Goal: Task Accomplishment & Management: Use online tool/utility

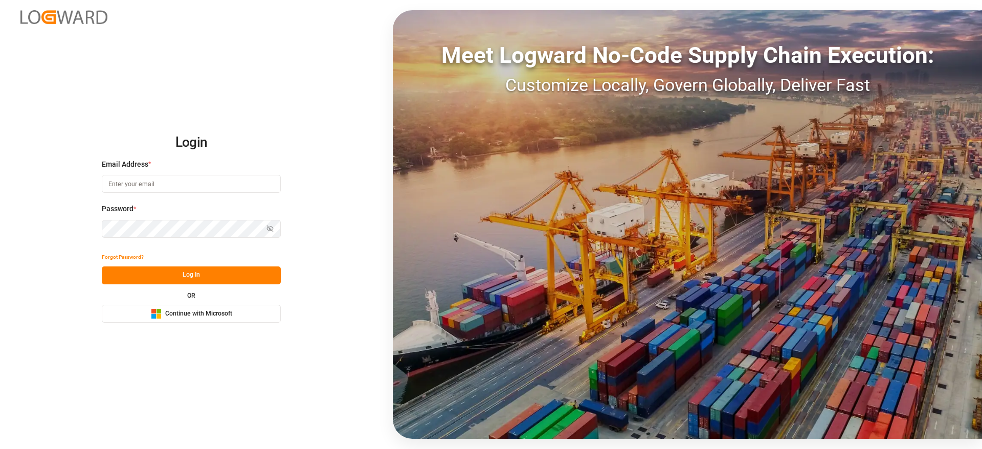
click at [195, 309] on span "Continue with Microsoft" at bounding box center [198, 313] width 67 height 9
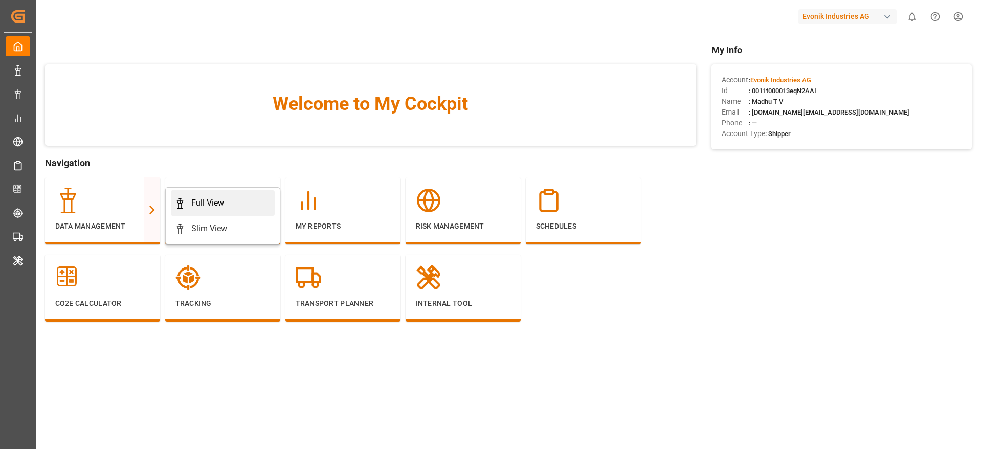
click at [230, 204] on div "Full View" at bounding box center [223, 203] width 96 height 12
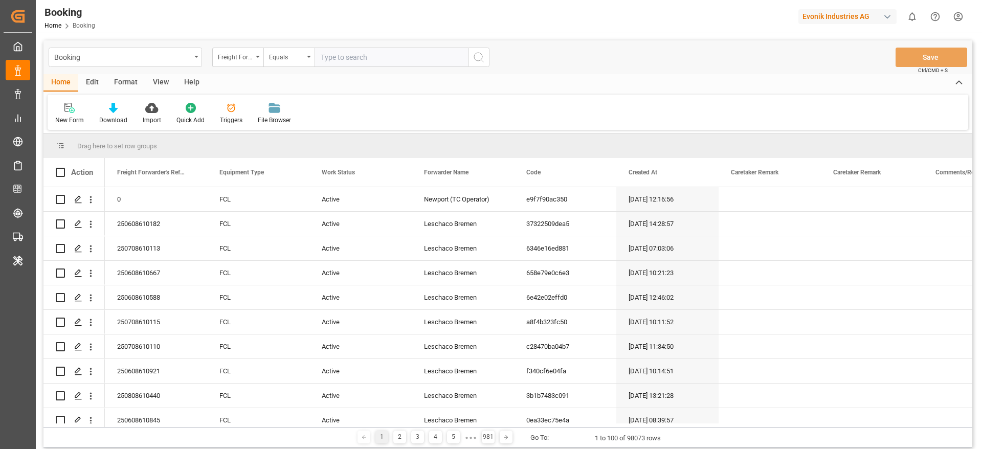
click at [118, 85] on div "Format" at bounding box center [125, 82] width 39 height 17
click at [63, 116] on div "Filter Rows" at bounding box center [70, 120] width 30 height 9
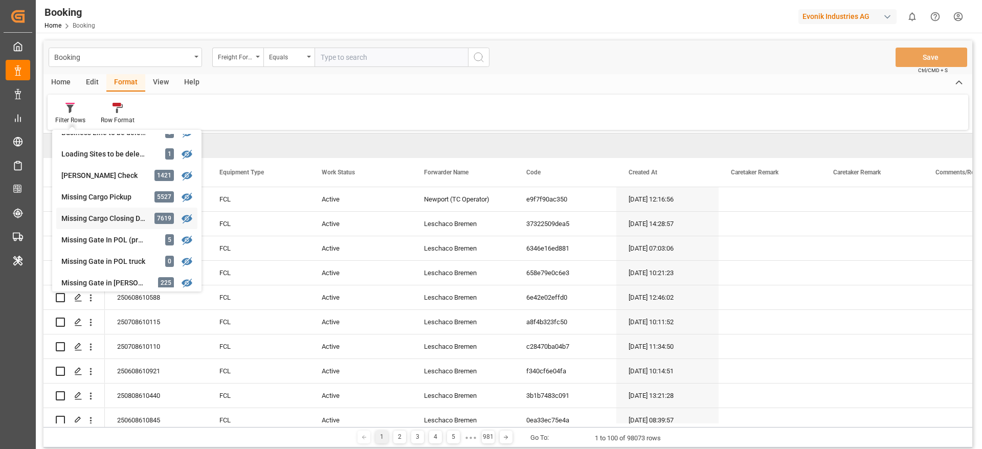
scroll to position [153, 0]
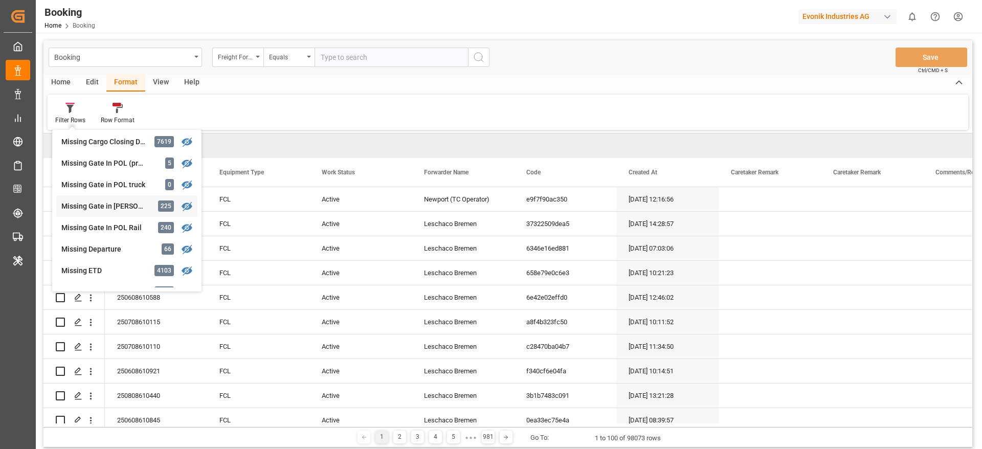
click at [106, 203] on div "Missing Gate in POL Barge" at bounding box center [106, 206] width 90 height 11
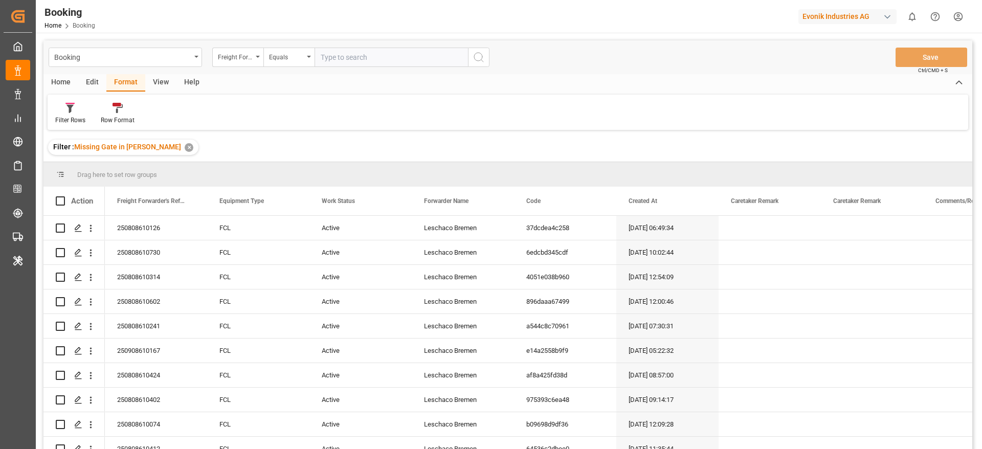
click at [166, 82] on div "View" at bounding box center [160, 82] width 31 height 17
click at [56, 120] on div "Default" at bounding box center [65, 120] width 20 height 9
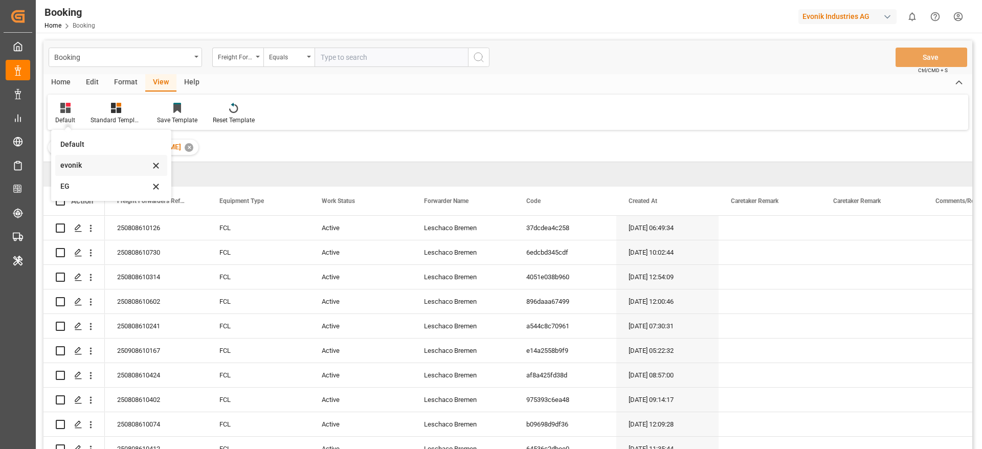
click at [89, 167] on div "evonik" at bounding box center [105, 165] width 90 height 11
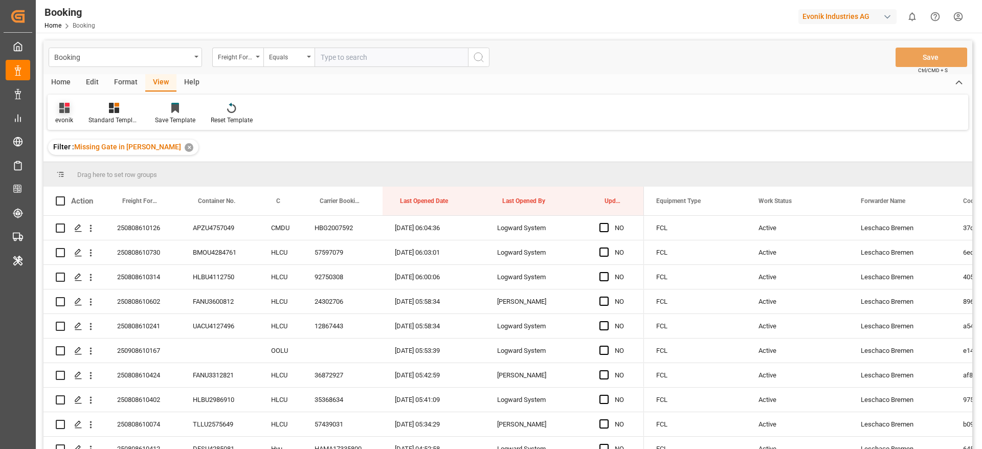
click at [62, 115] on div "evonik" at bounding box center [64, 113] width 33 height 23
click at [74, 179] on div "EG" at bounding box center [111, 186] width 112 height 21
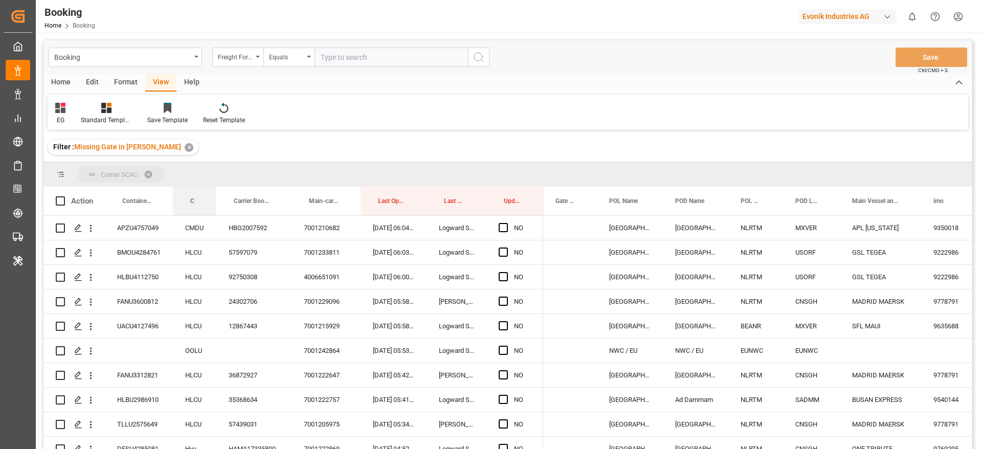
drag, startPoint x: 197, startPoint y: 201, endPoint x: 214, endPoint y: 174, distance: 32.2
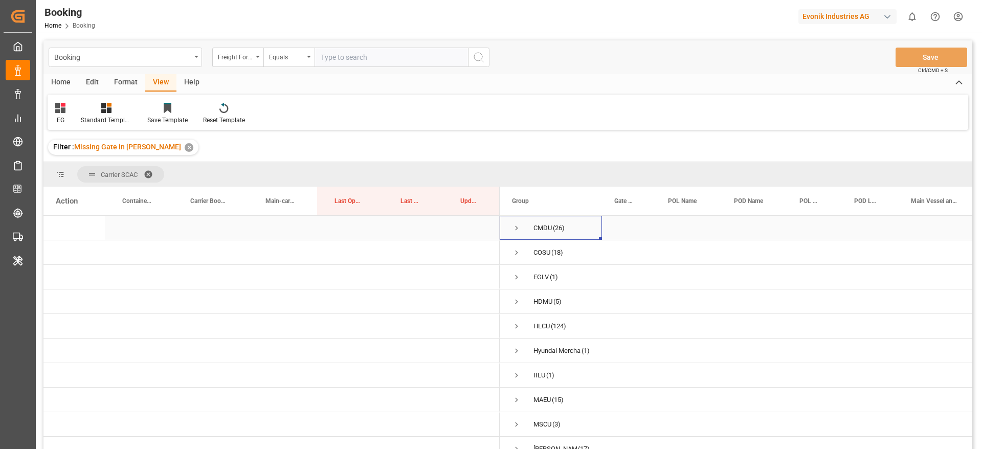
click at [515, 228] on span "Press SPACE to select this row." at bounding box center [516, 228] width 9 height 9
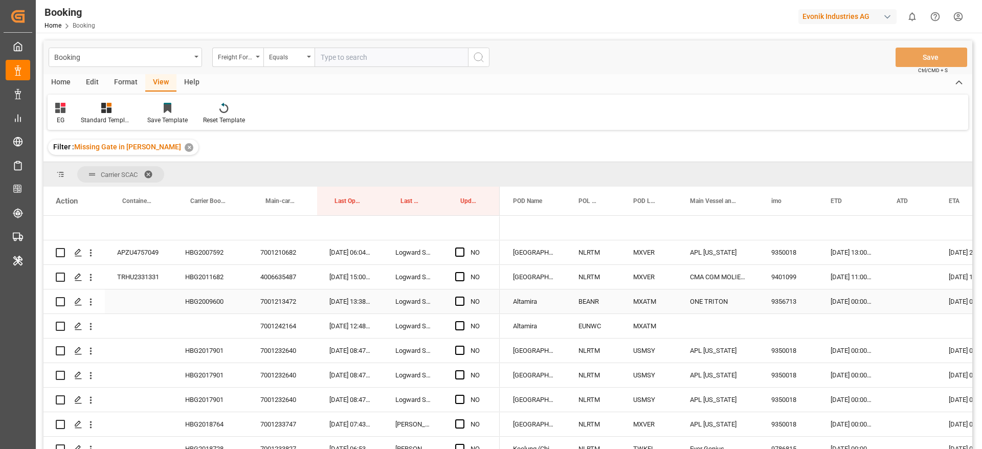
scroll to position [0, 222]
click at [211, 256] on div "HBG2007592" at bounding box center [210, 252] width 75 height 24
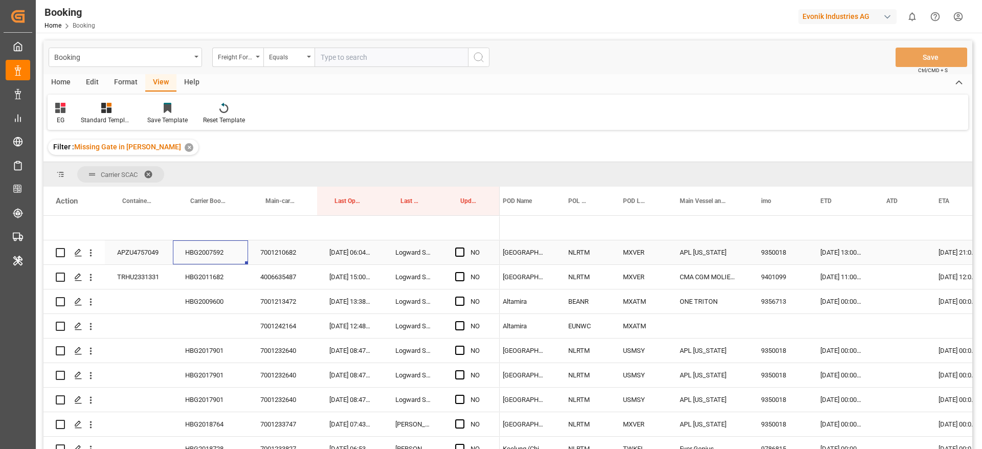
click at [466, 248] on div "Press SPACE to select this row." at bounding box center [462, 253] width 15 height 24
click at [459, 248] on span "Press SPACE to select this row." at bounding box center [459, 252] width 9 height 9
click at [463, 248] on input "Press SPACE to select this row." at bounding box center [463, 248] width 0 height 0
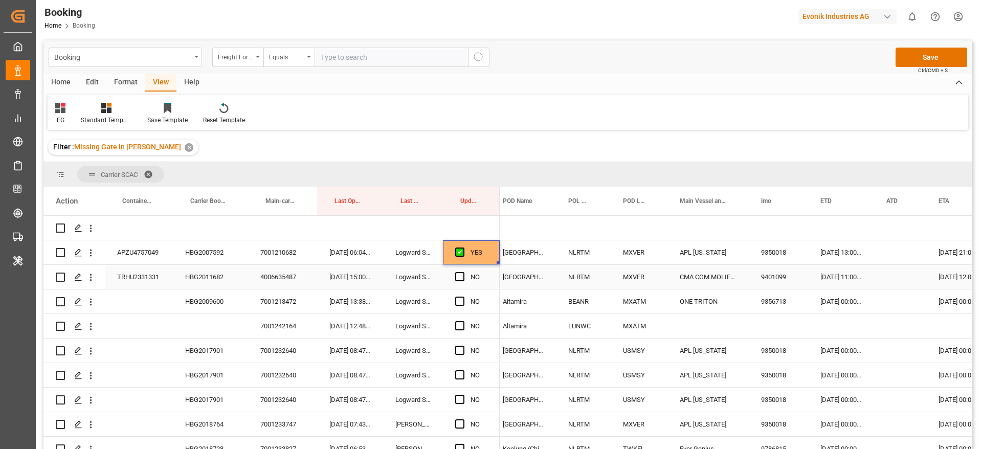
click at [226, 281] on div "HBG2011682" at bounding box center [210, 277] width 75 height 24
click at [454, 270] on div "NO" at bounding box center [471, 277] width 57 height 24
click at [460, 273] on span "Press SPACE to select this row." at bounding box center [459, 276] width 9 height 9
click at [463, 272] on input "Press SPACE to select this row." at bounding box center [463, 272] width 0 height 0
click at [203, 298] on div "HBG2009600" at bounding box center [210, 302] width 75 height 24
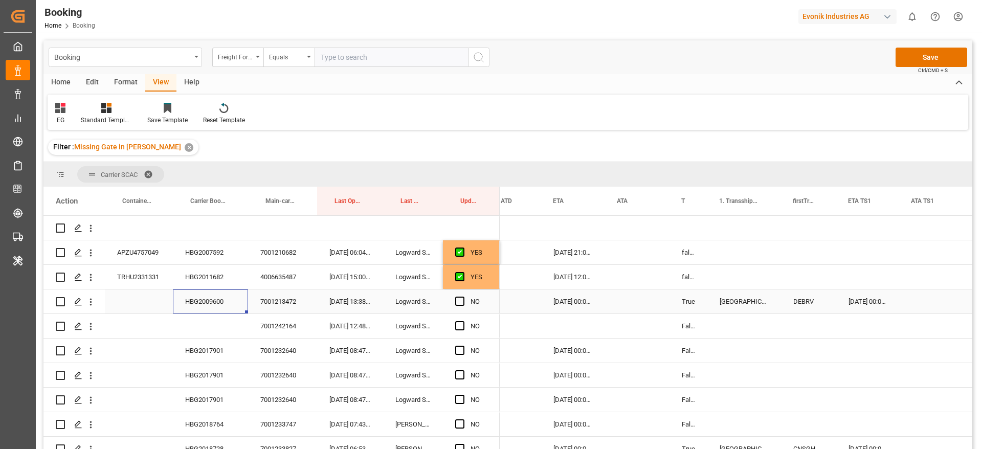
scroll to position [0, 618]
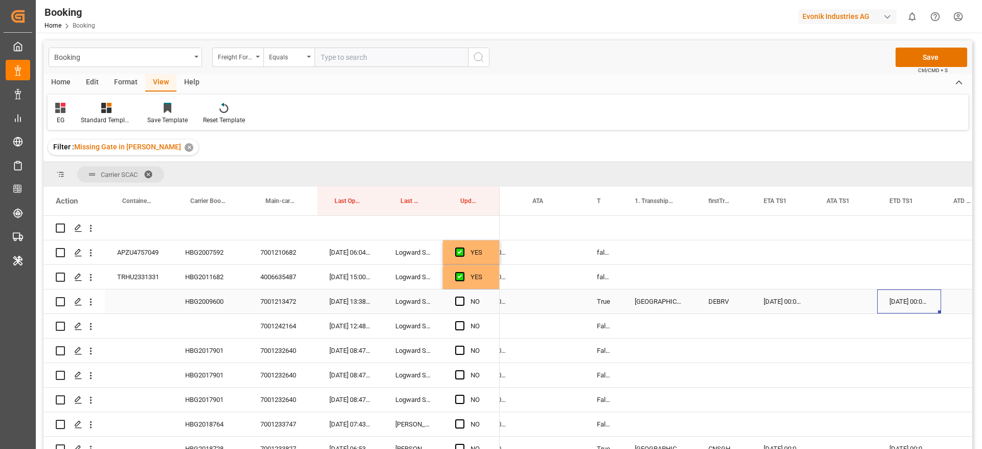
click at [907, 294] on div "26-08-2025 00:00:00" at bounding box center [909, 302] width 64 height 24
click at [907, 297] on div "26-08-2025 00:00:00" at bounding box center [909, 302] width 64 height 24
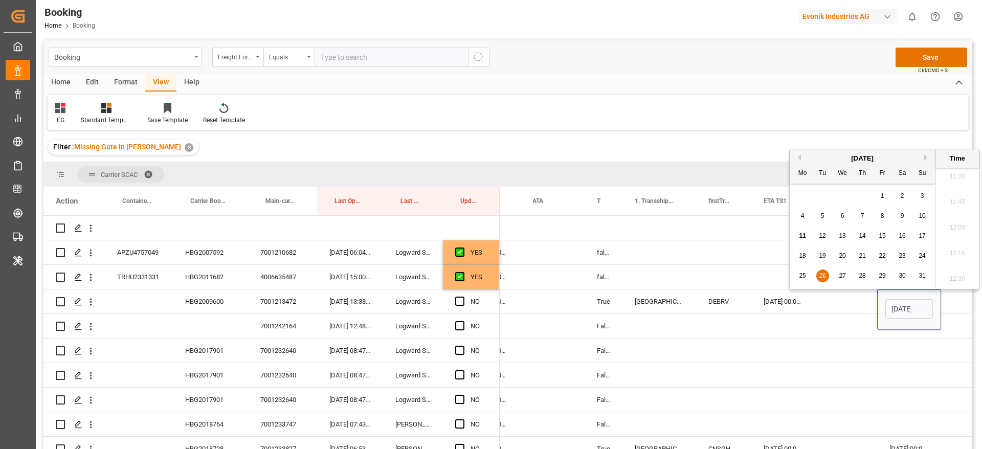
click at [802, 272] on span "25" at bounding box center [802, 275] width 7 height 7
type input "25-08-2025 00:00"
click at [829, 301] on div "Press SPACE to select this row." at bounding box center [845, 302] width 63 height 24
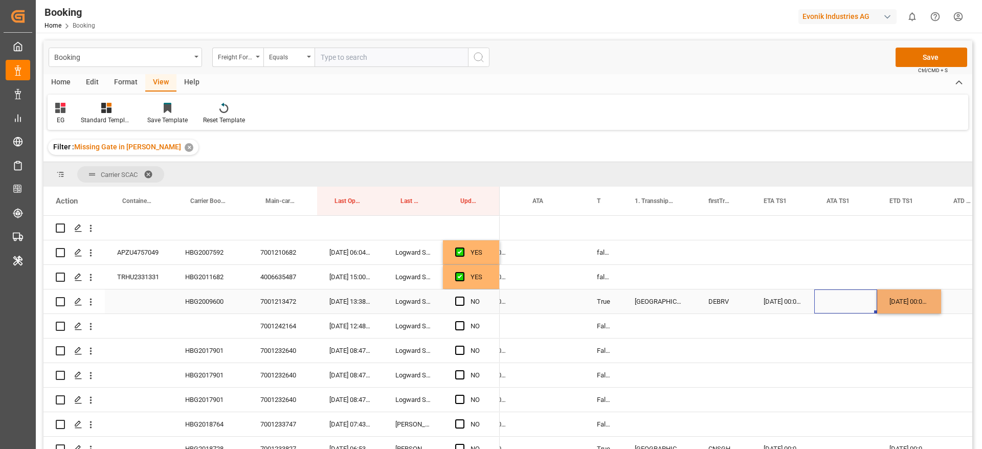
click at [458, 299] on span "Press SPACE to select this row." at bounding box center [459, 301] width 9 height 9
click at [463, 297] on input "Press SPACE to select this row." at bounding box center [463, 297] width 0 height 0
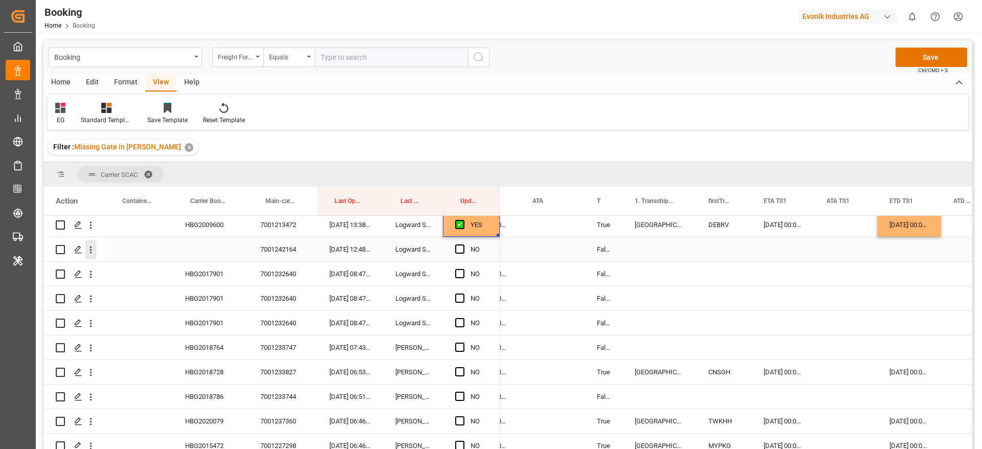
click at [87, 249] on icon "open menu" at bounding box center [90, 250] width 11 height 11
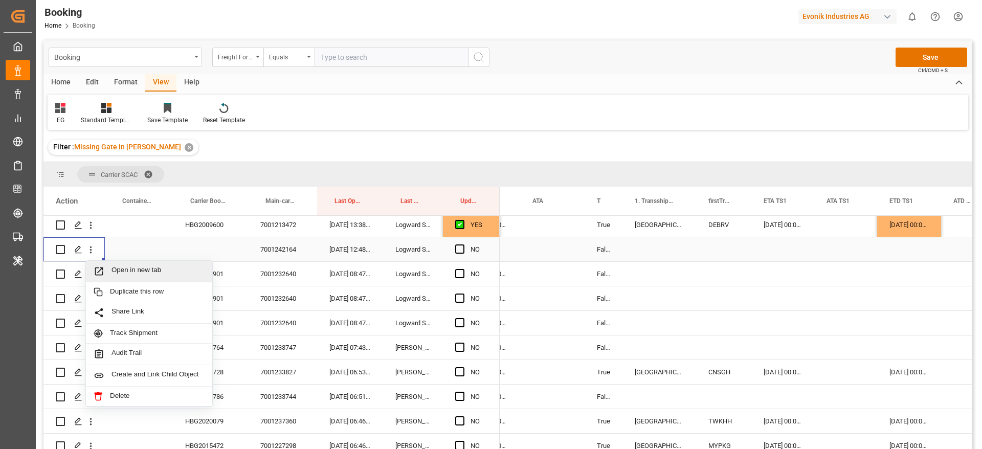
click at [134, 265] on div "Open in new tab" at bounding box center [149, 271] width 126 height 21
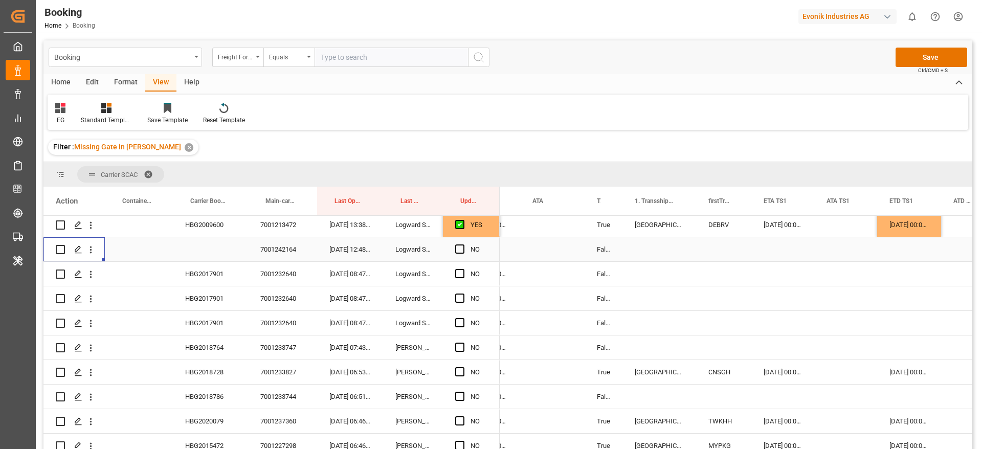
click at [190, 268] on div "HBG2017901" at bounding box center [210, 274] width 75 height 24
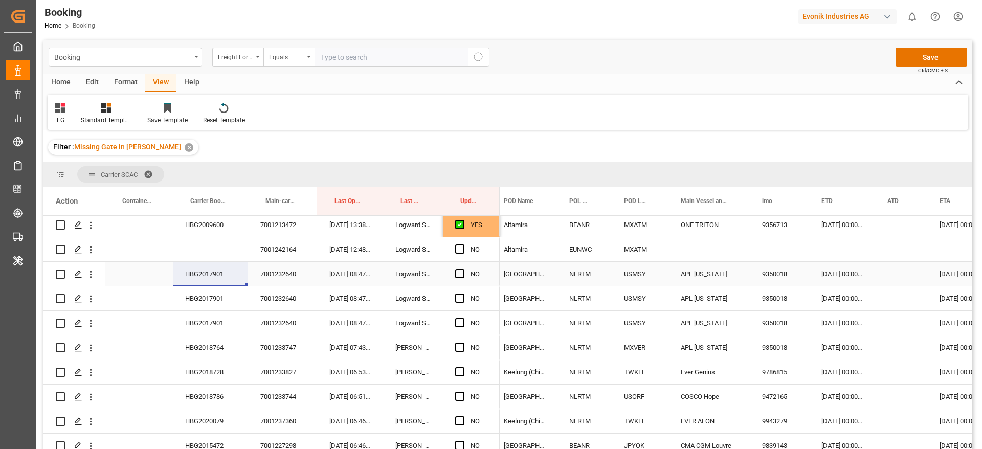
click at [460, 270] on span "Press SPACE to select this row." at bounding box center [459, 273] width 9 height 9
click at [463, 269] on input "Press SPACE to select this row." at bounding box center [463, 269] width 0 height 0
click at [462, 297] on span "Press SPACE to select this row." at bounding box center [459, 298] width 9 height 9
click at [463, 294] on input "Press SPACE to select this row." at bounding box center [463, 294] width 0 height 0
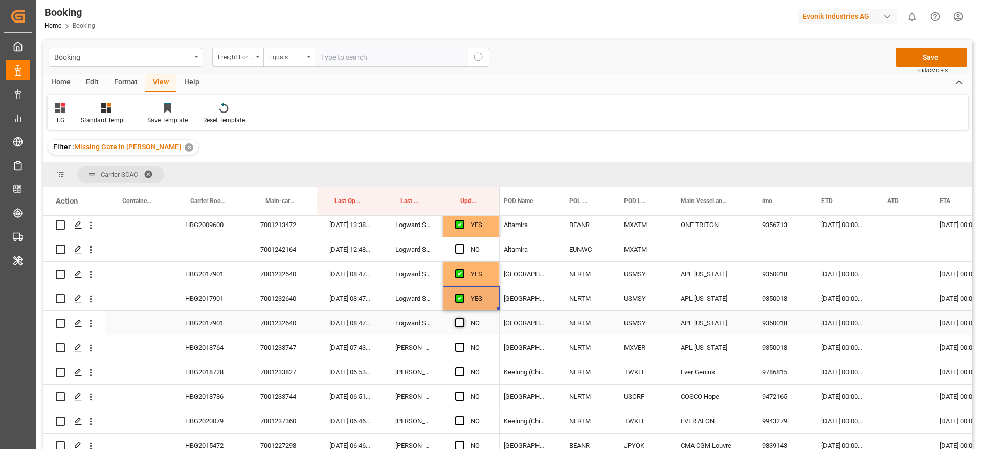
click at [459, 325] on span "Press SPACE to select this row." at bounding box center [459, 322] width 9 height 9
click at [463, 318] on input "Press SPACE to select this row." at bounding box center [463, 318] width 0 height 0
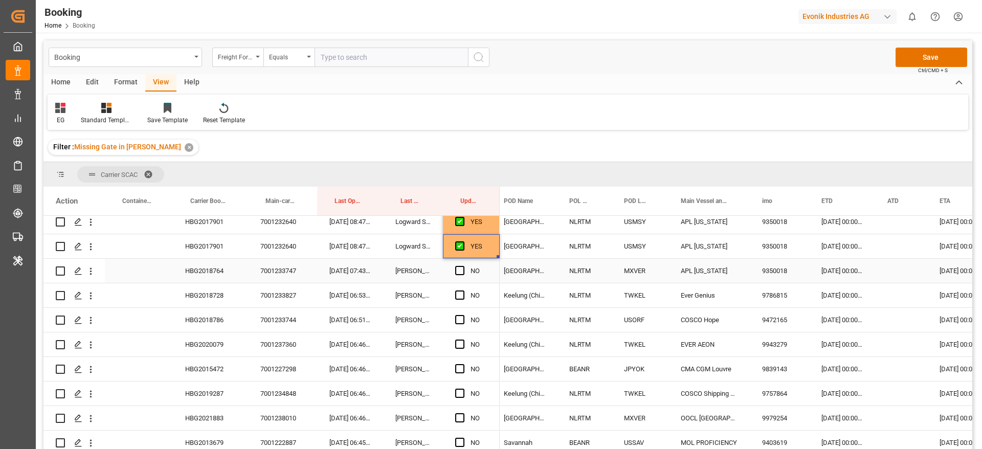
click at [203, 273] on div "HBG2018764" at bounding box center [210, 271] width 75 height 24
click at [462, 269] on span "Press SPACE to select this row." at bounding box center [459, 270] width 9 height 9
click at [463, 266] on input "Press SPACE to select this row." at bounding box center [463, 266] width 0 height 0
click at [203, 289] on div "HBG2018728" at bounding box center [210, 295] width 75 height 24
click at [822, 90] on div "Home Edit Format View Help" at bounding box center [507, 82] width 929 height 17
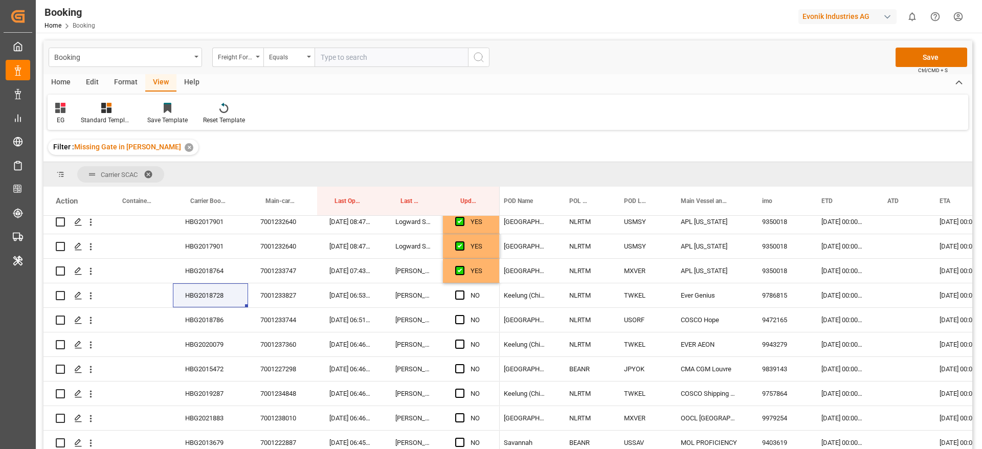
click at [551, 122] on div "EG Standard Templates Save Template Reset Template" at bounding box center [508, 112] width 921 height 35
click at [641, 111] on div "EG Standard Templates Save Template Reset Template" at bounding box center [508, 112] width 921 height 35
click at [208, 291] on div "HBG2018728" at bounding box center [210, 295] width 75 height 24
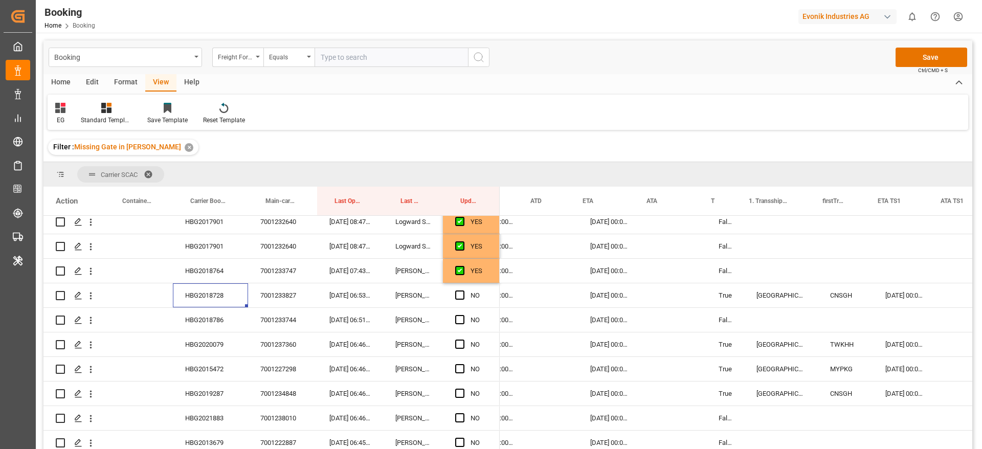
scroll to position [0, 578]
click at [462, 294] on span "Press SPACE to select this row." at bounding box center [459, 295] width 9 height 9
click at [463, 291] on input "Press SPACE to select this row." at bounding box center [463, 291] width 0 height 0
click at [200, 321] on div "HBG2018786" at bounding box center [210, 320] width 75 height 24
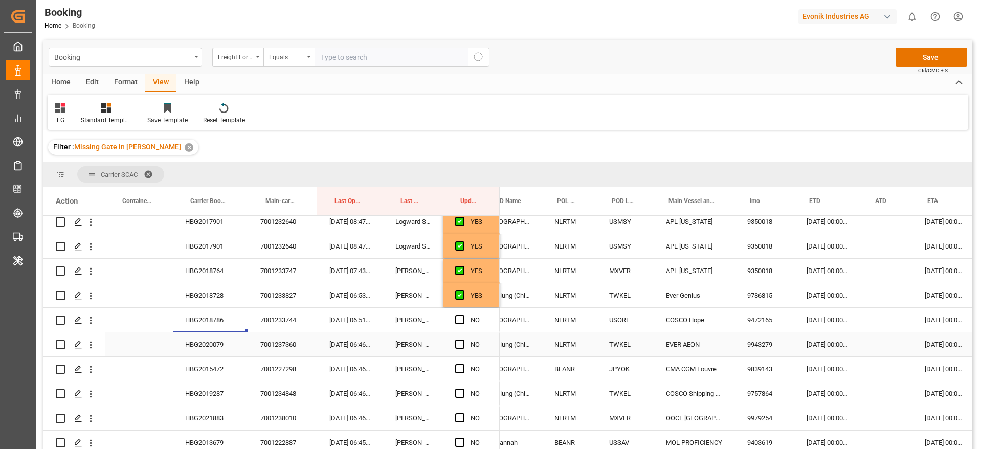
scroll to position [0, 242]
click at [817, 321] on div "[DATE] 00:00:00" at bounding box center [830, 320] width 66 height 24
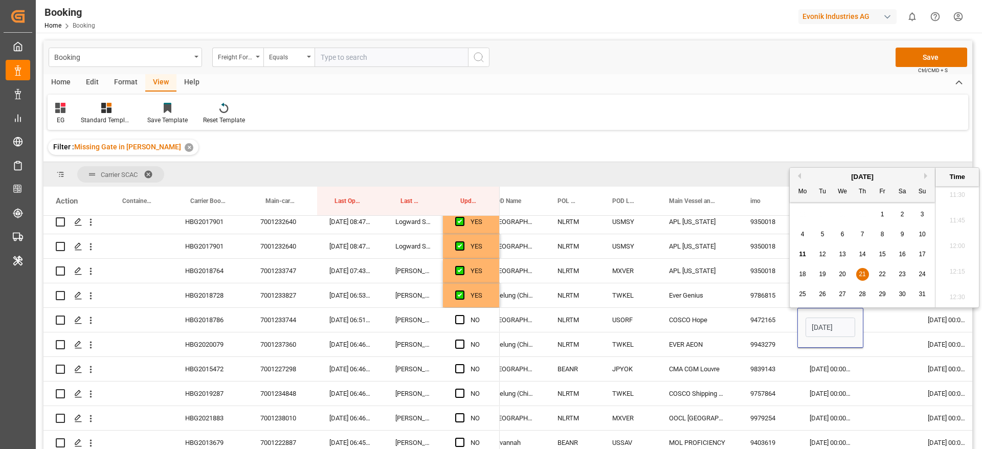
click at [900, 273] on span "23" at bounding box center [902, 274] width 7 height 7
type input "[DATE] 00:00"
click at [887, 314] on div "Press SPACE to select this row." at bounding box center [889, 320] width 52 height 24
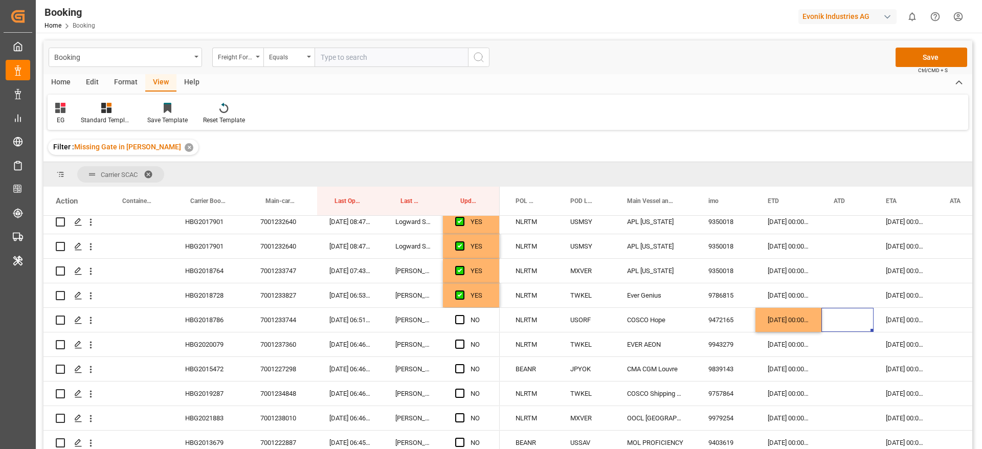
click at [886, 315] on div "07-09-2025 00:00:00" at bounding box center [906, 320] width 64 height 24
click at [904, 321] on div "07-09-2025 00:00:00" at bounding box center [906, 320] width 64 height 24
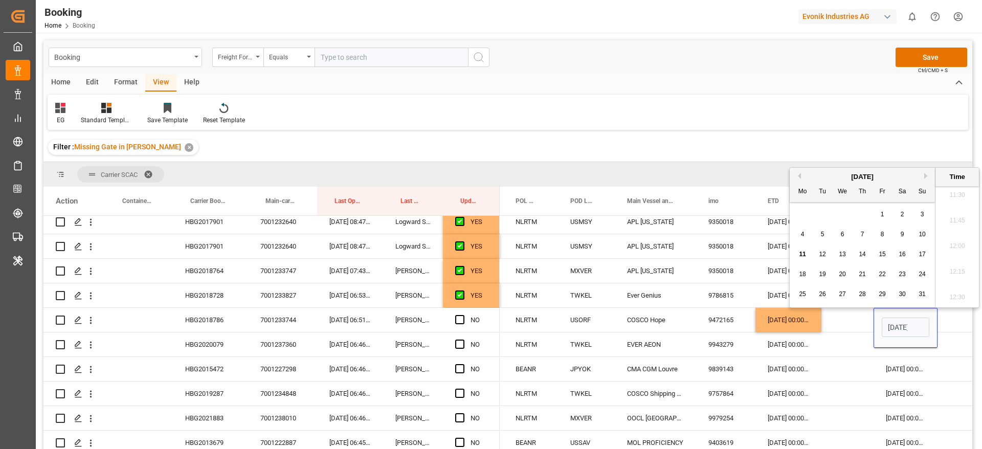
click at [926, 176] on button "Next Month" at bounding box center [927, 176] width 6 height 6
click at [843, 234] on span "10" at bounding box center [842, 234] width 7 height 7
type input "10-09-2025 00:00"
click at [857, 316] on div "Press SPACE to select this row." at bounding box center [848, 320] width 52 height 24
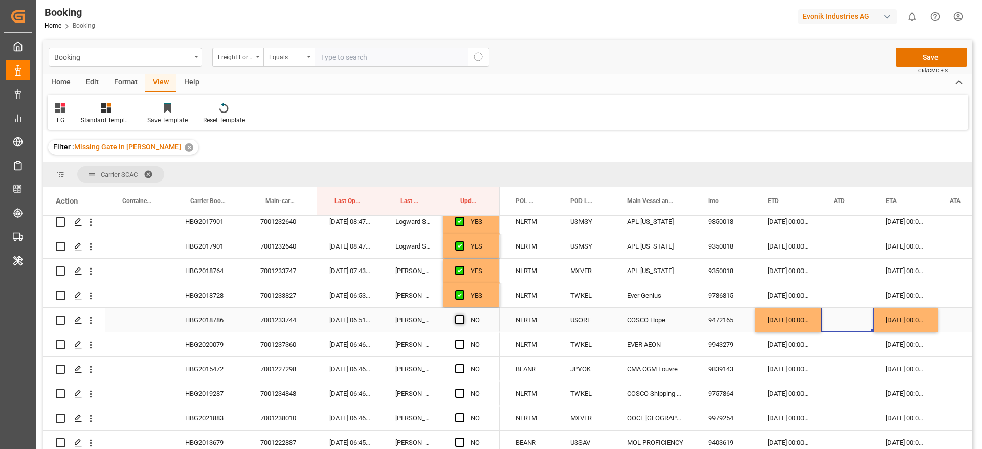
click at [460, 320] on span "Press SPACE to select this row." at bounding box center [459, 319] width 9 height 9
click at [463, 315] on input "Press SPACE to select this row." at bounding box center [463, 315] width 0 height 0
click at [211, 343] on div "HBG2020079" at bounding box center [210, 345] width 75 height 24
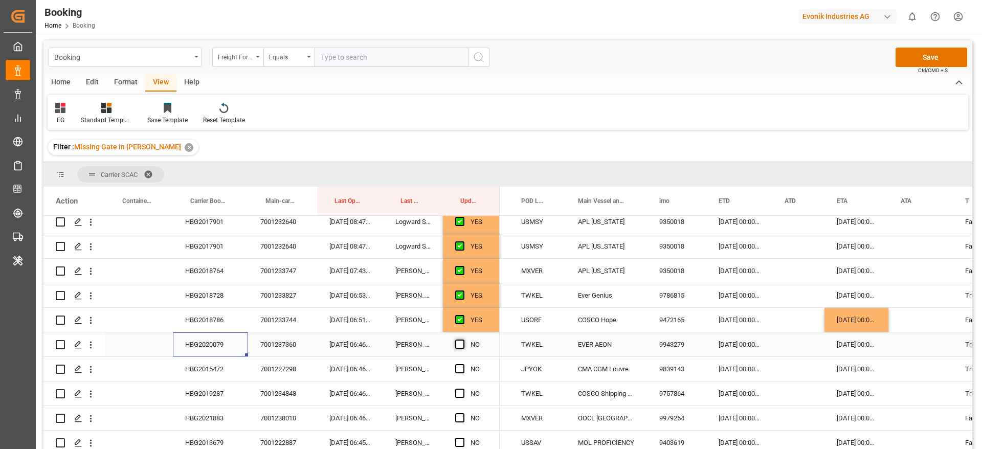
click at [460, 346] on span "Press SPACE to select this row." at bounding box center [459, 344] width 9 height 9
click at [463, 340] on input "Press SPACE to select this row." at bounding box center [463, 340] width 0 height 0
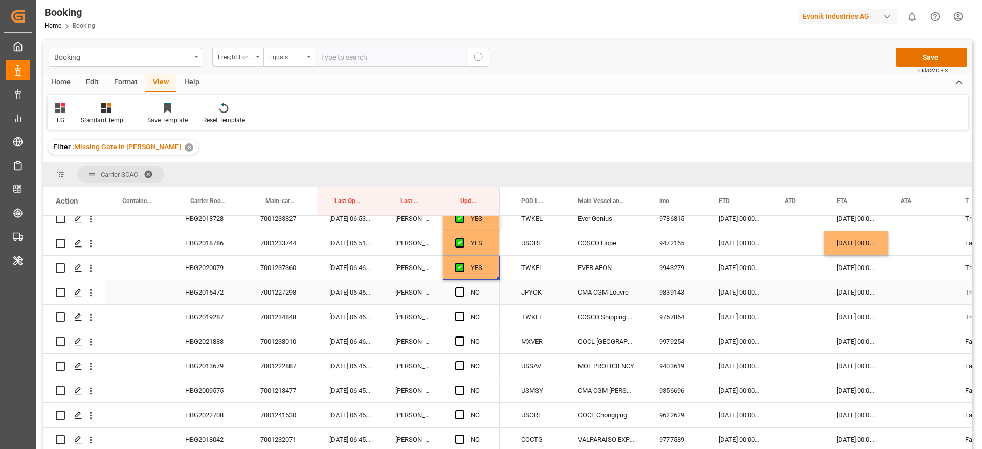
click at [205, 289] on div "HBG2015472" at bounding box center [210, 292] width 75 height 24
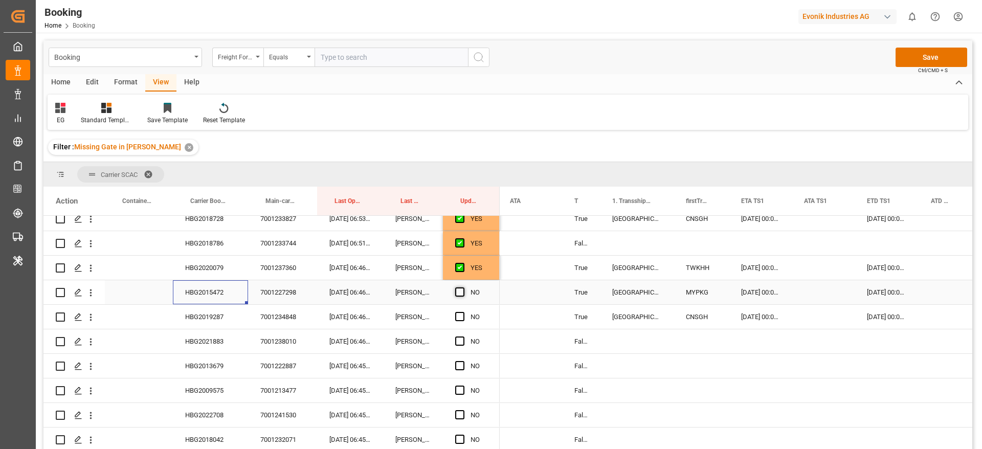
click at [455, 293] on span "Press SPACE to select this row." at bounding box center [459, 291] width 9 height 9
click at [463, 287] on input "Press SPACE to select this row." at bounding box center [463, 287] width 0 height 0
click at [195, 308] on div "HBG2019287" at bounding box center [210, 317] width 75 height 24
click at [756, 315] on div "10-10-2025 00:00:00" at bounding box center [760, 317] width 63 height 24
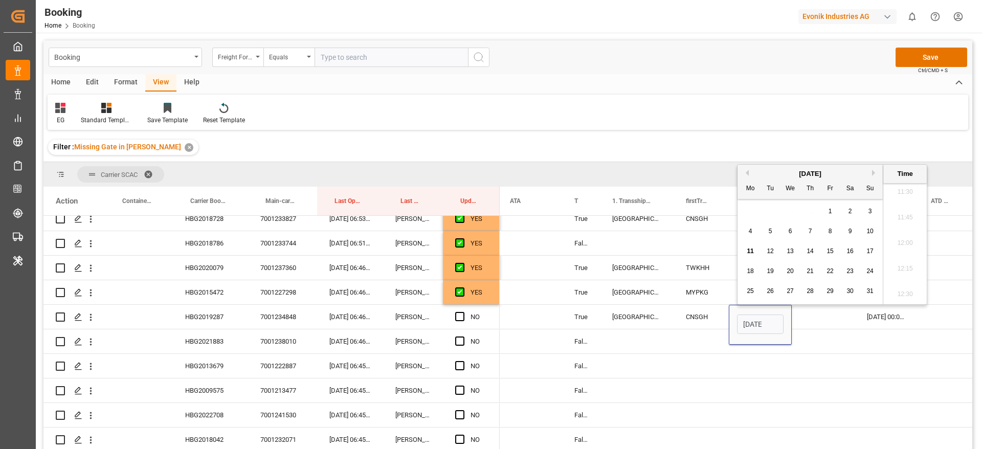
click at [872, 174] on button "Next Month" at bounding box center [875, 173] width 6 height 6
click at [811, 229] on span "11" at bounding box center [810, 231] width 7 height 7
click at [874, 172] on button "Next Month" at bounding box center [875, 173] width 6 height 6
click at [851, 230] on span "11" at bounding box center [850, 231] width 7 height 7
type input "11-10-2025 00:00"
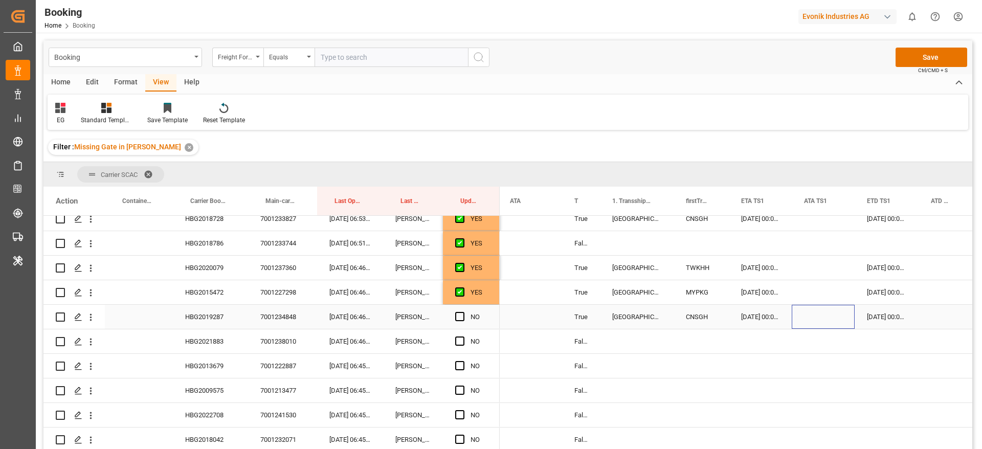
click at [823, 311] on div "Press SPACE to select this row." at bounding box center [823, 317] width 63 height 24
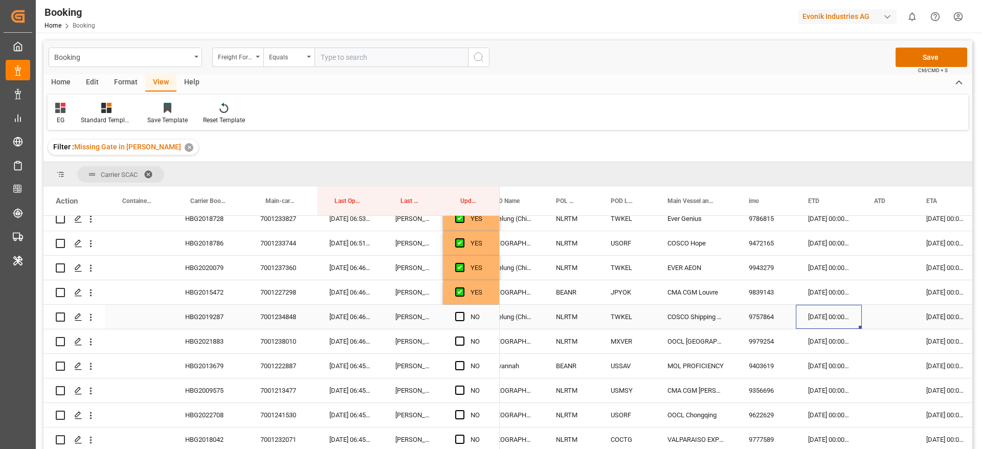
click at [821, 316] on div "29-08-2025 00:00:00" at bounding box center [829, 317] width 66 height 24
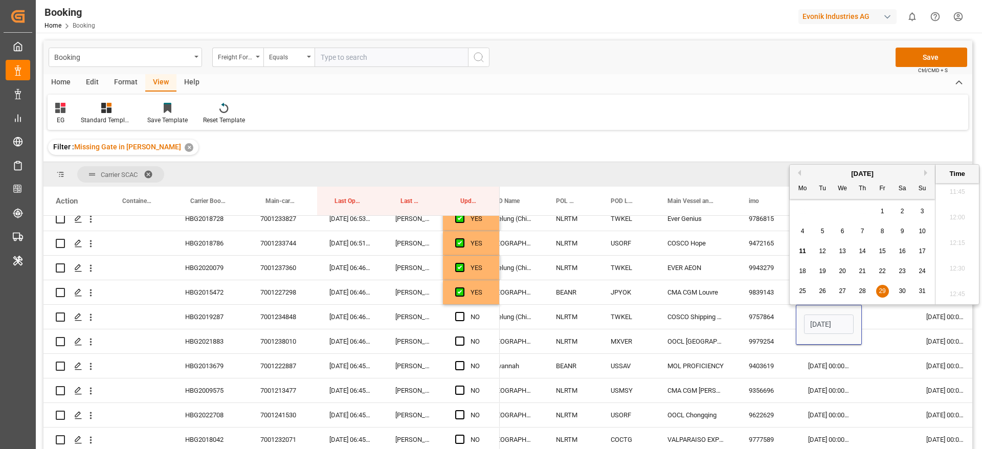
click at [905, 293] on span "30" at bounding box center [902, 290] width 7 height 7
type input "30-08-2025 00:00"
click at [458, 318] on span "Press SPACE to select this row." at bounding box center [459, 316] width 9 height 9
click at [463, 312] on input "Press SPACE to select this row." at bounding box center [463, 312] width 0 height 0
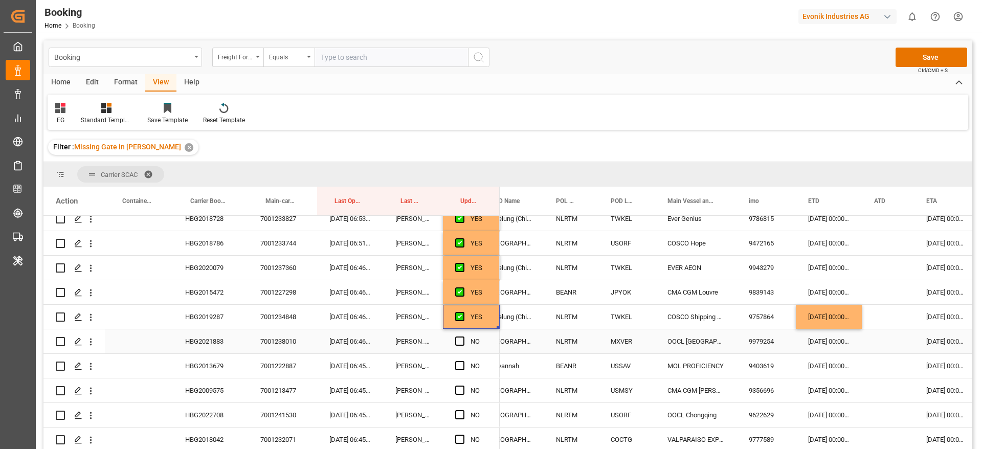
click at [236, 342] on div "HBG2021883" at bounding box center [210, 341] width 75 height 24
click at [463, 343] on span "Press SPACE to select this row." at bounding box center [459, 341] width 9 height 9
click at [463, 337] on input "Press SPACE to select this row." at bounding box center [463, 337] width 0 height 0
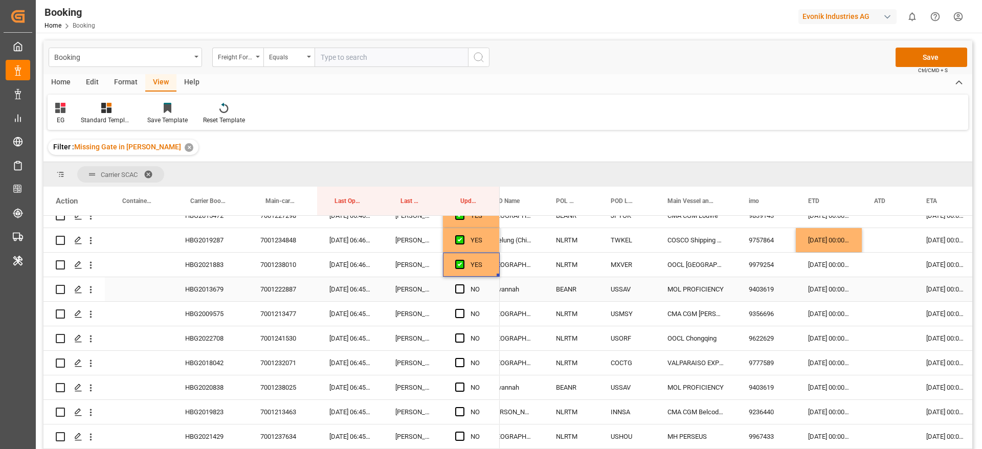
click at [207, 298] on div "HBG2013679" at bounding box center [210, 289] width 75 height 24
click at [809, 294] on div "09-09-2025 00:00:00" at bounding box center [829, 289] width 66 height 24
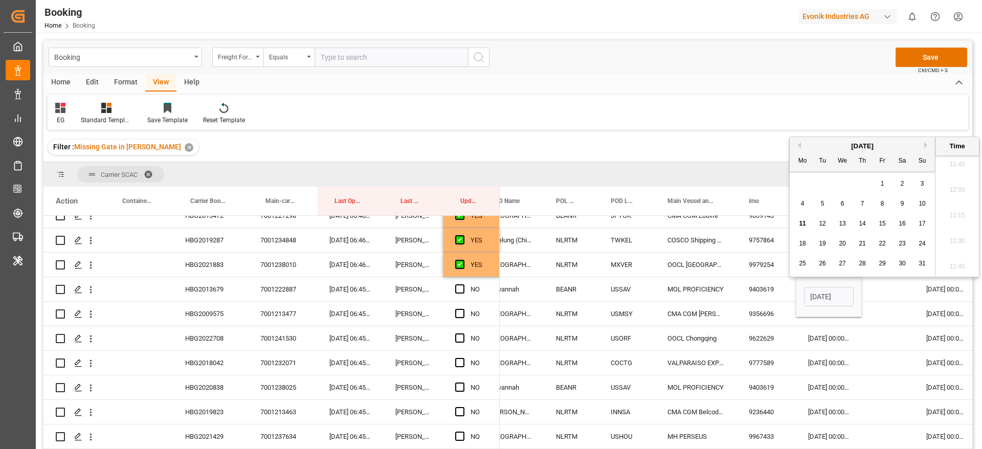
click at [926, 146] on button "Next Month" at bounding box center [927, 145] width 6 height 6
drag, startPoint x: 805, startPoint y: 203, endPoint x: 809, endPoint y: 222, distance: 20.0
click at [805, 202] on div "8" at bounding box center [802, 204] width 13 height 12
type input "08-09-2025 00:00"
click at [879, 290] on div "Press SPACE to select this row." at bounding box center [888, 289] width 52 height 24
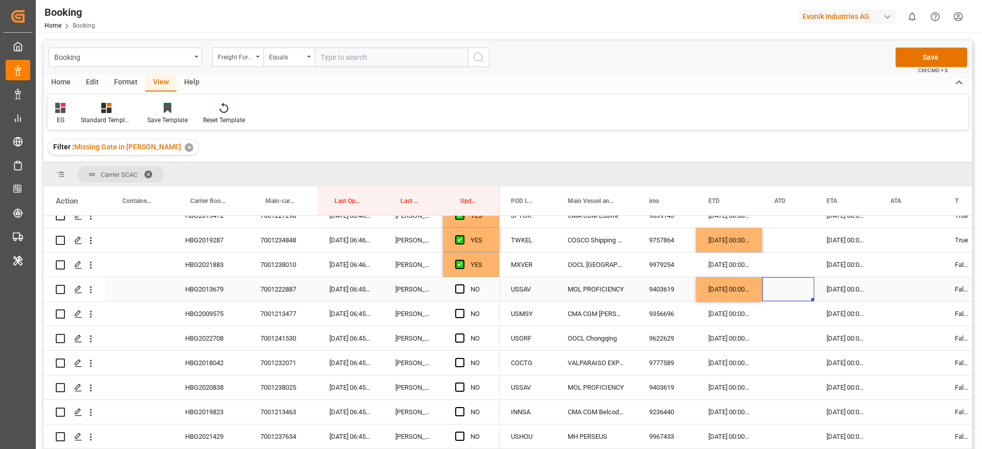
click at [846, 291] on div "26-09-2025 00:00:00" at bounding box center [846, 289] width 64 height 24
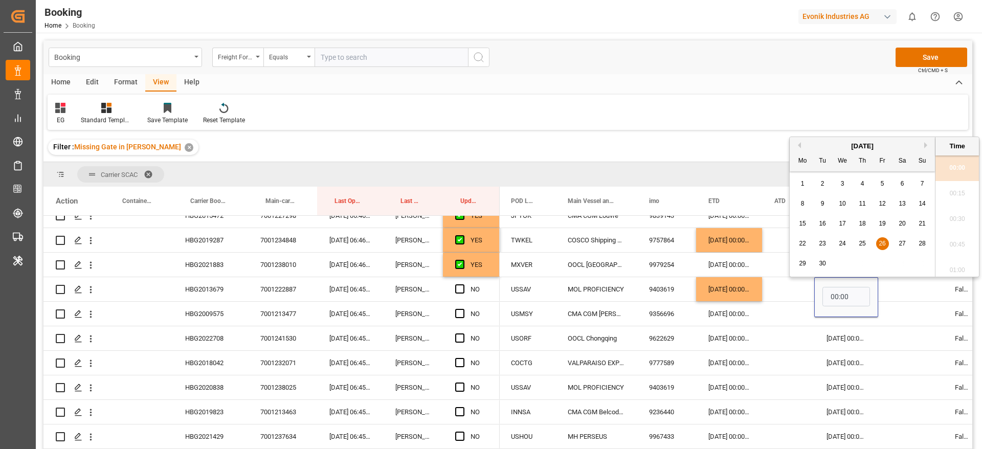
click at [858, 242] on div "25" at bounding box center [862, 244] width 13 height 12
type input "25-09-2025 00:00"
click at [917, 286] on div "Press SPACE to select this row." at bounding box center [910, 289] width 64 height 24
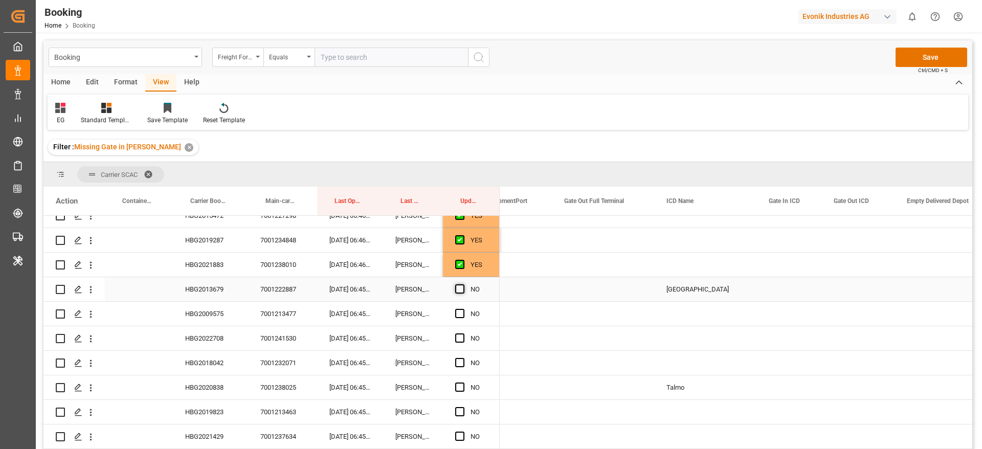
click at [459, 287] on span "Press SPACE to select this row." at bounding box center [459, 288] width 9 height 9
click at [463, 284] on input "Press SPACE to select this row." at bounding box center [463, 284] width 0 height 0
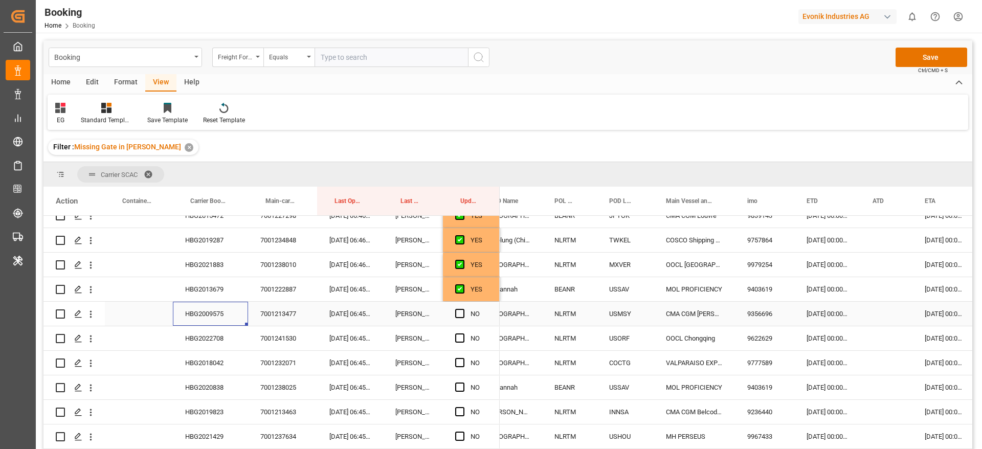
click at [204, 318] on div "HBG2009575" at bounding box center [210, 314] width 75 height 24
click at [816, 315] on div "28-08-2025 00:00:00" at bounding box center [827, 314] width 66 height 24
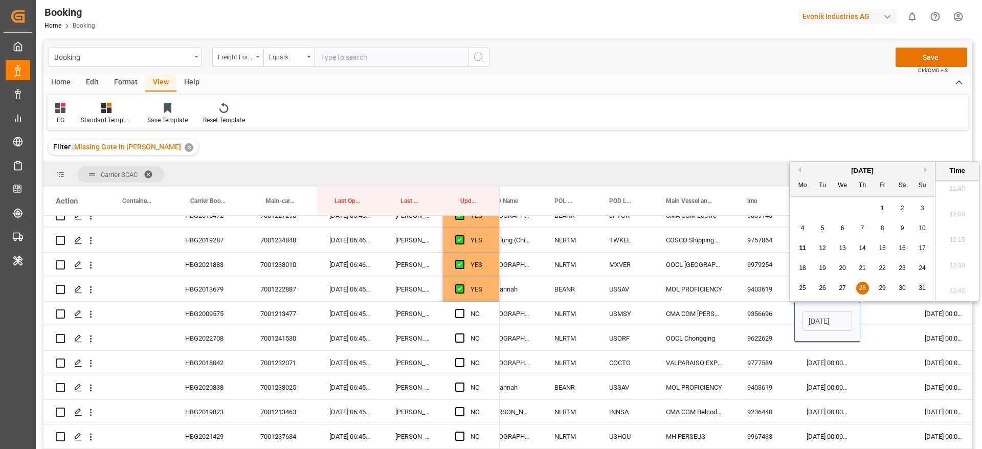
click at [840, 285] on span "27" at bounding box center [842, 287] width 7 height 7
type input "27-08-2025 00:00"
click at [876, 317] on div "Press SPACE to select this row." at bounding box center [886, 314] width 52 height 24
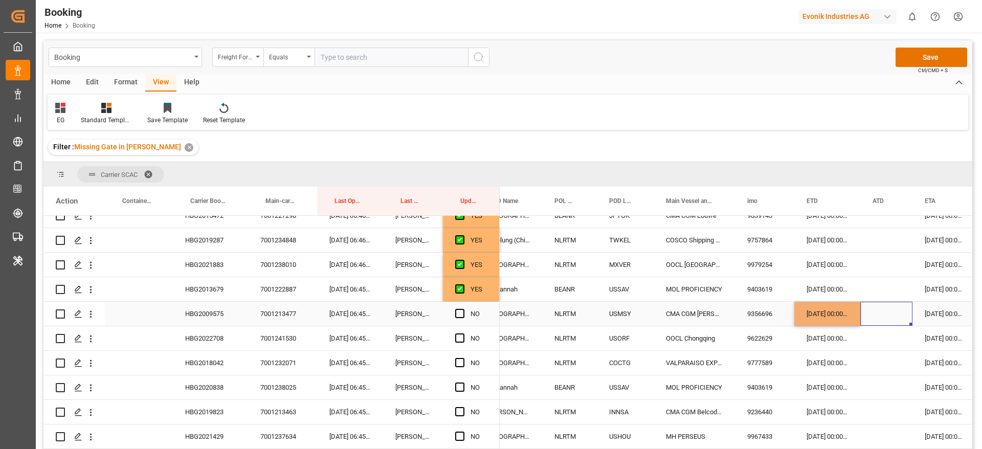
click at [458, 312] on span "Press SPACE to select this row." at bounding box center [459, 313] width 9 height 9
click at [463, 309] on input "Press SPACE to select this row." at bounding box center [463, 309] width 0 height 0
click at [180, 332] on div "HBG2022708" at bounding box center [210, 338] width 75 height 24
drag, startPoint x: 463, startPoint y: 338, endPoint x: 356, endPoint y: 296, distance: 115.8
click at [464, 338] on span "Press SPACE to select this row." at bounding box center [459, 338] width 9 height 9
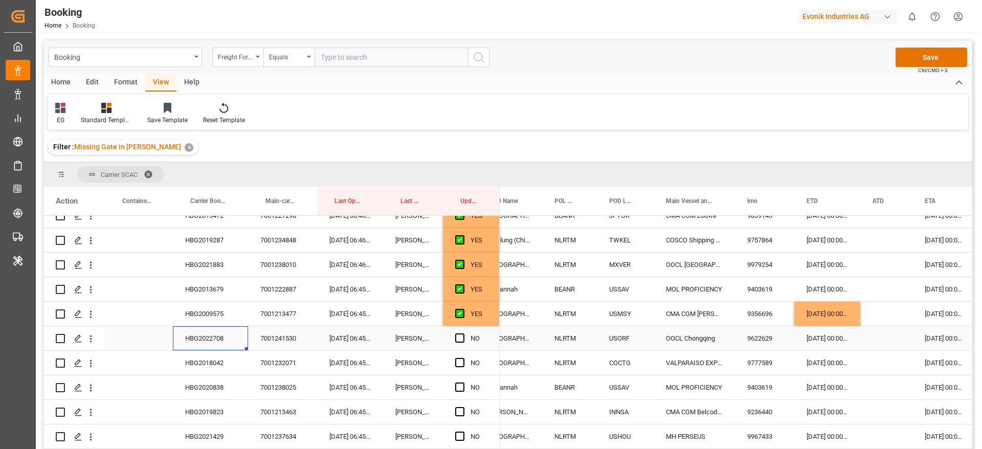
click at [463, 334] on input "Press SPACE to select this row." at bounding box center [463, 334] width 0 height 0
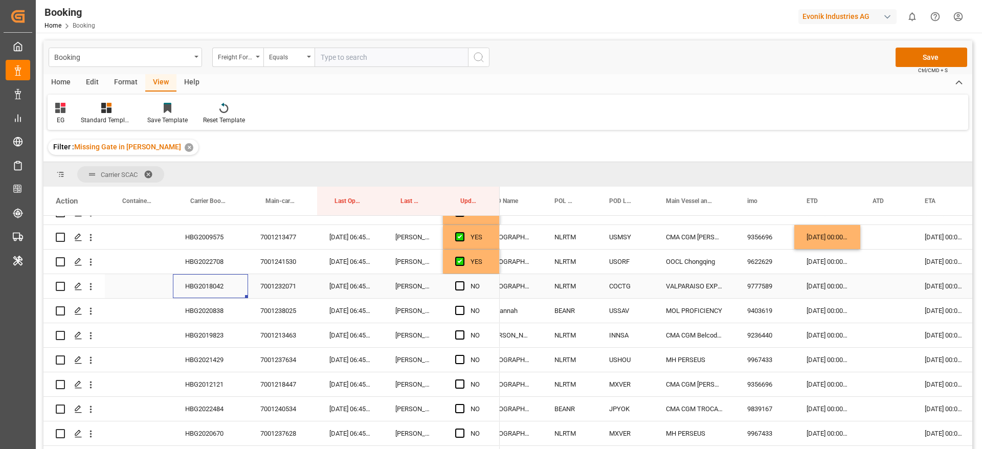
click at [202, 287] on div "HBG2018042" at bounding box center [210, 286] width 75 height 24
click at [456, 284] on span "Press SPACE to select this row." at bounding box center [459, 285] width 9 height 9
click at [463, 281] on input "Press SPACE to select this row." at bounding box center [463, 281] width 0 height 0
click at [195, 312] on div "HBG2020838" at bounding box center [210, 311] width 75 height 24
click at [828, 312] on div "09-09-2025 00:00:00" at bounding box center [827, 311] width 66 height 24
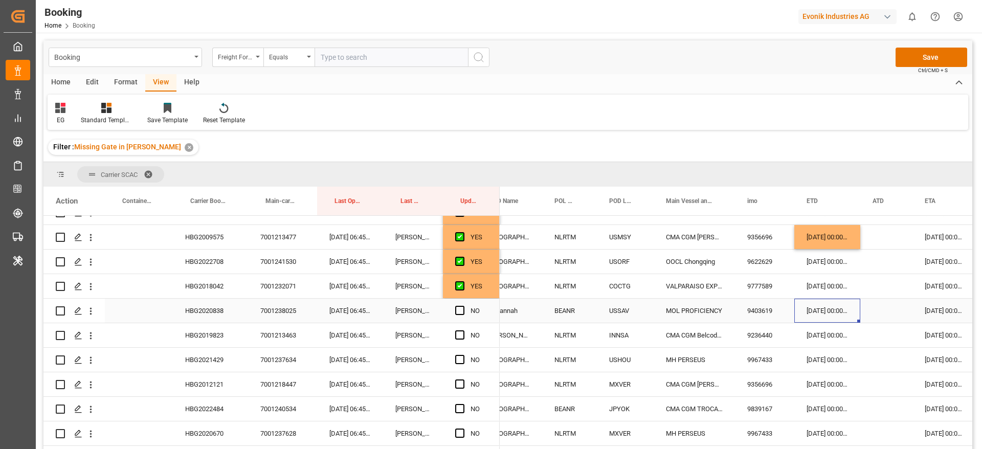
click at [828, 312] on div "09-09-2025 00:00:00" at bounding box center [827, 311] width 66 height 24
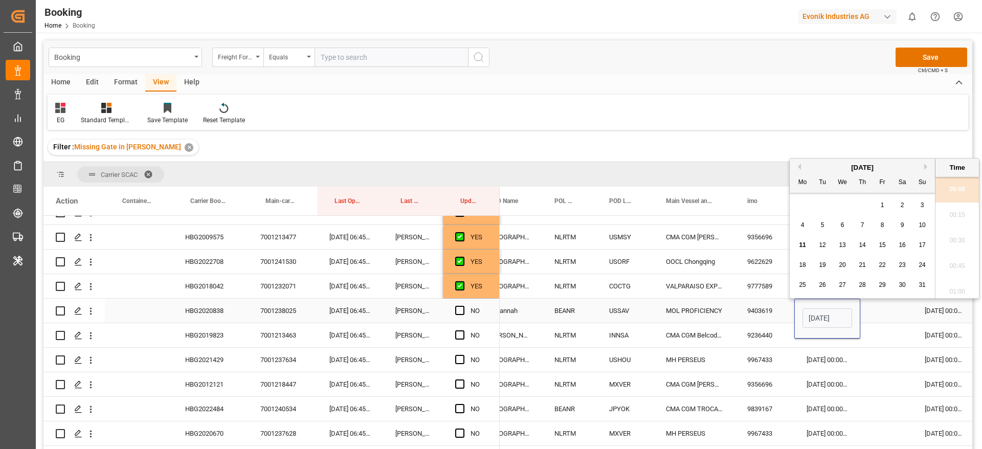
scroll to position [1206, 0]
click at [923, 169] on div "[DATE]" at bounding box center [862, 168] width 145 height 10
click at [928, 166] on button "Next Month" at bounding box center [927, 167] width 6 height 6
click at [803, 225] on span "8" at bounding box center [803, 224] width 4 height 7
type input "08-09-2025 00:00"
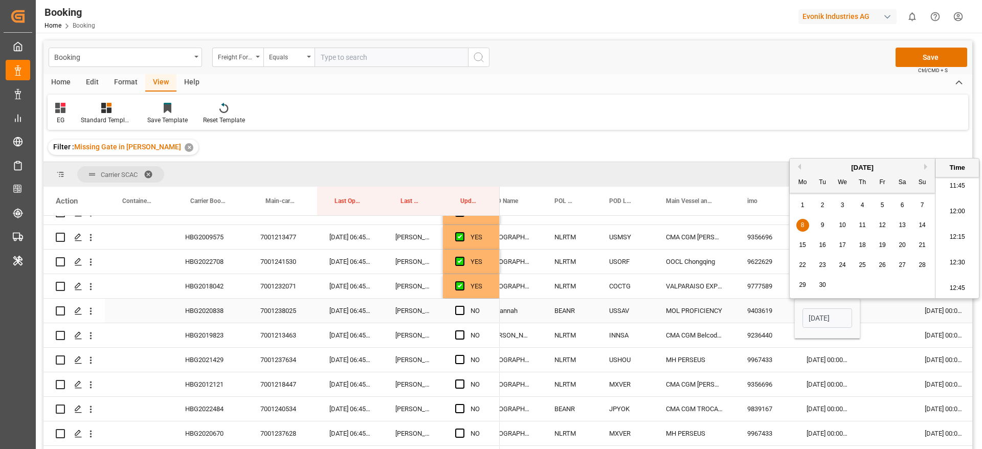
click at [869, 307] on div "Press SPACE to select this row." at bounding box center [886, 311] width 52 height 24
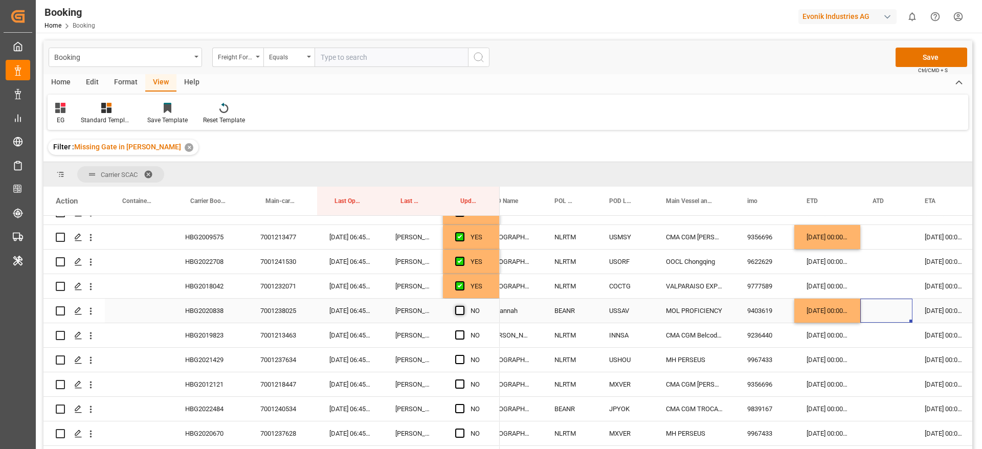
click at [459, 308] on span "Press SPACE to select this row." at bounding box center [459, 310] width 9 height 9
click at [463, 306] on input "Press SPACE to select this row." at bounding box center [463, 306] width 0 height 0
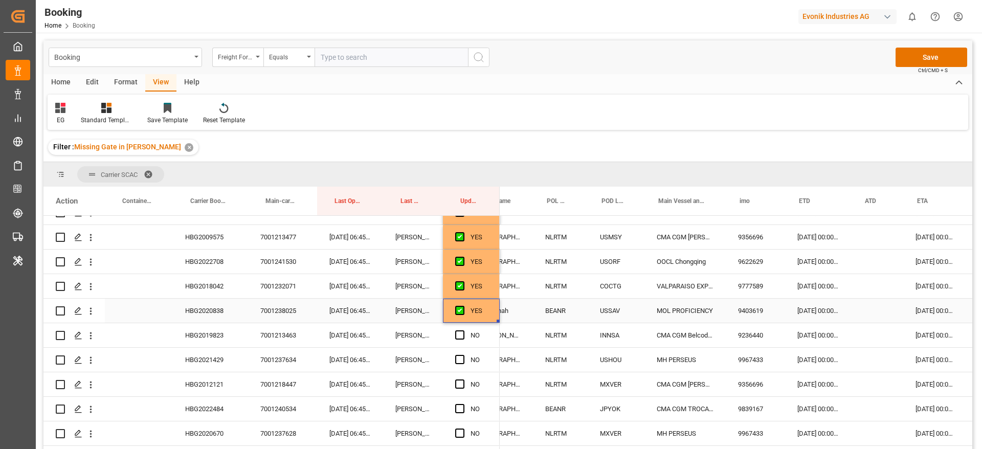
scroll to position [0, 250]
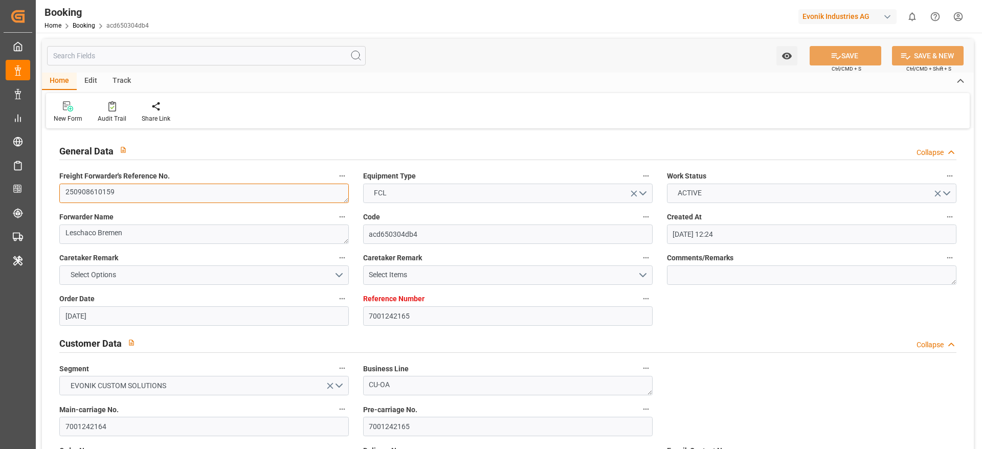
click at [154, 196] on textarea "250908610159" at bounding box center [204, 193] width 290 height 19
click at [154, 195] on textarea "250908610159" at bounding box center [204, 193] width 290 height 19
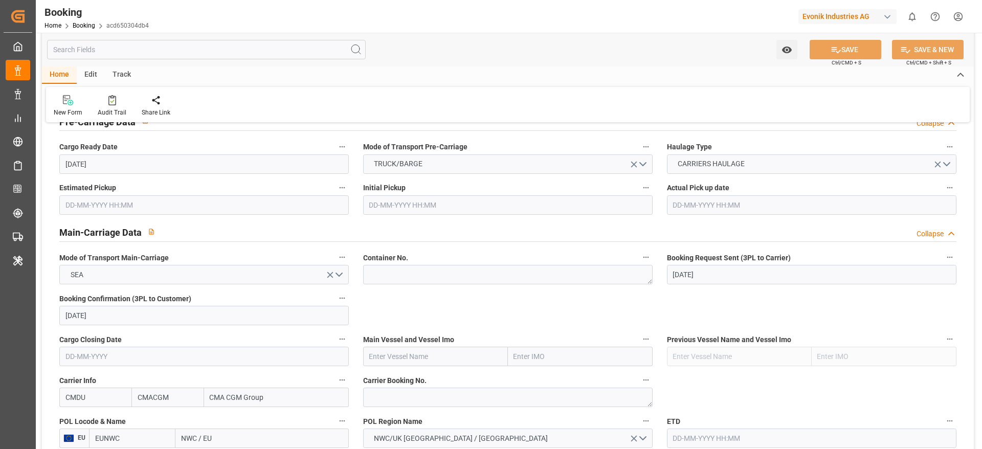
scroll to position [691, 0]
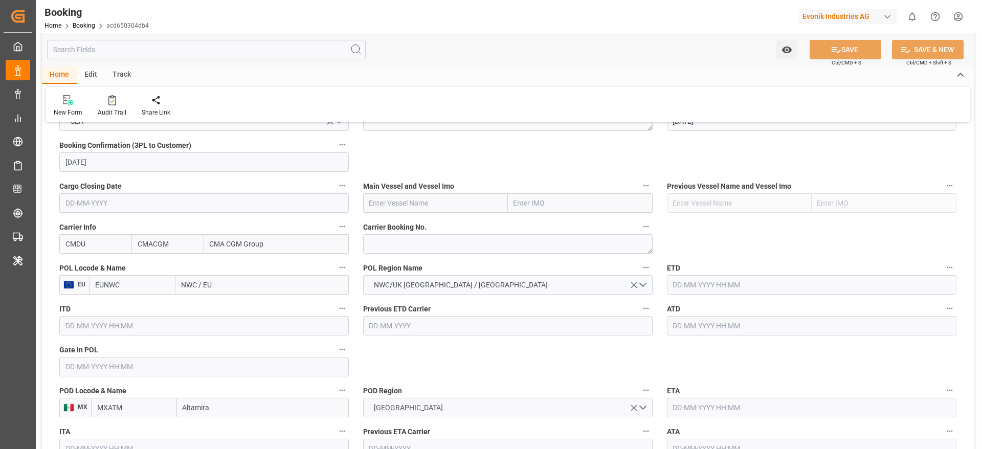
click at [230, 286] on input "NWC / EU" at bounding box center [261, 284] width 173 height 19
paste input "ROTTERDAM"
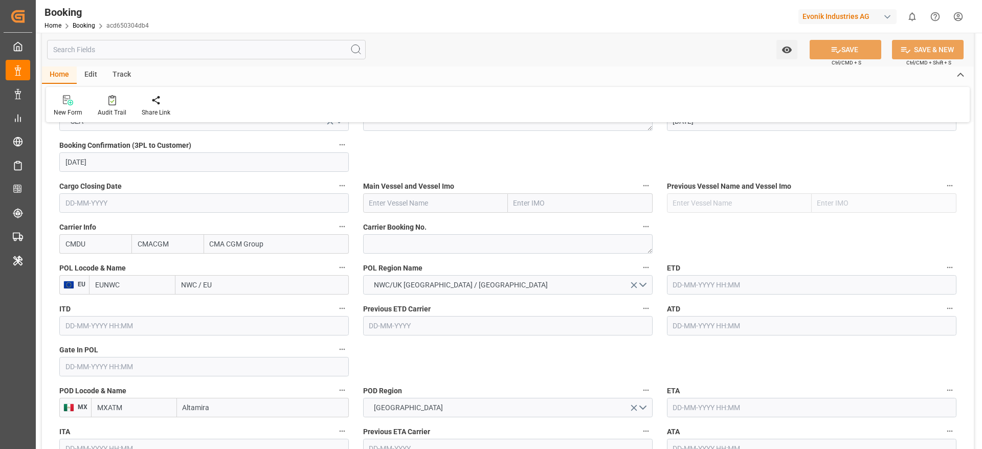
type input "ROTTERDAM"
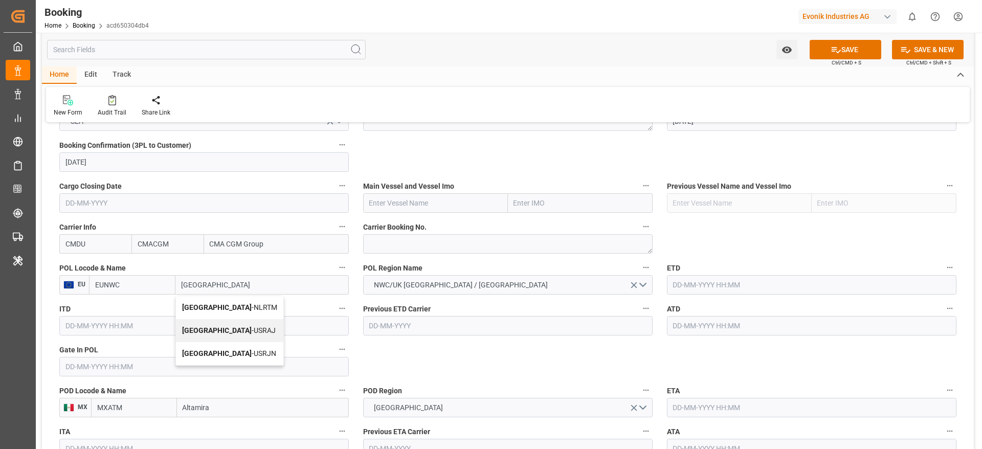
click at [233, 299] on span "Rotterdam - NLRTM" at bounding box center [229, 307] width 95 height 8
type input "NLRTM"
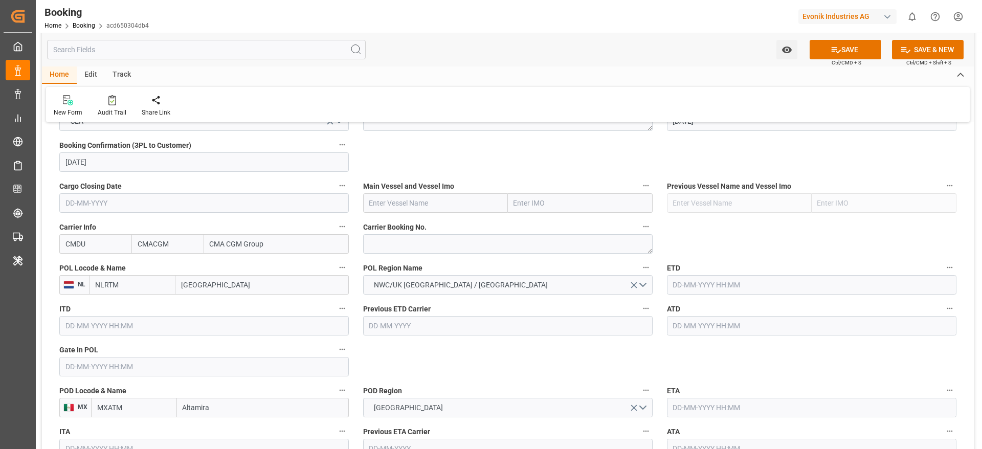
type input "Rotterdam"
click at [396, 247] on textarea at bounding box center [508, 243] width 290 height 19
paste textarea "HBG2022889"
type textarea "HBG2022889"
click at [420, 202] on input "text" at bounding box center [435, 202] width 145 height 19
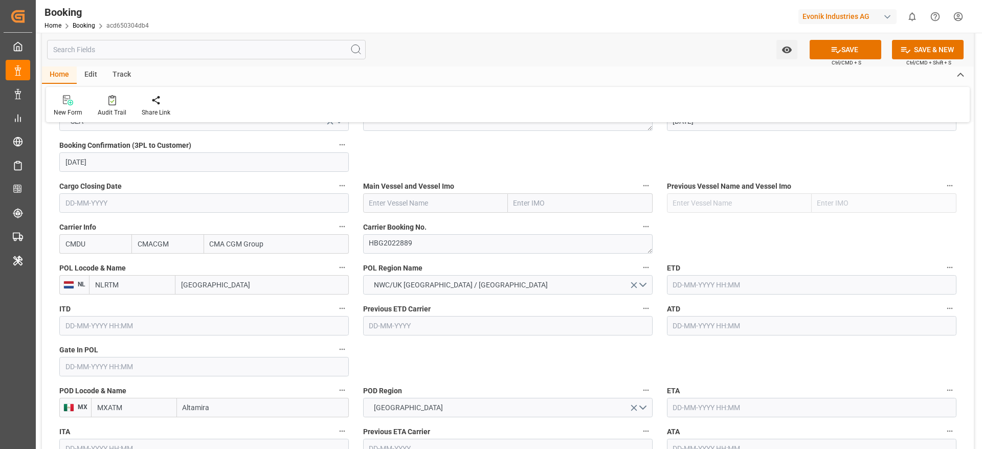
paste input "Accessible text CMA CGM MOLIERE"
drag, startPoint x: 417, startPoint y: 206, endPoint x: 326, endPoint y: 206, distance: 90.5
click at [432, 223] on b "CMA CGM MOLIERE" at bounding box center [402, 225] width 64 height 8
type input "CMA CGM MOLIERE"
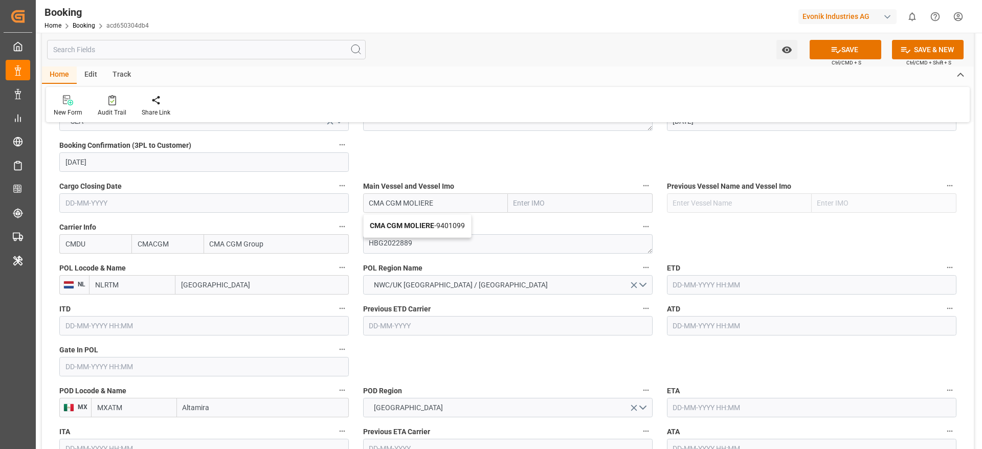
type input "9401099"
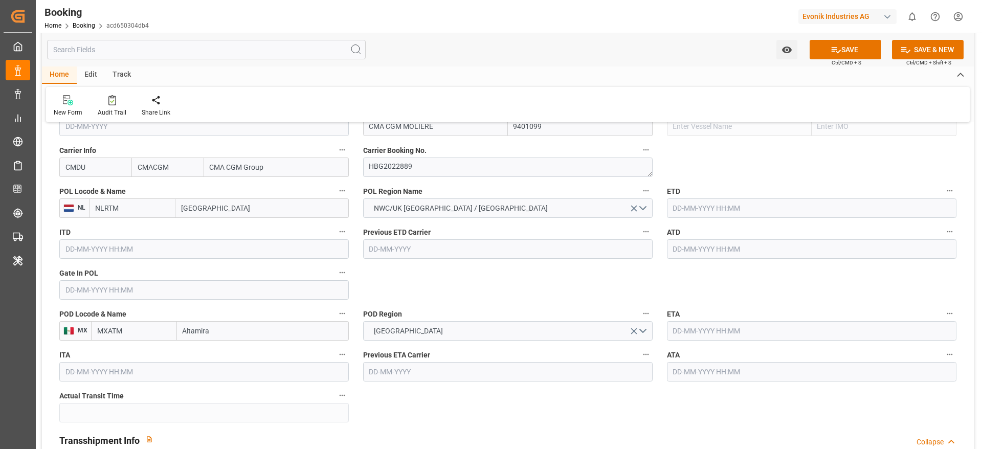
type input "CMA CGM MOLIERE"
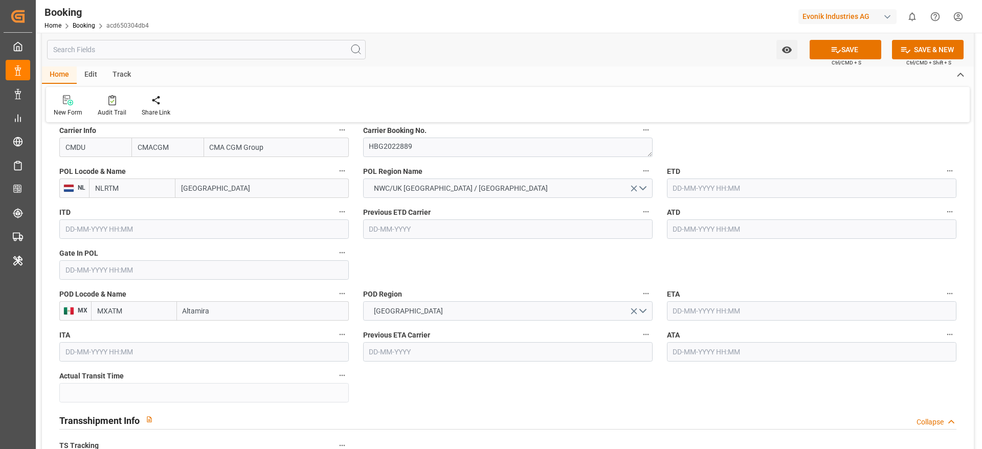
scroll to position [767, 0]
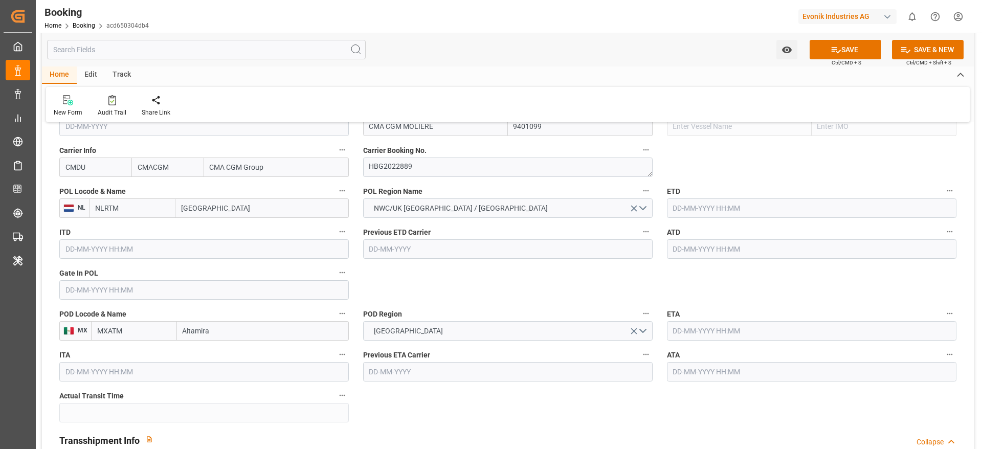
click at [654, 209] on input "text" at bounding box center [812, 207] width 290 height 19
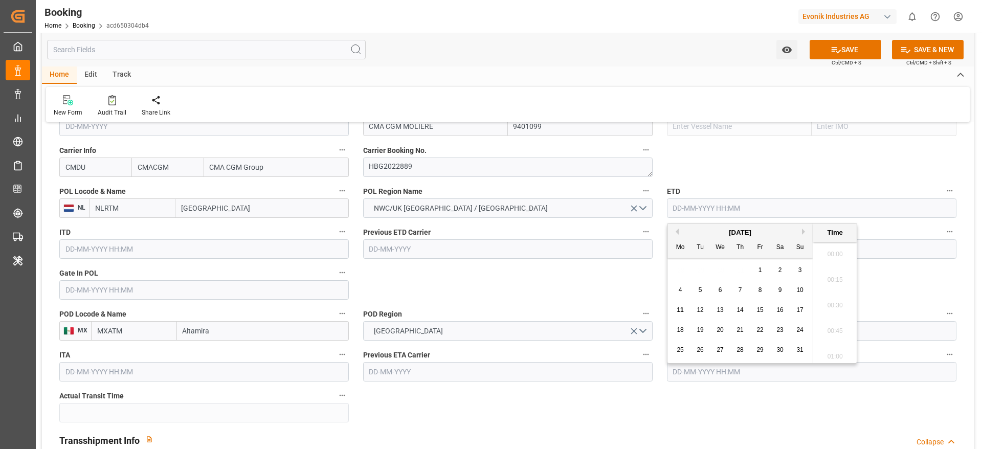
scroll to position [1206, 0]
click at [654, 233] on button "Next Month" at bounding box center [805, 232] width 6 height 6
click at [654, 299] on span "25" at bounding box center [740, 329] width 7 height 7
type input "25-09-2025 00:00"
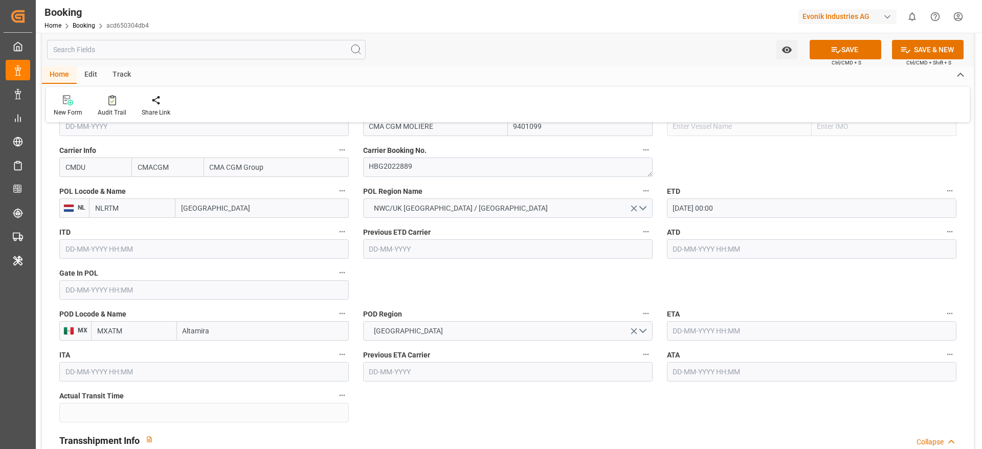
click at [654, 299] on input "text" at bounding box center [812, 330] width 290 height 19
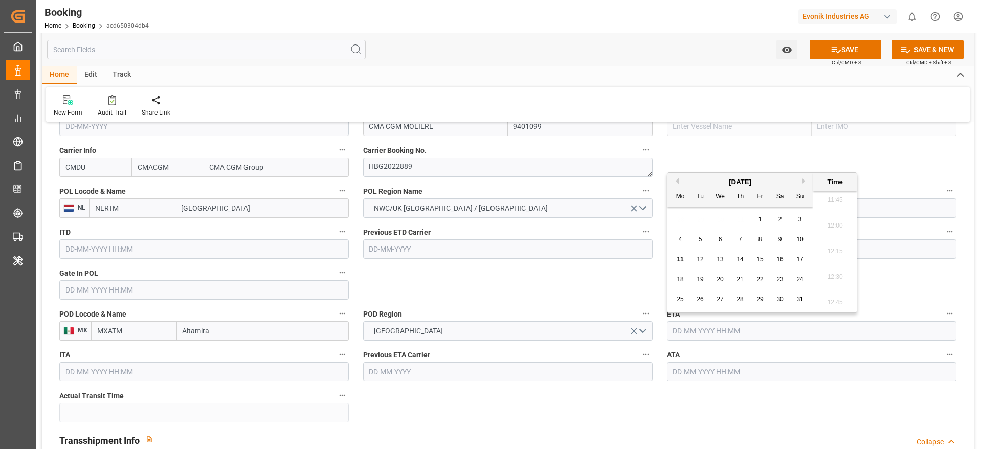
click at [654, 182] on button "Next Month" at bounding box center [805, 181] width 6 height 6
click at [654, 259] on span "16" at bounding box center [740, 259] width 7 height 7
type input "16-10-2025 00:00"
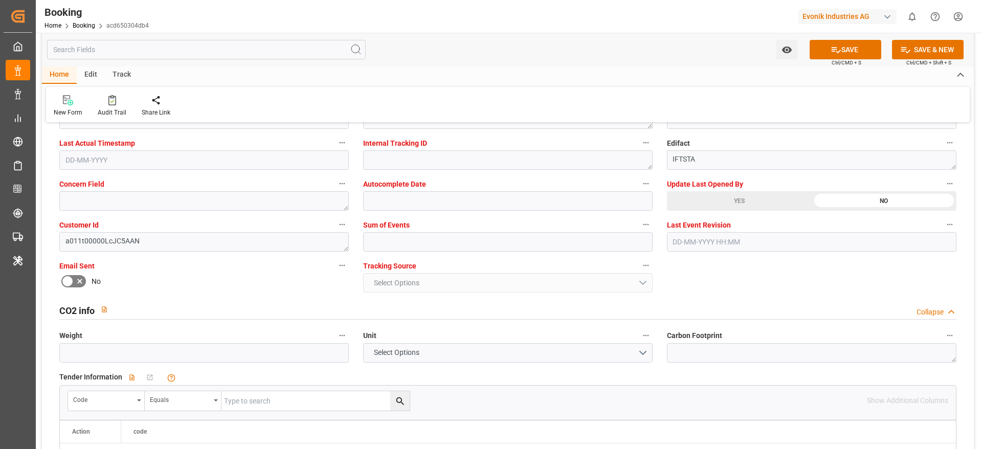
scroll to position [1918, 0]
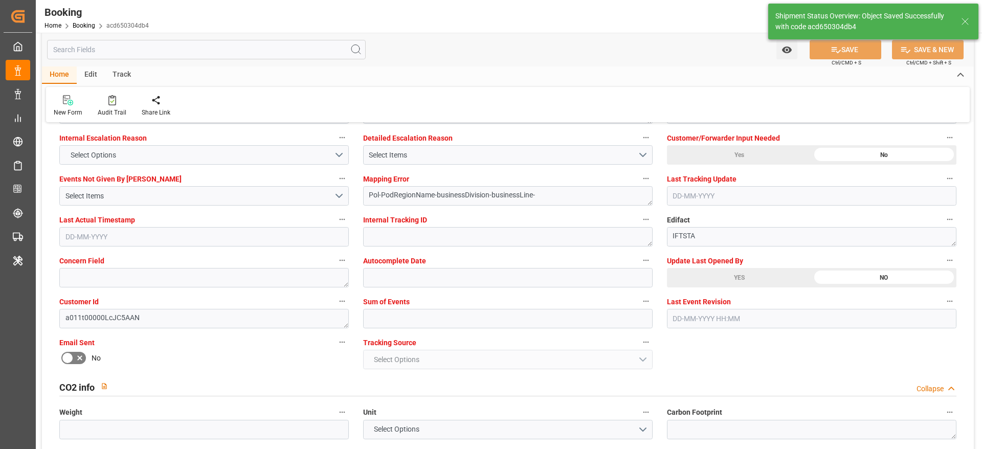
type textarea "Madhu T V"
type textarea "businessDivision-businessLine-"
type input "25-09-2025 00:00"
type input "16-10-2025 00:00"
type input "11-08-2025 06:54"
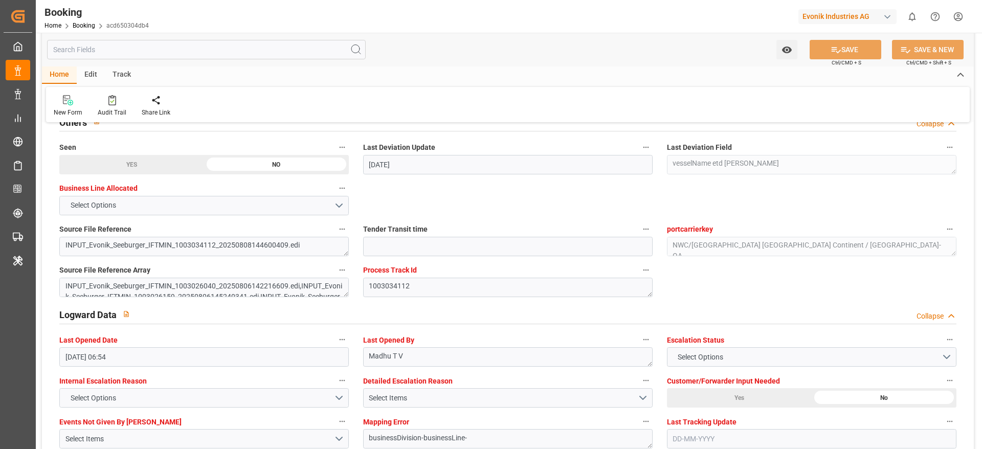
scroll to position [1765, 0]
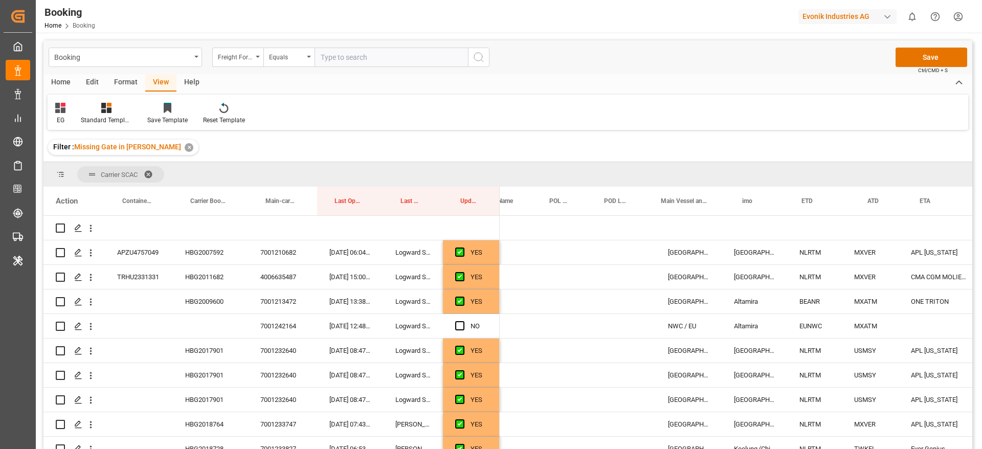
scroll to position [0, 250]
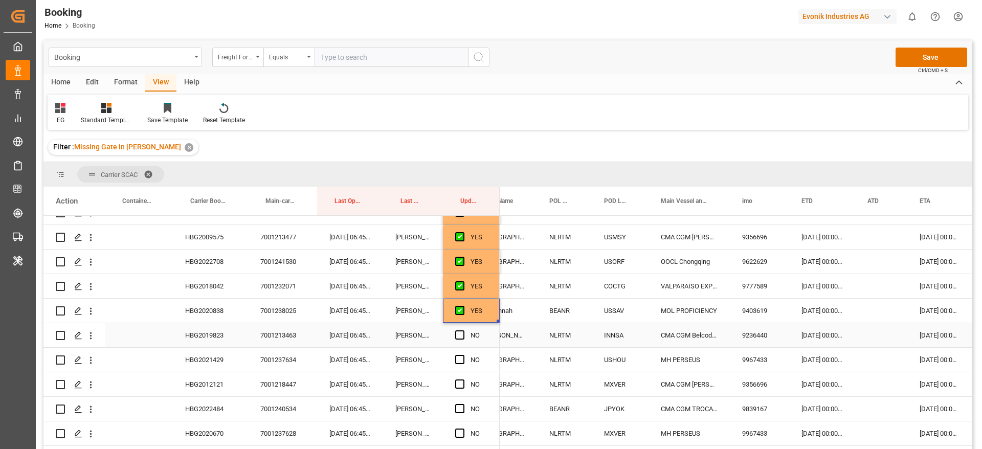
click at [199, 329] on div "HBG2019823" at bounding box center [210, 335] width 75 height 24
click at [459, 334] on span "Press SPACE to select this row." at bounding box center [459, 334] width 9 height 9
click at [463, 330] on input "Press SPACE to select this row." at bounding box center [463, 330] width 0 height 0
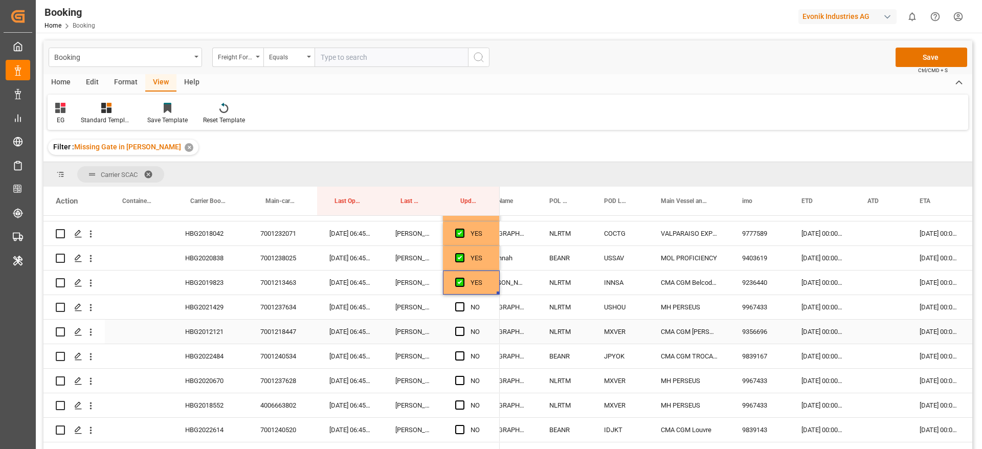
scroll to position [460, 0]
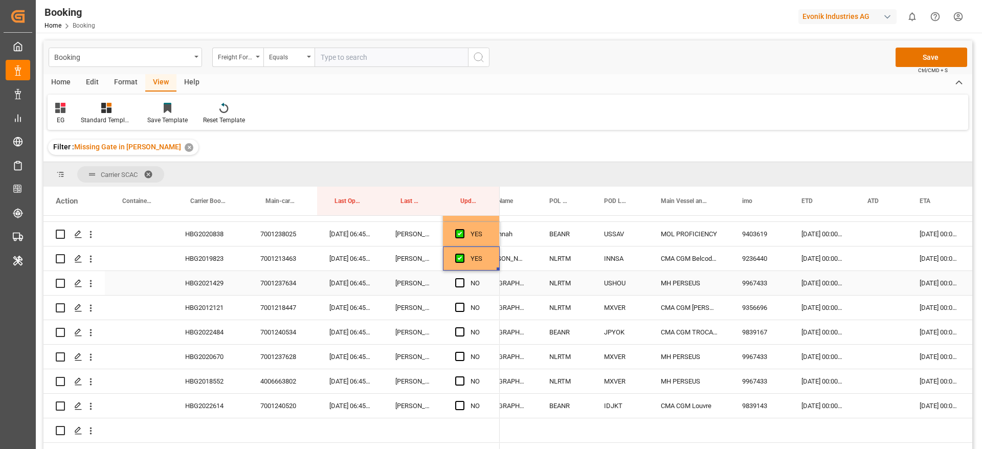
click at [203, 287] on div "HBG2021429" at bounding box center [210, 283] width 75 height 24
click at [454, 283] on div "NO" at bounding box center [471, 283] width 57 height 24
click at [459, 282] on span "Press SPACE to select this row." at bounding box center [459, 282] width 9 height 9
click at [463, 278] on input "Press SPACE to select this row." at bounding box center [463, 278] width 0 height 0
click at [211, 312] on div "HBG2012121" at bounding box center [210, 308] width 75 height 24
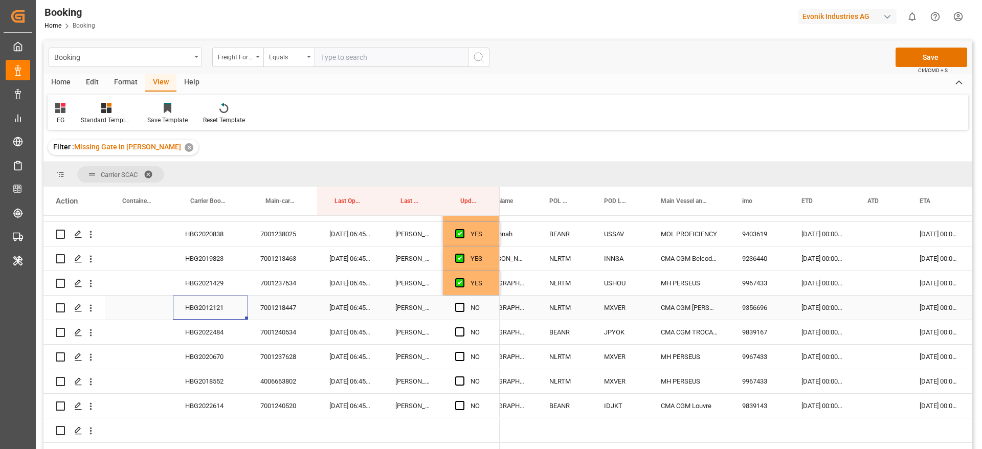
click at [823, 308] on div "28-08-2025 00:00:00" at bounding box center [822, 308] width 66 height 24
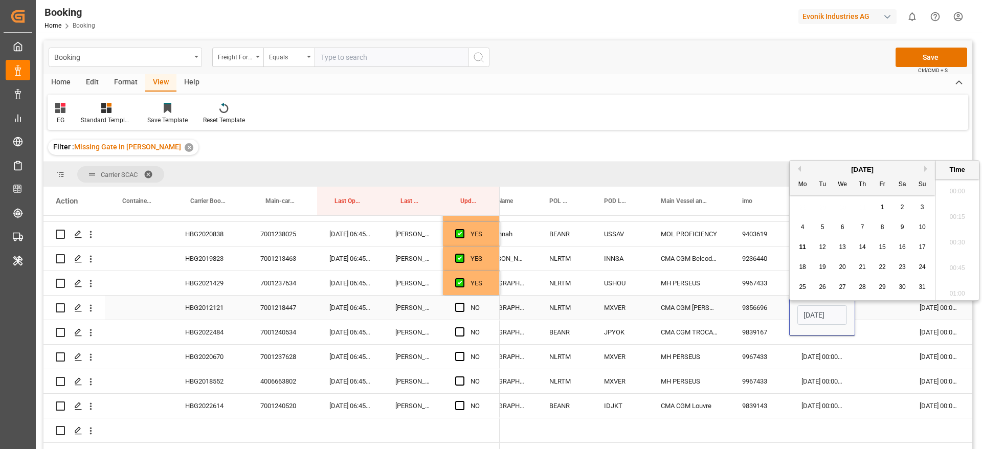
scroll to position [1206, 0]
click at [846, 282] on div "27" at bounding box center [842, 282] width 13 height 12
type input "27-08-2025 00:00"
click at [872, 312] on div "Press SPACE to select this row." at bounding box center [881, 308] width 52 height 24
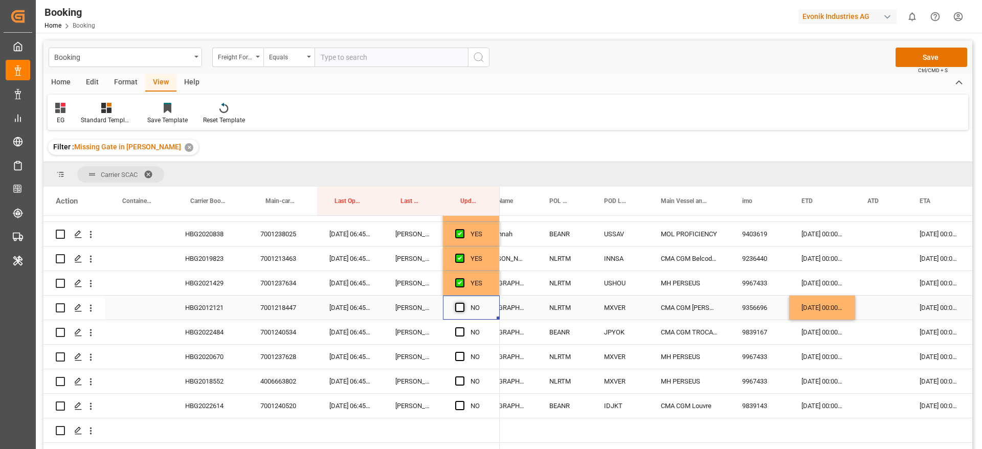
click at [461, 304] on span "Press SPACE to select this row." at bounding box center [459, 307] width 9 height 9
click at [463, 303] on input "Press SPACE to select this row." at bounding box center [463, 303] width 0 height 0
click at [224, 334] on div "HBG2022484" at bounding box center [210, 332] width 75 height 24
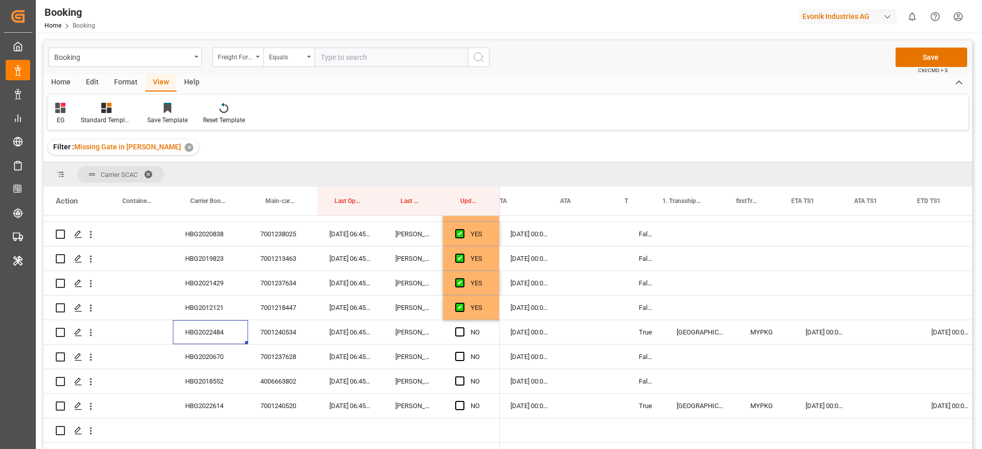
scroll to position [0, 753]
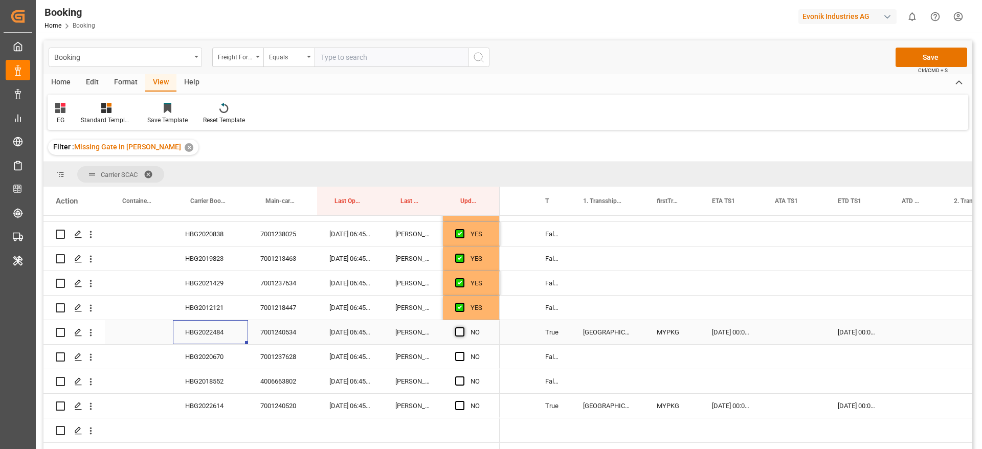
click at [459, 333] on span "Press SPACE to select this row." at bounding box center [459, 331] width 9 height 9
click at [463, 327] on input "Press SPACE to select this row." at bounding box center [463, 327] width 0 height 0
click at [191, 363] on div "HBG2020670" at bounding box center [210, 357] width 75 height 24
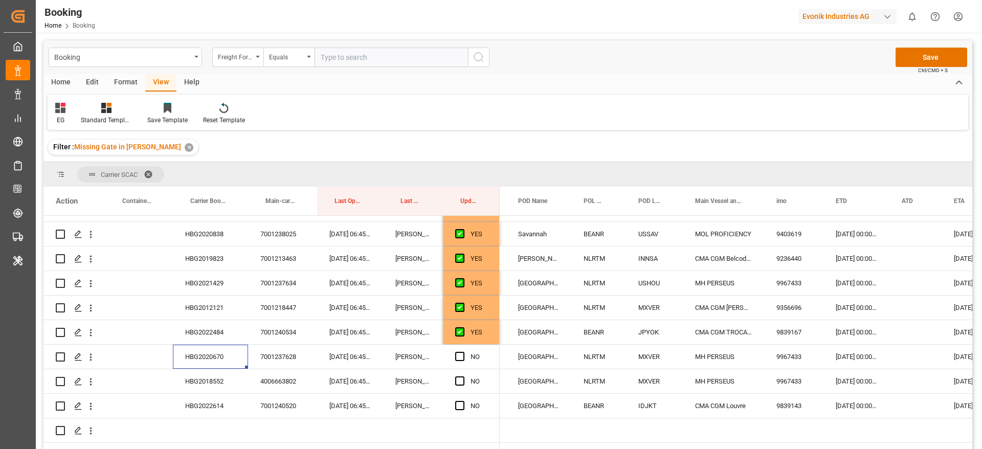
scroll to position [0, 247]
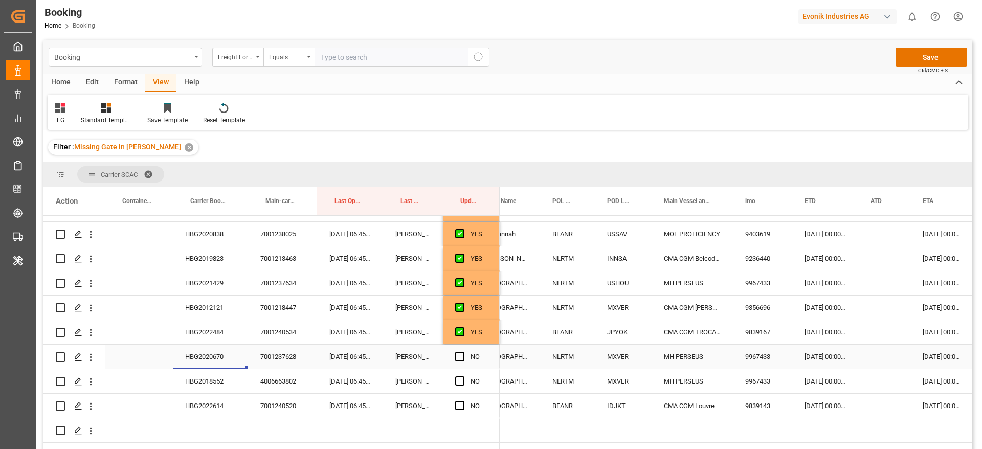
click at [462, 356] on span "Press SPACE to select this row." at bounding box center [459, 356] width 9 height 9
click at [463, 352] on input "Press SPACE to select this row." at bounding box center [463, 352] width 0 height 0
click at [188, 384] on div "HBG2018552" at bounding box center [210, 381] width 75 height 24
click at [458, 380] on span "Press SPACE to select this row." at bounding box center [459, 380] width 9 height 9
click at [463, 376] on input "Press SPACE to select this row." at bounding box center [463, 376] width 0 height 0
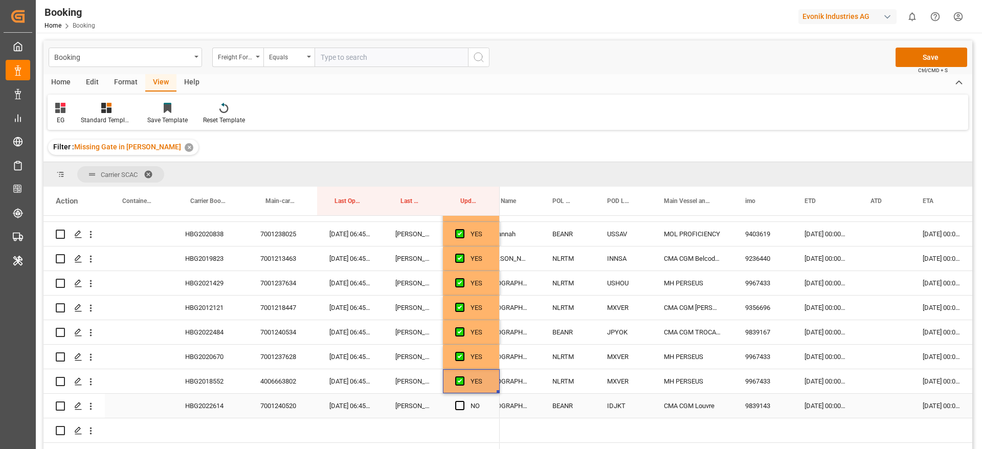
click at [217, 400] on div "HBG2022614" at bounding box center [210, 406] width 75 height 24
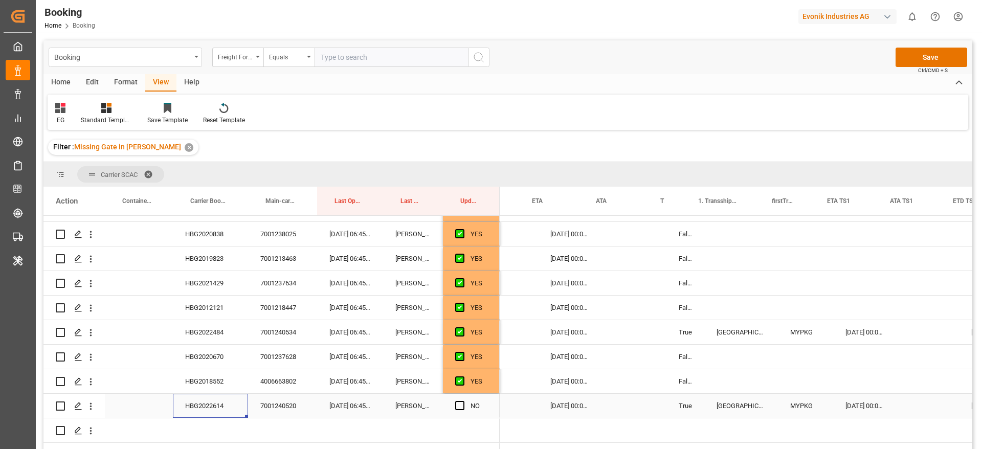
scroll to position [0, 642]
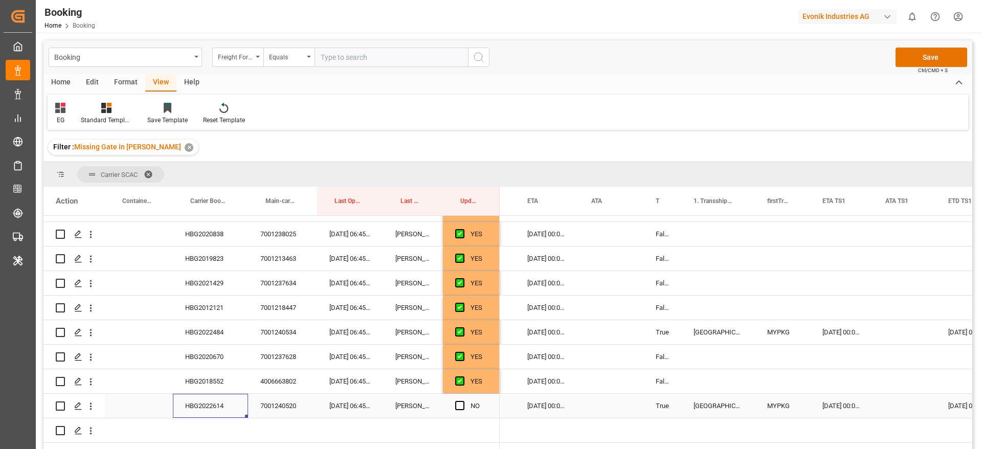
drag, startPoint x: 462, startPoint y: 407, endPoint x: 346, endPoint y: 31, distance: 393.5
click at [462, 406] on span "Press SPACE to select this row." at bounding box center [459, 405] width 9 height 9
click at [463, 401] on input "Press SPACE to select this row." at bounding box center [463, 401] width 0 height 0
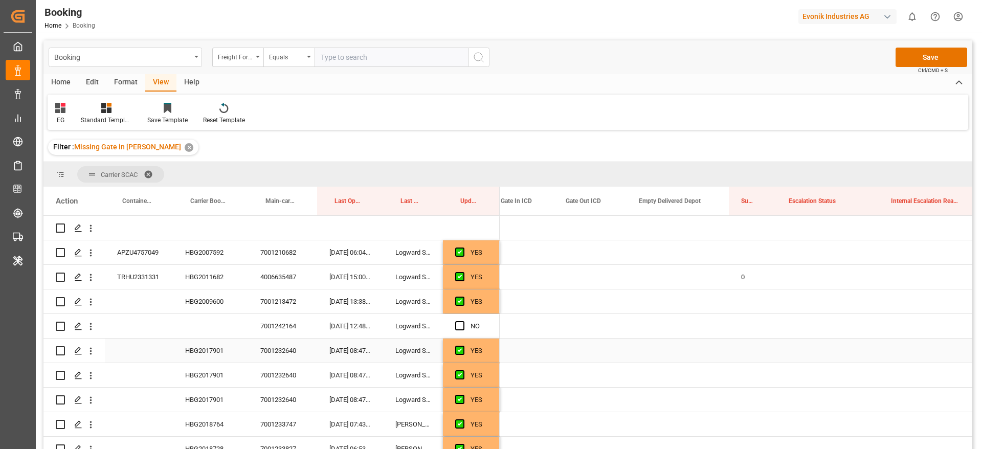
scroll to position [0, 0]
click at [657, 277] on div "0" at bounding box center [662, 277] width 48 height 24
click at [646, 249] on div "Press SPACE to select this row." at bounding box center [662, 252] width 48 height 24
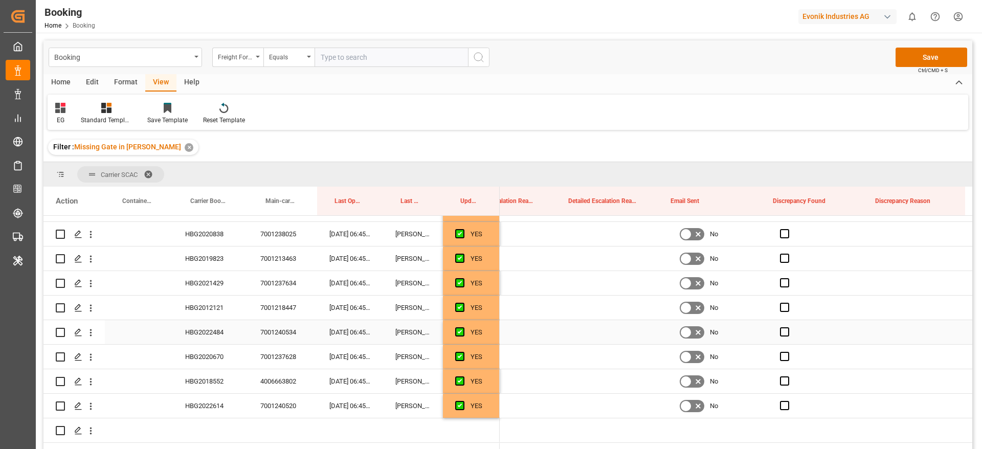
scroll to position [0, 2033]
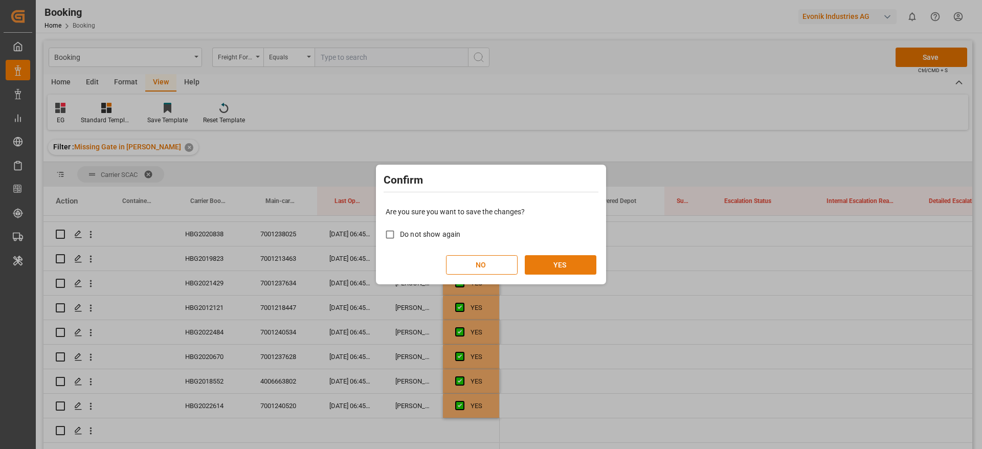
click at [572, 270] on button "YES" at bounding box center [561, 264] width 72 height 19
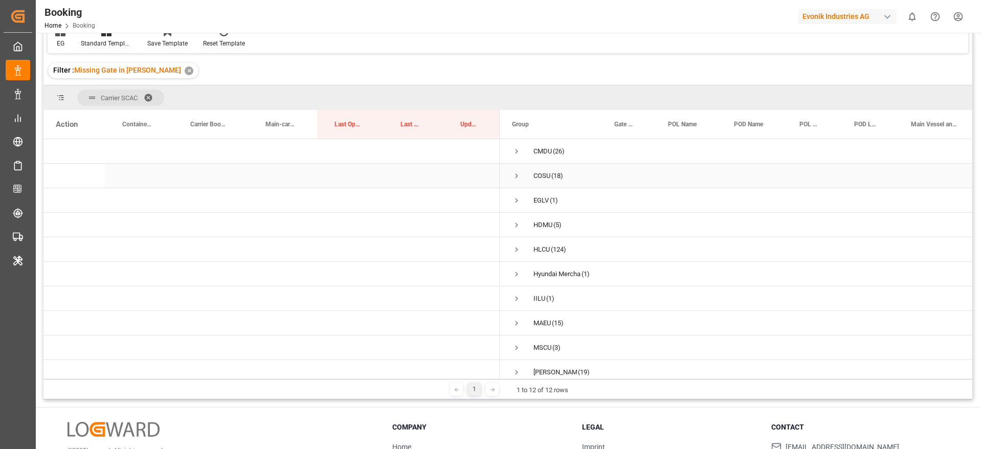
click at [516, 178] on span "Press SPACE to select this row." at bounding box center [516, 175] width 9 height 9
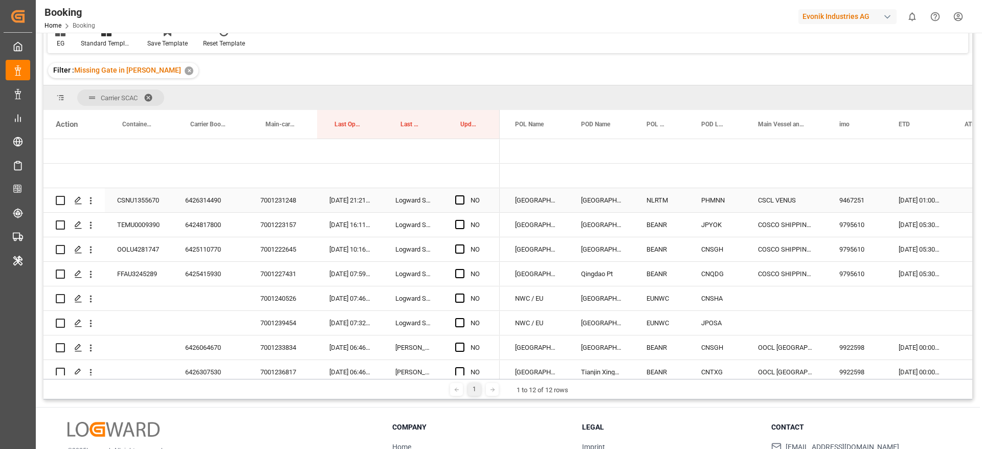
click at [202, 200] on div "6426314490" at bounding box center [210, 200] width 75 height 24
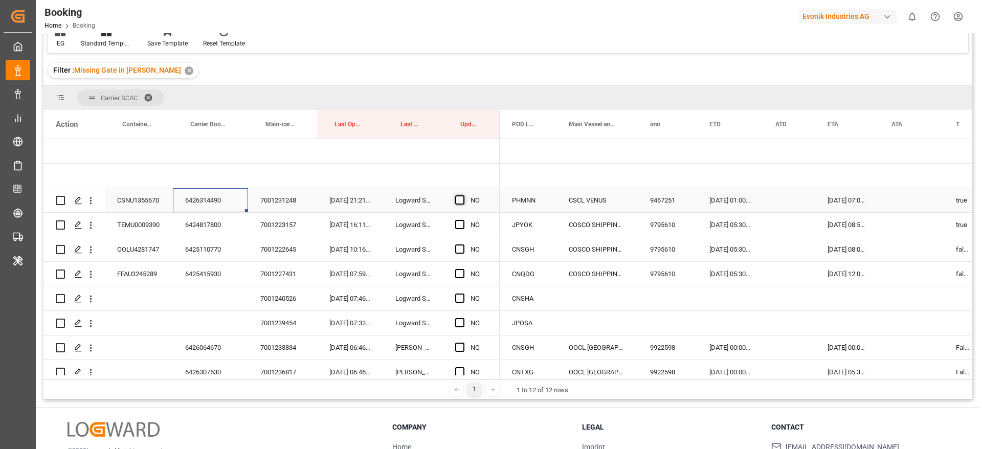
click at [460, 201] on span "Press SPACE to select this row." at bounding box center [459, 199] width 9 height 9
click at [463, 195] on input "Press SPACE to select this row." at bounding box center [463, 195] width 0 height 0
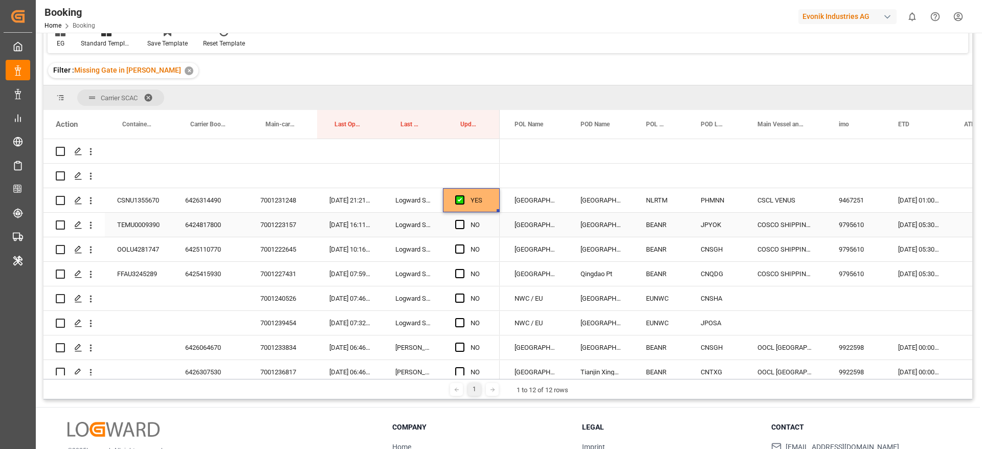
click at [207, 220] on div "6424817800" at bounding box center [210, 225] width 75 height 24
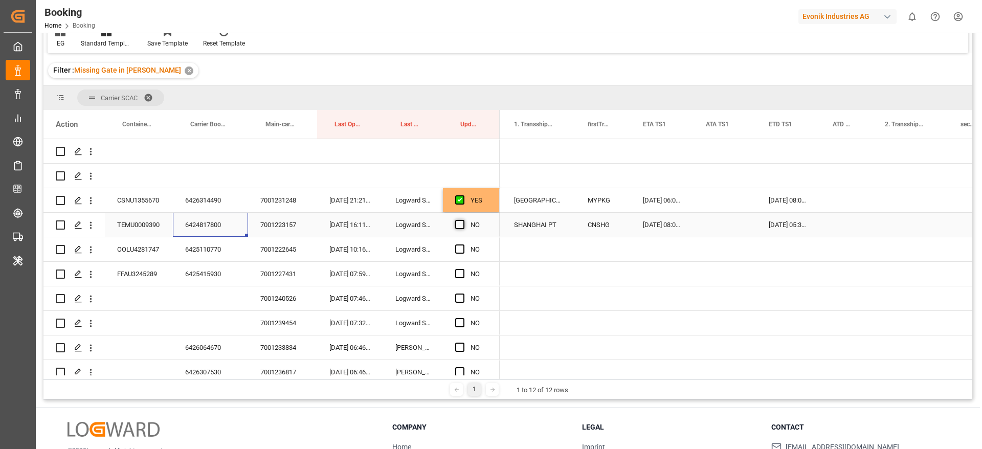
click at [459, 223] on span "Press SPACE to select this row." at bounding box center [459, 224] width 9 height 9
click at [463, 220] on input "Press SPACE to select this row." at bounding box center [463, 220] width 0 height 0
click at [212, 254] on div "6425110770" at bounding box center [210, 249] width 75 height 24
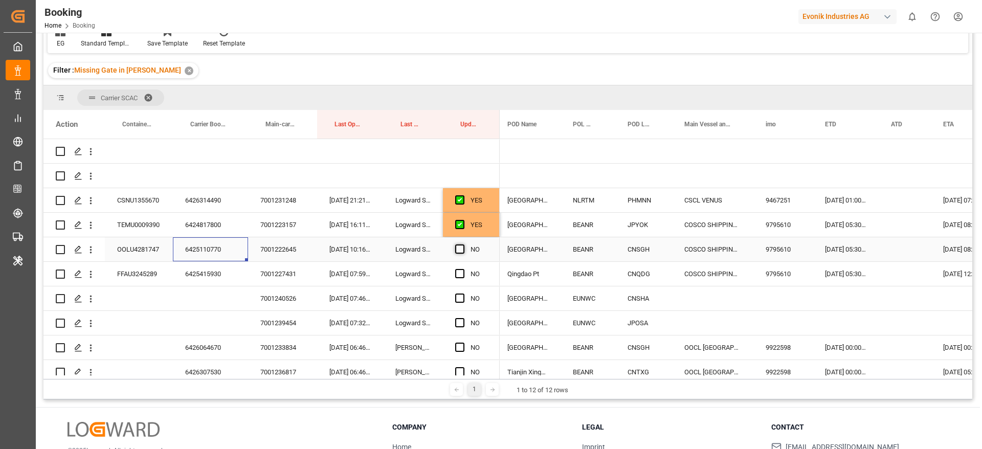
click at [457, 248] on span "Press SPACE to select this row." at bounding box center [459, 249] width 9 height 9
click at [463, 245] on input "Press SPACE to select this row." at bounding box center [463, 245] width 0 height 0
click at [192, 272] on div "6425415930" at bounding box center [210, 274] width 75 height 24
click at [459, 274] on span "Press SPACE to select this row." at bounding box center [459, 273] width 9 height 9
click at [463, 269] on input "Press SPACE to select this row." at bounding box center [463, 269] width 0 height 0
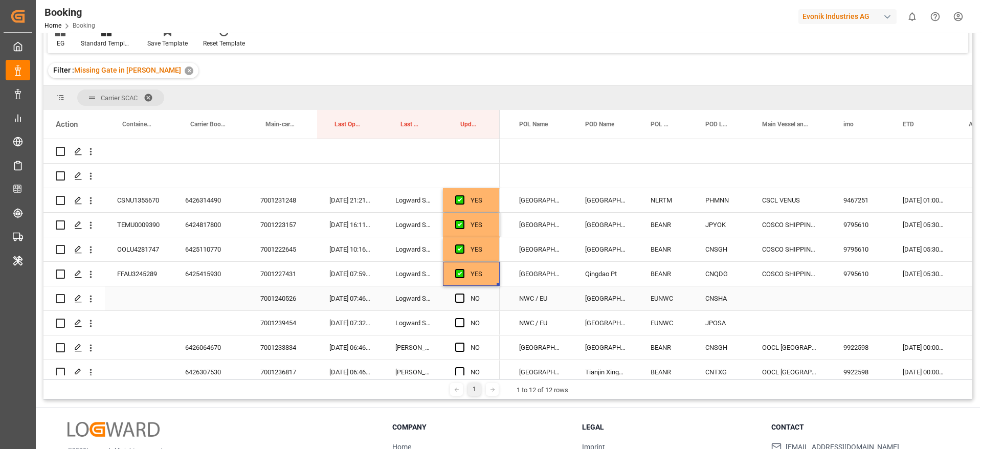
scroll to position [0, 161]
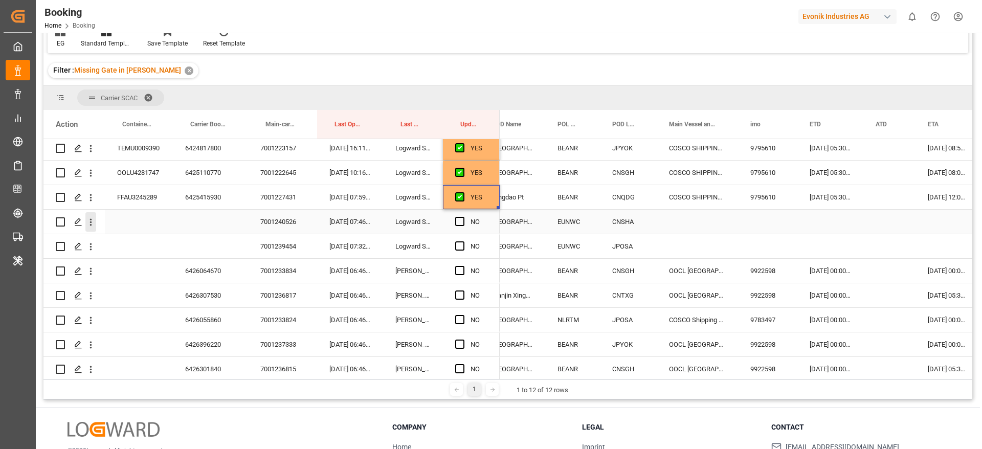
click at [94, 224] on icon "open menu" at bounding box center [90, 222] width 11 height 11
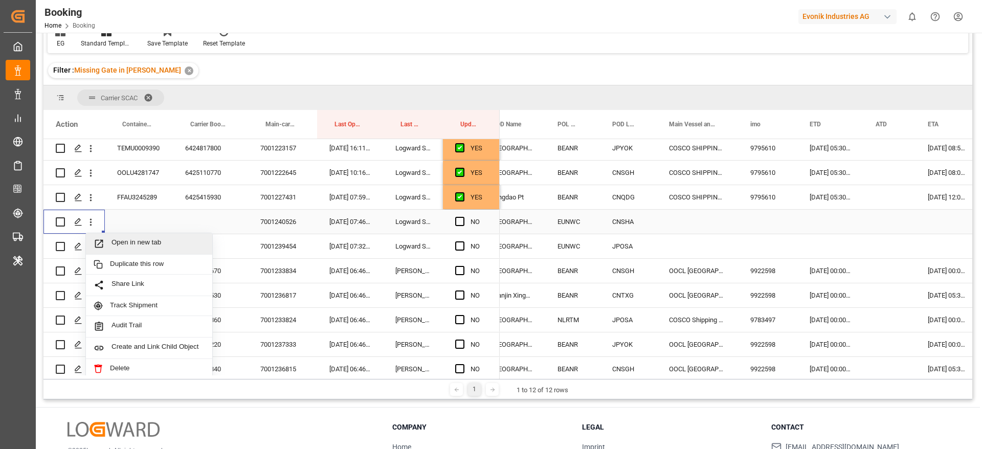
click at [146, 236] on div "Open in new tab" at bounding box center [149, 243] width 126 height 21
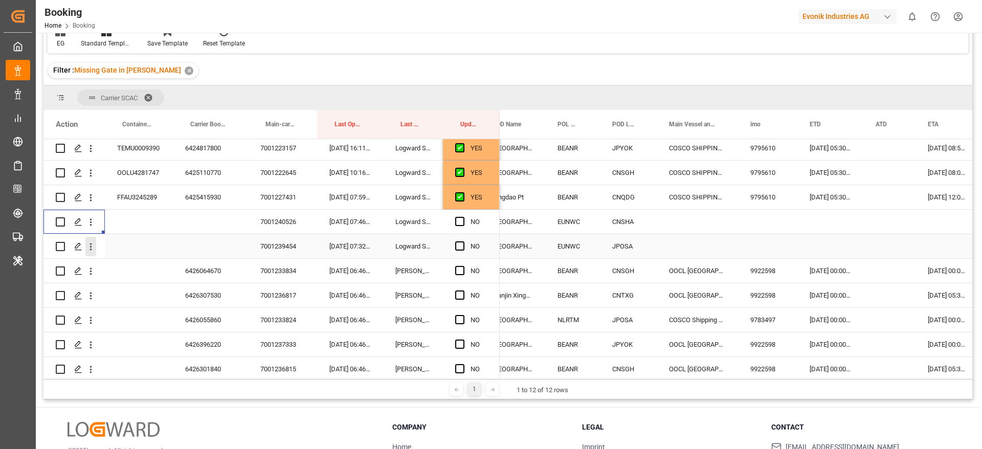
click at [93, 248] on icon "open menu" at bounding box center [90, 246] width 11 height 11
click at [90, 266] on icon "open menu" at bounding box center [90, 271] width 11 height 11
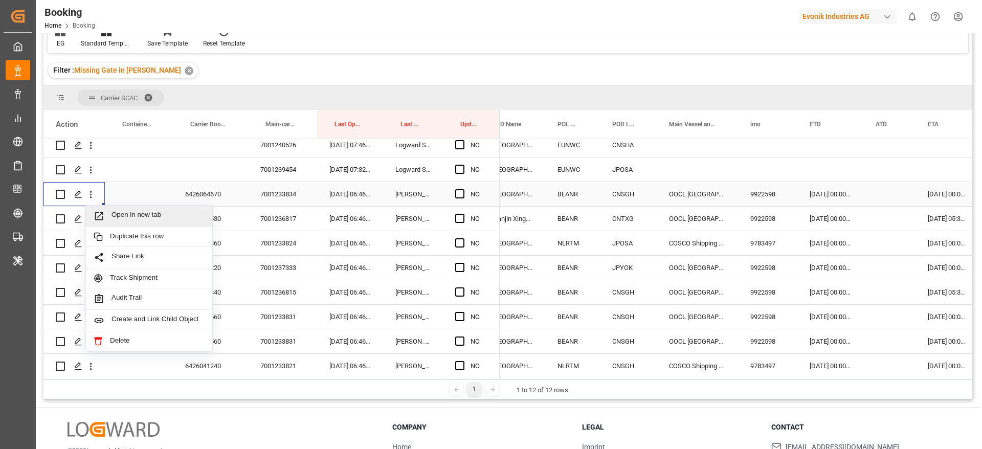
click at [213, 197] on div "6426064670" at bounding box center [210, 194] width 75 height 24
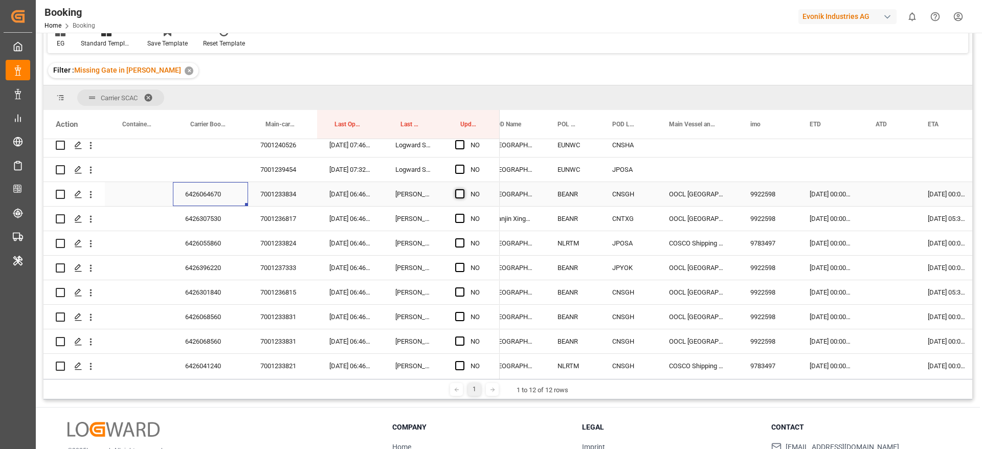
click at [457, 197] on span "Press SPACE to select this row." at bounding box center [459, 193] width 9 height 9
click at [463, 189] on input "Press SPACE to select this row." at bounding box center [463, 189] width 0 height 0
click at [196, 218] on div "6426307530" at bounding box center [210, 219] width 75 height 24
click at [459, 220] on span "Press SPACE to select this row." at bounding box center [459, 218] width 9 height 9
click at [463, 214] on input "Press SPACE to select this row." at bounding box center [463, 214] width 0 height 0
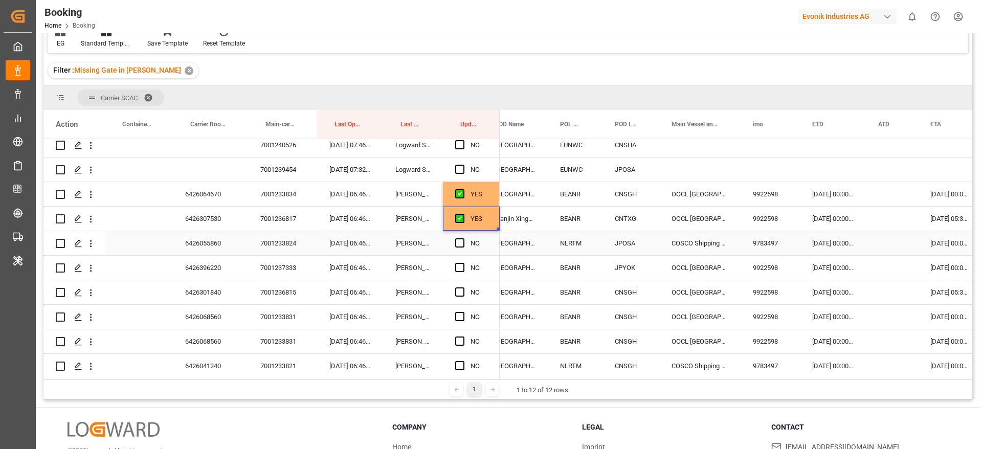
click at [196, 243] on div "6426055860" at bounding box center [210, 243] width 75 height 24
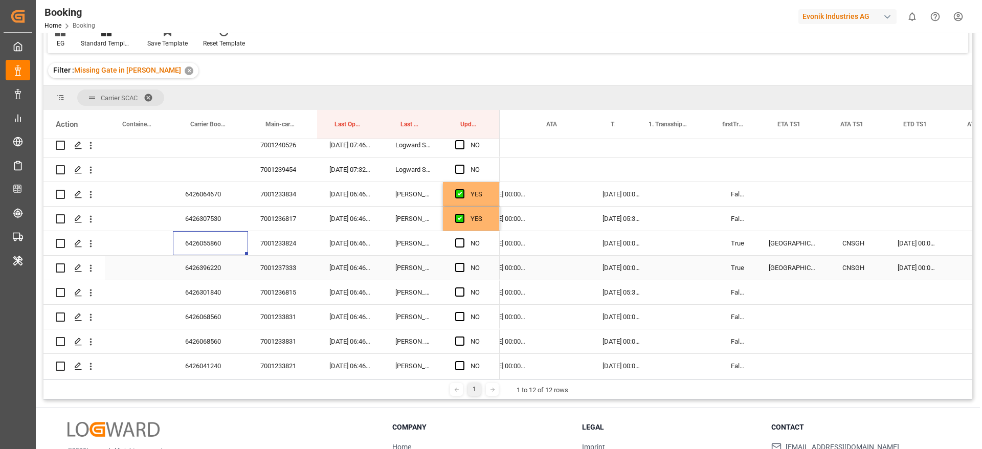
scroll to position [0, 688]
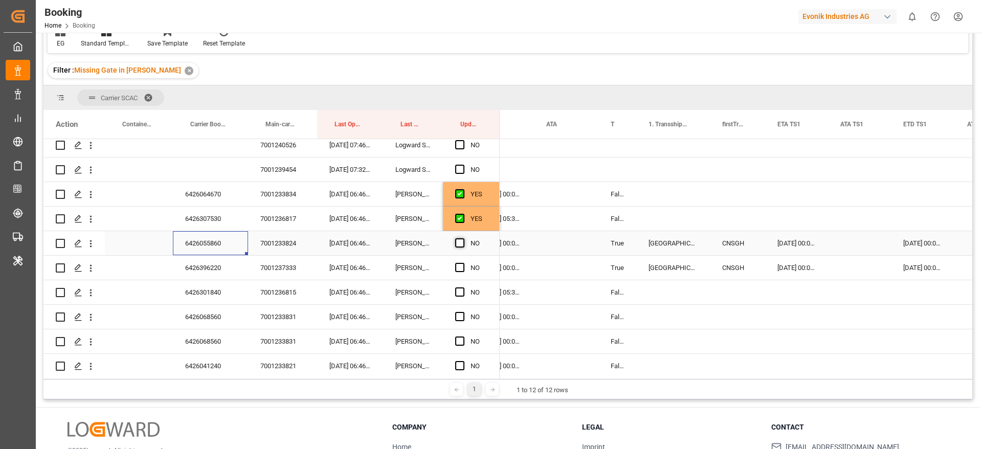
click at [458, 243] on span "Press SPACE to select this row." at bounding box center [459, 242] width 9 height 9
click at [463, 238] on input "Press SPACE to select this row." at bounding box center [463, 238] width 0 height 0
click at [203, 260] on div "6426396220" at bounding box center [210, 268] width 75 height 24
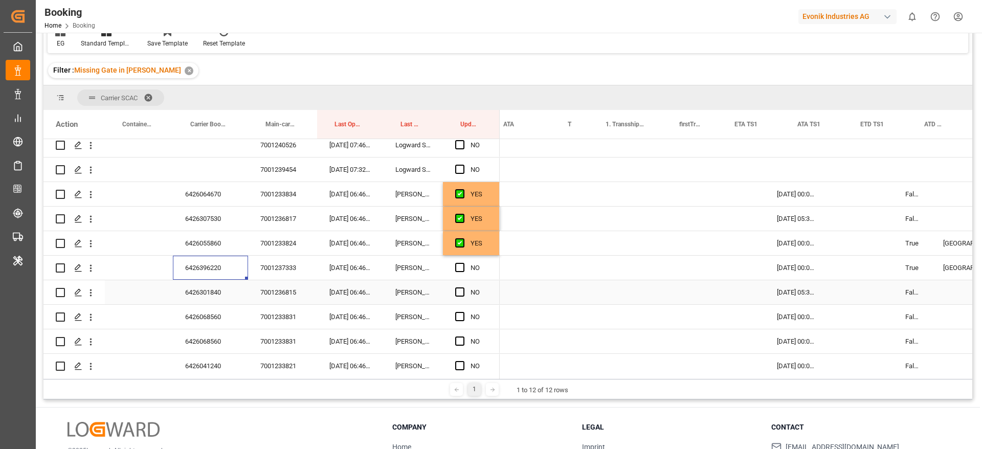
scroll to position [0, 730]
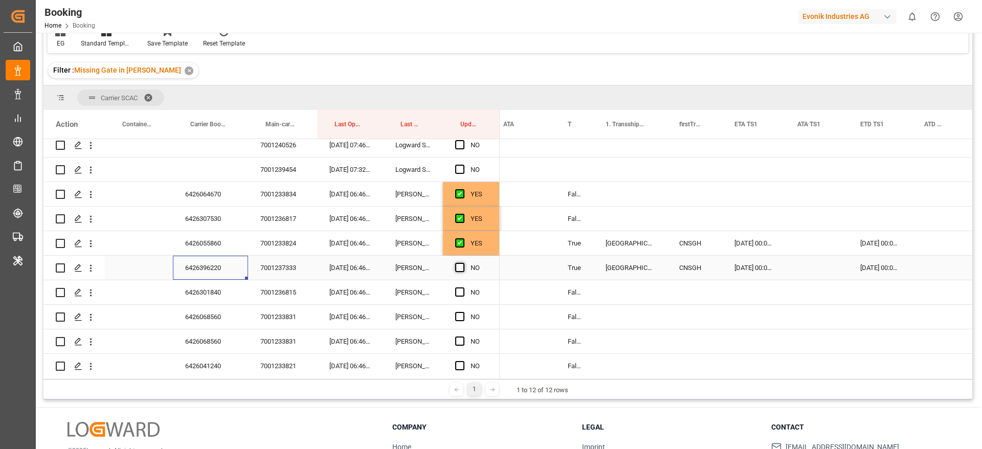
click at [456, 268] on span "Press SPACE to select this row." at bounding box center [459, 267] width 9 height 9
click at [463, 263] on input "Press SPACE to select this row." at bounding box center [463, 263] width 0 height 0
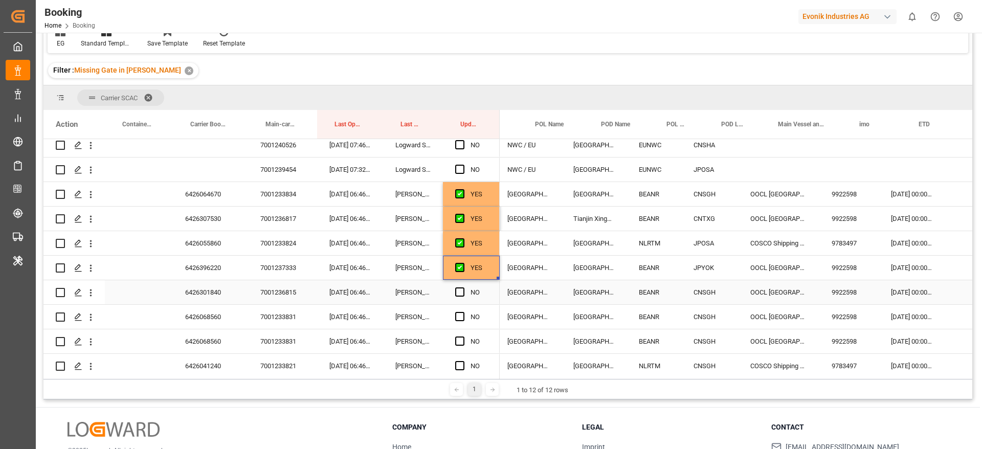
scroll to position [0, 192]
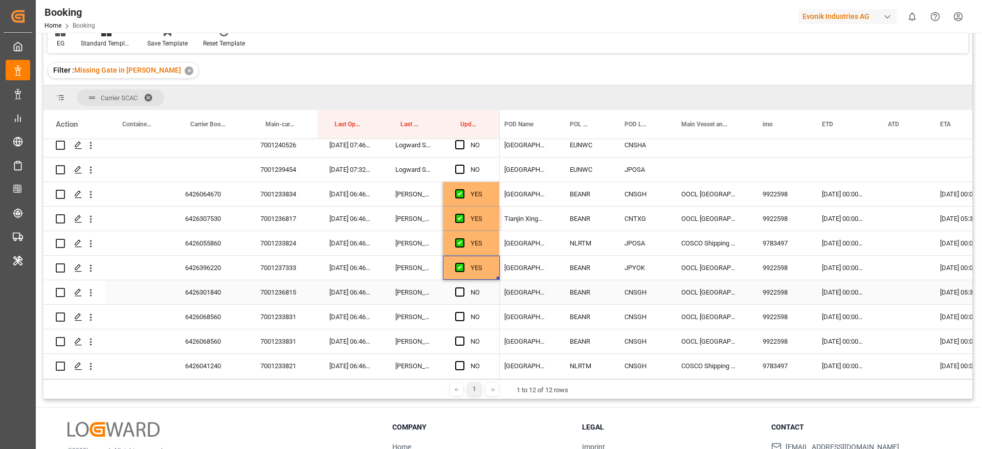
click at [201, 293] on div "6426301840" at bounding box center [210, 292] width 75 height 24
click at [457, 289] on span "Press SPACE to select this row." at bounding box center [459, 291] width 9 height 9
click at [463, 287] on input "Press SPACE to select this row." at bounding box center [463, 287] width 0 height 0
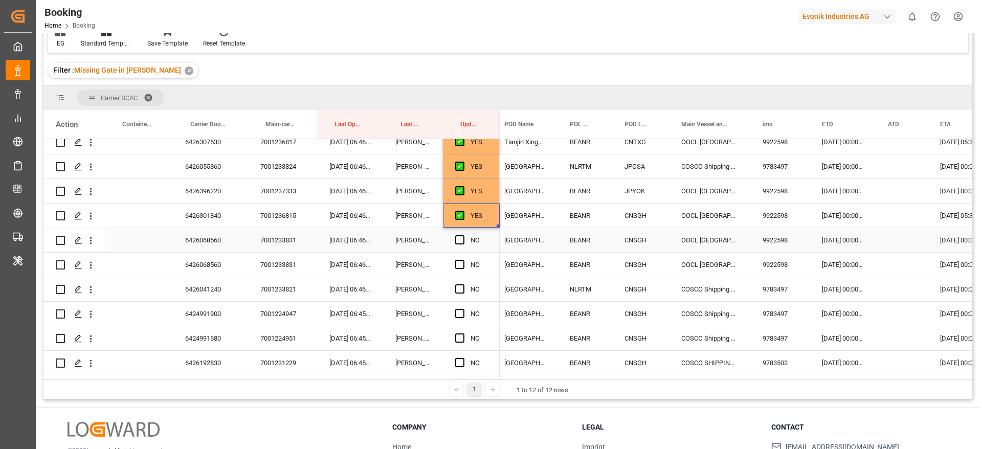
click at [221, 251] on div "6426068560" at bounding box center [210, 240] width 75 height 24
click at [457, 240] on span "Press SPACE to select this row." at bounding box center [459, 239] width 9 height 9
click at [463, 235] on input "Press SPACE to select this row." at bounding box center [463, 235] width 0 height 0
click at [459, 262] on span "Press SPACE to select this row." at bounding box center [459, 264] width 9 height 9
click at [463, 260] on input "Press SPACE to select this row." at bounding box center [463, 260] width 0 height 0
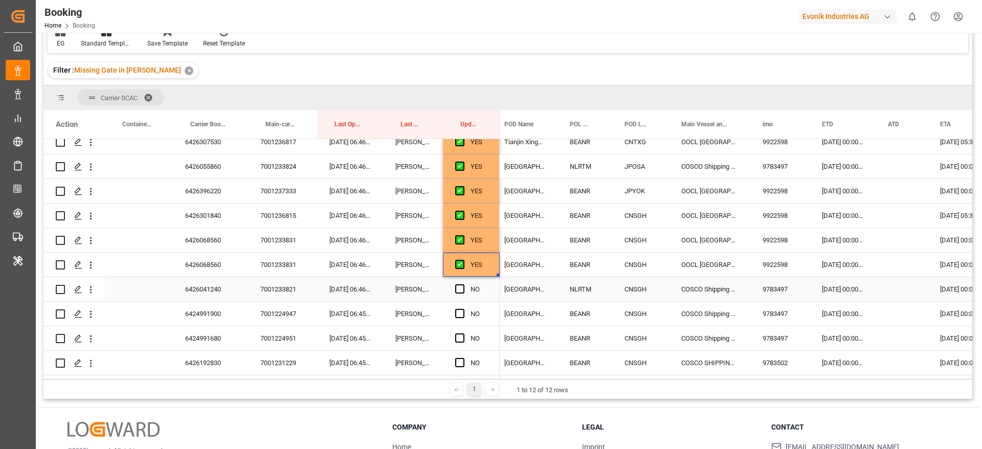
click at [224, 287] on div "6426041240" at bounding box center [210, 289] width 75 height 24
click at [460, 285] on span "Press SPACE to select this row." at bounding box center [459, 288] width 9 height 9
click at [463, 284] on input "Press SPACE to select this row." at bounding box center [463, 284] width 0 height 0
click at [208, 302] on div "6424991900" at bounding box center [210, 314] width 75 height 24
click at [461, 313] on span "Press SPACE to select this row." at bounding box center [459, 313] width 9 height 9
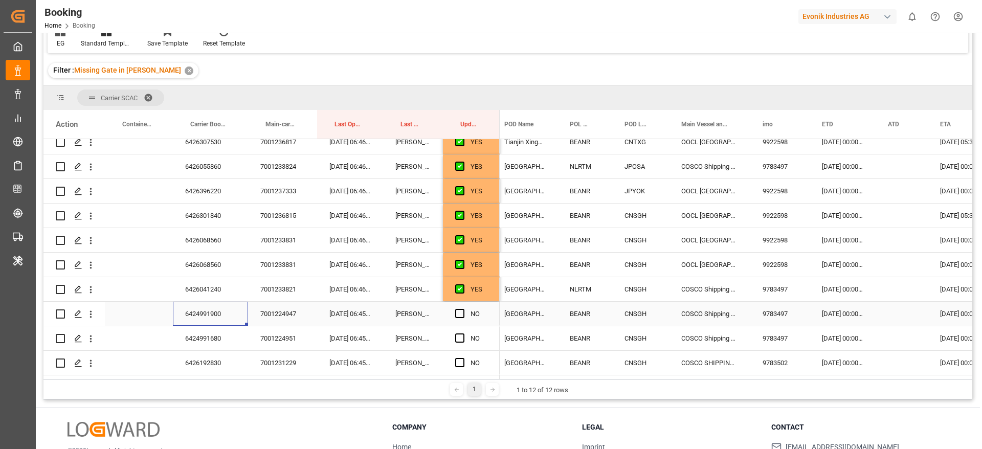
click at [463, 309] on input "Press SPACE to select this row." at bounding box center [463, 309] width 0 height 0
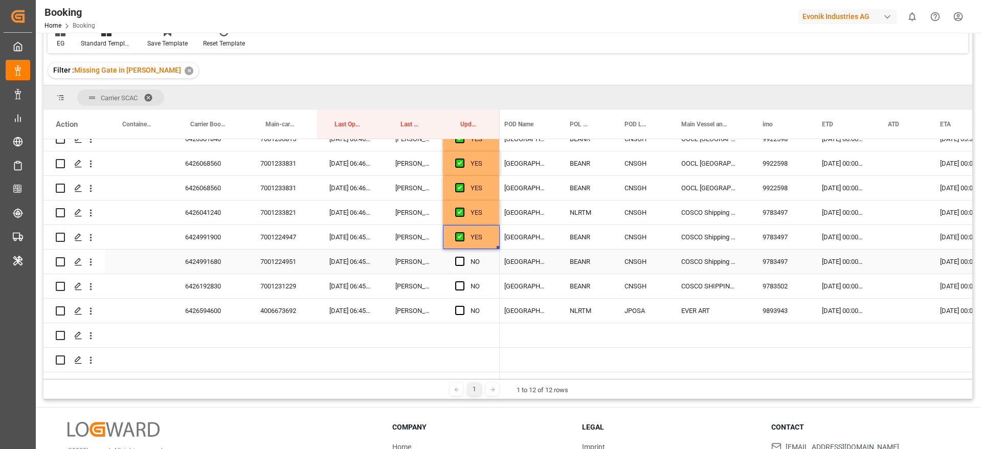
click at [204, 265] on div "6424991680" at bounding box center [210, 262] width 75 height 24
click at [459, 260] on span "Press SPACE to select this row." at bounding box center [459, 261] width 9 height 9
click at [463, 257] on input "Press SPACE to select this row." at bounding box center [463, 257] width 0 height 0
click at [194, 291] on div "6426192830" at bounding box center [210, 286] width 75 height 24
click at [460, 283] on span "Press SPACE to select this row." at bounding box center [459, 285] width 9 height 9
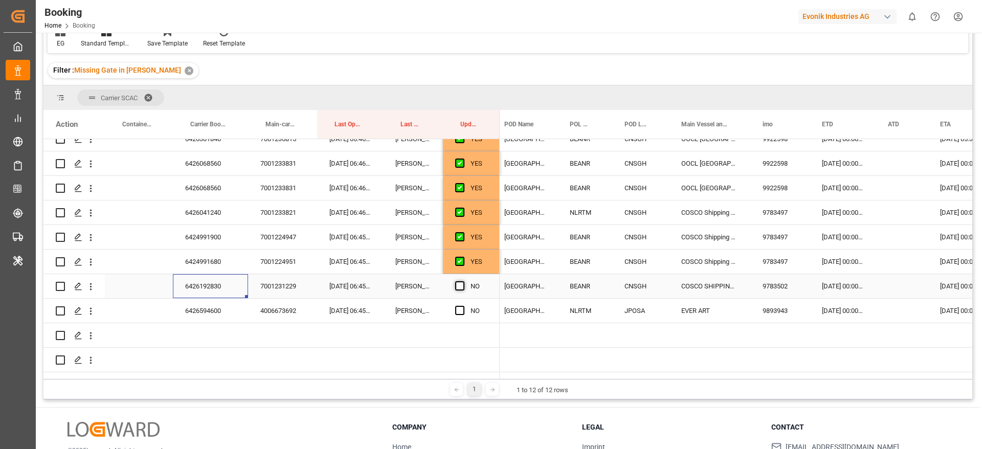
click at [463, 281] on input "Press SPACE to select this row." at bounding box center [463, 281] width 0 height 0
click at [221, 313] on div "6426594600" at bounding box center [210, 311] width 75 height 24
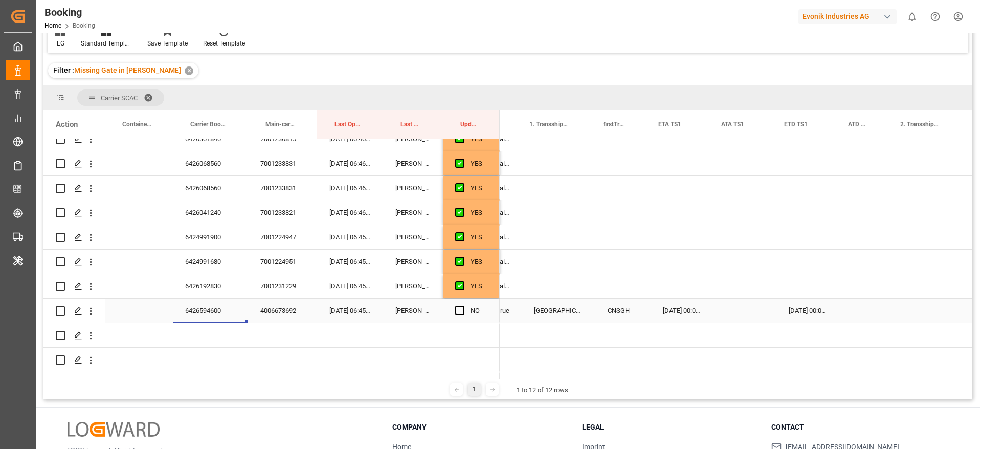
scroll to position [0, 807]
click at [456, 312] on span "Press SPACE to select this row." at bounding box center [459, 310] width 9 height 9
click at [463, 306] on input "Press SPACE to select this row." at bounding box center [463, 306] width 0 height 0
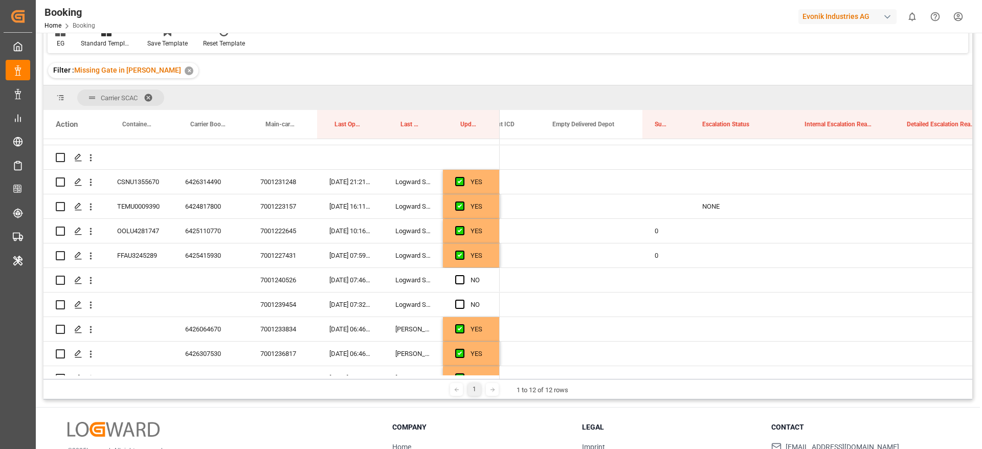
scroll to position [0, 0]
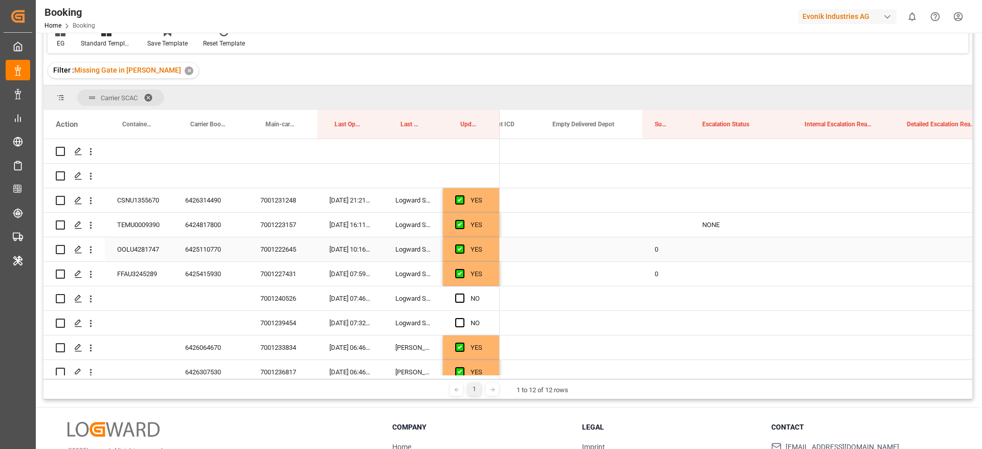
click at [654, 252] on div "0" at bounding box center [666, 249] width 48 height 24
click at [646, 200] on div "Press SPACE to select this row." at bounding box center [666, 200] width 48 height 24
click at [652, 219] on div "Press SPACE to select this row." at bounding box center [666, 225] width 48 height 24
click at [714, 225] on div "NONE" at bounding box center [741, 225] width 102 height 24
click at [766, 228] on icon "Press SPACE to select this row." at bounding box center [769, 230] width 6 height 6
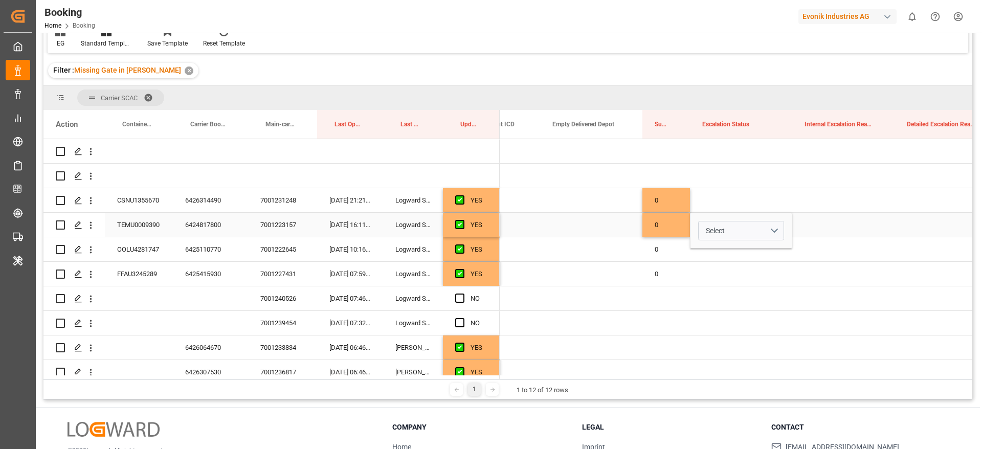
click at [845, 224] on div "Press SPACE to select this row." at bounding box center [843, 225] width 102 height 24
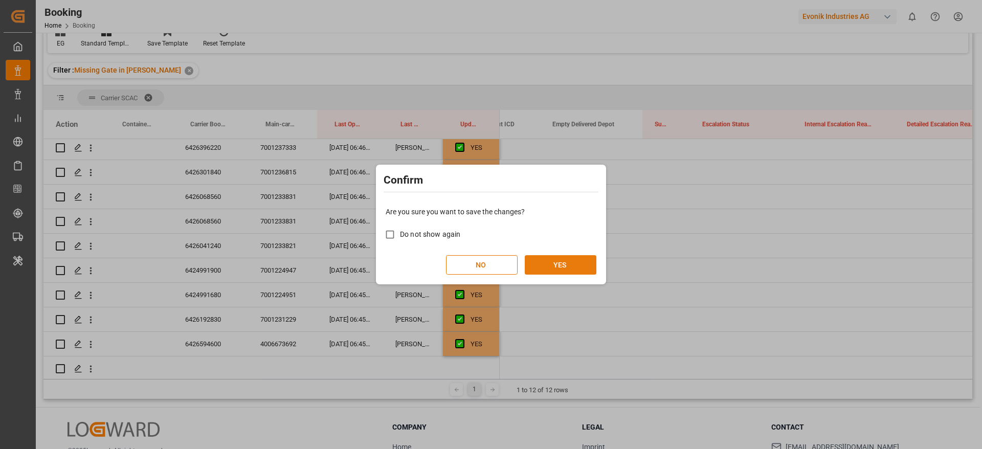
click at [573, 262] on button "YES" at bounding box center [561, 264] width 72 height 19
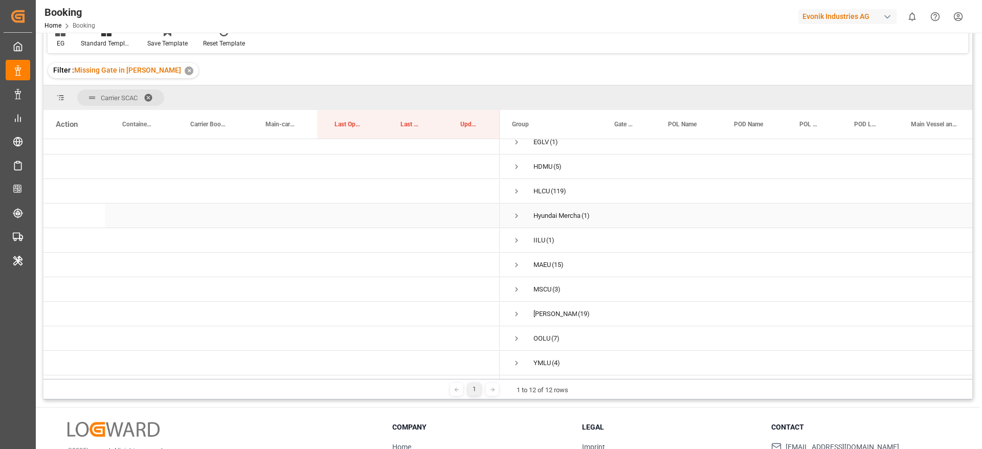
click at [517, 211] on span "Press SPACE to select this row." at bounding box center [516, 215] width 9 height 9
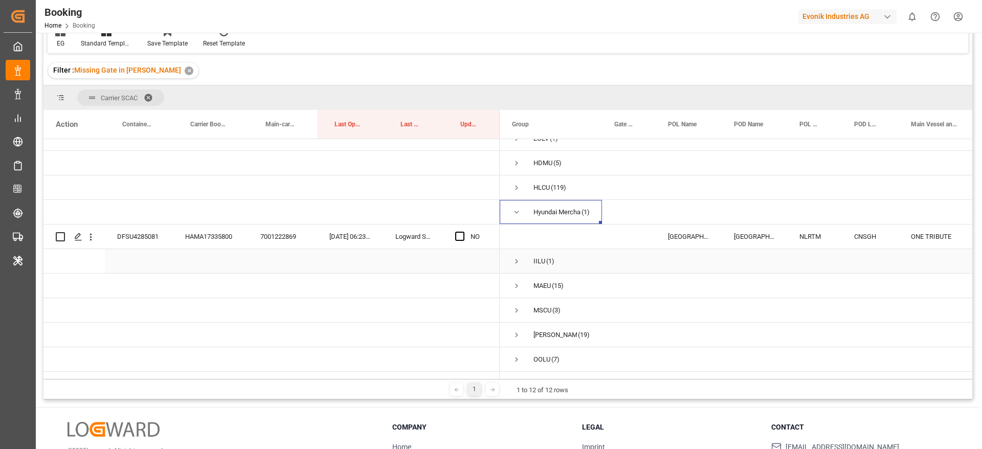
click at [512, 258] on div "IILU (1)" at bounding box center [551, 261] width 102 height 24
click at [519, 258] on span "Press SPACE to select this row." at bounding box center [516, 261] width 9 height 9
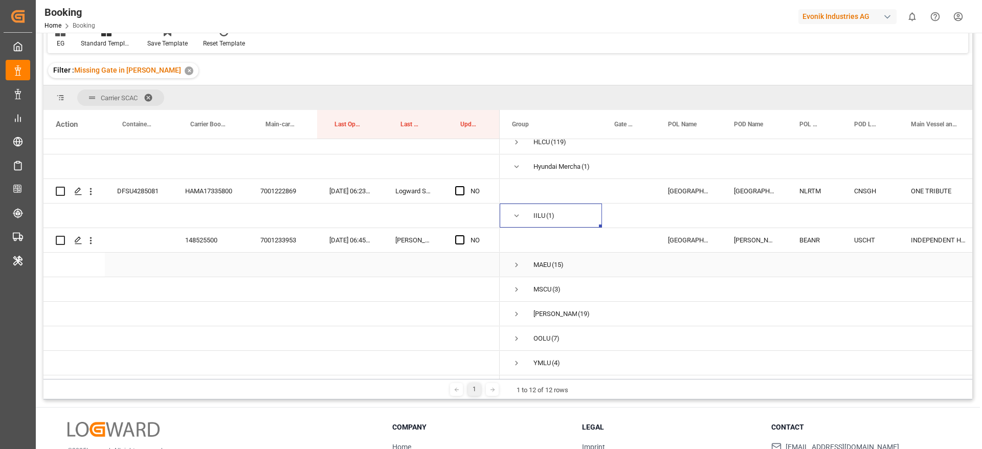
click at [515, 261] on span "Press SPACE to select this row." at bounding box center [516, 264] width 9 height 9
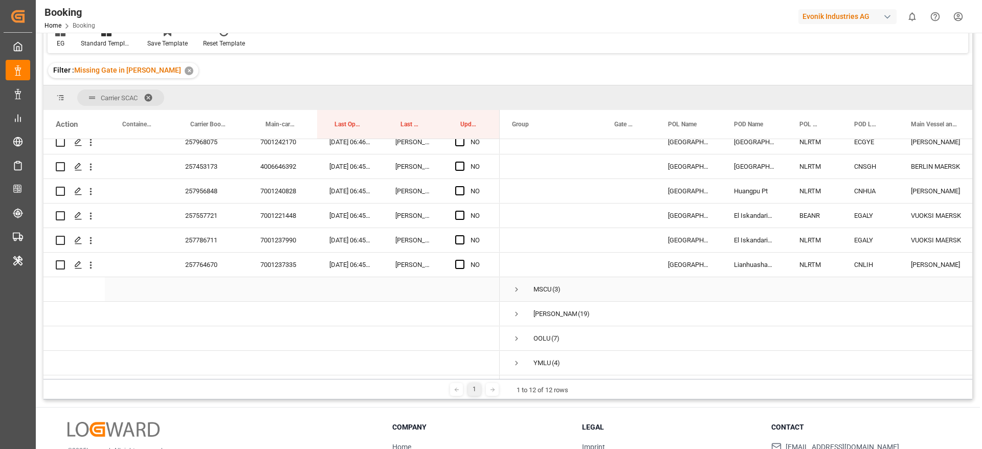
click at [519, 285] on span "Press SPACE to select this row." at bounding box center [516, 289] width 9 height 9
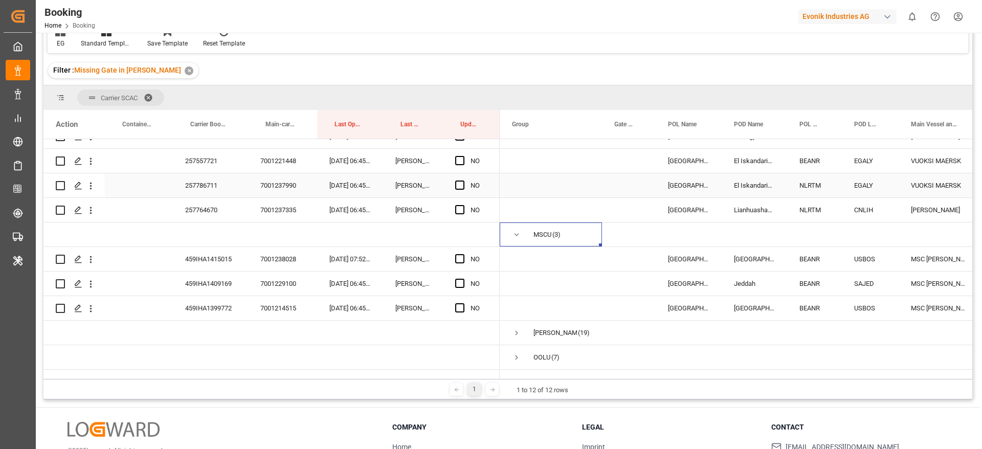
scroll to position [553, 0]
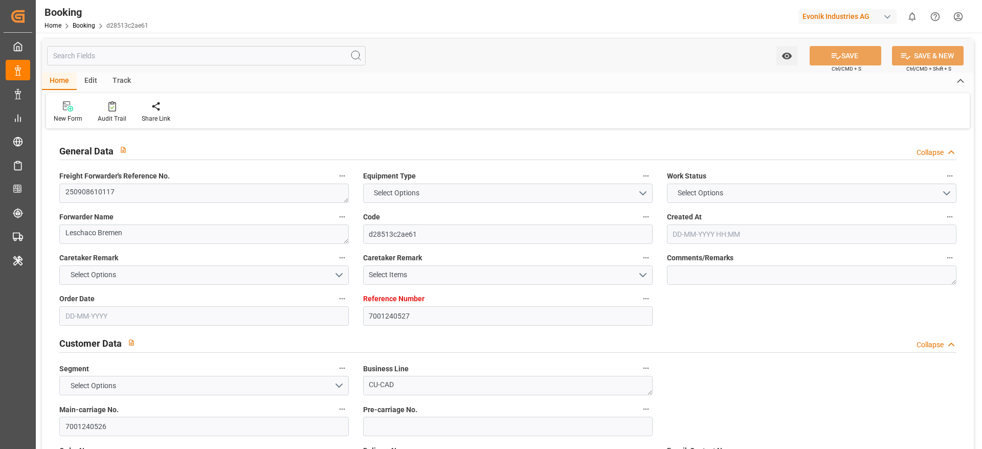
type input "7001240527"
type input "Cosco"
type input "COSCO Shipping Co. Ltd."
type input "EUNWC"
type input "CNSHA"
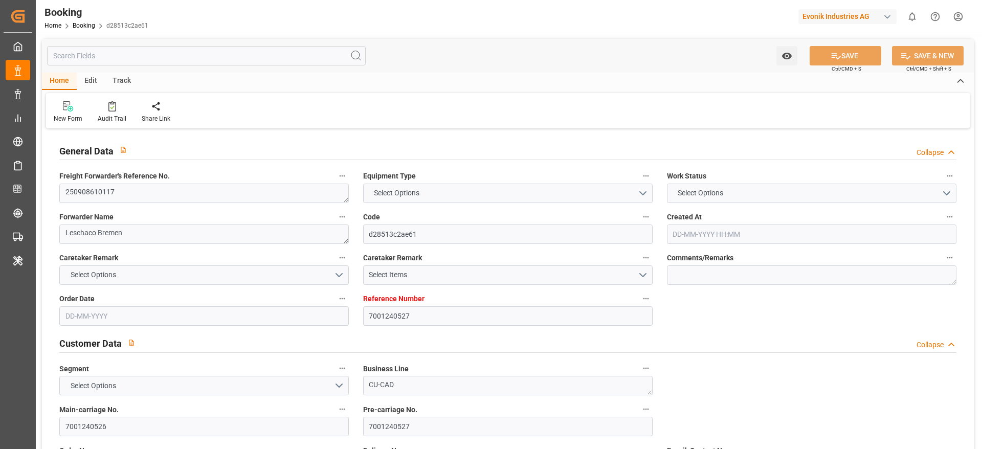
type input "[DATE] 08:31"
type input "[DATE]"
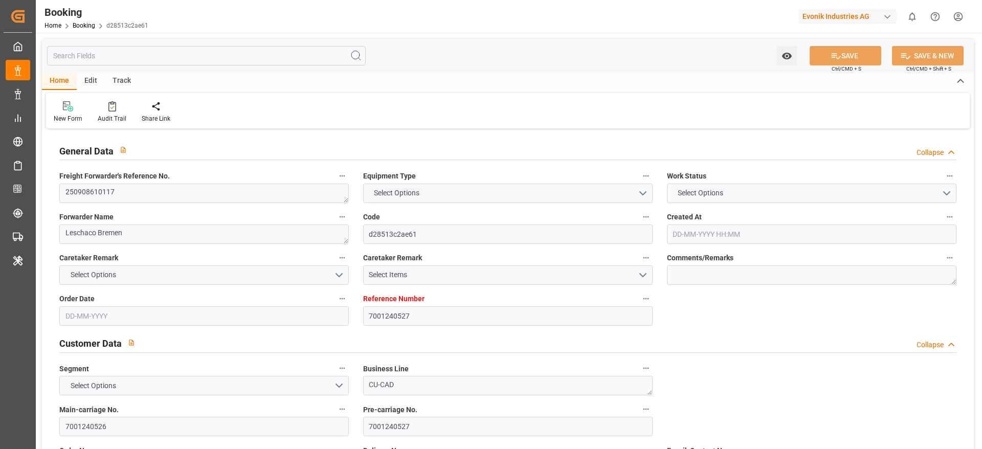
type input "[DATE]"
type input "[DATE] 07:46"
click at [145, 195] on textarea "250908610117" at bounding box center [204, 193] width 290 height 19
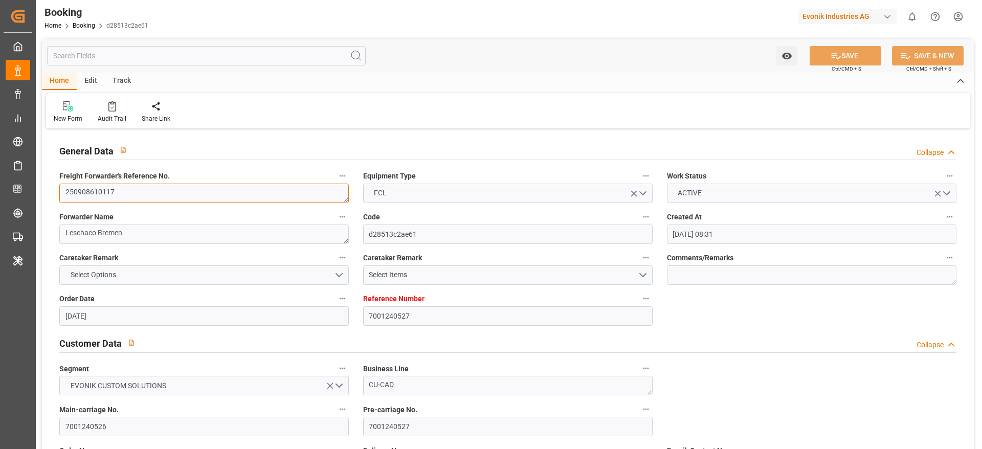
click at [145, 195] on textarea "250908610117" at bounding box center [204, 193] width 290 height 19
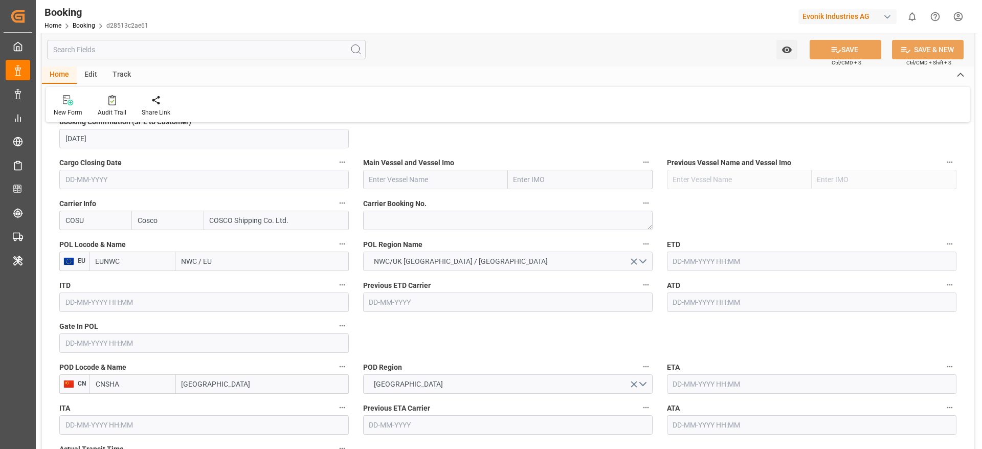
scroll to position [691, 0]
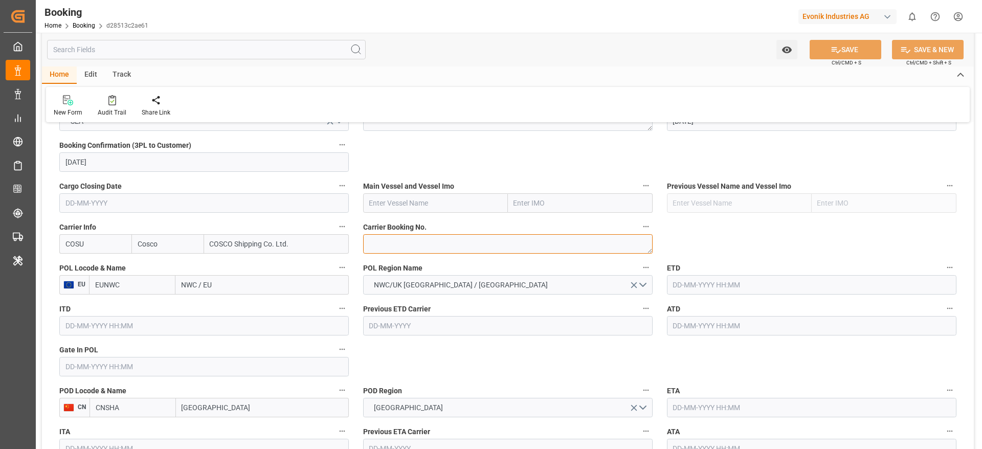
click at [408, 246] on textarea at bounding box center [508, 243] width 290 height 19
paste textarea "6426805700"
type textarea "6426805700"
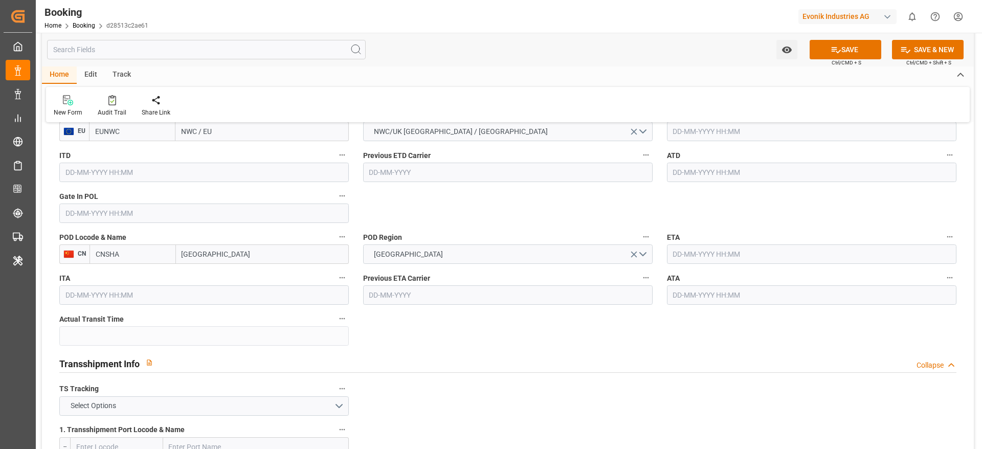
scroll to position [782, 0]
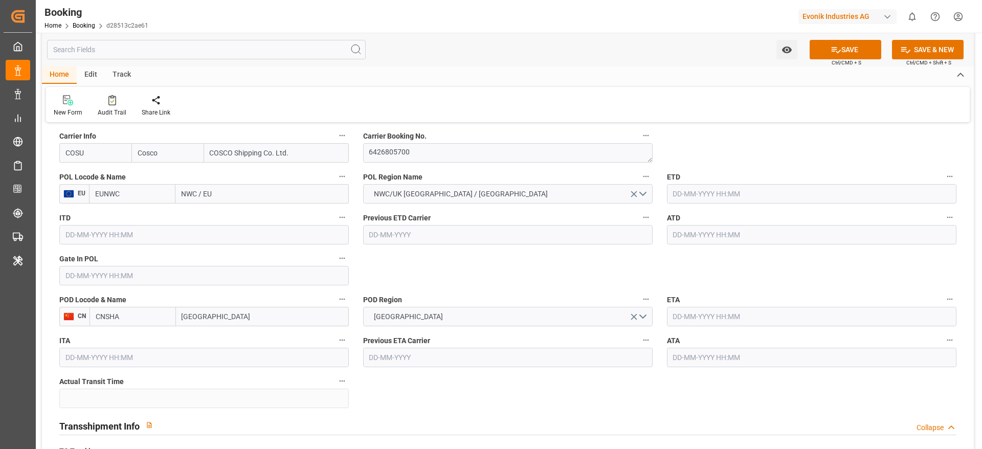
click at [236, 204] on input "NWC / EU" at bounding box center [261, 193] width 173 height 19
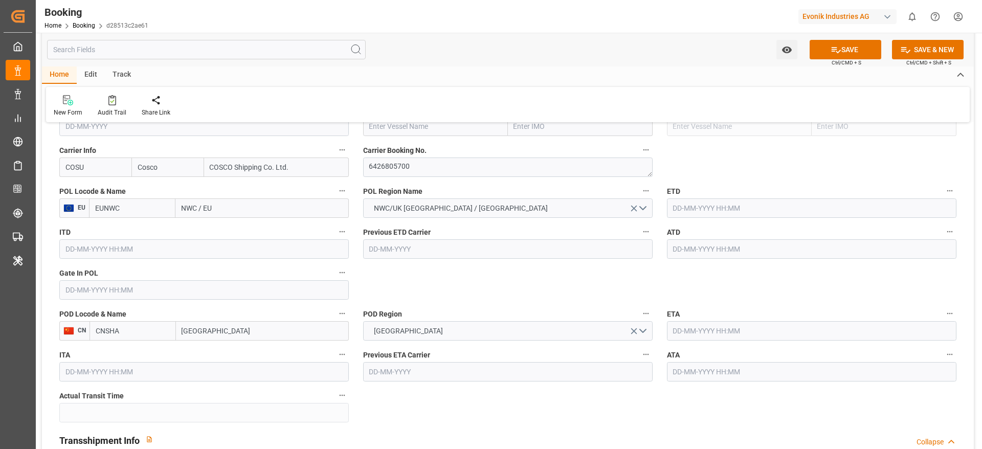
paste input "[GEOGRAPHIC_DATA]"
type input "[GEOGRAPHIC_DATA]"
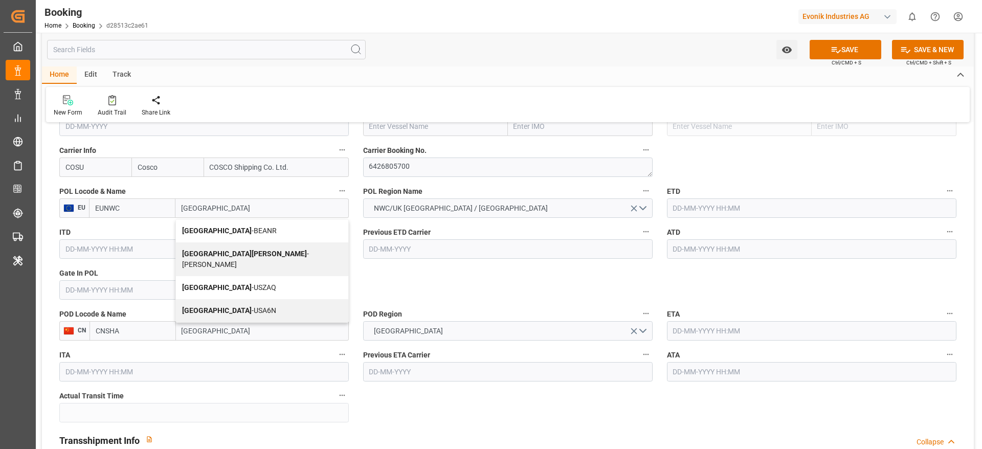
click at [239, 234] on div "Antwerp - BEANR" at bounding box center [262, 230] width 172 height 23
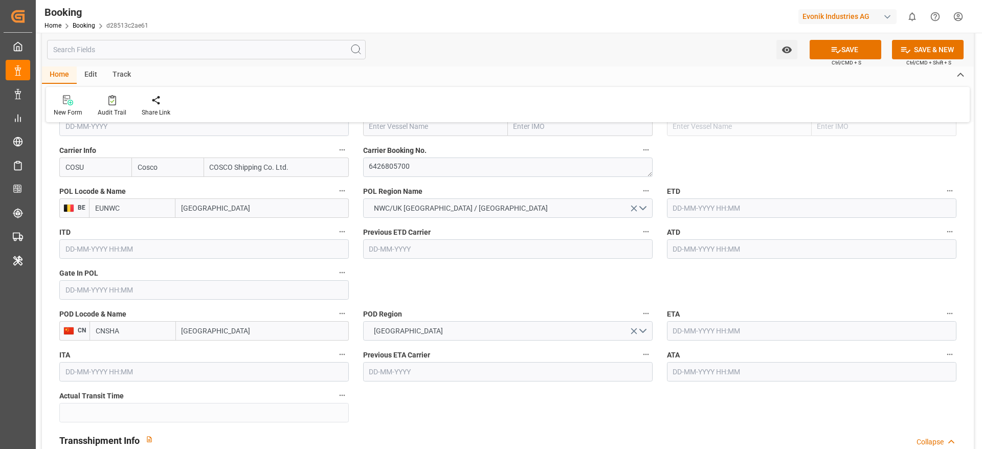
type input "BEANR"
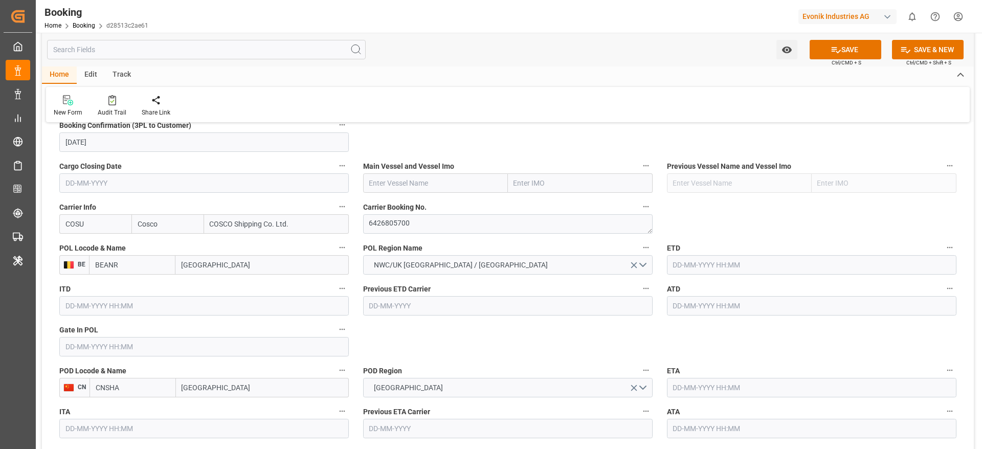
scroll to position [691, 0]
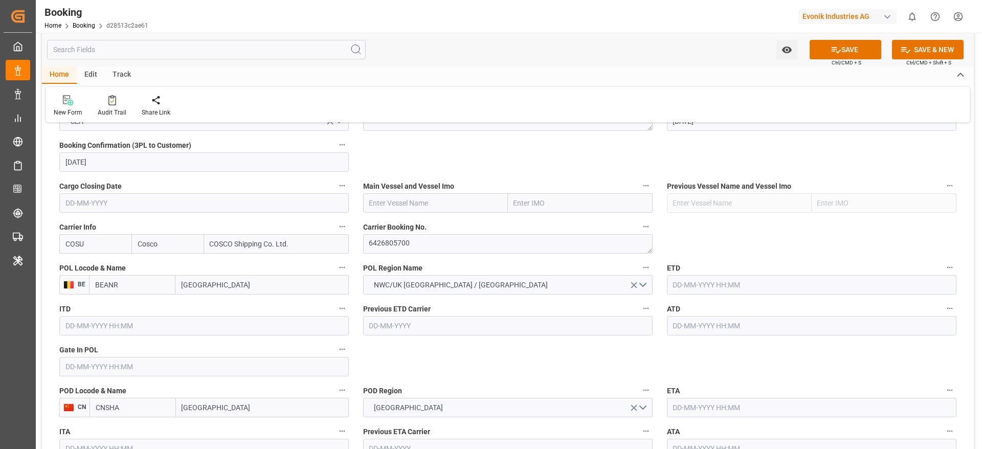
type input "[GEOGRAPHIC_DATA]"
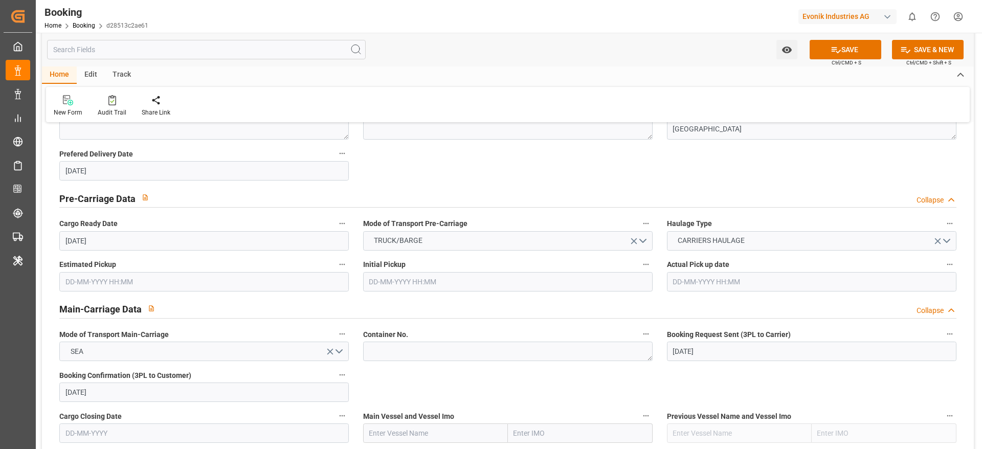
scroll to position [614, 0]
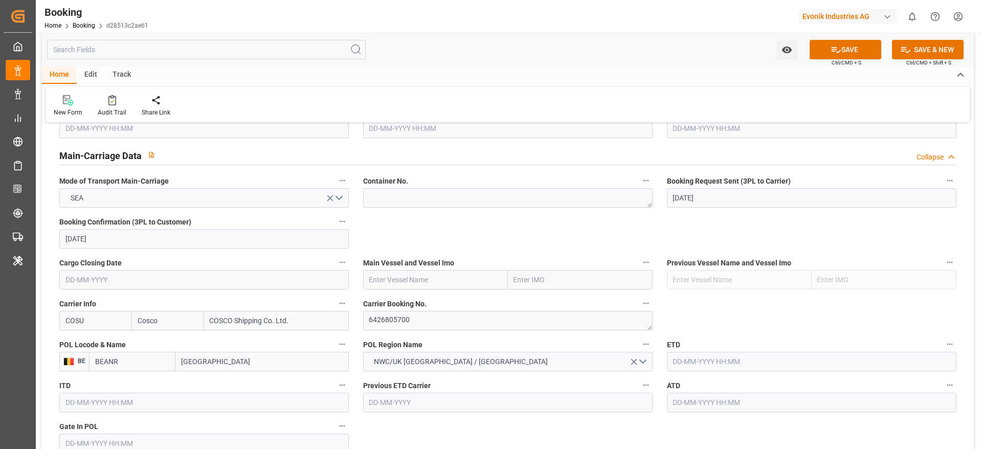
click at [402, 272] on input "text" at bounding box center [435, 279] width 145 height 19
paste input "COSCO SHIPPING [PERSON_NAME]"
type input "COSCO SHIPPING [PERSON_NAME]"
click at [433, 297] on div "COSCO SHIPPING [PERSON_NAME] - 9783502" at bounding box center [436, 308] width 144 height 34
type input "9783502"
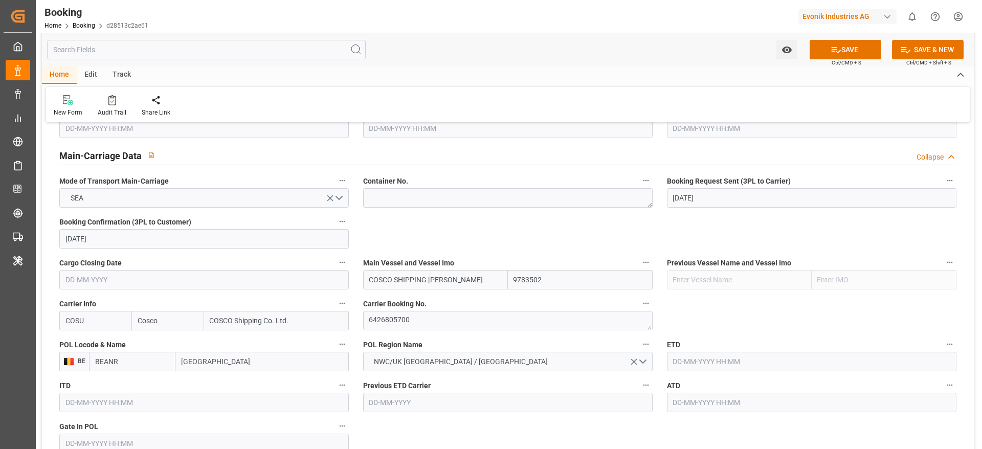
scroll to position [767, 0]
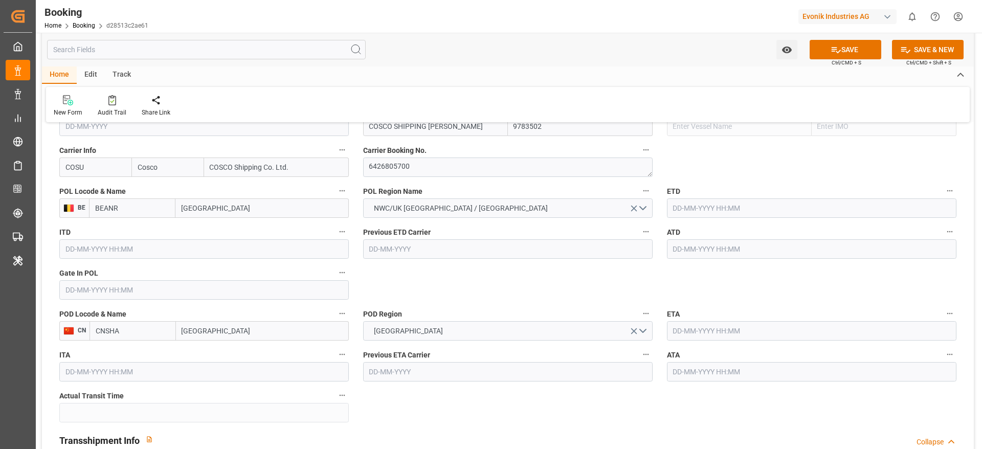
type input "COSCO SHIPPING [PERSON_NAME]"
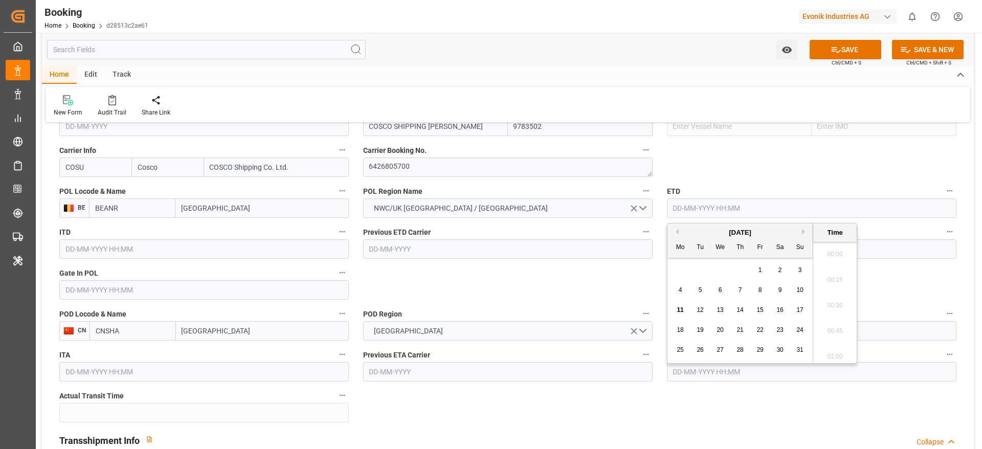
click at [754, 207] on input "text" at bounding box center [812, 207] width 290 height 19
click at [803, 233] on button "Next Month" at bounding box center [805, 232] width 6 height 6
click at [735, 309] on div "18" at bounding box center [740, 310] width 13 height 12
type input "[DATE] 00:00"
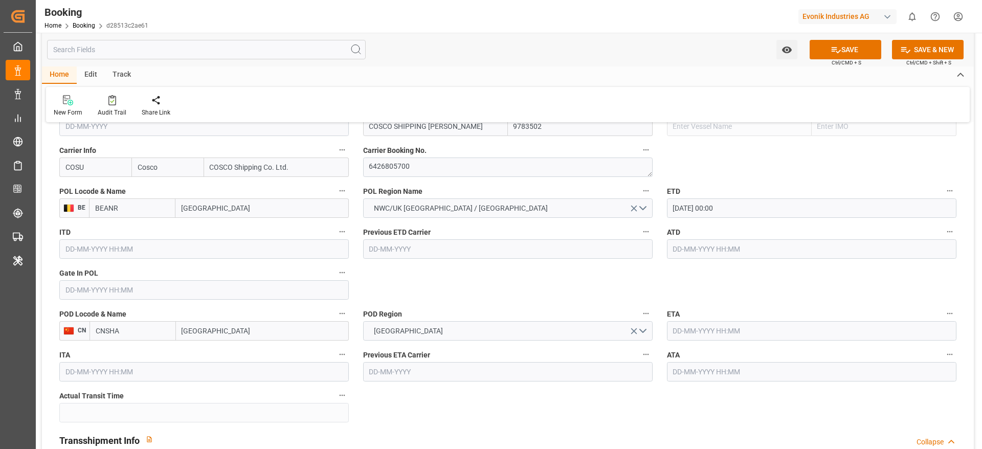
click at [696, 332] on input "text" at bounding box center [812, 330] width 290 height 19
click at [719, 326] on input "text" at bounding box center [812, 330] width 290 height 19
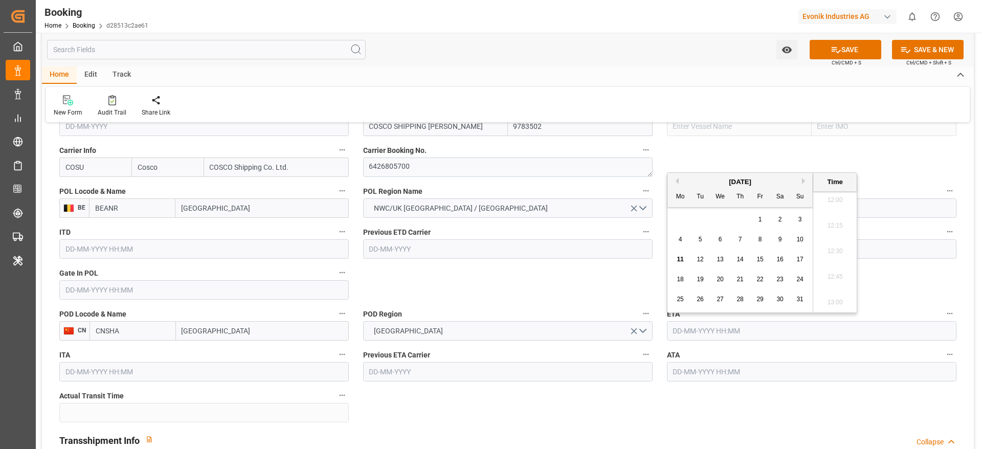
click at [806, 181] on button "Next Month" at bounding box center [805, 181] width 6 height 6
click at [697, 300] on span "28" at bounding box center [700, 299] width 7 height 7
type input "[DATE] 00:00"
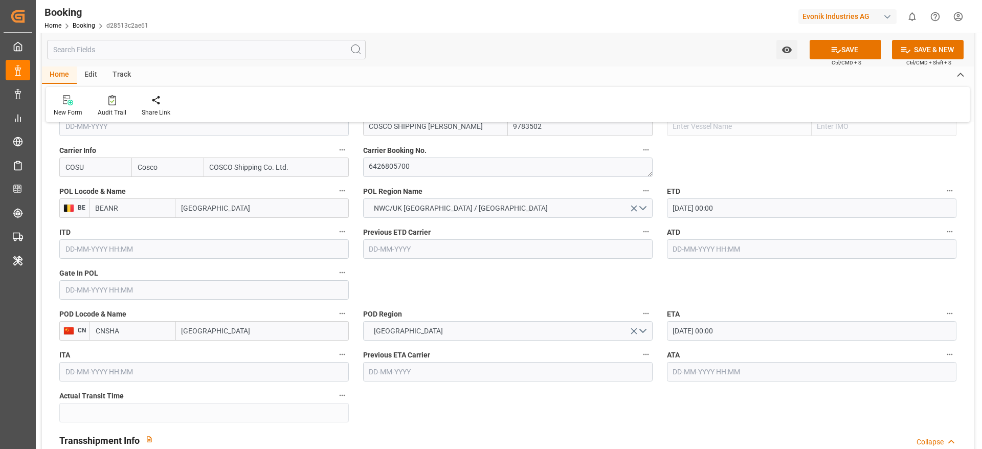
click at [228, 338] on input "[GEOGRAPHIC_DATA]" at bounding box center [262, 330] width 173 height 19
type input "[GEOGRAPHIC_DATA]"
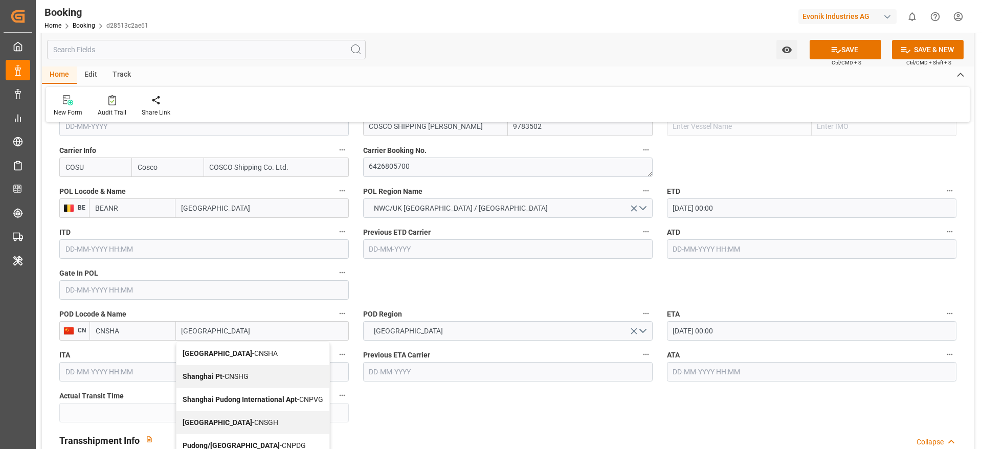
click at [236, 423] on span "Shanghai - CNSGH" at bounding box center [231, 422] width 96 height 8
type input "CNSGH"
type input "[GEOGRAPHIC_DATA]"
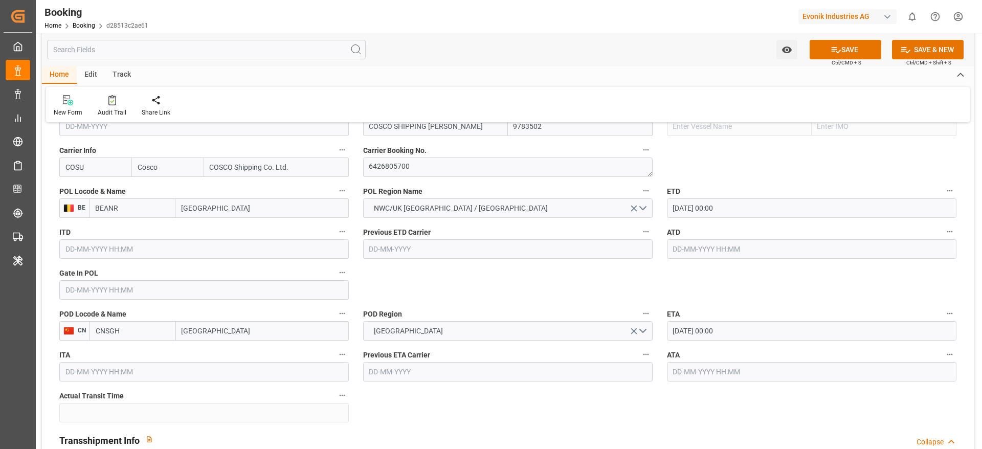
scroll to position [844, 0]
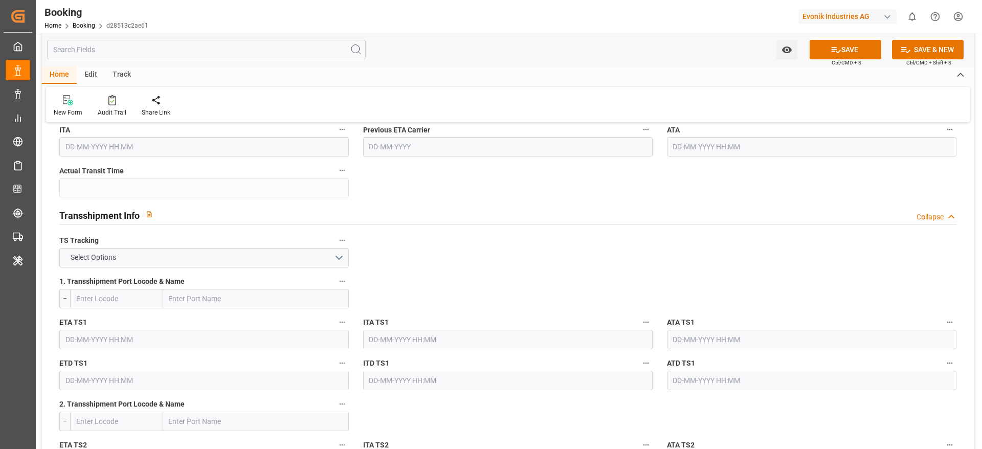
scroll to position [998, 0]
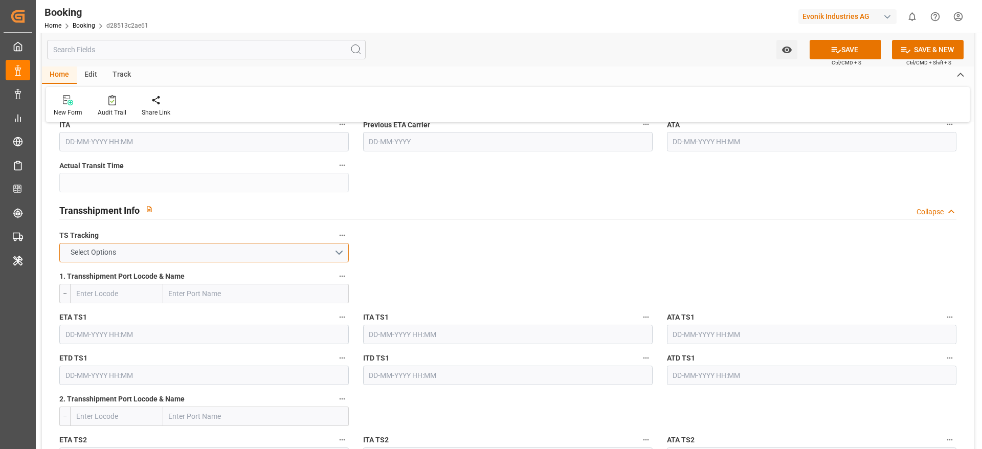
click at [143, 257] on button "Select Options" at bounding box center [204, 252] width 290 height 19
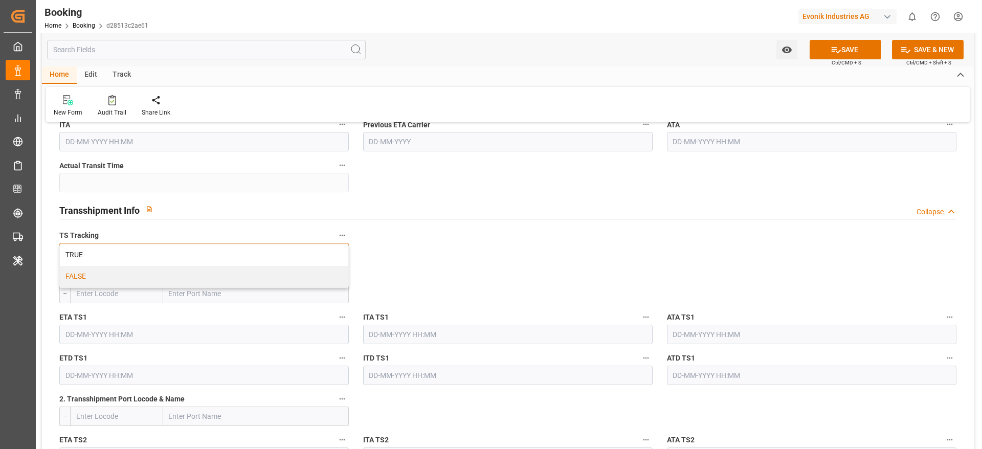
click at [95, 277] on div "FALSE" at bounding box center [204, 276] width 289 height 21
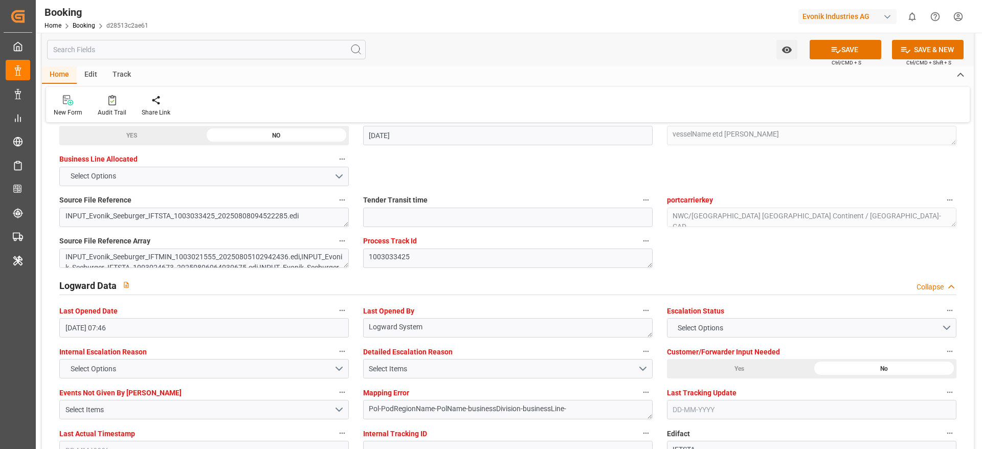
scroll to position [1842, 0]
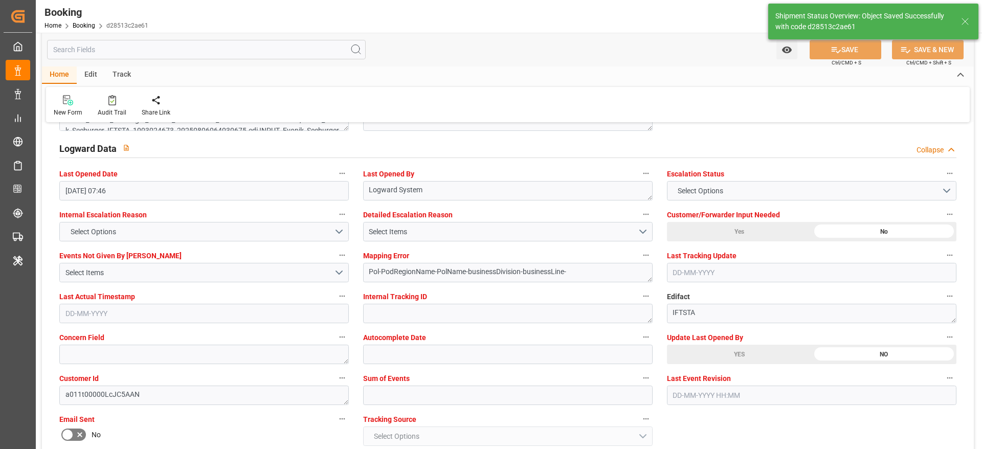
type input "18-09-2025 00:00"
type input "28-10-2025 00:00"
type input "11-08-2025 07:02"
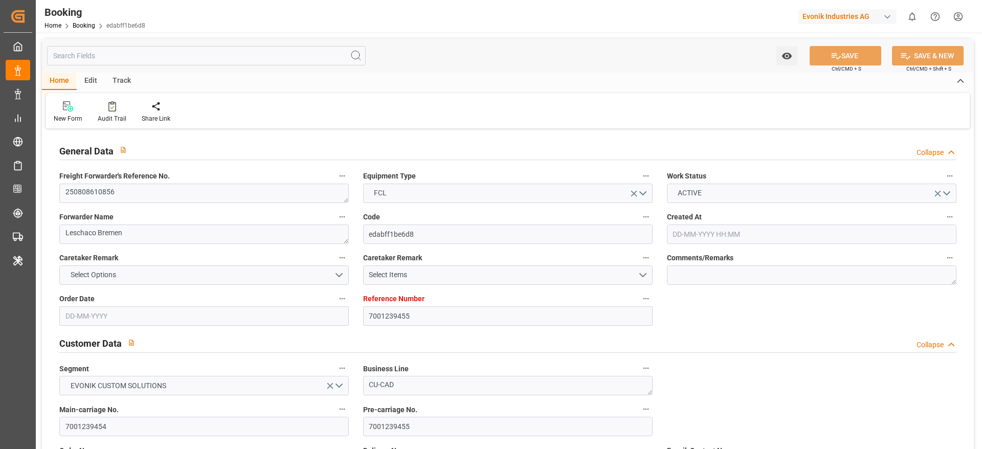
type input "[DATE] 08:42"
type input "[DATE]"
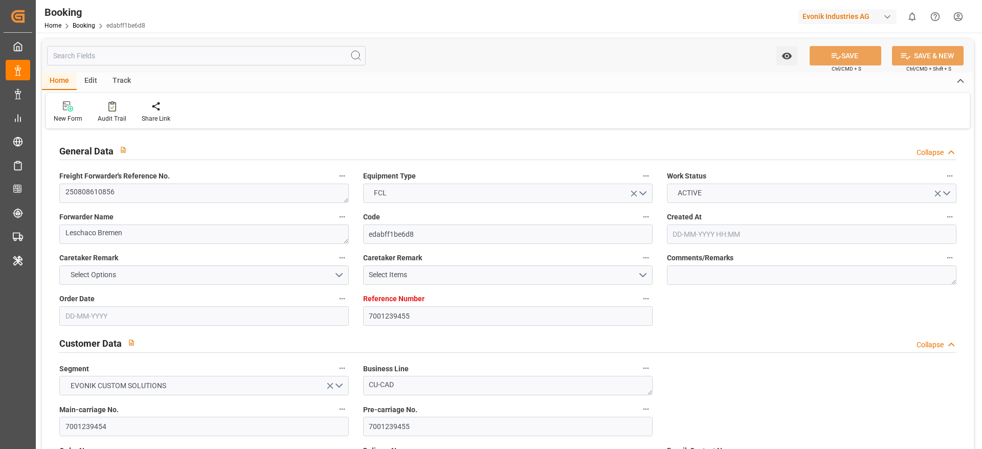
type input "[DATE]"
type input "[DATE] 07:32"
click at [147, 187] on textarea "250808610856" at bounding box center [204, 193] width 290 height 19
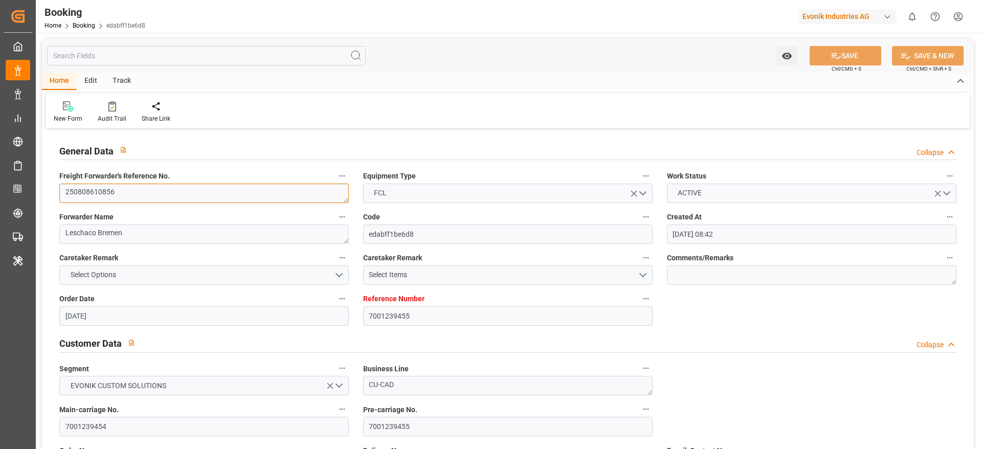
click at [147, 187] on textarea "250808610856" at bounding box center [204, 193] width 290 height 19
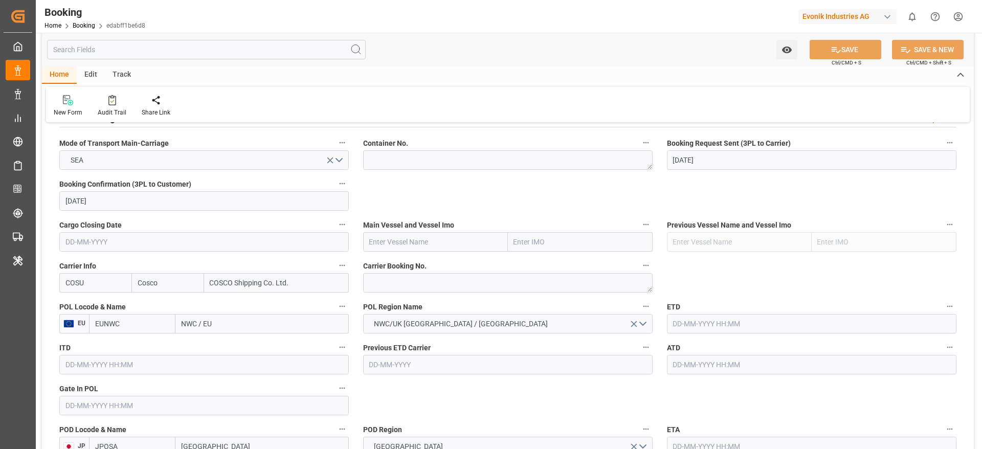
scroll to position [691, 0]
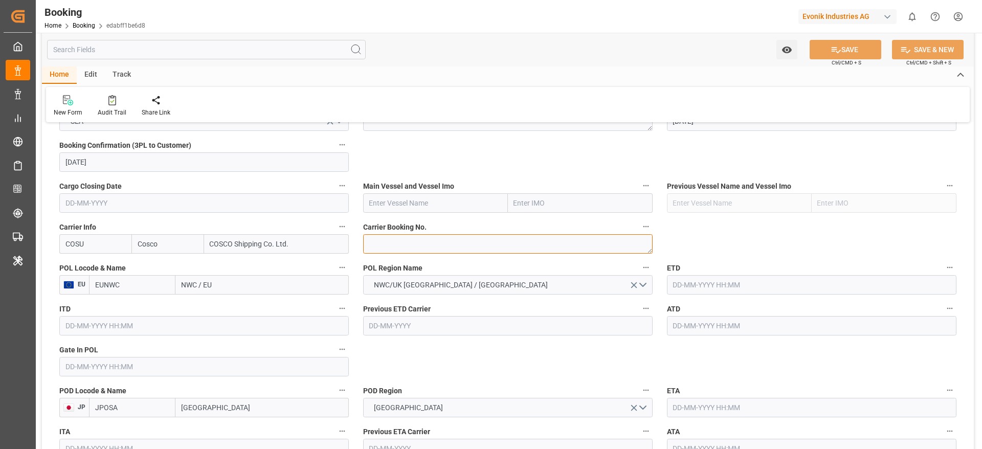
click at [410, 246] on textarea at bounding box center [508, 243] width 290 height 19
paste textarea "6426725080"
type textarea "6426725080"
click at [229, 284] on input "NWC / EU" at bounding box center [261, 284] width 173 height 19
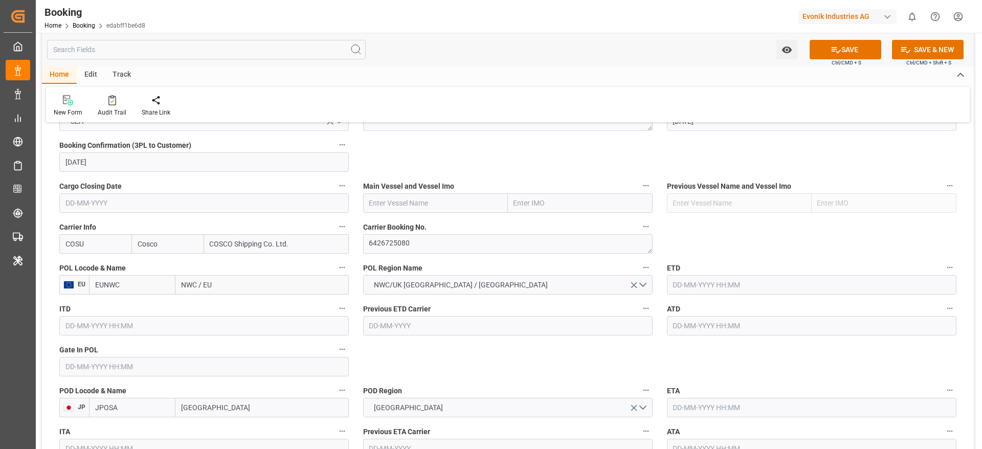
click at [229, 284] on input "NWC / EU" at bounding box center [261, 284] width 173 height 19
paste input "[GEOGRAPHIC_DATA]"
type input "[GEOGRAPHIC_DATA]"
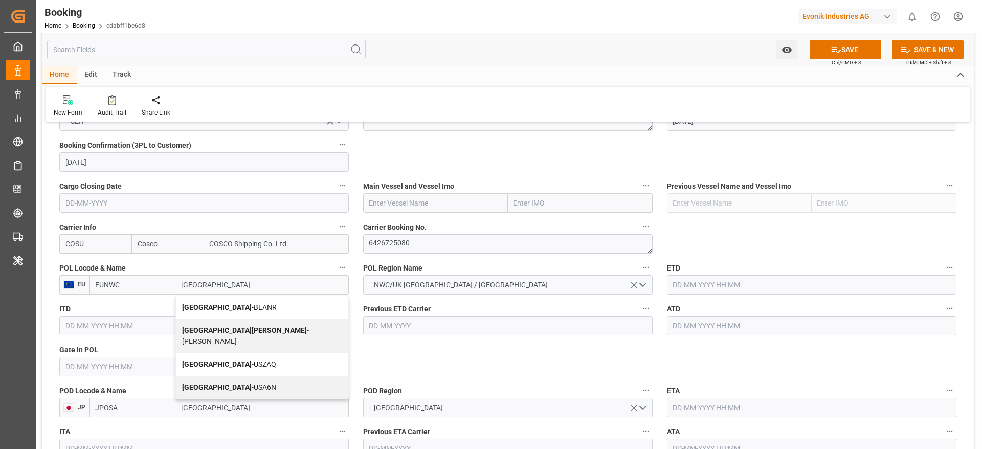
click at [235, 306] on span "Antwerp - BEANR" at bounding box center [229, 307] width 95 height 8
type input "BEANR"
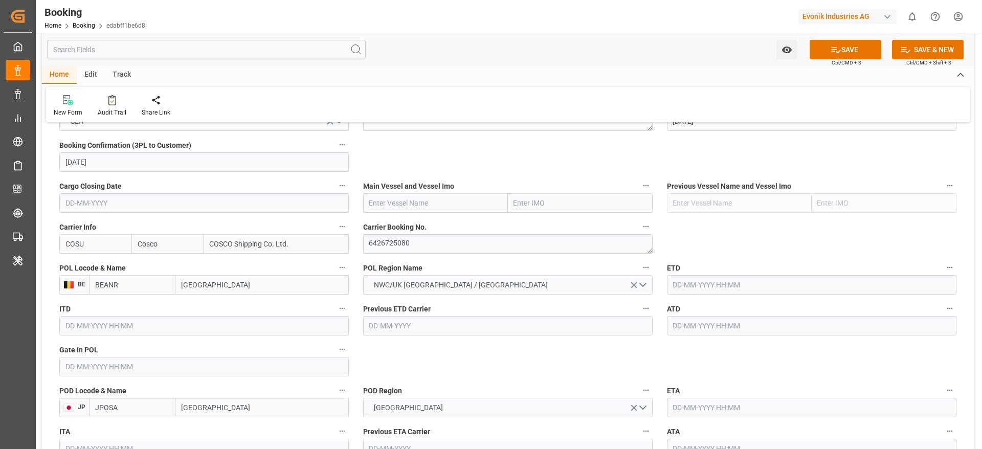
type input "[GEOGRAPHIC_DATA]"
click at [401, 211] on input "text" at bounding box center [435, 202] width 145 height 19
paste input "OOCL VALENCIA"
type input "OOCL VALENCIA"
click at [413, 233] on div "OOCL VALENCIA - 9922598" at bounding box center [430, 225] width 133 height 23
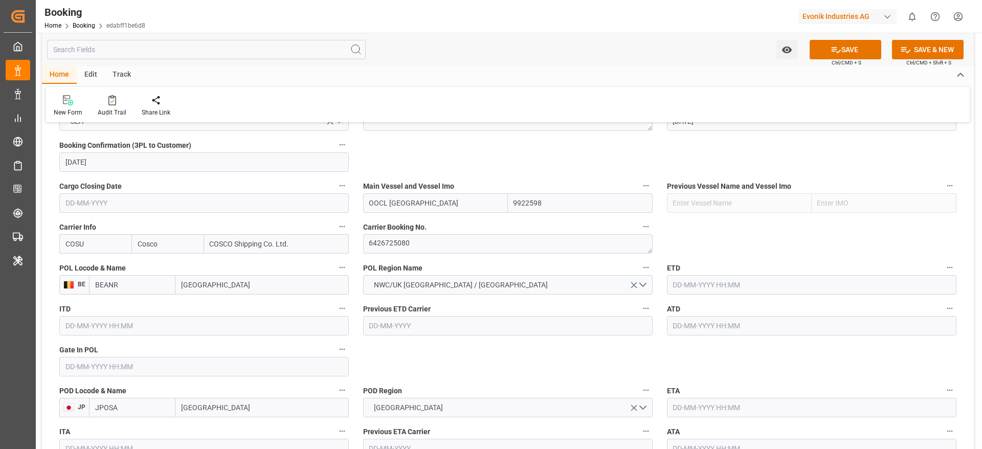
type input "9922598"
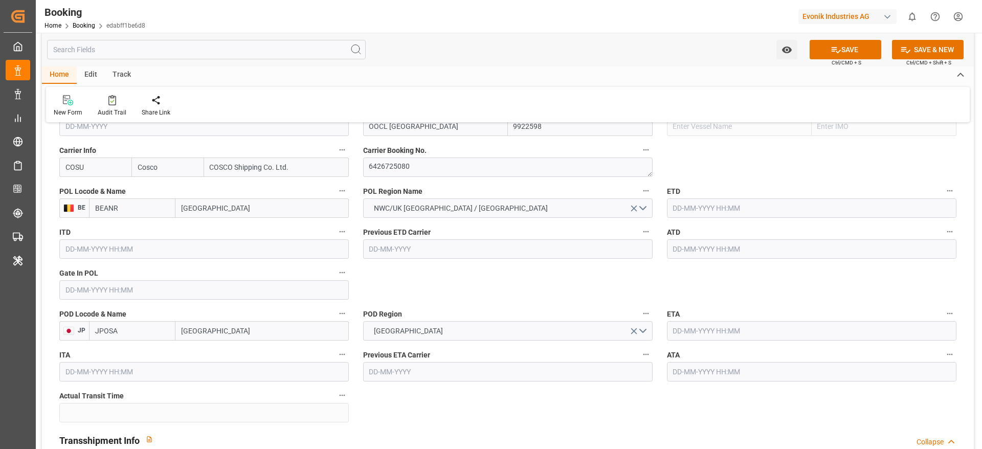
type input "OOCL VALENCIA"
click at [734, 206] on input "text" at bounding box center [812, 207] width 290 height 19
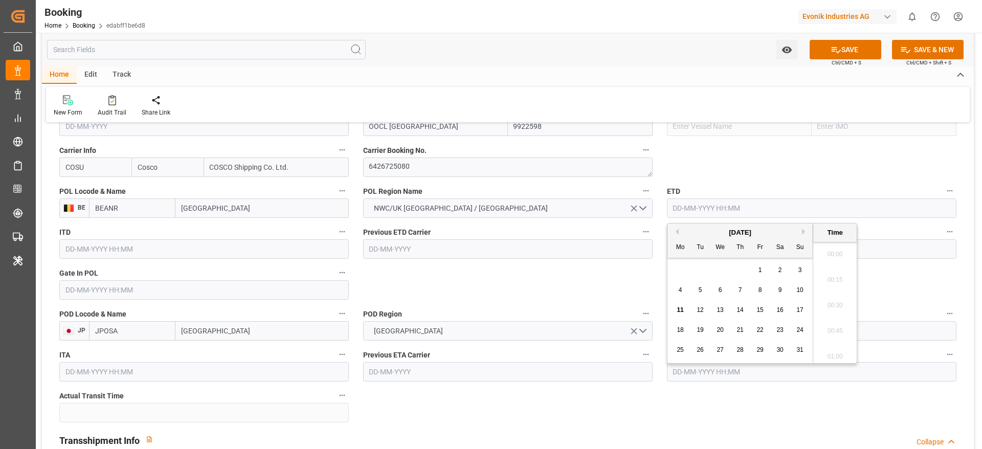
scroll to position [1231, 0]
click at [802, 352] on span "31" at bounding box center [799, 349] width 7 height 7
type input "31-08-2025 00:00"
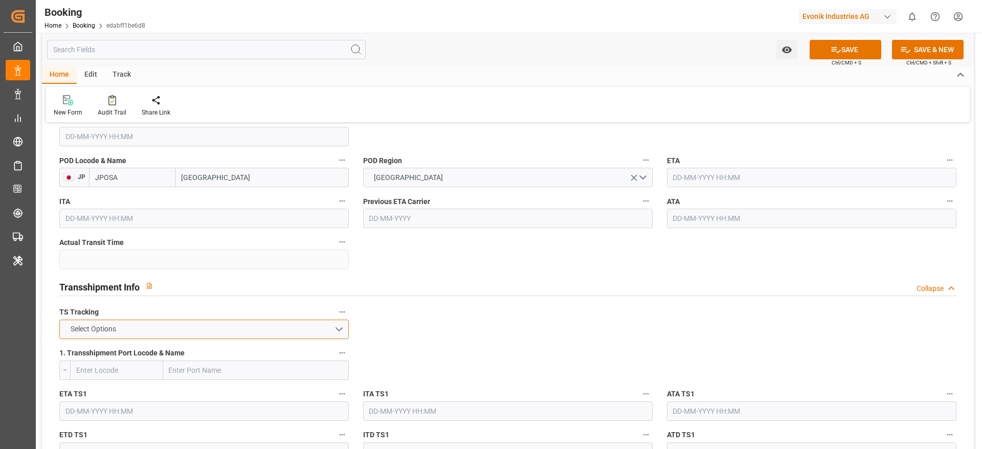
click at [151, 327] on button "Select Options" at bounding box center [204, 329] width 290 height 19
click at [75, 328] on div "TRUE" at bounding box center [204, 331] width 289 height 21
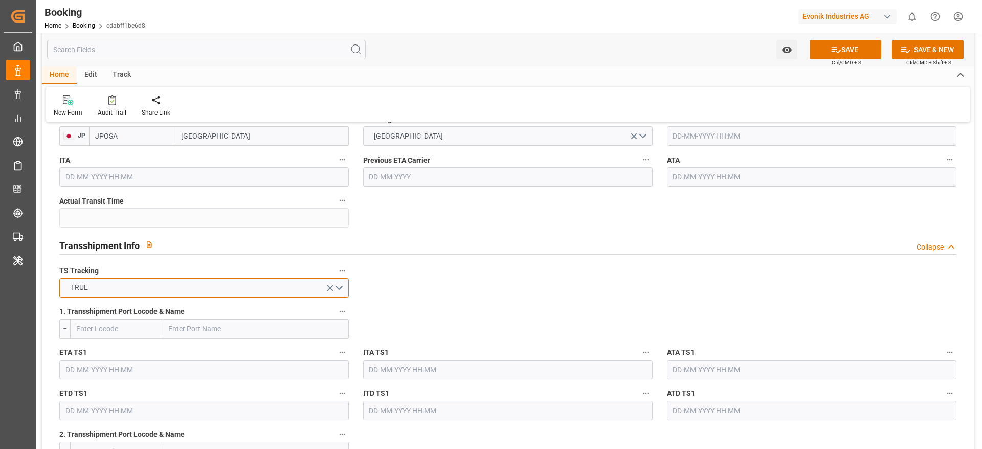
scroll to position [998, 0]
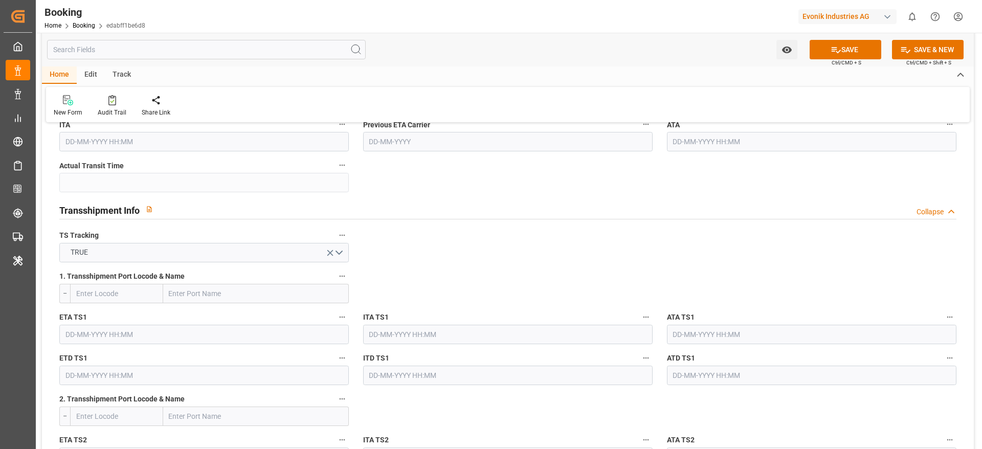
click at [205, 287] on input "text" at bounding box center [256, 293] width 186 height 19
paste input "[GEOGRAPHIC_DATA]"
type input "[GEOGRAPHIC_DATA]"
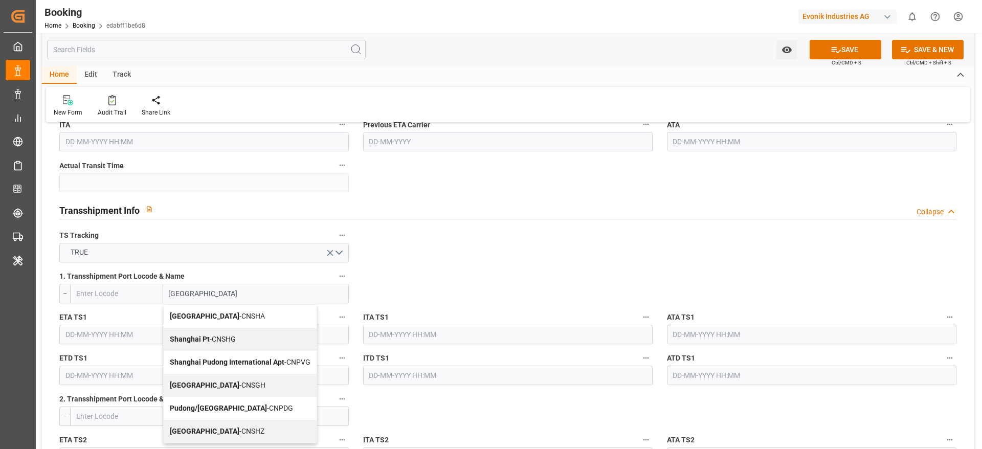
click at [224, 386] on span "Shanghai - CNSGH" at bounding box center [218, 385] width 96 height 8
type input "CNSGH"
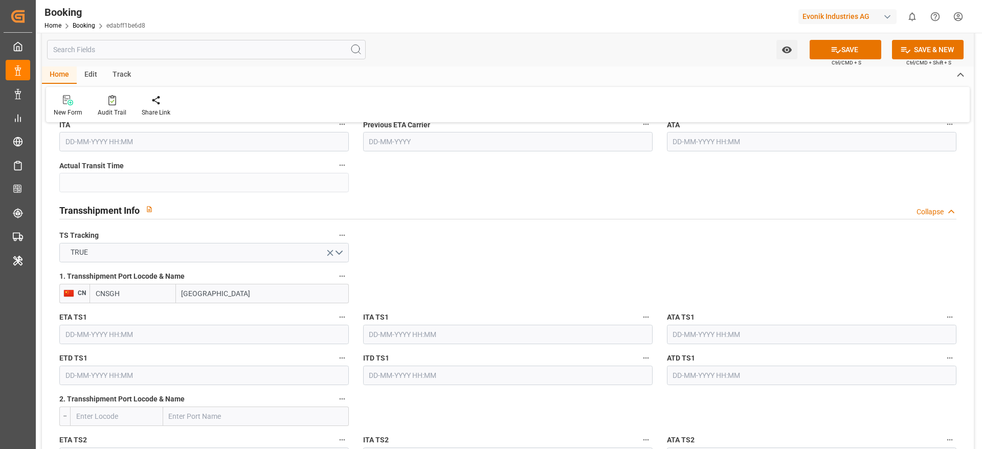
type input "[GEOGRAPHIC_DATA]"
click at [114, 335] on input "text" at bounding box center [204, 334] width 290 height 19
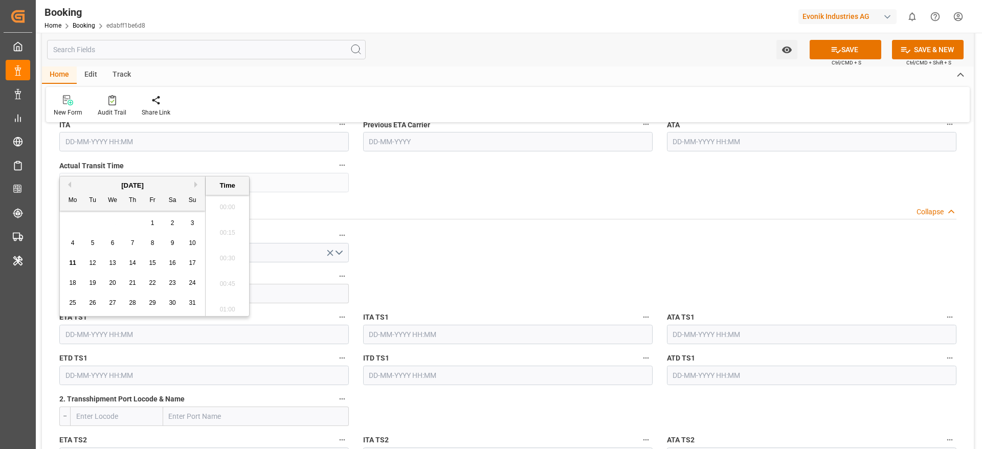
scroll to position [1231, 0]
click at [195, 185] on button "Next Month" at bounding box center [197, 185] width 6 height 6
click at [198, 187] on button "Next Month" at bounding box center [197, 185] width 6 height 6
click at [95, 246] on div "7" at bounding box center [92, 243] width 13 height 12
type input "07-10-2025 00:00"
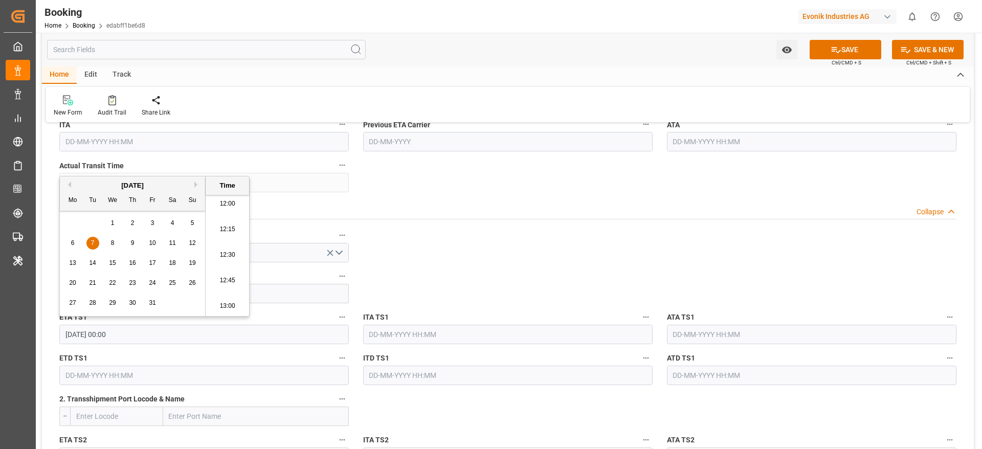
click at [83, 373] on input "text" at bounding box center [204, 375] width 290 height 19
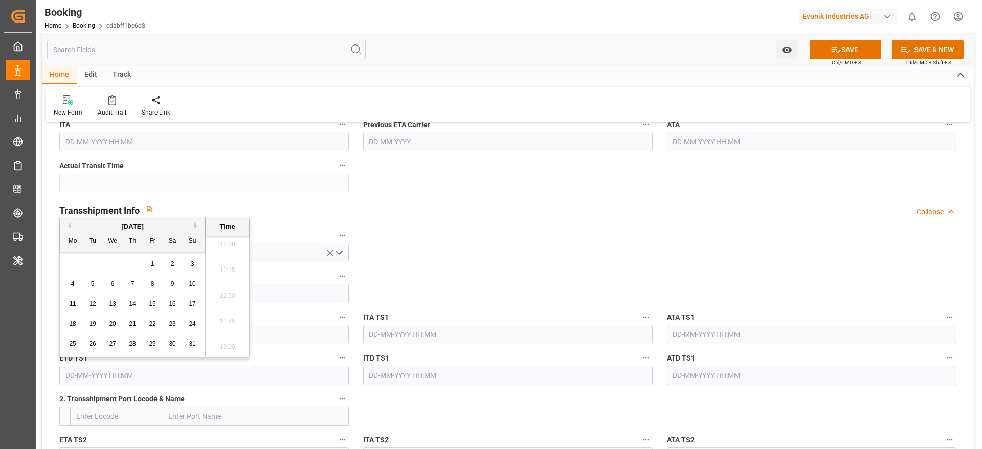
click at [196, 223] on button "Next Month" at bounding box center [197, 226] width 6 height 6
click at [128, 285] on div "9" at bounding box center [132, 284] width 13 height 12
type input "09-10-2025 00:00"
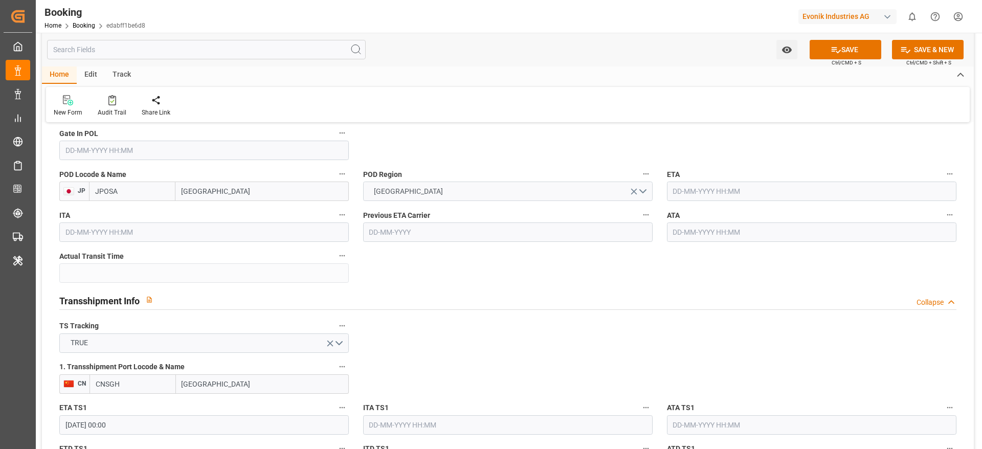
scroll to position [844, 0]
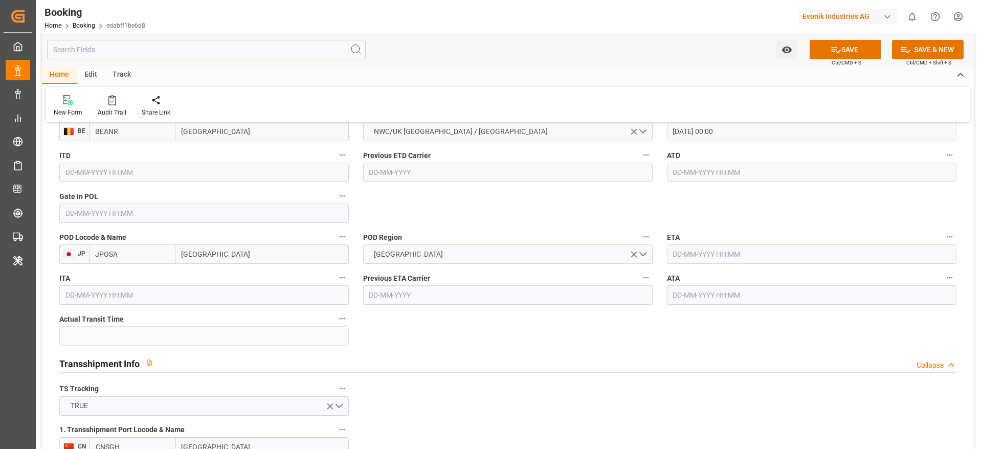
click at [697, 255] on input "text" at bounding box center [812, 254] width 290 height 19
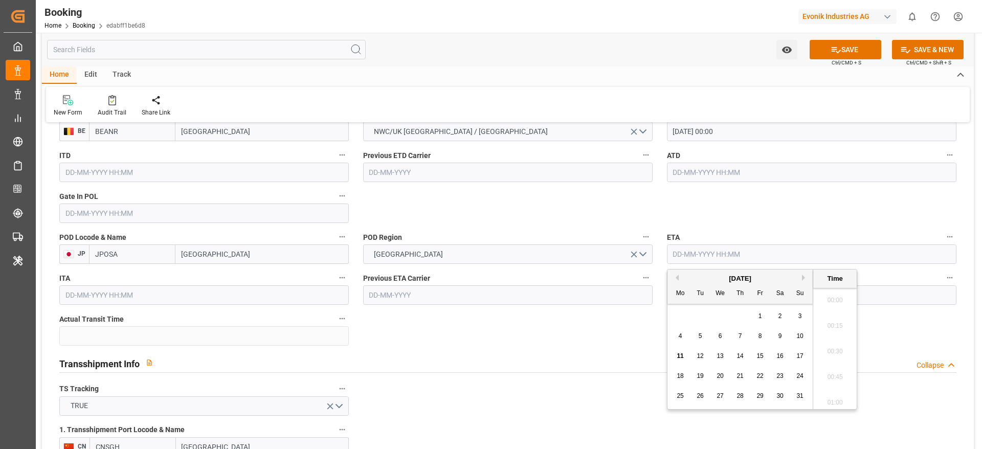
scroll to position [1231, 0]
click at [804, 277] on button "Next Month" at bounding box center [805, 278] width 6 height 6
click at [701, 353] on span "14" at bounding box center [700, 355] width 7 height 7
type input "14-10-2025 00:00"
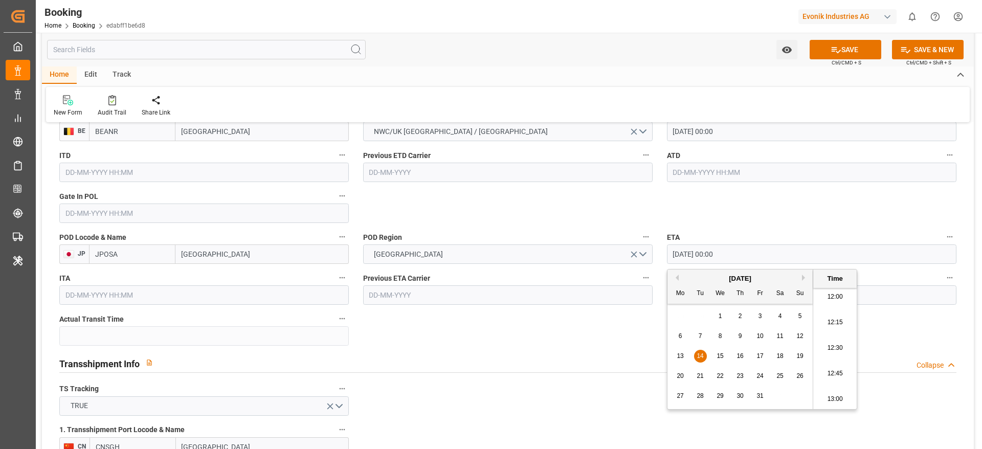
click at [527, 349] on div "Transshipment Info Collapse" at bounding box center [508, 363] width 912 height 29
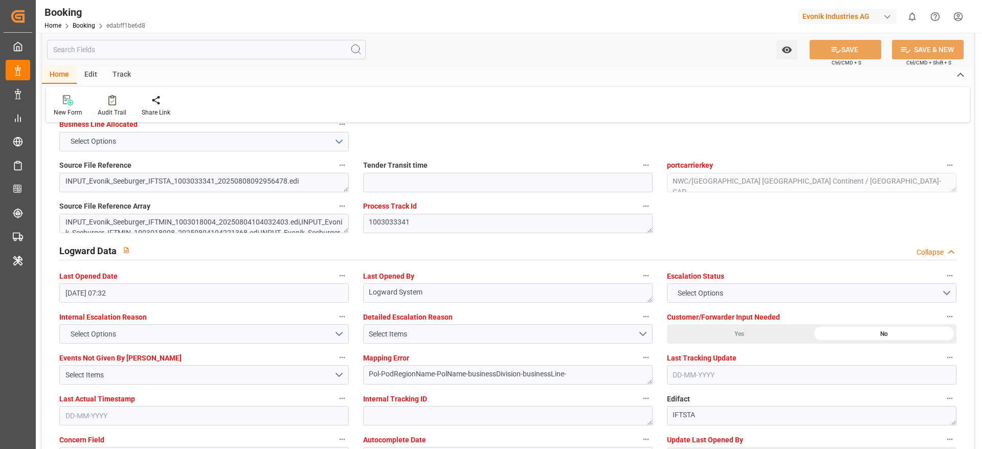
scroll to position [1535, 0]
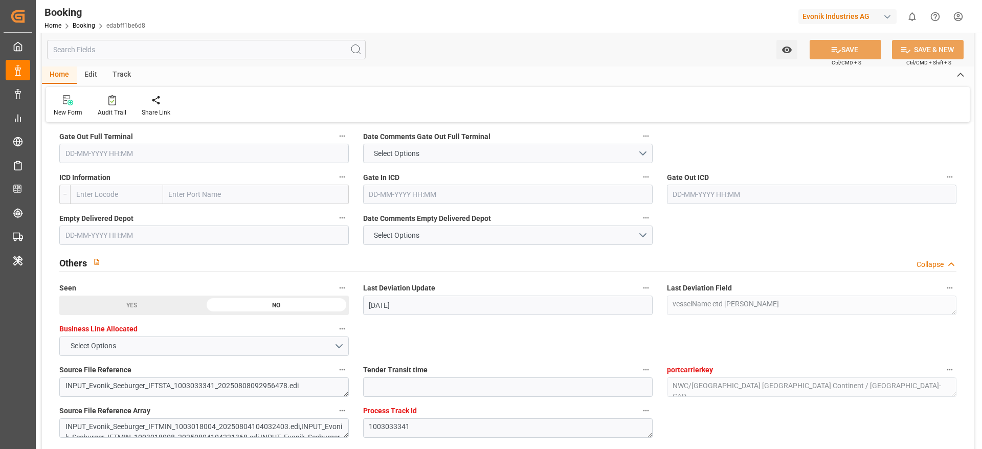
type textarea "Madhu T V"
type textarea "businessDivision-businessLine-"
type textarea "Yes"
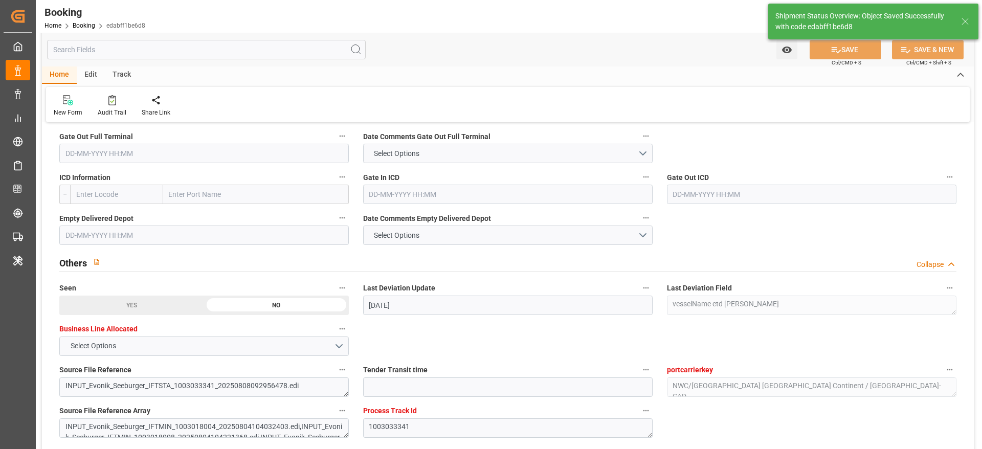
type input "31-08-2025 00:00"
type input "14-10-2025 00:00"
type input "07-10-2025 00:00"
type input "09-10-2025 00:00"
type input "11-08-2025 07:04"
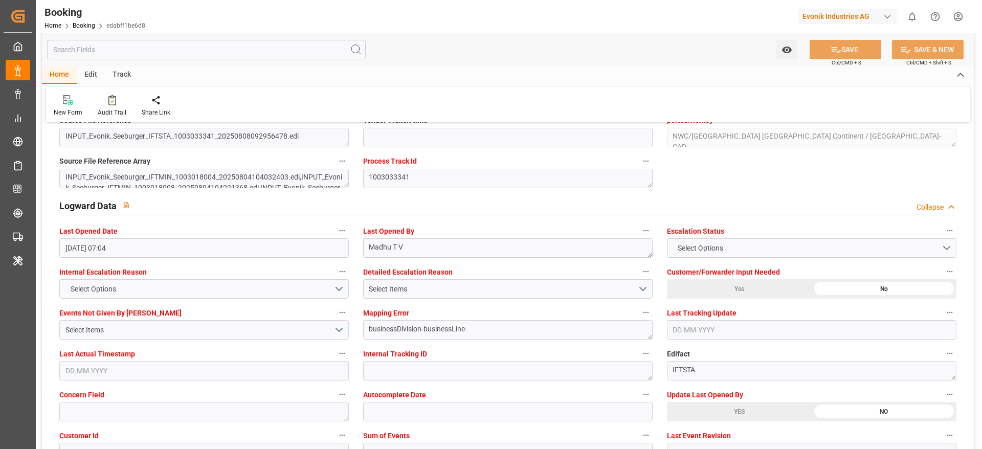
scroll to position [1688, 0]
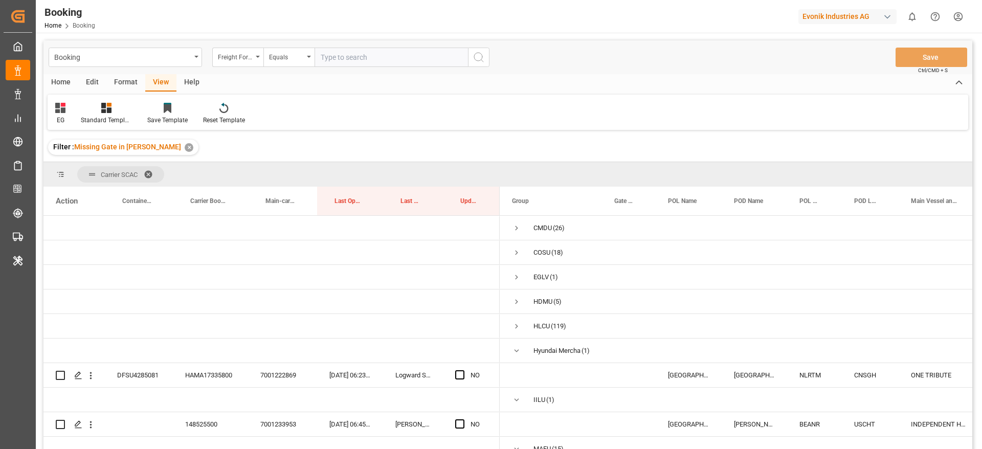
scroll to position [553, 0]
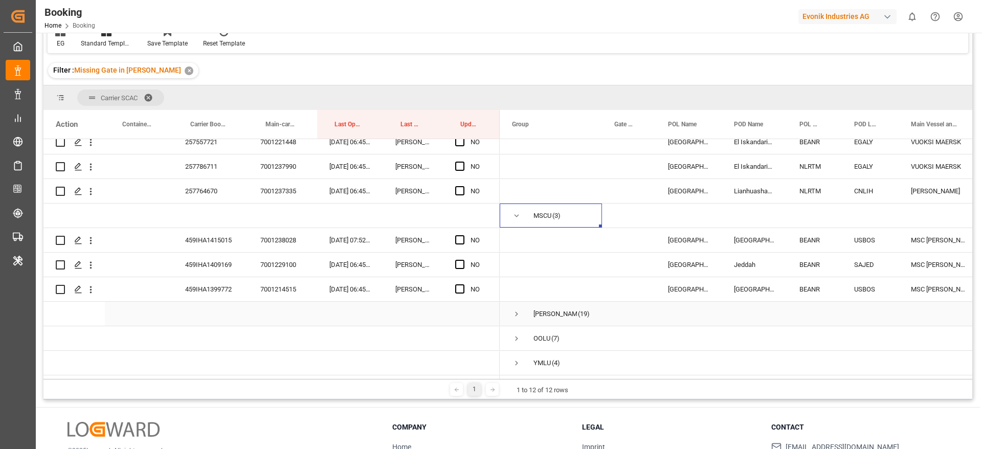
click at [517, 309] on span "Press SPACE to select this row." at bounding box center [516, 313] width 9 height 9
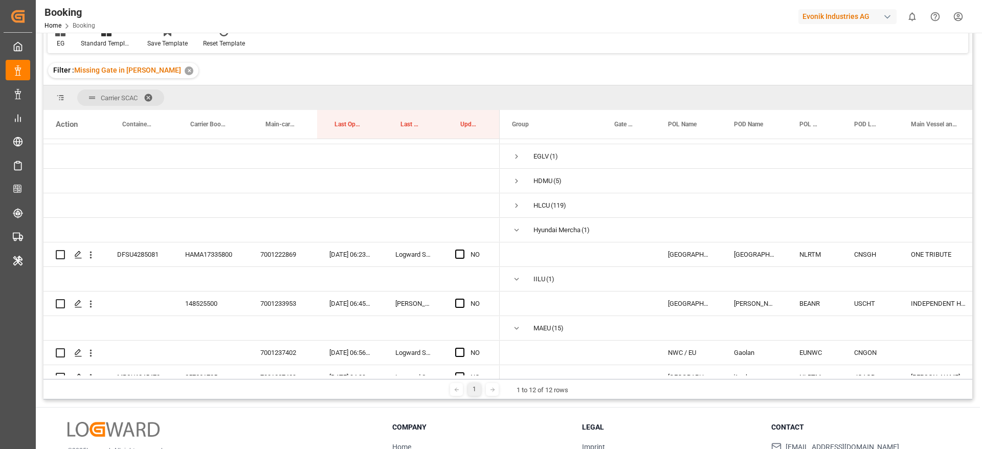
scroll to position [77, 0]
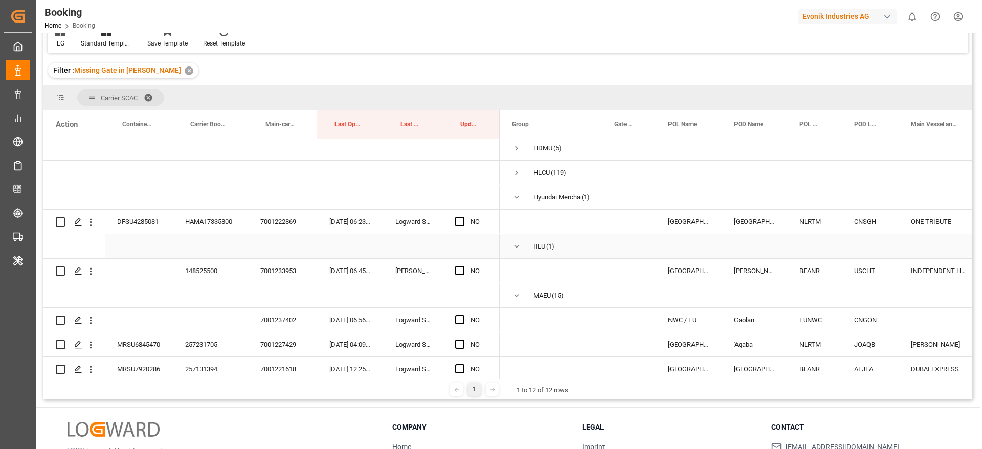
click at [220, 223] on div "HAMA17335800" at bounding box center [210, 222] width 75 height 24
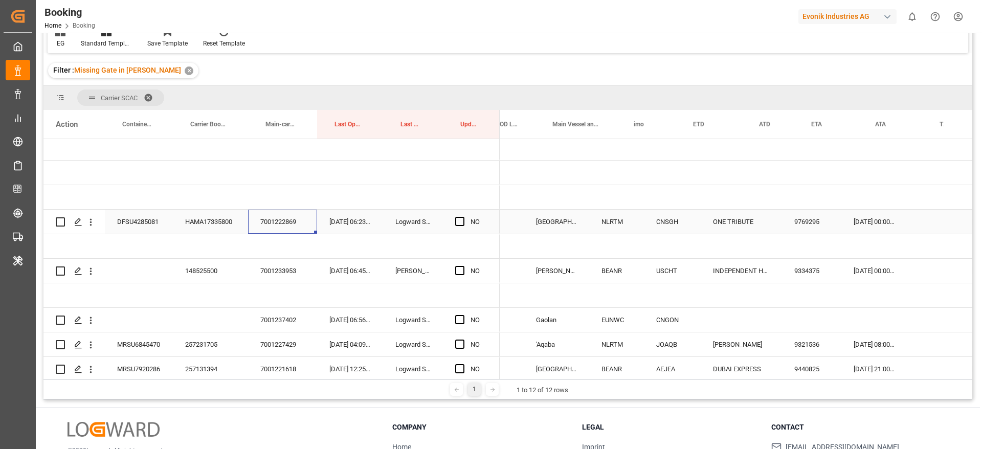
scroll to position [0, 359]
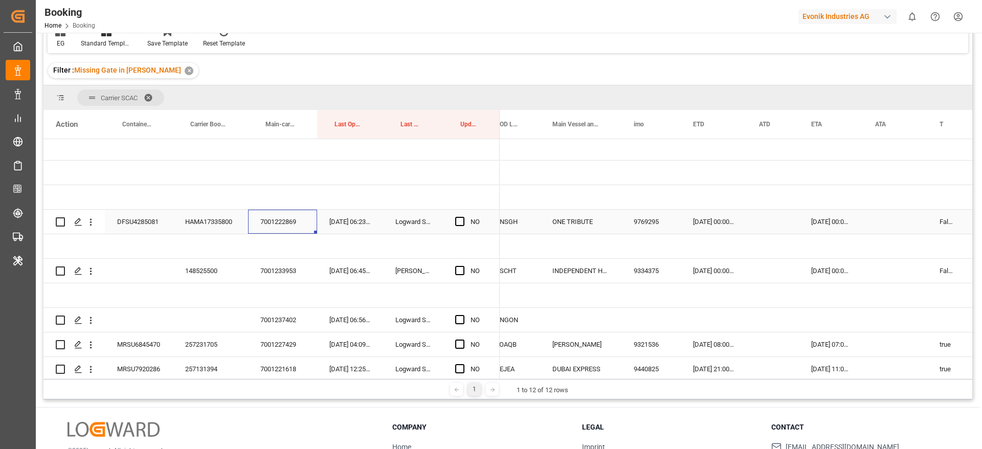
click at [697, 222] on div "[DATE] 00:00:00" at bounding box center [714, 222] width 66 height 24
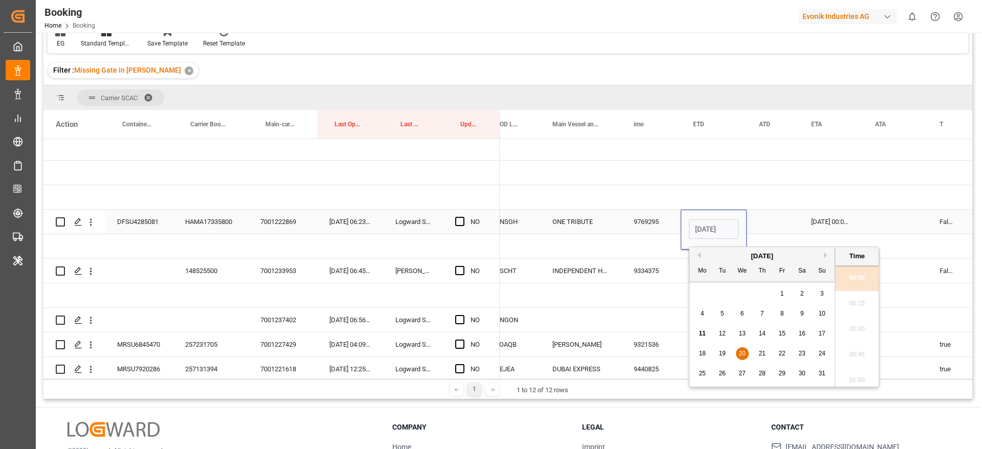
scroll to position [1231, 0]
click at [799, 350] on span "23" at bounding box center [802, 353] width 7 height 7
type input "[DATE] 00:00"
drag, startPoint x: 754, startPoint y: 224, endPoint x: 791, endPoint y: 224, distance: 37.3
click at [755, 224] on div "Press SPACE to select this row." at bounding box center [773, 222] width 52 height 24
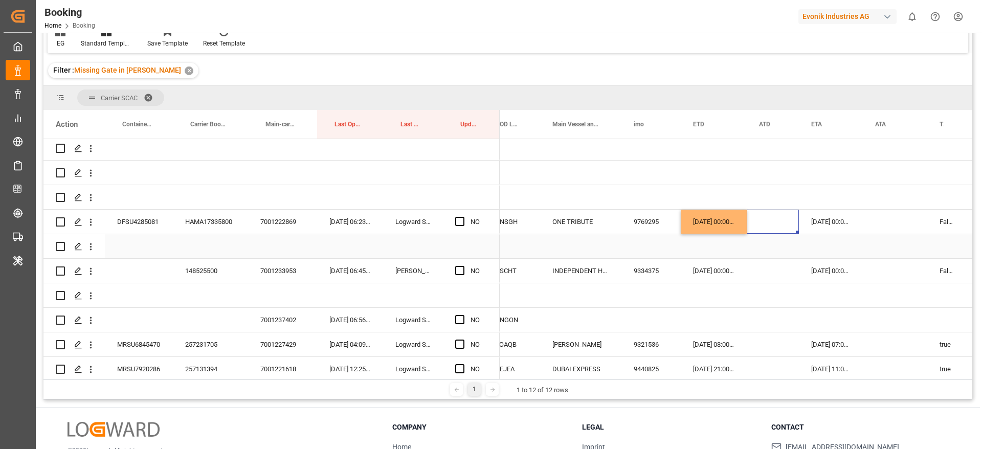
click at [821, 223] on div "[DATE] 00:00:00" at bounding box center [831, 222] width 64 height 24
click at [822, 224] on div "[DATE] 00:00:00" at bounding box center [831, 222] width 64 height 24
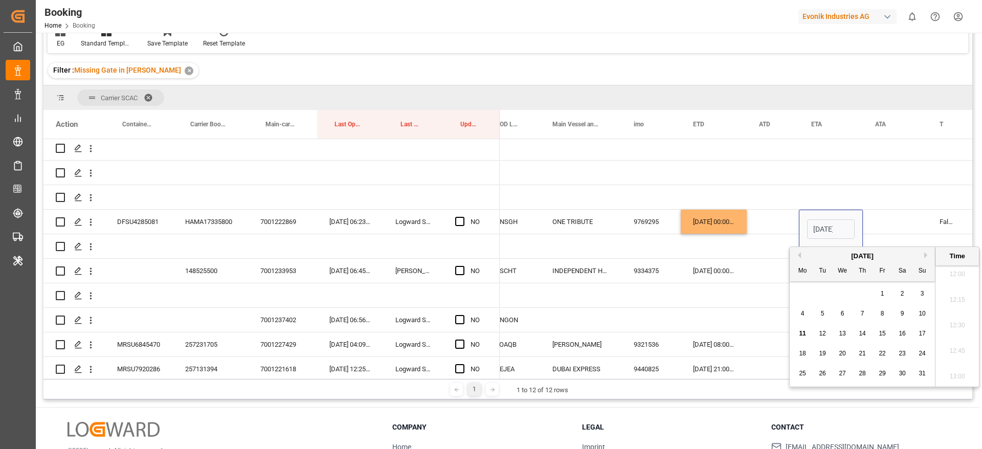
click at [922, 254] on div "[DATE]" at bounding box center [862, 256] width 145 height 10
click at [926, 254] on button "Next Month" at bounding box center [927, 255] width 6 height 6
click at [906, 295] on div "4" at bounding box center [902, 294] width 13 height 12
type input "[DATE] 00:00"
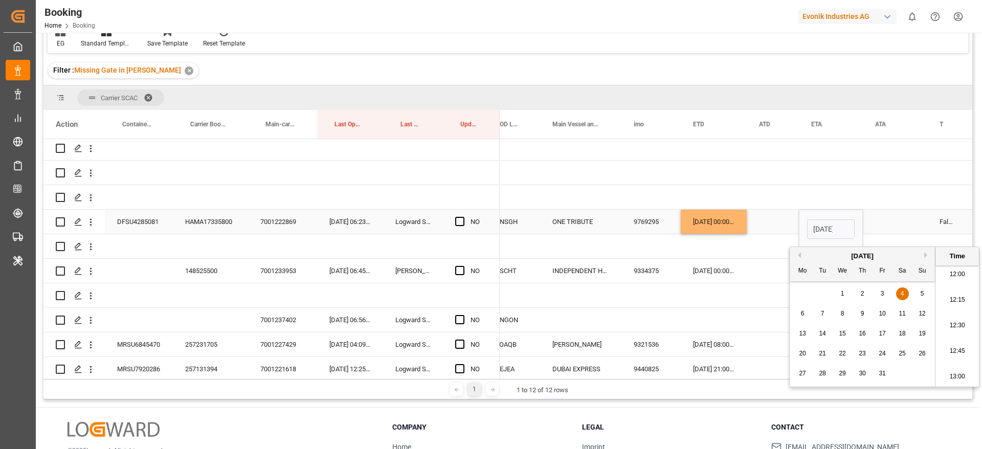
click at [902, 220] on div "Press SPACE to select this row." at bounding box center [895, 222] width 64 height 24
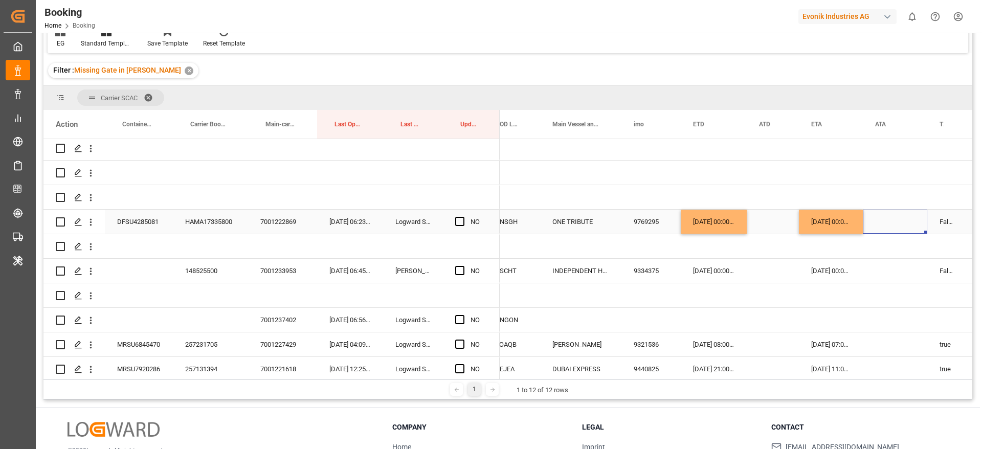
click at [458, 219] on span "Press SPACE to select this row." at bounding box center [459, 221] width 9 height 9
click at [463, 217] on input "Press SPACE to select this row." at bounding box center [463, 217] width 0 height 0
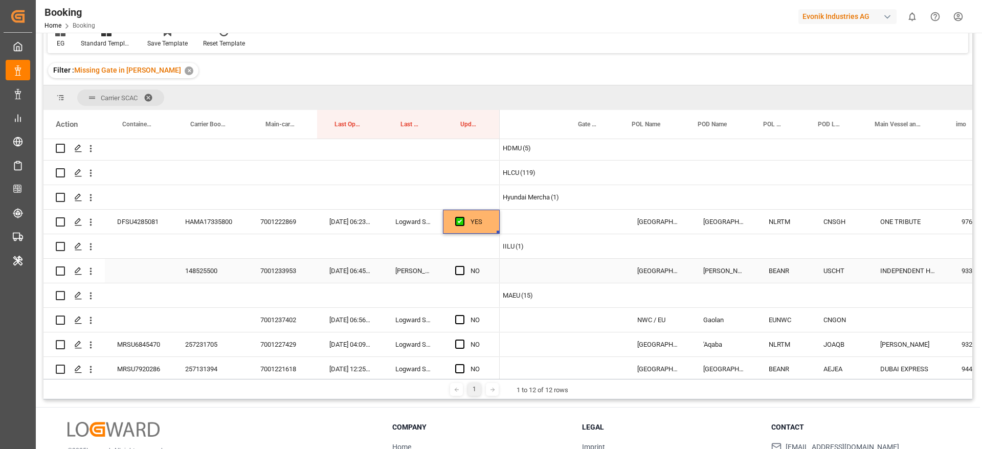
scroll to position [0, 51]
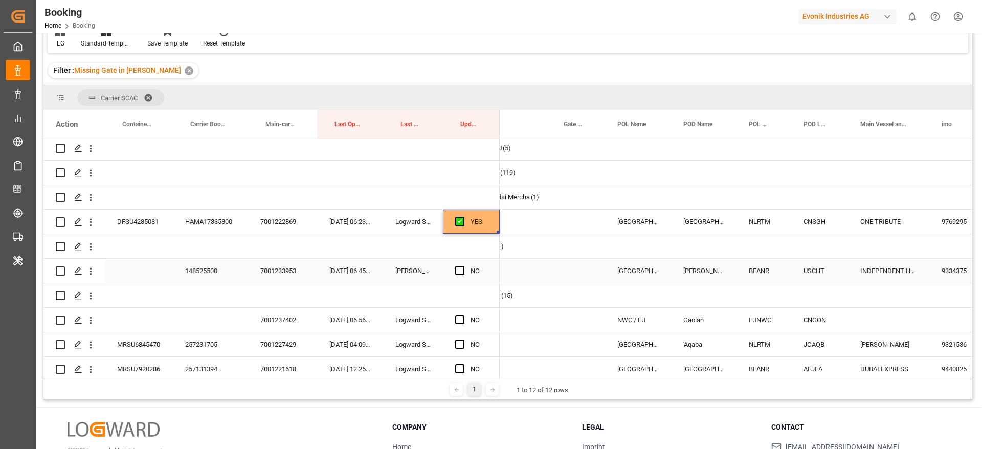
click at [192, 274] on div "148525500" at bounding box center [210, 271] width 75 height 24
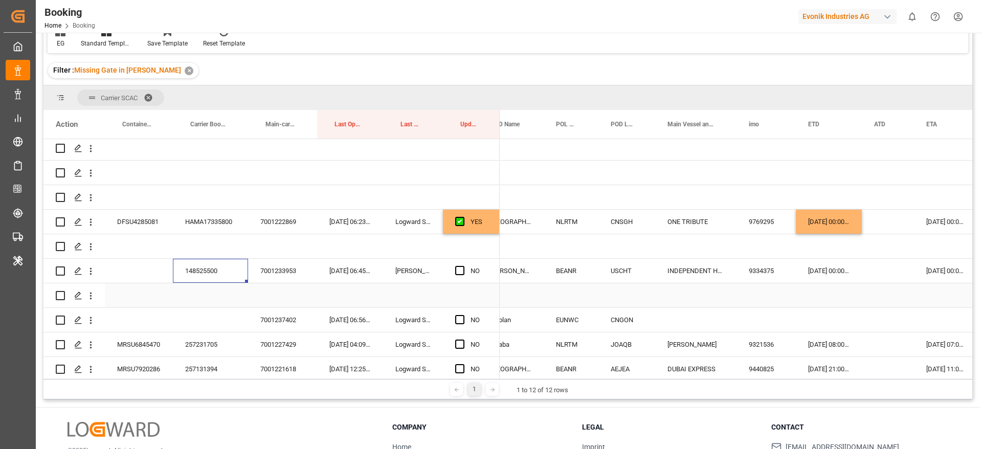
scroll to position [0, 242]
click at [458, 272] on span "Press SPACE to select this row." at bounding box center [459, 270] width 9 height 9
click at [463, 266] on input "Press SPACE to select this row." at bounding box center [463, 266] width 0 height 0
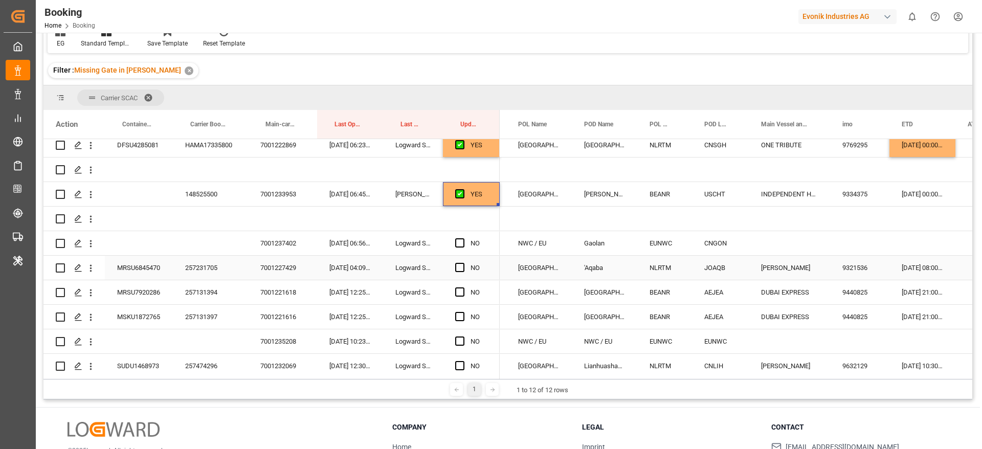
scroll to position [0, 0]
click at [87, 250] on button "open menu" at bounding box center [90, 243] width 11 height 19
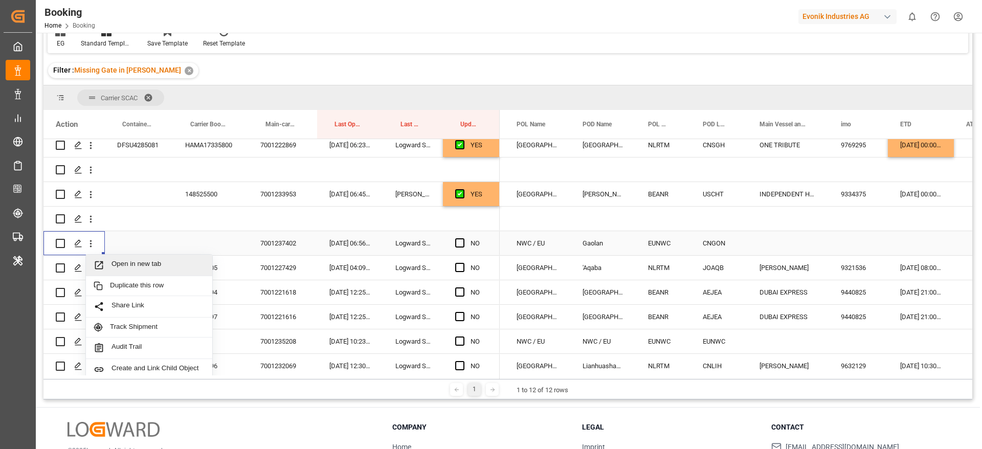
click at [176, 267] on span "Open in new tab" at bounding box center [158, 265] width 93 height 11
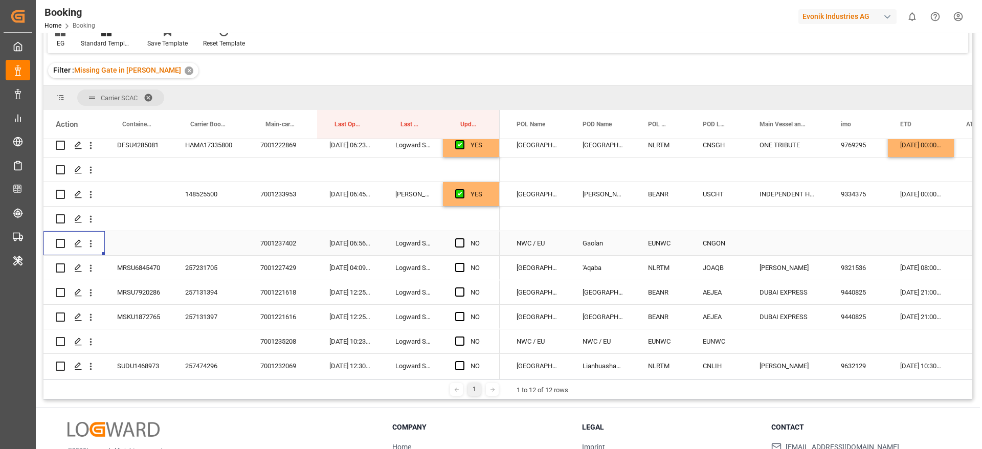
click at [201, 256] on div "257231705" at bounding box center [210, 268] width 75 height 24
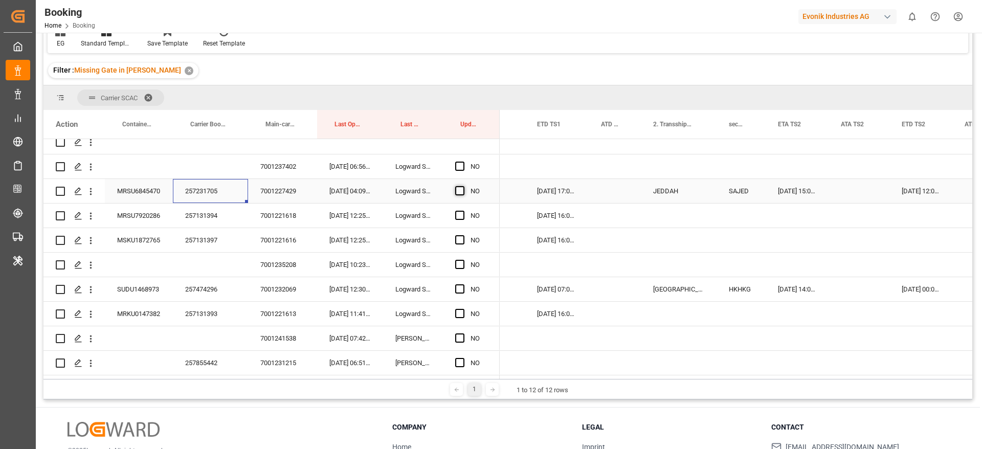
click at [459, 187] on span "Press SPACE to select this row." at bounding box center [459, 190] width 9 height 9
click at [463, 186] on input "Press SPACE to select this row." at bounding box center [463, 186] width 0 height 0
click at [199, 213] on div "257131394" at bounding box center [210, 216] width 75 height 24
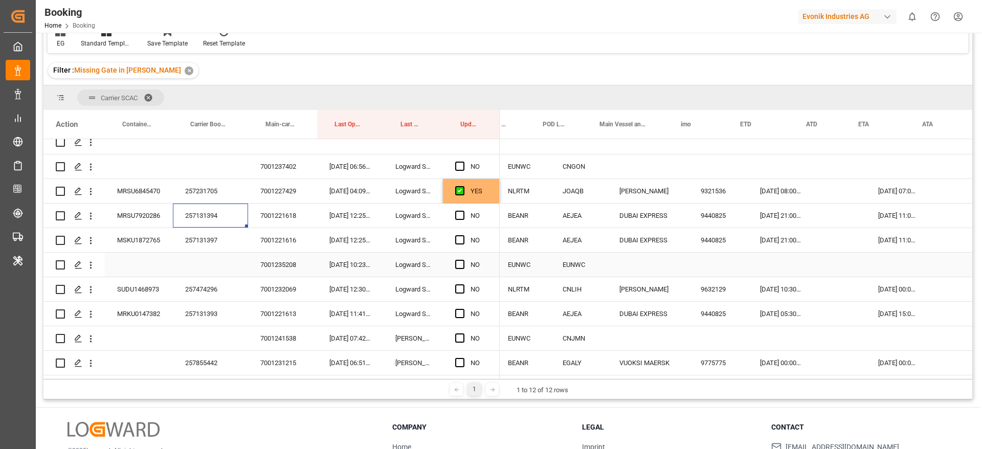
scroll to position [0, 294]
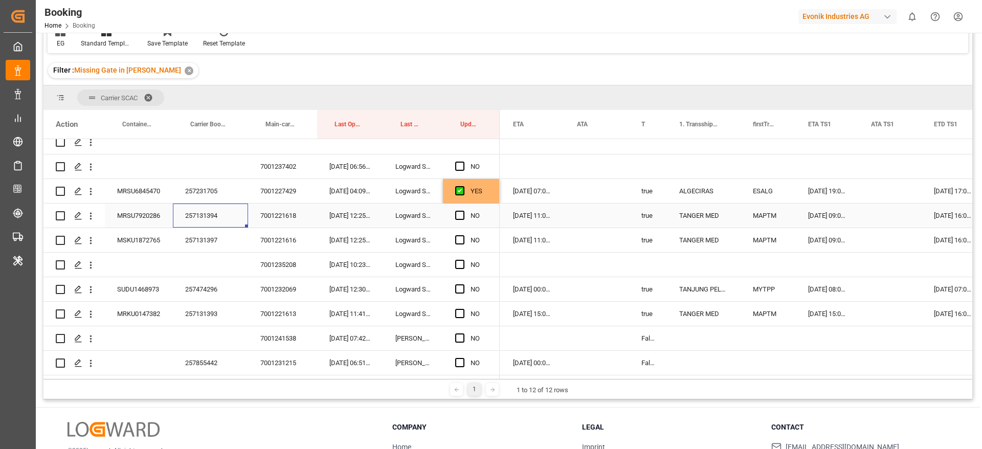
click at [458, 211] on span "Press SPACE to select this row." at bounding box center [459, 215] width 9 height 9
click at [463, 211] on input "Press SPACE to select this row." at bounding box center [463, 211] width 0 height 0
click at [193, 234] on div "257131397" at bounding box center [210, 240] width 75 height 24
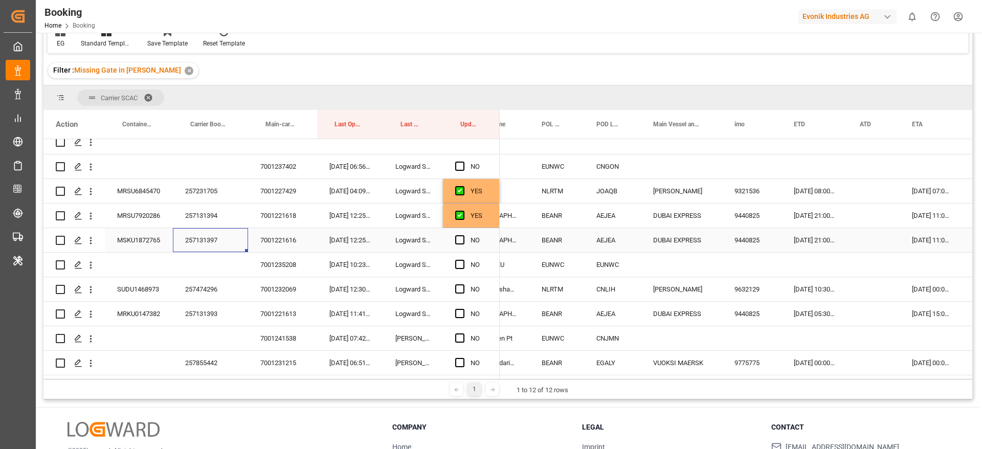
click at [464, 238] on div "Press SPACE to select this row." at bounding box center [462, 241] width 15 height 24
click at [94, 267] on icon "open menu" at bounding box center [90, 265] width 11 height 11
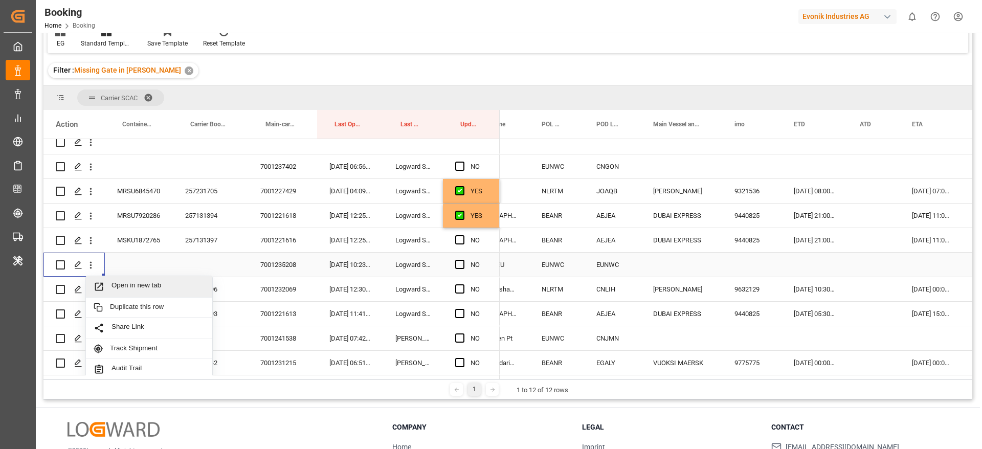
click at [141, 286] on span "Open in new tab" at bounding box center [158, 286] width 93 height 11
click at [458, 240] on span "Press SPACE to select this row." at bounding box center [459, 239] width 9 height 9
click at [463, 235] on input "Press SPACE to select this row." at bounding box center [463, 235] width 0 height 0
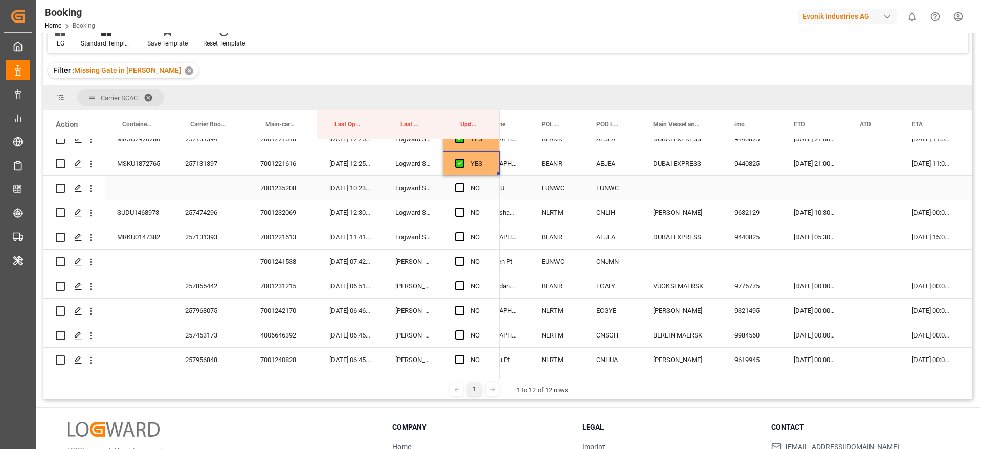
click at [192, 212] on div "257474296" at bounding box center [210, 213] width 75 height 24
click at [208, 187] on div "Press SPACE to select this row." at bounding box center [210, 188] width 75 height 24
click at [192, 213] on div "257474296" at bounding box center [210, 213] width 75 height 24
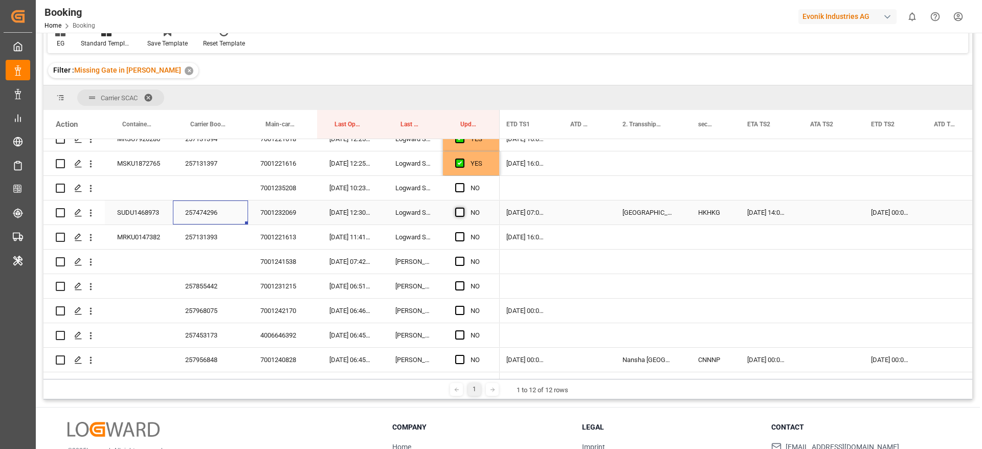
click at [461, 208] on span "Press SPACE to select this row." at bounding box center [459, 212] width 9 height 9
click at [463, 208] on input "Press SPACE to select this row." at bounding box center [463, 208] width 0 height 0
click at [200, 233] on div "257131393" at bounding box center [210, 237] width 75 height 24
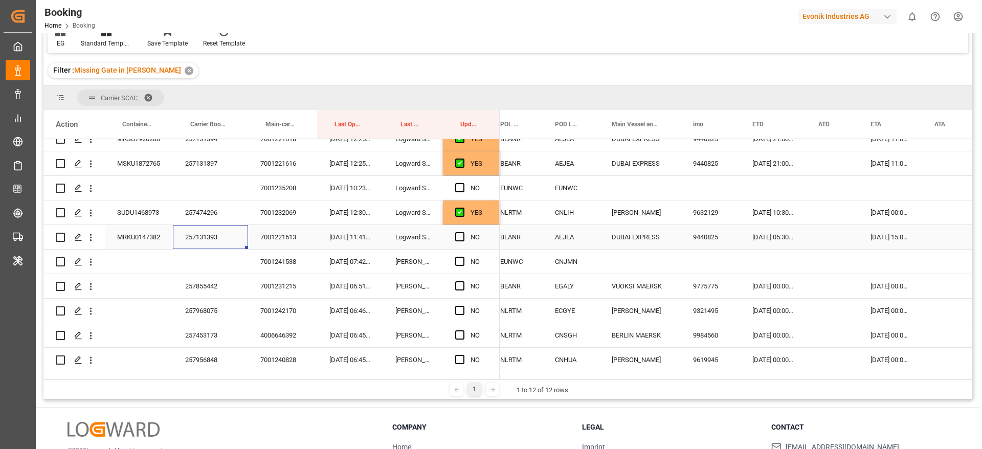
click at [754, 240] on div "14-08-2025 05:30:00" at bounding box center [773, 237] width 66 height 24
click at [775, 241] on div "14-08-2025 05:30:00" at bounding box center [773, 237] width 66 height 24
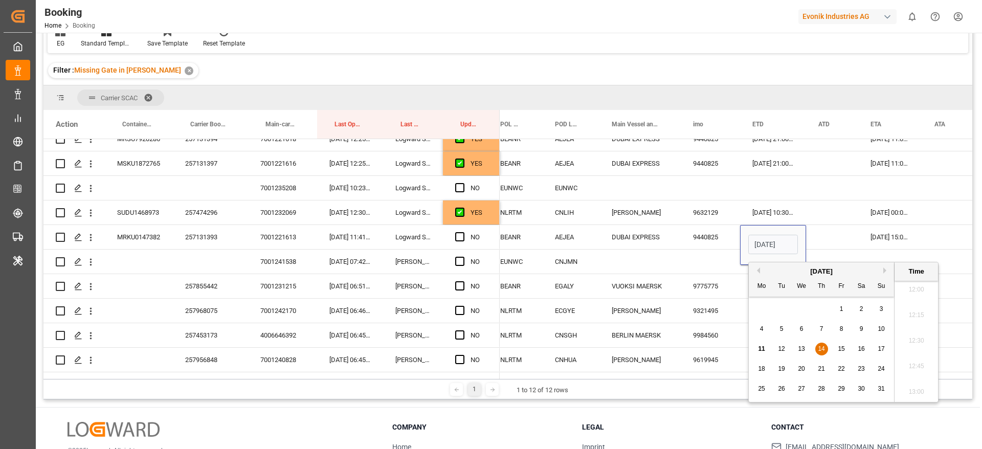
click at [806, 352] on div "13" at bounding box center [801, 349] width 13 height 12
type input "13-08-2025 05:30"
click at [836, 230] on div "Press SPACE to select this row." at bounding box center [832, 237] width 52 height 24
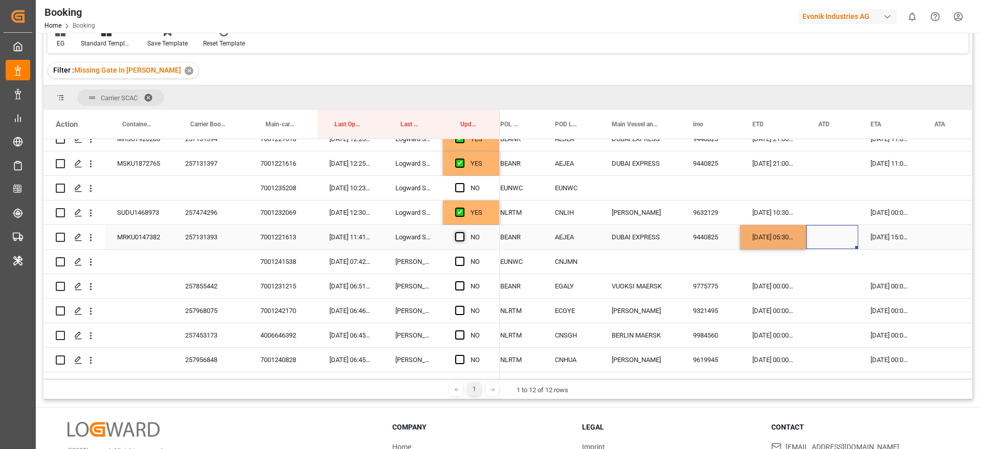
click at [464, 234] on span "Press SPACE to select this row." at bounding box center [459, 236] width 9 height 9
click at [463, 232] on input "Press SPACE to select this row." at bounding box center [463, 232] width 0 height 0
click at [91, 266] on icon "open menu" at bounding box center [90, 262] width 11 height 11
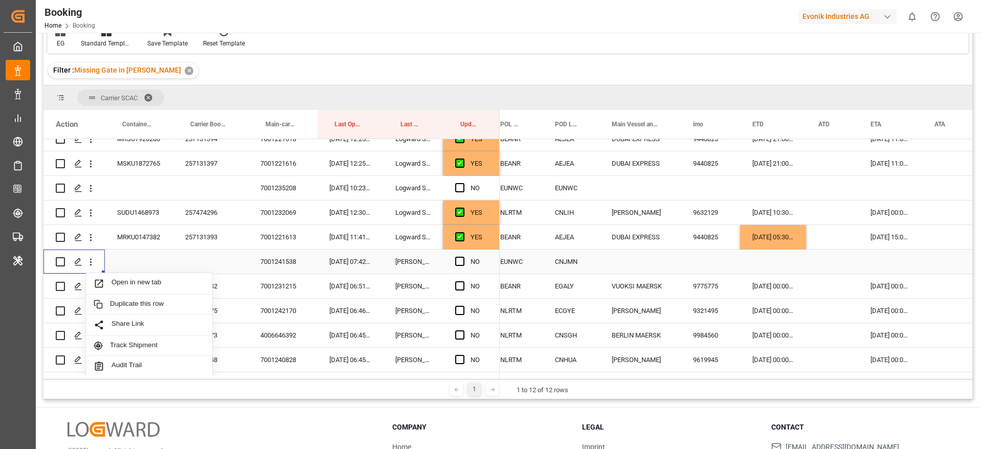
click at [154, 282] on span "Open in new tab" at bounding box center [158, 283] width 93 height 11
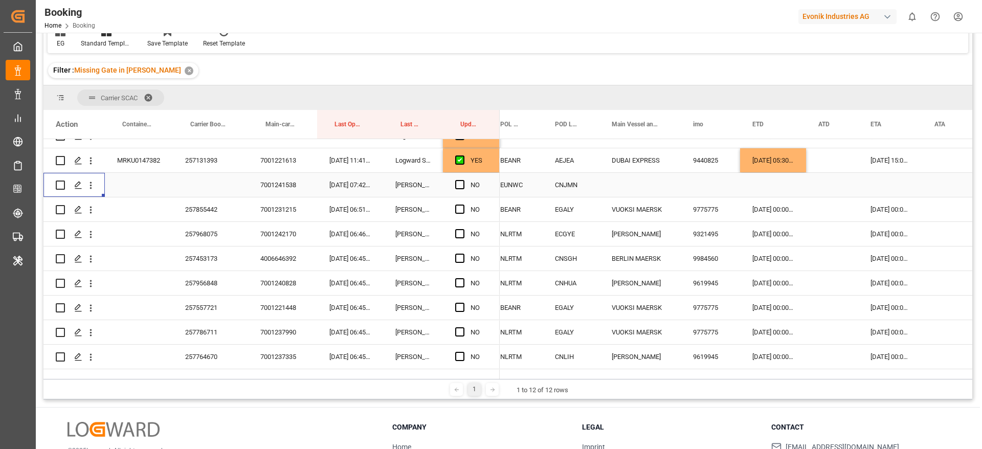
click at [198, 212] on div "257855442" at bounding box center [210, 209] width 75 height 24
click at [467, 208] on div "Press SPACE to select this row." at bounding box center [462, 210] width 15 height 24
click at [459, 208] on span "Press SPACE to select this row." at bounding box center [459, 209] width 9 height 9
click at [463, 205] on input "Press SPACE to select this row." at bounding box center [463, 205] width 0 height 0
click at [880, 210] on div "18-09-2025 00:00:00" at bounding box center [890, 209] width 64 height 24
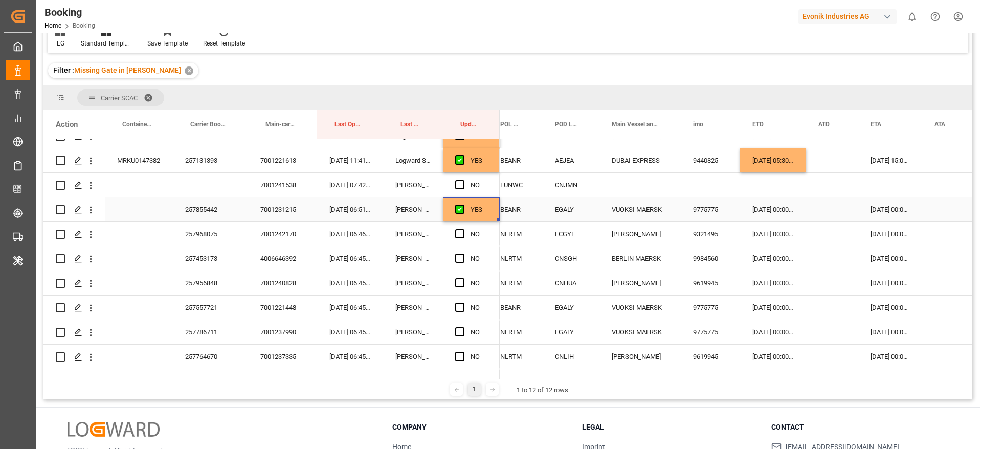
click at [880, 210] on div "18-09-2025 00:00:00" at bounding box center [890, 209] width 64 height 24
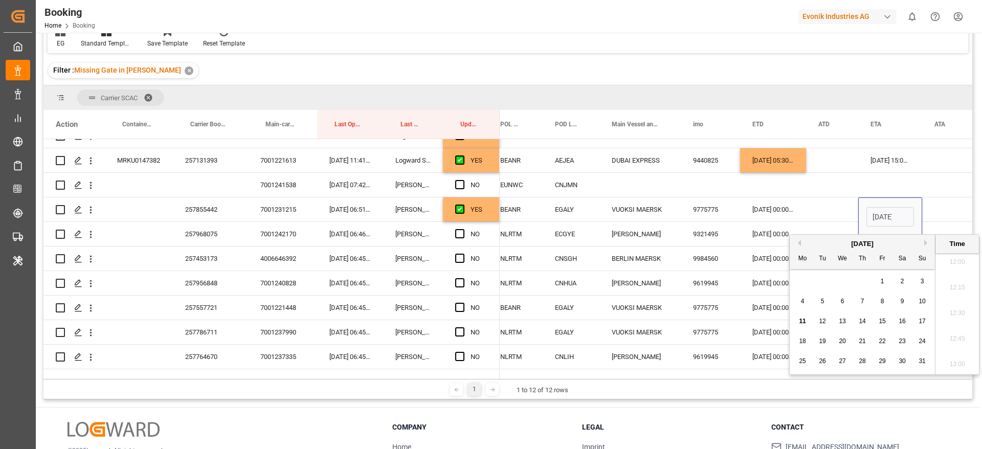
click at [922, 245] on div "[DATE]" at bounding box center [862, 244] width 145 height 10
click at [925, 243] on button "Next Month" at bounding box center [927, 243] width 6 height 6
click at [865, 280] on div "4" at bounding box center [862, 282] width 13 height 12
type input "04-09-2025 00:00"
click at [814, 211] on div "Press SPACE to select this row." at bounding box center [832, 209] width 52 height 24
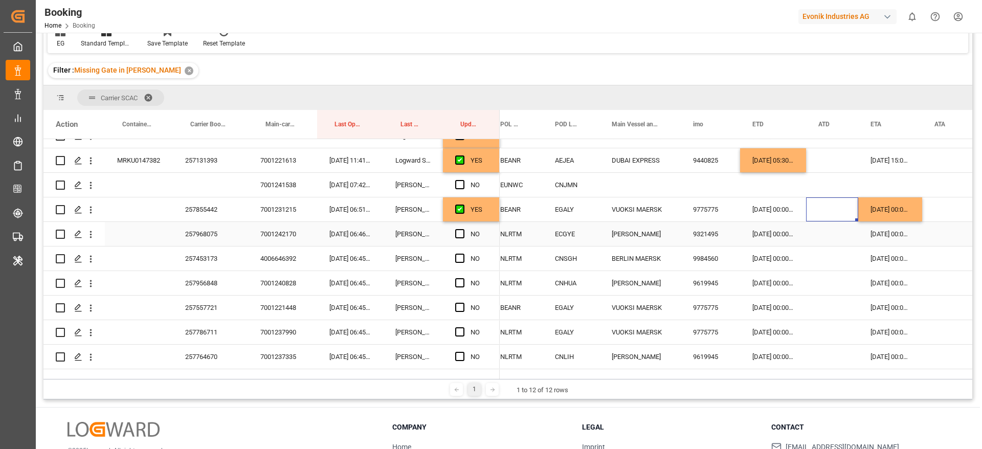
click at [201, 228] on div "257968075" at bounding box center [210, 234] width 75 height 24
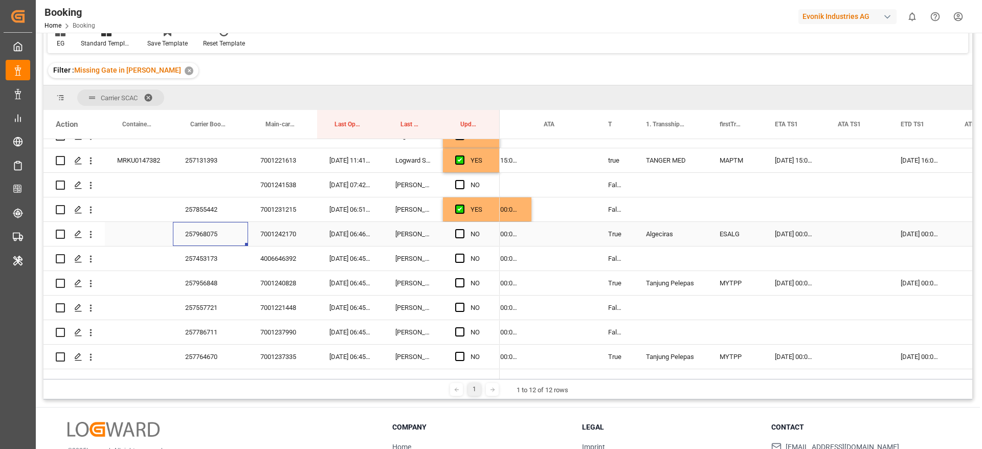
scroll to position [0, 692]
click at [458, 232] on span "Press SPACE to select this row." at bounding box center [459, 233] width 9 height 9
click at [463, 229] on input "Press SPACE to select this row." at bounding box center [463, 229] width 0 height 0
click at [196, 268] on div "257453173" at bounding box center [210, 259] width 75 height 24
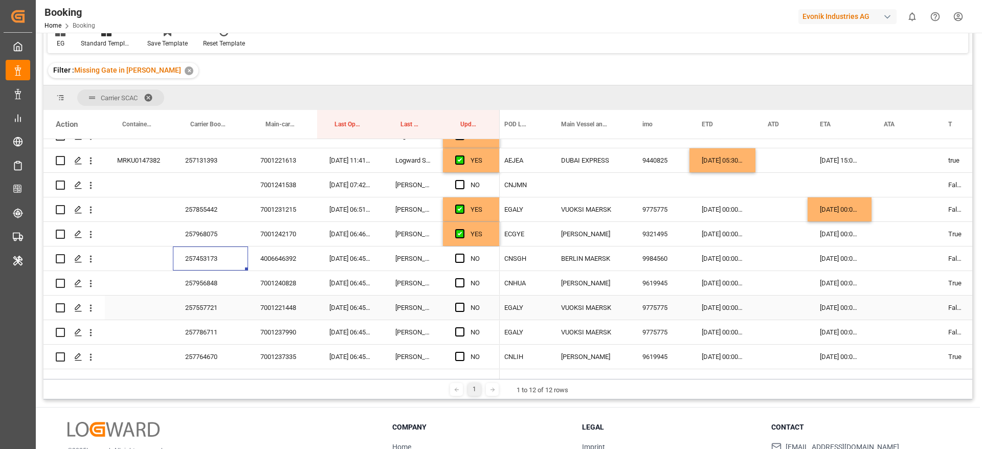
scroll to position [0, 350]
click at [458, 256] on span "Press SPACE to select this row." at bounding box center [459, 258] width 9 height 9
click at [463, 254] on input "Press SPACE to select this row." at bounding box center [463, 254] width 0 height 0
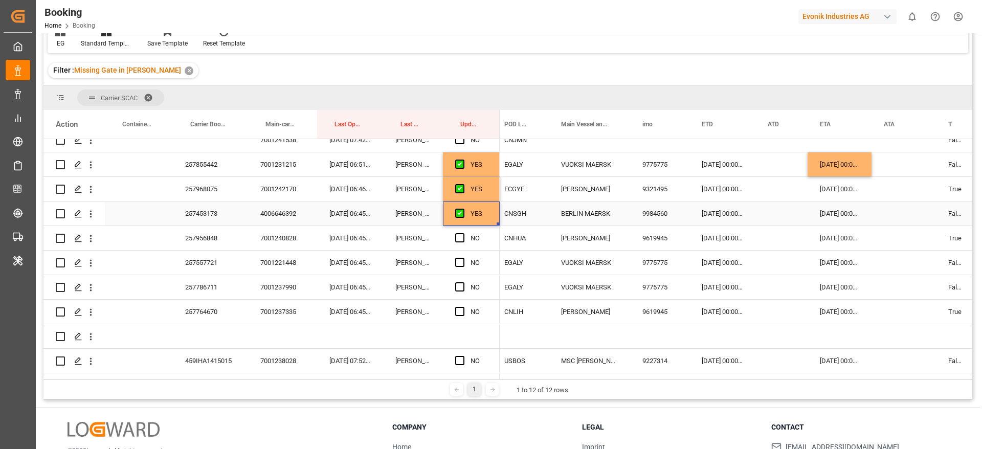
scroll to position [460, 0]
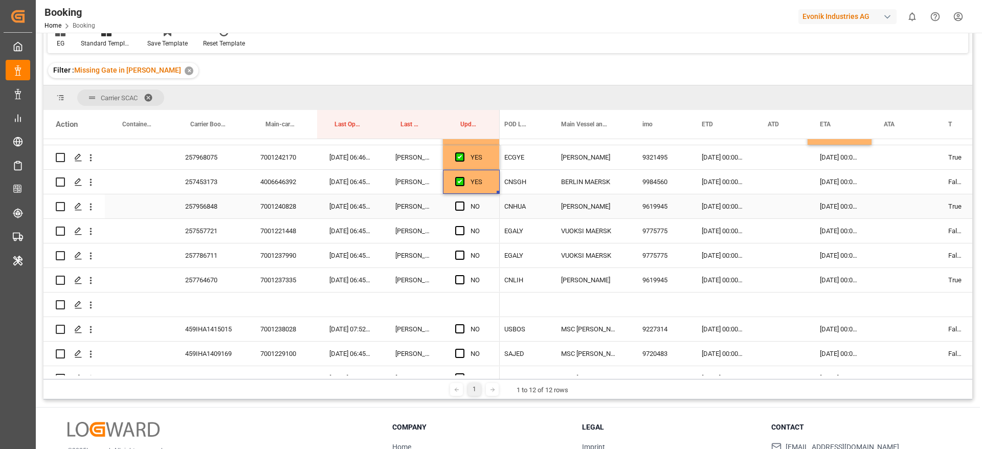
click at [221, 201] on div "257956848" at bounding box center [210, 206] width 75 height 24
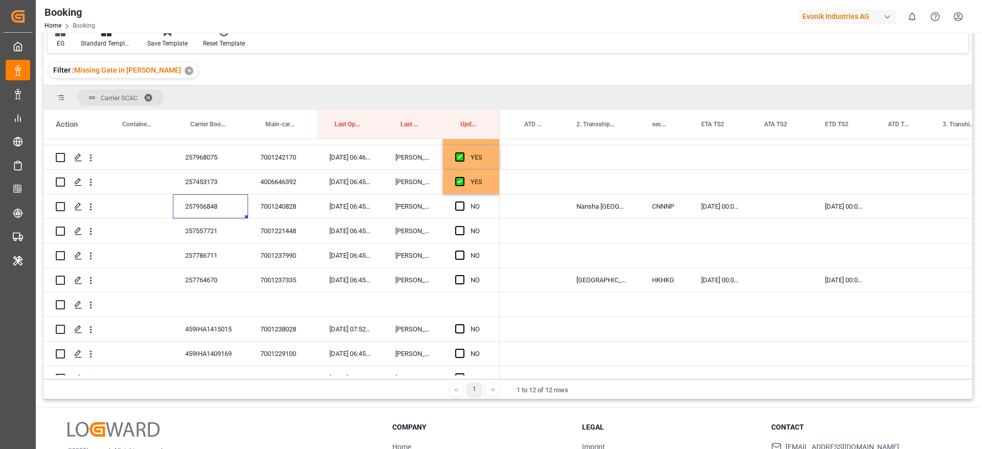
scroll to position [0, 1136]
click at [459, 203] on span "Press SPACE to select this row." at bounding box center [459, 206] width 9 height 9
click at [463, 202] on input "Press SPACE to select this row." at bounding box center [463, 202] width 0 height 0
click at [198, 232] on div "257557721" at bounding box center [210, 231] width 75 height 24
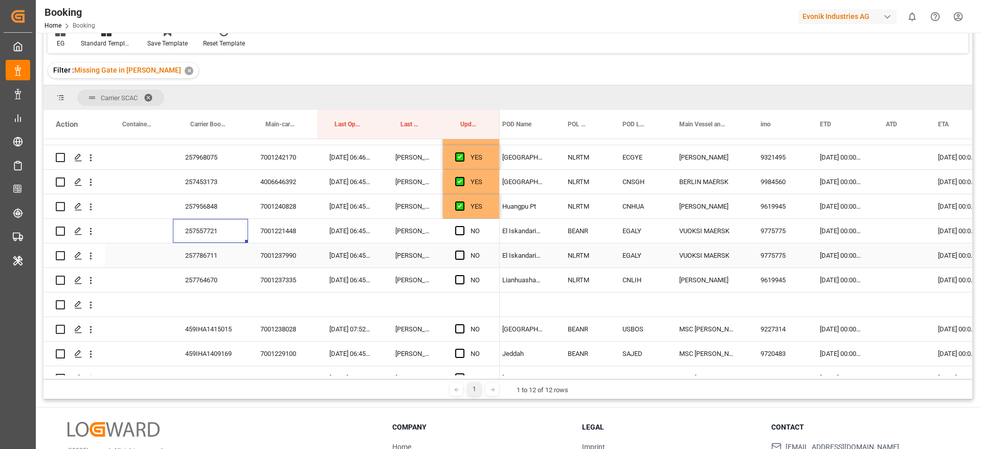
scroll to position [0, 232]
click at [461, 230] on span "Press SPACE to select this row." at bounding box center [459, 230] width 9 height 9
click at [463, 226] on input "Press SPACE to select this row." at bounding box center [463, 226] width 0 height 0
click at [195, 255] on div "257786711" at bounding box center [210, 255] width 75 height 24
click at [462, 258] on span "Press SPACE to select this row." at bounding box center [459, 255] width 9 height 9
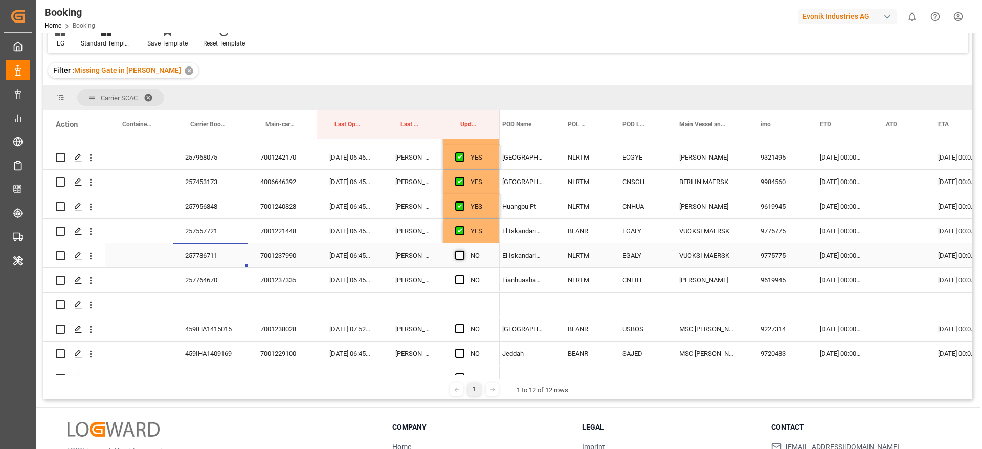
click at [463, 251] on input "Press SPACE to select this row." at bounding box center [463, 251] width 0 height 0
click at [225, 281] on div "257764670" at bounding box center [210, 280] width 75 height 24
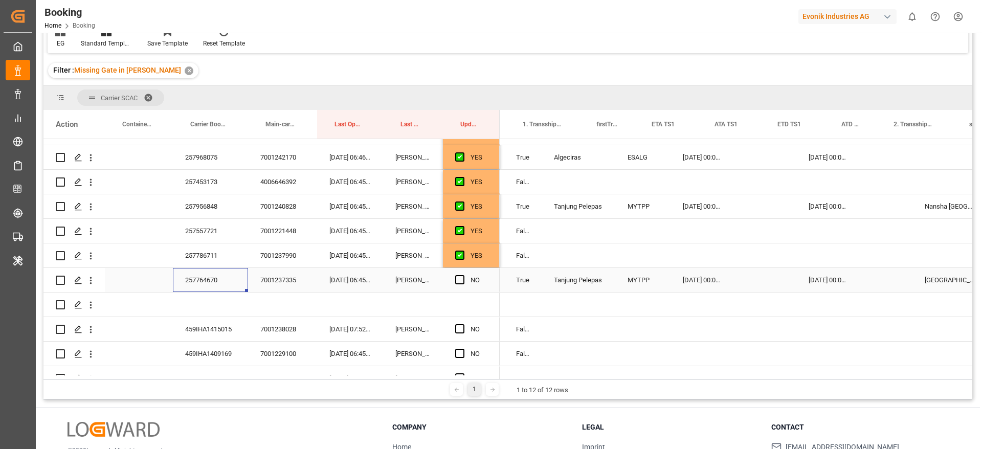
scroll to position [0, 853]
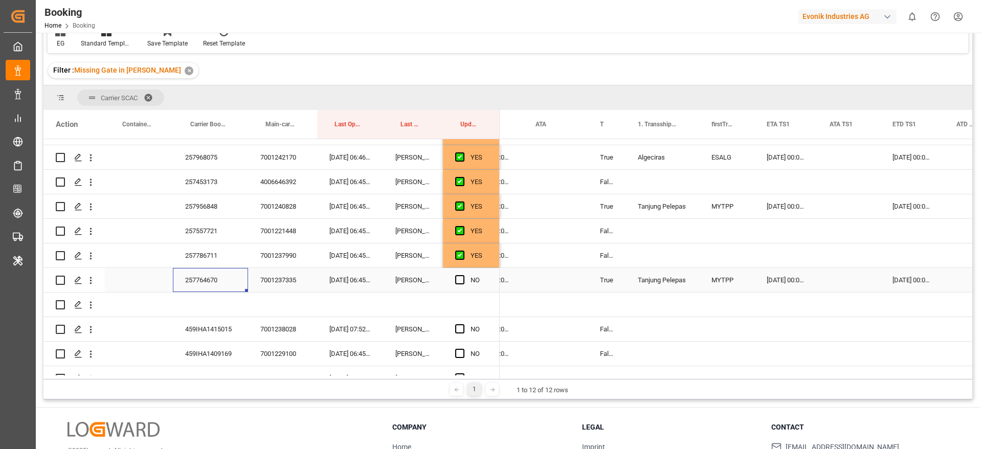
click at [461, 281] on span "Press SPACE to select this row." at bounding box center [459, 279] width 9 height 9
click at [463, 275] on input "Press SPACE to select this row." at bounding box center [463, 275] width 0 height 0
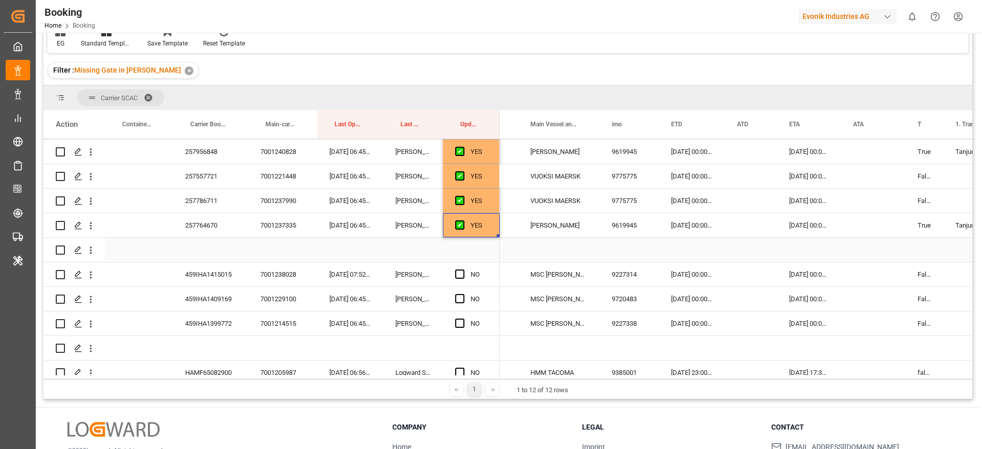
scroll to position [559, 0]
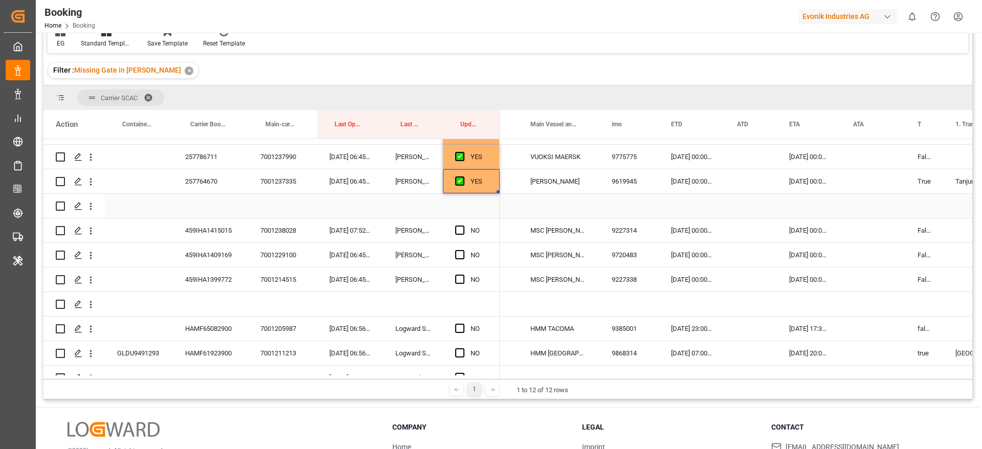
click at [215, 229] on div "459IHA1415015" at bounding box center [210, 230] width 75 height 24
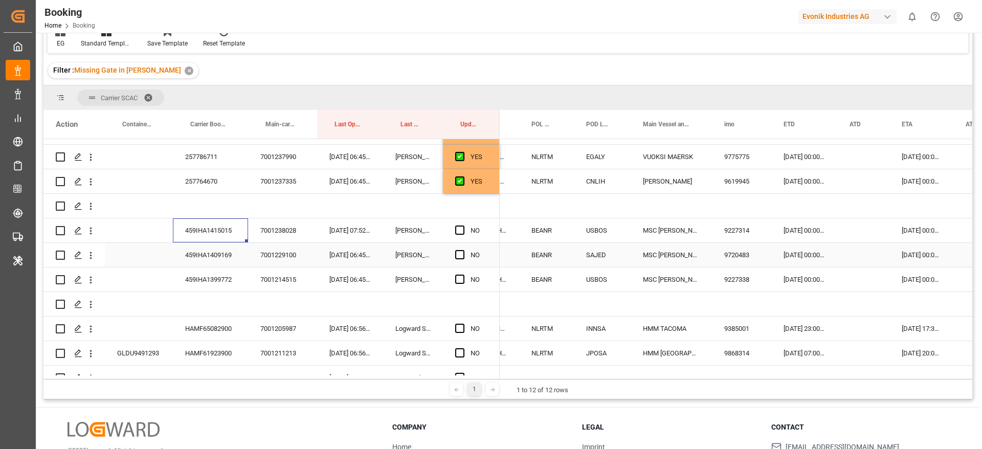
scroll to position [0, 293]
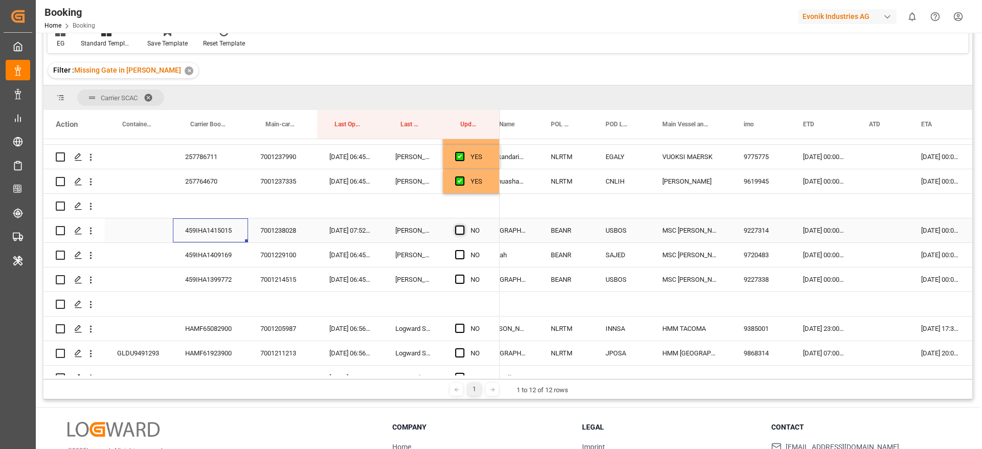
click at [459, 230] on span "Press SPACE to select this row." at bounding box center [459, 230] width 9 height 9
click at [463, 226] on input "Press SPACE to select this row." at bounding box center [463, 226] width 0 height 0
click at [225, 258] on div "459IHA1409169" at bounding box center [210, 255] width 75 height 24
click at [463, 252] on span "Press SPACE to select this row." at bounding box center [459, 254] width 9 height 9
click at [463, 250] on input "Press SPACE to select this row." at bounding box center [463, 250] width 0 height 0
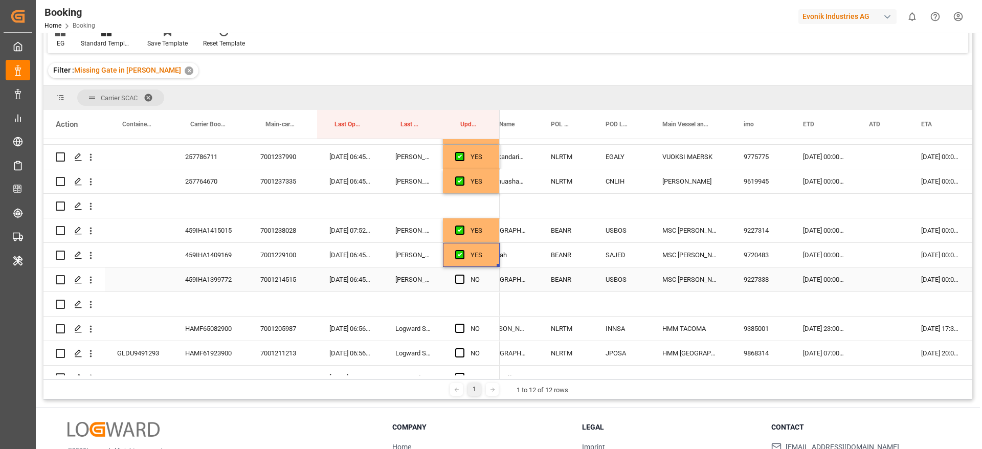
click at [202, 281] on div "459IHA1399772" at bounding box center [210, 280] width 75 height 24
click at [458, 278] on span "Press SPACE to select this row." at bounding box center [459, 279] width 9 height 9
click at [463, 275] on input "Press SPACE to select this row." at bounding box center [463, 275] width 0 height 0
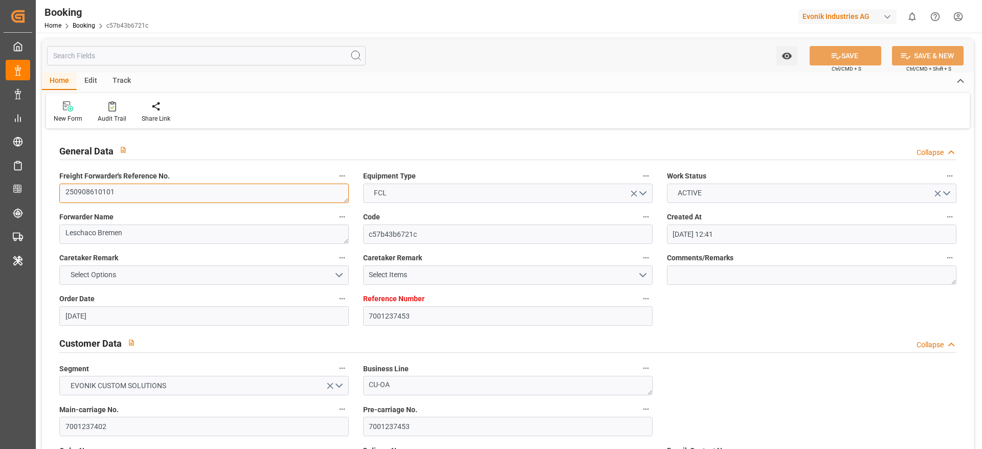
click at [160, 191] on textarea "250908610101" at bounding box center [204, 193] width 290 height 19
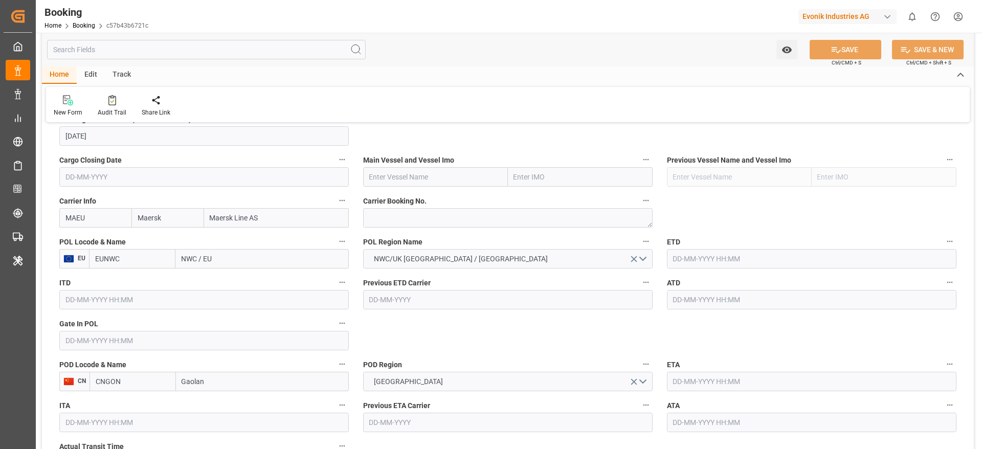
scroll to position [767, 0]
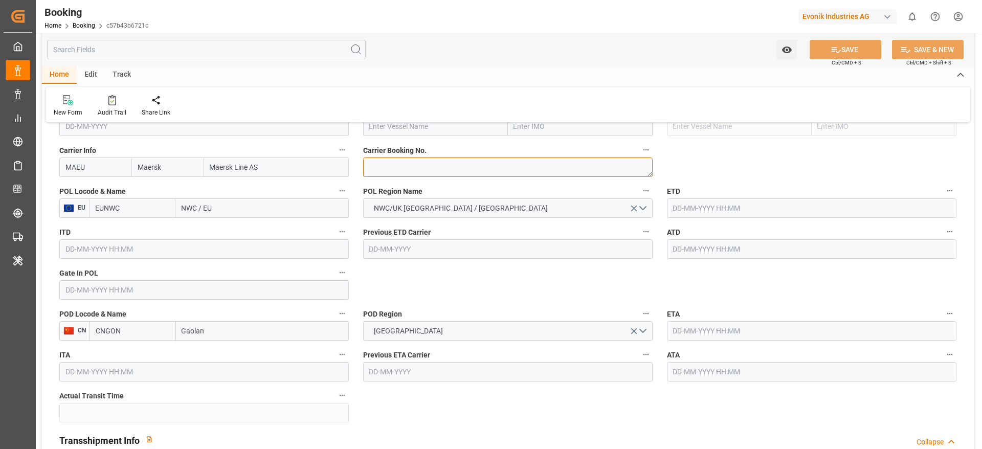
click at [401, 162] on textarea at bounding box center [508, 167] width 290 height 19
paste textarea "257853223"
type textarea "257853223"
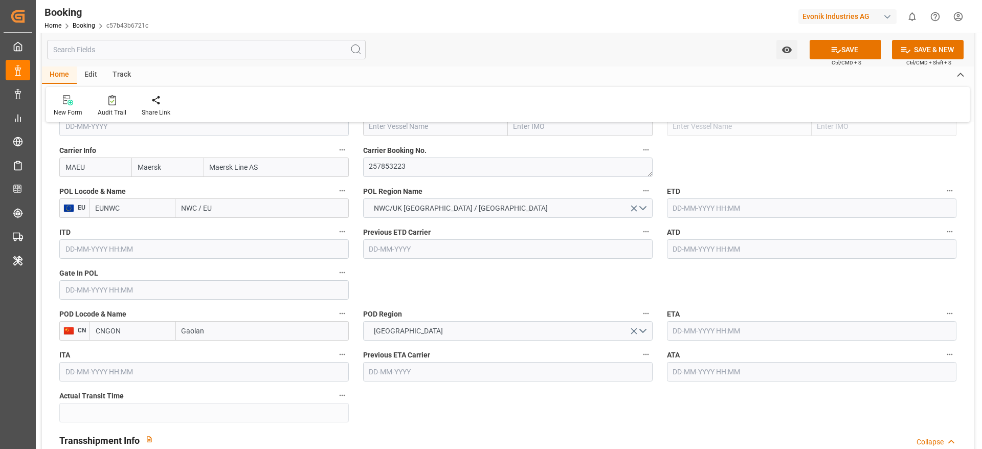
click at [227, 204] on input "NWC / EU" at bounding box center [261, 207] width 173 height 19
paste input "[GEOGRAPHIC_DATA]"
type input "[GEOGRAPHIC_DATA]"
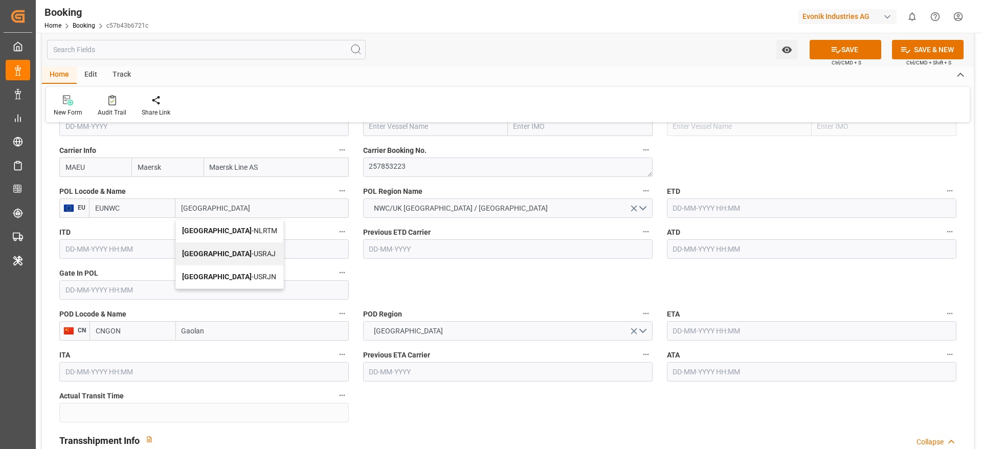
click at [239, 238] on div "[GEOGRAPHIC_DATA] - NLRTM" at bounding box center [229, 230] width 107 height 23
type input "NLRTM"
type input "[GEOGRAPHIC_DATA]"
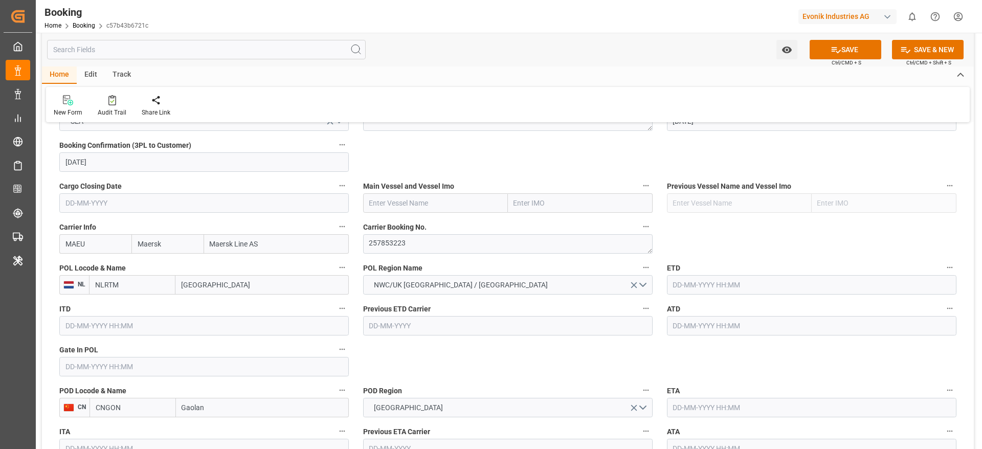
drag, startPoint x: 392, startPoint y: 208, endPoint x: 393, endPoint y: 227, distance: 18.4
click at [392, 207] on input "text" at bounding box center [435, 202] width 145 height 19
paste input "([PERSON_NAME]"
click at [408, 230] on div "[PERSON_NAME] - 9619945" at bounding box center [413, 225] width 98 height 23
type input "[PERSON_NAME]"
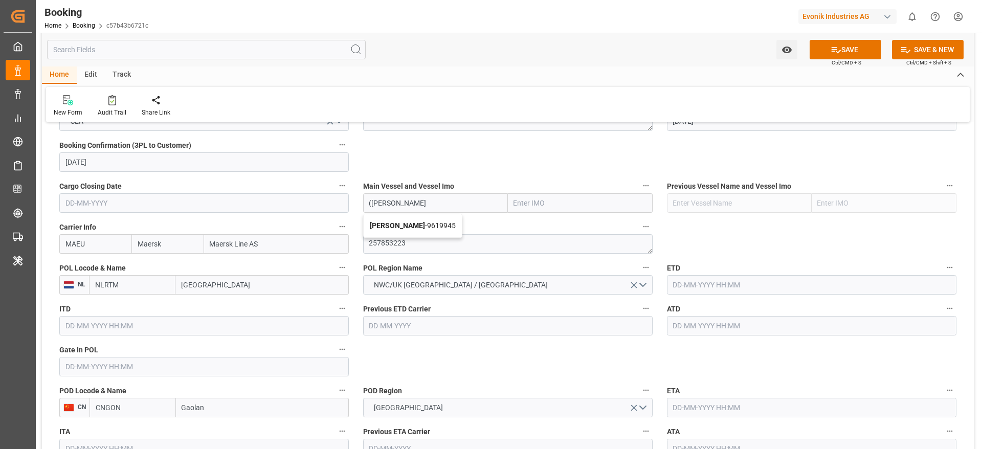
type input "9619945"
type input "[PERSON_NAME]"
click at [706, 297] on div "ETD" at bounding box center [812, 277] width 304 height 41
click at [711, 284] on input "text" at bounding box center [812, 284] width 290 height 19
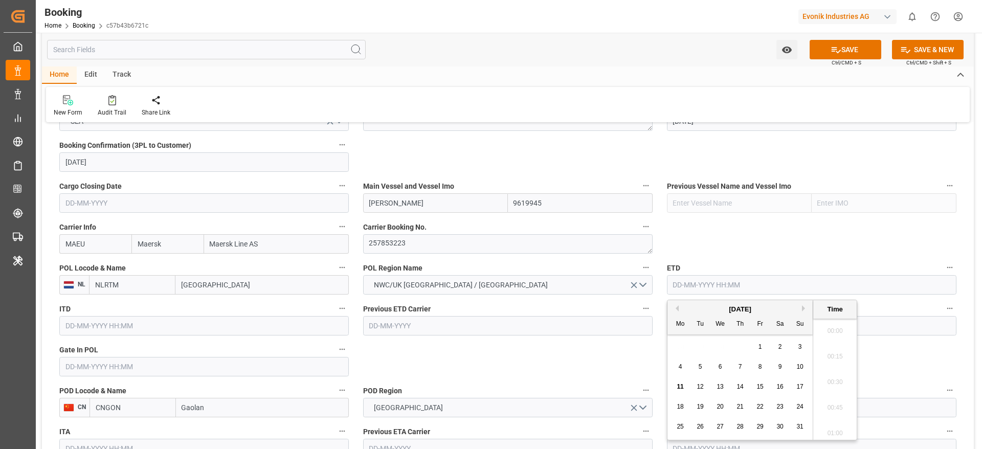
scroll to position [1231, 0]
click at [806, 311] on button "Next Month" at bounding box center [805, 308] width 6 height 6
click at [681, 346] on span "1" at bounding box center [681, 346] width 4 height 7
type input "01-09-2025 00:00"
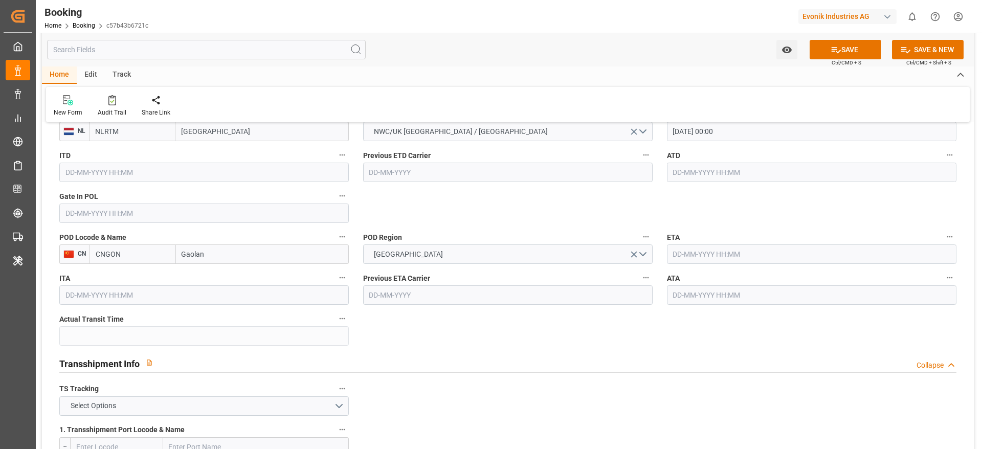
click at [721, 261] on input "text" at bounding box center [812, 254] width 290 height 19
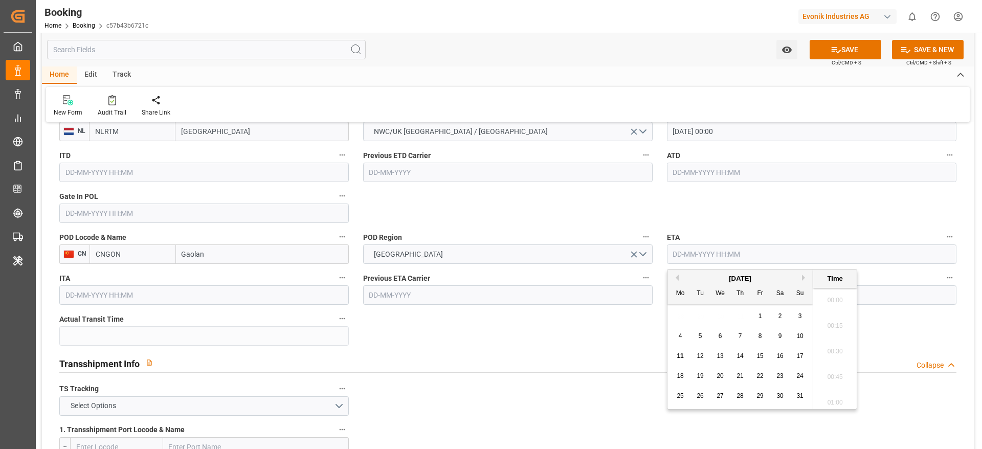
scroll to position [1231, 0]
click at [806, 279] on button "Next Month" at bounding box center [805, 278] width 6 height 6
click at [806, 278] on button "Next Month" at bounding box center [805, 278] width 6 height 6
click at [781, 357] on span "18" at bounding box center [780, 355] width 7 height 7
type input "18-10-2025 00:00"
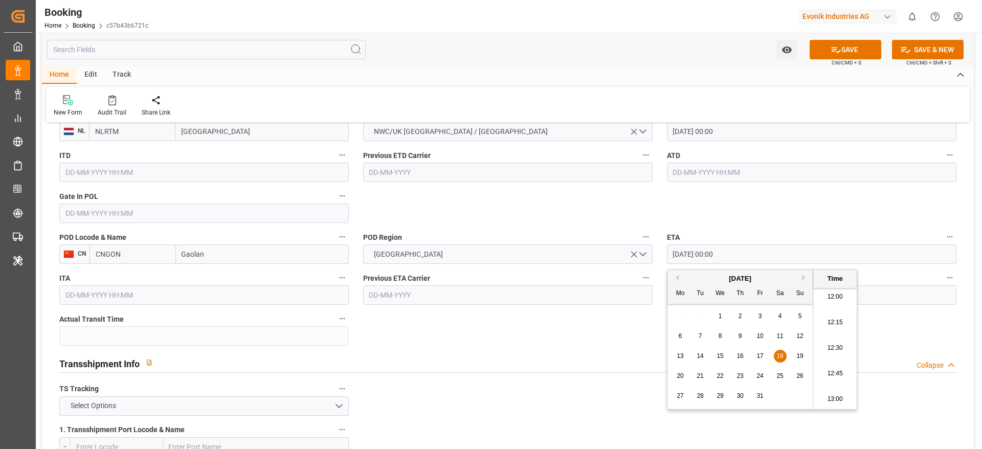
click at [537, 356] on div "Transshipment Info Collapse" at bounding box center [507, 362] width 897 height 19
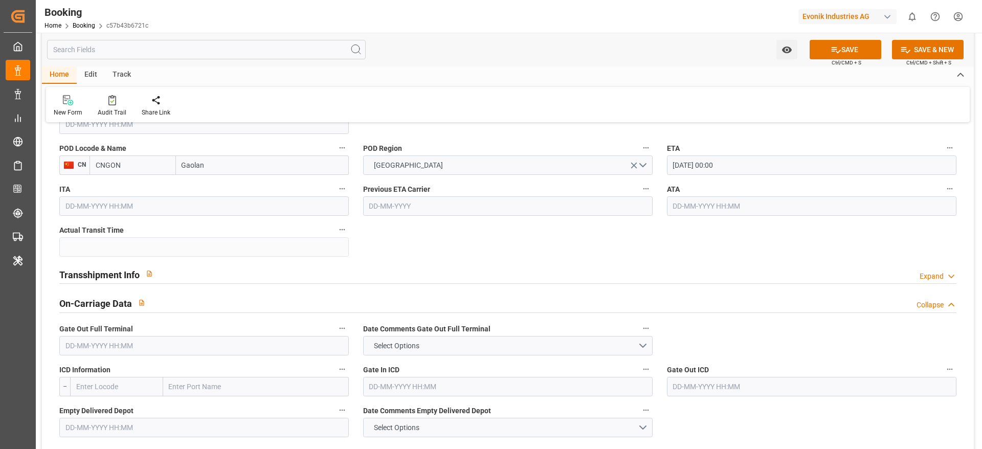
scroll to position [998, 0]
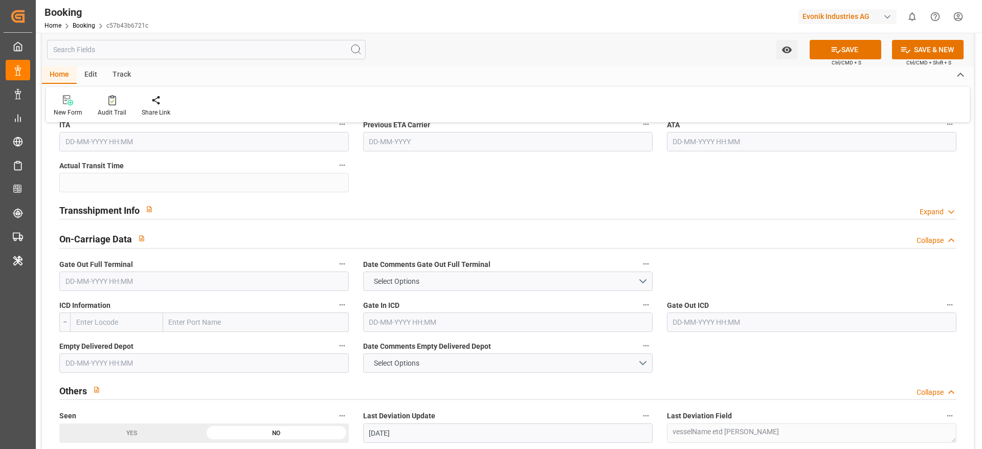
click at [168, 208] on div "Transshipment Info Expand" at bounding box center [507, 209] width 897 height 19
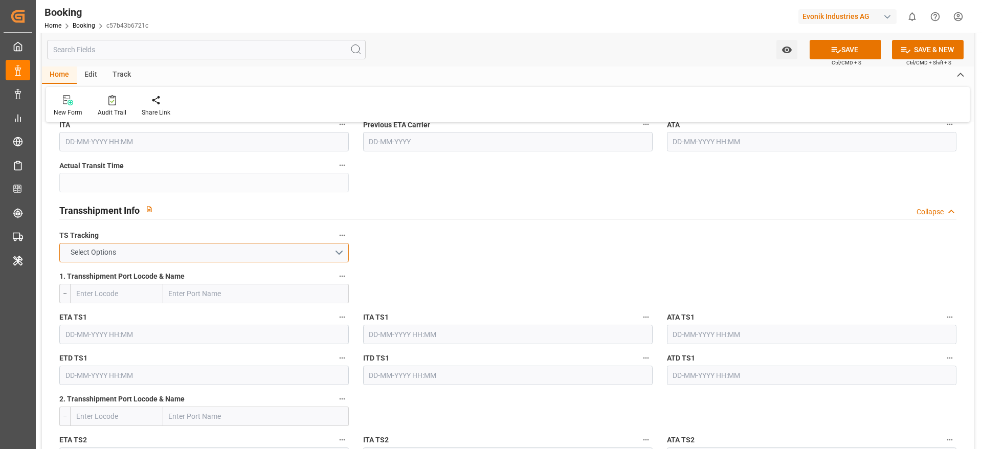
click at [114, 258] on button "Select Options" at bounding box center [204, 252] width 290 height 19
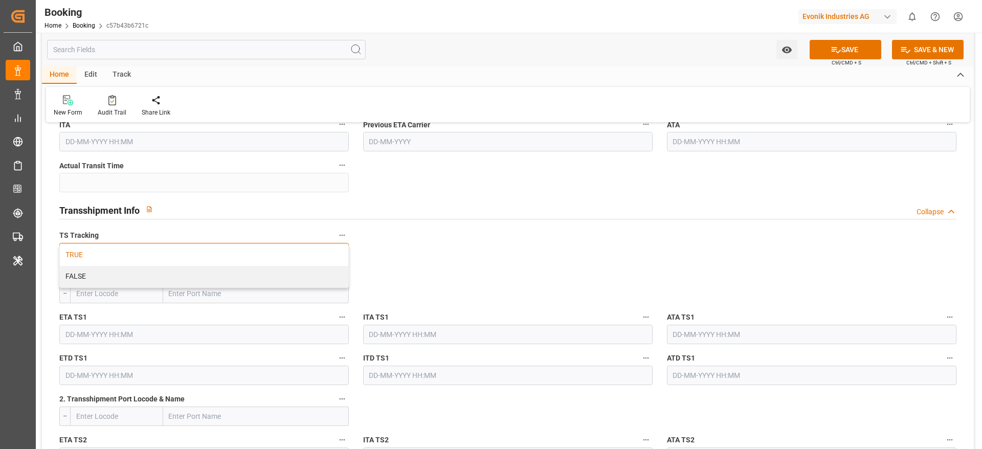
click at [85, 251] on div "TRUE" at bounding box center [204, 255] width 289 height 21
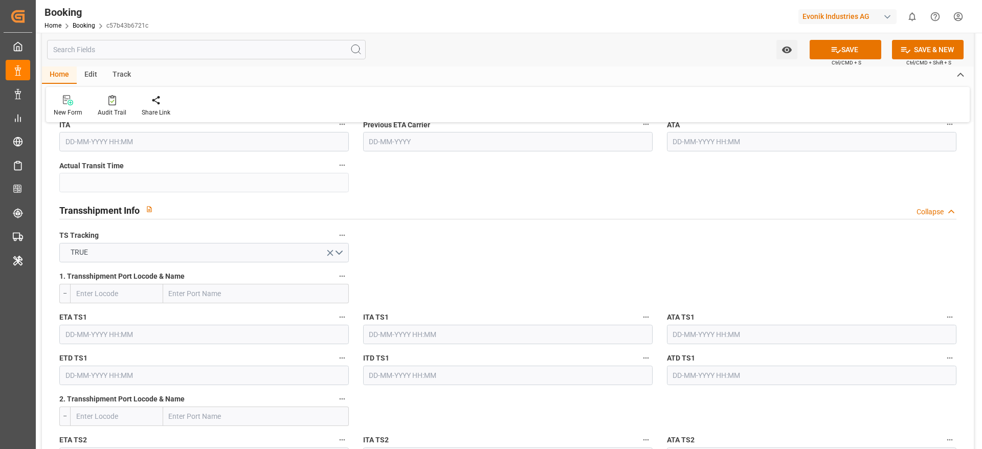
click at [191, 302] on input "text" at bounding box center [256, 293] width 186 height 19
paste input "TANJUNG PELEPAS"
type input "TANJUNG PELEPAS"
click at [230, 314] on span "Tanjung Pelepas - MYTPP" at bounding box center [210, 316] width 80 height 8
type input "MYTPP"
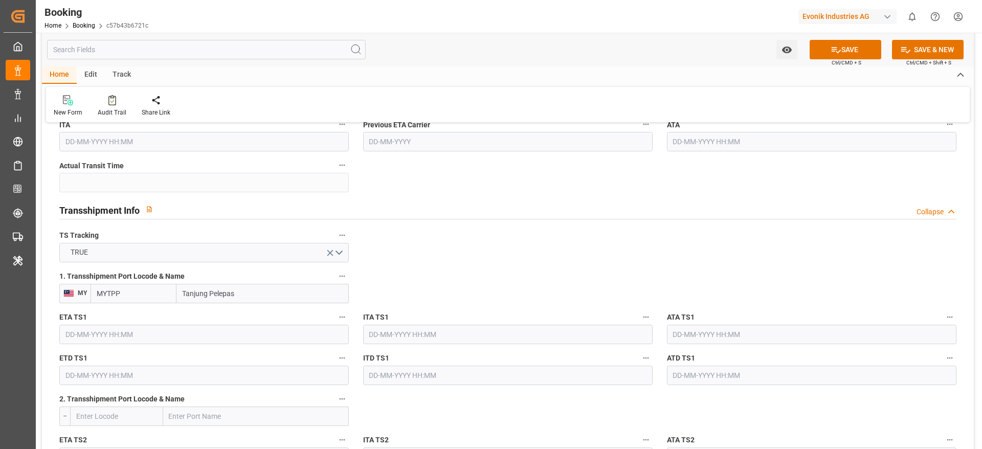
type input "Tanjung Pelepas"
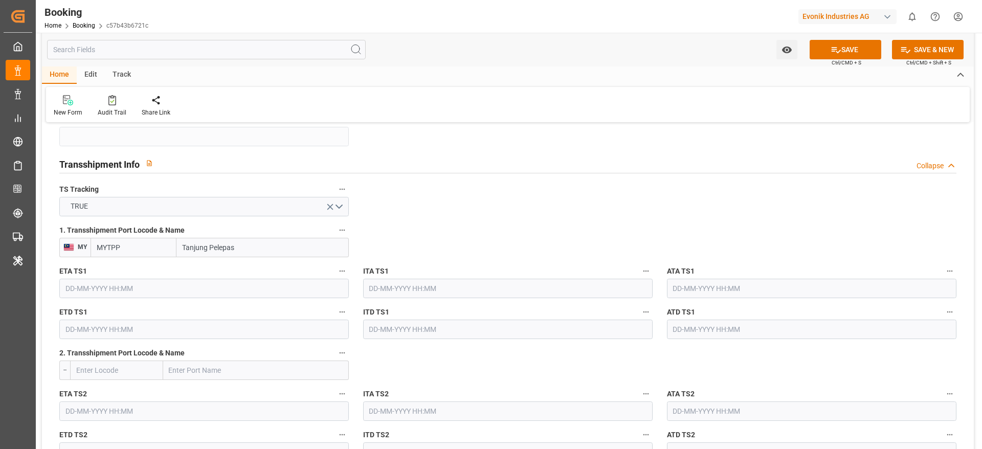
scroll to position [1074, 0]
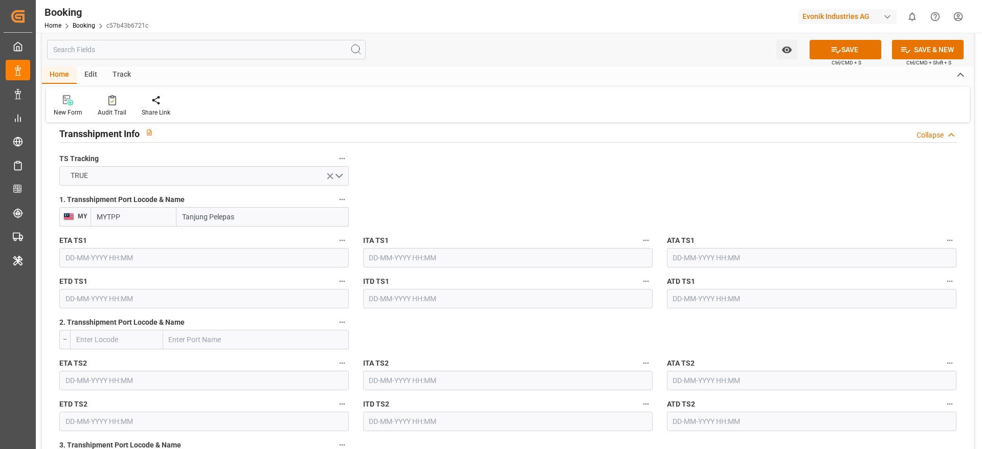
drag, startPoint x: 196, startPoint y: 340, endPoint x: 245, endPoint y: 346, distance: 49.0
click at [196, 340] on input "text" at bounding box center [256, 339] width 186 height 19
paste input "NANSHA NEW PORT"
type input "NANSHA NEW PORT"
drag, startPoint x: 231, startPoint y: 360, endPoint x: 382, endPoint y: 356, distance: 150.5
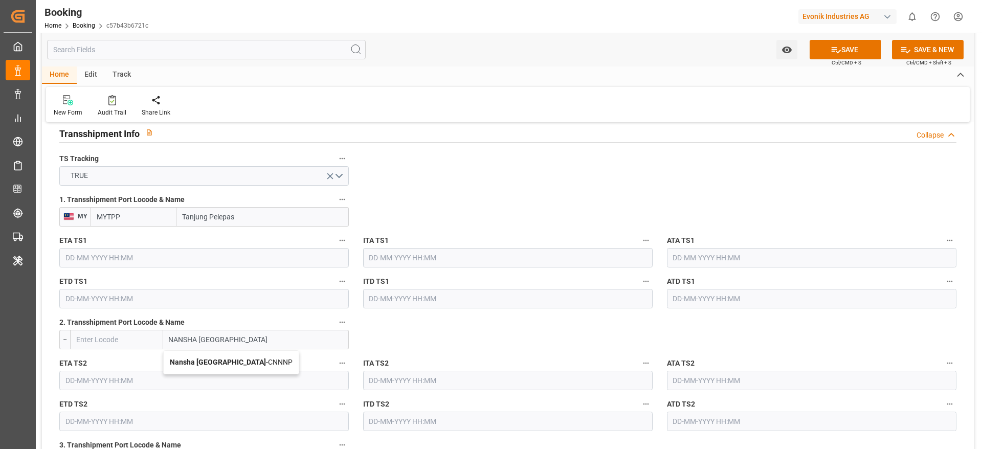
click at [231, 360] on span "Nansha New Port - CNNNP" at bounding box center [231, 362] width 123 height 8
type input "CNNNP"
type input "Nansha New Port"
click at [139, 257] on input "text" at bounding box center [204, 257] width 290 height 19
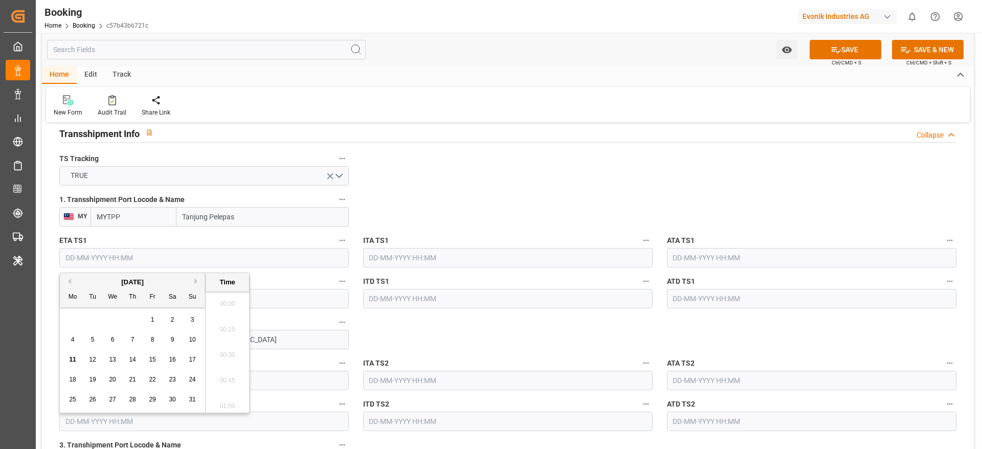
scroll to position [1231, 0]
click at [196, 279] on button "Next Month" at bounding box center [197, 281] width 6 height 6
click at [92, 341] on span "4" at bounding box center [93, 339] width 4 height 7
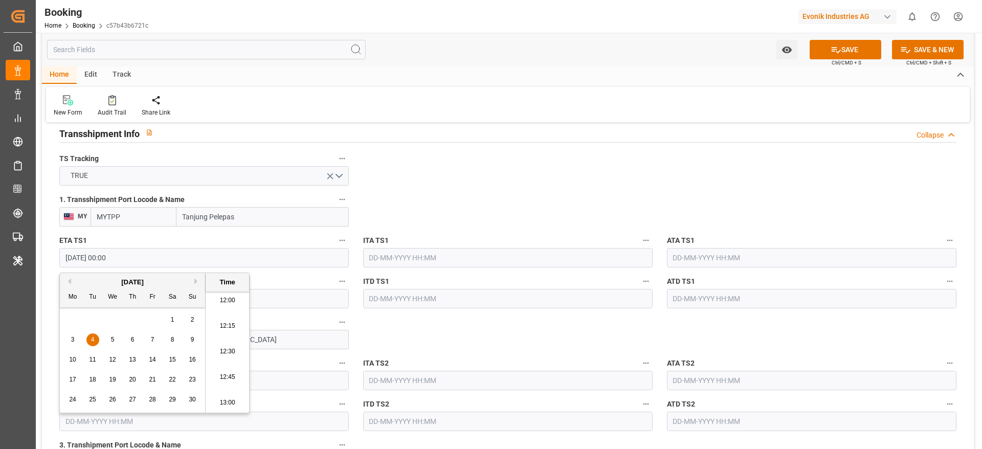
click at [72, 280] on div "November 2025" at bounding box center [132, 282] width 145 height 10
click at [70, 281] on button "Previous Month" at bounding box center [68, 281] width 6 height 6
click at [175, 319] on div "4" at bounding box center [172, 320] width 13 height 12
type input "04-10-2025 00:00"
click at [272, 292] on input "text" at bounding box center [204, 298] width 290 height 19
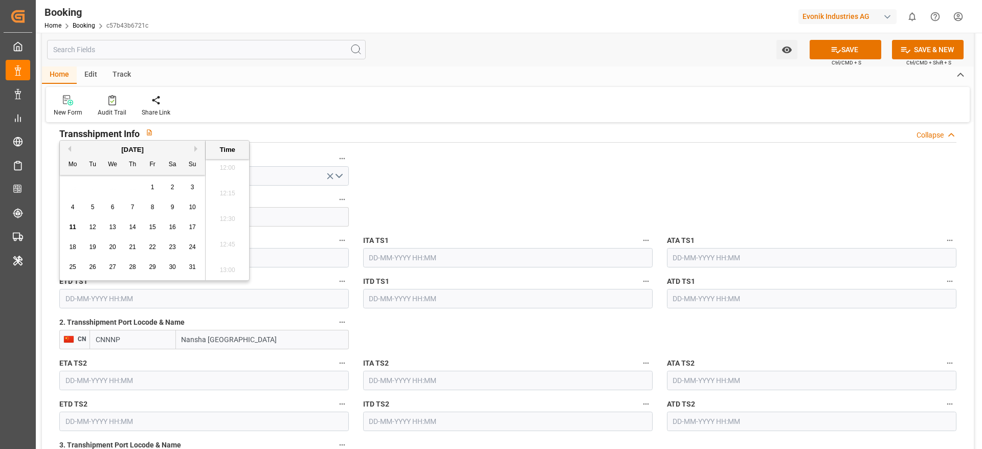
click at [196, 147] on button "Next Month" at bounding box center [197, 149] width 6 height 6
click at [175, 205] on span "11" at bounding box center [172, 207] width 7 height 7
type input "11-10-2025 00:00"
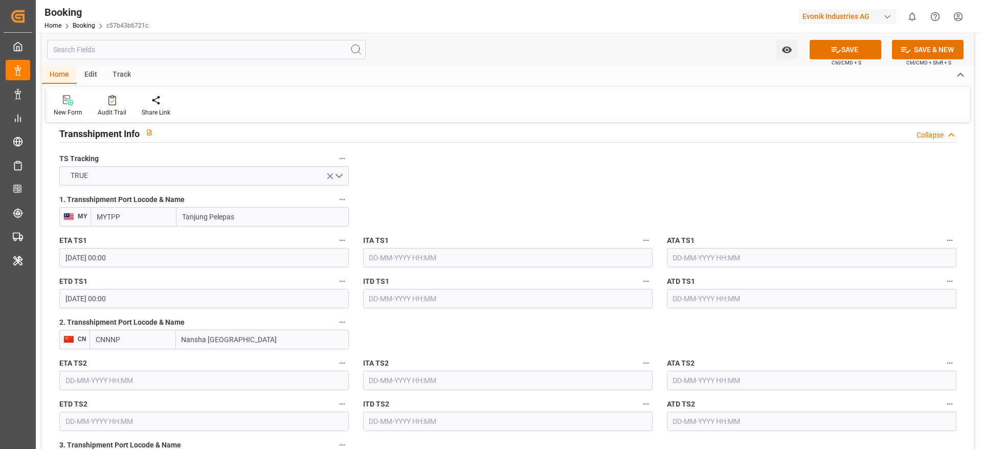
scroll to position [1151, 0]
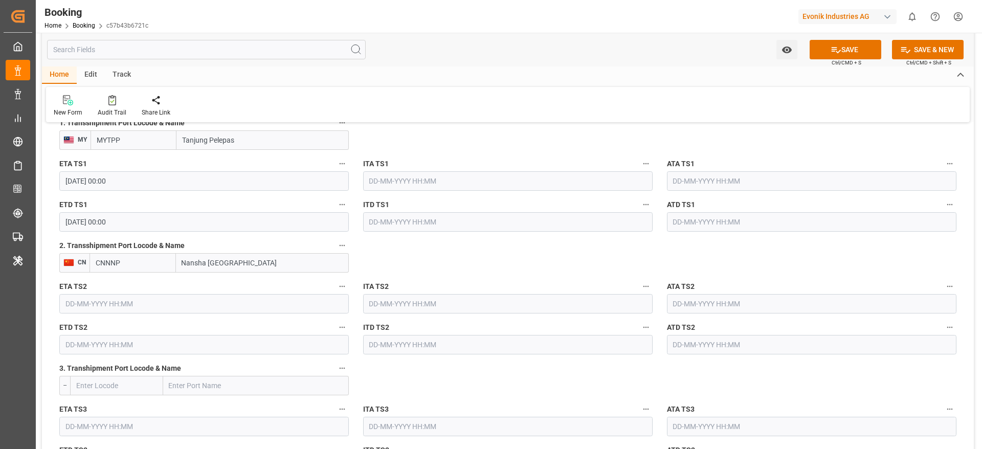
click at [120, 301] on input "text" at bounding box center [204, 303] width 290 height 19
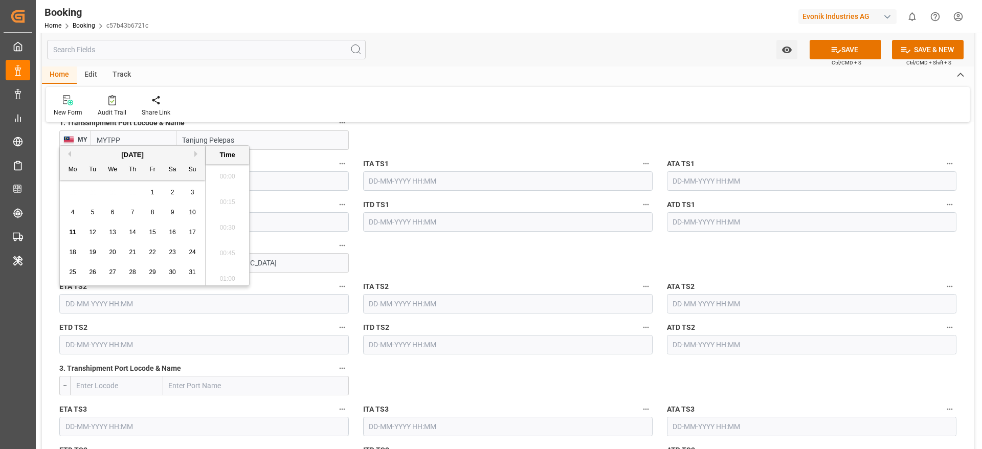
scroll to position [1231, 0]
click at [197, 153] on button "Next Month" at bounding box center [197, 154] width 6 height 6
click at [114, 233] on span "15" at bounding box center [112, 232] width 7 height 7
type input "15-10-2025 00:00"
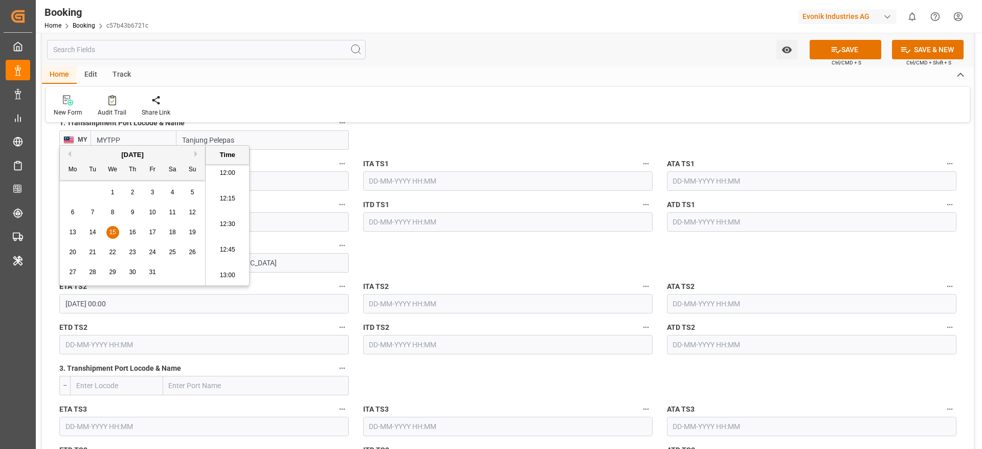
click at [161, 307] on input "15-10-2025 00:00" at bounding box center [204, 303] width 290 height 19
click at [125, 342] on input "text" at bounding box center [204, 344] width 290 height 19
paste input "15-10-2025 00:00"
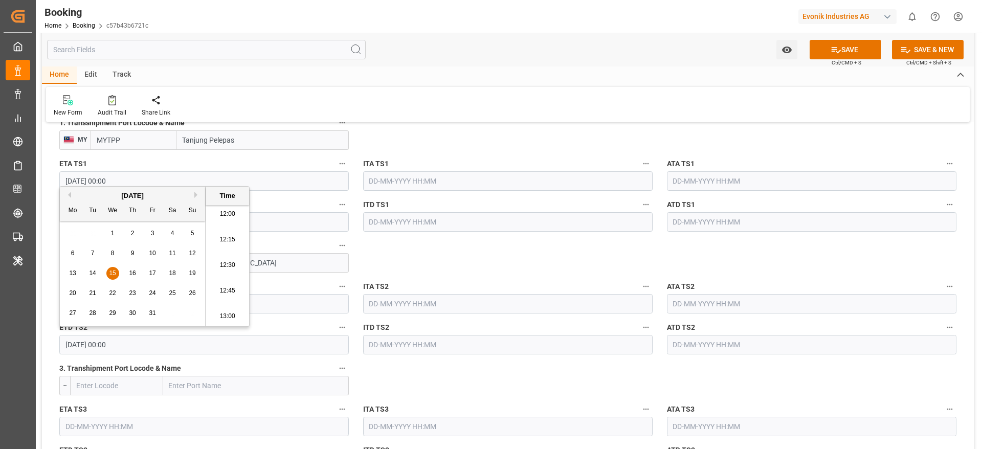
click at [137, 273] on div "16" at bounding box center [132, 274] width 13 height 12
type input "16-10-2025 00:00"
click at [596, 113] on div "New Form Audit Trail Share Link" at bounding box center [508, 104] width 924 height 35
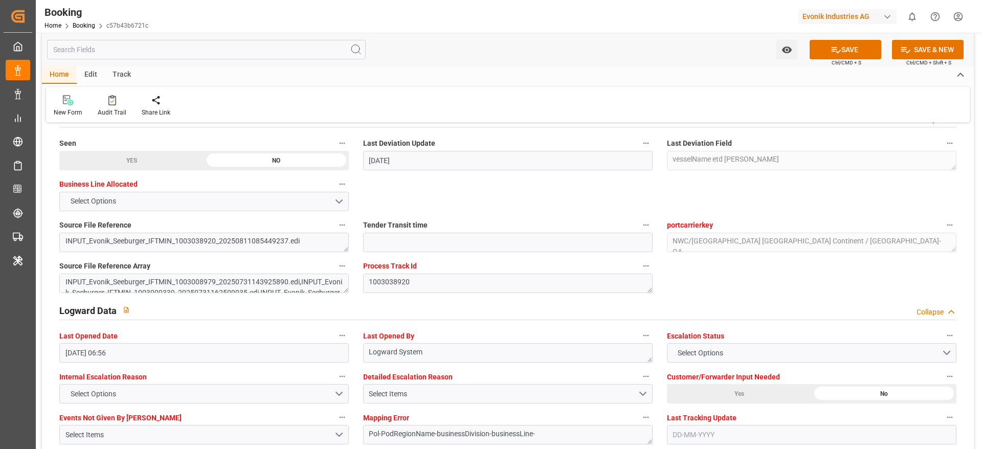
scroll to position [1688, 0]
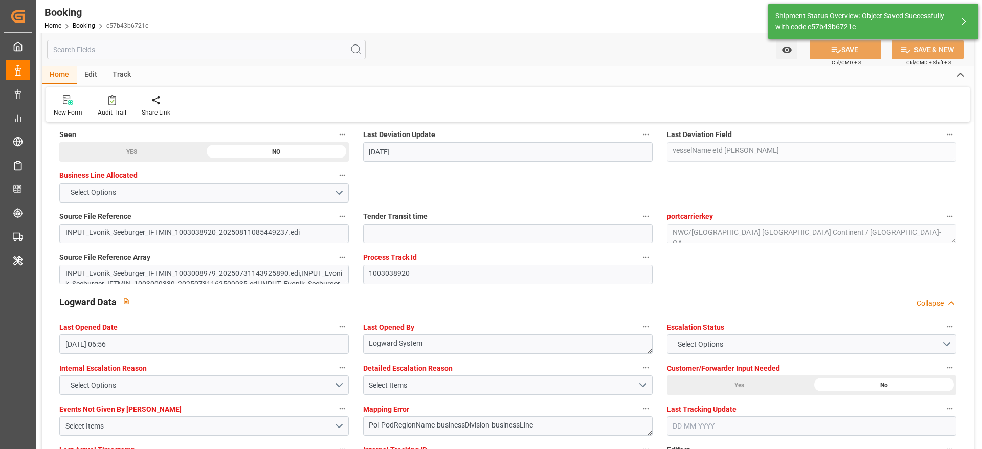
type textarea "Madhu T V"
type textarea "businessDivision-businessLine-"
type textarea "Yes"
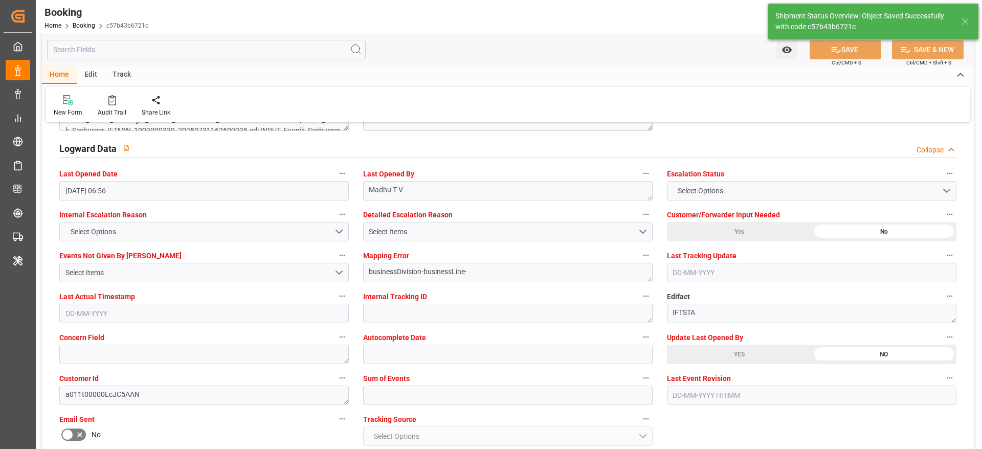
type input "01-09-2025 00:00"
type input "[DATE] 00:00"
type input "04-10-2025 00:00"
type input "11-10-2025 00:00"
type input "15-10-2025 00:00"
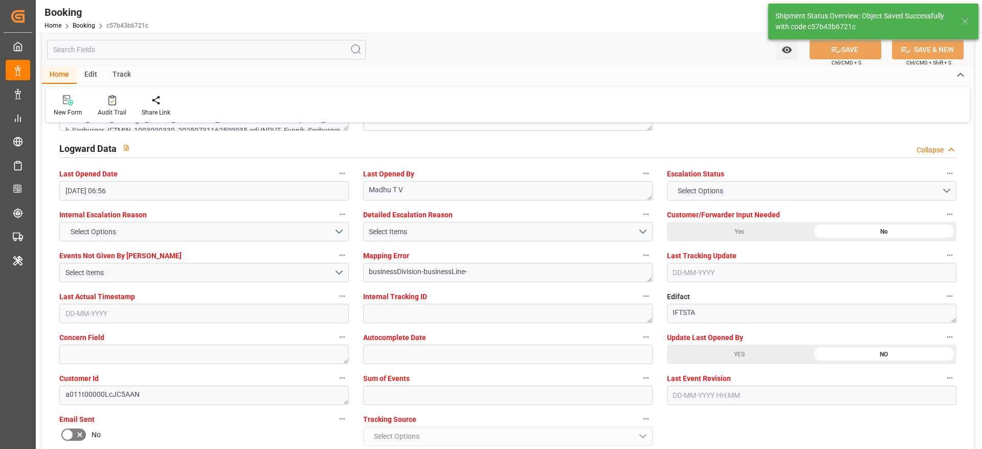
type input "16-10-2025 00:00"
type input "11-08-2025 07:15"
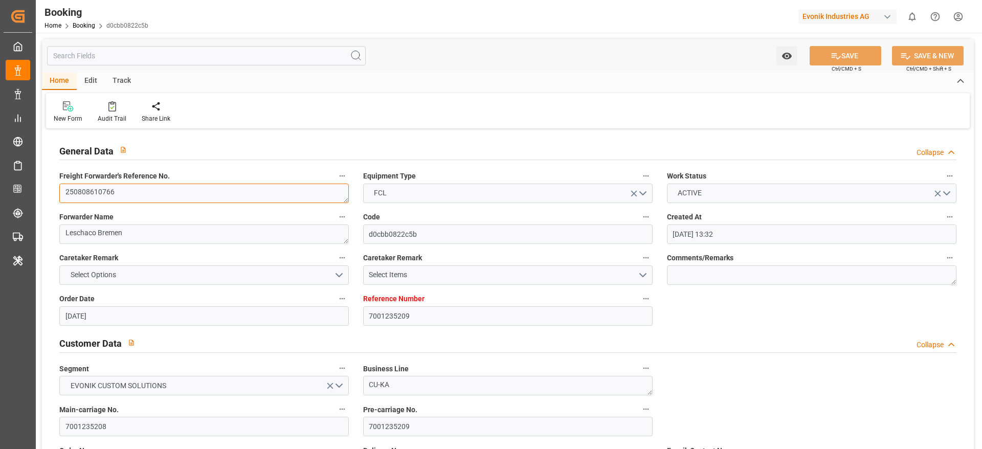
click at [237, 195] on textarea "250808610766" at bounding box center [204, 193] width 290 height 19
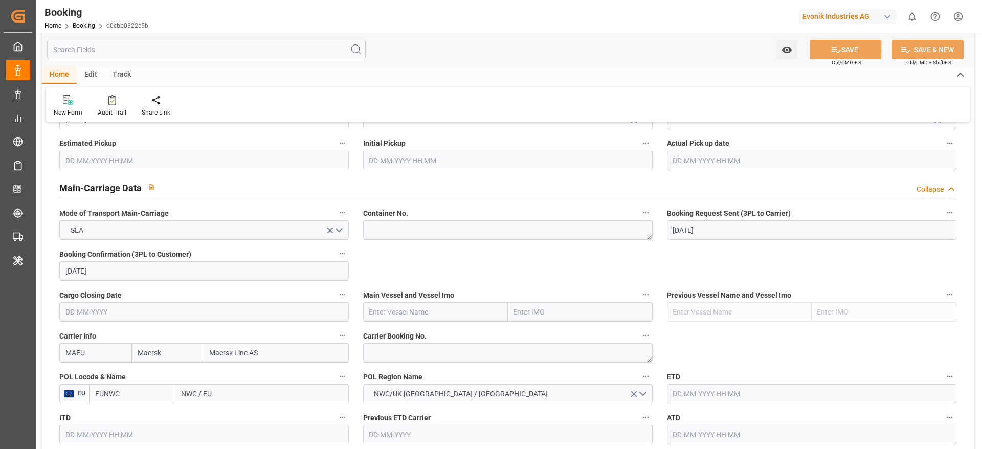
scroll to position [614, 0]
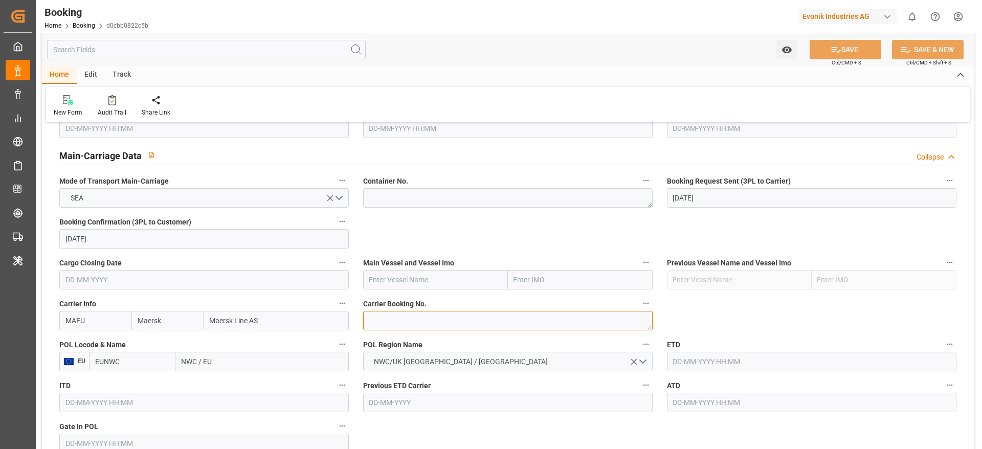
click at [403, 316] on textarea at bounding box center [508, 320] width 290 height 19
paste textarea "257683033"
type textarea "257683033"
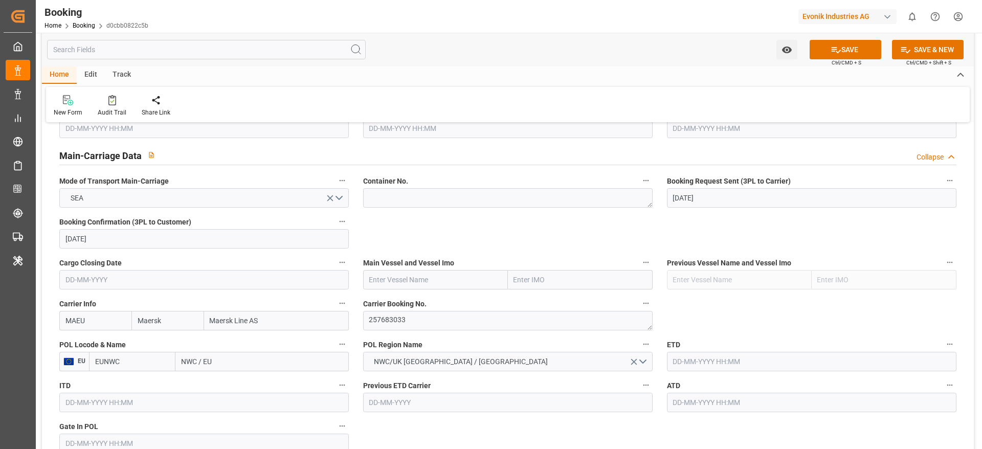
click at [240, 362] on input "NWC / EU" at bounding box center [261, 361] width 173 height 19
click at [240, 359] on input "NWC / EU" at bounding box center [261, 361] width 173 height 19
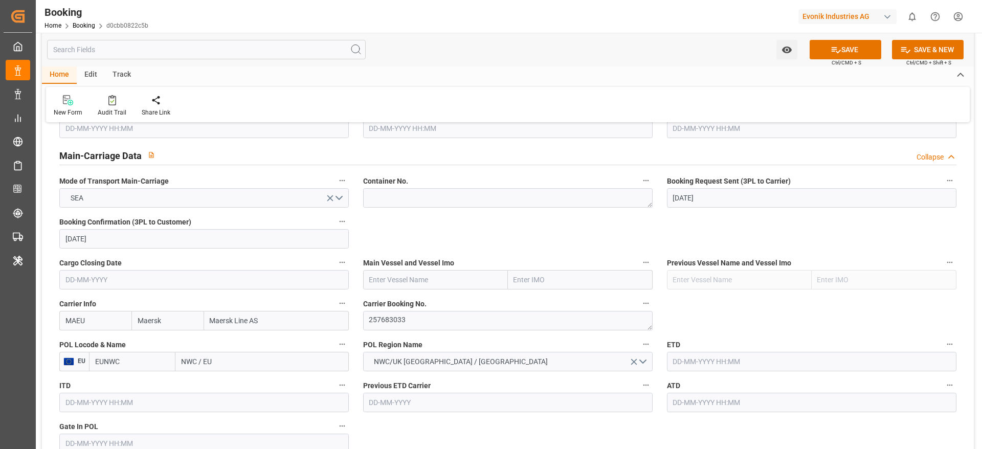
click at [240, 359] on input "NWC / EU" at bounding box center [261, 361] width 173 height 19
paste input "[GEOGRAPHIC_DATA]"
type input "[GEOGRAPHIC_DATA]"
type input "NLRTM"
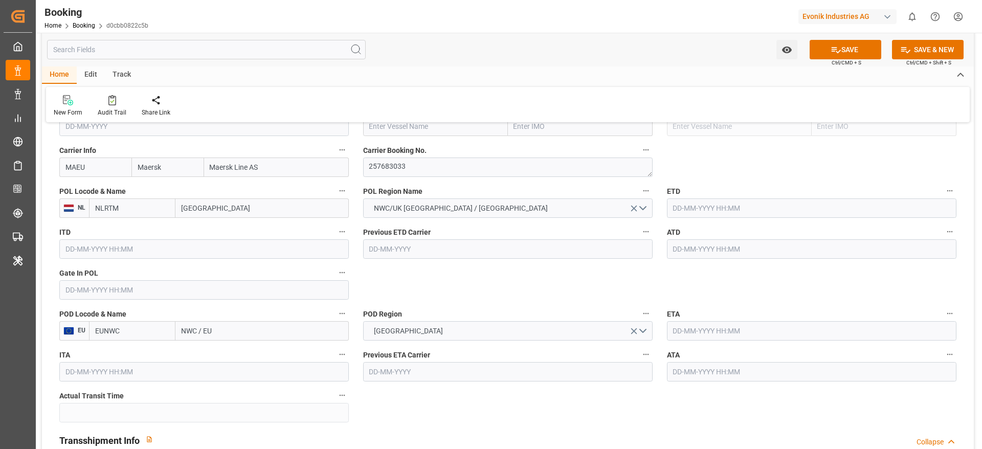
type input "[GEOGRAPHIC_DATA]"
click at [239, 333] on input "NWC / EU" at bounding box center [261, 330] width 173 height 19
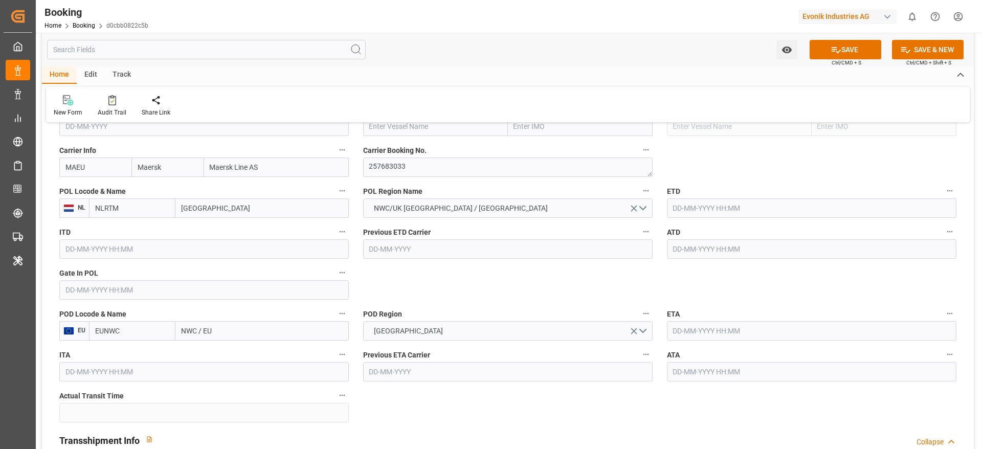
paste input "[GEOGRAPHIC_DATA]"
type input "[GEOGRAPHIC_DATA]"
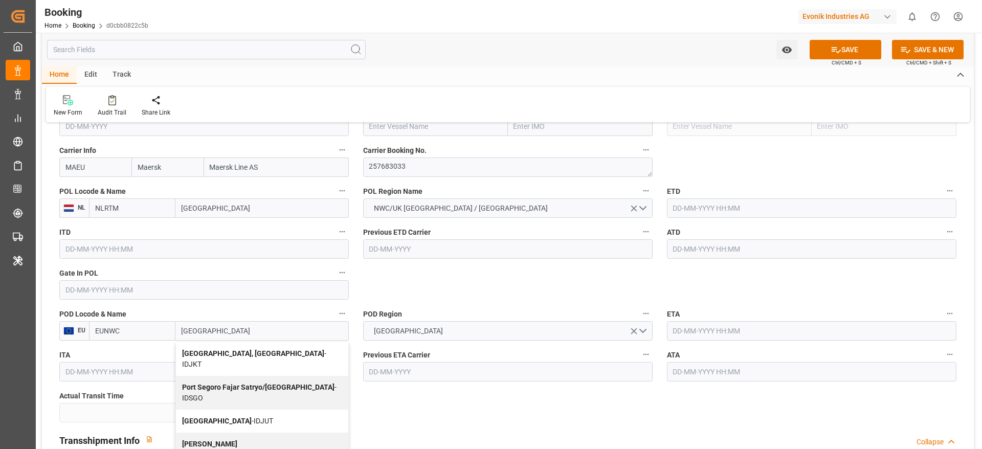
click at [259, 357] on div "[GEOGRAPHIC_DATA], [GEOGRAPHIC_DATA] - IDJKT" at bounding box center [262, 359] width 172 height 34
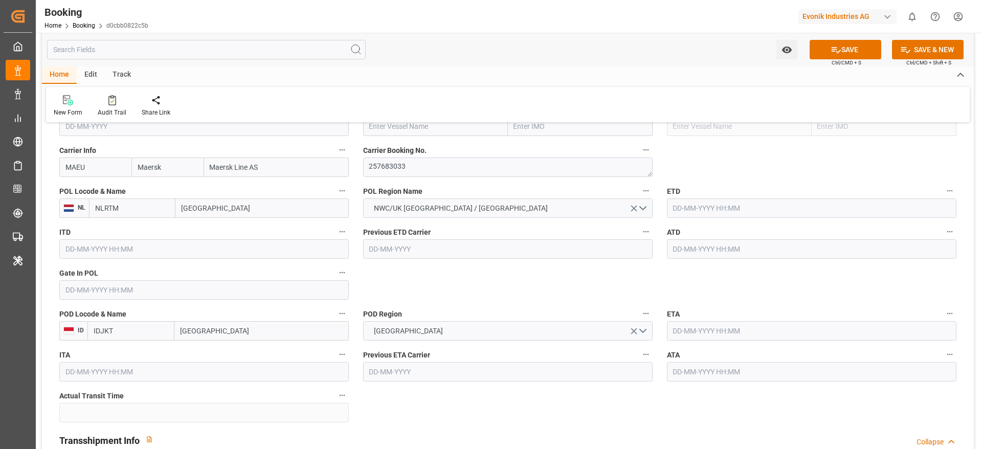
type input "IDJKT"
type input "[GEOGRAPHIC_DATA], [GEOGRAPHIC_DATA]"
drag, startPoint x: 398, startPoint y: 208, endPoint x: 428, endPoint y: 237, distance: 41.6
click at [398, 136] on input "text" at bounding box center [435, 126] width 145 height 19
paste input "[PERSON_NAME]"
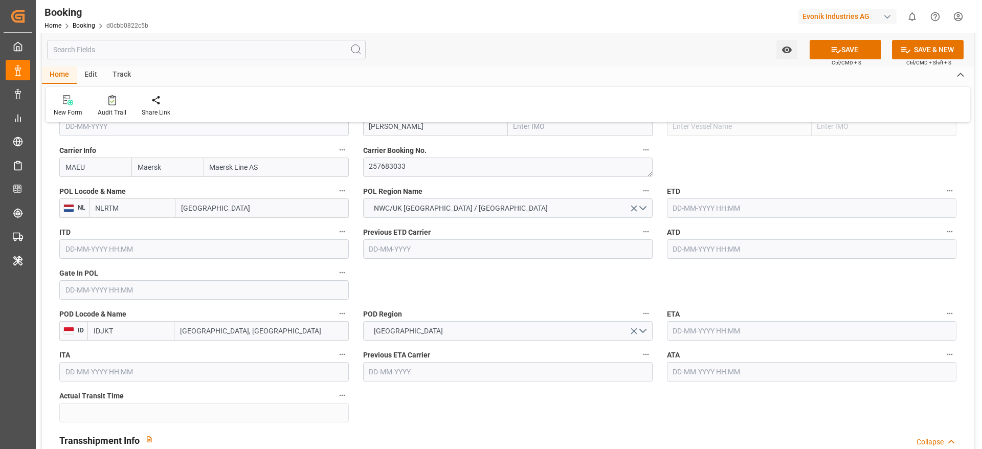
scroll to position [691, 0]
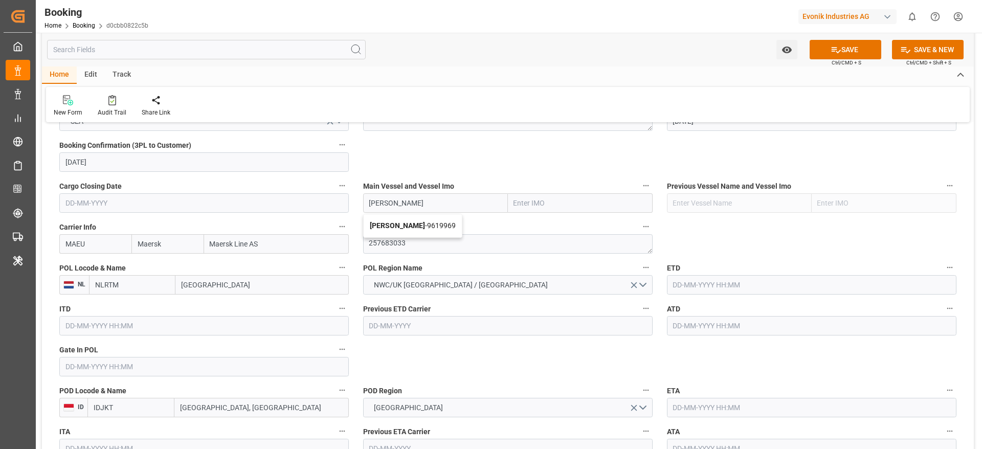
click at [431, 225] on span "[PERSON_NAME] - 9619969" at bounding box center [413, 225] width 86 height 8
type input "[PERSON_NAME]"
type input "9619969"
type input "[PERSON_NAME]"
click at [730, 258] on div "ETD" at bounding box center [812, 277] width 304 height 41
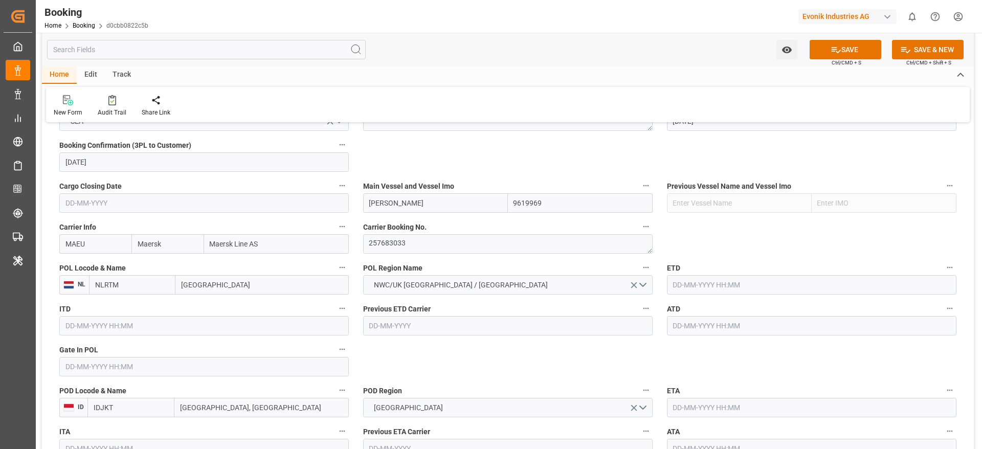
click at [725, 281] on input "text" at bounding box center [812, 284] width 290 height 19
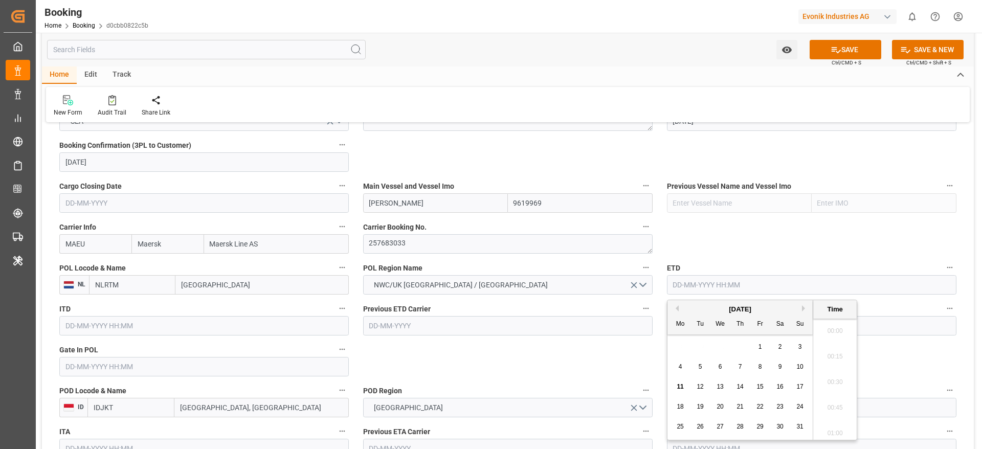
scroll to position [1257, 0]
click at [681, 428] on span "25" at bounding box center [680, 426] width 7 height 7
type input "[DATE] 00:00"
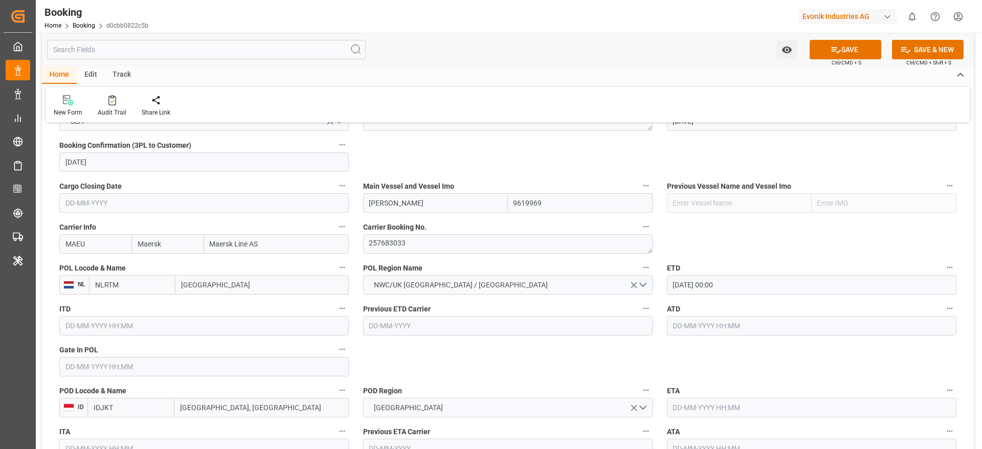
click at [729, 398] on input "text" at bounding box center [812, 407] width 290 height 19
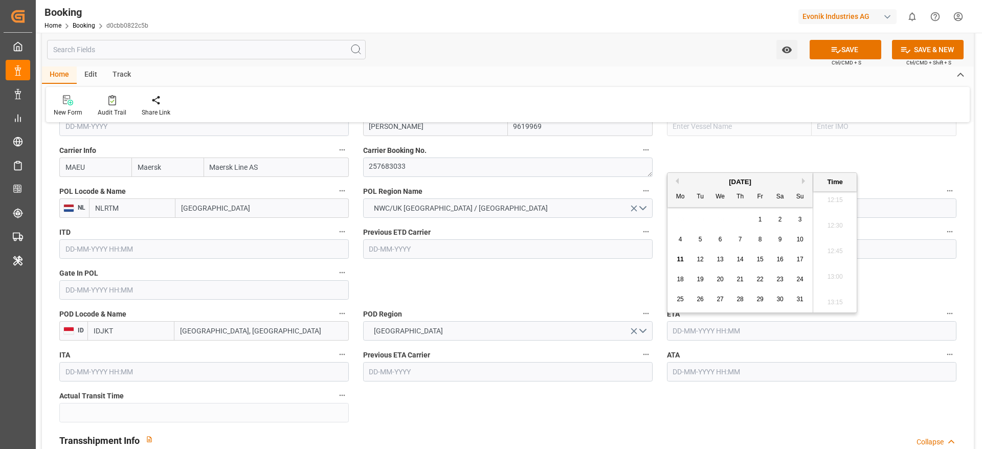
click at [806, 178] on button "Next Month" at bounding box center [805, 181] width 6 height 6
click at [805, 179] on button "Next Month" at bounding box center [805, 181] width 6 height 6
click at [794, 221] on div "5" at bounding box center [800, 220] width 13 height 12
type input "[DATE] 00:00"
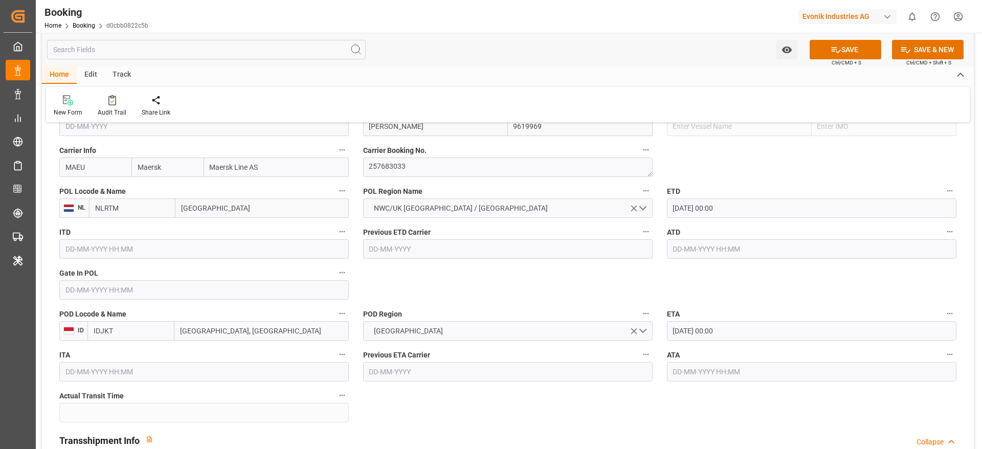
scroll to position [921, 0]
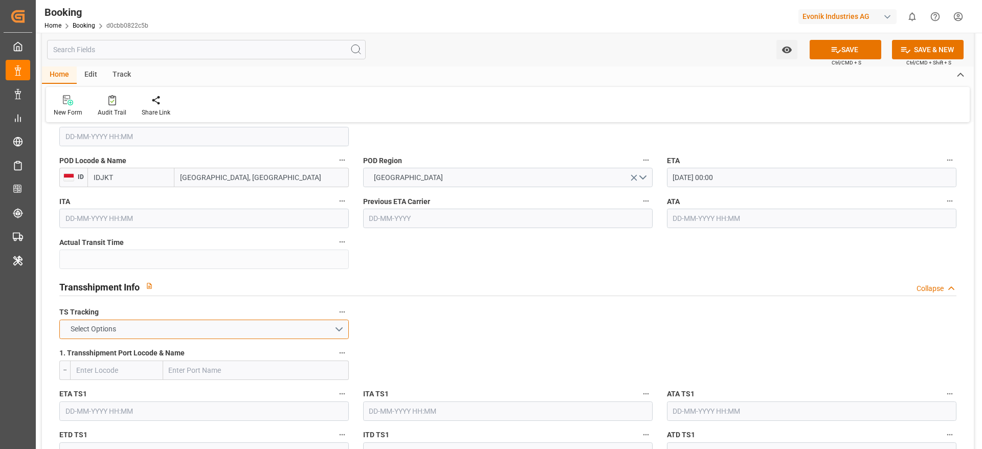
click at [144, 325] on button "Select Options" at bounding box center [204, 329] width 290 height 19
click at [93, 331] on div "TRUE" at bounding box center [204, 331] width 289 height 21
drag, startPoint x: 212, startPoint y: 365, endPoint x: 260, endPoint y: 370, distance: 48.9
click at [212, 364] on input "text" at bounding box center [256, 370] width 186 height 19
paste input "TANJUNG PELEPAS"
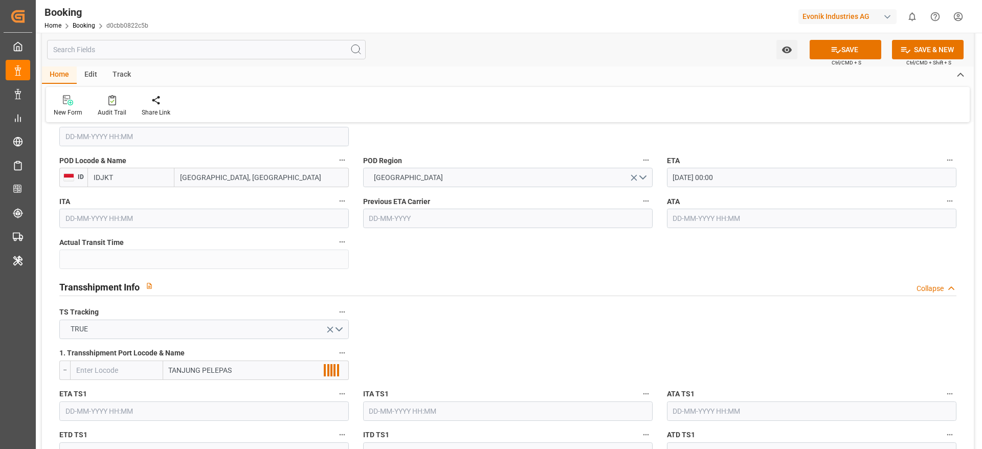
scroll to position [998, 0]
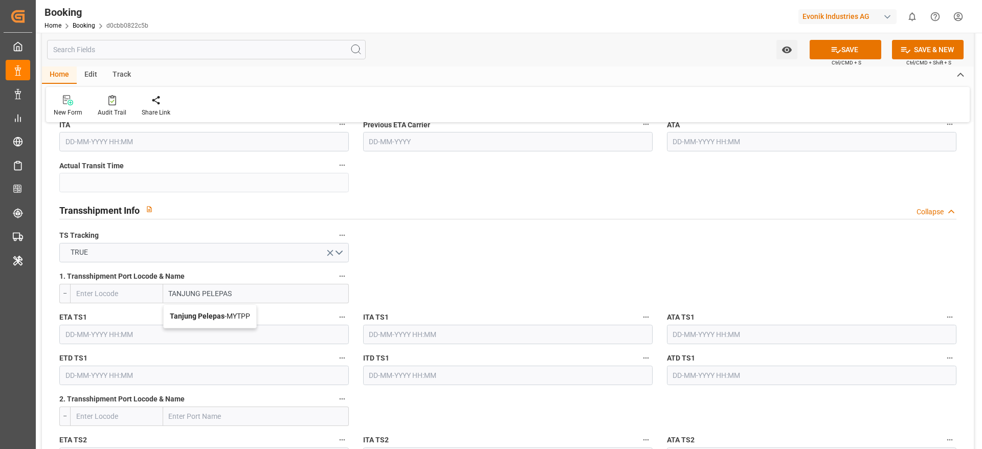
click at [223, 319] on b "Tanjung Pelepas" at bounding box center [197, 316] width 55 height 8
type input "Tanjung Pelepas"
type input "MYTPP"
type input "Tanjung Pelepas"
click at [56, 333] on div "ETA TS1" at bounding box center [204, 327] width 304 height 41
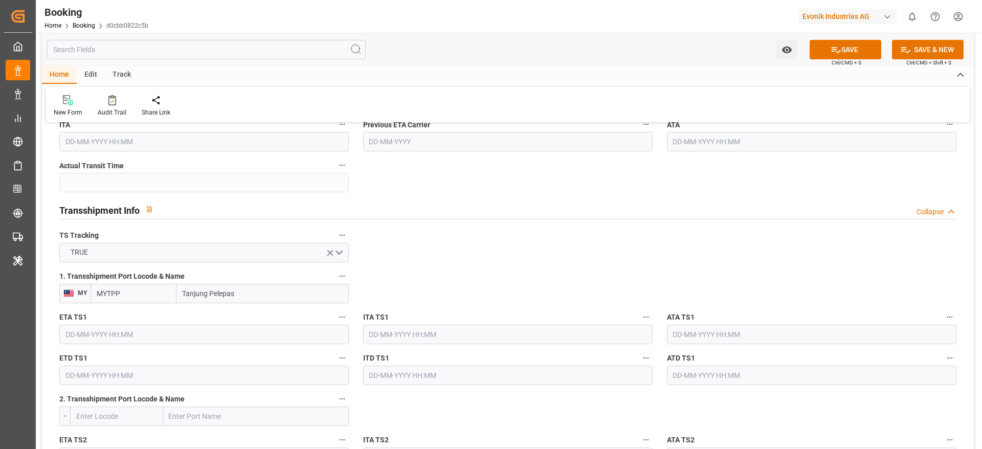
click at [128, 326] on input "text" at bounding box center [204, 334] width 290 height 19
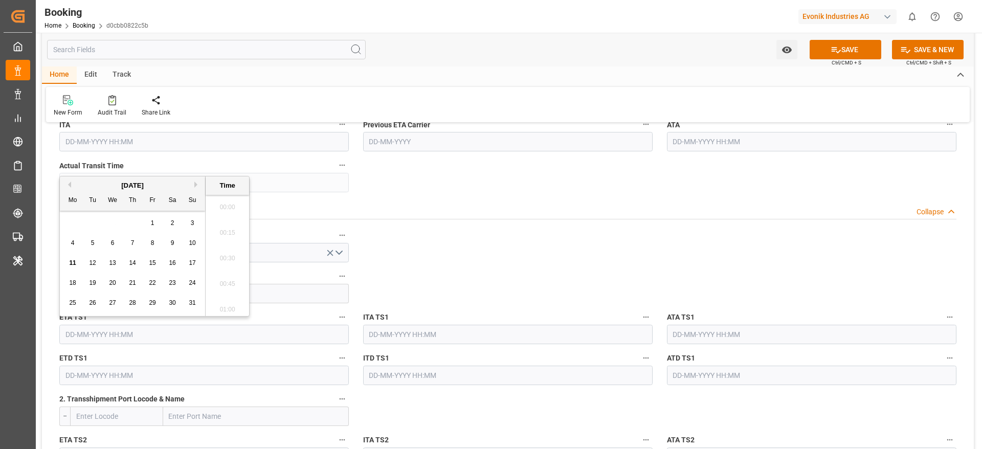
scroll to position [1257, 0]
click at [199, 187] on button "Next Month" at bounding box center [197, 185] width 6 height 6
click at [175, 282] on span "27" at bounding box center [172, 282] width 7 height 7
click at [115, 373] on input "text" at bounding box center [204, 375] width 290 height 19
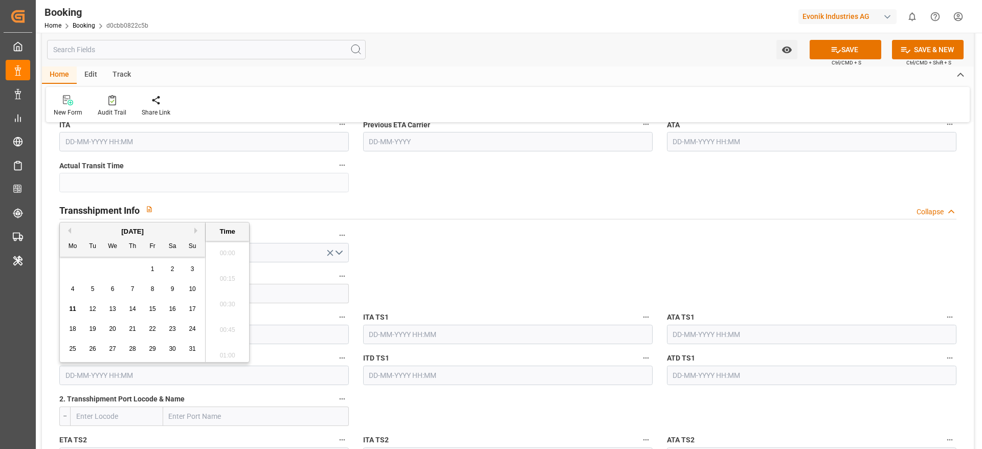
type input "27-09-2025 00:00"
click at [197, 224] on button "Next Month" at bounding box center [197, 226] width 6 height 6
click at [95, 339] on div "30" at bounding box center [92, 344] width 13 height 12
type input "30-09-2025 00:00"
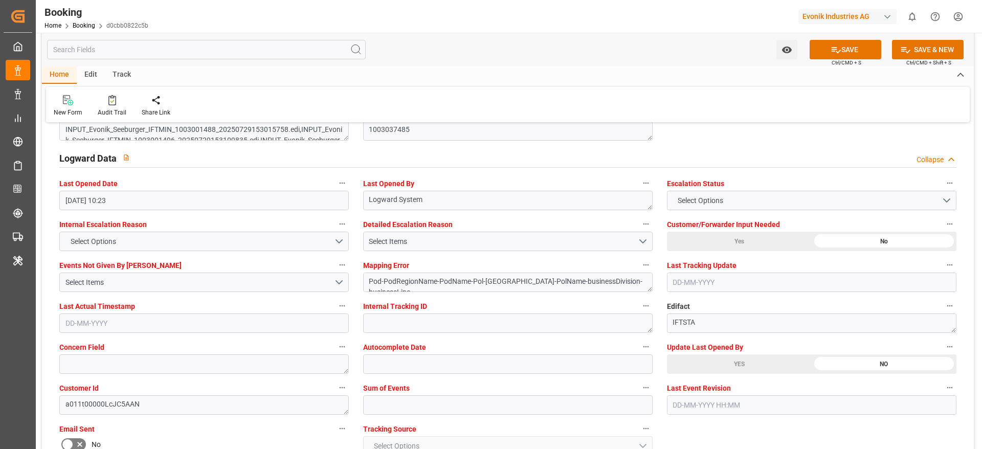
scroll to position [1842, 0]
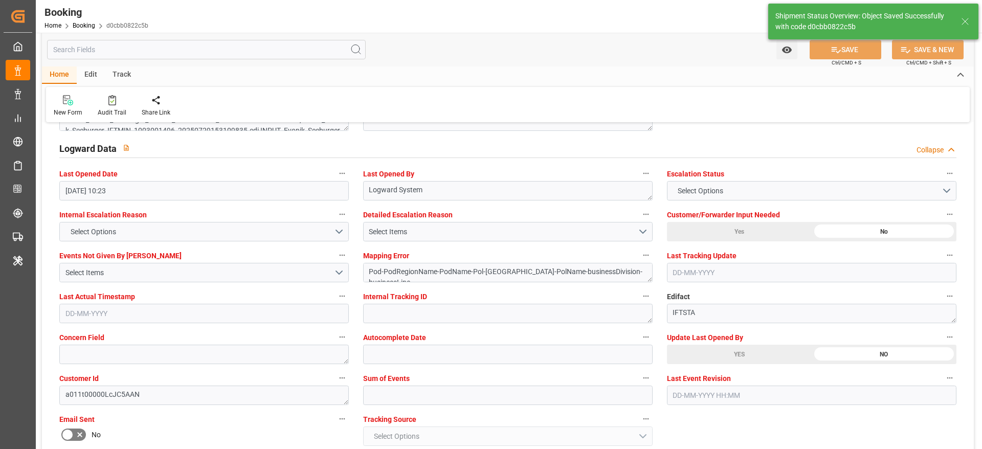
type textarea "NWC/UK North West Continent / UK_IDJKT_MAEU_CU-KA"
type textarea "Madhu T V"
type textarea "businessDivision-businessLine-"
type textarea "Yes"
type input "25-08-2025 00:00"
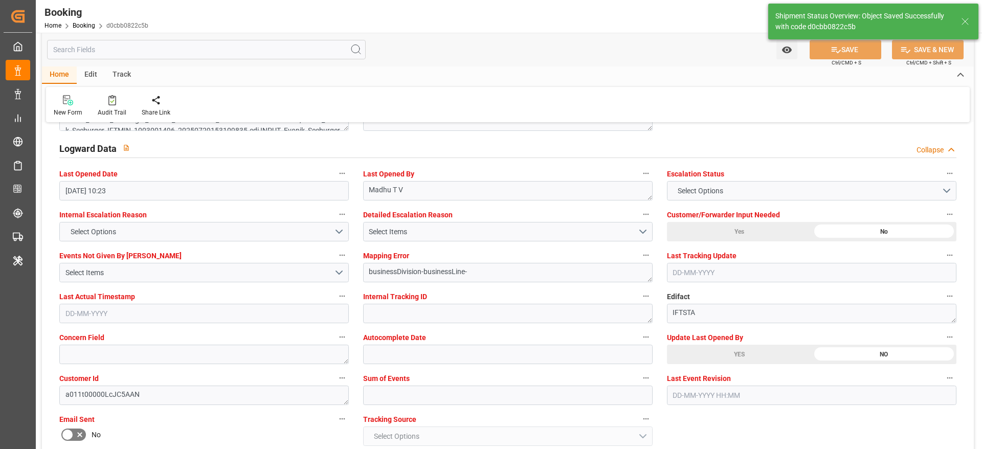
type input "05-10-2025 00:00"
type input "27-09-2025 00:00"
type input "30-09-2025 00:00"
type input "11-08-2025 07:16"
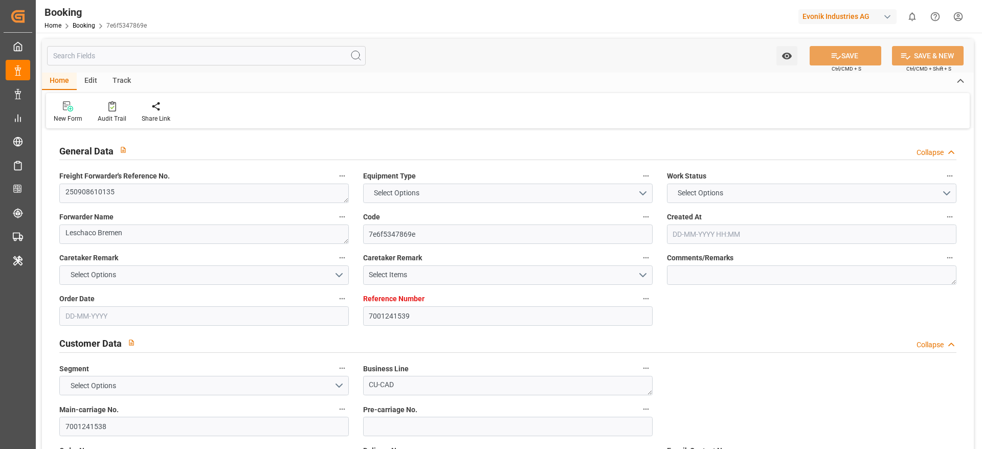
type input "7001241539"
type input "Maersk"
type input "Maersk Line AS"
type input "EUNWC"
type input "CNJMN"
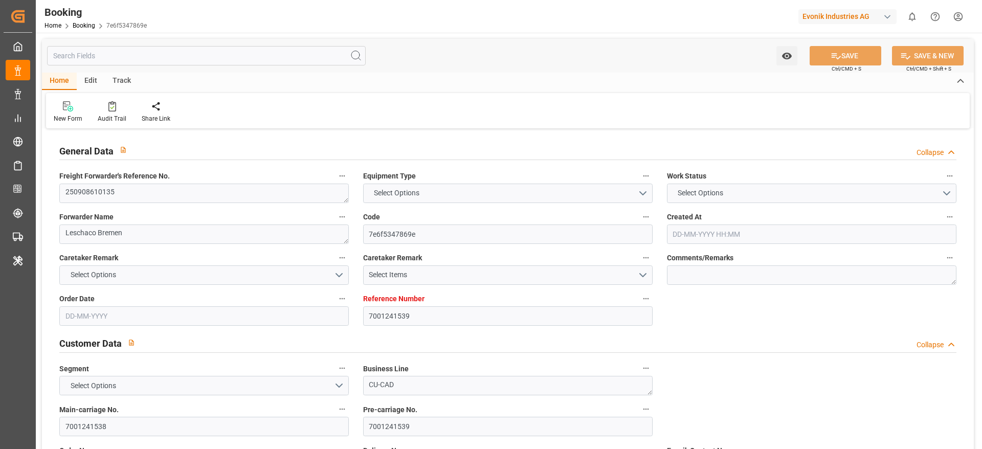
type input "[DATE] 06:55"
type input "[DATE]"
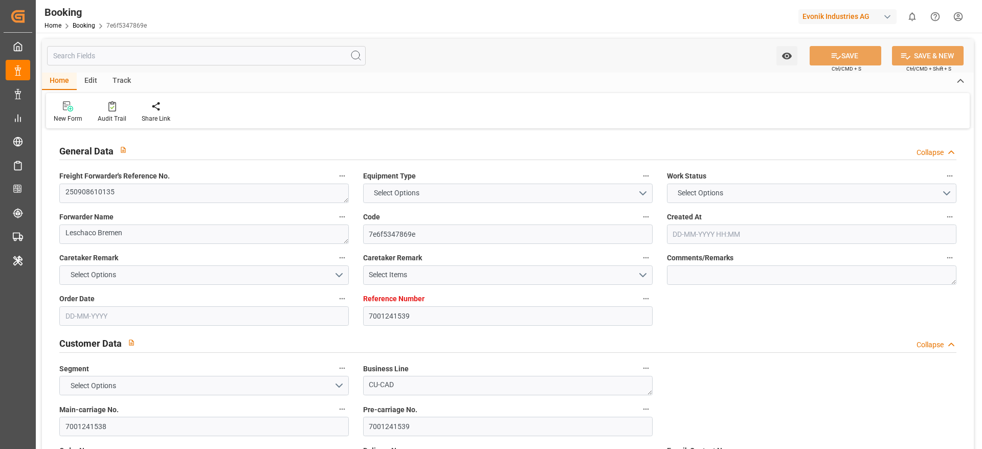
type input "[DATE]"
type input "[DATE] 07:42"
click at [153, 187] on textarea "250908610135" at bounding box center [204, 193] width 290 height 19
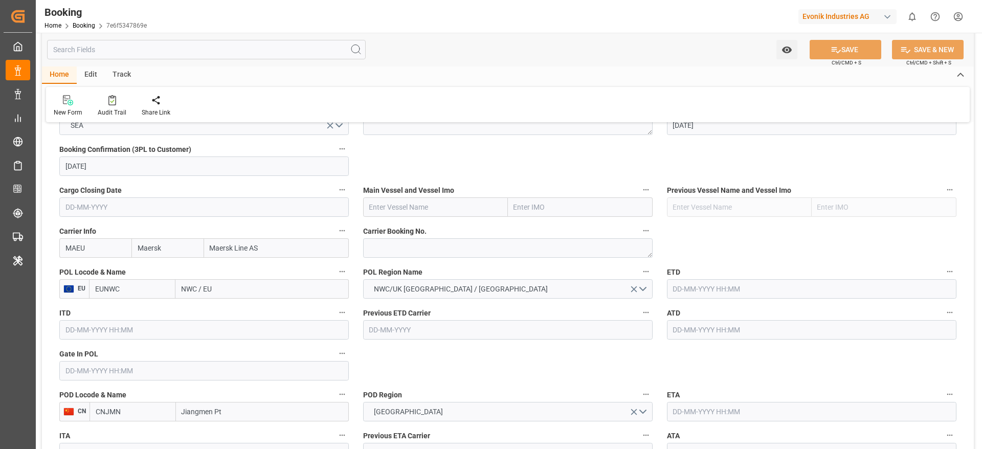
scroll to position [691, 0]
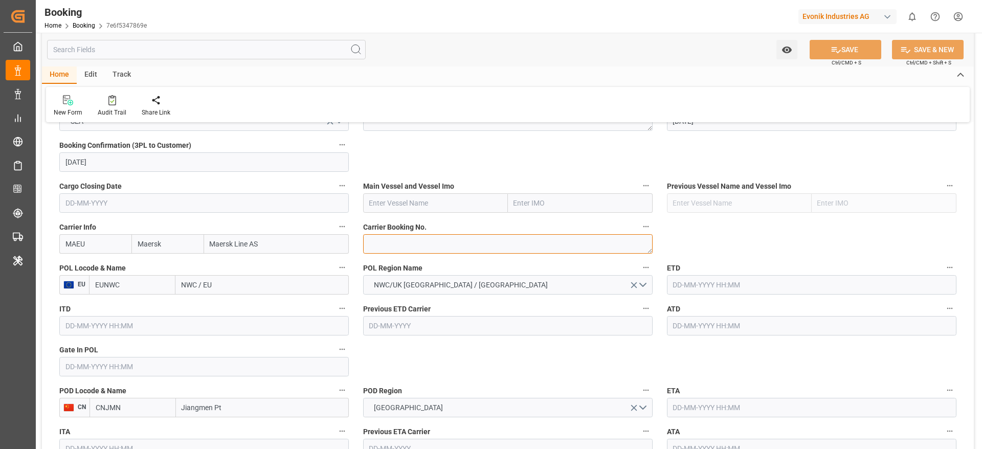
click at [409, 246] on textarea at bounding box center [508, 243] width 290 height 19
paste textarea "258006531"
type textarea "258006531"
click at [225, 285] on input "NWC / EU" at bounding box center [261, 284] width 173 height 19
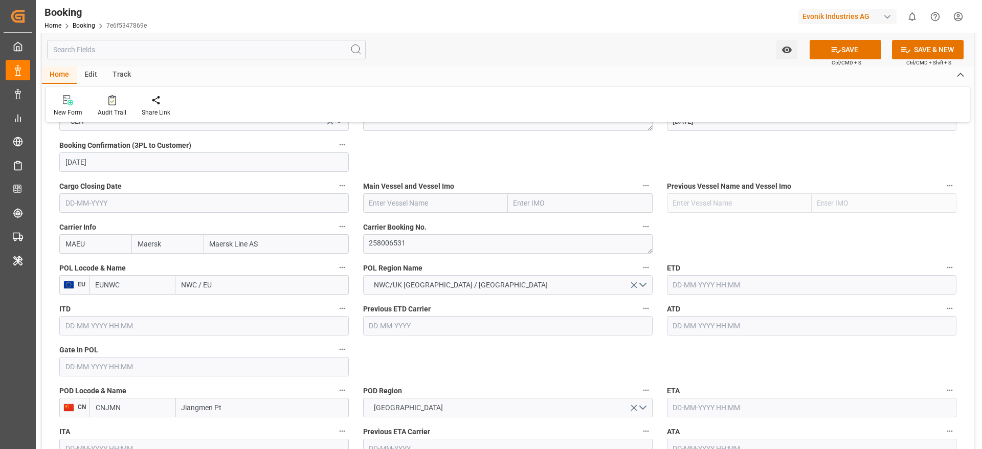
click at [225, 285] on input "NWC / EU" at bounding box center [261, 284] width 173 height 19
paste input "ROTTERDAM"
type input "ROTTERDAM"
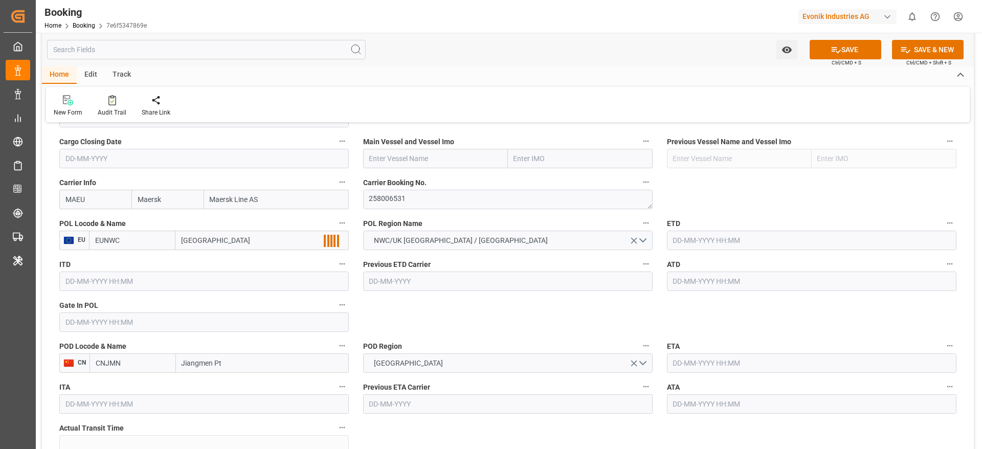
scroll to position [767, 0]
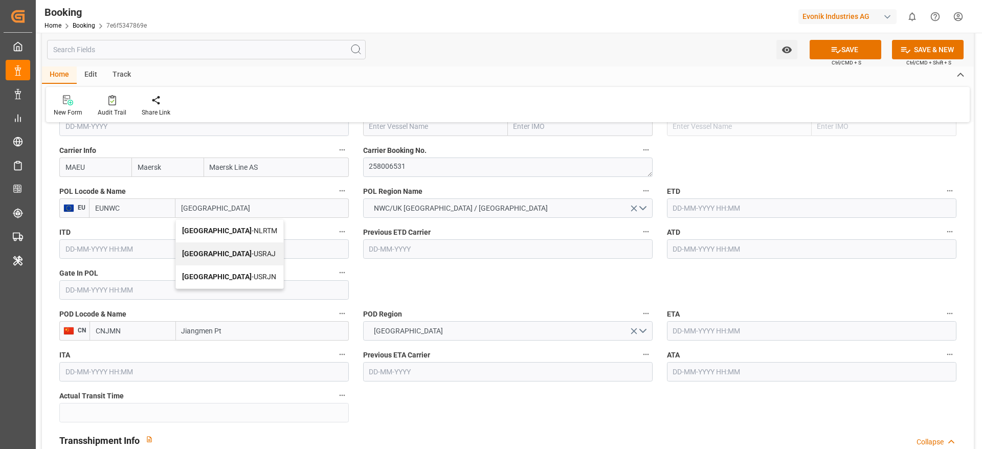
click at [252, 221] on div "Rotterdam - NLRTM" at bounding box center [229, 230] width 107 height 23
type input "NLRTM"
type input "[GEOGRAPHIC_DATA]"
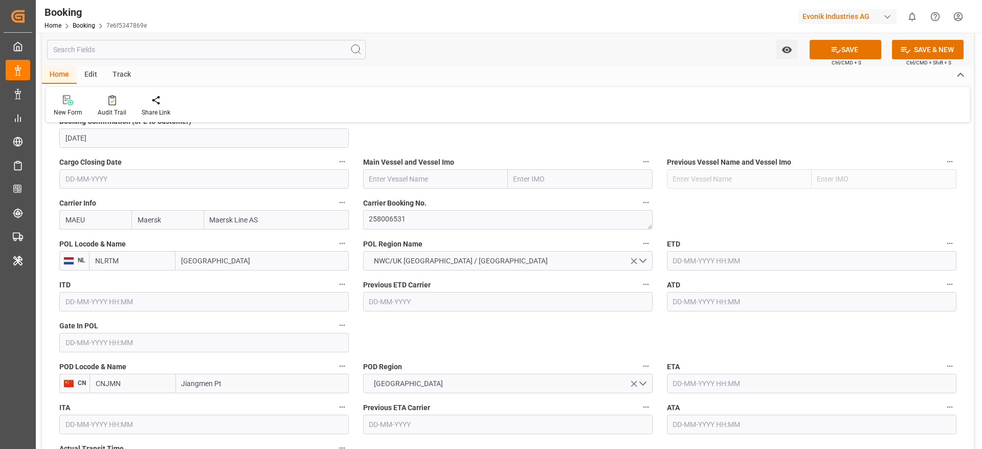
scroll to position [691, 0]
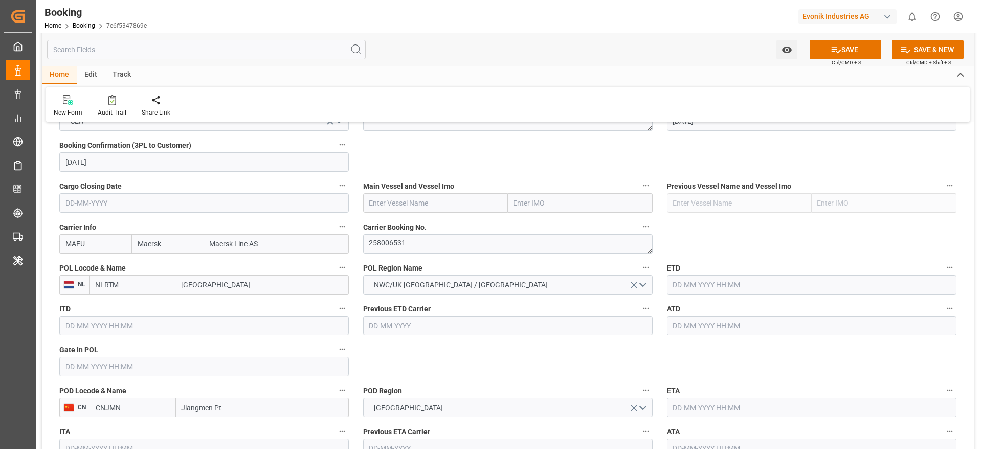
click at [386, 204] on input "text" at bounding box center [435, 202] width 145 height 19
paste input "METTE MAERSK"
click at [434, 226] on span "Mette Maersk - 9632155" at bounding box center [413, 225] width 86 height 8
type input "Mette Maersk"
type input "9632155"
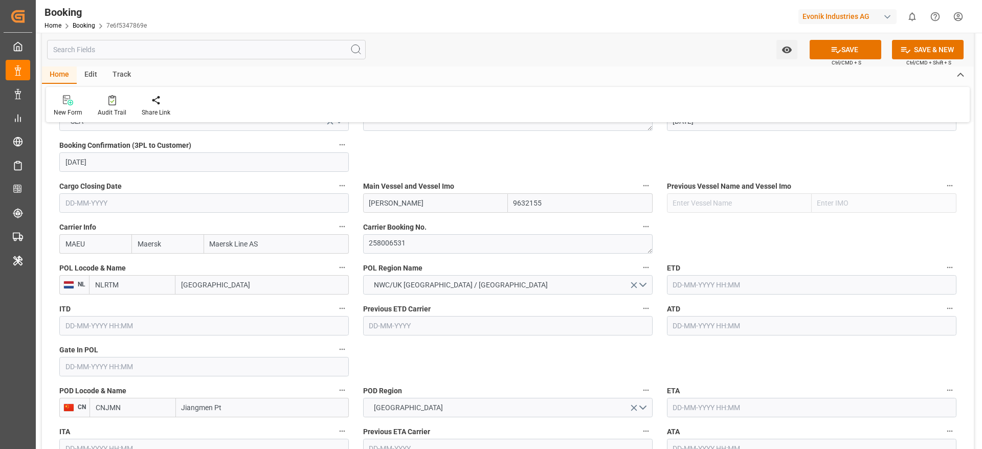
type input "Mette Maersk"
click at [705, 281] on input "text" at bounding box center [812, 284] width 290 height 19
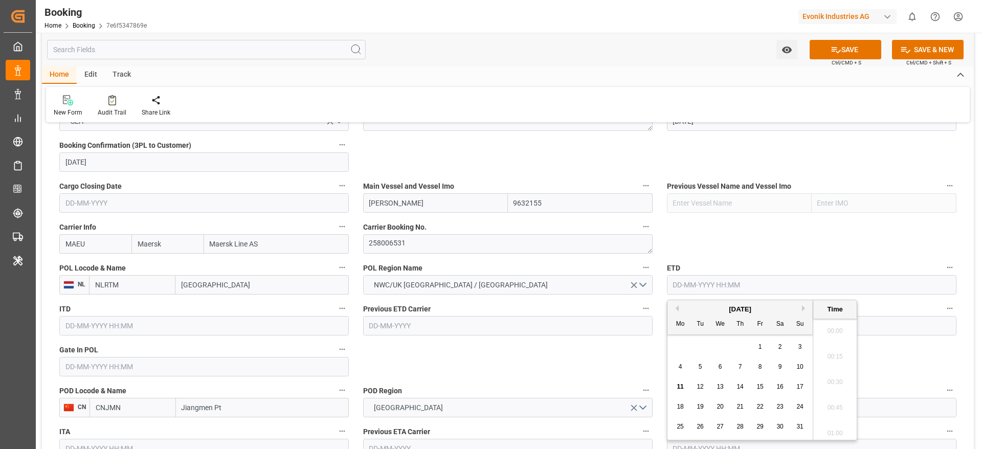
scroll to position [1257, 0]
click at [806, 309] on button "Next Month" at bounding box center [805, 308] width 6 height 6
click at [684, 386] on div "15" at bounding box center [680, 387] width 13 height 12
type input "15-09-2025 00:00"
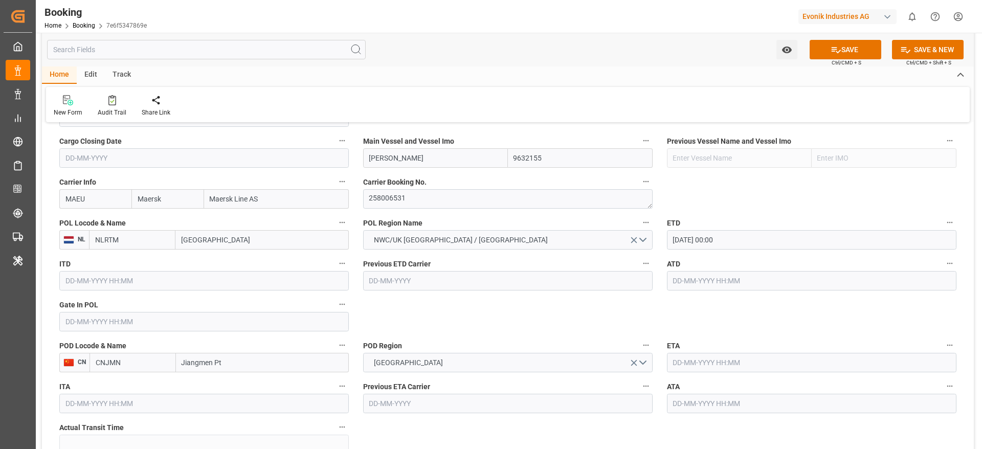
scroll to position [767, 0]
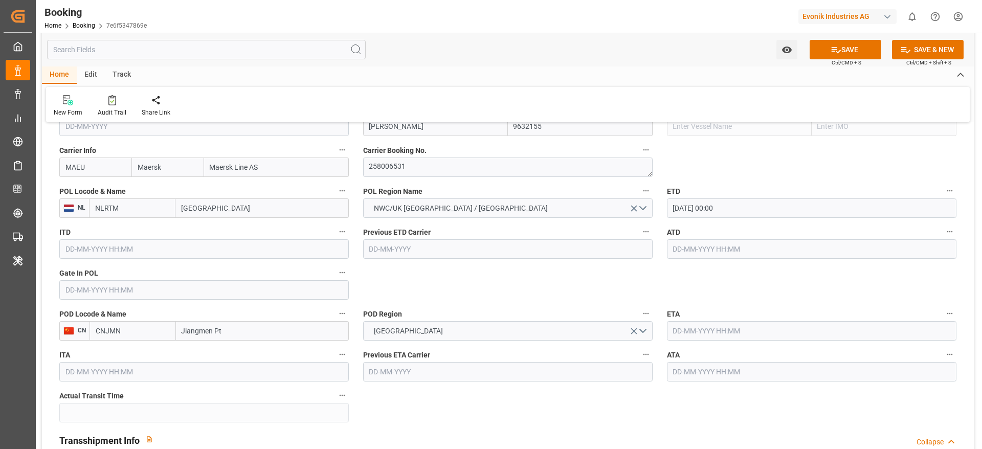
click at [708, 338] on input "text" at bounding box center [812, 330] width 290 height 19
click at [715, 336] on input "text" at bounding box center [812, 330] width 290 height 19
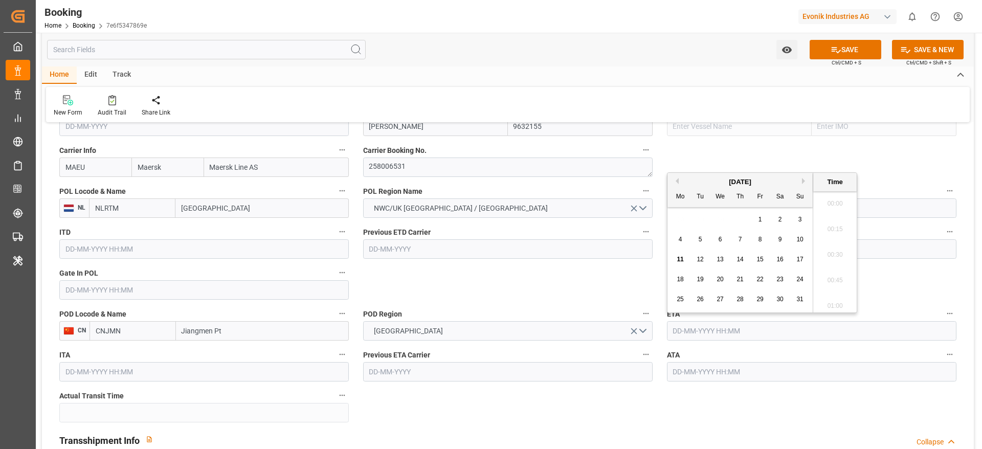
scroll to position [1257, 0]
click at [805, 178] on button "Next Month" at bounding box center [805, 181] width 6 height 6
click at [780, 237] on span "8" at bounding box center [781, 239] width 4 height 7
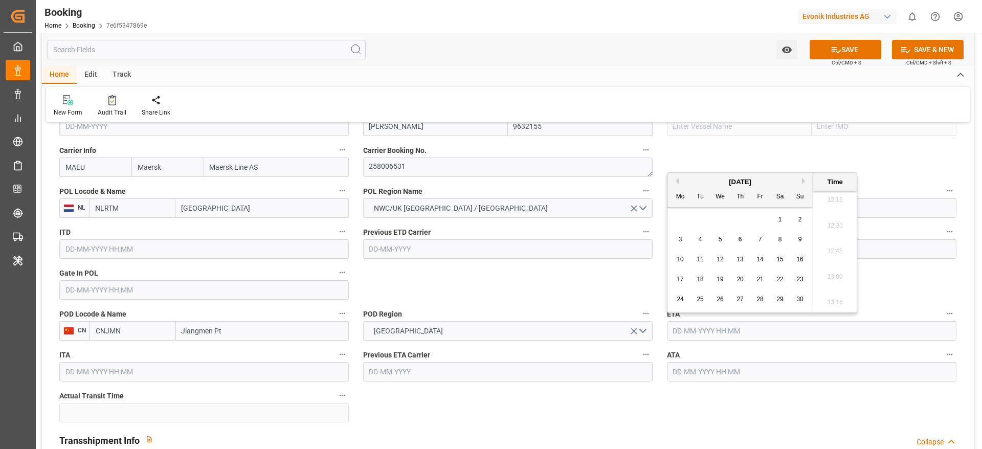
type input "08-11-2025 00:00"
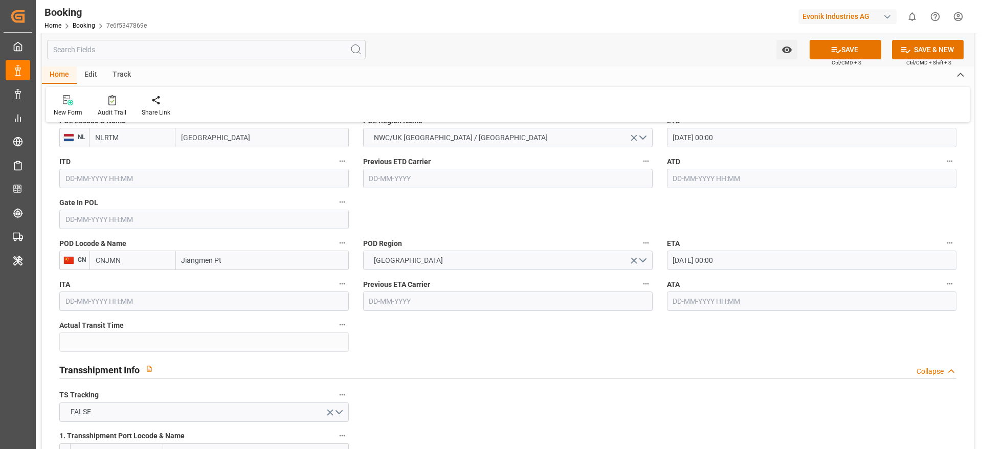
scroll to position [844, 0]
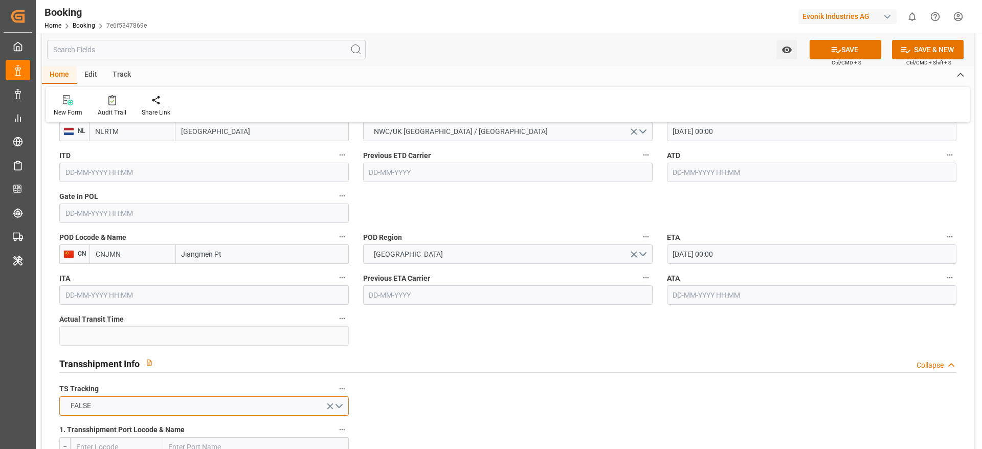
click at [183, 396] on button "FALSE" at bounding box center [204, 405] width 290 height 19
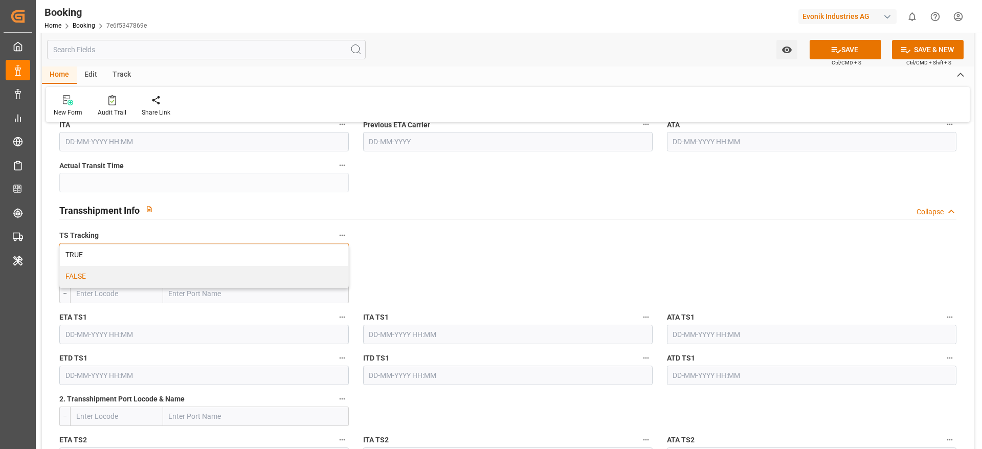
click at [102, 254] on div "TRUE" at bounding box center [204, 255] width 289 height 21
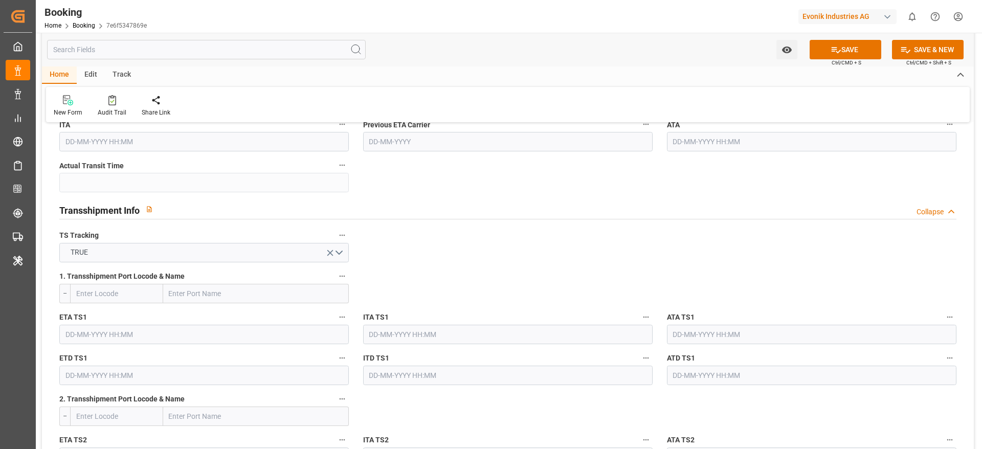
click at [200, 295] on input "text" at bounding box center [256, 293] width 186 height 19
paste input "TANJUNG PELEPAS"
type input "TANJUNG PELEPAS"
click at [254, 317] on div "Tanjung Pelepas - MYTPP" at bounding box center [210, 316] width 93 height 23
type input "MYTPP"
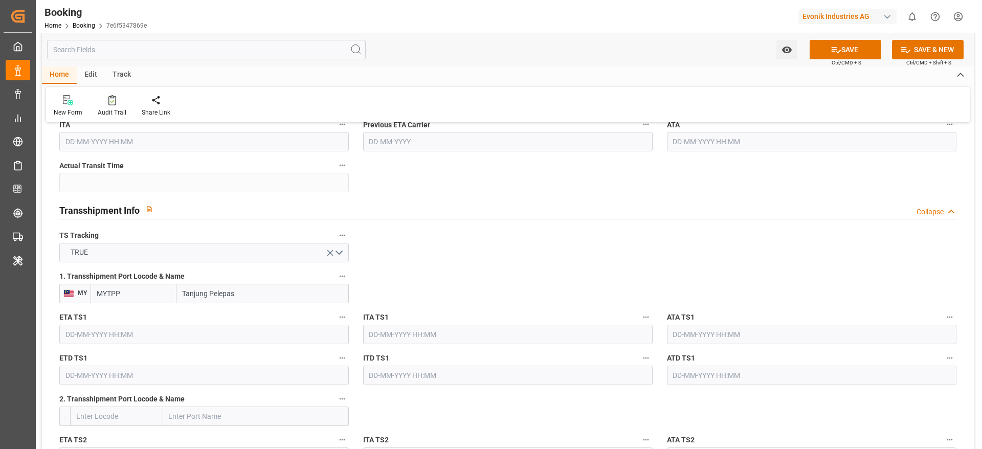
type input "Tanjung Pelepas"
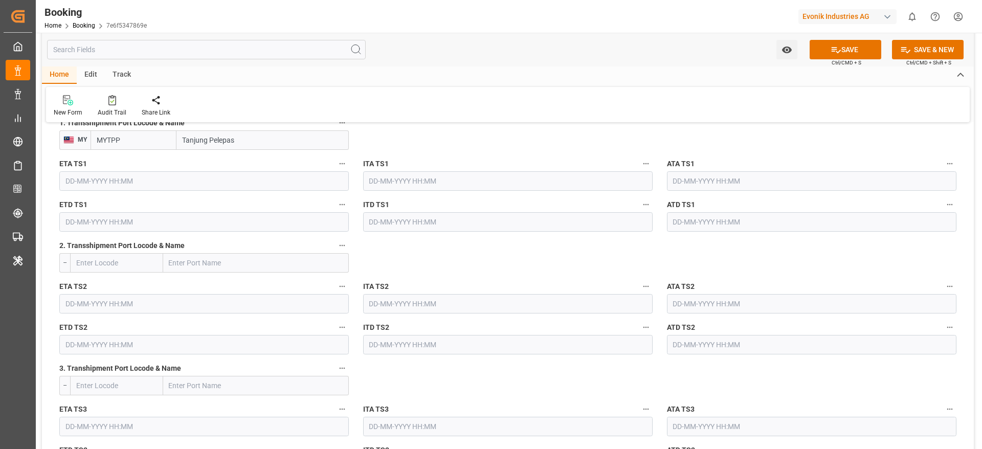
click at [216, 263] on input "text" at bounding box center [256, 262] width 186 height 19
paste input "NANSHA NEW PORT"
type input "NANSHA NEW PORT"
click at [238, 285] on span "Nansha New Port - CNNNP" at bounding box center [231, 285] width 123 height 8
type input "CNNNP"
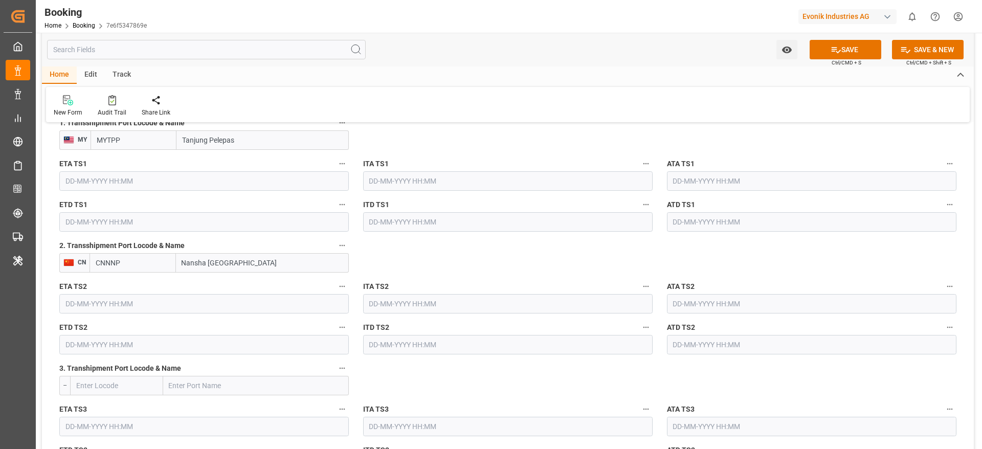
type input "Nansha New Port"
click at [104, 173] on input "text" at bounding box center [204, 180] width 290 height 19
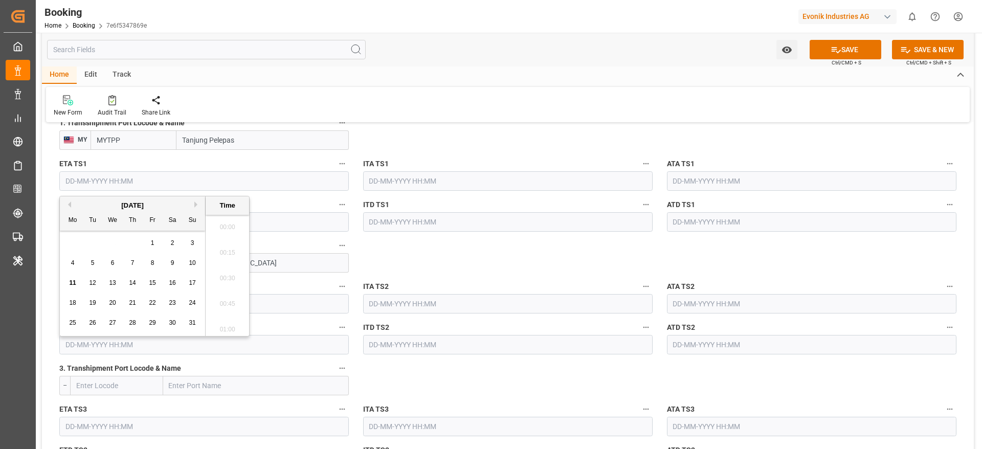
scroll to position [1257, 0]
click at [194, 205] on button "Next Month" at bounding box center [197, 205] width 6 height 6
click at [169, 285] on span "18" at bounding box center [172, 282] width 7 height 7
type input "18-10-2025 00:00"
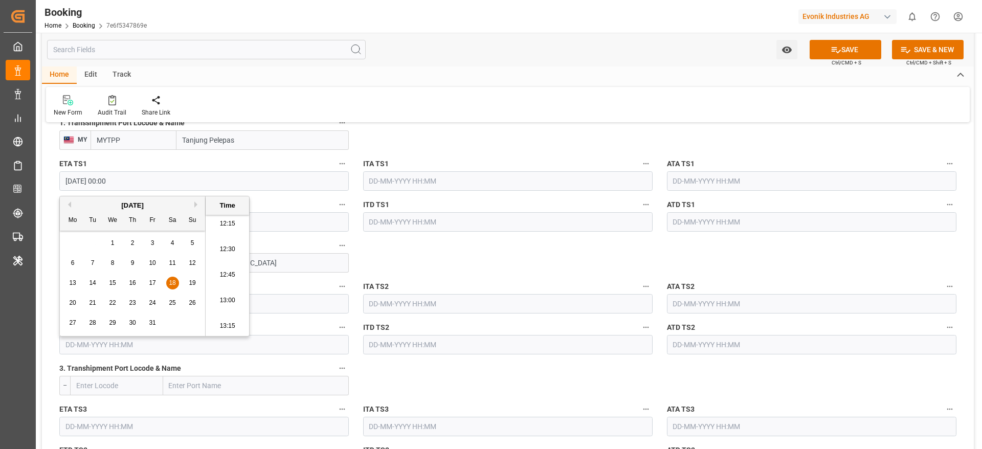
click at [292, 259] on input "Nansha New Port" at bounding box center [262, 262] width 173 height 19
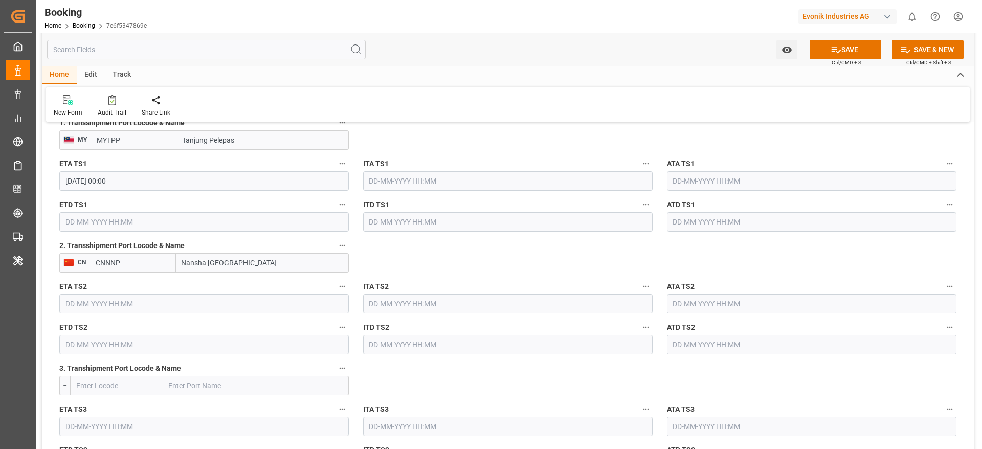
click at [210, 223] on input "text" at bounding box center [204, 221] width 290 height 19
click at [171, 179] on input "18-10-2025 00:00" at bounding box center [204, 180] width 290 height 19
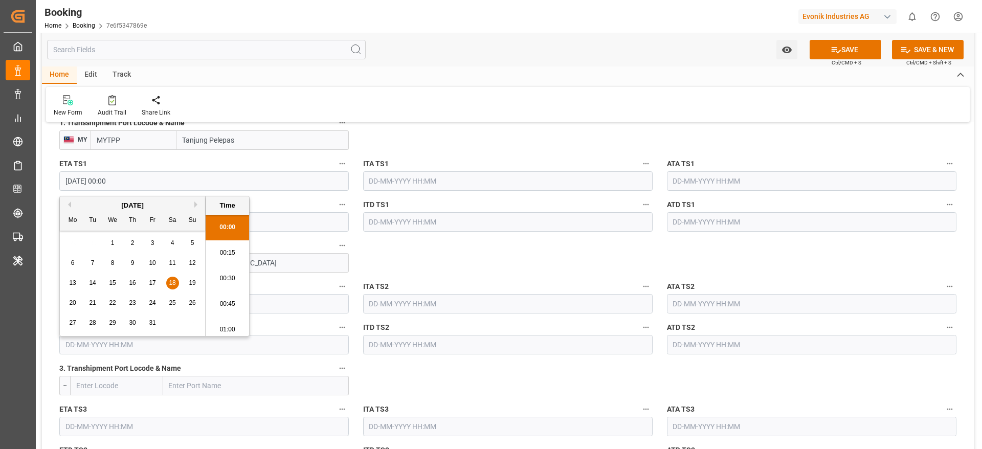
click at [171, 179] on input "18-10-2025 00:00" at bounding box center [204, 180] width 290 height 19
click at [292, 221] on input "text" at bounding box center [204, 221] width 290 height 19
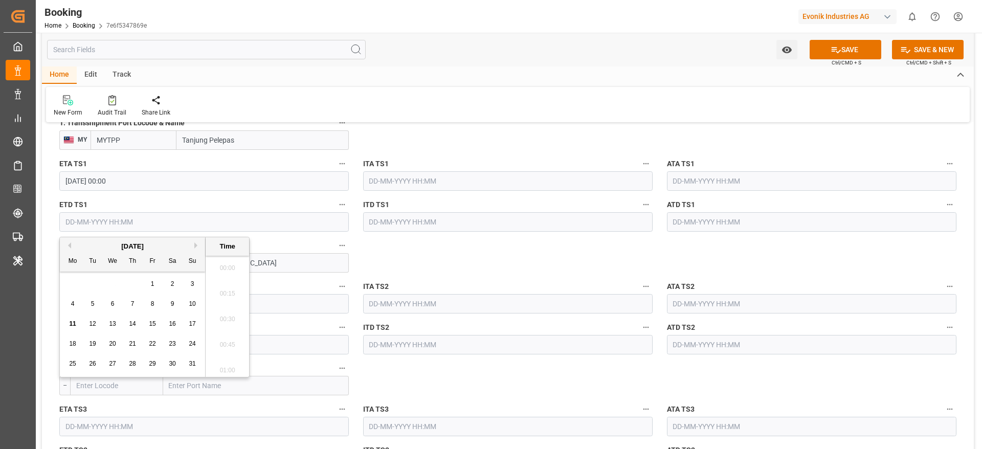
paste input "18-10-2025 00:00"
click at [74, 345] on span "20" at bounding box center [72, 343] width 7 height 7
type input "20-10-2025 00:00"
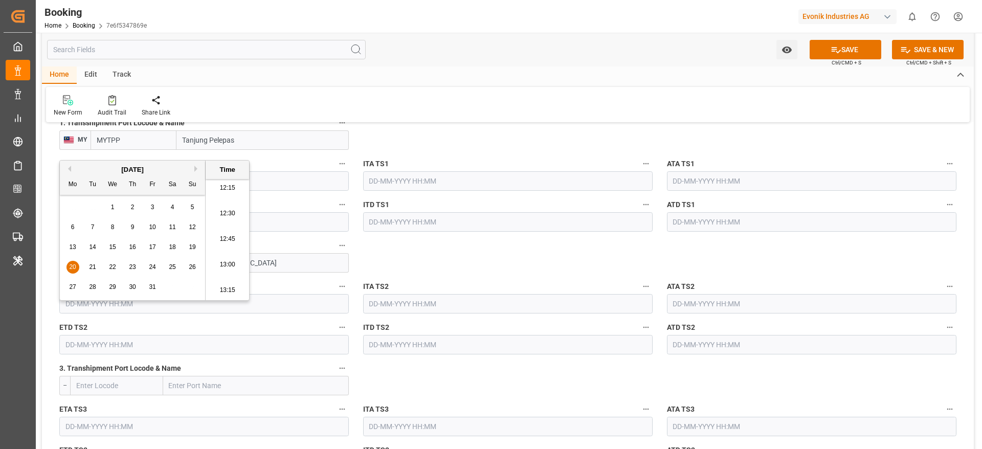
scroll to position [1228, 0]
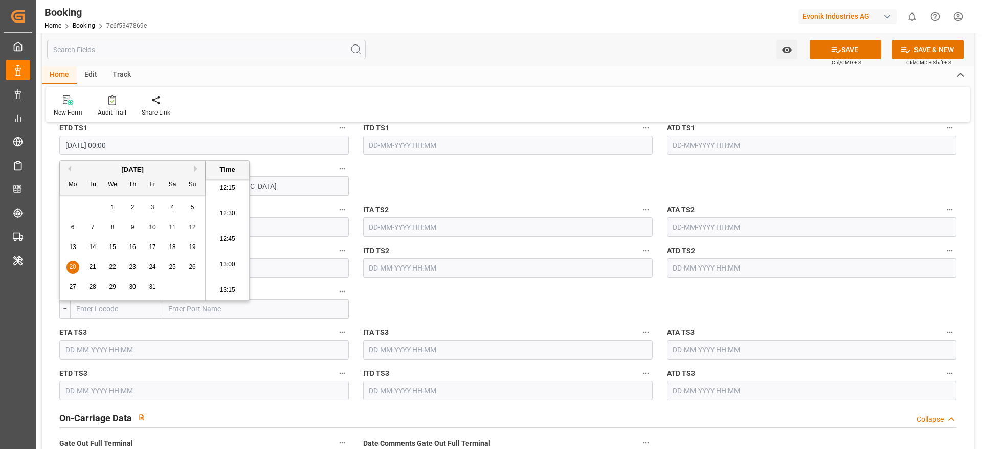
click at [299, 226] on input "text" at bounding box center [204, 226] width 290 height 19
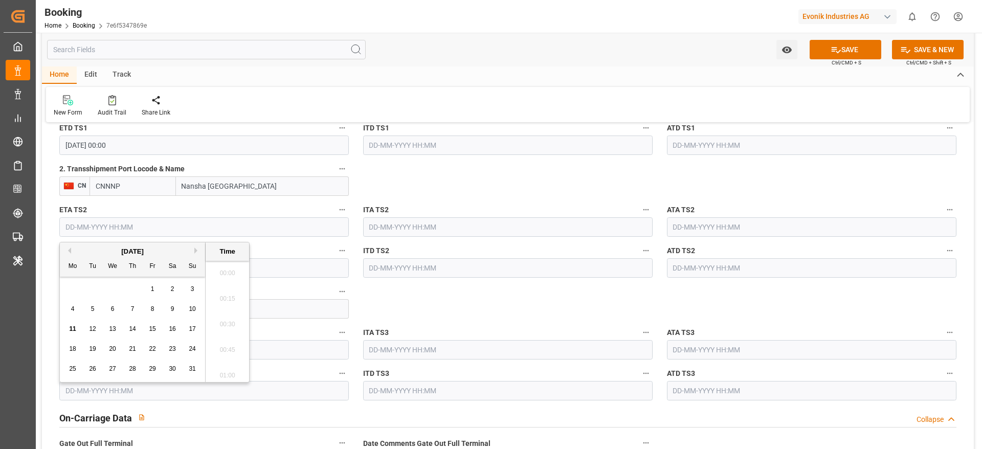
scroll to position [1257, 0]
click at [193, 253] on div "[DATE]" at bounding box center [132, 252] width 145 height 10
click at [195, 250] on button "Next Month" at bounding box center [197, 251] width 6 height 6
click at [198, 250] on button "Next Month" at bounding box center [197, 251] width 6 height 6
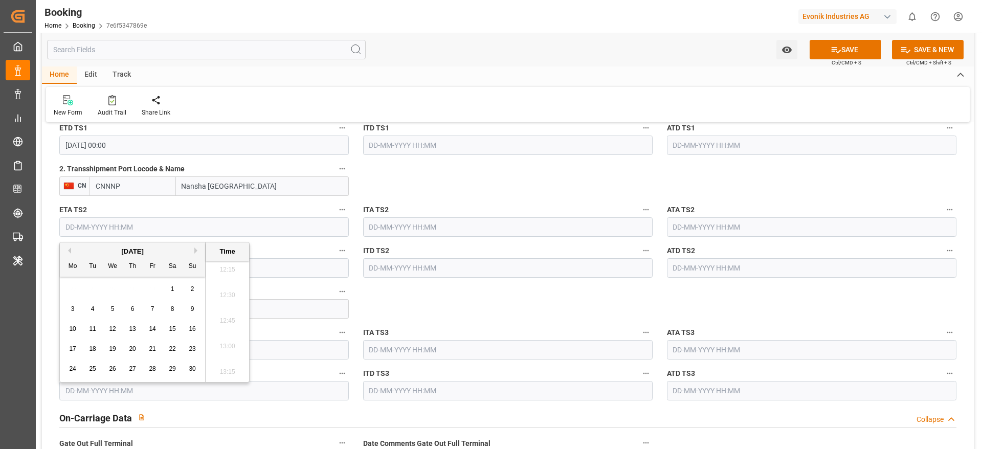
click at [172, 292] on span "1" at bounding box center [173, 288] width 4 height 7
type input "01-11-2025 00:00"
click at [274, 220] on input "01-11-2025 00:00" at bounding box center [204, 226] width 290 height 19
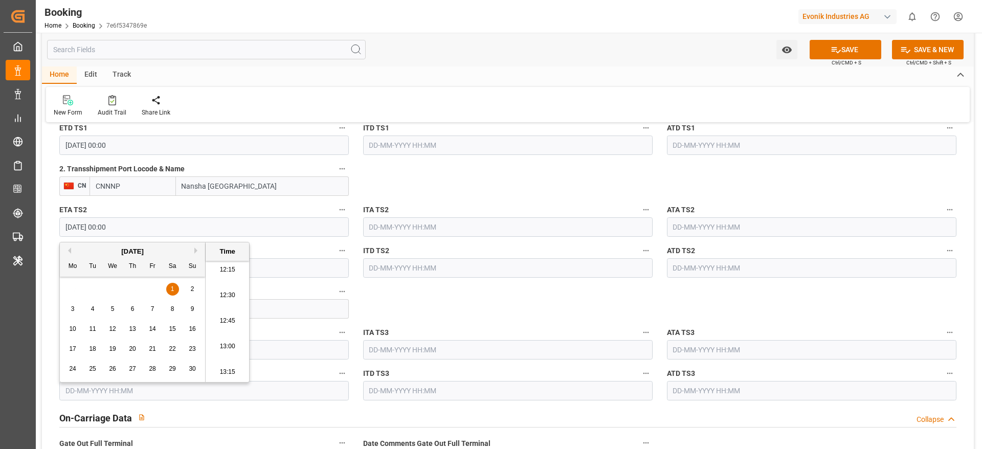
click at [282, 267] on input "text" at bounding box center [204, 267] width 290 height 19
paste input "01-11-2025 00:00"
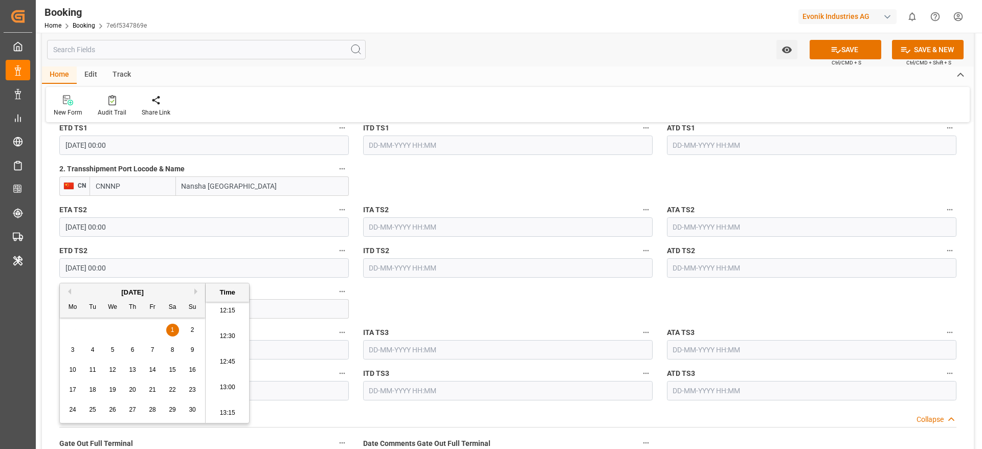
click at [111, 347] on span "5" at bounding box center [113, 349] width 4 height 7
type input "05-11-2025 00:00"
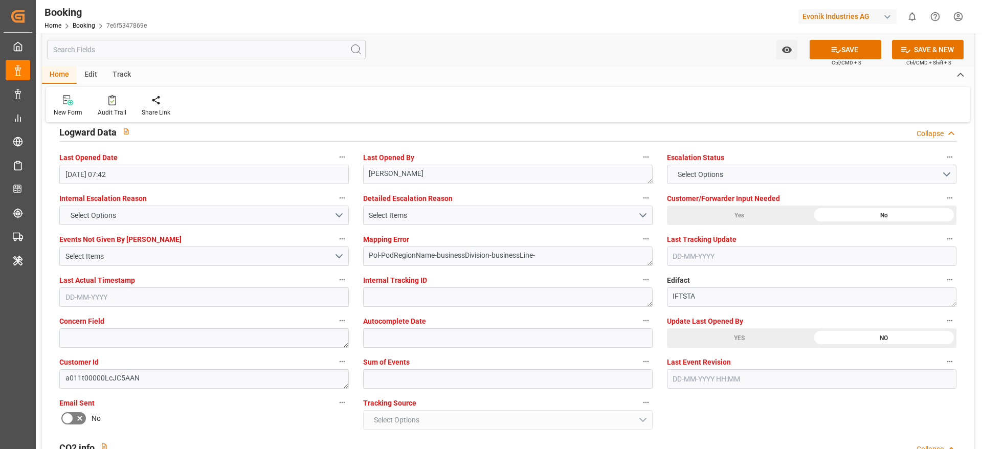
scroll to position [1765, 0]
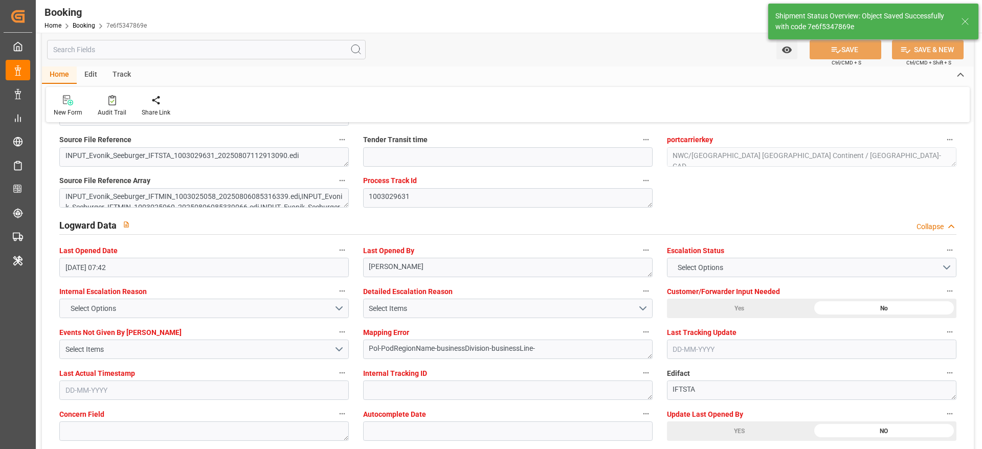
type input "15-09-2025 00:00"
type input "08-11-2025 00:00"
type input "18-10-2025 00:00"
type input "20-10-2025 00:00"
type input "01-11-2025 00:00"
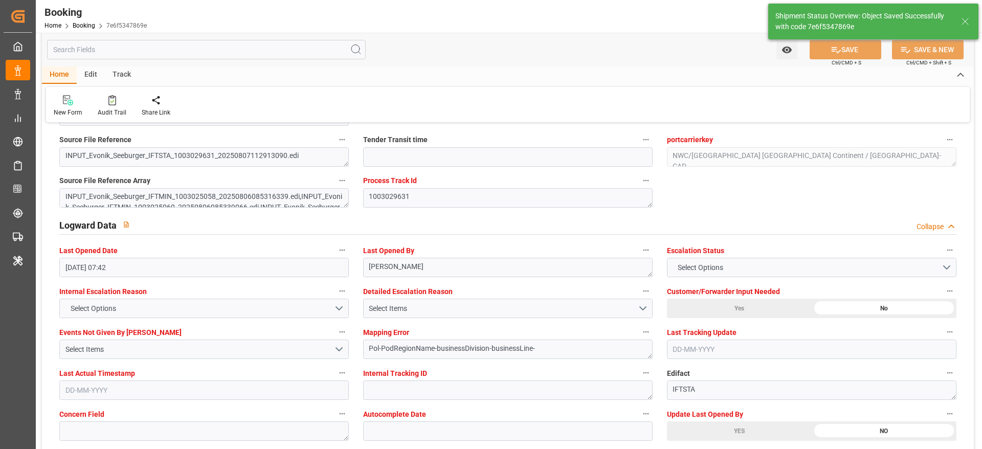
type input "05-11-2025 00:00"
type input "11-08-2025 07:18"
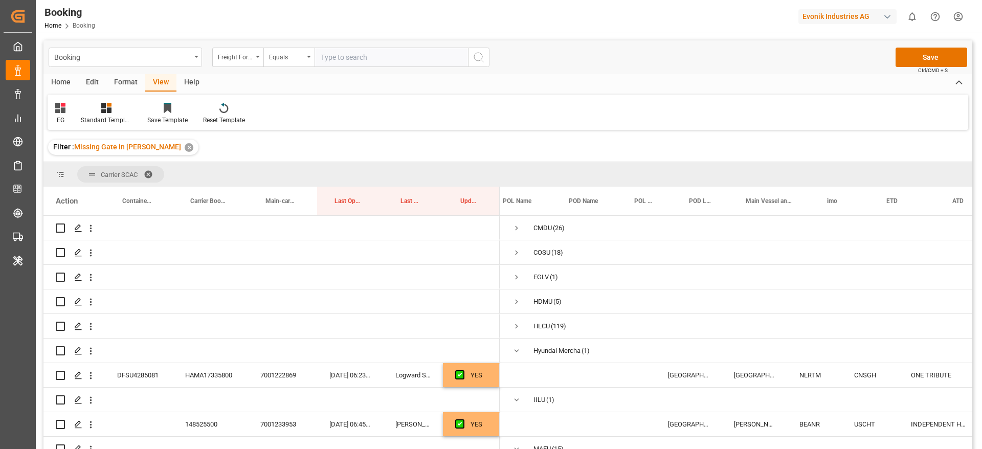
scroll to position [0, 165]
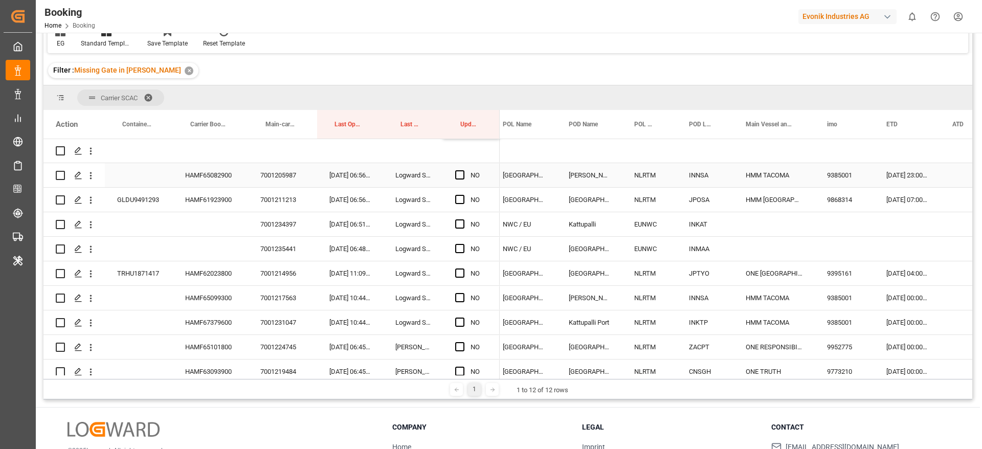
click at [213, 169] on div "HAMF65082900" at bounding box center [210, 175] width 75 height 24
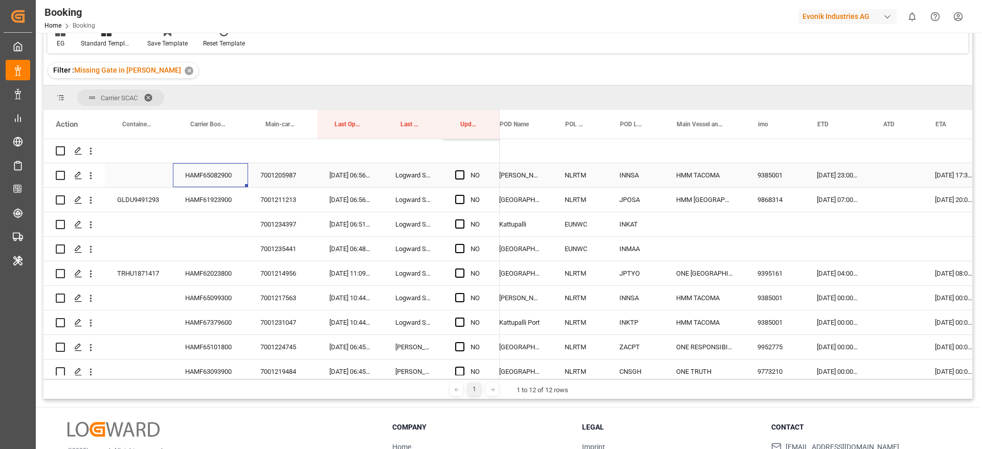
scroll to position [0, 234]
click at [841, 173] on div "[DATE] 23:00:00" at bounding box center [838, 175] width 66 height 24
click at [842, 172] on div "[DATE] 23:00:00" at bounding box center [838, 175] width 66 height 24
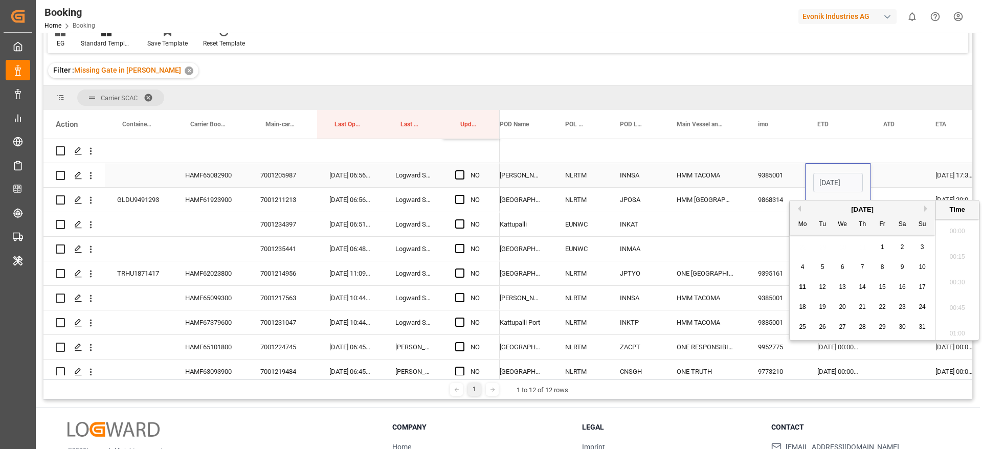
scroll to position [1257, 0]
click at [927, 306] on div "24" at bounding box center [922, 307] width 13 height 12
type input "[DATE] 23:00"
click at [457, 172] on span "Press SPACE to select this row." at bounding box center [459, 174] width 9 height 9
click at [463, 170] on input "Press SPACE to select this row." at bounding box center [463, 170] width 0 height 0
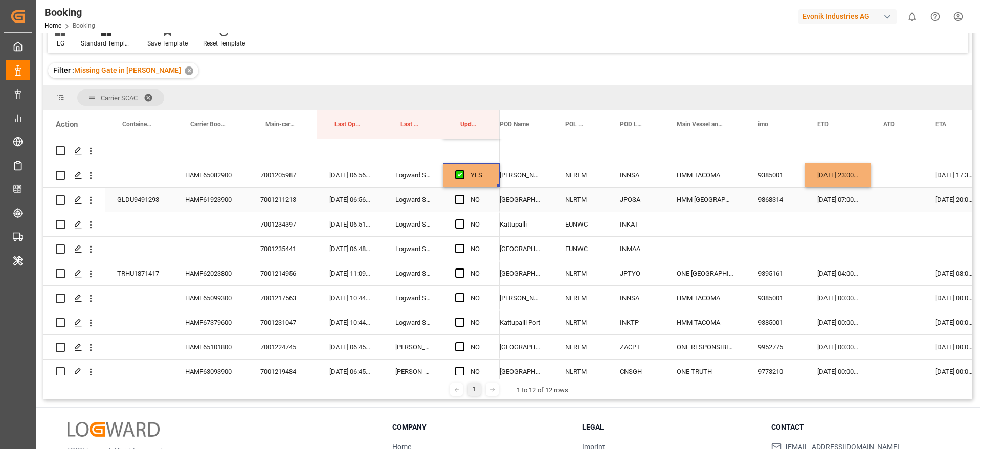
click at [174, 201] on div "HAMF61923900" at bounding box center [210, 200] width 75 height 24
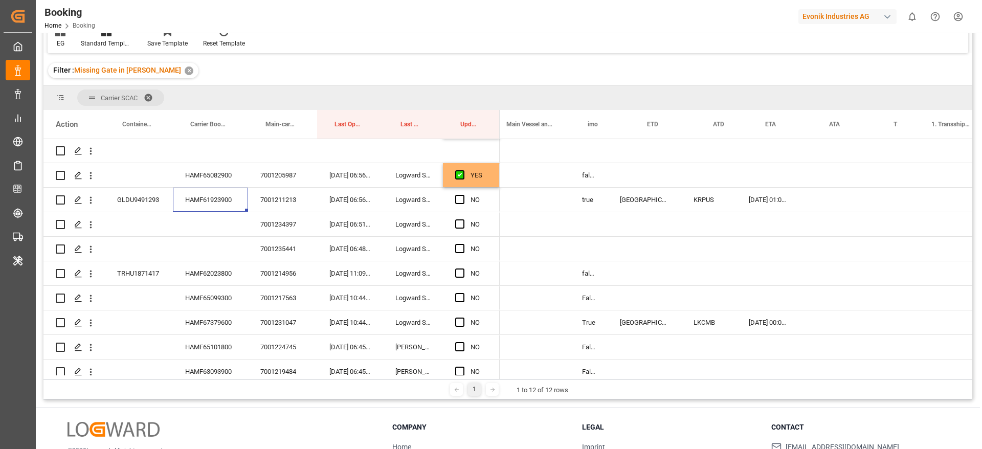
scroll to position [0, 716]
drag, startPoint x: 453, startPoint y: 198, endPoint x: 460, endPoint y: 196, distance: 7.4
click at [453, 198] on div "NO" at bounding box center [471, 200] width 57 height 24
click at [460, 196] on span "Press SPACE to select this row." at bounding box center [459, 199] width 9 height 9
click at [463, 195] on input "Press SPACE to select this row." at bounding box center [463, 195] width 0 height 0
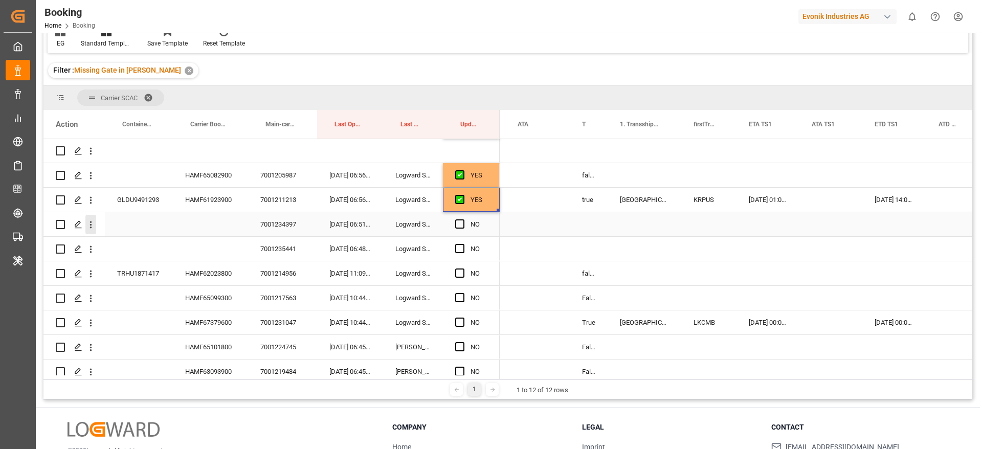
click at [87, 225] on icon "open menu" at bounding box center [90, 224] width 11 height 11
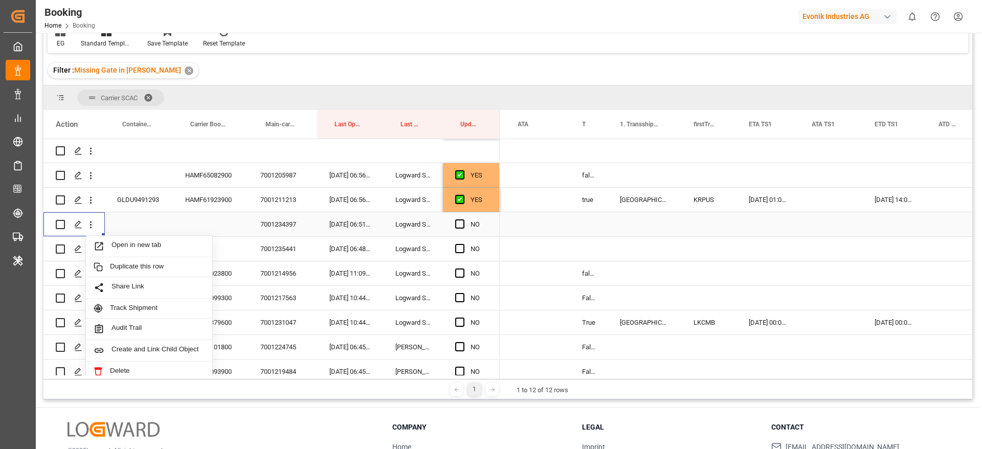
click at [140, 241] on span "Open in new tab" at bounding box center [158, 246] width 93 height 11
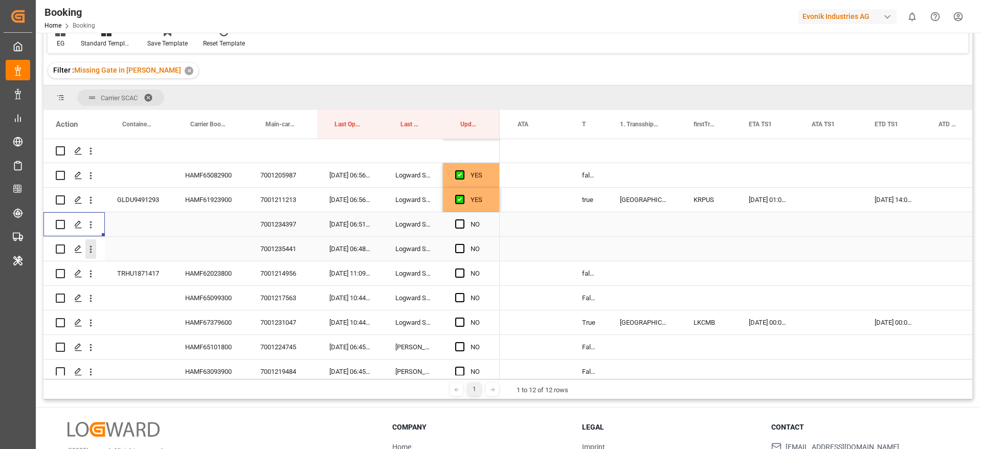
click at [93, 252] on icon "open menu" at bounding box center [90, 249] width 11 height 11
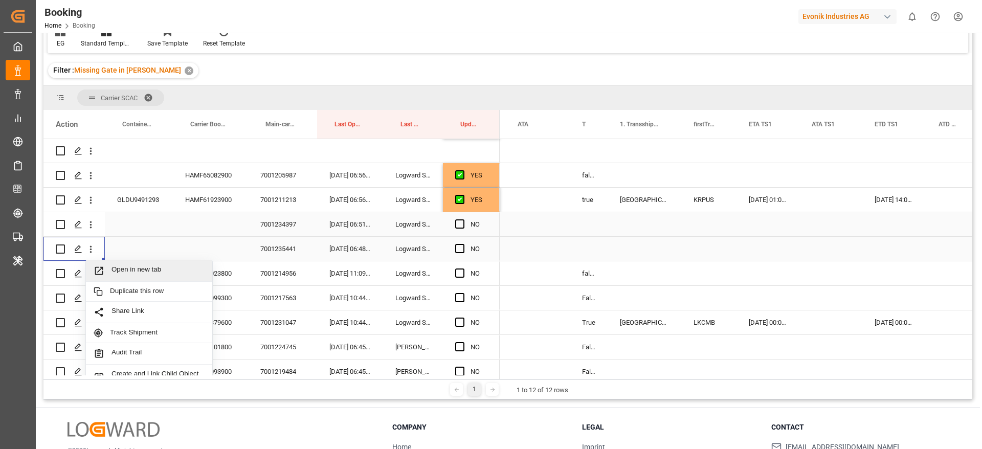
click at [130, 265] on span "Open in new tab" at bounding box center [158, 270] width 93 height 11
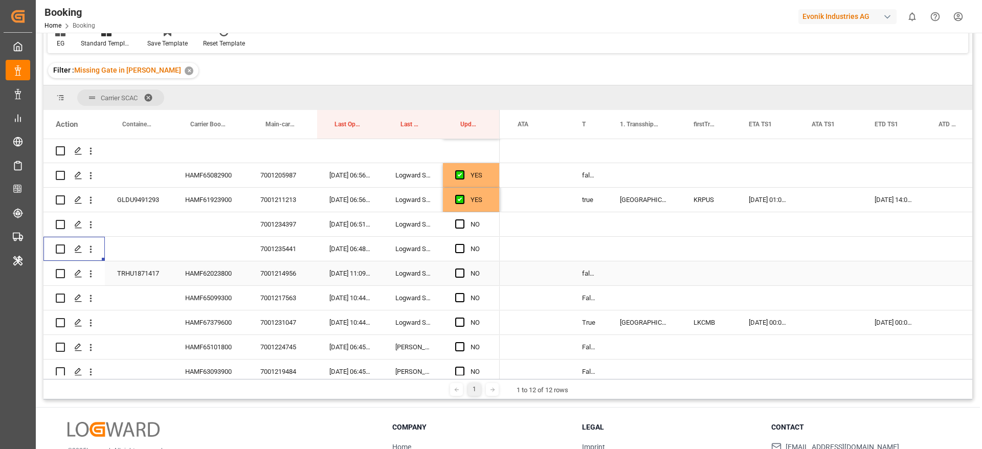
scroll to position [789, 0]
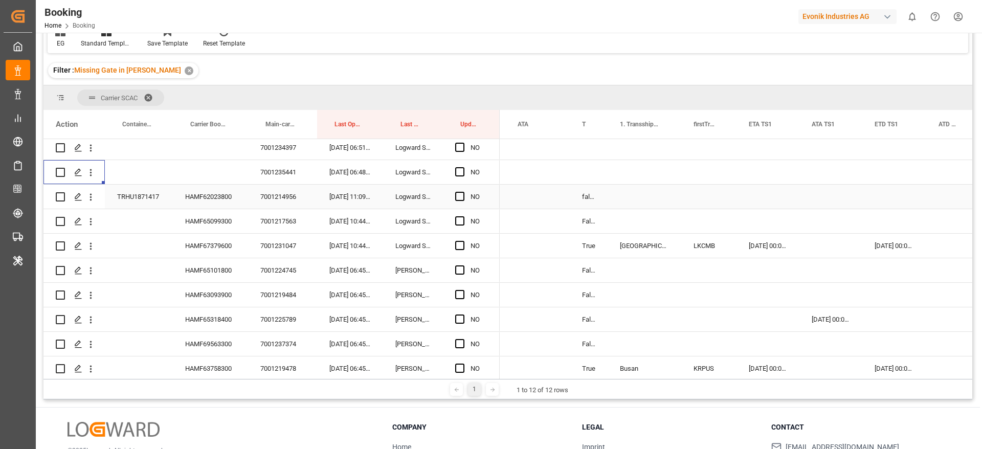
click at [197, 197] on div "HAMF62023800" at bounding box center [210, 197] width 75 height 24
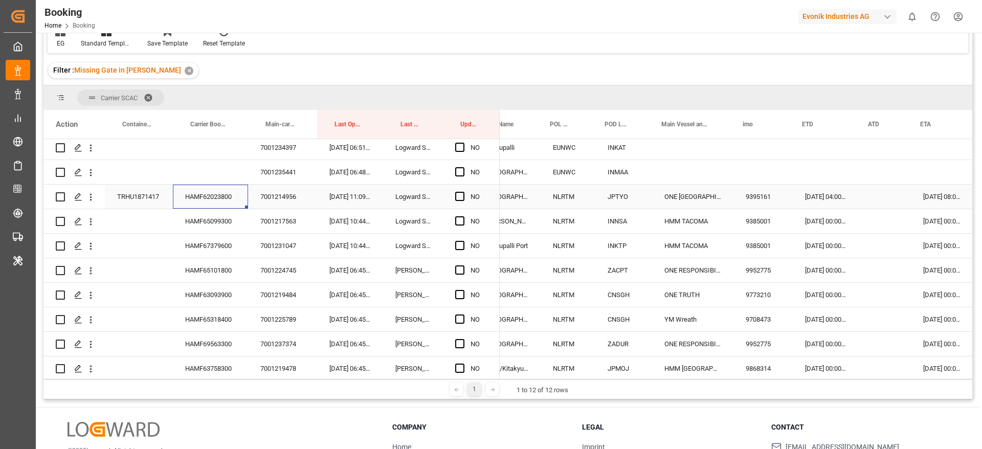
click at [458, 194] on span "Press SPACE to select this row." at bounding box center [459, 196] width 9 height 9
click at [463, 192] on input "Press SPACE to select this row." at bounding box center [463, 192] width 0 height 0
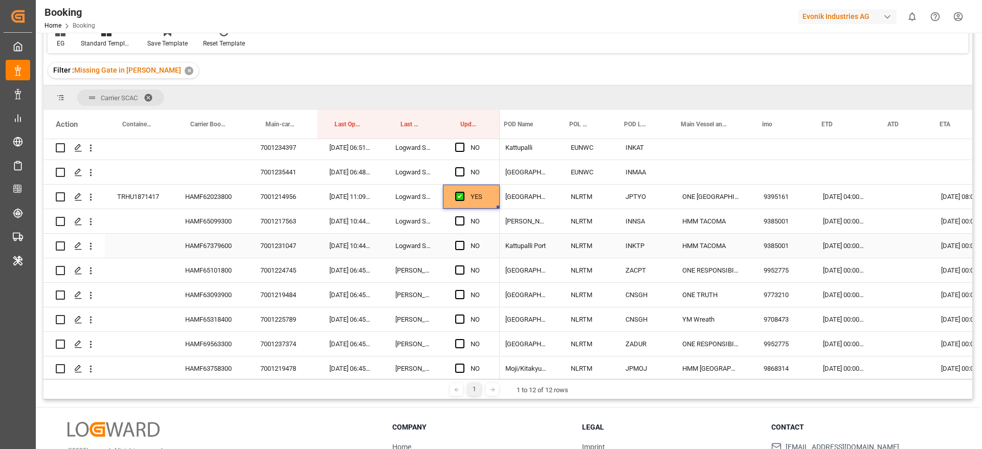
scroll to position [0, 0]
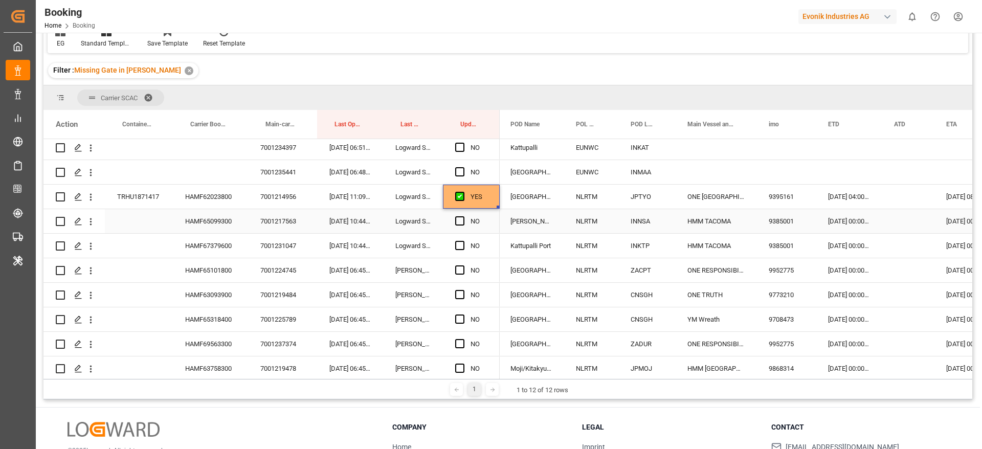
click at [219, 219] on div "HAMF65099300" at bounding box center [210, 221] width 75 height 24
click at [834, 225] on div "23-08-2025 00:00:00" at bounding box center [849, 221] width 66 height 24
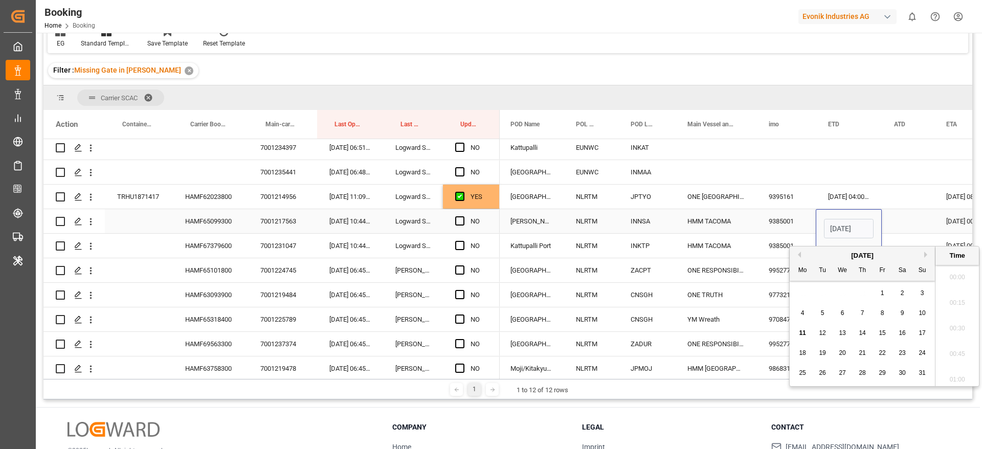
scroll to position [1257, 0]
click at [925, 350] on span "24" at bounding box center [922, 352] width 7 height 7
type input "24-08-2025 00:00"
click at [916, 220] on div "Press SPACE to select this row." at bounding box center [908, 221] width 52 height 24
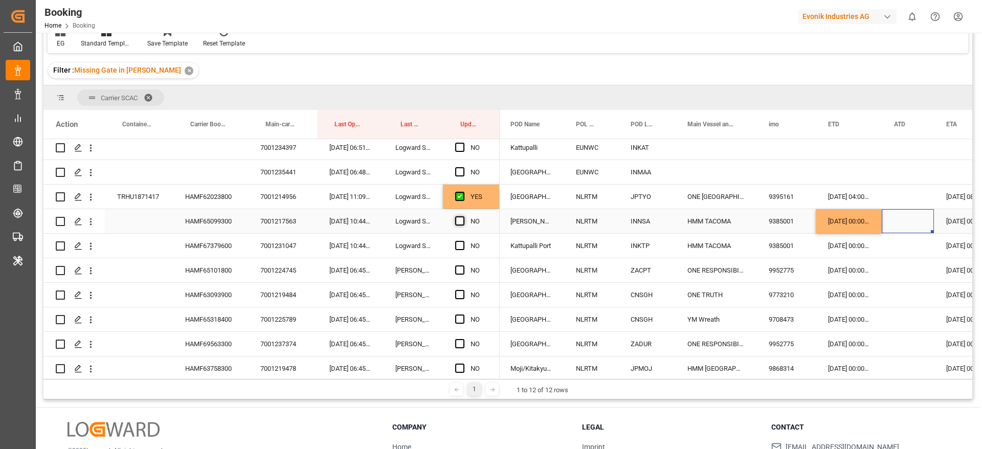
click at [458, 218] on span "Press SPACE to select this row." at bounding box center [459, 220] width 9 height 9
click at [463, 216] on input "Press SPACE to select this row." at bounding box center [463, 216] width 0 height 0
click at [219, 244] on div "HAMF67379600" at bounding box center [210, 246] width 75 height 24
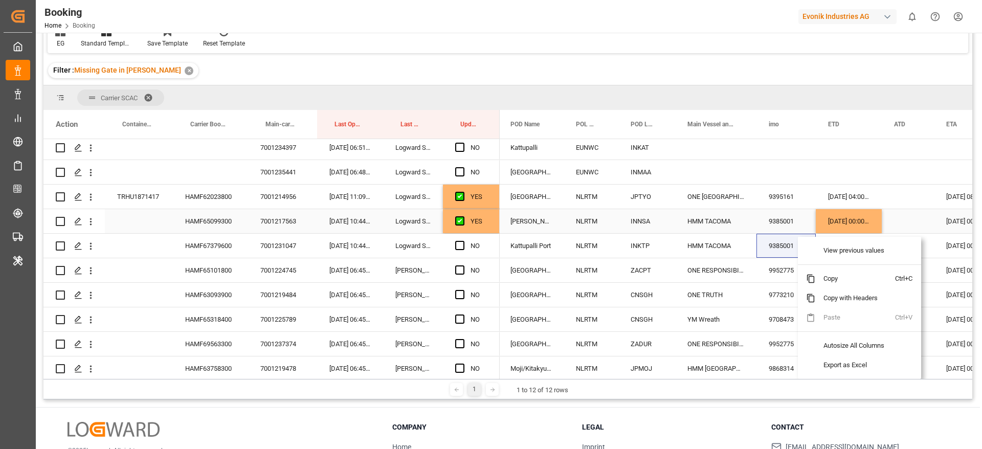
click at [841, 227] on div "24-08-2025 00:00:00" at bounding box center [849, 221] width 66 height 24
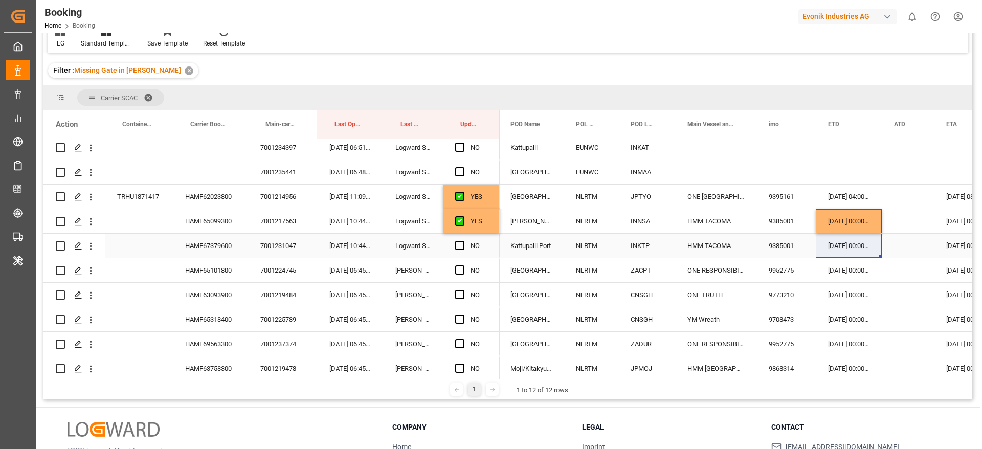
drag, startPoint x: 880, startPoint y: 230, endPoint x: 880, endPoint y: 241, distance: 11.3
click at [873, 219] on div "24-08-2025 00:00:00" at bounding box center [849, 221] width 66 height 24
drag, startPoint x: 881, startPoint y: 232, endPoint x: 876, endPoint y: 255, distance: 23.5
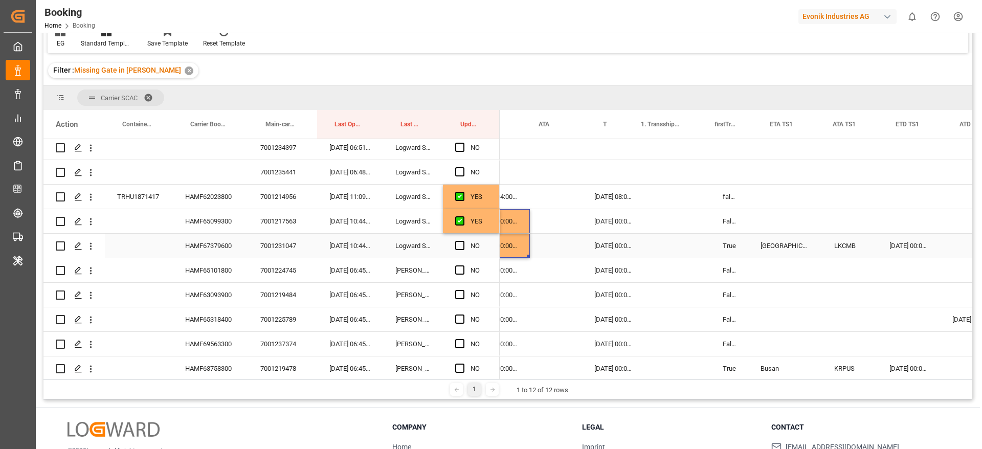
scroll to position [0, 787]
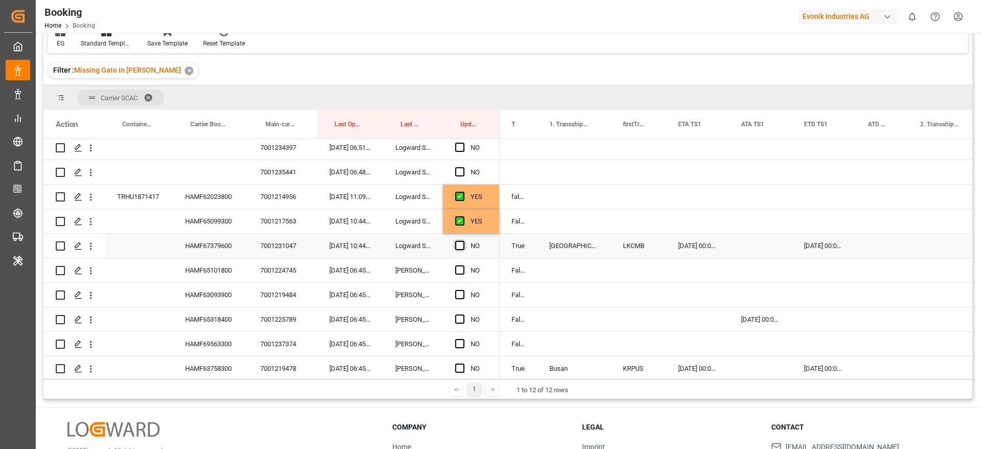
click at [460, 246] on span "Press SPACE to select this row." at bounding box center [459, 245] width 9 height 9
click at [463, 241] on input "Press SPACE to select this row." at bounding box center [463, 241] width 0 height 0
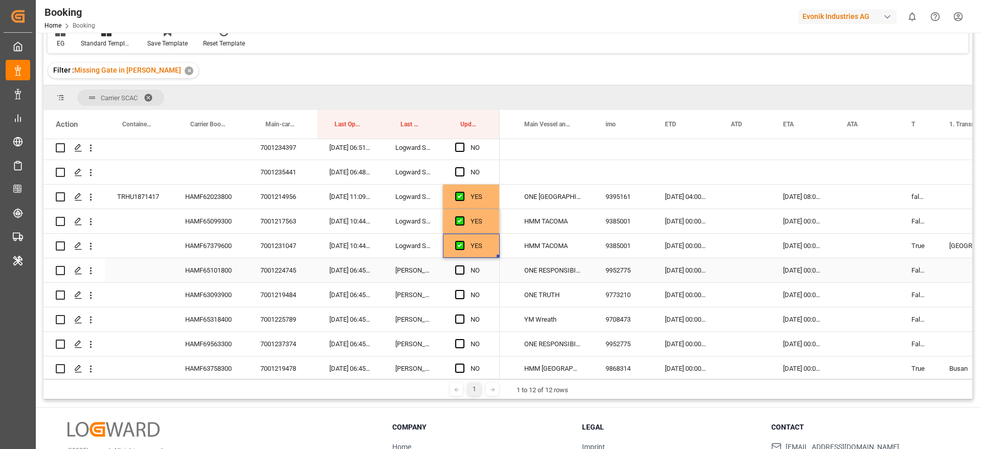
scroll to position [0, 382]
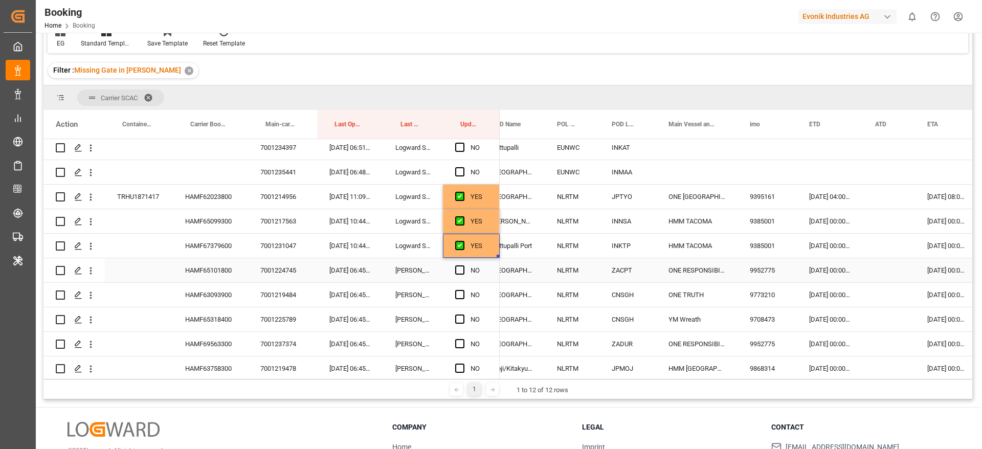
click at [187, 275] on div "HAMF65101800" at bounding box center [210, 270] width 75 height 24
click at [462, 267] on span "Press SPACE to select this row." at bounding box center [459, 269] width 9 height 9
click at [463, 265] on input "Press SPACE to select this row." at bounding box center [463, 265] width 0 height 0
click at [213, 296] on div "HAMF63093900" at bounding box center [210, 295] width 75 height 24
click at [829, 296] on div "29-08-2025 00:00:00" at bounding box center [830, 295] width 66 height 24
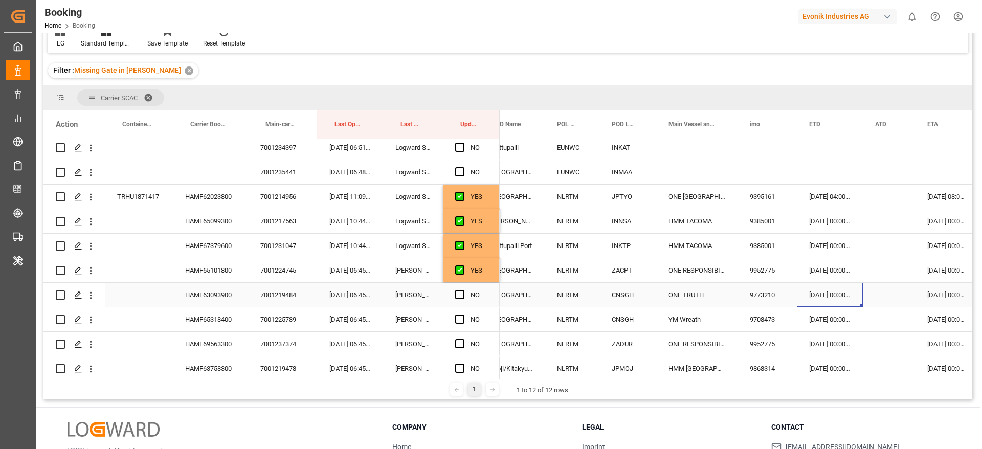
click at [829, 296] on div "29-08-2025 00:00:00" at bounding box center [830, 295] width 66 height 24
click at [831, 295] on div "29-08-2025 00:00:00" at bounding box center [830, 295] width 66 height 24
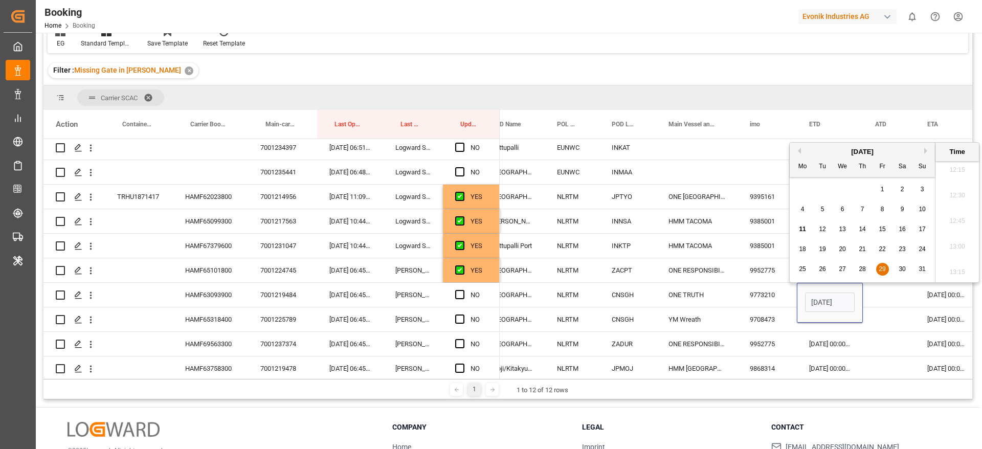
click at [926, 152] on button "Next Month" at bounding box center [927, 151] width 6 height 6
click at [823, 188] on span "2" at bounding box center [823, 189] width 4 height 7
type input "02-09-2025 00:00"
click at [896, 297] on div "Press SPACE to select this row." at bounding box center [889, 295] width 52 height 24
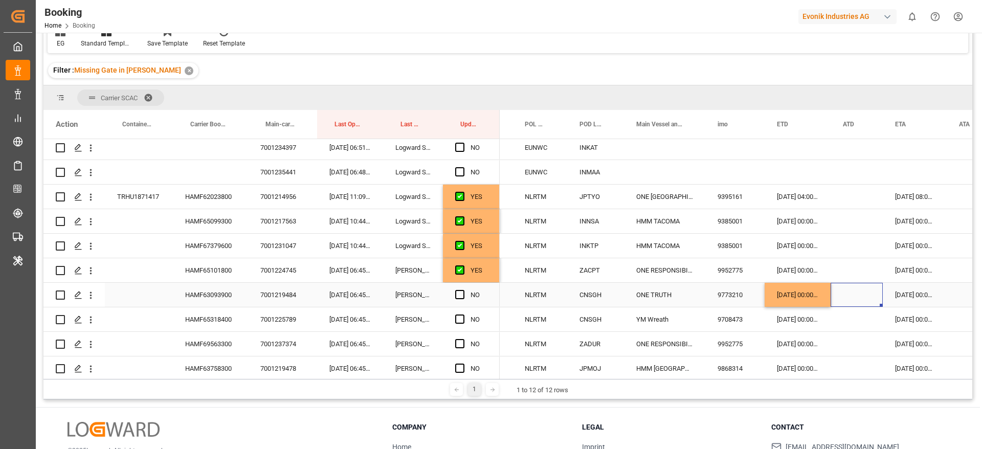
click at [911, 297] on div "19-10-2025 00:00:00" at bounding box center [915, 295] width 64 height 24
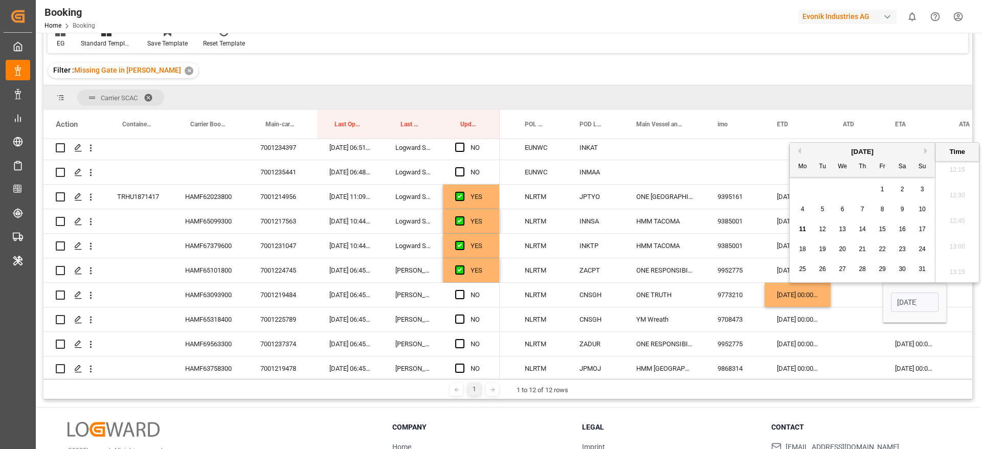
click at [926, 150] on button "Next Month" at bounding box center [927, 151] width 6 height 6
click at [901, 188] on span "1" at bounding box center [903, 189] width 4 height 7
type input "[DATE] 00:00"
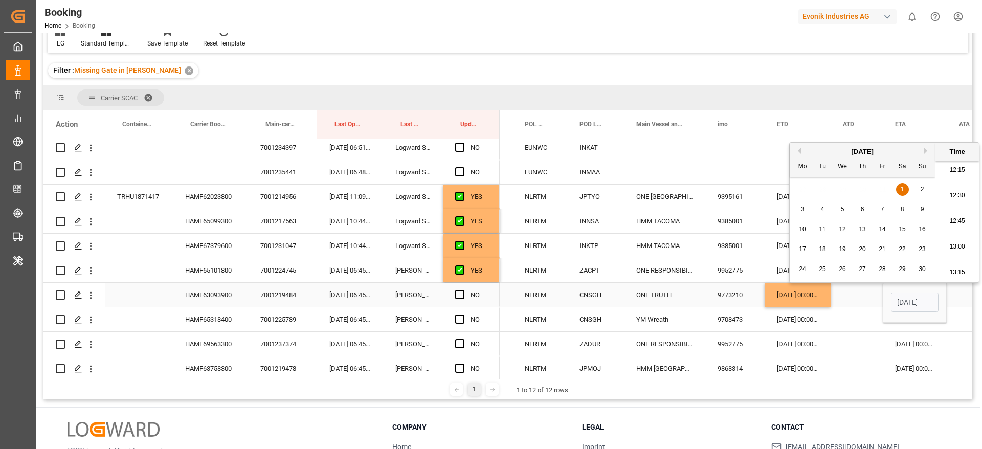
click at [853, 292] on div "Press SPACE to select this row." at bounding box center [857, 295] width 52 height 24
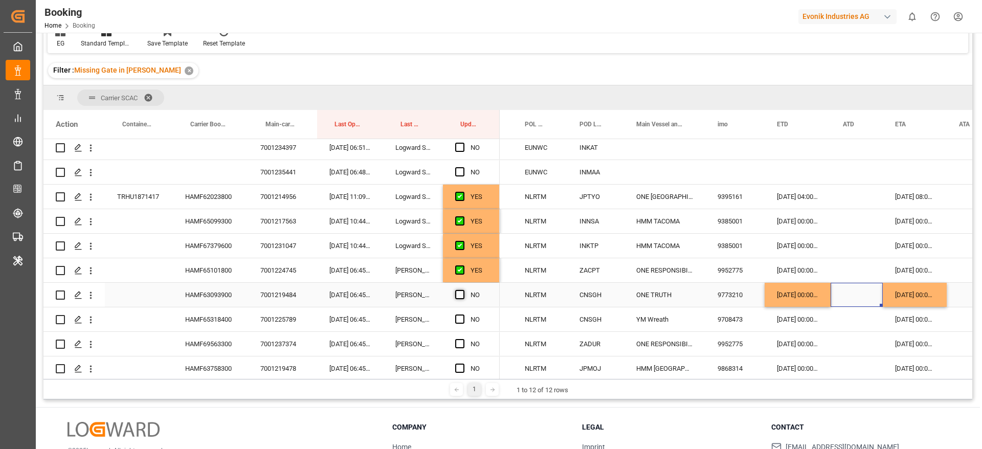
click at [457, 293] on span "Press SPACE to select this row." at bounding box center [459, 294] width 9 height 9
click at [463, 290] on input "Press SPACE to select this row." at bounding box center [463, 290] width 0 height 0
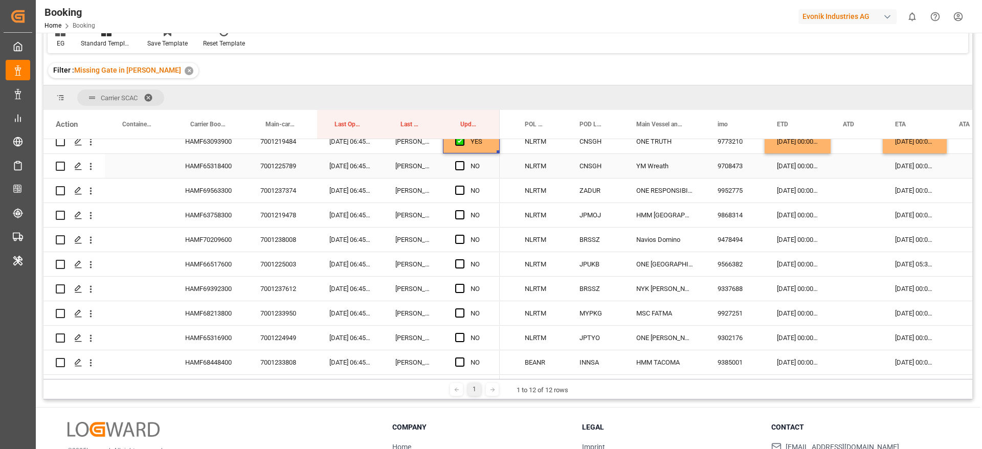
click at [207, 159] on div "HAMF65318400" at bounding box center [210, 166] width 75 height 24
click at [458, 164] on span "Press SPACE to select this row." at bounding box center [459, 165] width 9 height 9
click at [463, 161] on input "Press SPACE to select this row." at bounding box center [463, 161] width 0 height 0
click at [213, 195] on div "HAMF69563300" at bounding box center [210, 191] width 75 height 24
click at [459, 186] on span "Press SPACE to select this row." at bounding box center [459, 190] width 9 height 9
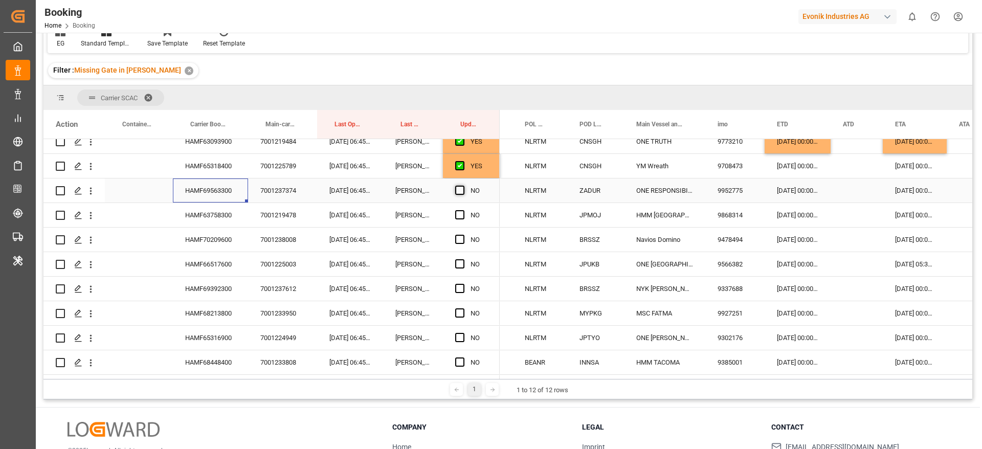
click at [463, 186] on input "Press SPACE to select this row." at bounding box center [463, 186] width 0 height 0
click at [195, 218] on div "HAMF63758300" at bounding box center [210, 215] width 75 height 24
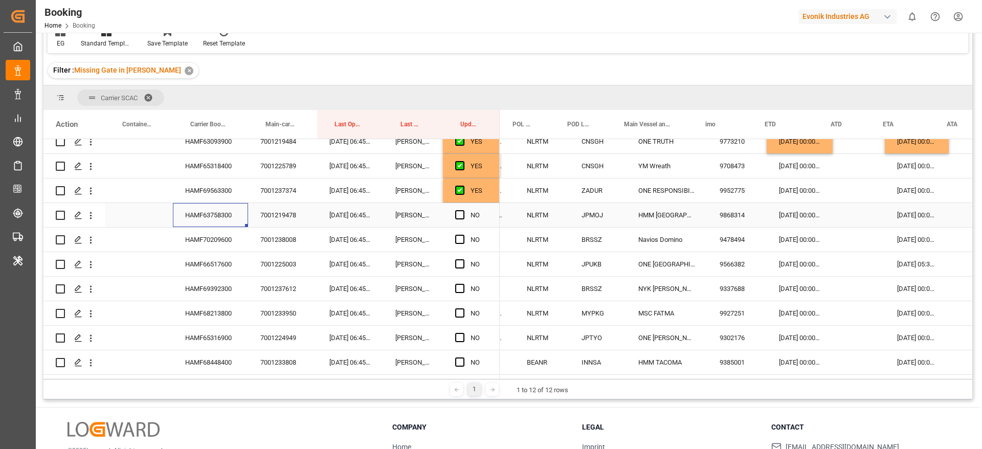
scroll to position [0, 290]
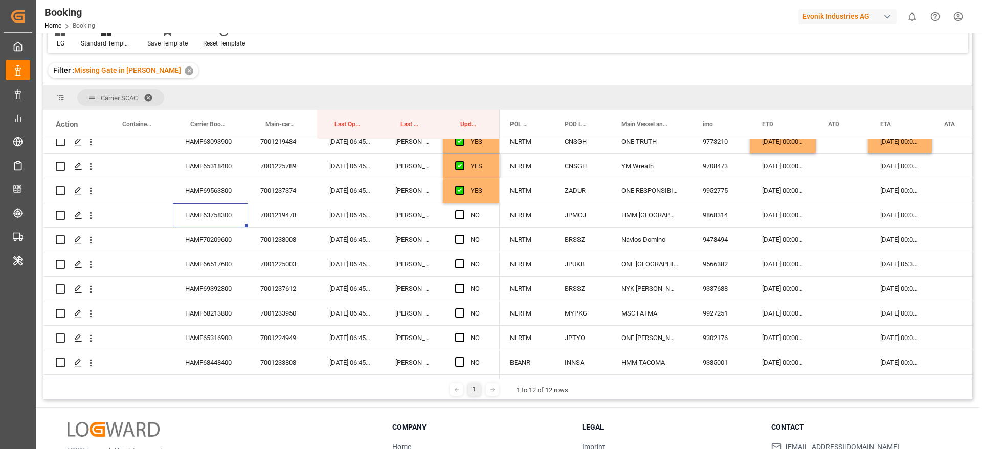
click at [795, 224] on div "23-08-2025 00:00:00" at bounding box center [783, 215] width 66 height 24
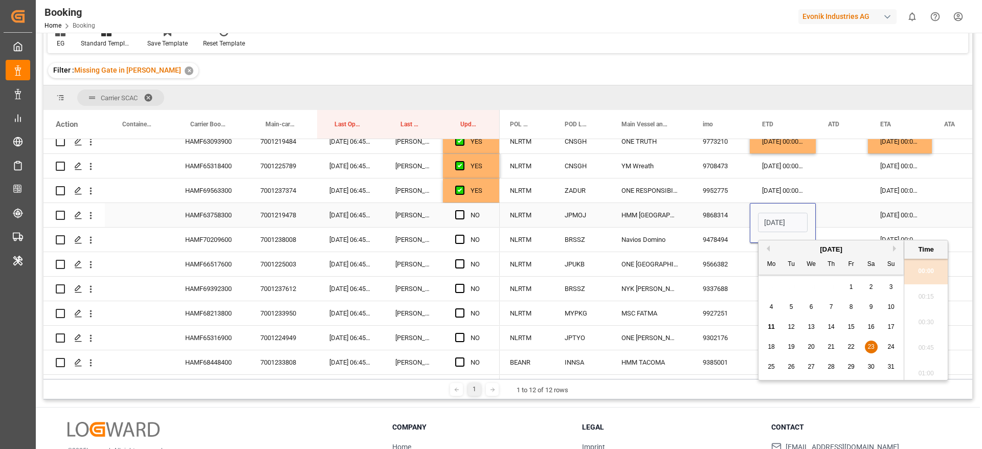
scroll to position [1257, 0]
click at [816, 368] on div "27" at bounding box center [811, 367] width 13 height 12
type input "27-08-2025 00:00"
click at [834, 211] on div "Press SPACE to select this row." at bounding box center [842, 215] width 52 height 24
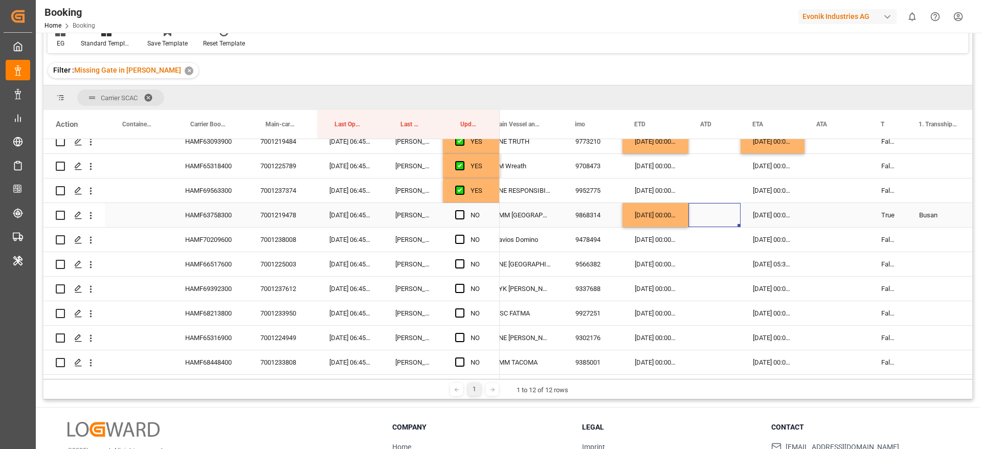
scroll to position [0, 417]
click at [780, 215] on div "15-10-2025 00:00:00" at bounding box center [772, 215] width 64 height 24
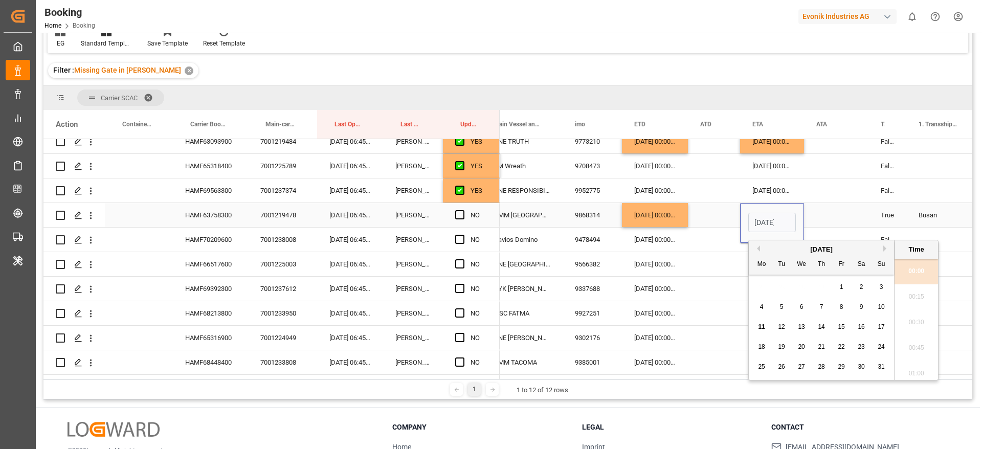
scroll to position [1257, 0]
click at [883, 249] on button "Next Month" at bounding box center [886, 249] width 6 height 6
click at [806, 347] on div "22" at bounding box center [801, 347] width 13 height 12
type input "22-10-2025 00:00"
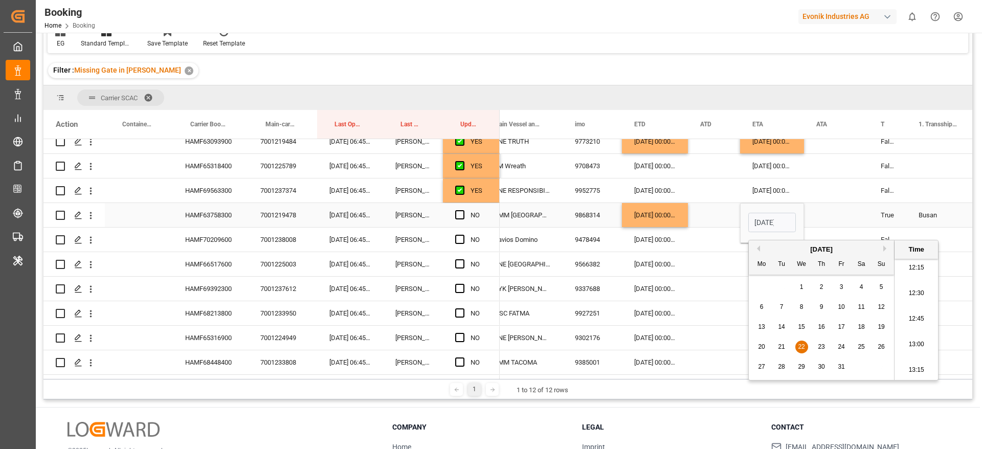
click at [822, 217] on div "Press SPACE to select this row." at bounding box center [836, 215] width 64 height 24
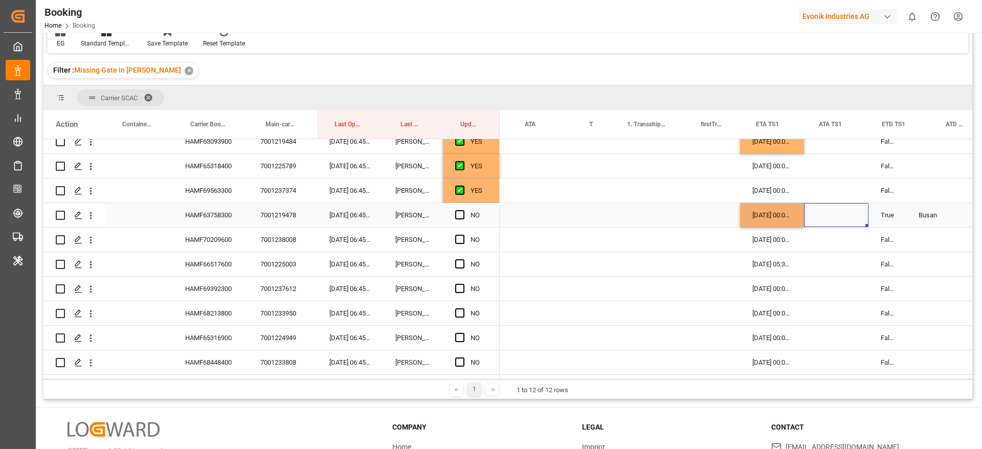
scroll to position [0, 751]
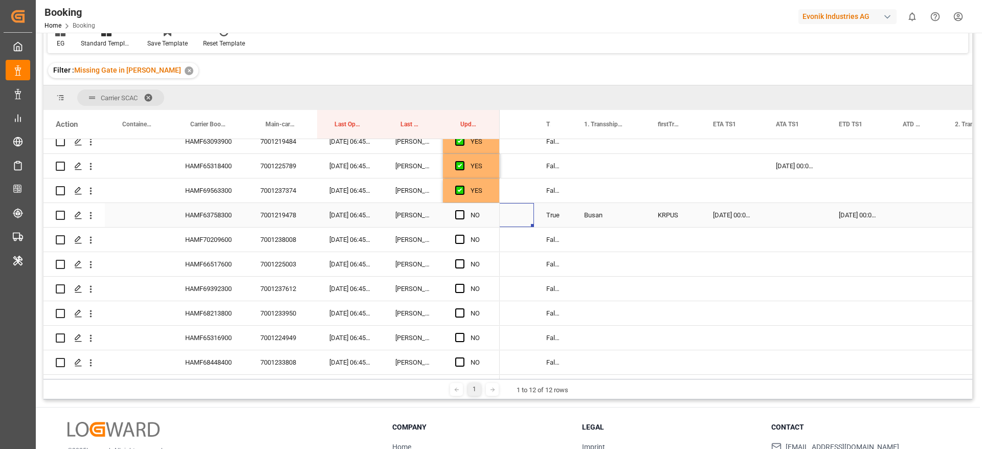
click at [707, 215] on div "14-10-2025 00:00:00" at bounding box center [732, 215] width 63 height 24
click at [716, 216] on div "14-10-2025 00:00:00" at bounding box center [732, 215] width 63 height 24
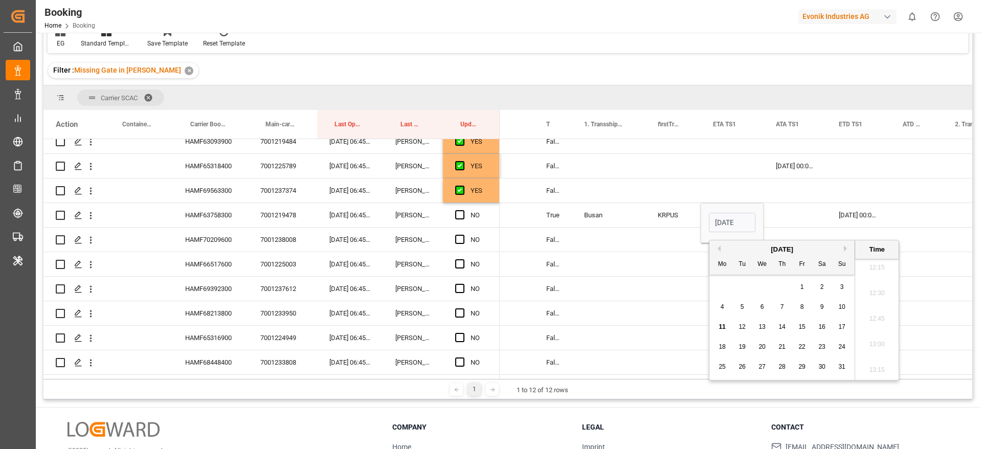
click at [845, 248] on button "Next Month" at bounding box center [847, 249] width 6 height 6
click at [743, 340] on div "20 21 22 23 24 25 26" at bounding box center [783, 347] width 140 height 20
click at [742, 345] on span "21" at bounding box center [742, 346] width 7 height 7
type input "21-10-2025 00:00"
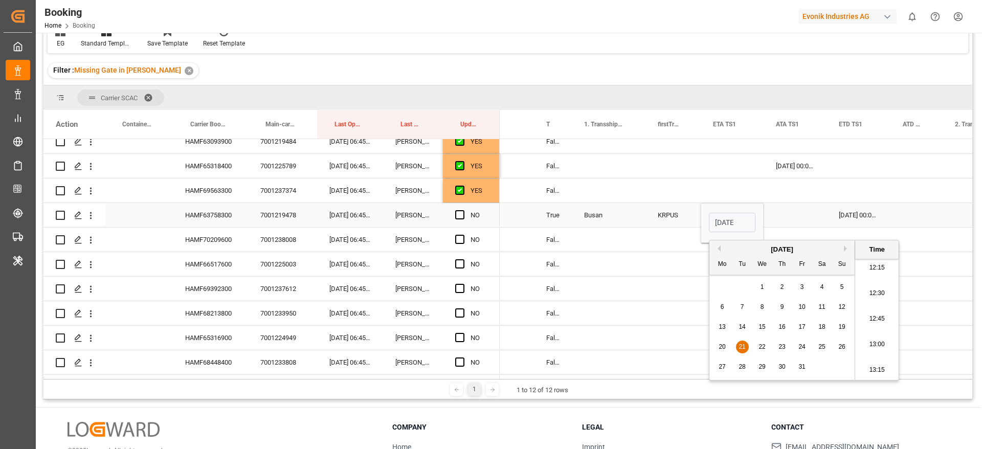
click at [856, 219] on div "[DATE] 00:00:00" at bounding box center [859, 215] width 64 height 24
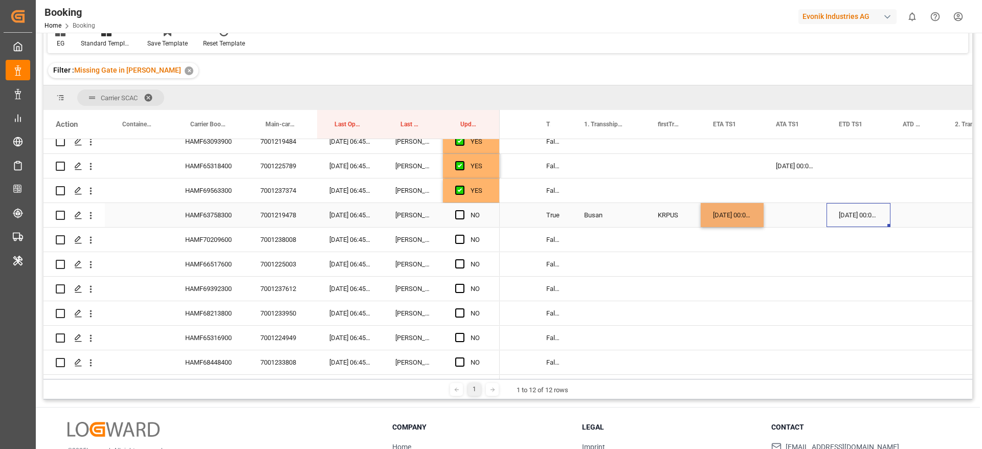
click at [856, 219] on div "[DATE] 00:00:00" at bounding box center [859, 215] width 64 height 24
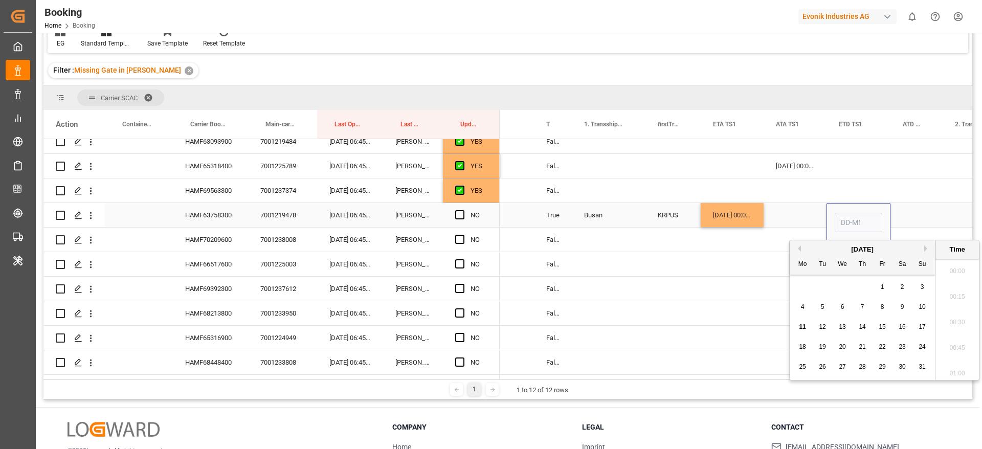
type input "16-10-2025 00:00"
click at [927, 248] on button "Next Month" at bounding box center [927, 249] width 6 height 6
click at [880, 344] on span "24" at bounding box center [882, 346] width 7 height 7
type input "24-10-2025 00:00"
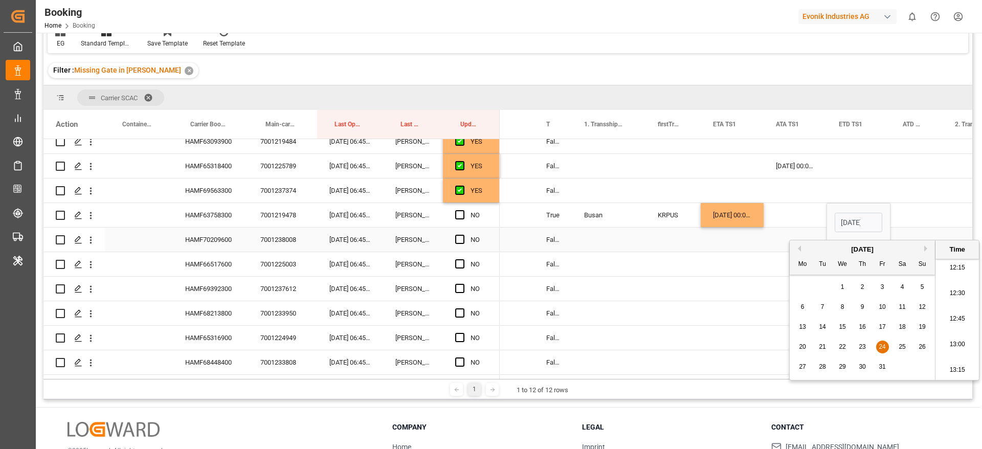
click at [927, 221] on div "Press SPACE to select this row." at bounding box center [917, 215] width 52 height 24
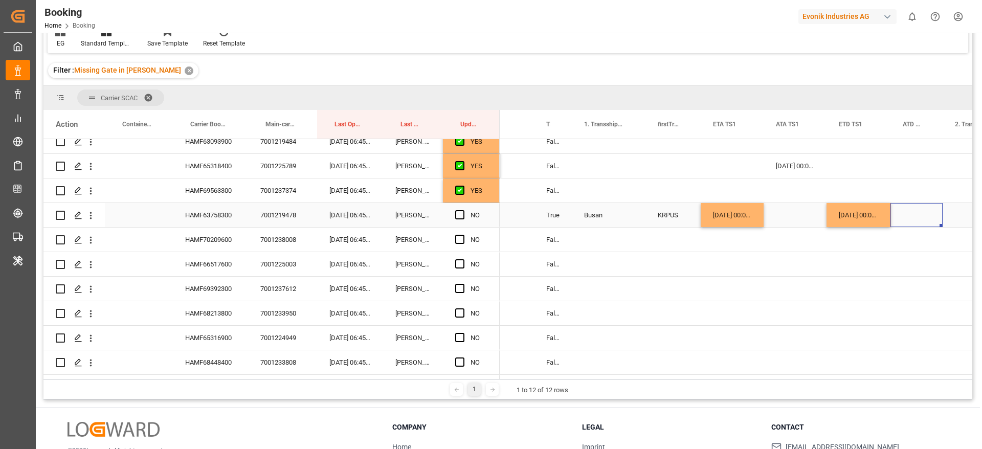
click at [459, 214] on span "Press SPACE to select this row." at bounding box center [459, 214] width 9 height 9
click at [463, 210] on input "Press SPACE to select this row." at bounding box center [463, 210] width 0 height 0
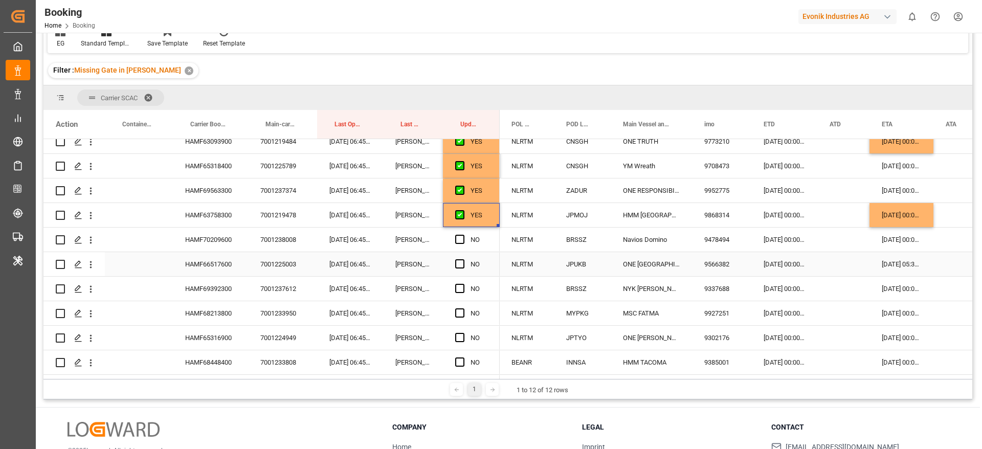
click at [216, 240] on div "HAMF70209600" at bounding box center [210, 240] width 75 height 24
click at [776, 245] on div "28-08-2025 00:00:00" at bounding box center [784, 240] width 66 height 24
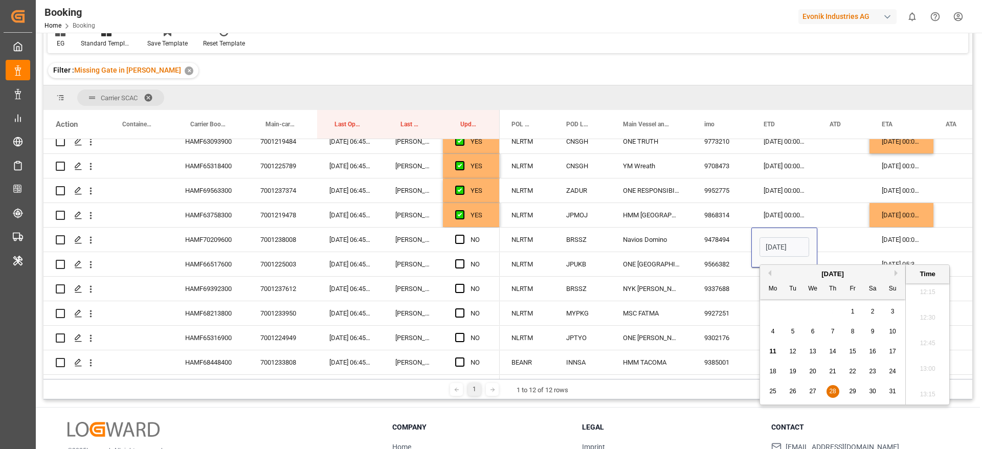
click at [877, 395] on div "30" at bounding box center [873, 392] width 13 height 12
type input "30-08-2025 00:00"
click at [844, 240] on div "Press SPACE to select this row." at bounding box center [843, 240] width 52 height 24
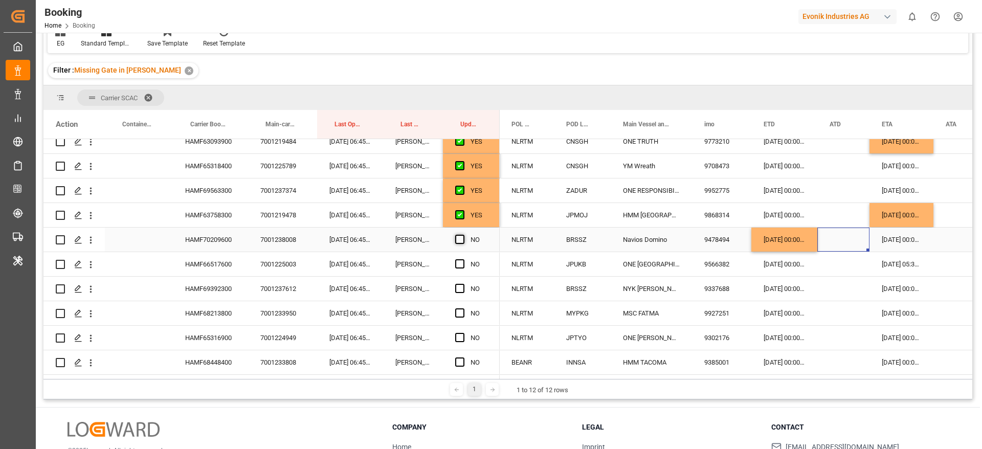
click at [459, 237] on span "Press SPACE to select this row." at bounding box center [459, 239] width 9 height 9
click at [463, 235] on input "Press SPACE to select this row." at bounding box center [463, 235] width 0 height 0
click at [203, 266] on div "HAMF66517600" at bounding box center [210, 264] width 75 height 24
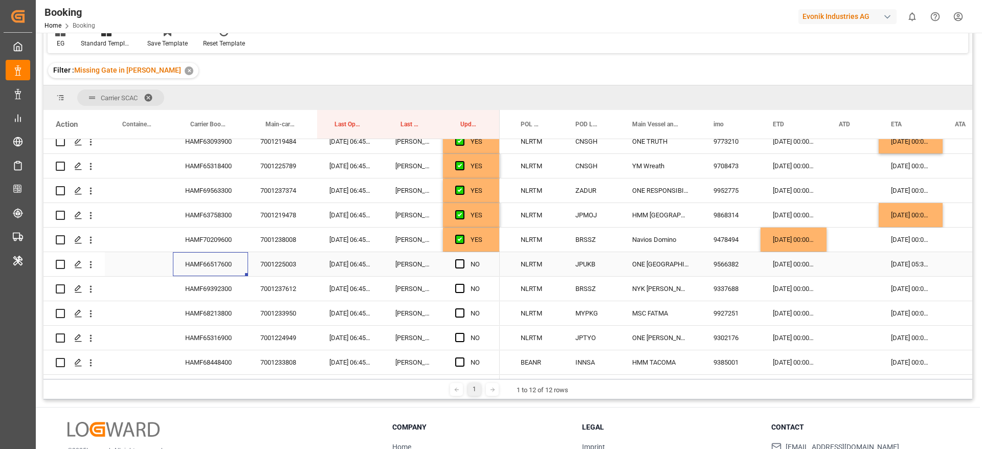
click at [785, 265] on div "05-09-2025 00:00:00" at bounding box center [794, 264] width 66 height 24
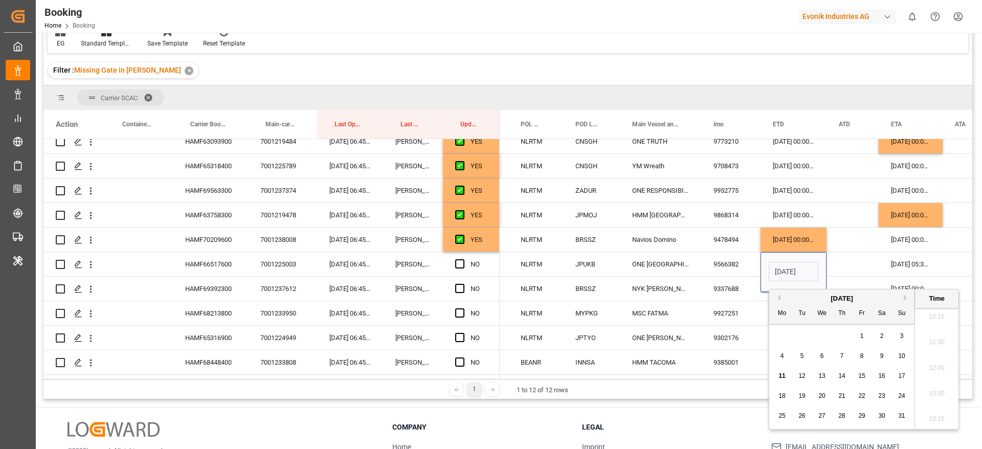
click at [907, 298] on button "Next Month" at bounding box center [907, 298] width 6 height 6
click at [781, 299] on div "[DATE]" at bounding box center [841, 299] width 145 height 10
click at [777, 295] on button "Previous Month" at bounding box center [777, 298] width 6 height 6
click at [822, 339] on span "3" at bounding box center [823, 336] width 4 height 7
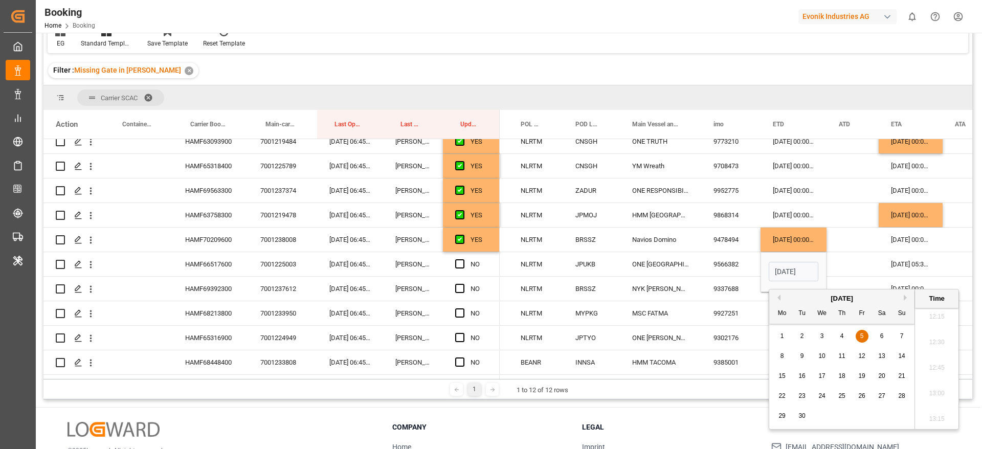
type input "03-09-2025 00:00"
click at [848, 258] on div "Press SPACE to select this row." at bounding box center [853, 264] width 52 height 24
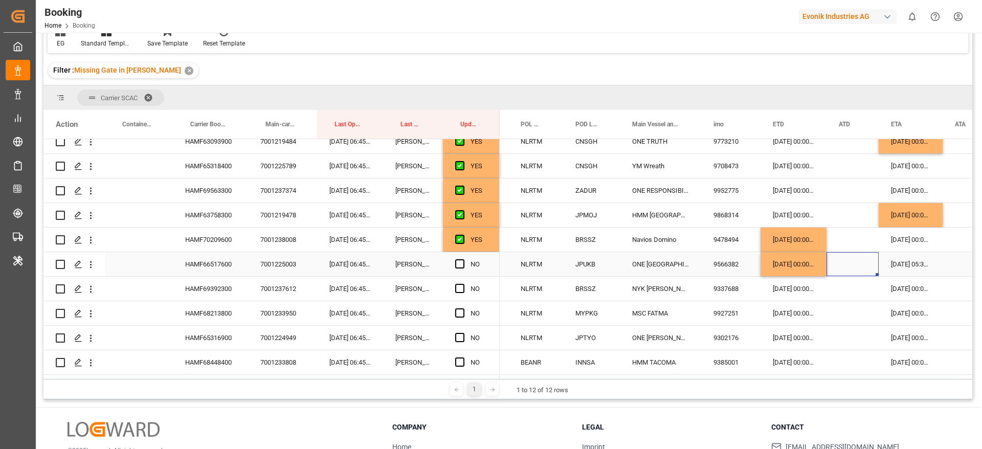
click at [465, 260] on div "Press SPACE to select this row." at bounding box center [462, 265] width 15 height 24
click at [460, 264] on span "Press SPACE to select this row." at bounding box center [459, 263] width 9 height 9
click at [463, 259] on input "Press SPACE to select this row." at bounding box center [463, 259] width 0 height 0
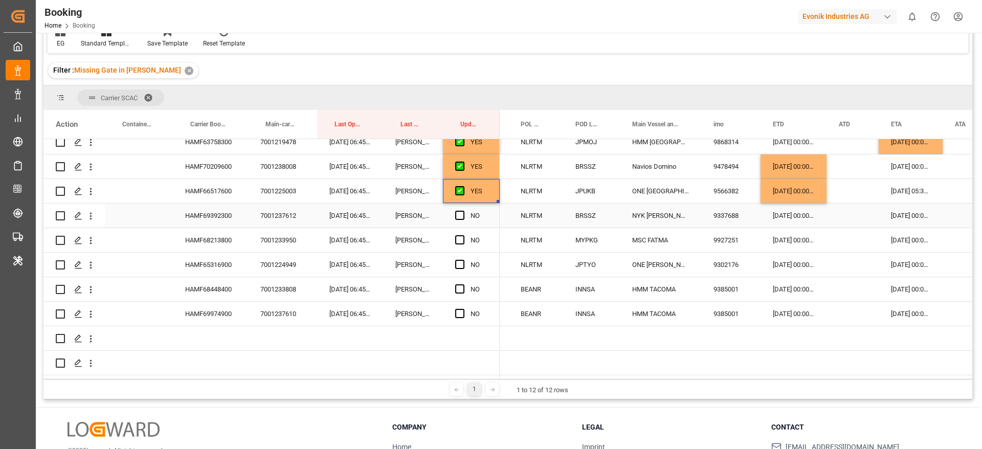
click at [202, 207] on div "HAMF69392300" at bounding box center [210, 216] width 75 height 24
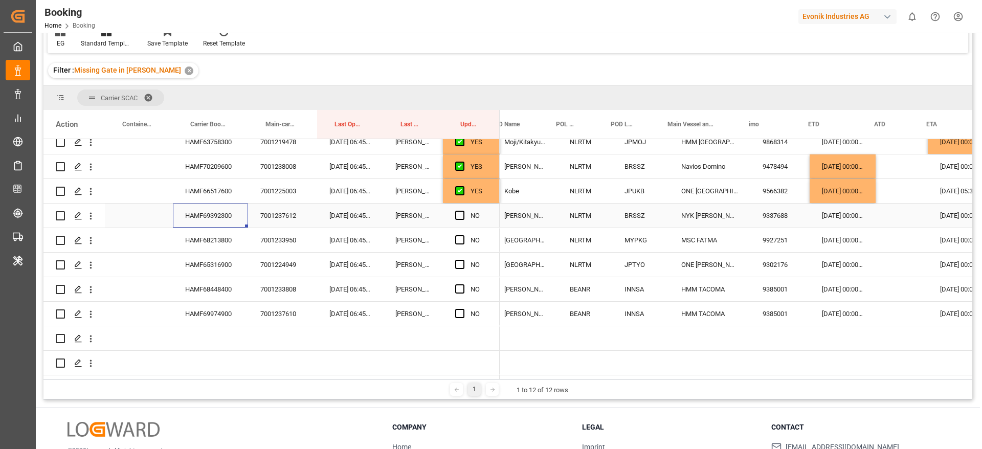
scroll to position [0, 224]
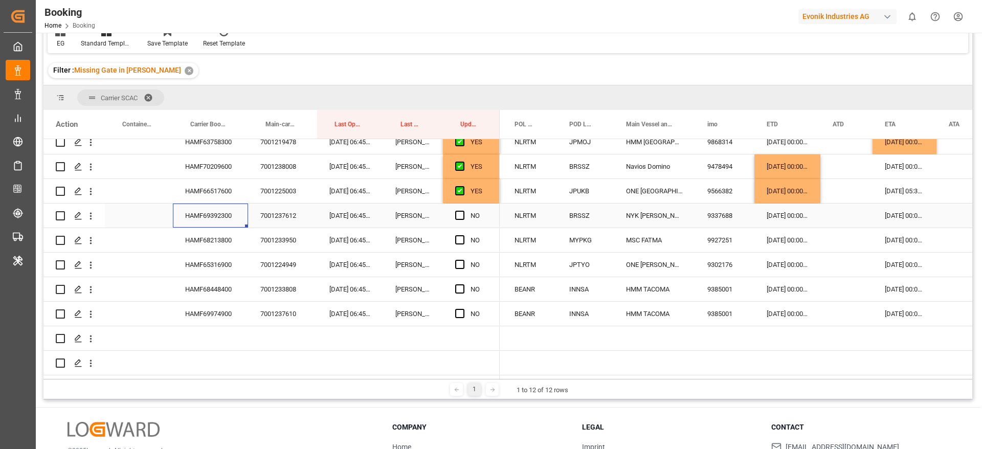
click at [459, 211] on span "Press SPACE to select this row." at bounding box center [459, 215] width 9 height 9
click at [463, 211] on input "Press SPACE to select this row." at bounding box center [463, 211] width 0 height 0
click at [220, 233] on div "HAMF68213800" at bounding box center [210, 240] width 75 height 24
click at [778, 239] on div "25-08-2025 00:00:00" at bounding box center [788, 240] width 66 height 24
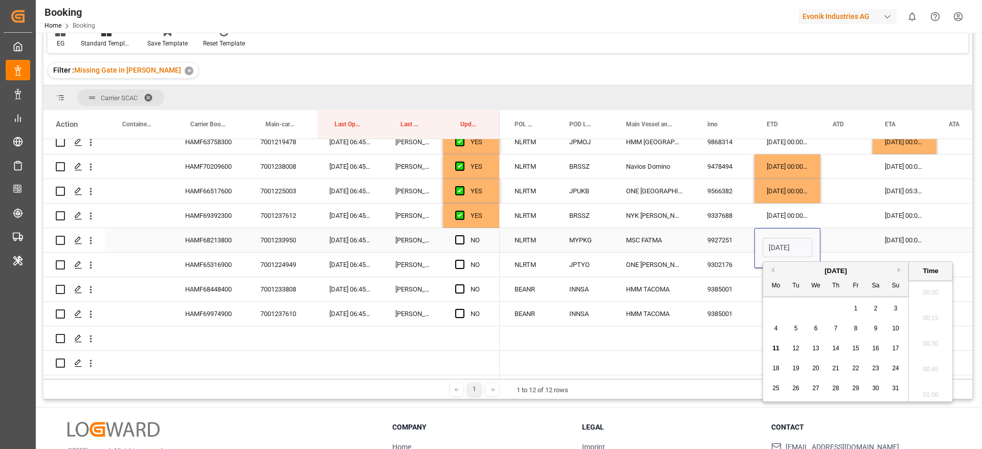
scroll to position [1257, 0]
click at [899, 369] on span "24" at bounding box center [895, 368] width 7 height 7
type input "24-08-2025 00:00"
click at [846, 235] on div "Press SPACE to select this row." at bounding box center [847, 240] width 52 height 24
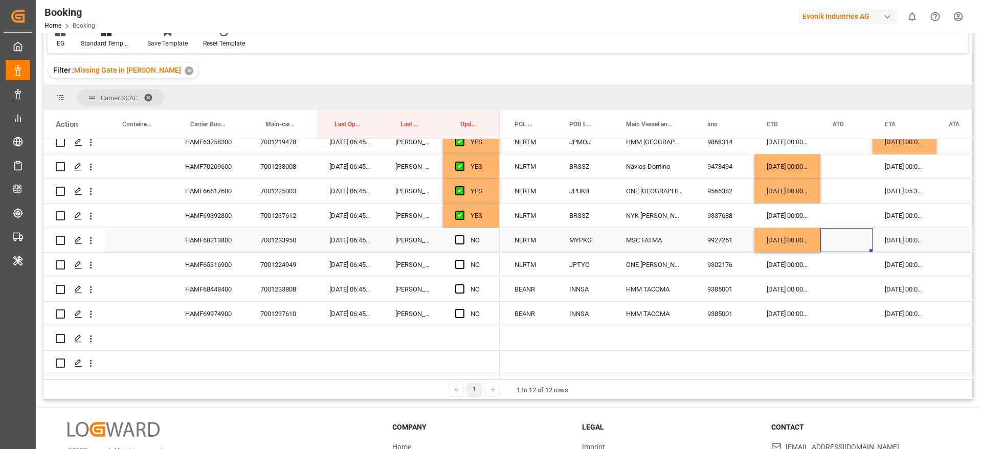
click at [897, 236] on div "22-09-2025 00:00:00" at bounding box center [905, 240] width 64 height 24
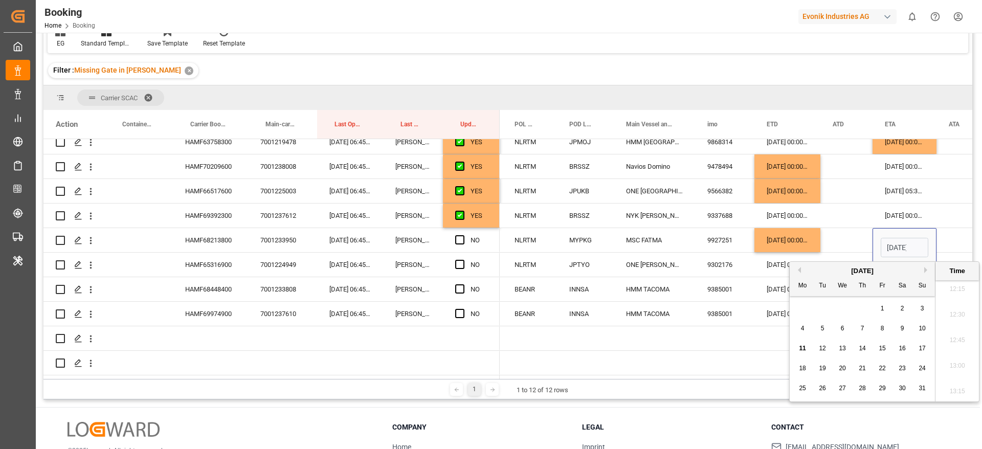
click at [924, 271] on div "August 2025" at bounding box center [862, 271] width 145 height 10
click at [927, 267] on button "Next Month" at bounding box center [927, 270] width 6 height 6
click at [839, 371] on span "24" at bounding box center [842, 368] width 7 height 7
type input "24-09-2025 00:00"
click at [842, 234] on div "Press SPACE to select this row." at bounding box center [847, 240] width 52 height 24
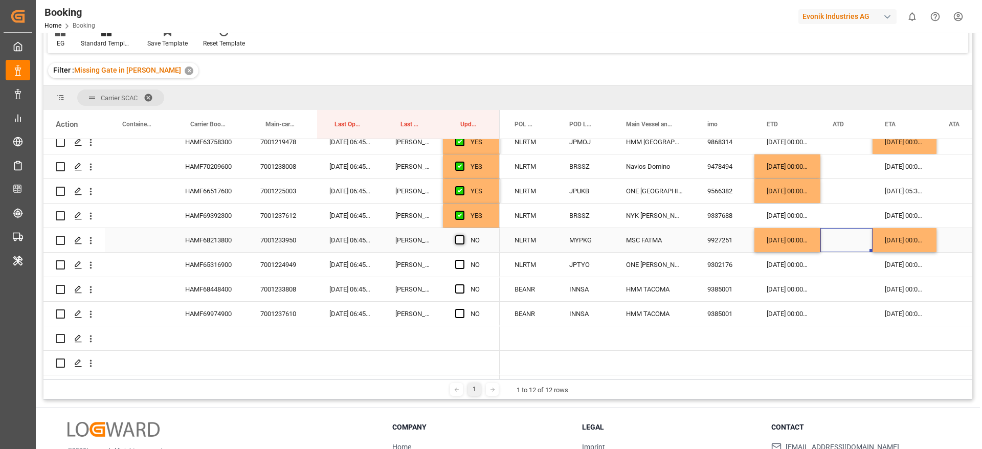
click at [462, 235] on span "Press SPACE to select this row." at bounding box center [459, 239] width 9 height 9
click at [463, 235] on input "Press SPACE to select this row." at bounding box center [463, 235] width 0 height 0
click at [206, 253] on div "HAMF65316900" at bounding box center [210, 265] width 75 height 24
click at [783, 263] on div "14-09-2025 00:00:00" at bounding box center [788, 265] width 66 height 24
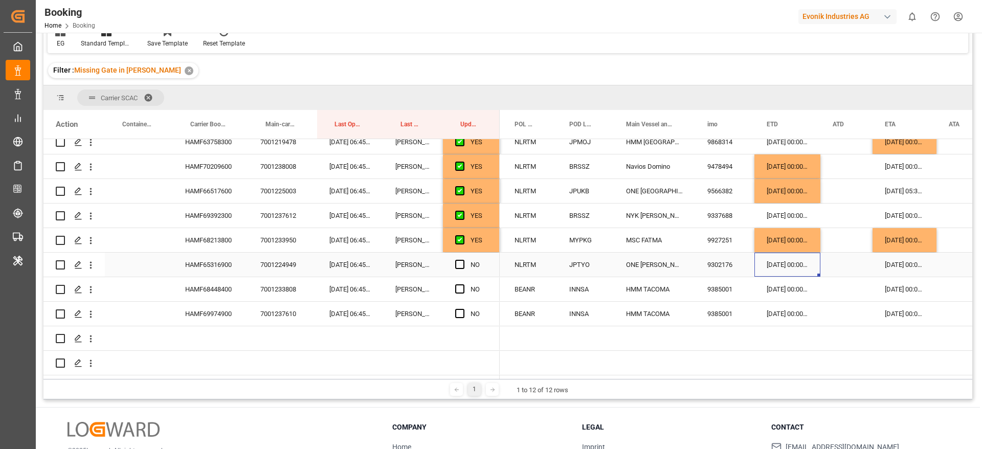
click at [783, 263] on div "14-09-2025 00:00:00" at bounding box center [788, 265] width 66 height 24
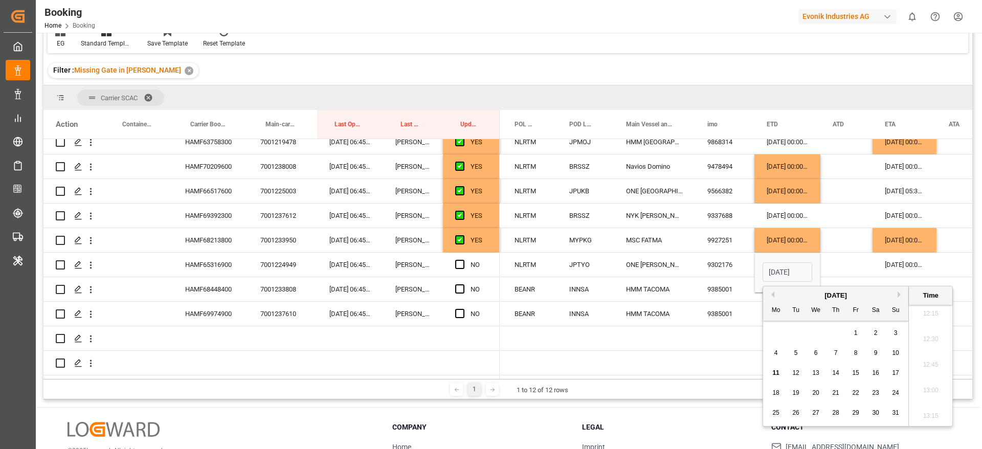
click at [900, 295] on button "Next Month" at bounding box center [901, 295] width 6 height 6
click at [771, 298] on div "October 2025" at bounding box center [835, 296] width 145 height 10
click at [772, 295] on button "Previous Month" at bounding box center [771, 295] width 6 height 6
click at [852, 354] on span "12" at bounding box center [855, 352] width 7 height 7
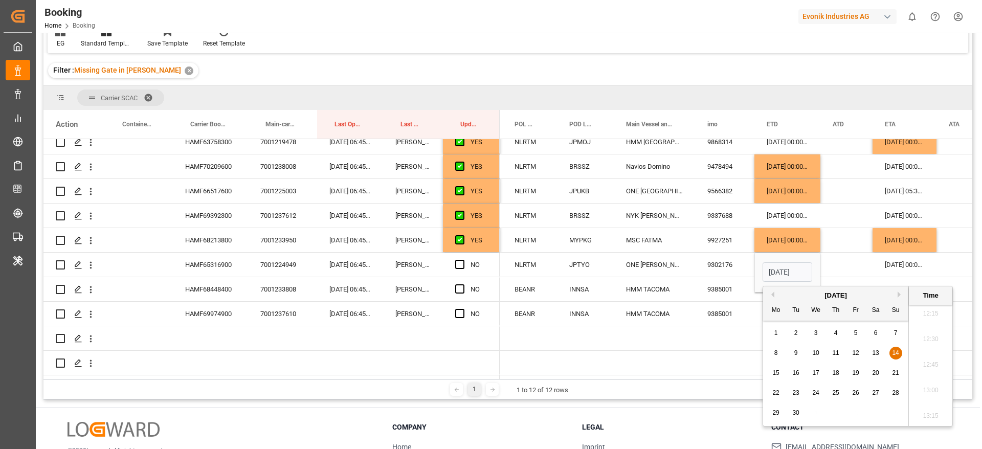
type input "12-09-2025 00:00"
click at [858, 267] on div "Press SPACE to select this row." at bounding box center [847, 265] width 52 height 24
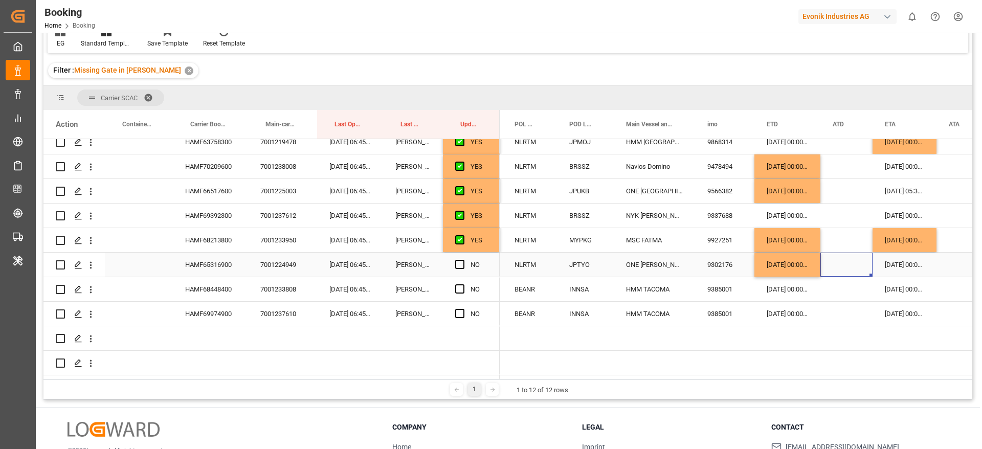
click at [459, 260] on span "Press SPACE to select this row." at bounding box center [459, 264] width 9 height 9
click at [463, 260] on input "Press SPACE to select this row." at bounding box center [463, 260] width 0 height 0
click at [182, 285] on div "HAMF68448400" at bounding box center [210, 289] width 75 height 24
click at [91, 291] on icon "open menu" at bounding box center [90, 289] width 11 height 11
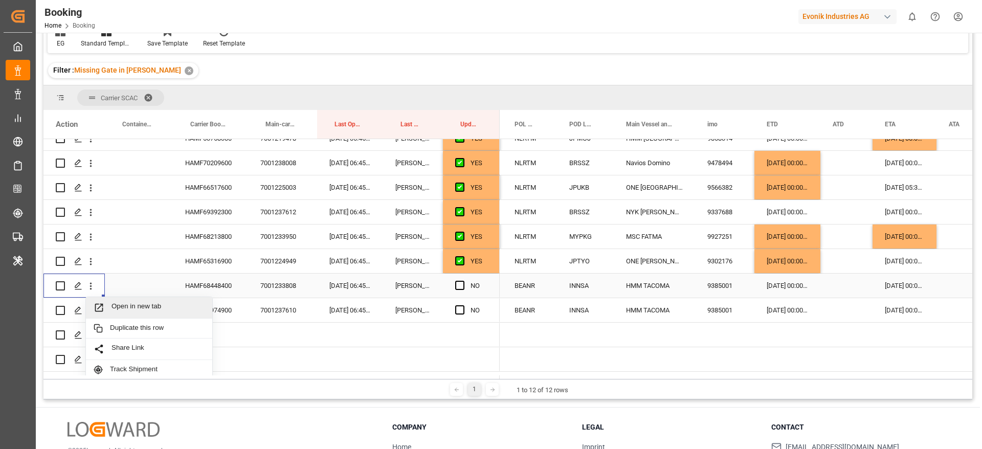
click at [161, 306] on span "Open in new tab" at bounding box center [158, 307] width 93 height 11
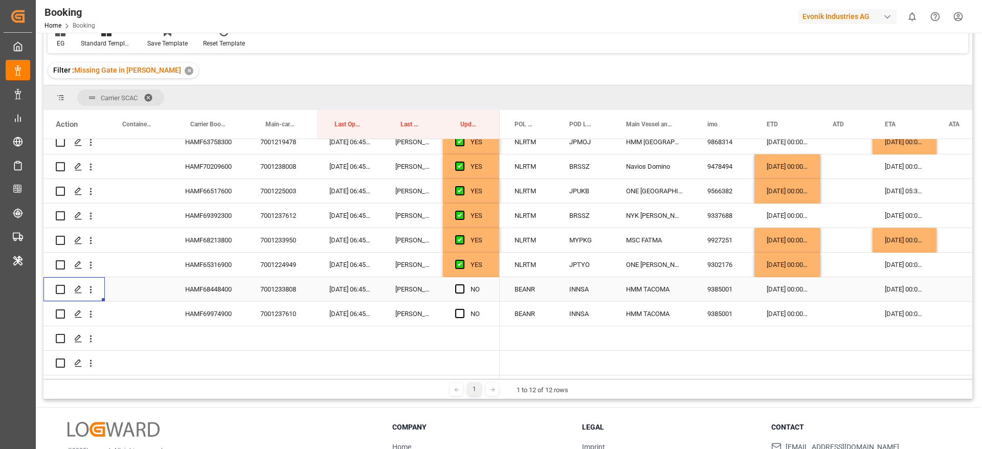
click at [462, 285] on span "Press SPACE to select this row." at bounding box center [459, 288] width 9 height 9
click at [463, 284] on input "Press SPACE to select this row." at bounding box center [463, 284] width 0 height 0
click at [232, 308] on div "HAMF69974900" at bounding box center [210, 314] width 75 height 24
click at [783, 308] on div "31-08-2025 00:00:00" at bounding box center [788, 314] width 66 height 24
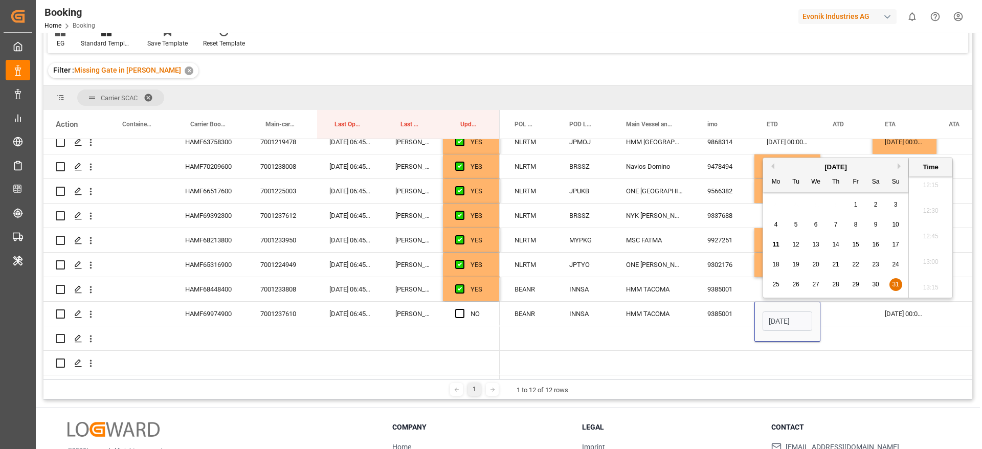
click at [900, 167] on button "Next Month" at bounding box center [901, 166] width 6 height 6
click at [775, 204] on span "1" at bounding box center [776, 204] width 4 height 7
type input "01-09-2025 00:00"
click at [853, 313] on div "Press SPACE to select this row." at bounding box center [847, 314] width 52 height 24
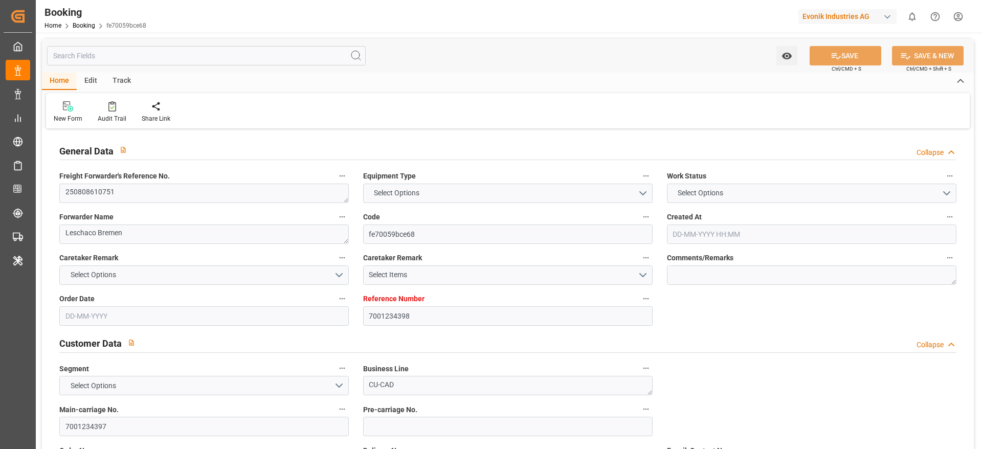
type input "7001234398"
type input "ONE"
type input "Ocean Network Express"
type input "EUNWC"
type input "INKAT"
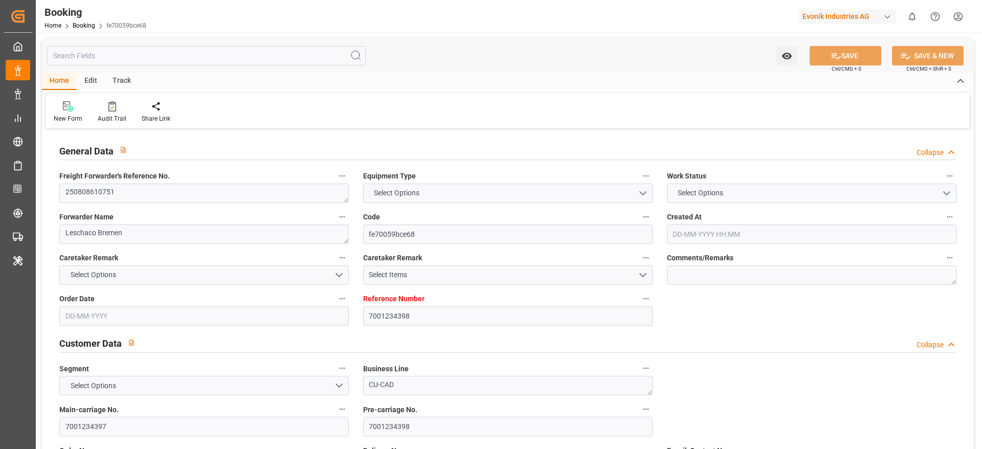
type input "29-07-2025 04:16"
type input "29-07-2025"
type input "17-10-2025"
type input "21-08-2025"
type input "04-08-2025"
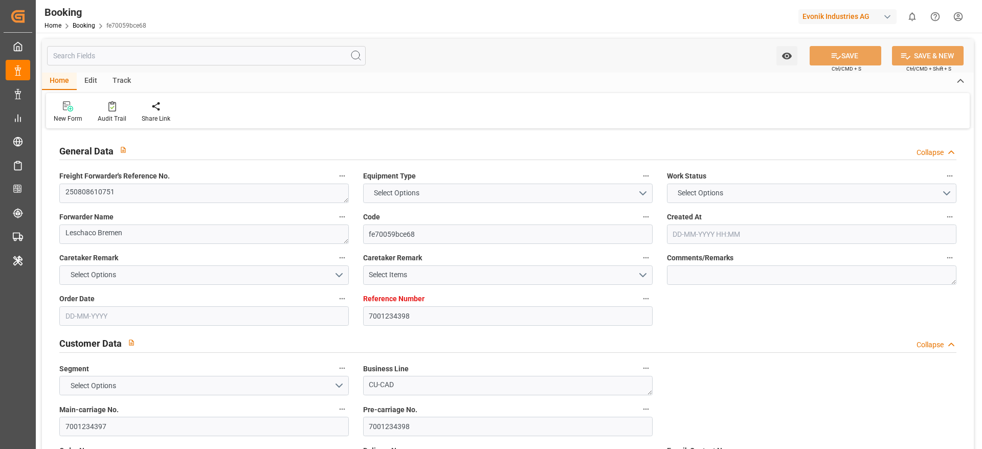
type input "11-08-2025"
type input "11-08-2025 06:51"
click at [149, 192] on textarea "250808610751" at bounding box center [204, 193] width 290 height 19
click at [149, 191] on textarea "250808610751" at bounding box center [204, 193] width 290 height 19
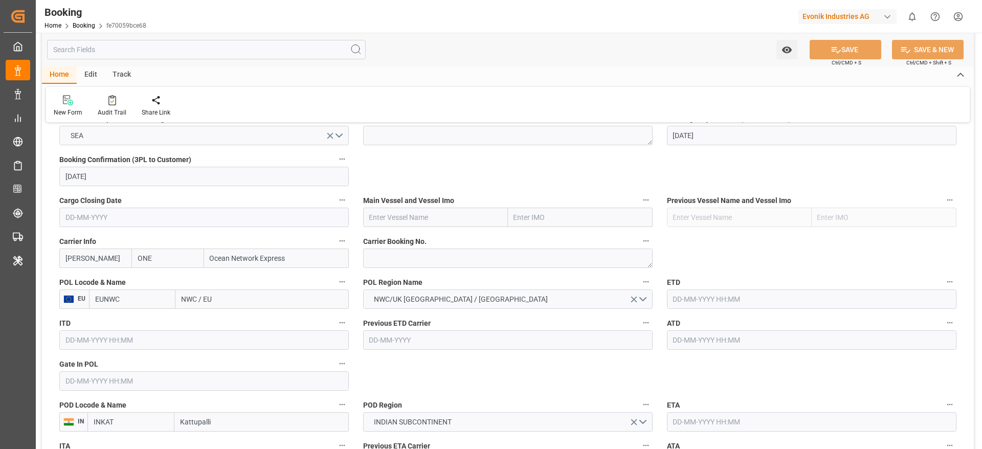
scroll to position [691, 0]
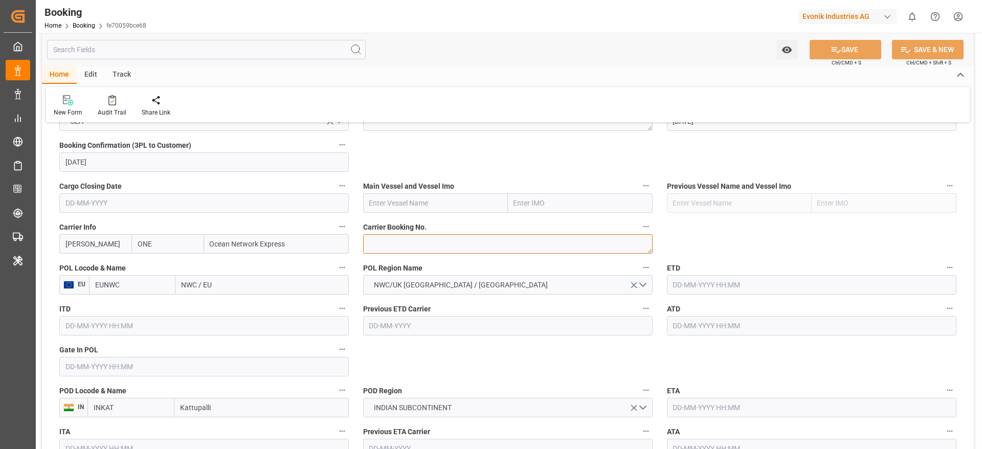
click at [402, 241] on textarea at bounding box center [508, 243] width 290 height 19
paste textarea "HAMF70053300"
type textarea "HAMF70053300"
click at [228, 281] on input "NWC / EU" at bounding box center [261, 284] width 173 height 19
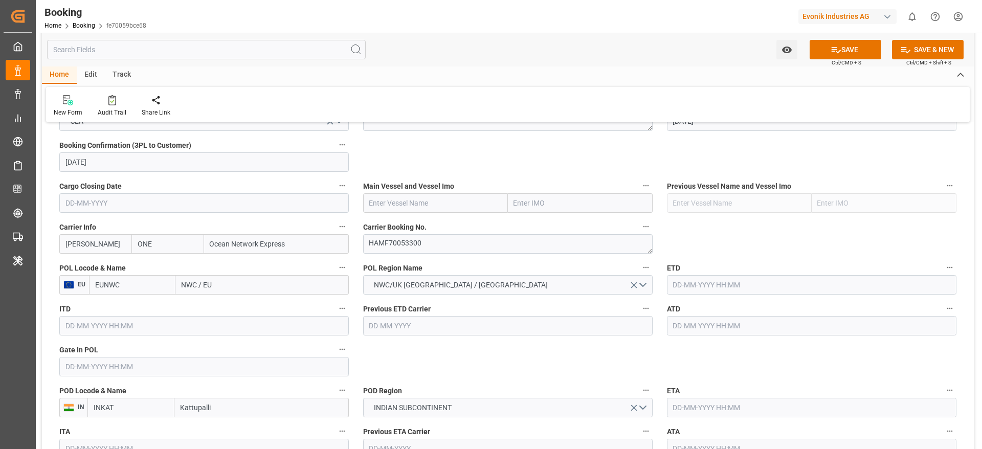
click at [228, 281] on input "NWC / EU" at bounding box center [261, 284] width 173 height 19
paste input "[GEOGRAPHIC_DATA]"
type input "[GEOGRAPHIC_DATA]"
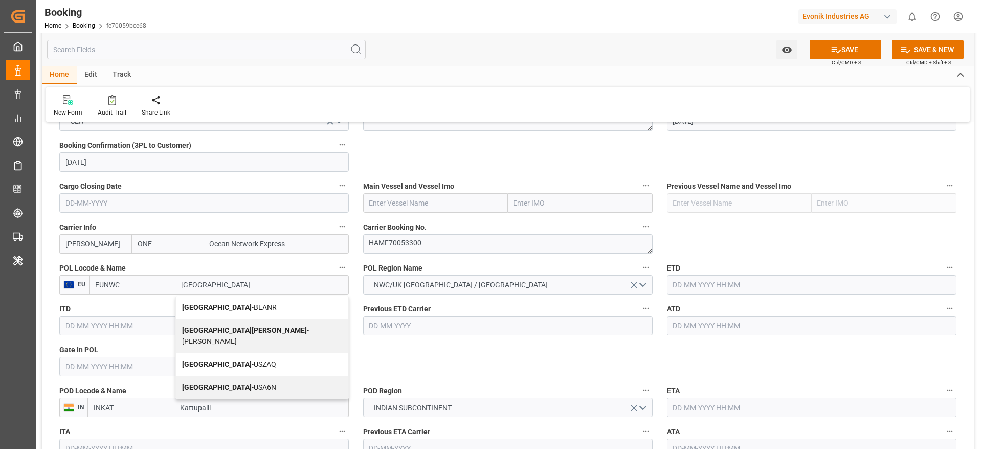
click at [240, 300] on div "Antwerp - BEANR" at bounding box center [262, 307] width 172 height 23
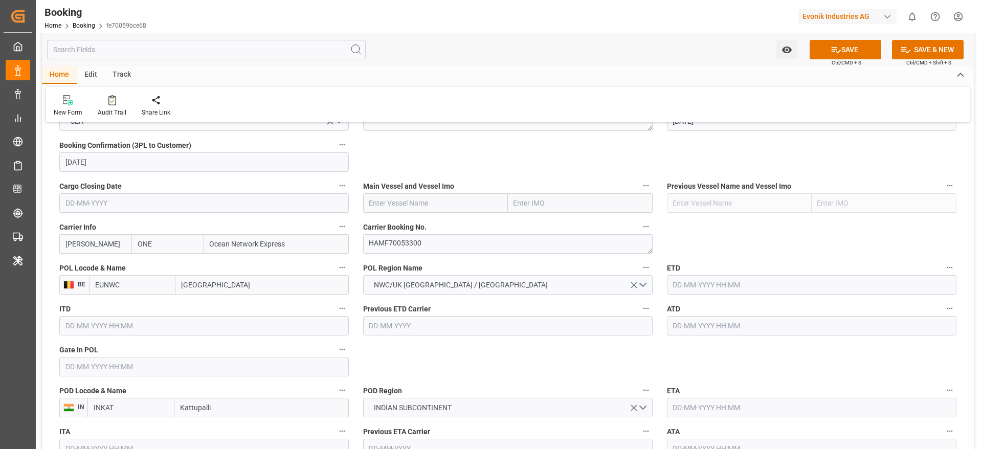
type input "BEANR"
type input "[GEOGRAPHIC_DATA]"
click at [405, 195] on input "text" at bounding box center [435, 202] width 145 height 19
paste input "ONE RELIABILITY 016E (OABT)"
click at [436, 211] on div "ONE RELIABILITY 016E (OABT)" at bounding box center [435, 202] width 145 height 19
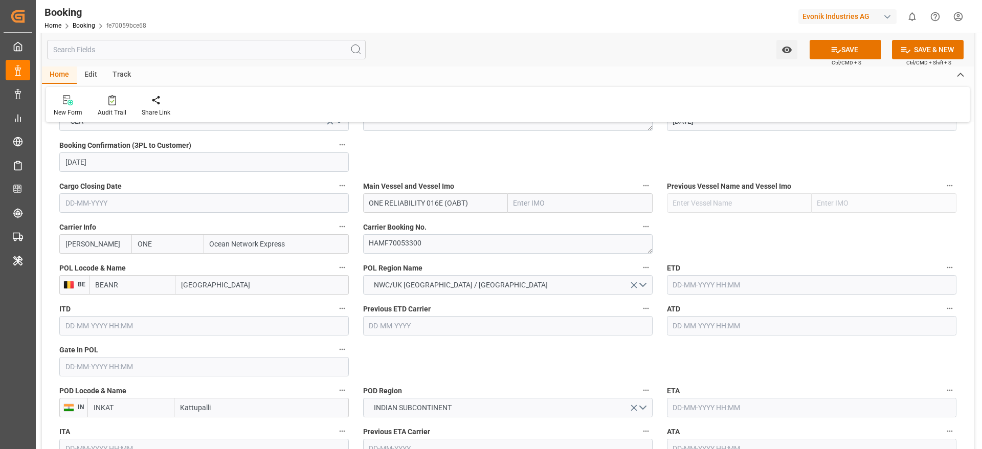
drag, startPoint x: 470, startPoint y: 204, endPoint x: 425, endPoint y: 211, distance: 45.1
click at [425, 211] on input "ONE RELIABILITY 016E (OABT)" at bounding box center [435, 202] width 145 height 19
click at [454, 228] on span "ONE RELIABILITY - 9952737" at bounding box center [414, 225] width 88 height 8
type input "ONE RELIABILITY"
type input "9952737"
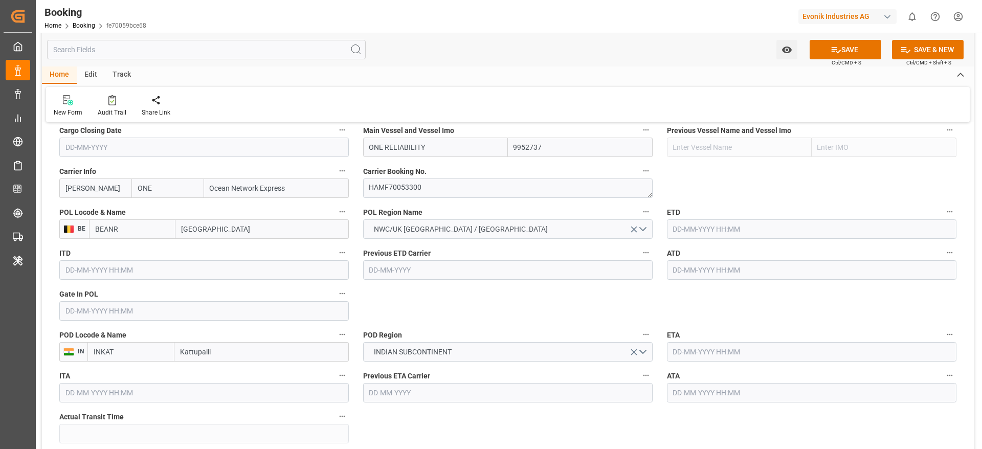
scroll to position [767, 0]
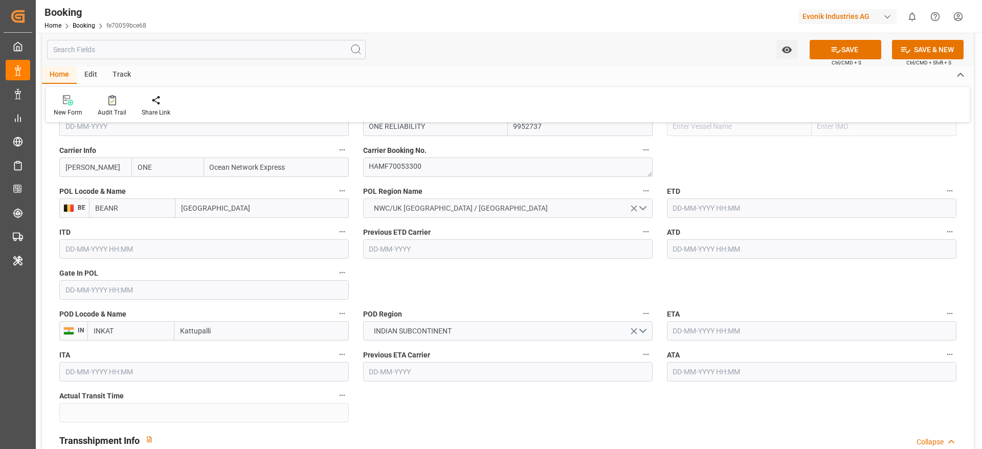
type input "ONE RELIABILITY"
click at [717, 208] on input "text" at bounding box center [812, 207] width 290 height 19
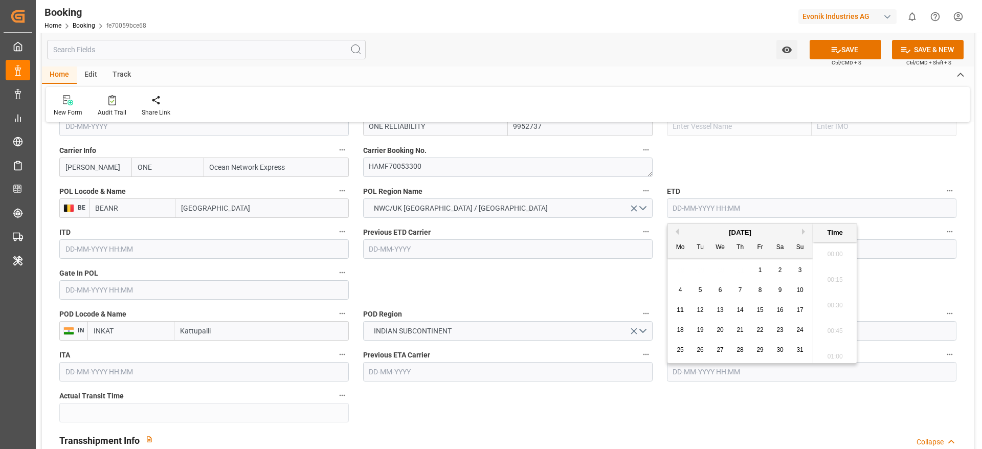
scroll to position [1282, 0]
click at [764, 350] on div "29" at bounding box center [760, 350] width 13 height 12
type input "[DATE] 00:00"
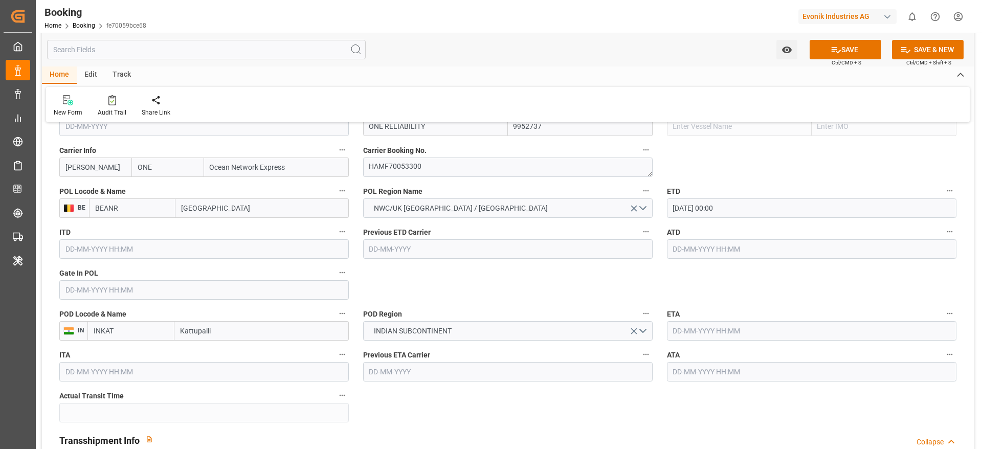
click at [696, 332] on input "text" at bounding box center [812, 330] width 290 height 19
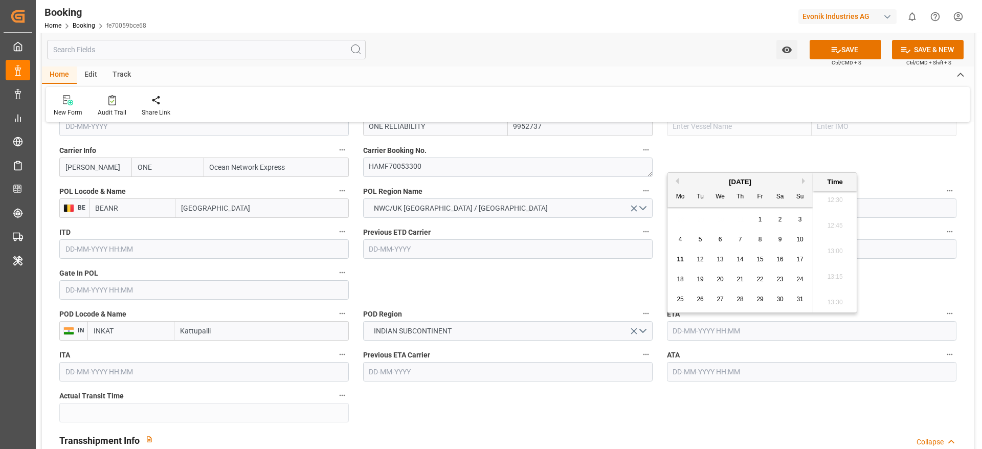
click at [804, 182] on button "Next Month" at bounding box center [805, 181] width 6 height 6
click at [679, 241] on span "3" at bounding box center [681, 239] width 4 height 7
type input "[DATE] 00:00"
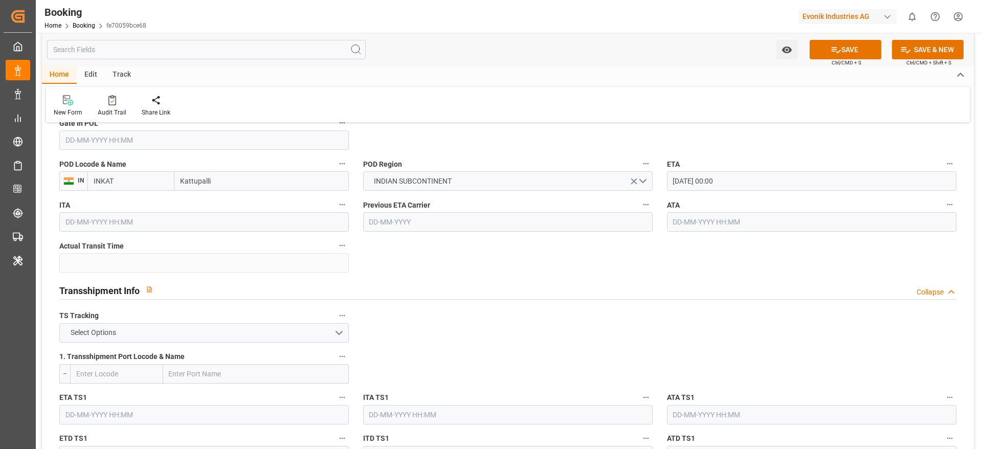
scroll to position [921, 0]
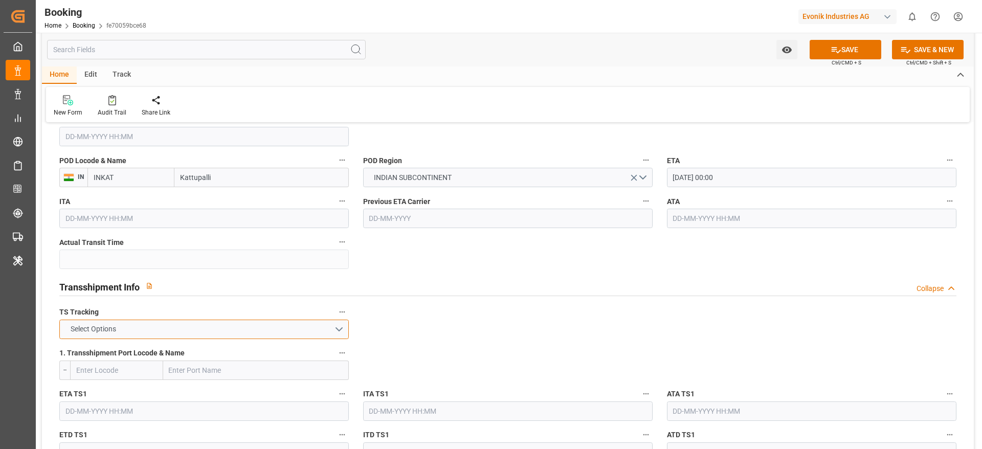
click at [157, 332] on button "Select Options" at bounding box center [204, 329] width 290 height 19
click at [95, 328] on div "TRUE" at bounding box center [204, 331] width 289 height 21
click at [203, 373] on input "text" at bounding box center [256, 370] width 186 height 19
paste input "[GEOGRAPHIC_DATA]"
type input "[GEOGRAPHIC_DATA]"
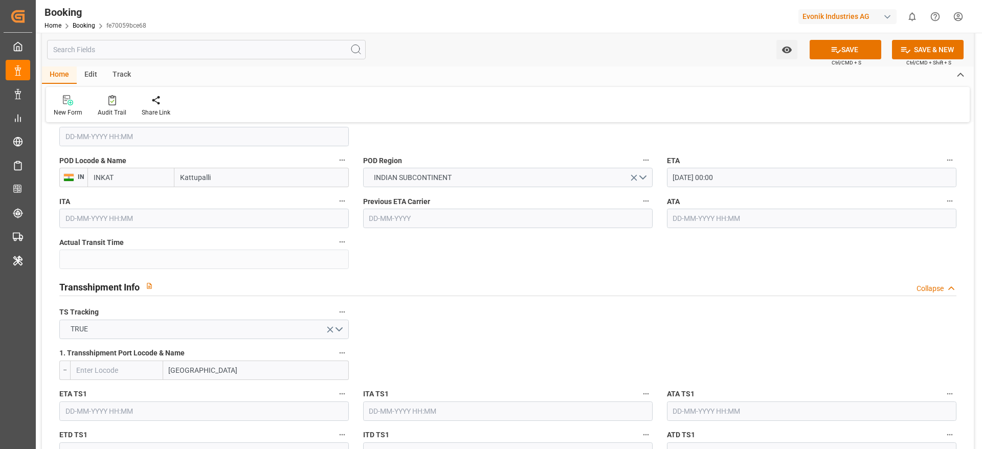
scroll to position [998, 0]
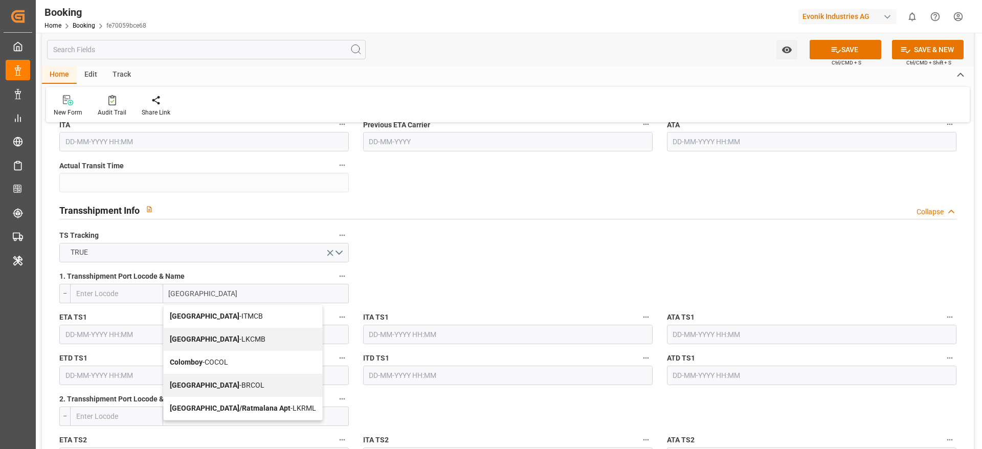
click at [224, 346] on div "Colombo - LKCMB" at bounding box center [243, 339] width 159 height 23
type input "LKCMB"
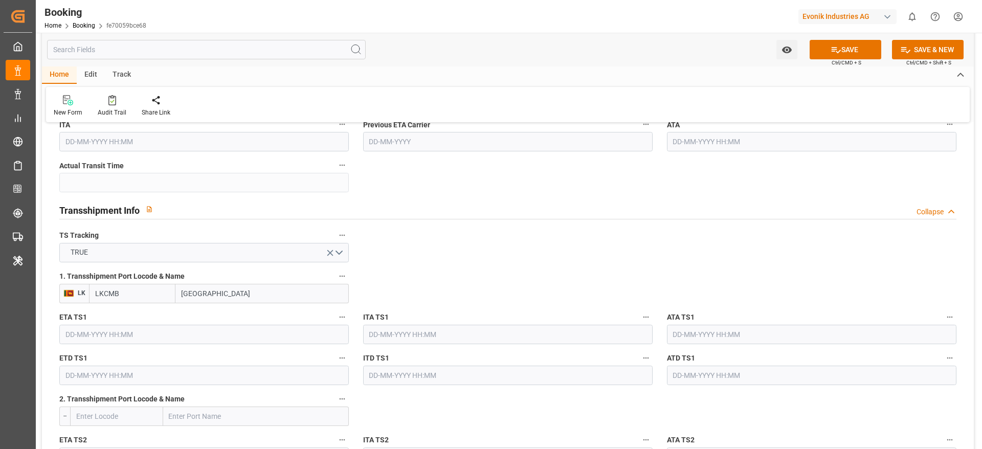
type input "[GEOGRAPHIC_DATA]"
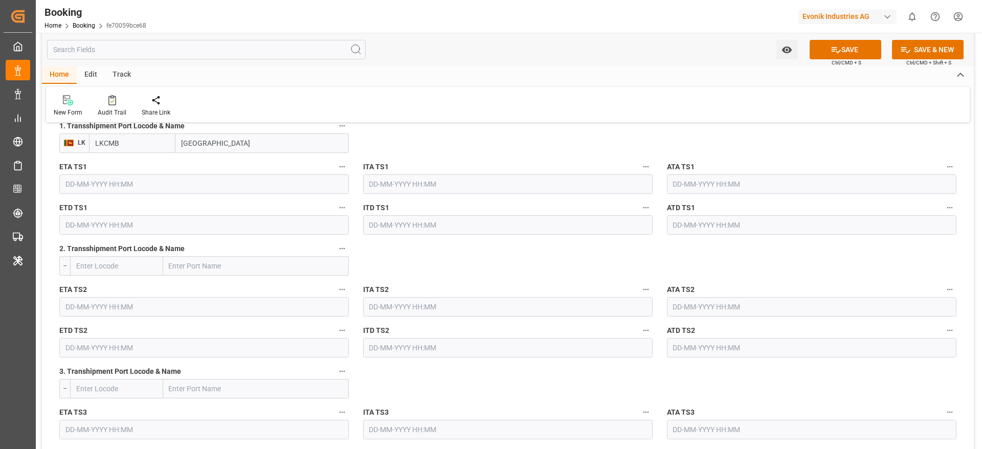
scroll to position [1151, 0]
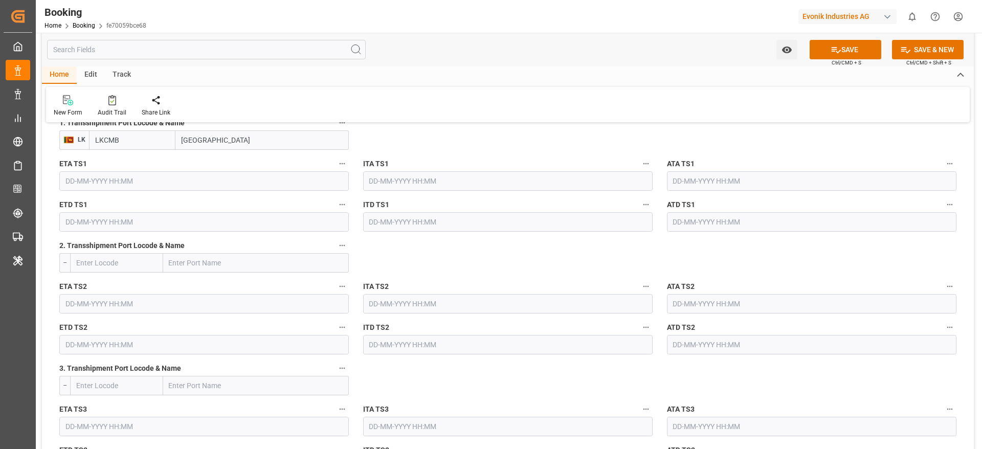
click at [125, 182] on input "text" at bounding box center [204, 180] width 290 height 19
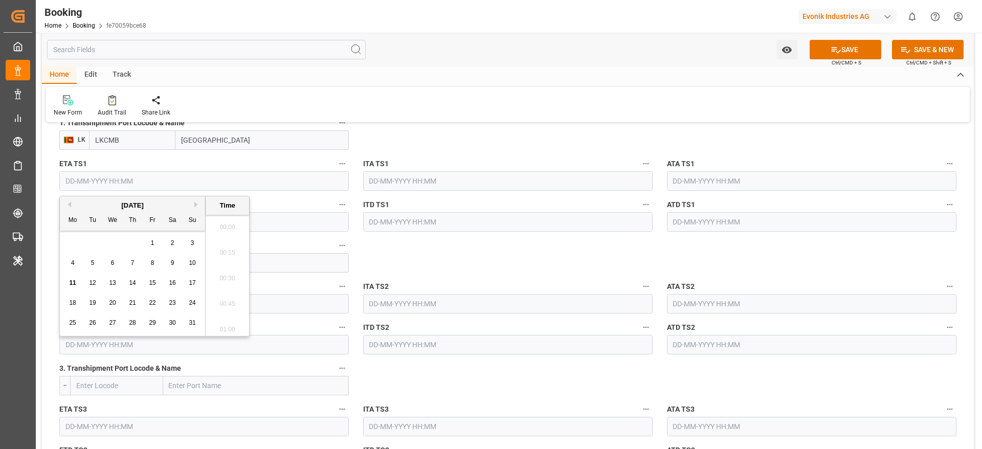
scroll to position [1282, 0]
click at [197, 204] on button "Next Month" at bounding box center [197, 205] width 6 height 6
click at [131, 305] on span "23" at bounding box center [132, 302] width 7 height 7
type input "[DATE] 00:00"
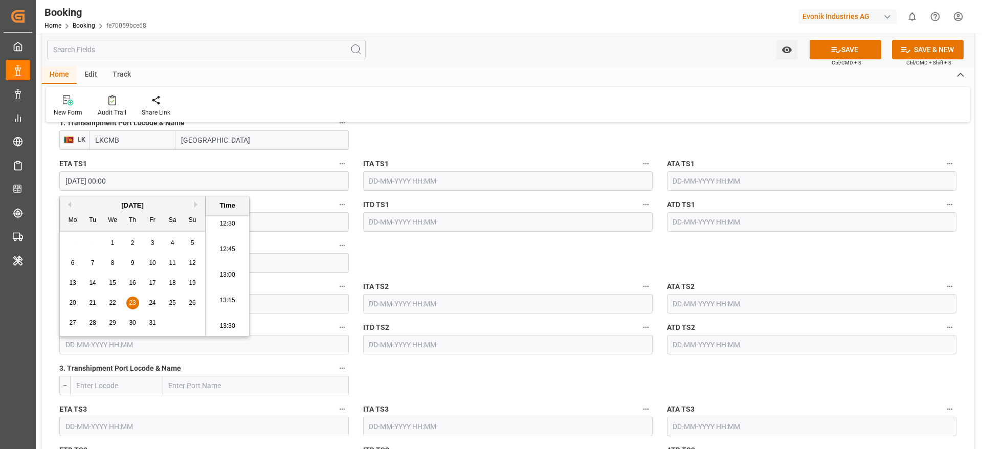
click at [284, 258] on input "text" at bounding box center [256, 262] width 186 height 19
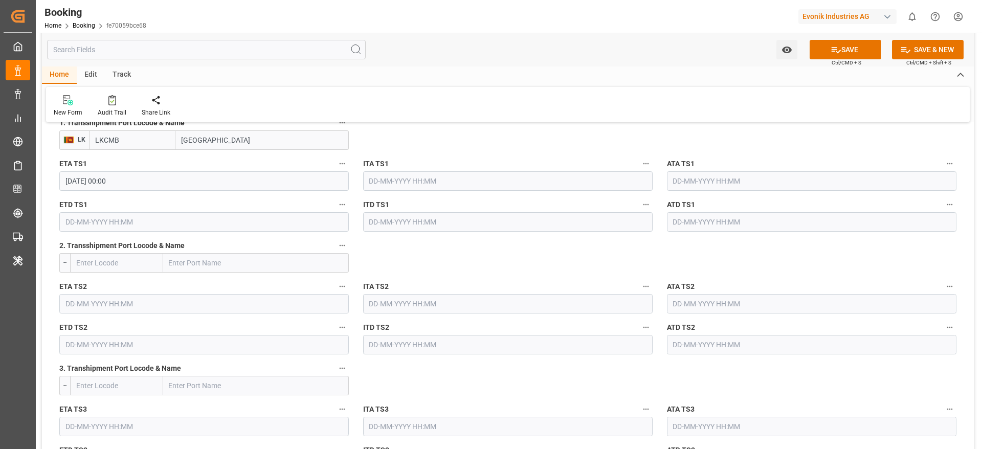
click at [138, 232] on div "ETD TS1" at bounding box center [204, 214] width 304 height 41
click at [141, 221] on input "text" at bounding box center [204, 221] width 290 height 19
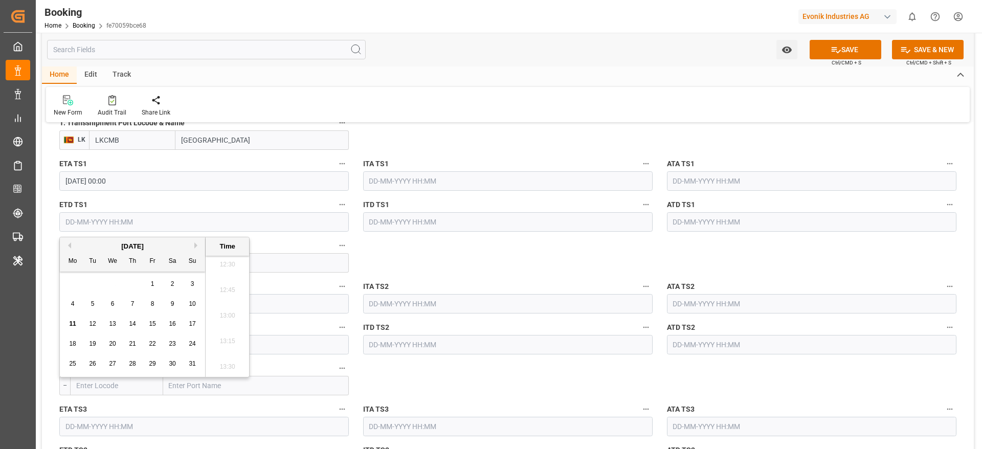
click at [193, 245] on div "[DATE]" at bounding box center [132, 246] width 145 height 10
click at [197, 245] on button "Next Month" at bounding box center [197, 245] width 6 height 6
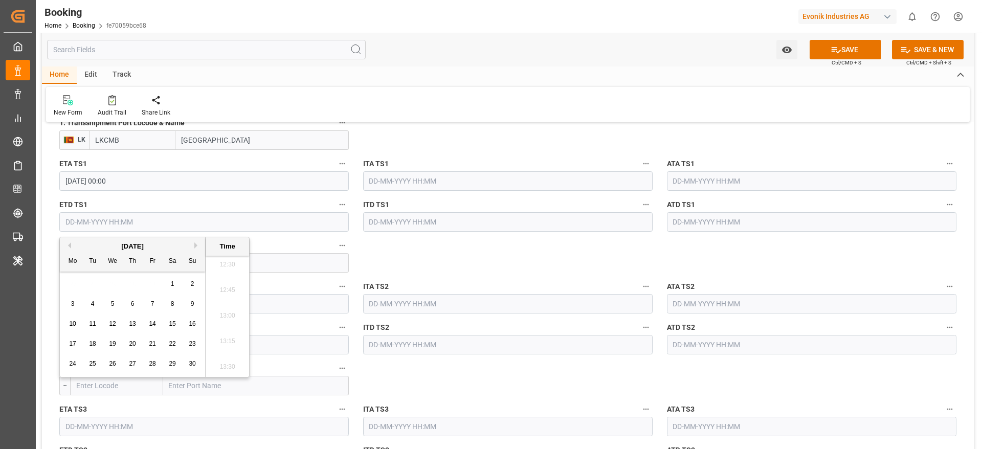
click at [173, 284] on span "1" at bounding box center [173, 283] width 4 height 7
type input "[DATE] 00:00"
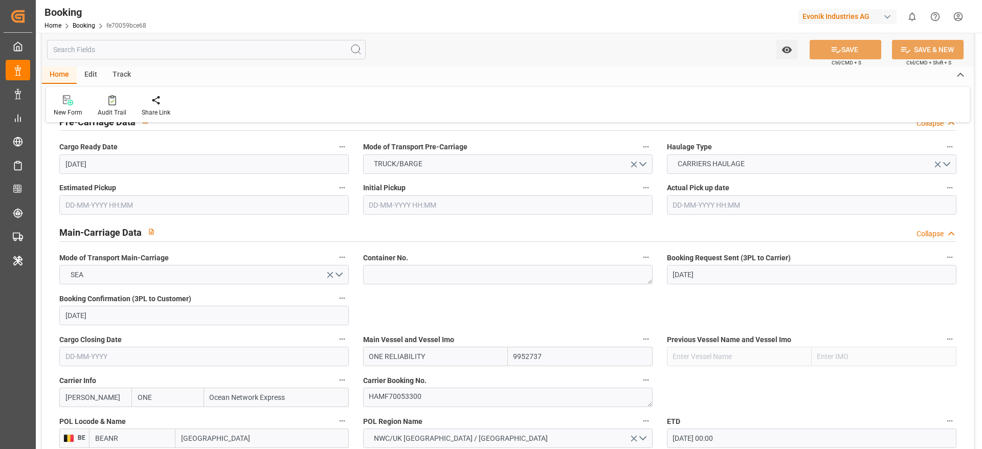
scroll to position [767, 0]
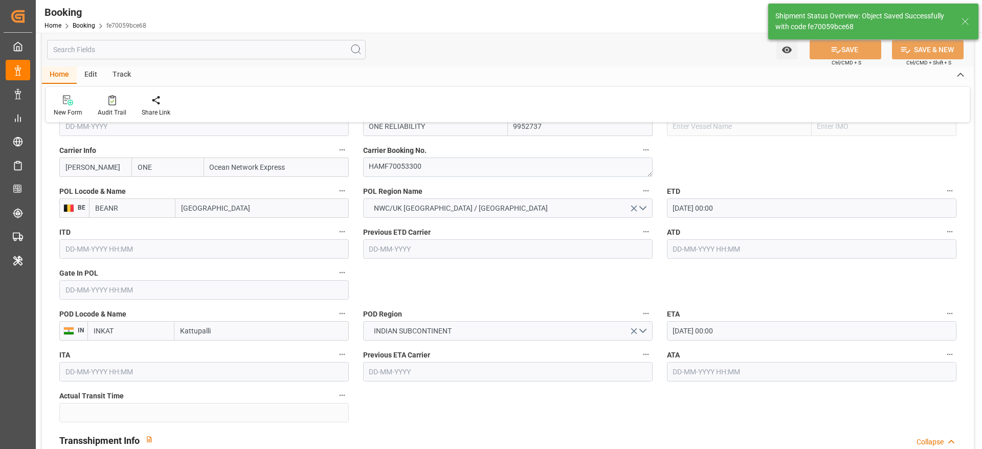
type input "ONE RELIABILITY"
type input "[DATE] 00:00"
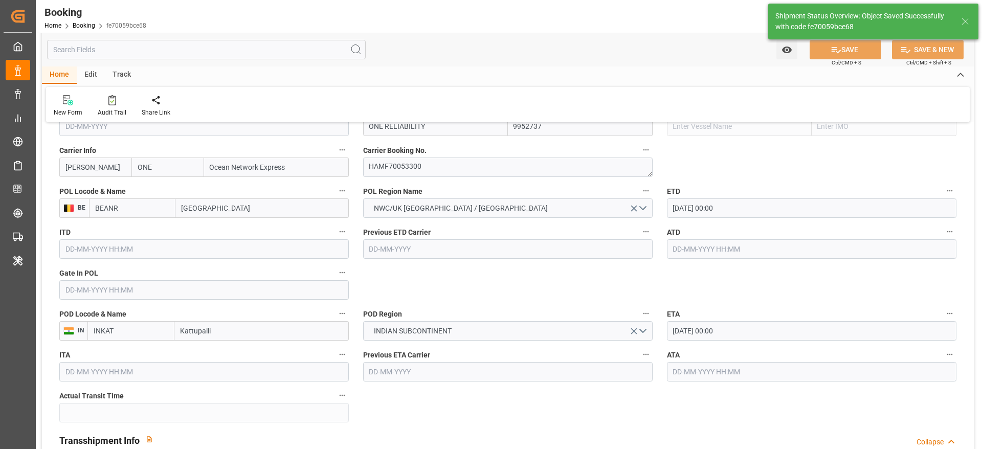
type input "11-08-2025 07:33"
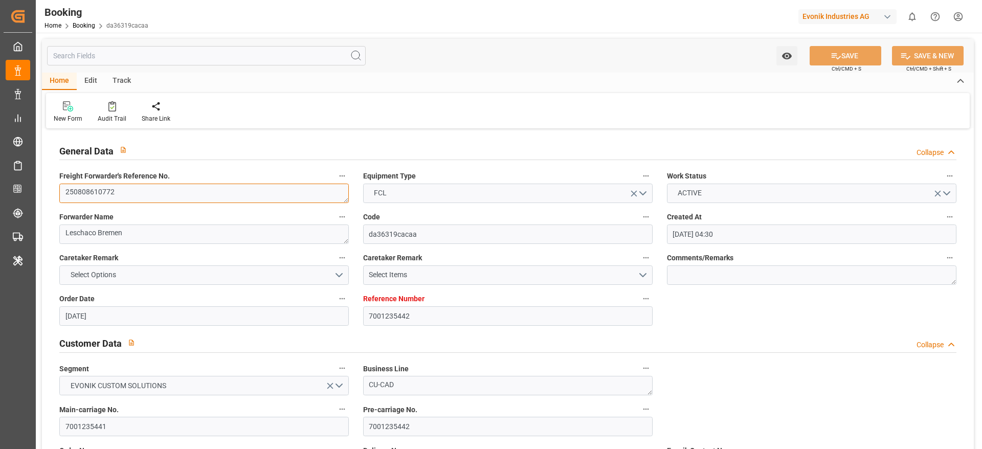
click at [145, 201] on textarea "250808610772" at bounding box center [204, 193] width 290 height 19
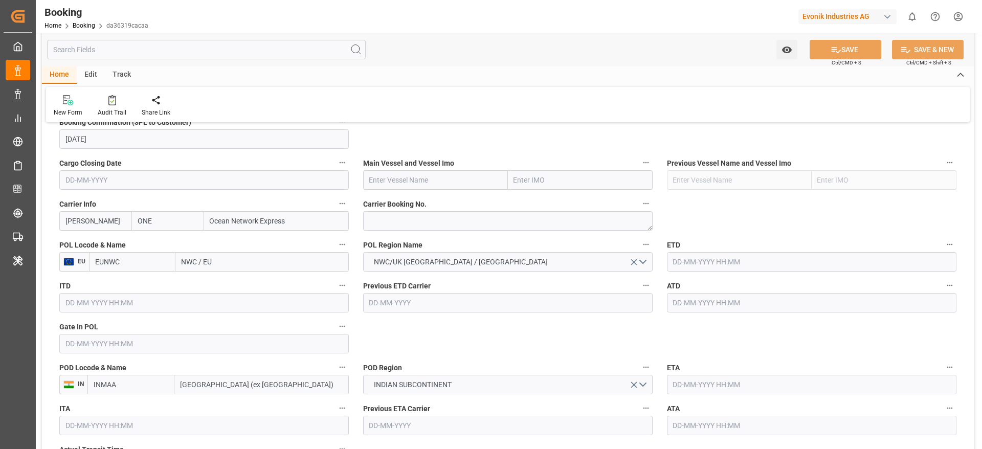
scroll to position [691, 0]
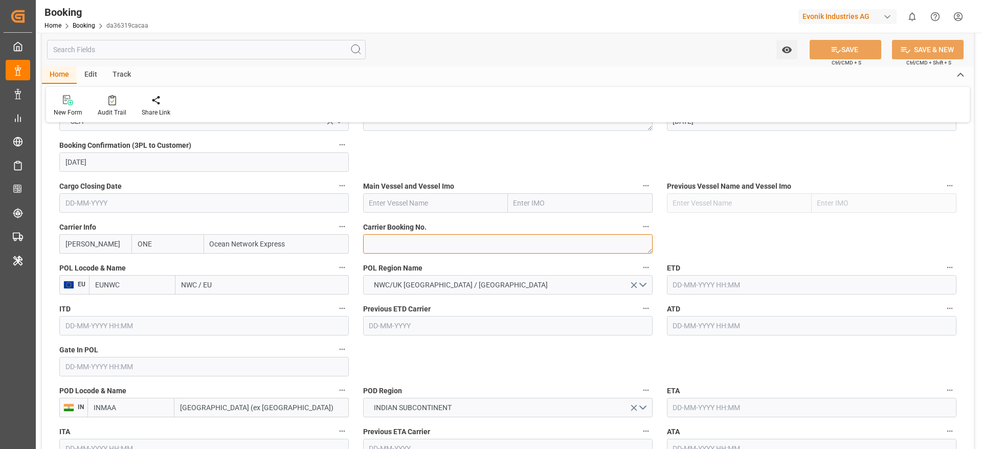
click at [410, 251] on textarea at bounding box center [508, 243] width 290 height 19
paste textarea "HAMF70054400"
type textarea "HAMF70054400"
click at [402, 197] on input "text" at bounding box center [435, 202] width 145 height 19
paste input "ONE RELIABILITY 016E (OABT)"
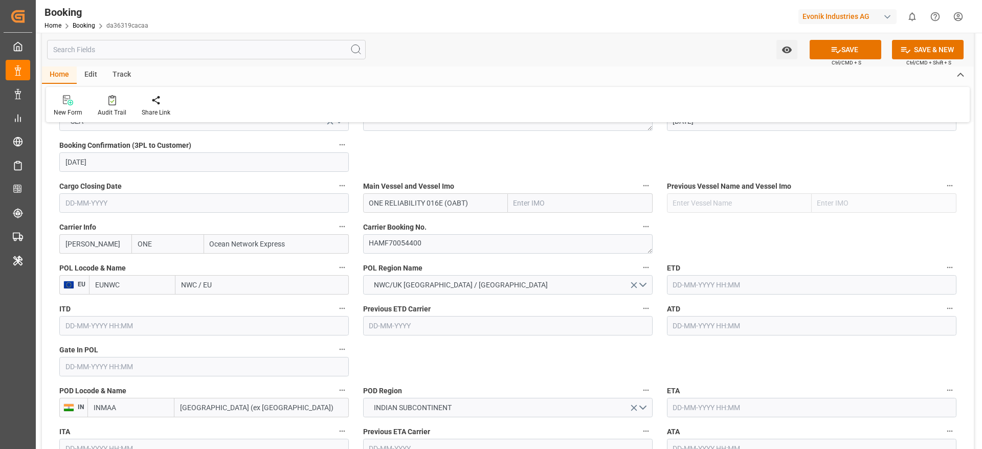
drag, startPoint x: 482, startPoint y: 202, endPoint x: 425, endPoint y: 212, distance: 58.1
click at [425, 212] on input "ONE RELIABILITY 016E (OABT)" at bounding box center [435, 202] width 145 height 19
click at [417, 230] on b "ONE RELIABILITY" at bounding box center [398, 225] width 57 height 8
type input "ONE RELIABILITY"
type input "9952737"
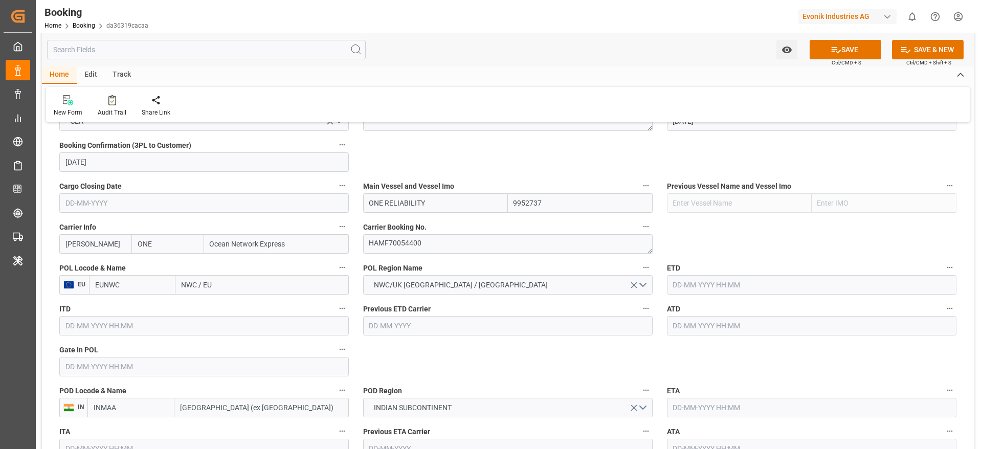
type input "ONE RELIABILITY"
click at [223, 281] on input "NWC / EU" at bounding box center [261, 284] width 173 height 19
click at [241, 282] on input "NWC / EU" at bounding box center [261, 284] width 173 height 19
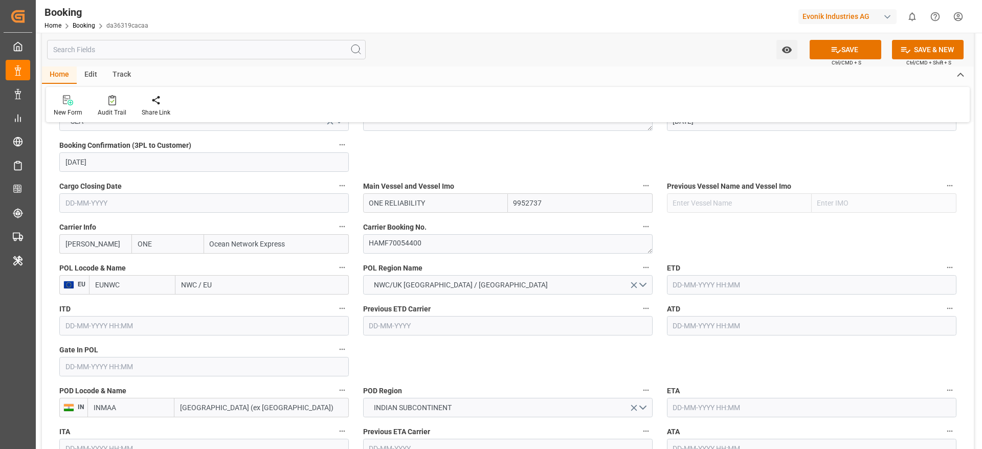
click at [241, 282] on input "NWC / EU" at bounding box center [261, 284] width 173 height 19
paste input "[GEOGRAPHIC_DATA]"
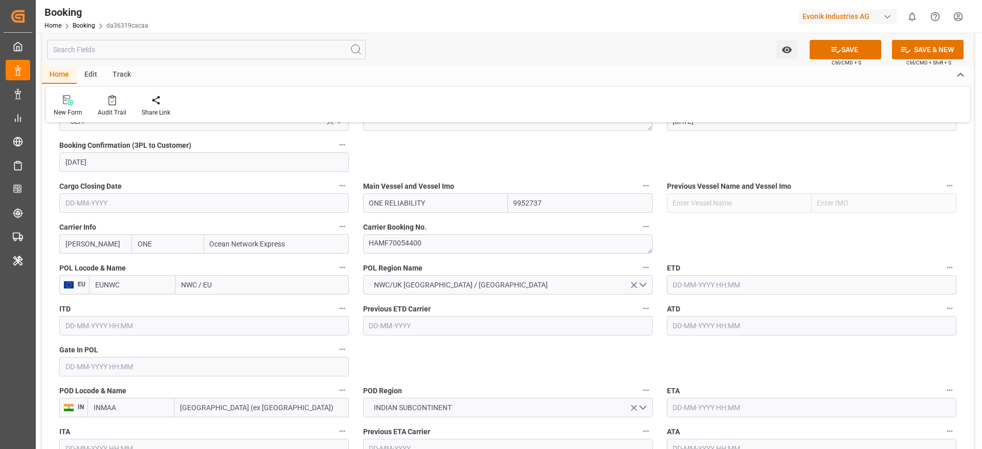
type input "[GEOGRAPHIC_DATA]"
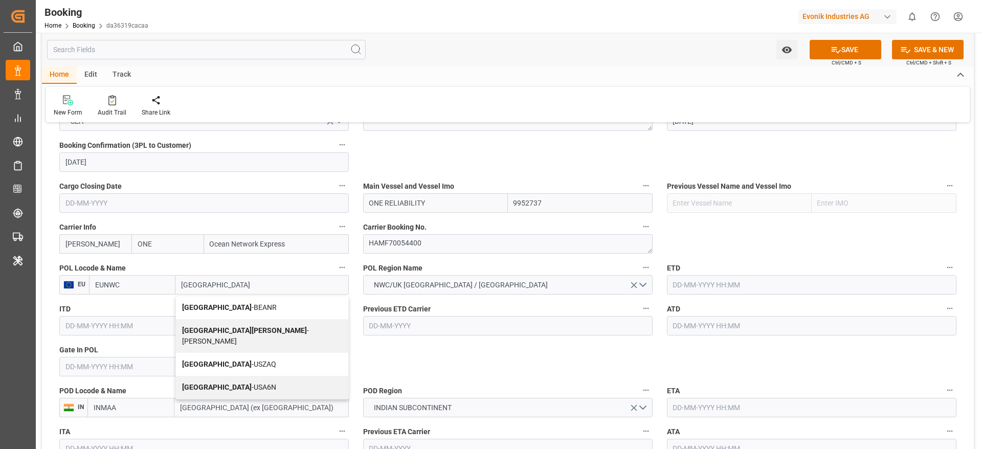
click at [249, 306] on div "Antwerp - BEANR" at bounding box center [262, 307] width 172 height 23
type input "BEANR"
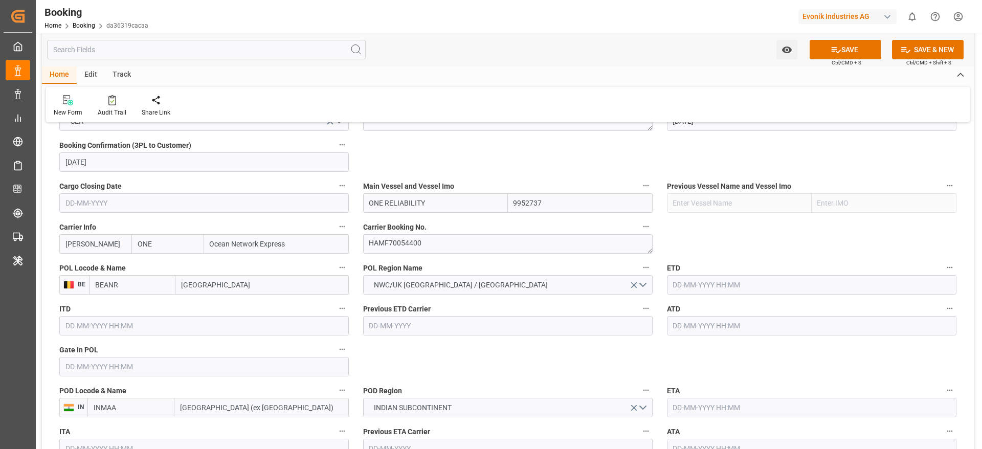
scroll to position [767, 0]
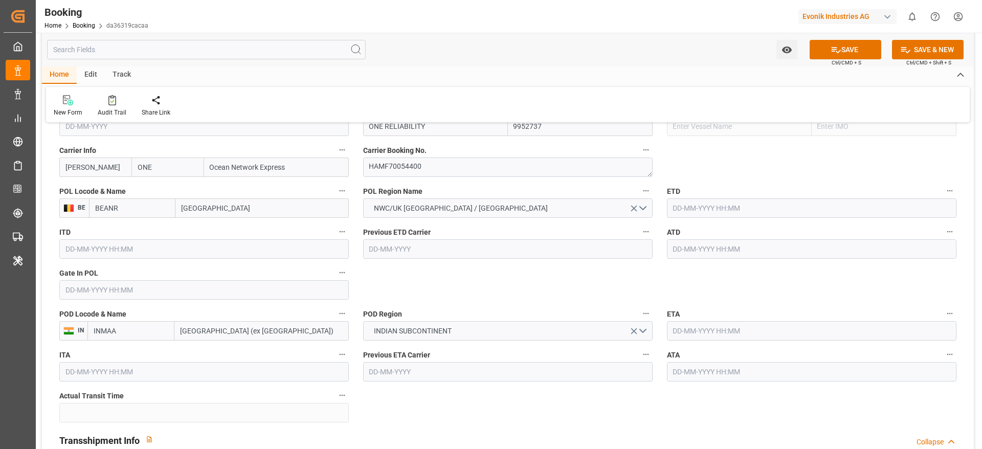
type input "[GEOGRAPHIC_DATA]"
click at [273, 329] on input "[GEOGRAPHIC_DATA] (ex [GEOGRAPHIC_DATA])" at bounding box center [261, 330] width 174 height 19
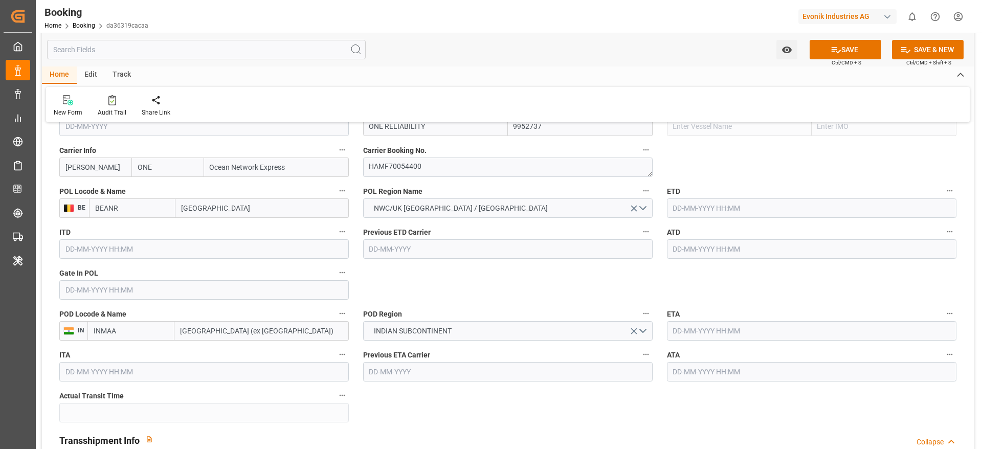
click at [273, 329] on input "[GEOGRAPHIC_DATA] (ex [GEOGRAPHIC_DATA])" at bounding box center [261, 330] width 174 height 19
paste input "KATTUPALLI PORT"
type input "KATTUPALLI PORT"
click at [235, 352] on span "Kattupalli Port - INKTP" at bounding box center [216, 353] width 70 height 8
type input "INKTP"
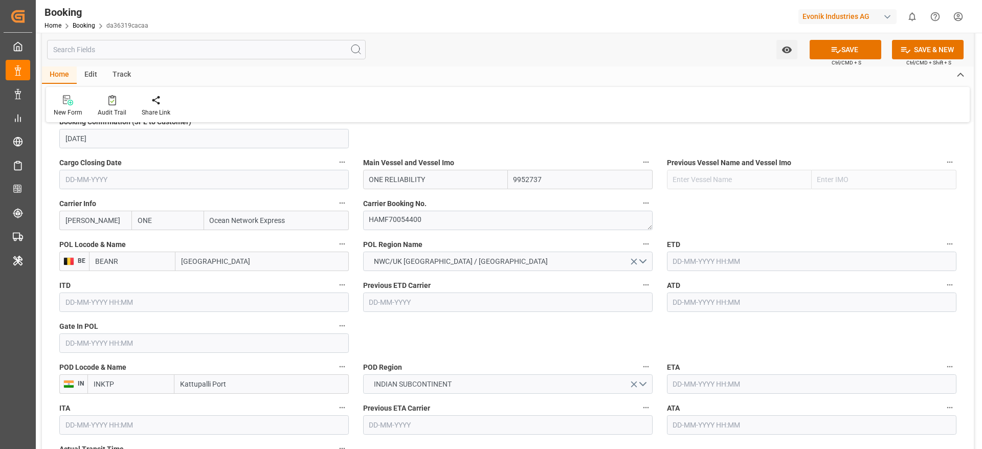
scroll to position [691, 0]
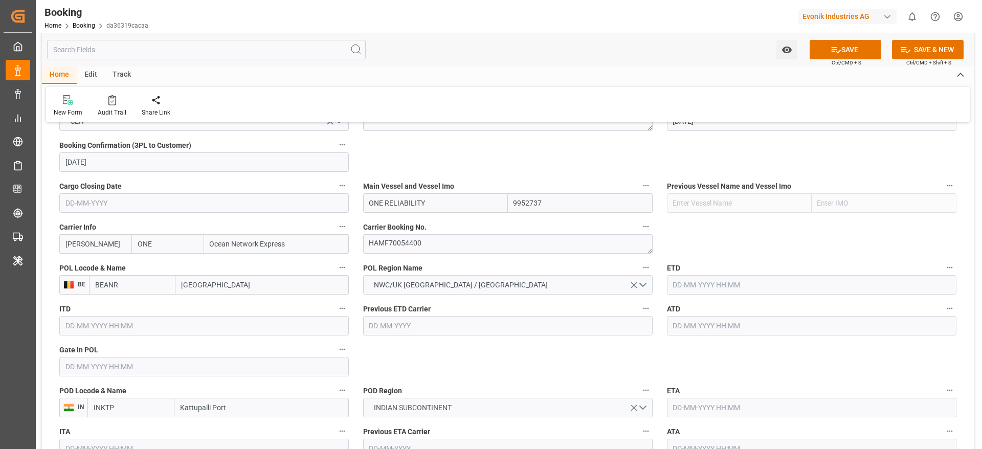
type input "Kattupalli Port"
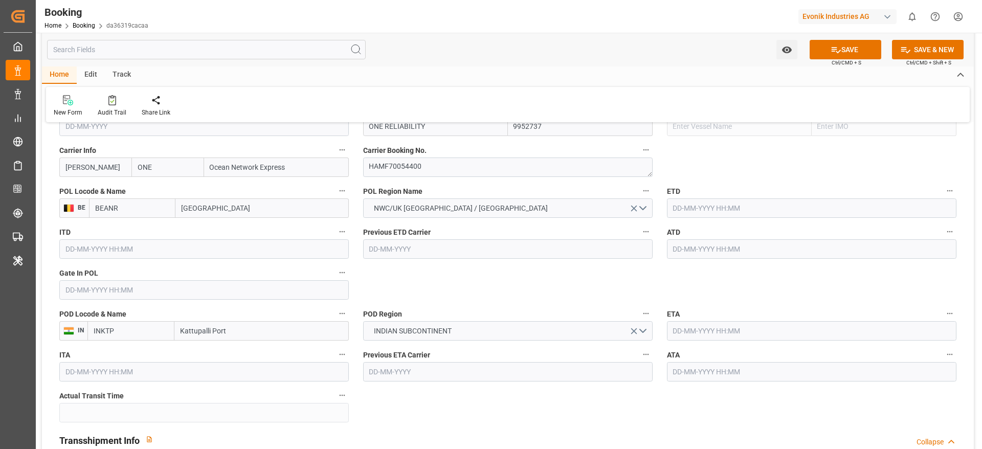
click at [711, 197] on label "ETD" at bounding box center [812, 191] width 290 height 14
click at [943, 197] on button "ETD" at bounding box center [949, 190] width 13 height 13
click at [721, 202] on div at bounding box center [491, 224] width 982 height 449
click at [728, 202] on input "text" at bounding box center [812, 207] width 290 height 19
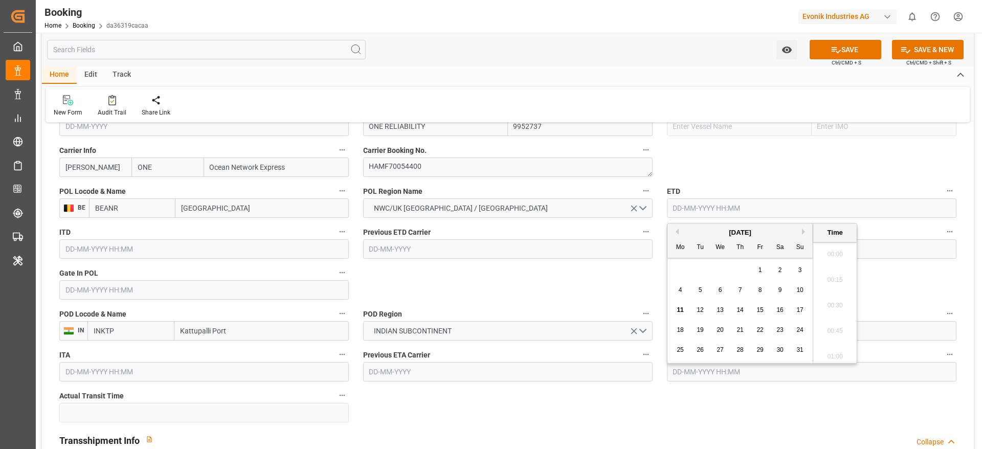
scroll to position [1282, 0]
click at [759, 348] on span "29" at bounding box center [760, 349] width 7 height 7
type input "[DATE] 00:00"
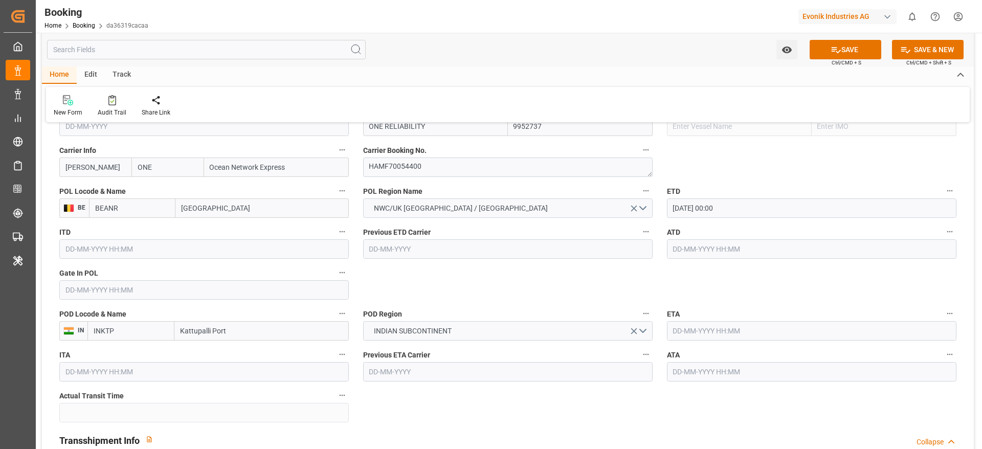
click at [666, 331] on div "ETA" at bounding box center [812, 323] width 304 height 41
click at [719, 328] on input "text" at bounding box center [812, 330] width 290 height 19
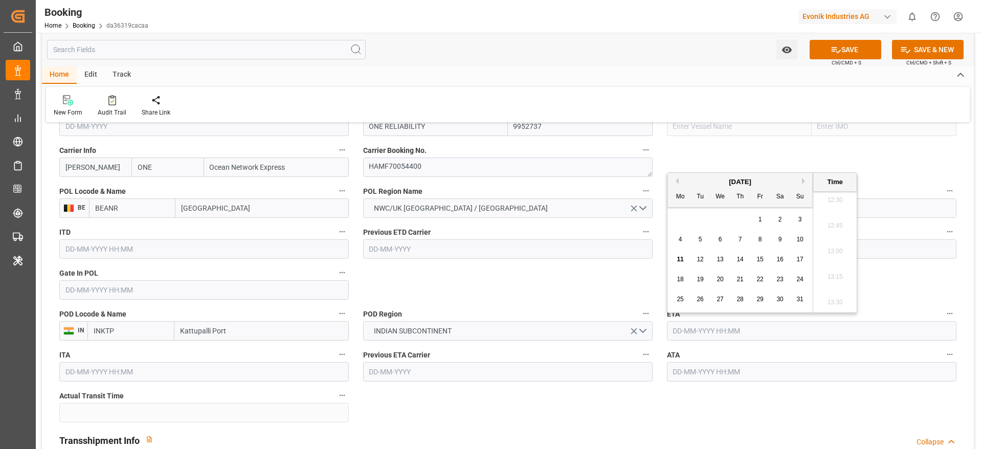
click at [808, 181] on button "Next Month" at bounding box center [805, 181] width 6 height 6
click at [680, 237] on span "3" at bounding box center [681, 239] width 4 height 7
type input "[DATE] 00:00"
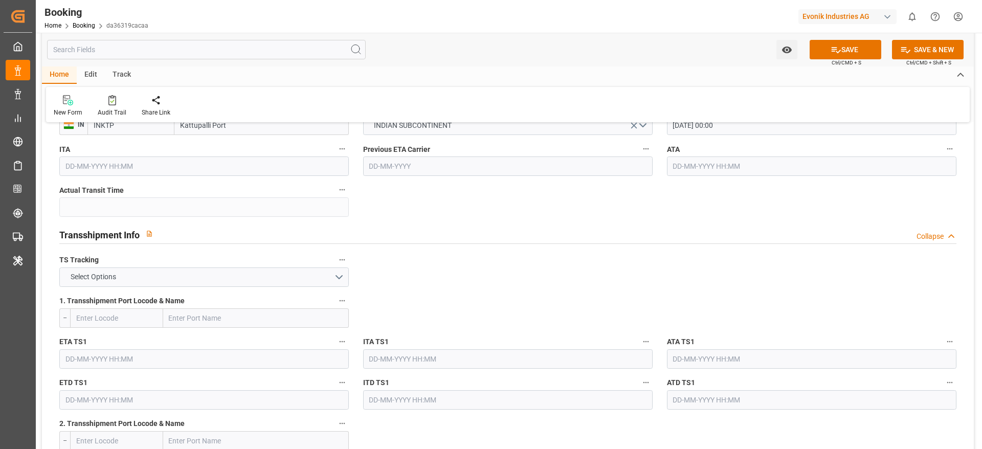
scroll to position [998, 0]
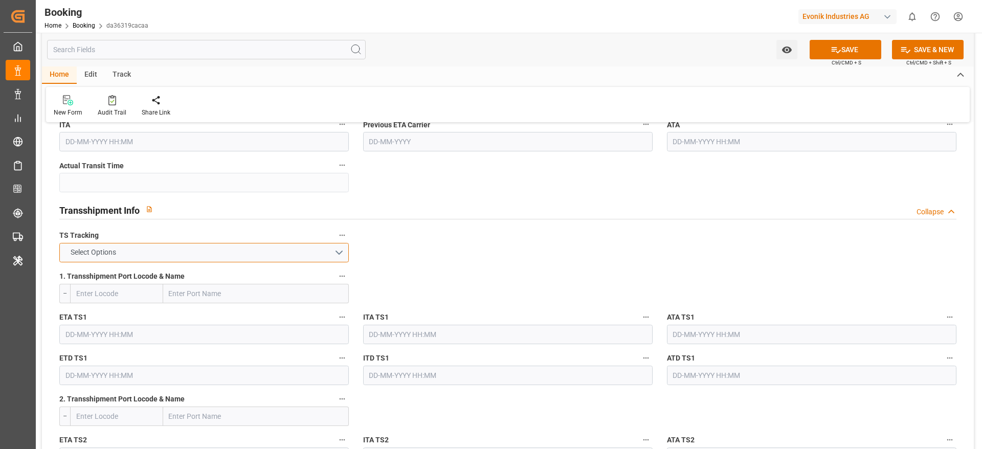
click at [163, 254] on button "Select Options" at bounding box center [204, 252] width 290 height 19
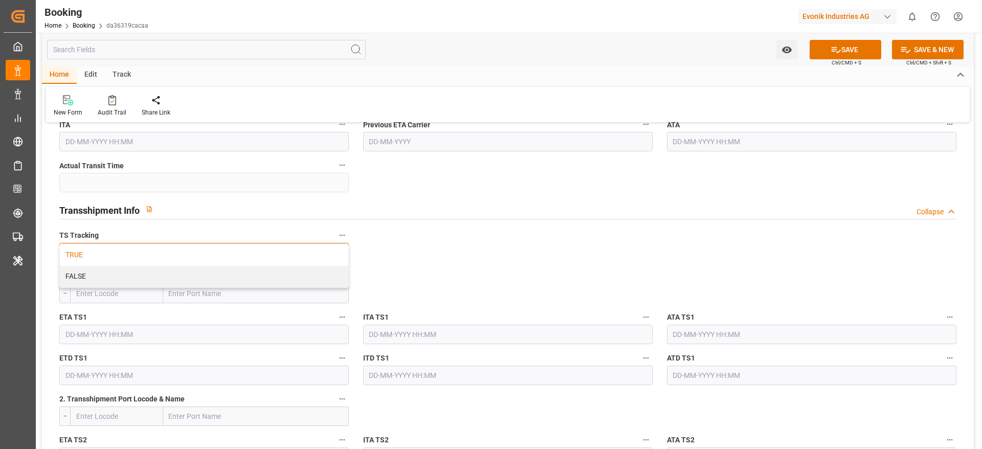
click at [94, 248] on div "TRUE" at bounding box center [204, 255] width 289 height 21
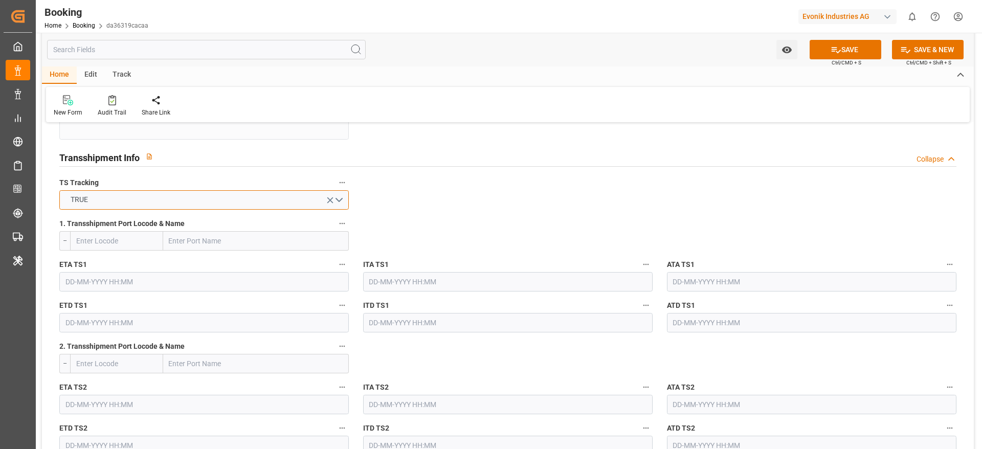
scroll to position [1074, 0]
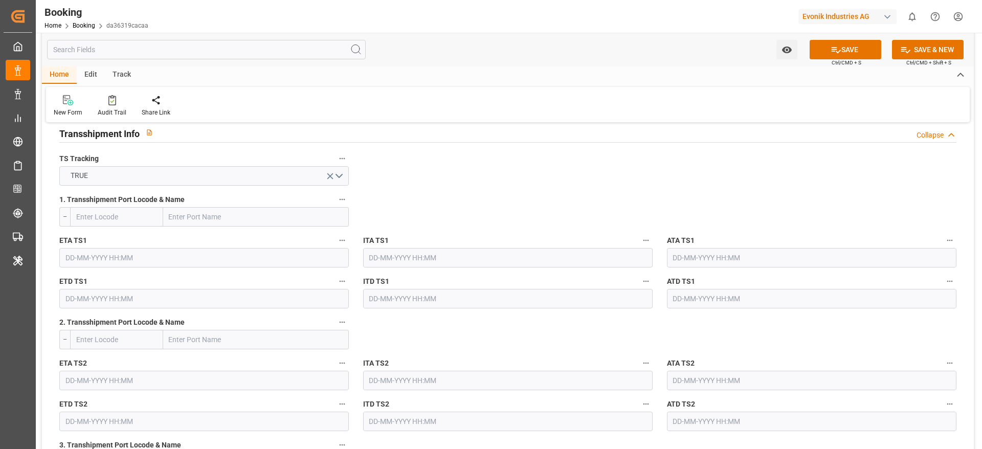
click at [192, 216] on input "text" at bounding box center [256, 216] width 186 height 19
paste input "COLOMBO"
click at [210, 216] on input "COLOMBO" at bounding box center [256, 216] width 186 height 19
type input "COLOMBO"
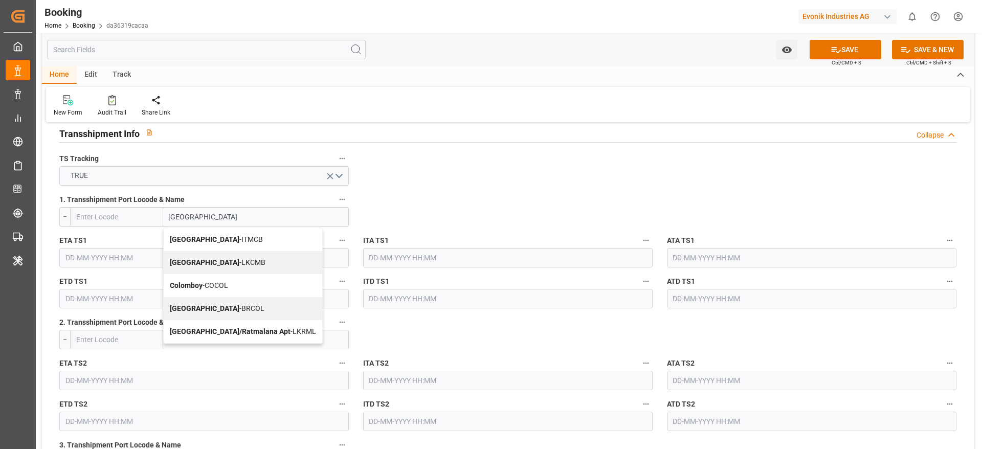
click at [236, 259] on div "Colombo - LKCMB" at bounding box center [243, 262] width 159 height 23
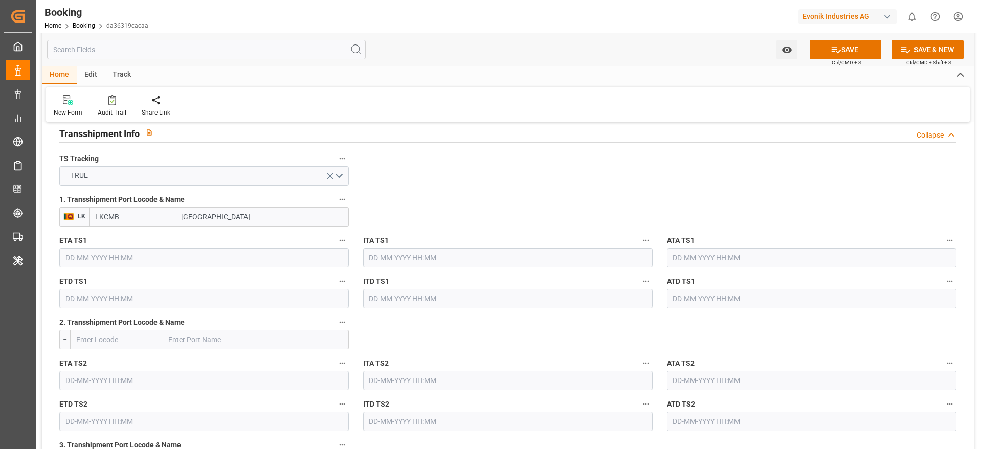
type input "LKCMB"
type input "Colombo"
click at [111, 253] on input "text" at bounding box center [204, 257] width 290 height 19
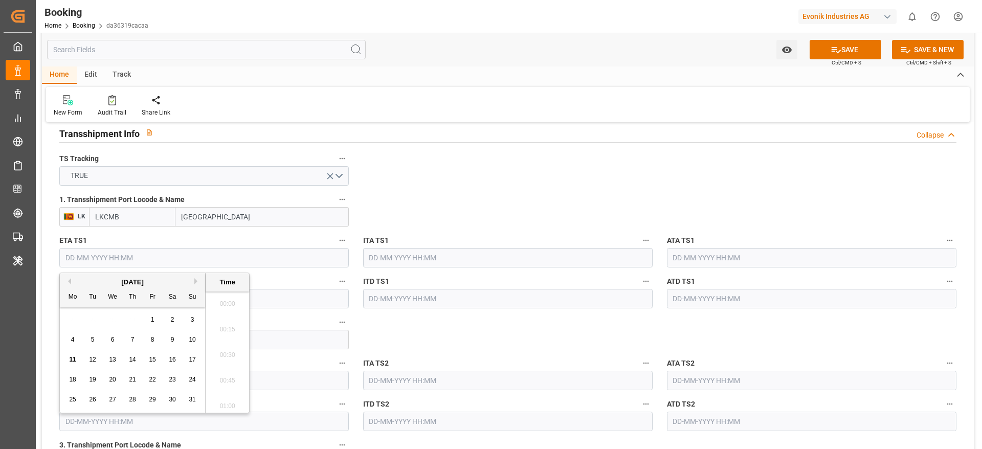
click at [195, 279] on button "Next Month" at bounding box center [197, 281] width 6 height 6
click at [196, 284] on button "Next Month" at bounding box center [197, 281] width 6 height 6
click at [133, 382] on span "23" at bounding box center [132, 379] width 7 height 7
type input "23-10-2025 00:00"
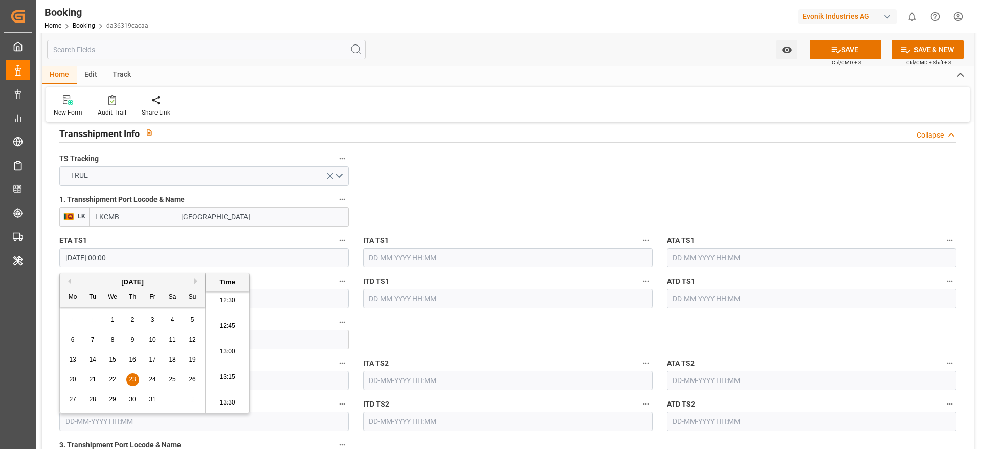
click at [271, 298] on input "text" at bounding box center [204, 298] width 290 height 19
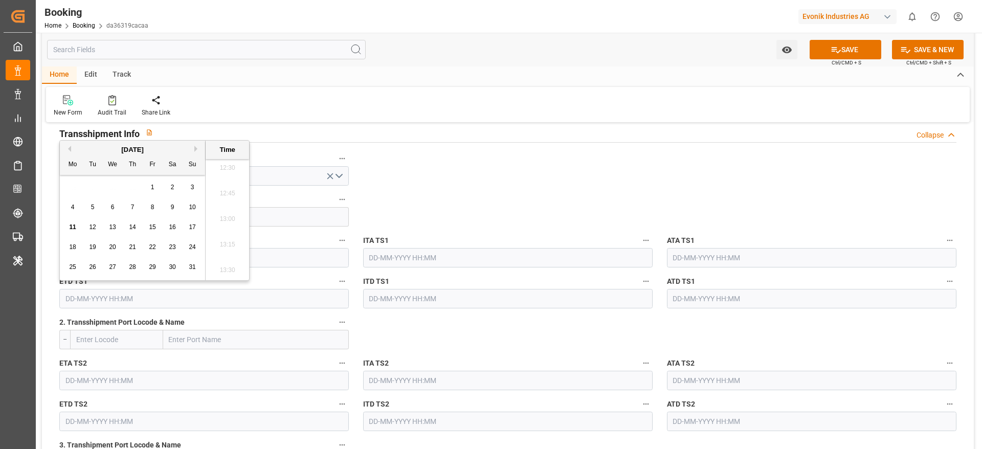
click at [196, 150] on button "Next Month" at bounding box center [197, 149] width 6 height 6
click at [176, 186] on div "1" at bounding box center [172, 188] width 13 height 12
type input "01-11-2025 00:00"
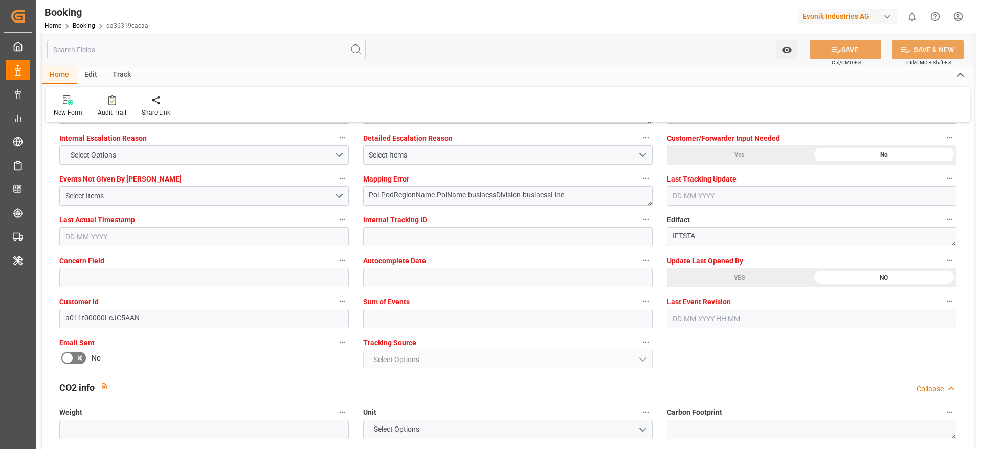
scroll to position [1842, 0]
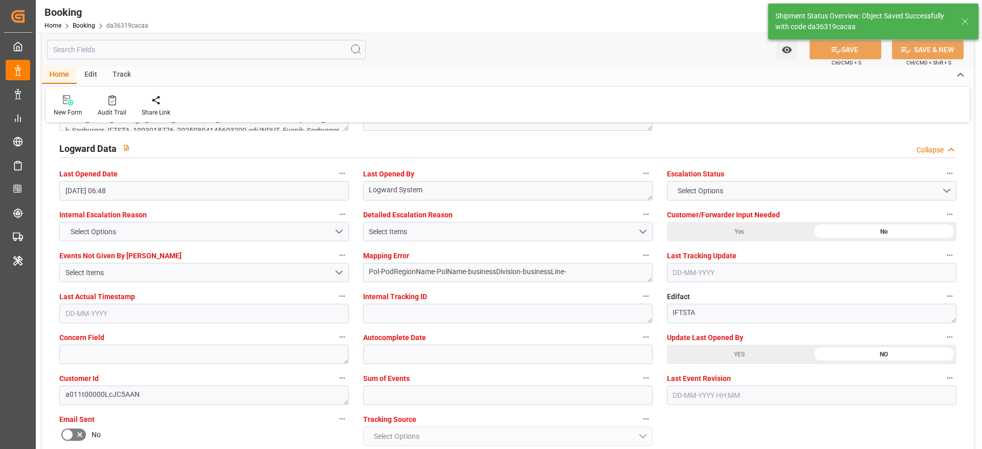
type textarea "NWC/UK North West Continent / UK_INKTP_ONEY_CU-CAD"
type textarea "Madhu T V"
type textarea "Pod-businessDivision-businessLine-"
type textarea "Yes"
type input "ONE RELIABILITY"
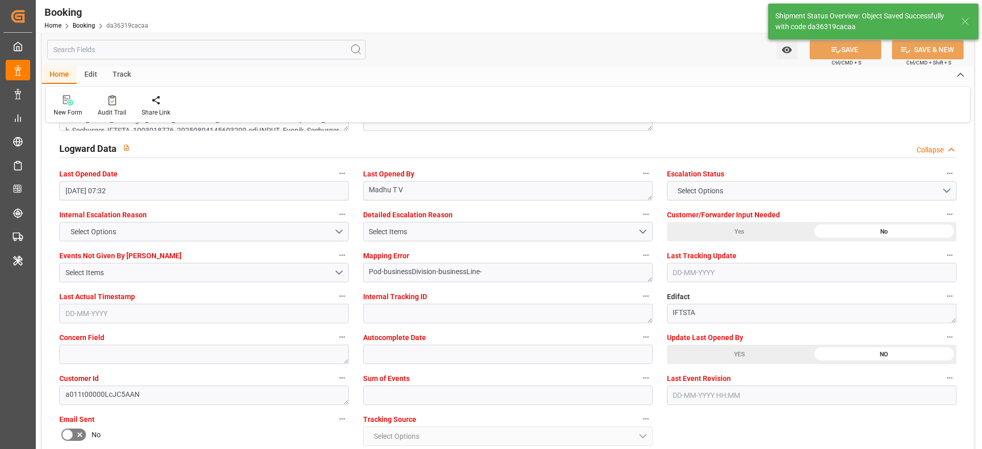
type input "29-08-2025 00:00"
type input "03-11-2025 00:00"
type input "23-10-2025 00:00"
type input "01-11-2025 00:00"
type input "11-08-2025 07:32"
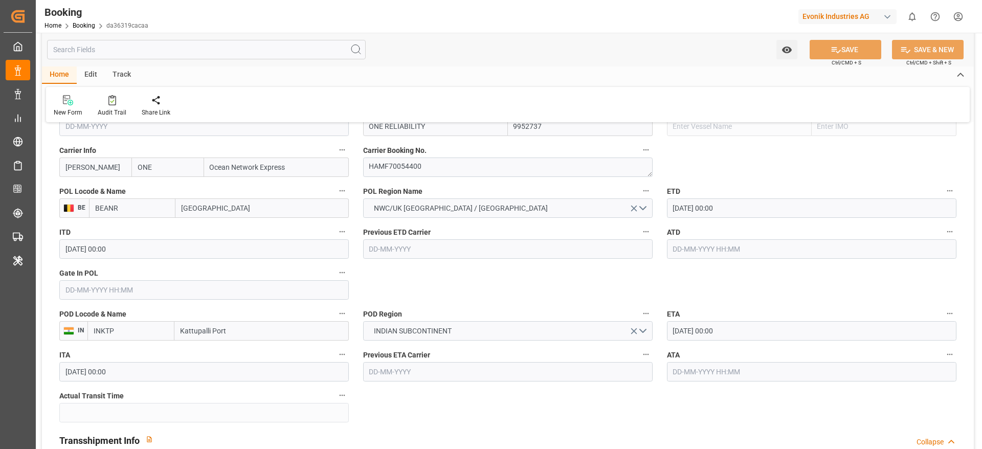
scroll to position [691, 0]
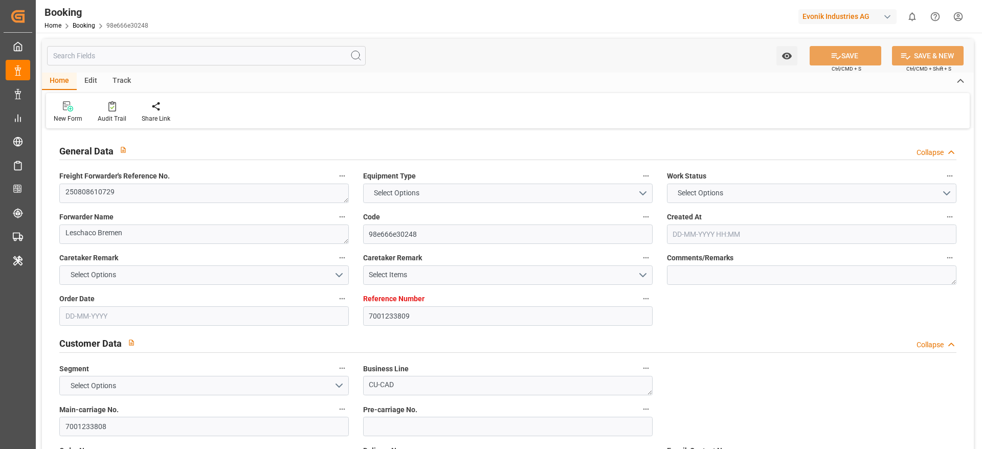
type input "7001233809"
type input "9385001"
type input "ONE"
type input "Ocean Network Express"
type input "BEANR"
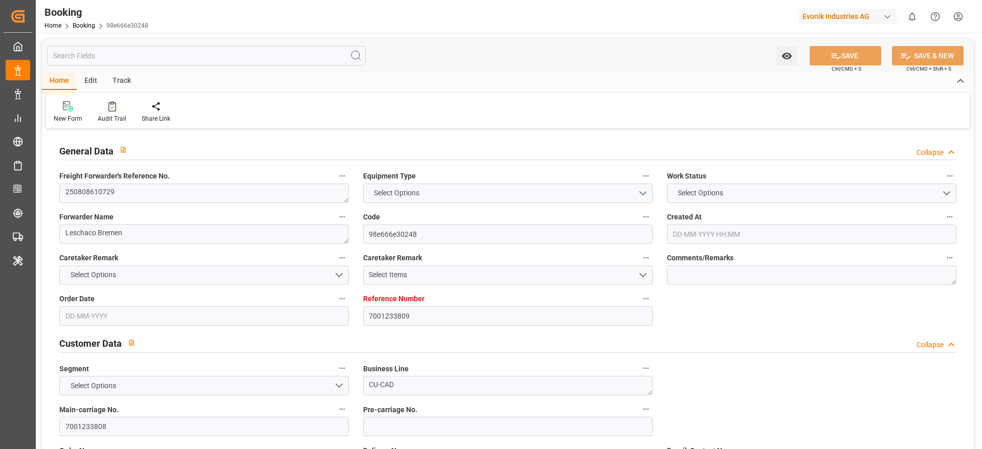
type input "INNSA"
type input "[DATE] 09:58"
type input "[DATE]"
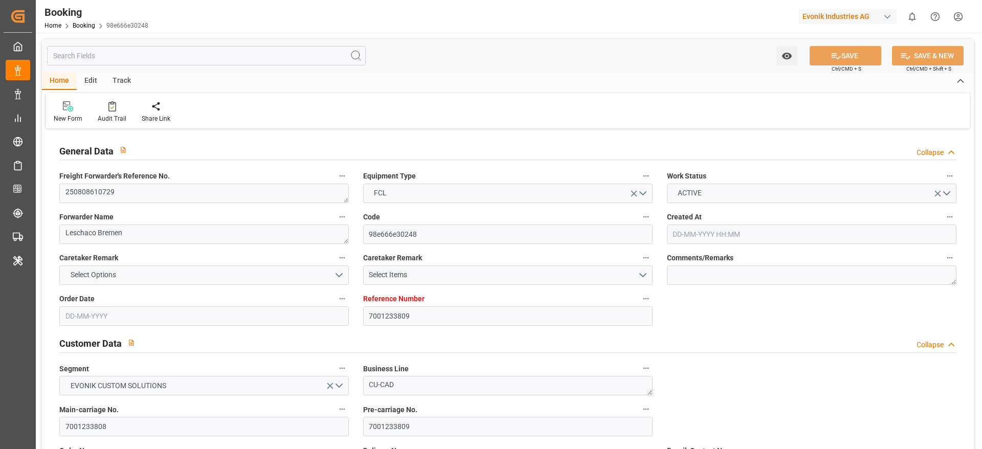
type input "[DATE]"
type input "[DATE] 00:00"
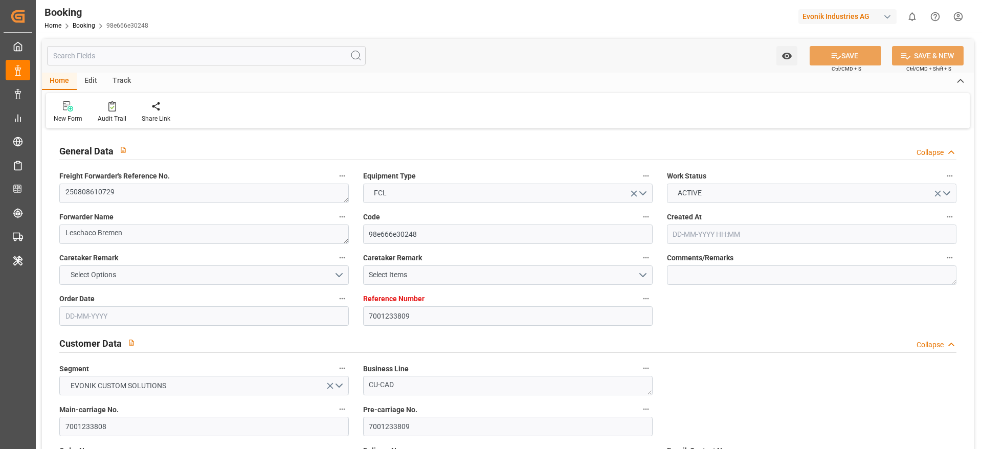
type input "[DATE] 00:00"
type input "[DATE]"
type input "[DATE] 06:45"
click at [135, 198] on textarea "250808610729" at bounding box center [204, 193] width 290 height 19
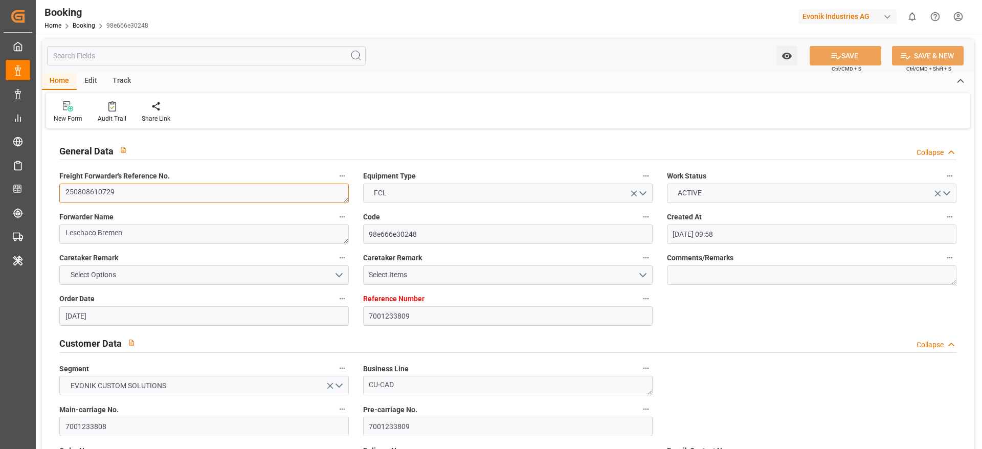
click at [174, 196] on textarea "250808610729" at bounding box center [204, 193] width 290 height 19
click at [164, 176] on span "Freight Forwarder's Reference No." at bounding box center [114, 176] width 110 height 11
click at [336, 176] on button "Freight Forwarder's Reference No." at bounding box center [342, 175] width 13 height 13
click at [155, 192] on div at bounding box center [491, 224] width 982 height 449
click at [155, 192] on div "Description Audits" at bounding box center [491, 224] width 982 height 449
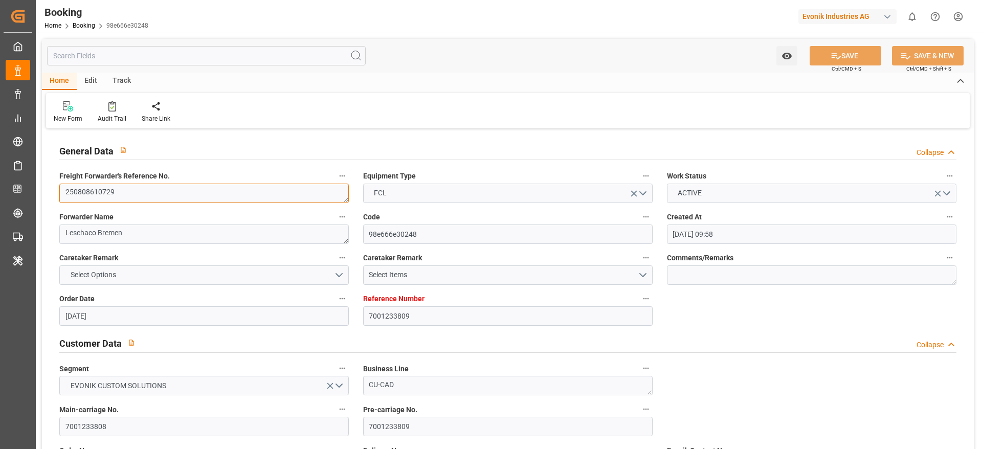
click at [155, 192] on textarea "250808610729" at bounding box center [204, 193] width 290 height 19
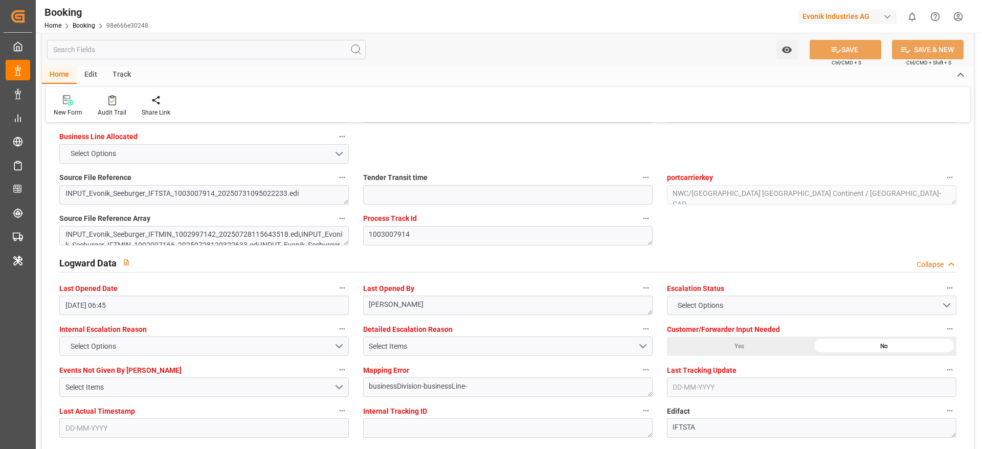
scroll to position [1842, 0]
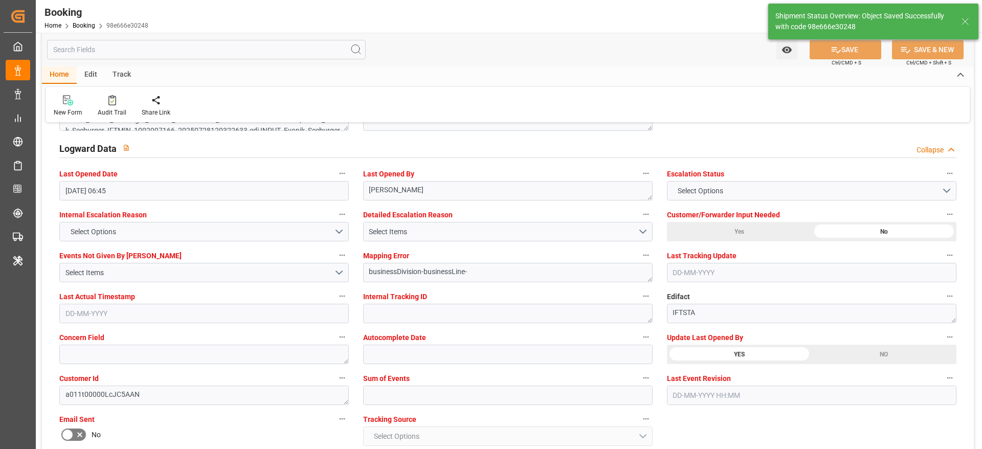
type textarea "Madhu T V"
type input "11-08-2025 07:29"
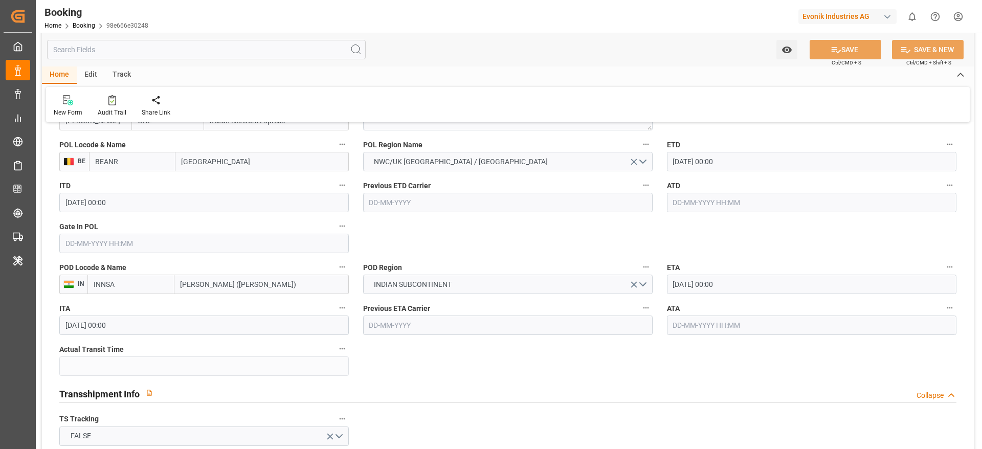
scroll to position [767, 0]
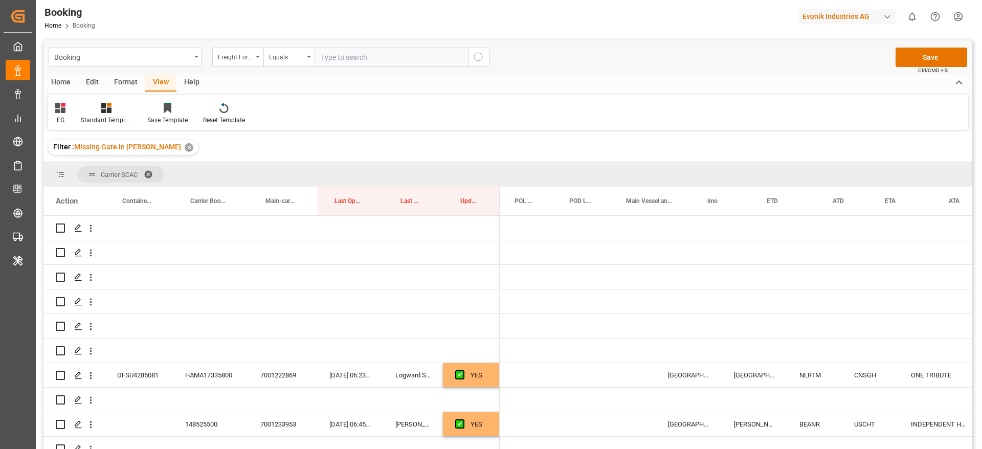
scroll to position [0, 285]
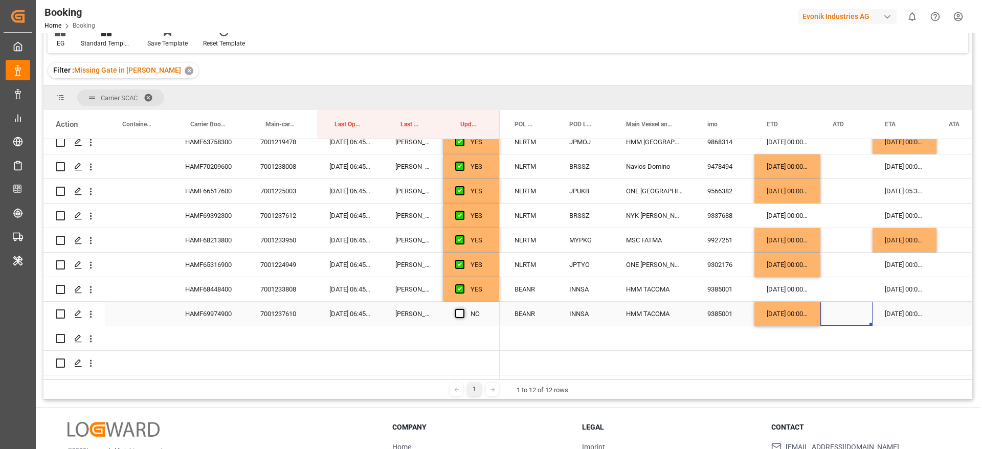
click at [460, 310] on span "Press SPACE to select this row." at bounding box center [459, 313] width 9 height 9
click at [463, 309] on input "Press SPACE to select this row." at bounding box center [463, 309] width 0 height 0
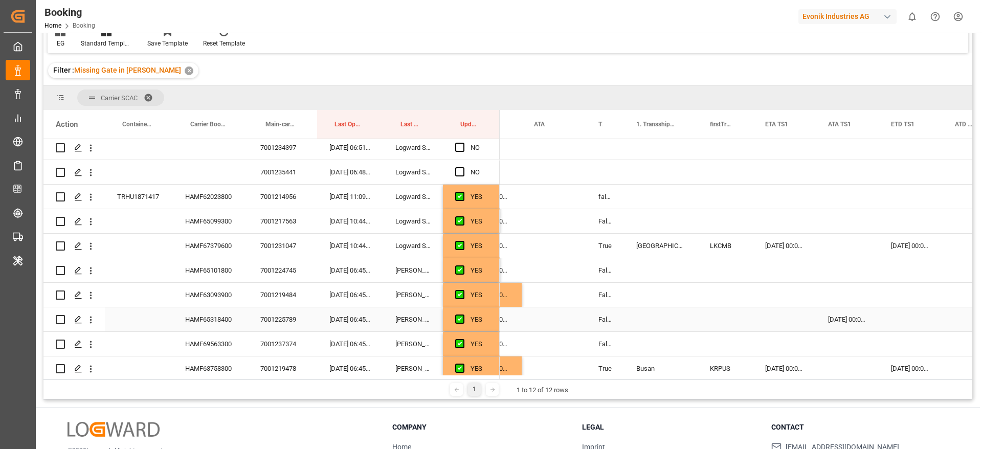
scroll to position [0, 0]
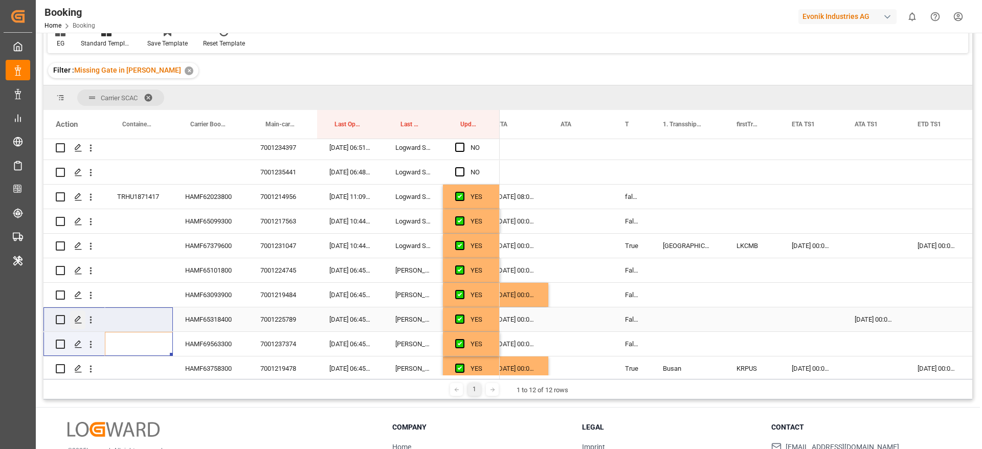
click at [119, 316] on div "Press SPACE to select this row." at bounding box center [139, 319] width 68 height 24
click at [93, 321] on icon "open menu" at bounding box center [90, 320] width 11 height 11
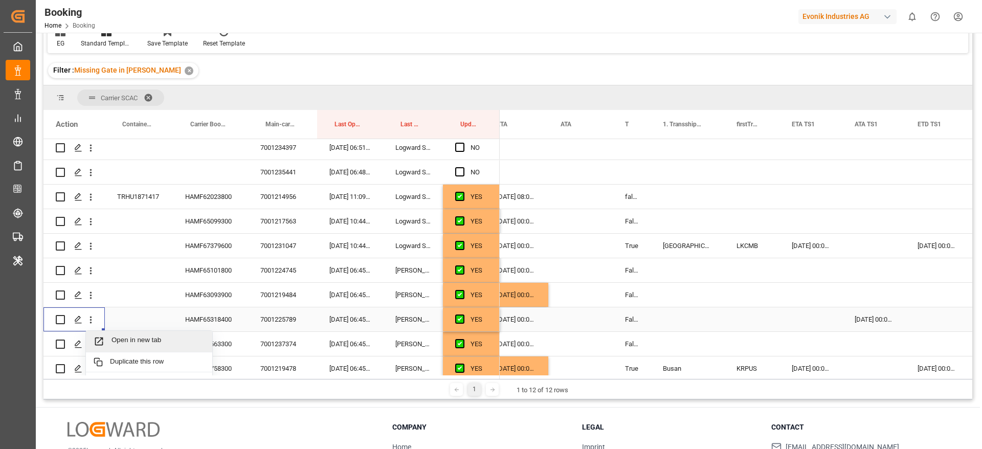
click at [143, 340] on span "Open in new tab" at bounding box center [158, 341] width 93 height 11
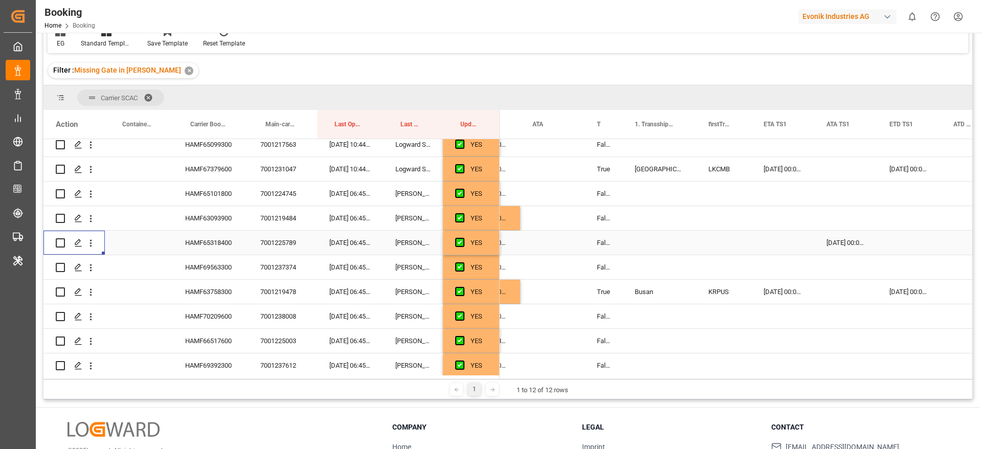
scroll to position [0, 700]
click at [95, 242] on icon "open menu" at bounding box center [90, 243] width 11 height 11
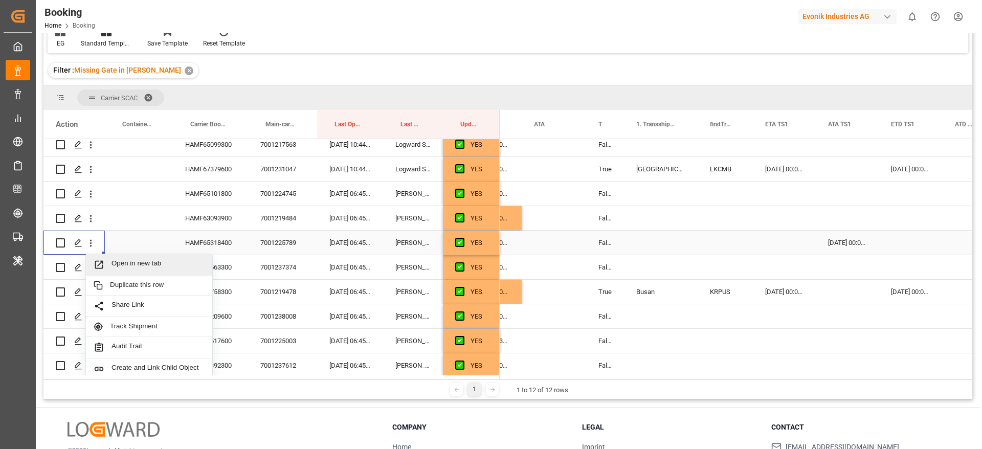
click at [136, 258] on div "Open in new tab" at bounding box center [149, 264] width 126 height 21
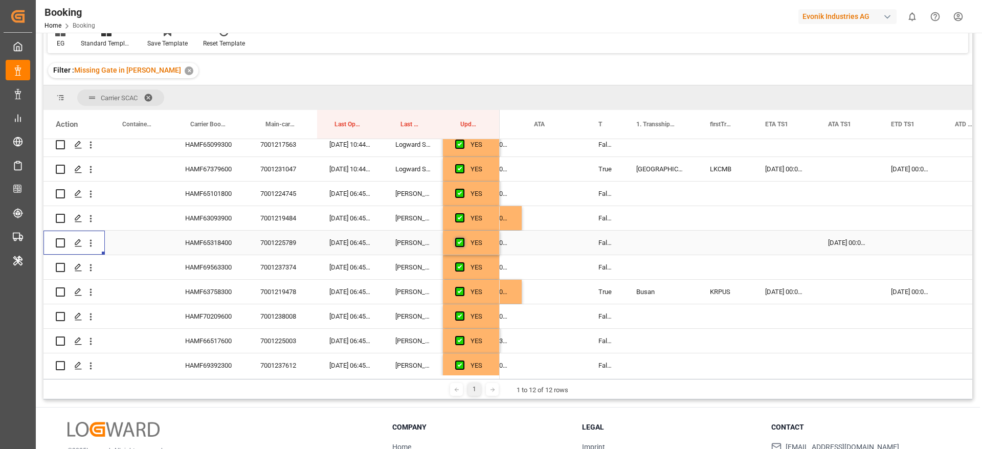
click at [457, 241] on span "Press SPACE to select this row." at bounding box center [459, 242] width 9 height 9
click at [463, 238] on input "Press SPACE to select this row." at bounding box center [463, 238] width 0 height 0
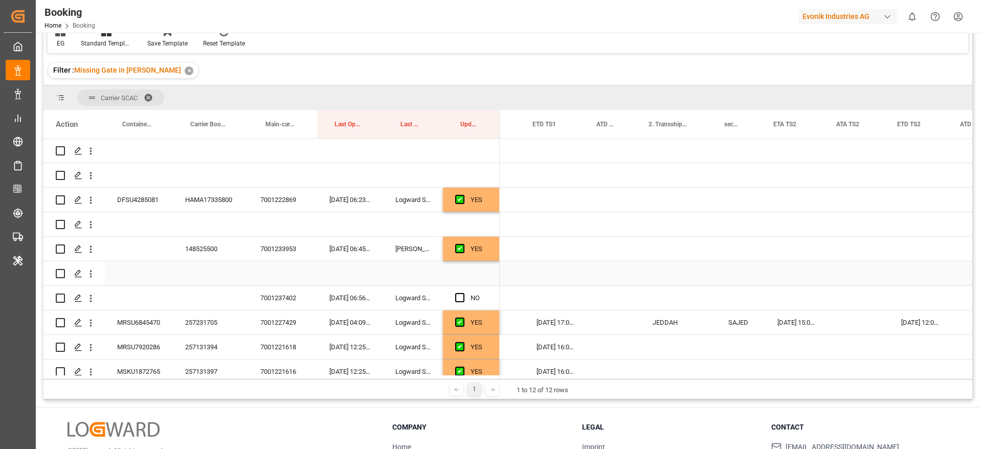
scroll to position [0, 1071]
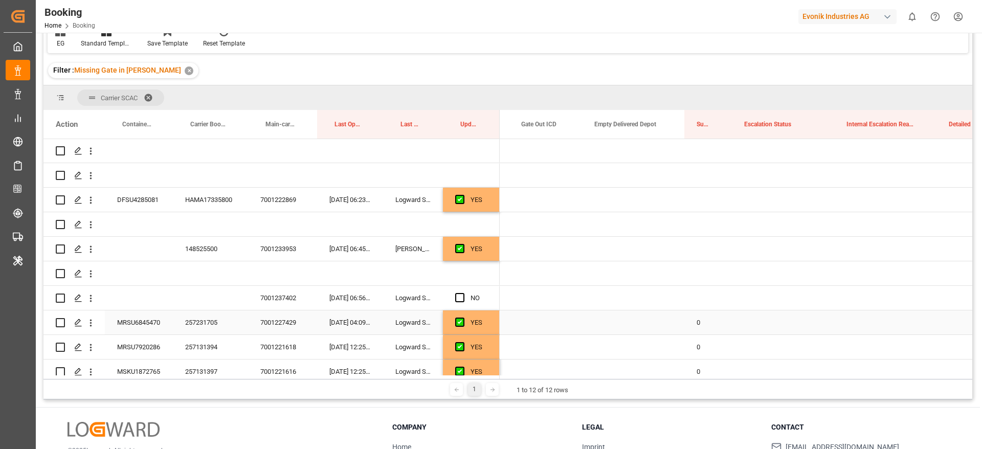
click at [697, 321] on div "0" at bounding box center [708, 323] width 48 height 24
click at [702, 198] on div "Press SPACE to select this row." at bounding box center [708, 200] width 48 height 24
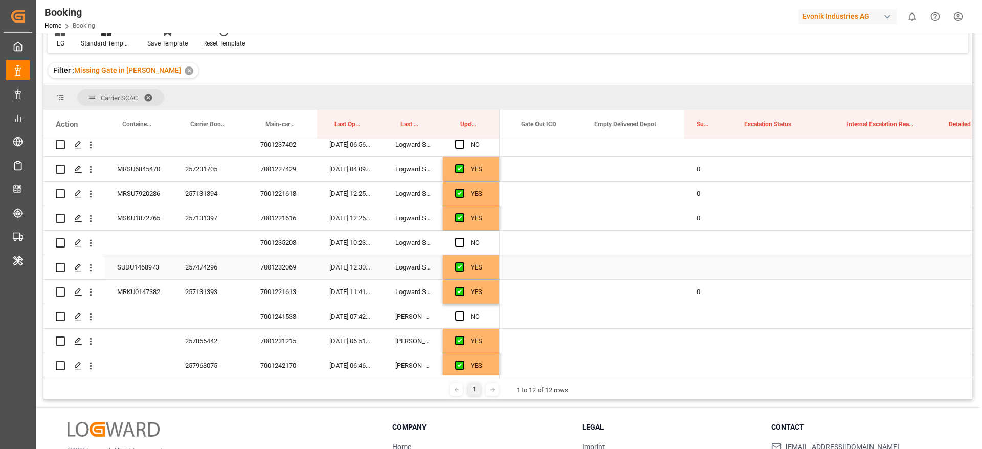
click at [707, 263] on div "Press SPACE to select this row." at bounding box center [708, 267] width 48 height 24
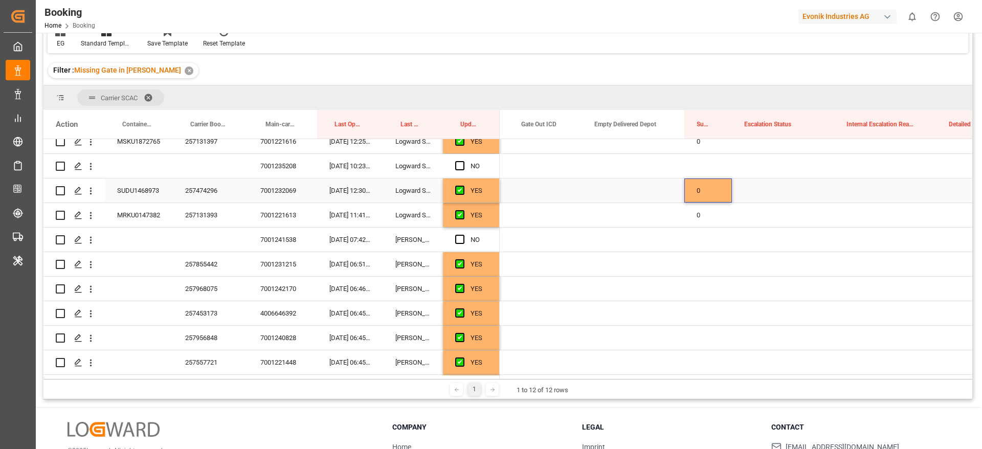
click at [722, 226] on div "0" at bounding box center [708, 215] width 48 height 24
click at [722, 218] on div "0" at bounding box center [708, 215] width 48 height 24
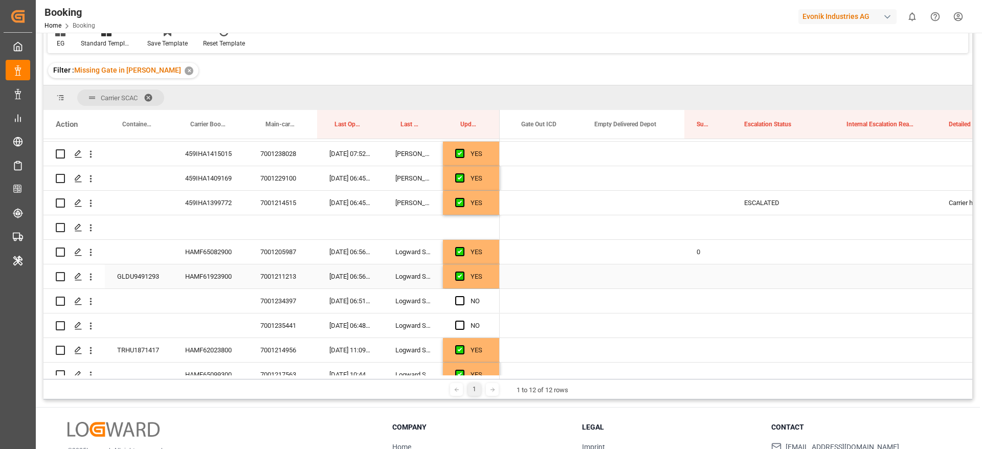
click at [694, 258] on div "0" at bounding box center [708, 252] width 48 height 24
click at [700, 273] on div "Press SPACE to select this row." at bounding box center [708, 276] width 48 height 24
click at [702, 283] on div "Press SPACE to select this row." at bounding box center [708, 276] width 48 height 24
click at [705, 251] on div "0" at bounding box center [708, 252] width 48 height 24
click at [698, 251] on input "0" at bounding box center [708, 257] width 31 height 19
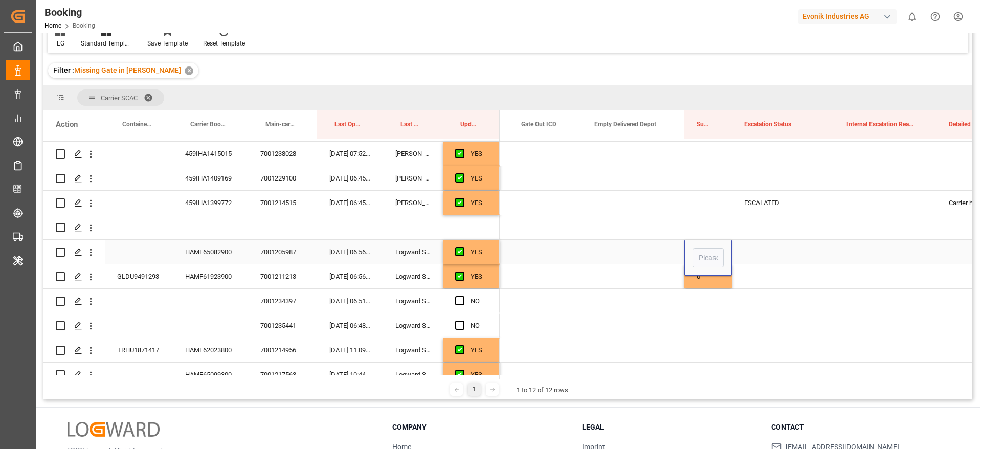
click at [759, 255] on div "Press SPACE to select this row." at bounding box center [783, 252] width 102 height 24
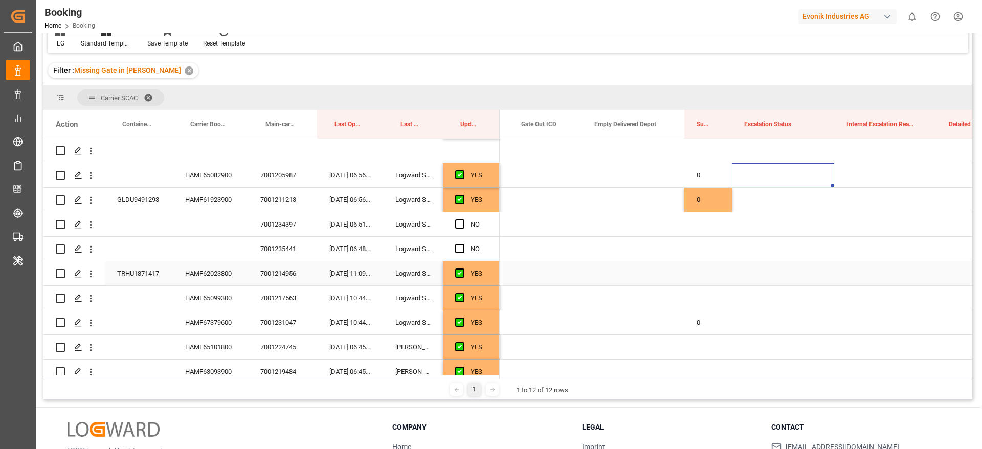
click at [697, 269] on div "Press SPACE to select this row." at bounding box center [708, 273] width 48 height 24
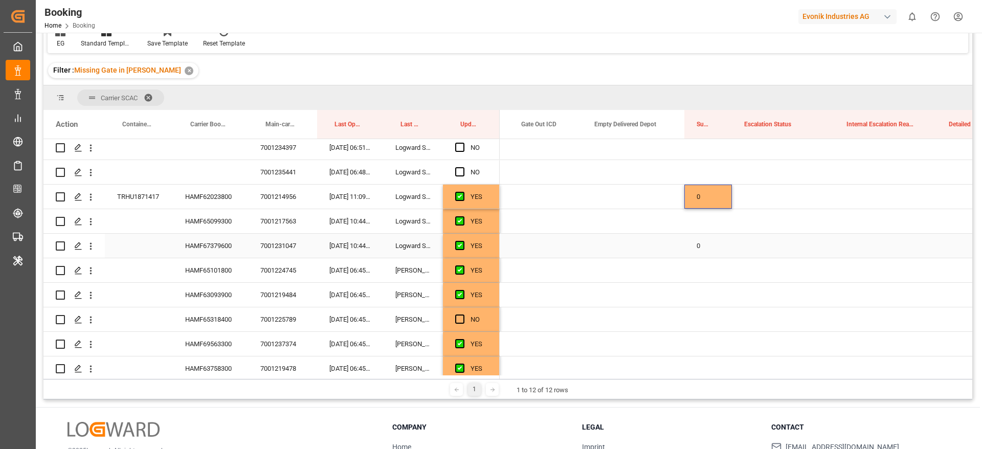
click at [722, 241] on div "0" at bounding box center [708, 246] width 48 height 24
click at [706, 255] on input "0" at bounding box center [708, 251] width 31 height 19
click at [778, 248] on div "Press SPACE to select this row." at bounding box center [783, 246] width 102 height 24
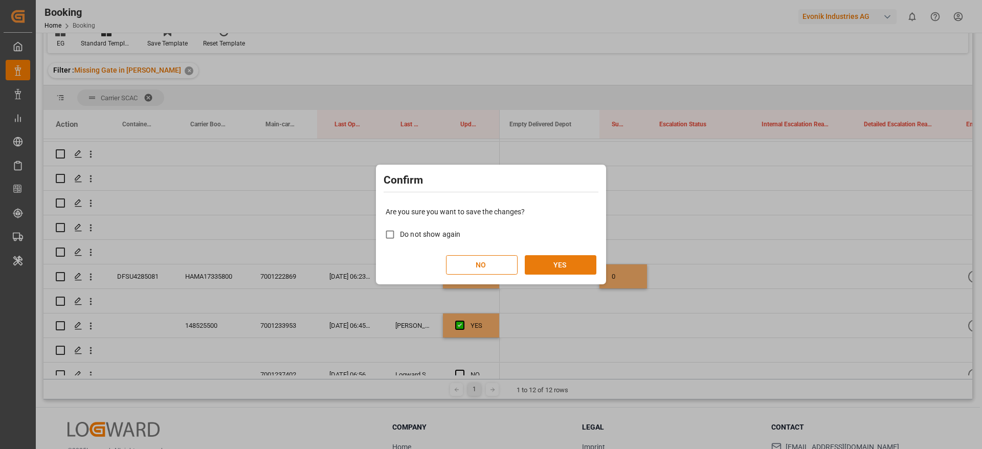
click at [559, 261] on button "YES" at bounding box center [561, 264] width 72 height 19
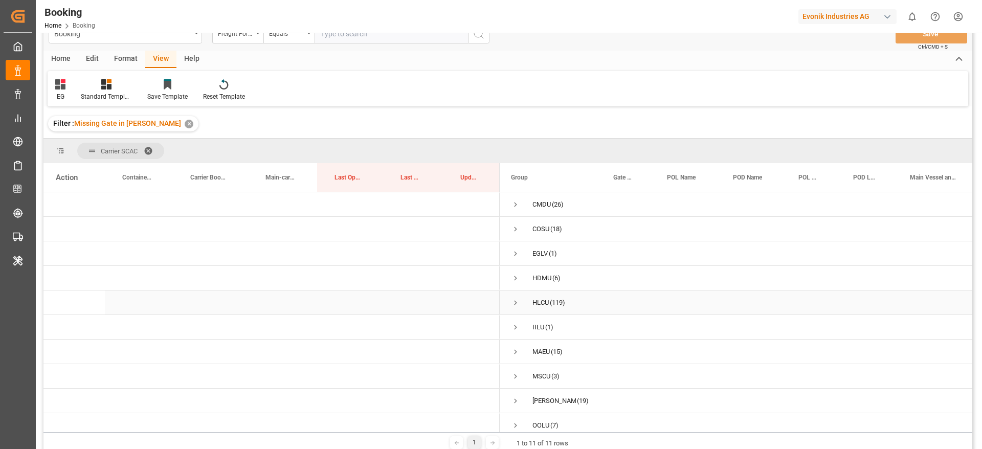
scroll to position [0, 0]
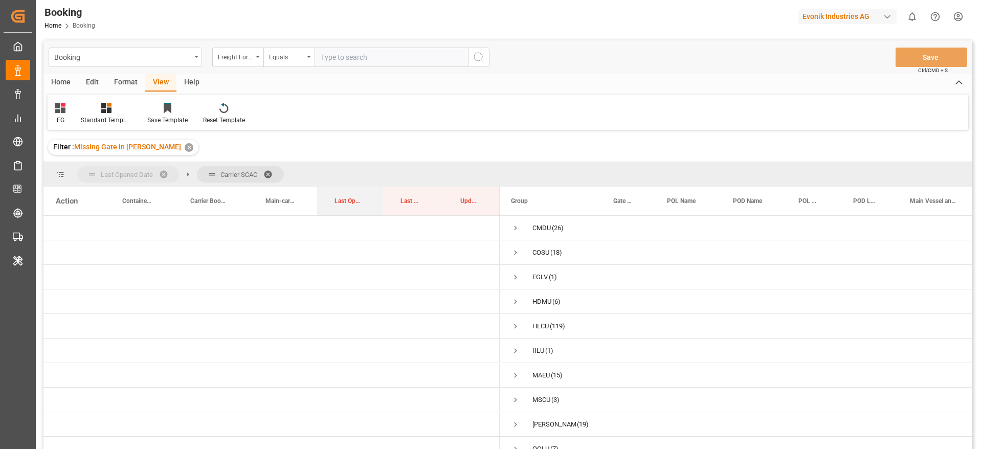
drag, startPoint x: 354, startPoint y: 197, endPoint x: 152, endPoint y: 187, distance: 202.3
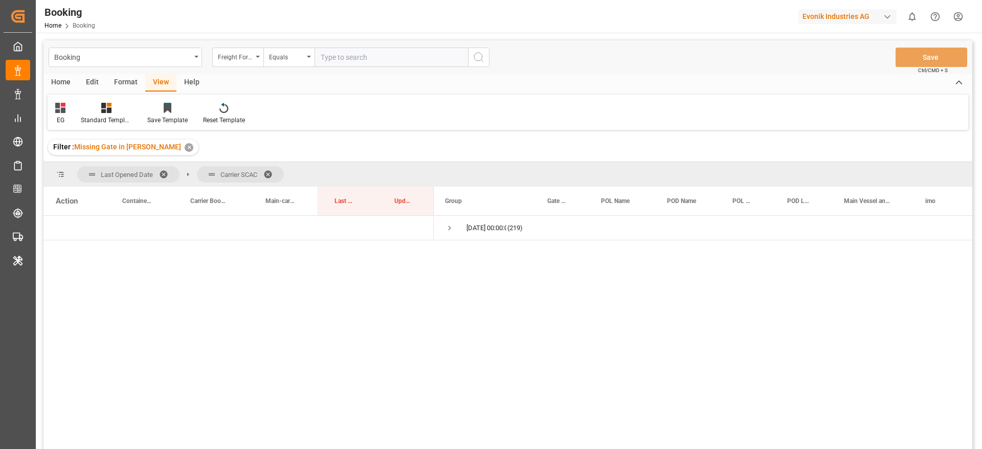
click at [132, 85] on div "Format" at bounding box center [125, 82] width 39 height 17
click at [79, 119] on div "Filter Rows" at bounding box center [70, 120] width 30 height 9
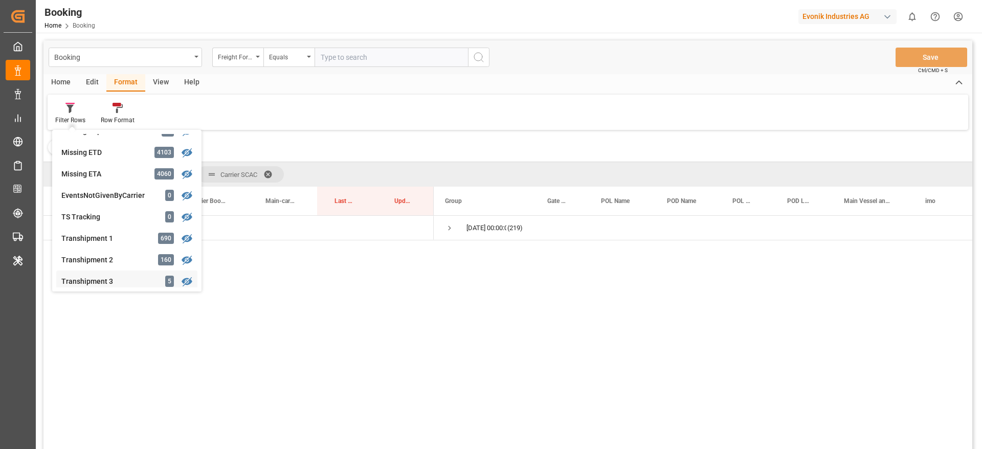
scroll to position [307, 0]
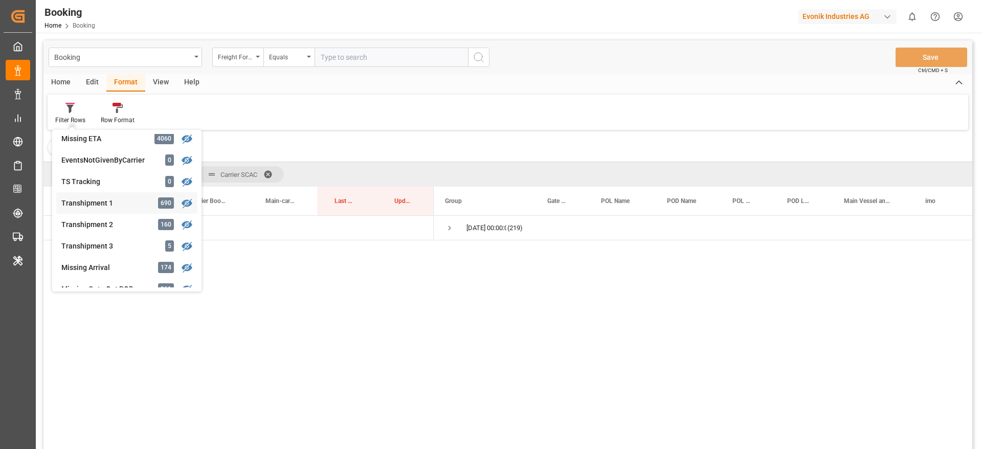
click at [120, 203] on div "Booking Freight Forwarder's Reference No. Equals Save Ctrl/CMD + S Home Edit Fo…" at bounding box center [507, 258] width 929 height 436
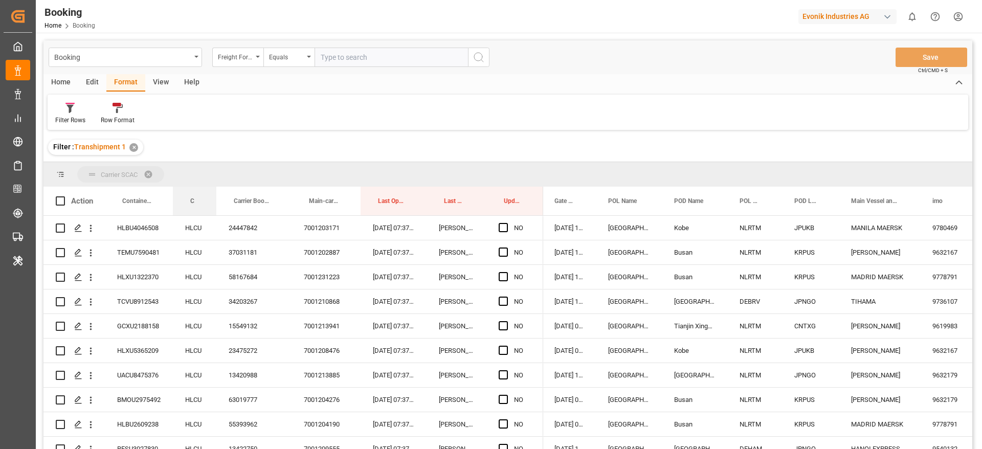
drag, startPoint x: 200, startPoint y: 201, endPoint x: 210, endPoint y: 182, distance: 21.5
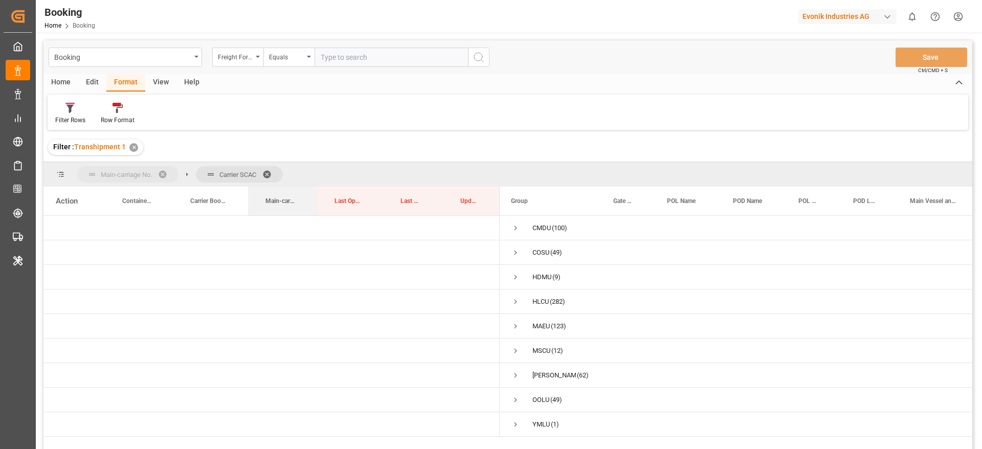
drag, startPoint x: 287, startPoint y: 201, endPoint x: 153, endPoint y: 174, distance: 136.5
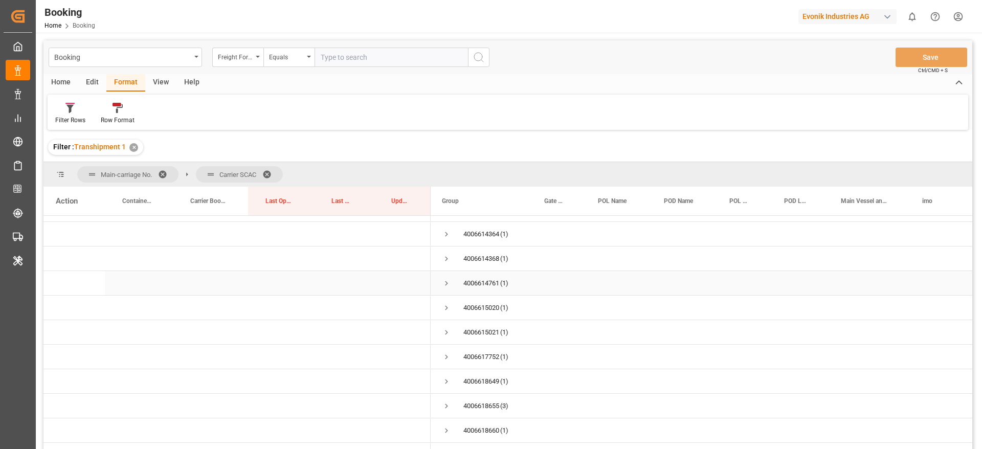
scroll to position [1151, 0]
click at [446, 327] on span "Press SPACE to select this row." at bounding box center [446, 329] width 9 height 9
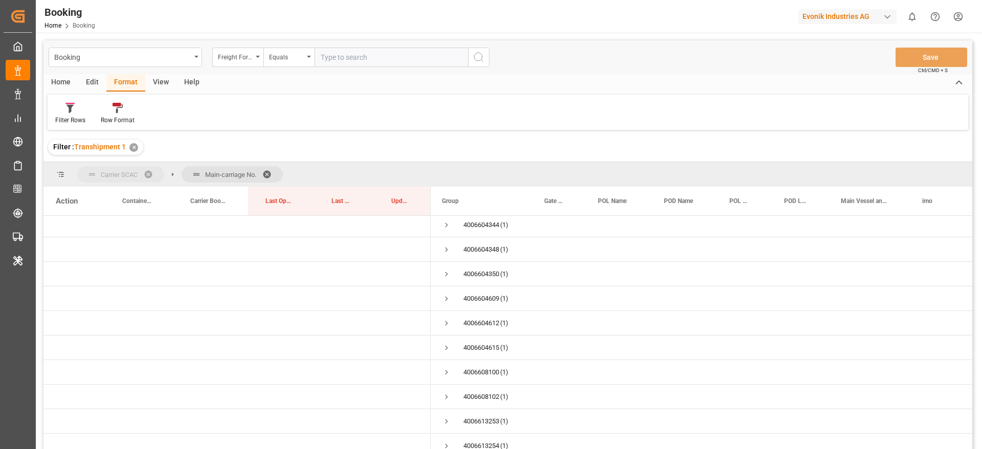
drag, startPoint x: 214, startPoint y: 173, endPoint x: 110, endPoint y: 173, distance: 104.4
click at [447, 328] on span "Press SPACE to select this row." at bounding box center [446, 326] width 9 height 9
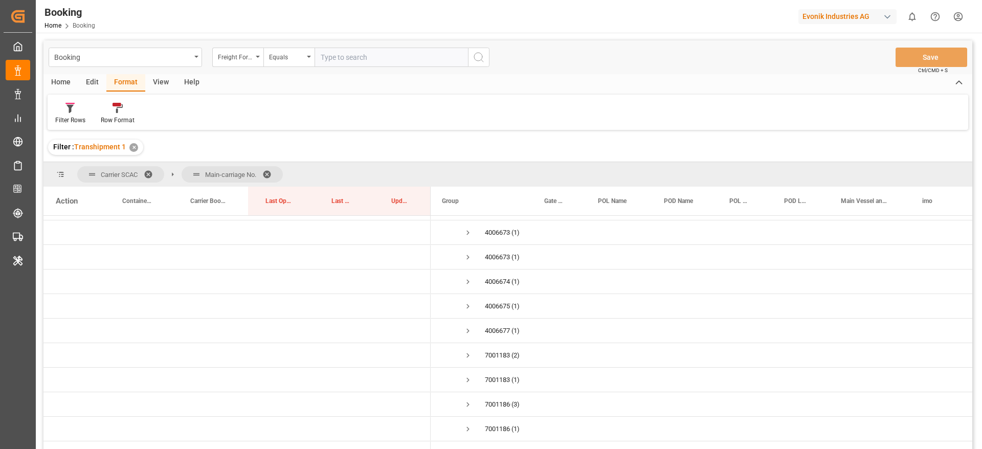
scroll to position [691, 0]
click at [464, 326] on span "Press SPACE to select this row." at bounding box center [467, 323] width 9 height 9
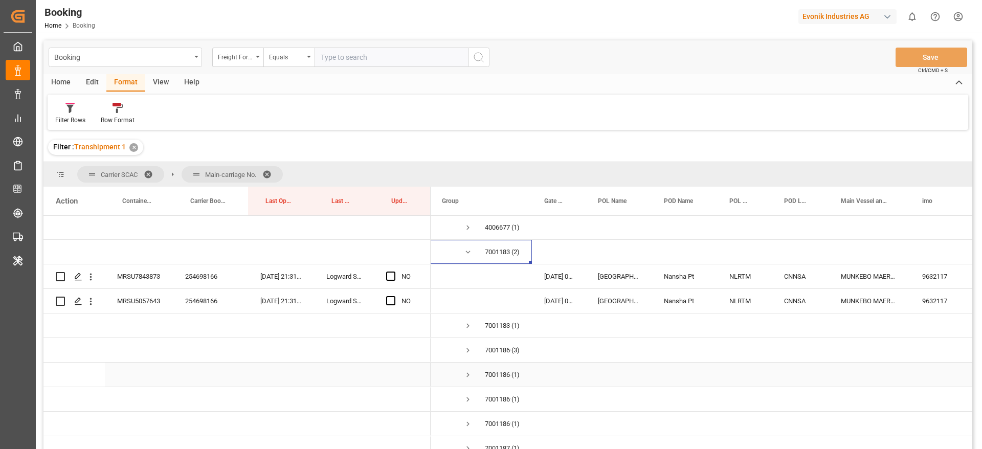
scroll to position [844, 0]
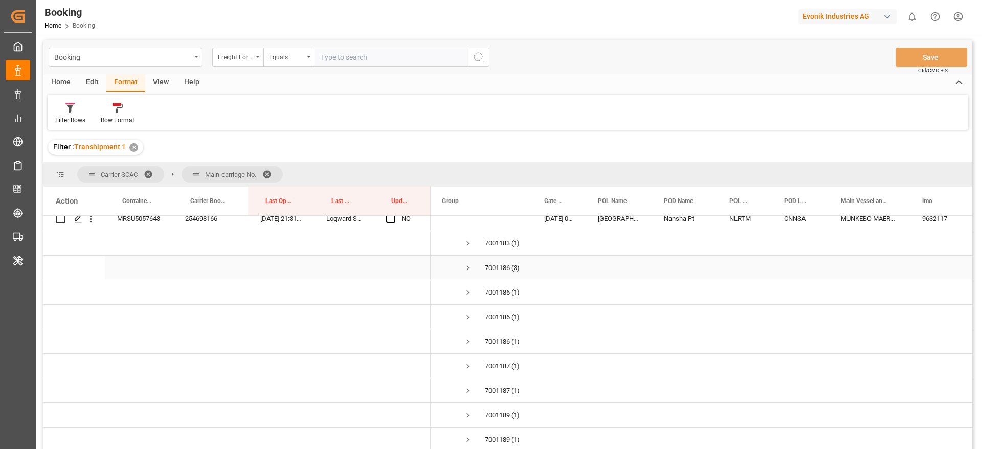
click at [468, 269] on span "Press SPACE to select this row." at bounding box center [467, 267] width 9 height 9
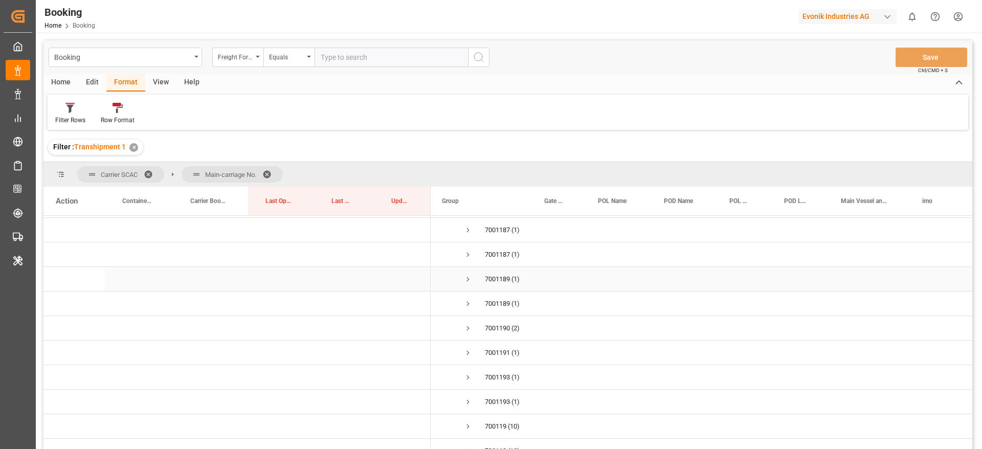
scroll to position [1074, 0]
click at [468, 308] on span "Press SPACE to select this row." at bounding box center [467, 307] width 9 height 9
click at [463, 302] on span "Press SPACE to select this row." at bounding box center [467, 301] width 9 height 9
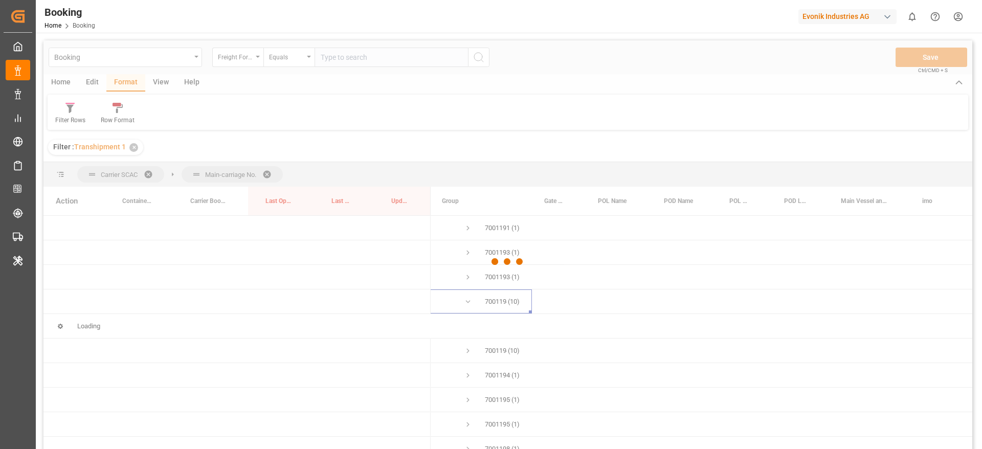
click at [470, 301] on div at bounding box center [507, 261] width 929 height 443
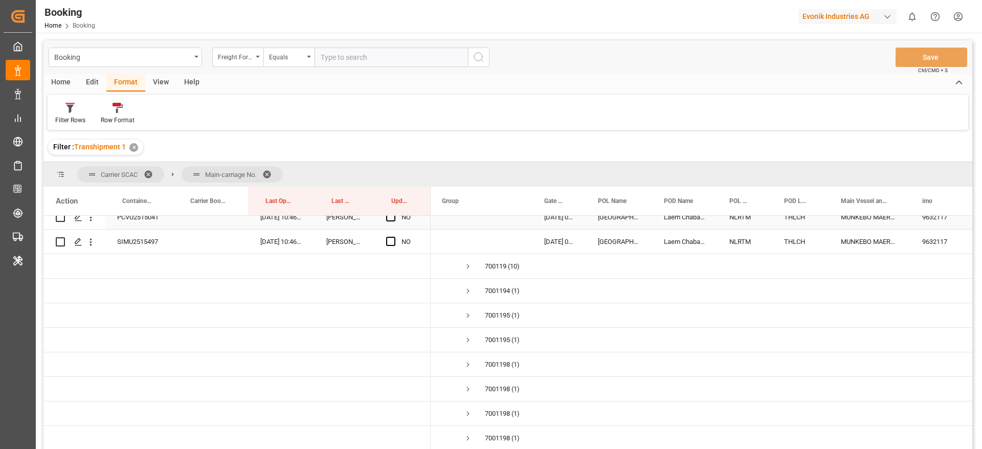
scroll to position [1535, 0]
click at [470, 264] on span "Press SPACE to select this row." at bounding box center [467, 264] width 9 height 9
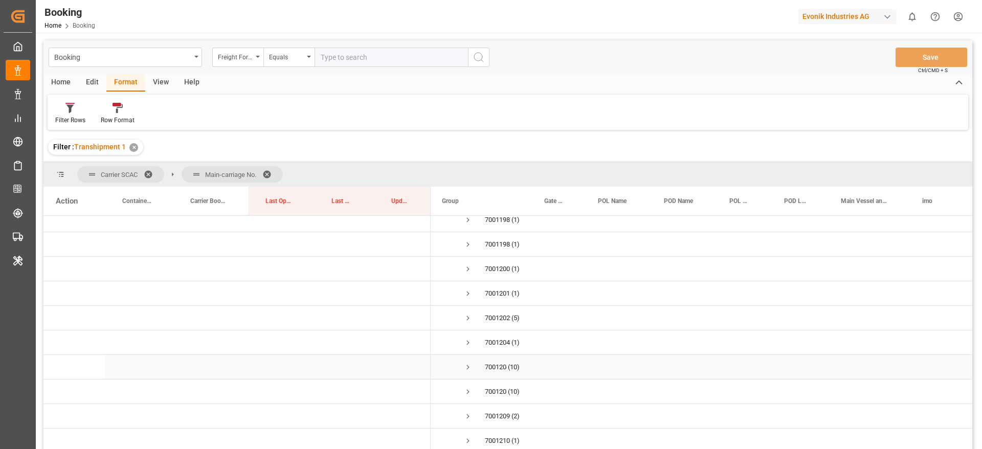
scroll to position [1995, 0]
click at [469, 290] on span "Press SPACE to select this row." at bounding box center [467, 296] width 9 height 24
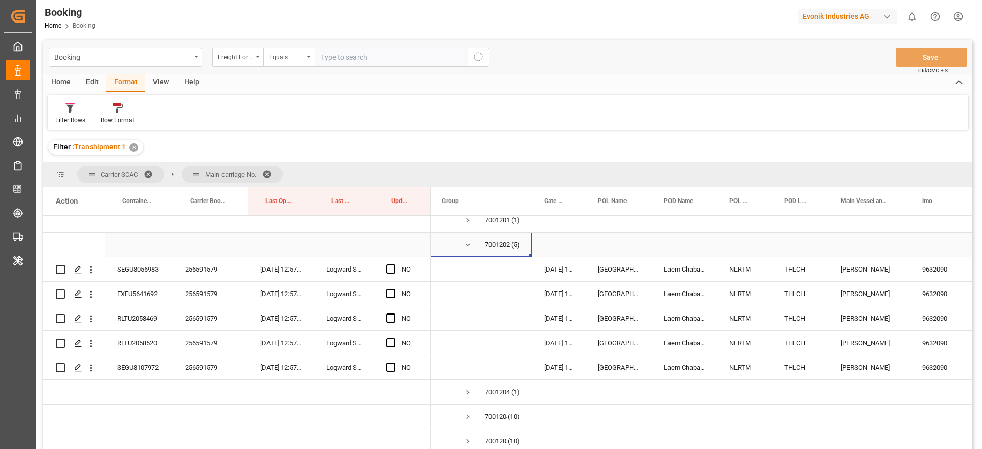
scroll to position [2148, 0]
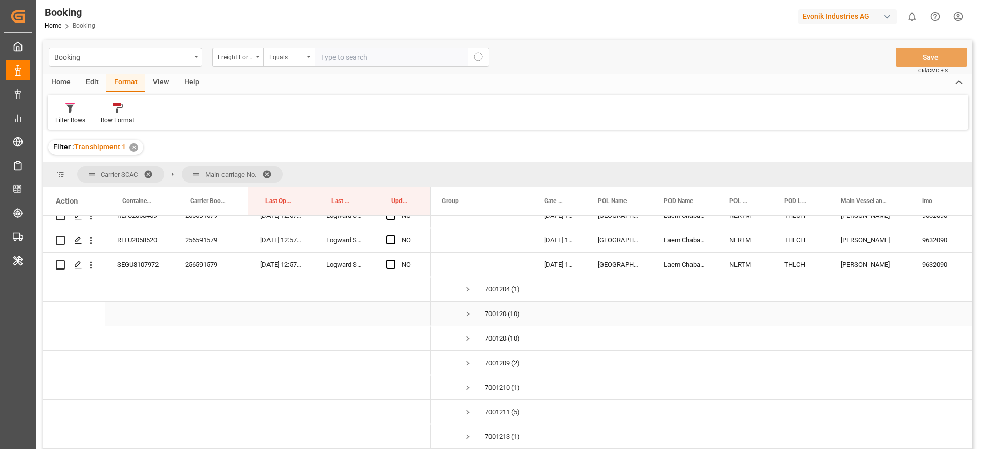
click at [471, 311] on span "Press SPACE to select this row." at bounding box center [467, 313] width 9 height 9
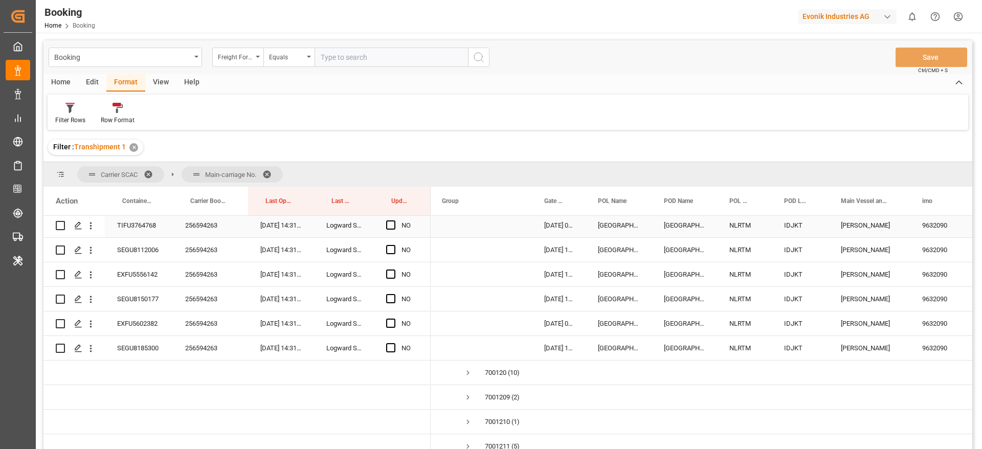
scroll to position [2379, 0]
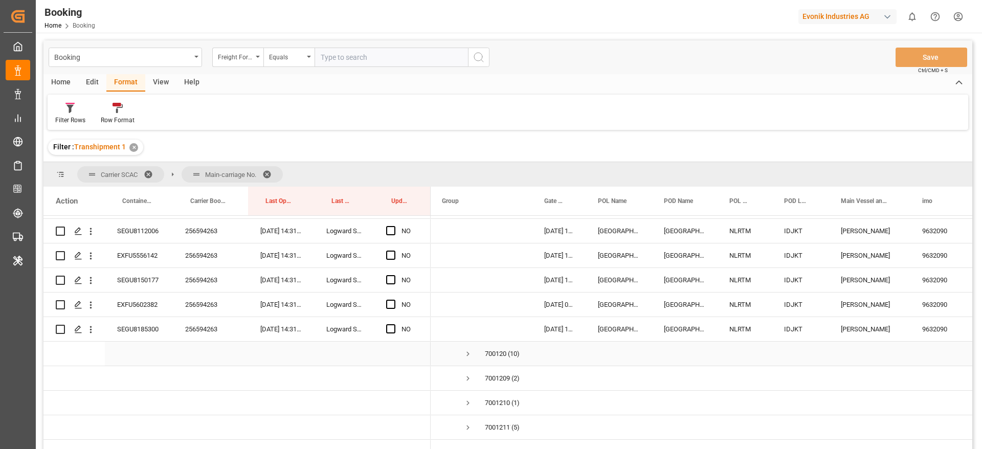
click at [470, 357] on span "Press SPACE to select this row." at bounding box center [467, 353] width 9 height 9
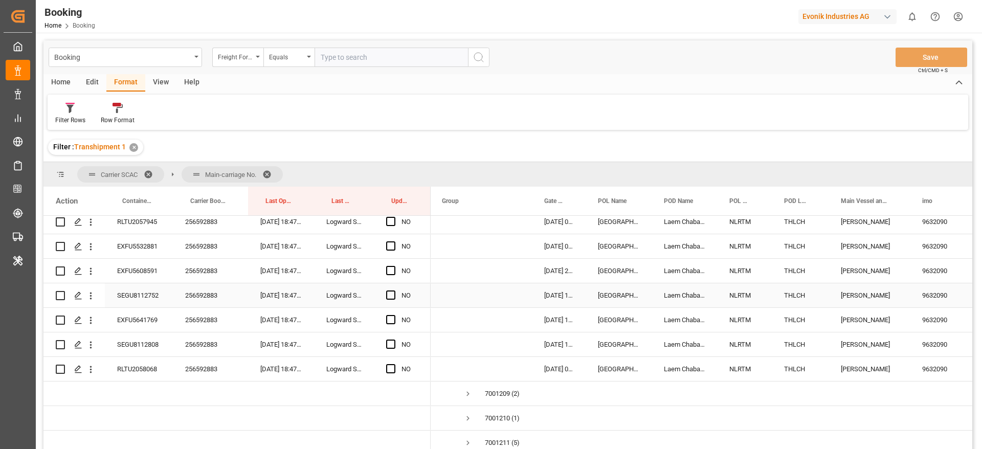
scroll to position [2686, 0]
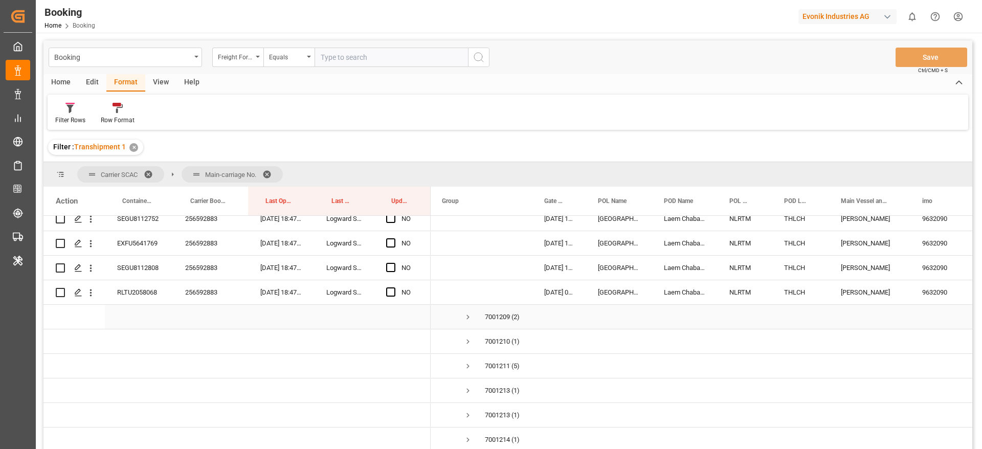
click at [469, 314] on span "Press SPACE to select this row." at bounding box center [467, 317] width 9 height 9
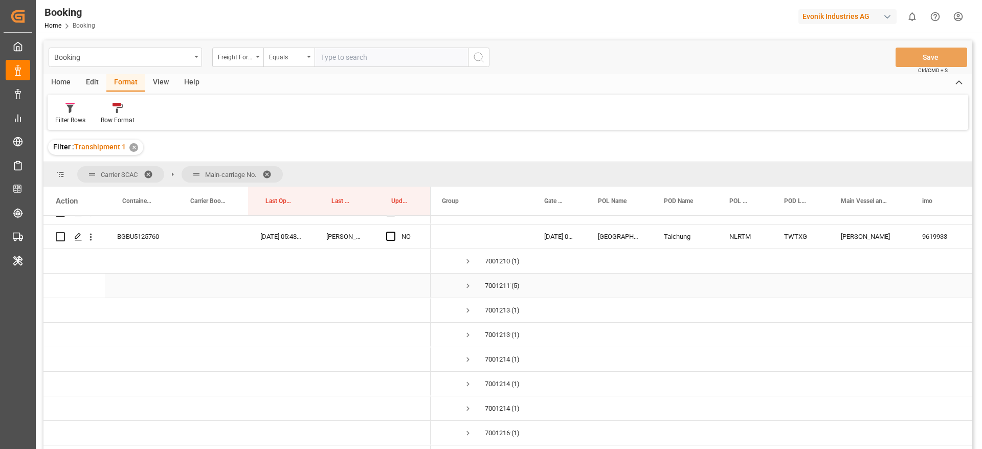
scroll to position [2839, 0]
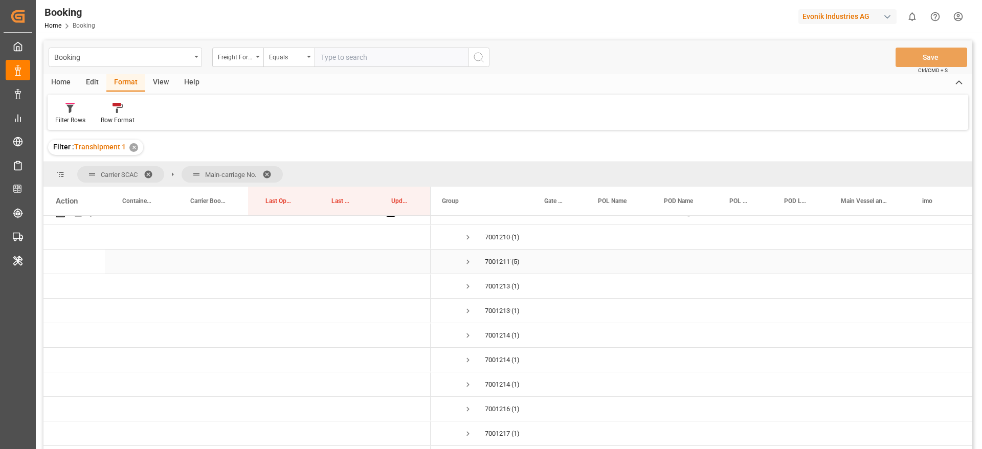
click at [470, 260] on span "Press SPACE to select this row." at bounding box center [467, 261] width 9 height 9
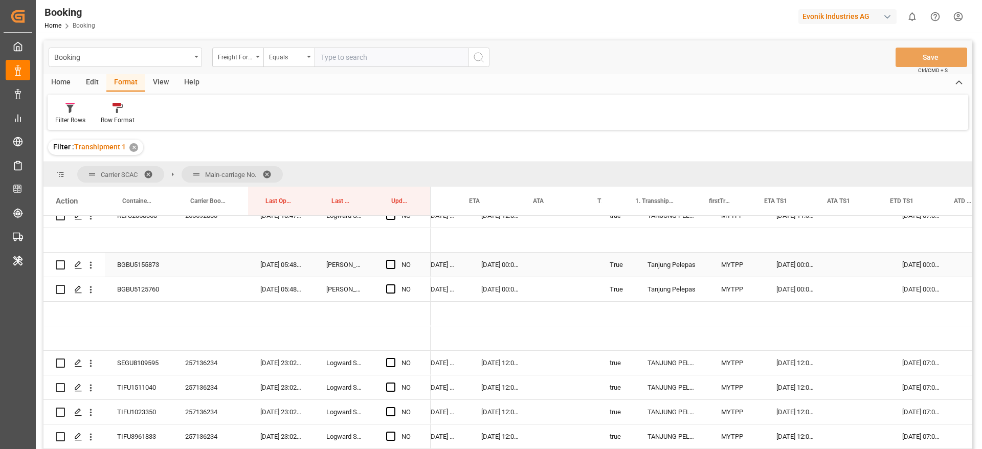
scroll to position [0, 664]
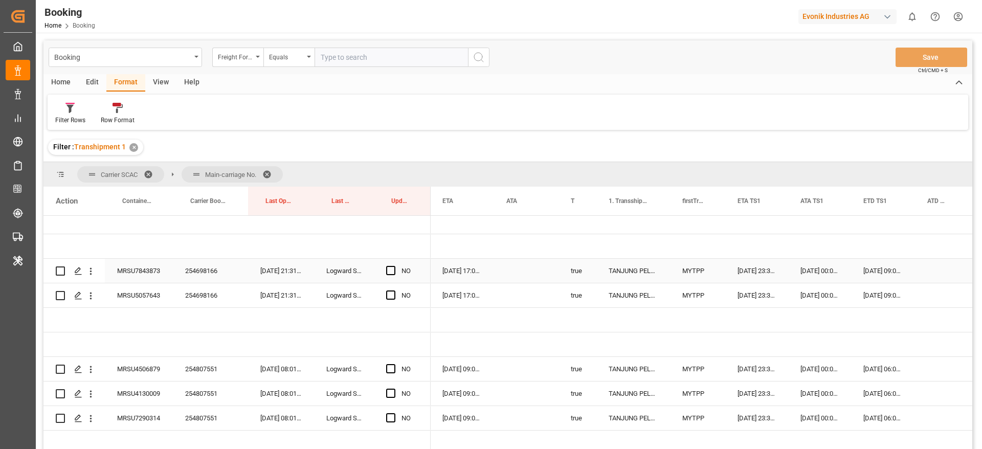
click at [206, 268] on div "254698166" at bounding box center [210, 271] width 75 height 24
click at [388, 271] on span "Press SPACE to select this row." at bounding box center [390, 270] width 9 height 9
click at [394, 266] on input "Press SPACE to select this row." at bounding box center [394, 266] width 0 height 0
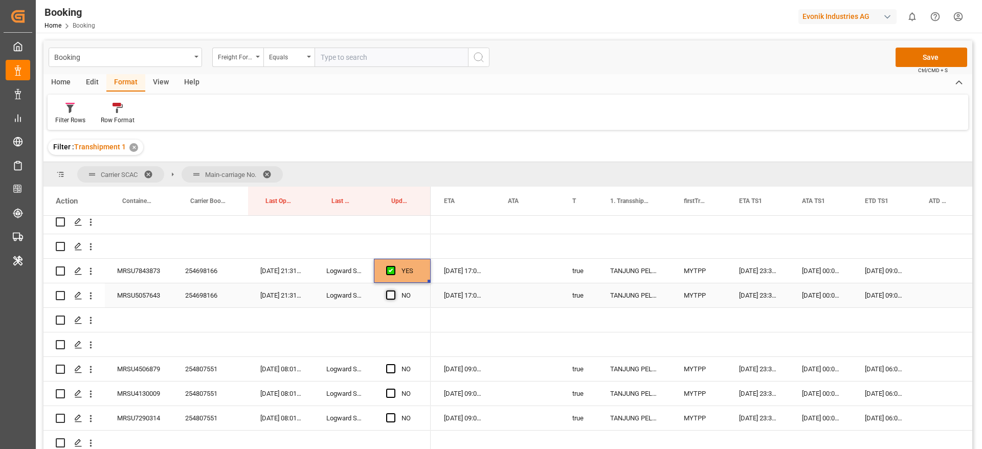
click at [391, 295] on span "Press SPACE to select this row." at bounding box center [390, 295] width 9 height 9
click at [394, 291] on input "Press SPACE to select this row." at bounding box center [394, 291] width 0 height 0
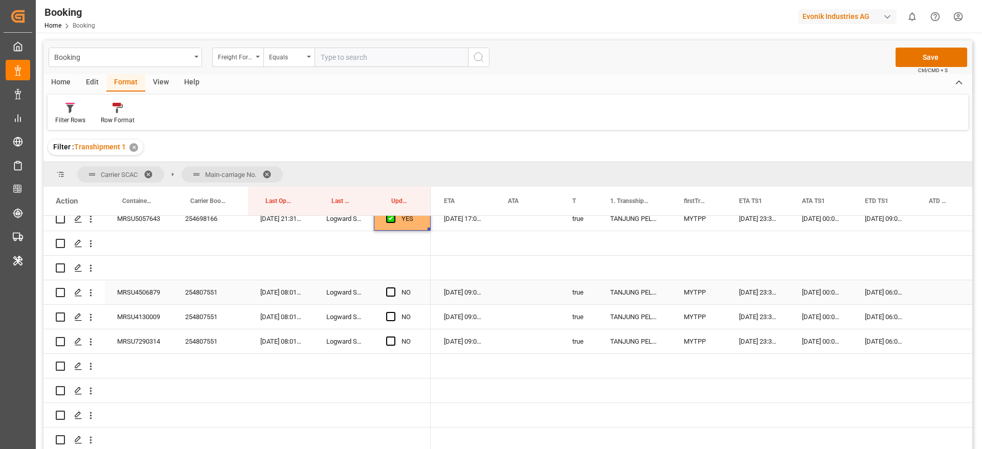
click at [203, 296] on div "254807551" at bounding box center [210, 292] width 75 height 24
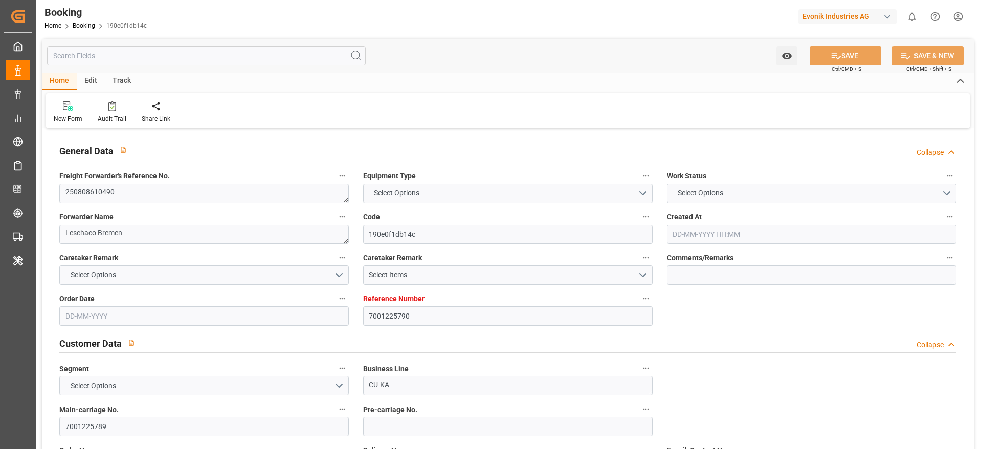
type input "7001225790"
type input "9708473"
type input "ONE"
type input "Ocean Network Express"
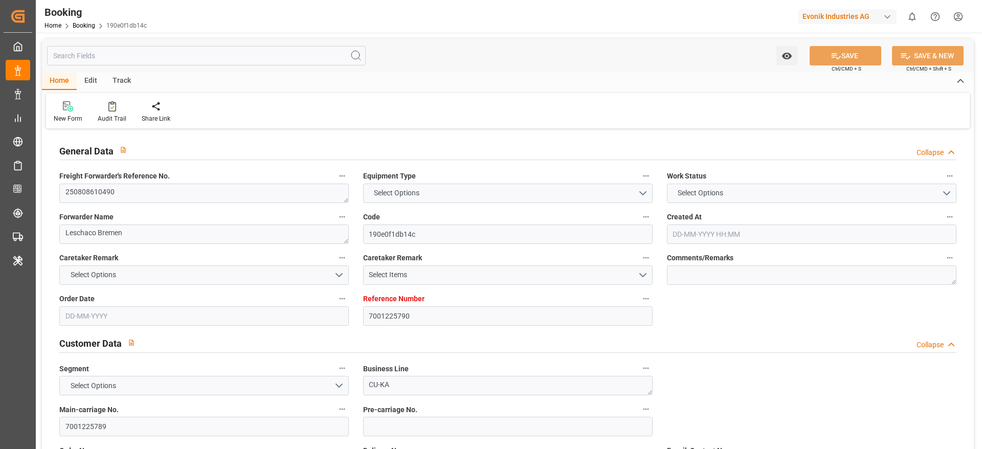
type input "NLRTM"
type input "CNSGH"
type input "[DATE] 16:53"
type input "[DATE]"
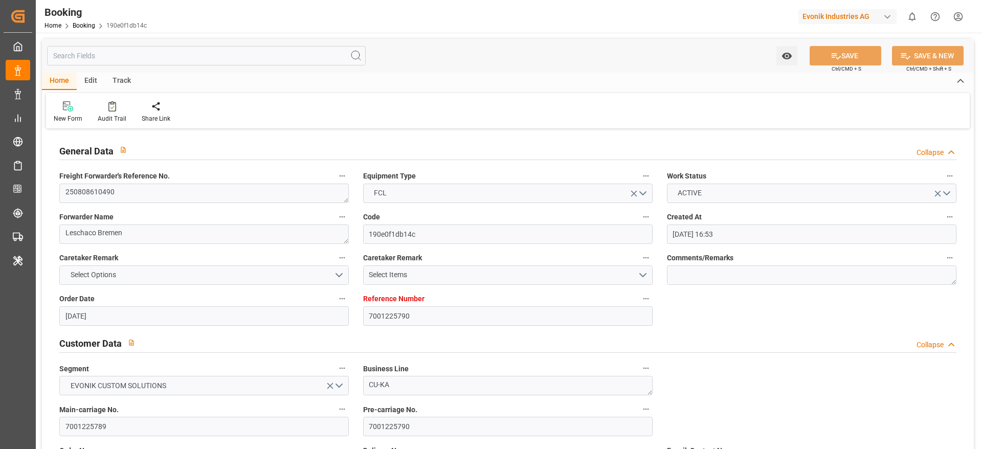
type input "[DATE]"
type input "[DATE] 00:00"
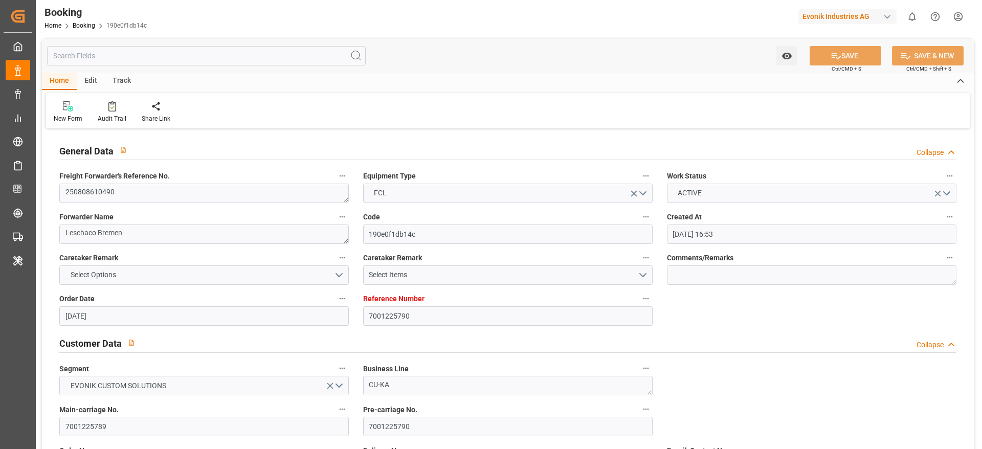
type input "[DATE] 00:00"
type input "[DATE]"
type input "[DATE] 06:45"
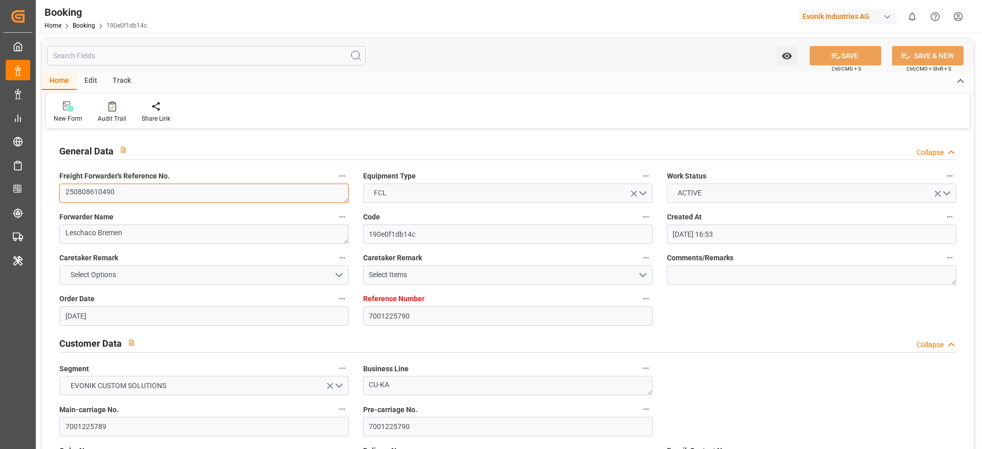
click at [179, 191] on textarea "250808610490" at bounding box center [204, 193] width 290 height 19
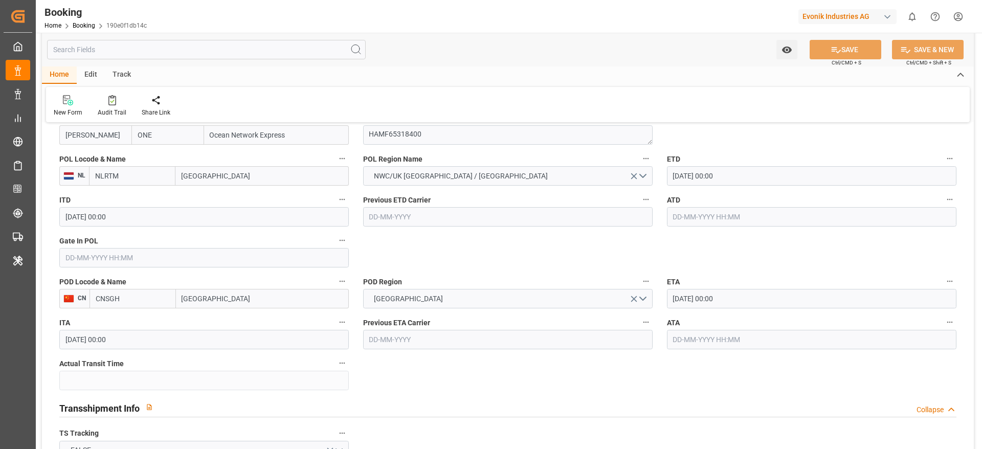
scroll to position [844, 0]
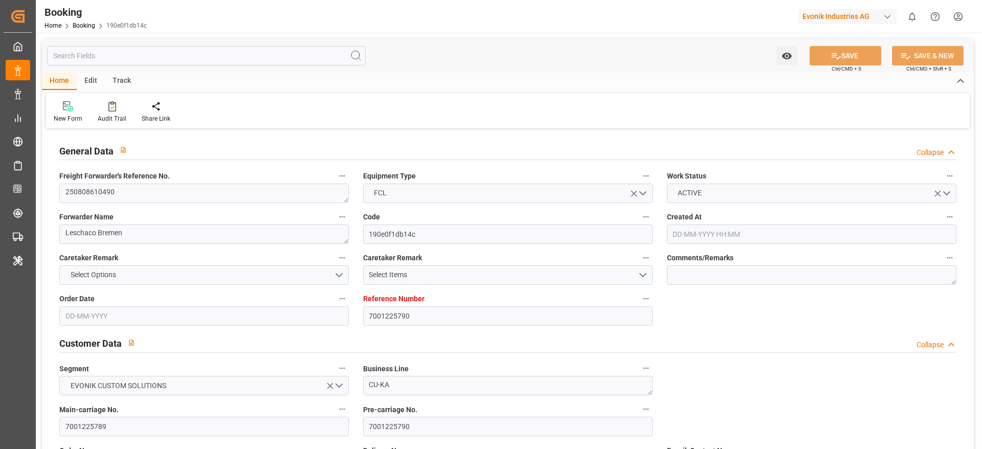
type input "7001225790"
type input "9708473"
type input "ONE"
type input "Ocean Network Express"
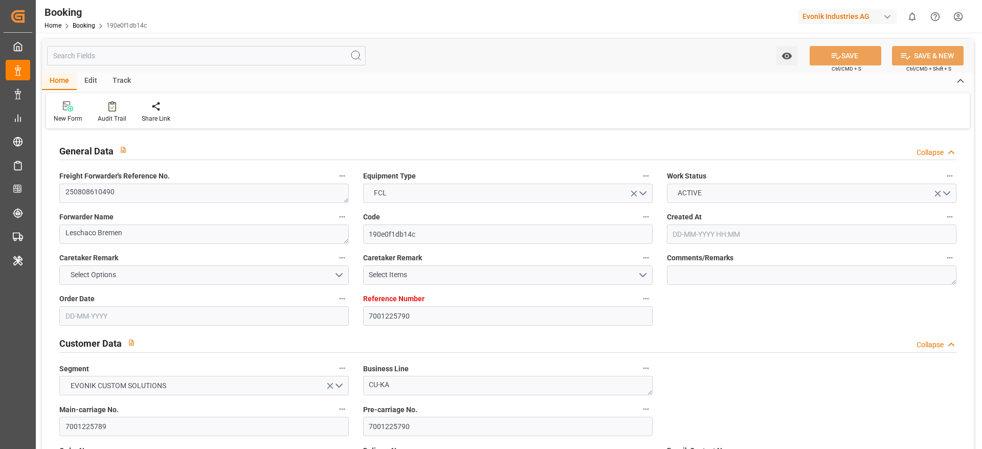
type input "NLRTM"
type input "CNSGH"
type input "[DATE] 16:53"
type input "[DATE]"
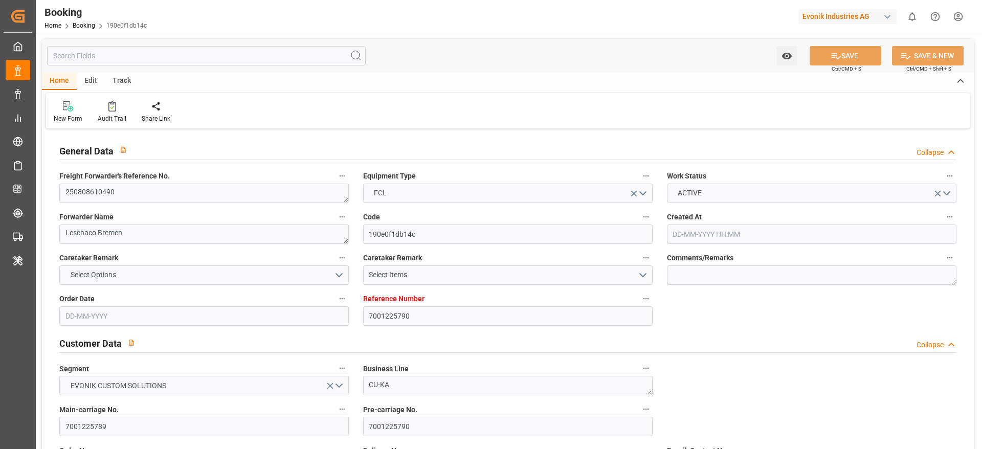
type input "[DATE]"
type input "[DATE] 00:00"
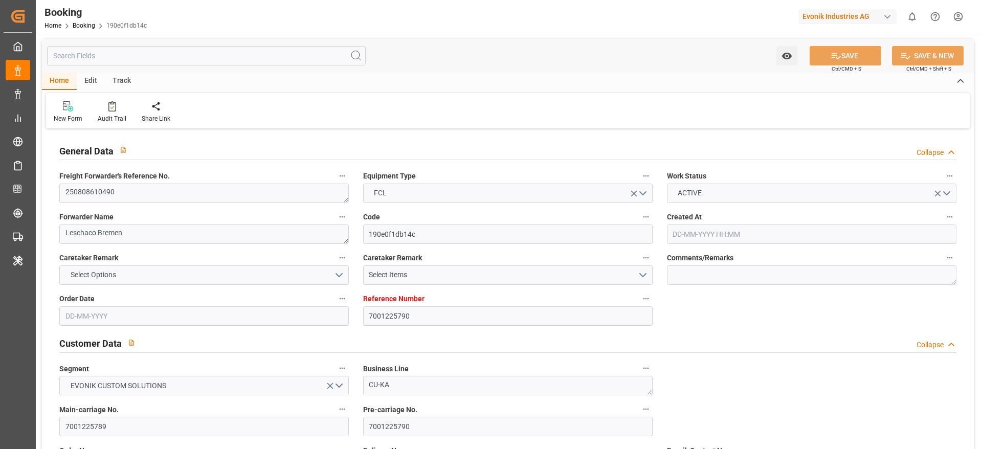
type input "[DATE] 00:00"
type input "[DATE]"
type input "[DATE] 06:45"
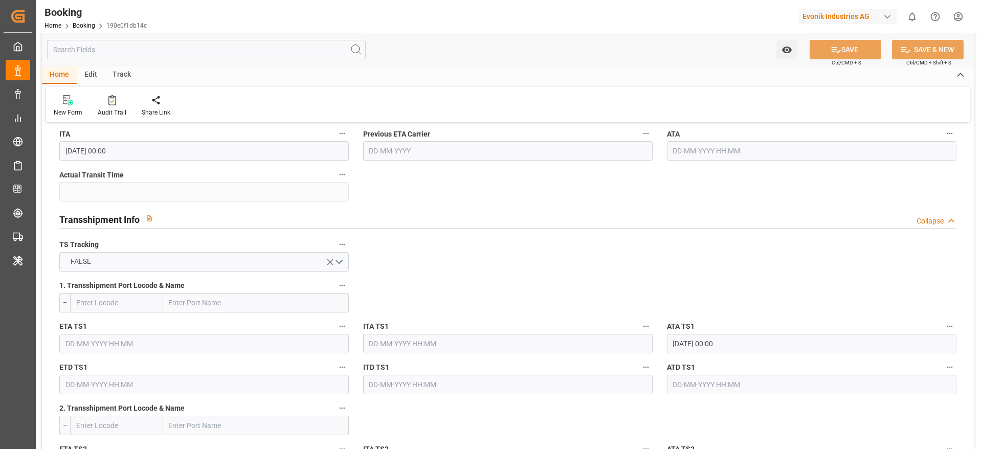
scroll to position [1074, 0]
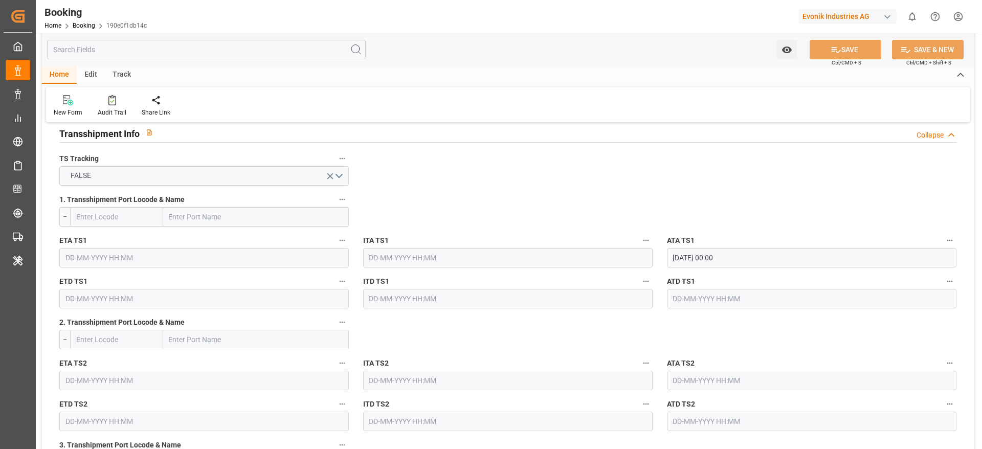
click at [764, 256] on input "14-10-2025 00:00" at bounding box center [812, 257] width 290 height 19
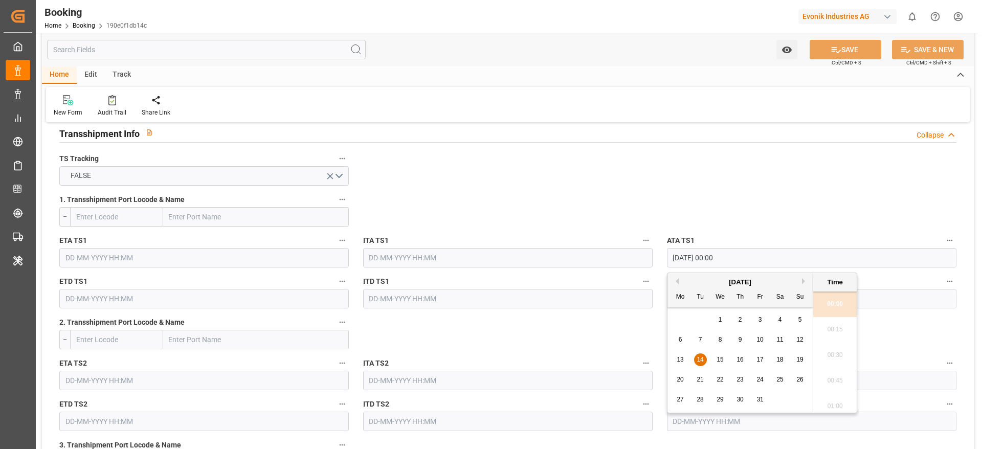
click at [764, 256] on input "14-10-2025 00:00" at bounding box center [812, 257] width 290 height 19
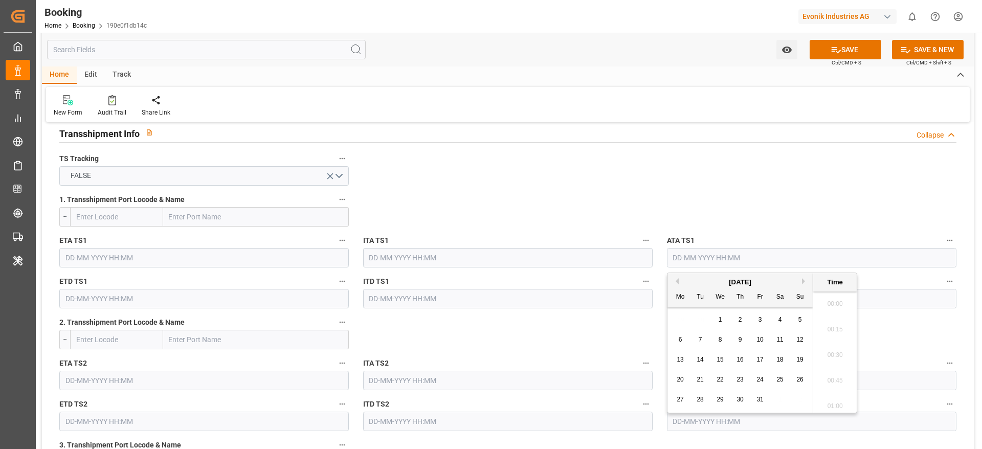
click at [951, 238] on icon "button" at bounding box center [950, 240] width 8 height 8
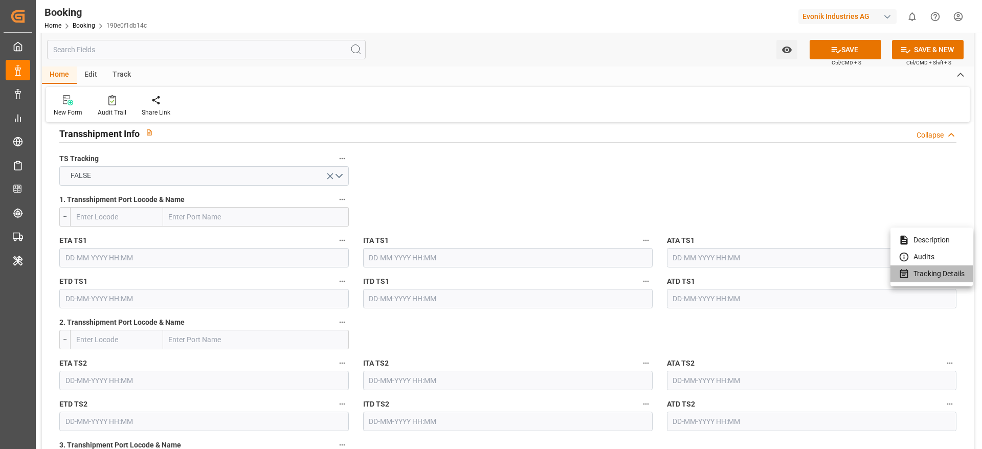
click at [944, 274] on li "Tracking Details" at bounding box center [932, 273] width 82 height 17
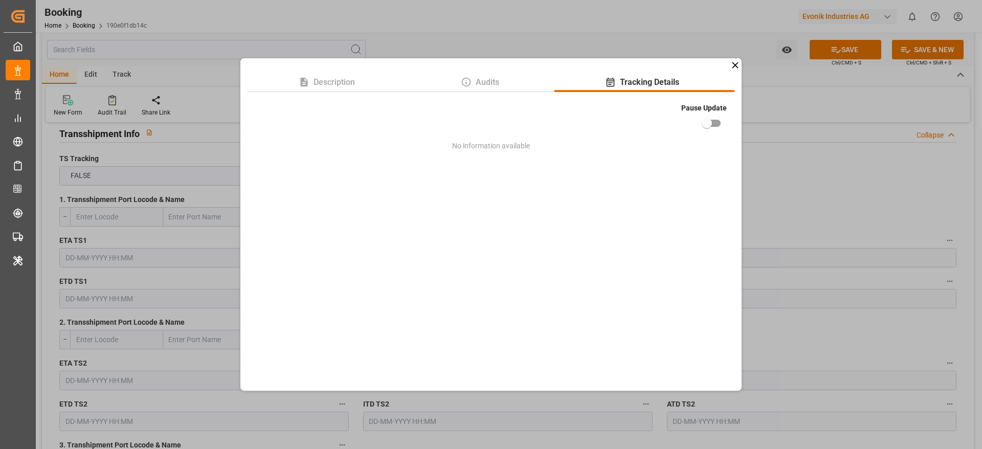
click at [714, 121] on input "checkbox" at bounding box center [707, 123] width 58 height 19
checkbox input "true"
click at [876, 175] on div "Description Audits Tracking Details Pause Update No information available" at bounding box center [491, 224] width 982 height 449
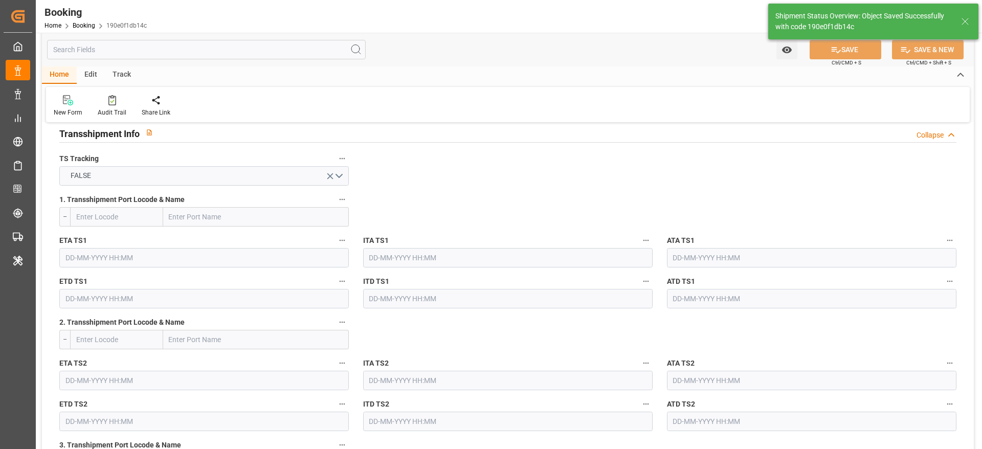
type textarea "Madhu T V"
type input "11-08-2025 07:34"
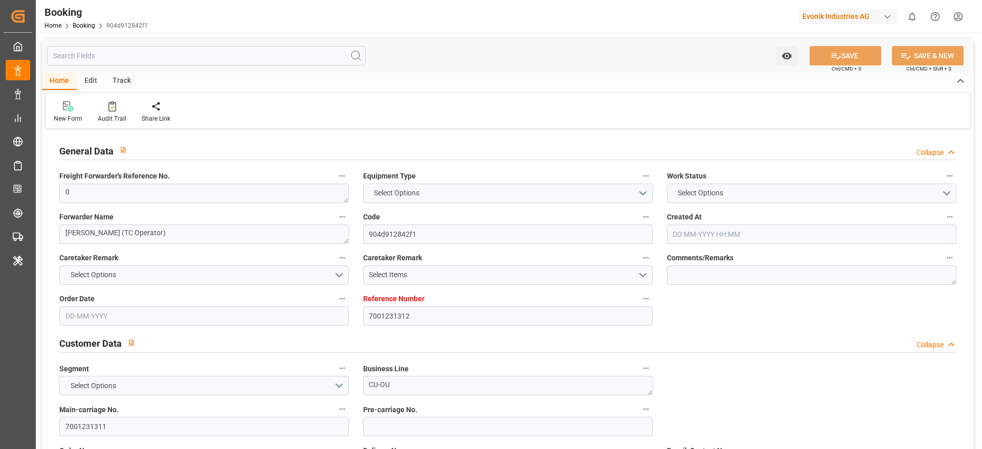
type textarea "0"
type textarea "[PERSON_NAME] (TC Operator)"
type input "904d912842f1"
type input "7001231312"
type textarea "CU-OU"
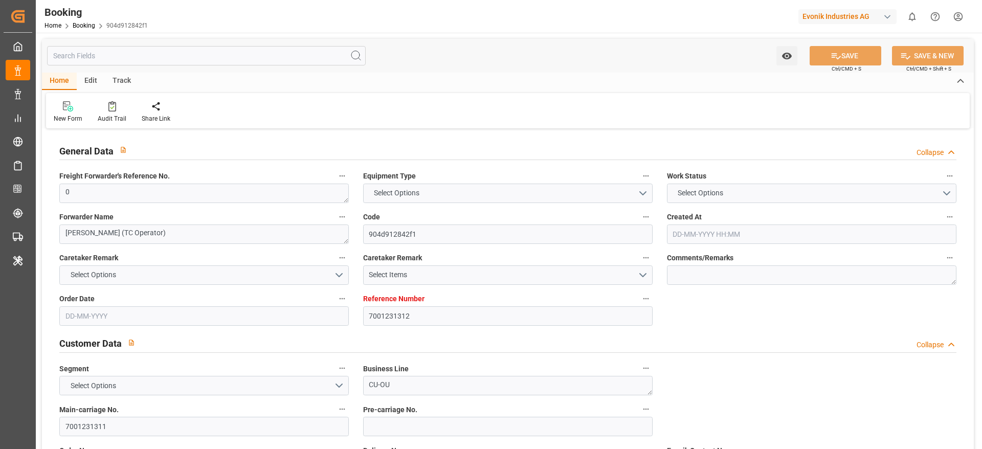
type input "7001231311"
type textarea "[PERSON_NAME][EMAIL_ADDRESS][PERSON_NAME][DOMAIN_NAME]"
type textarea "CIF"
type textarea "[GEOGRAPHIC_DATA]"
type textarea "Essen"
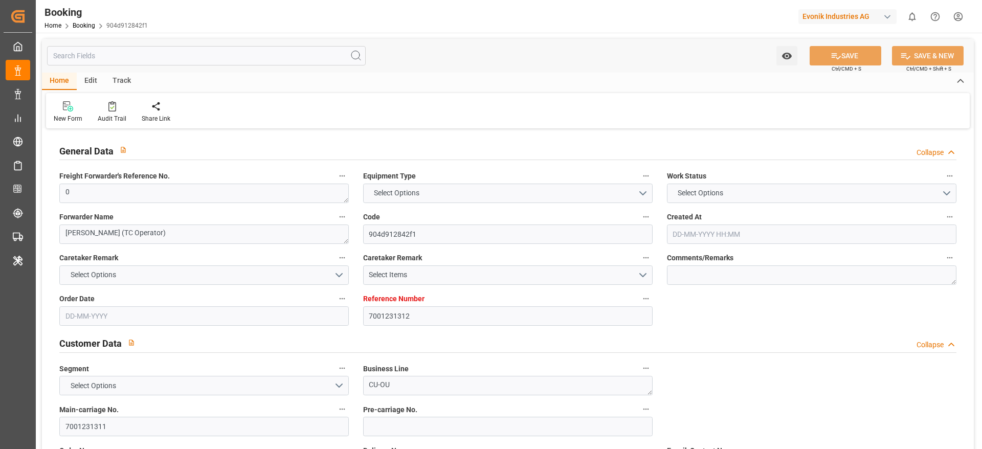
type textarea "BGBU4728862"
type input "MADRID MAERSK"
type input "HLCU"
type input "[GEOGRAPHIC_DATA]"
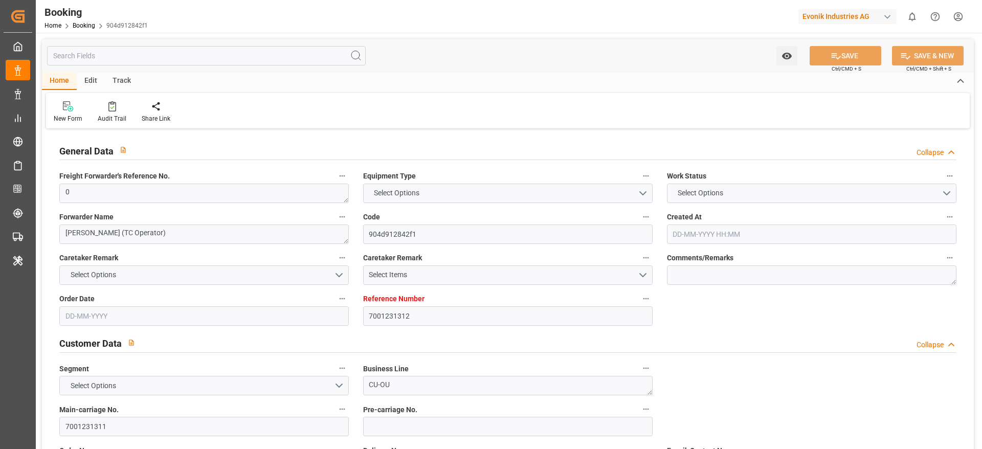
type textarea "vesselName etd [PERSON_NAME]"
type textarea "INPUT_Evonik_Seeburger_IFTMIN_1003007497_20250731075218783.edi"
type textarea "NWC/[GEOGRAPHIC_DATA] [GEOGRAPHIC_DATA] Continent / [GEOGRAPHIC_DATA]-OU"
type textarea "INPUT_Evonik_Seeburger_IFTMIN_1002987217_20250724110217892.edi,INPUT_Evonik_See…"
type textarea "1003007497"
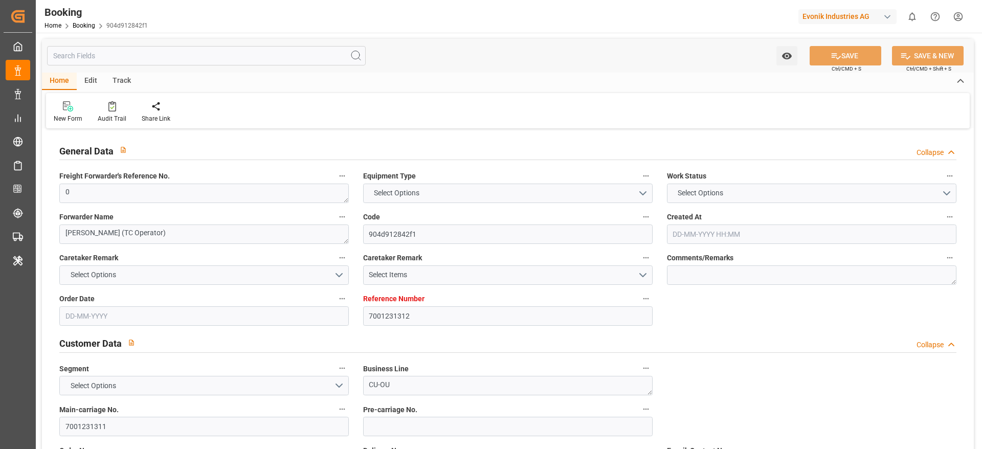
type textarea "[PERSON_NAME]"
type textarea "Pod-PodRegionName-businessDivision-businessLine-"
type textarea "IFTMIN"
type textarea "a011t00000LcJC5AAN"
type textarea "No"
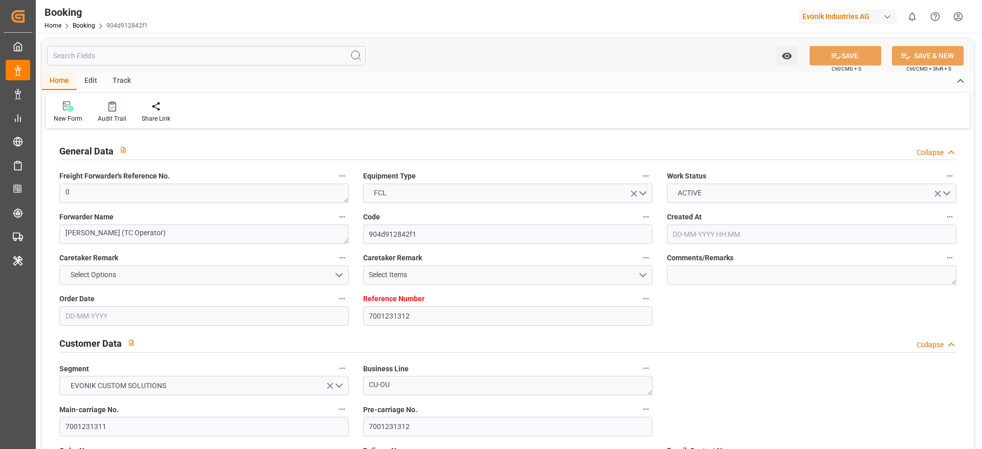
type input "7001231312"
type input "9778791"
type input "Hapag [PERSON_NAME]"
type input "Hapag [PERSON_NAME] Aktiengesellschaft"
type input "NLRTM"
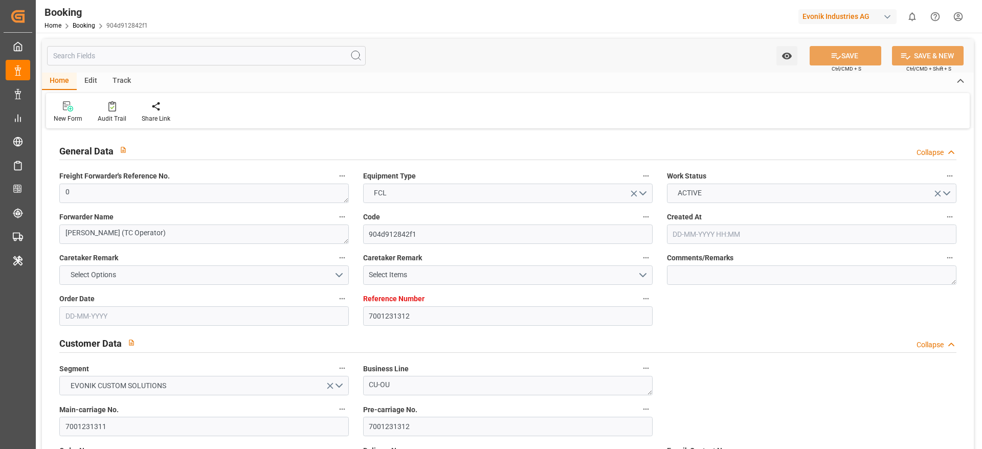
type input "CNSGH"
type input "0"
type input "[DATE] 09:03"
type input "[DATE]"
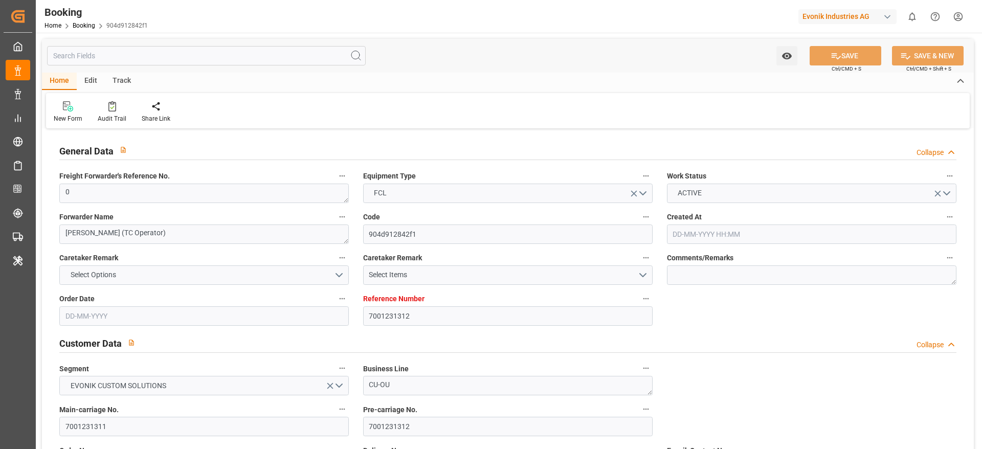
type input "[DATE]"
type input "[DATE] 00:00"
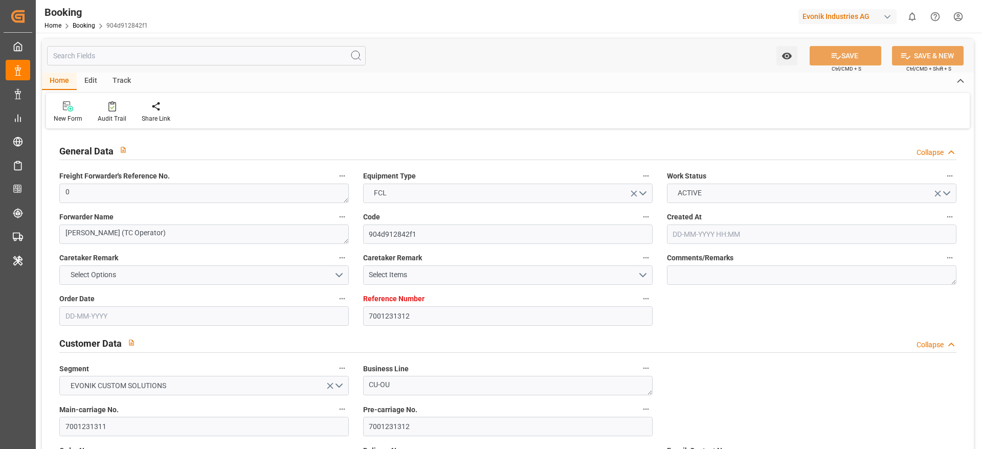
type input "[DATE] 00:00"
type input "[DATE]"
type input "[DATE] 06:01"
click at [114, 112] on div "Audit Trail" at bounding box center [112, 112] width 44 height 23
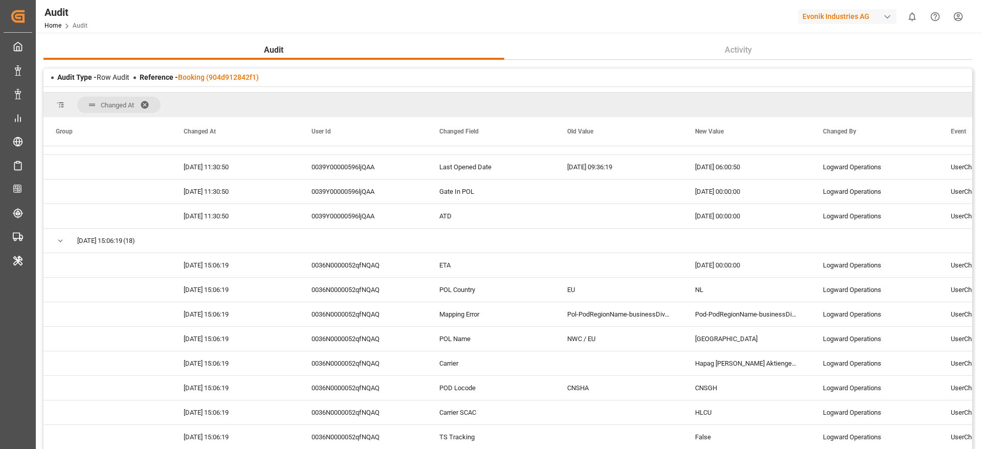
scroll to position [230, 0]
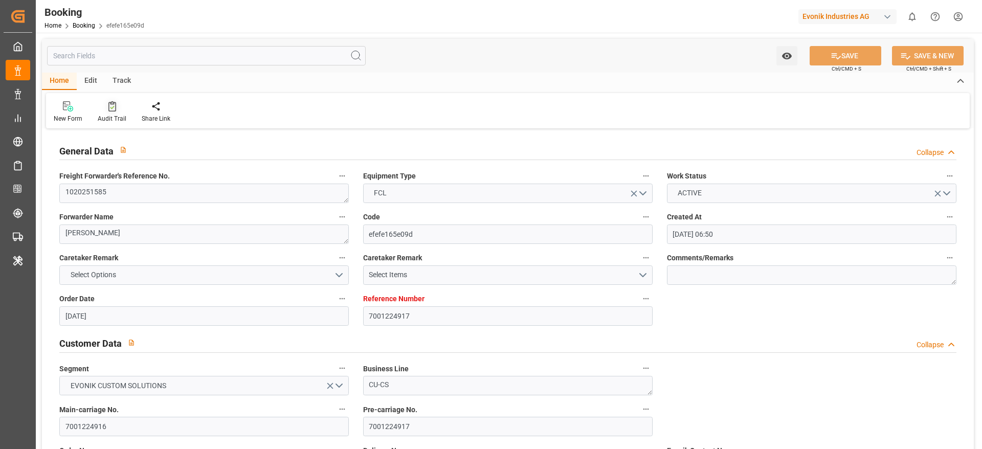
click at [106, 105] on div at bounding box center [112, 106] width 29 height 11
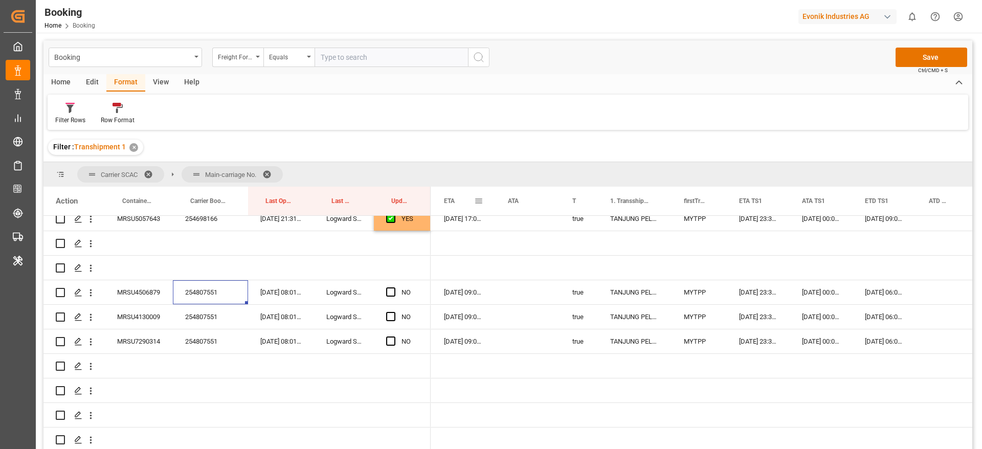
scroll to position [0, 657]
click at [134, 289] on div "MRSU4506879" at bounding box center [139, 292] width 68 height 24
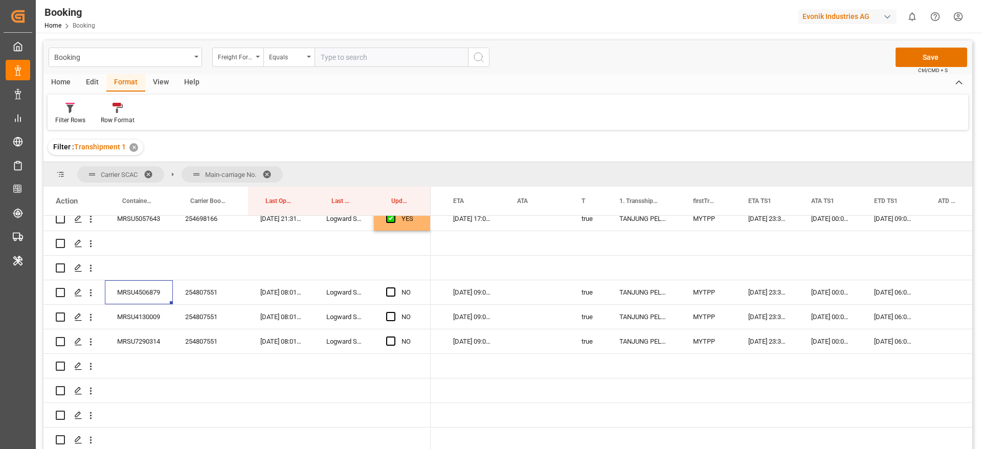
scroll to position [0, 649]
click at [389, 291] on span "Press SPACE to select this row." at bounding box center [390, 291] width 9 height 9
click at [394, 287] on input "Press SPACE to select this row." at bounding box center [394, 287] width 0 height 0
click at [391, 317] on span "Press SPACE to select this row." at bounding box center [390, 316] width 9 height 9
click at [394, 312] on input "Press SPACE to select this row." at bounding box center [394, 312] width 0 height 0
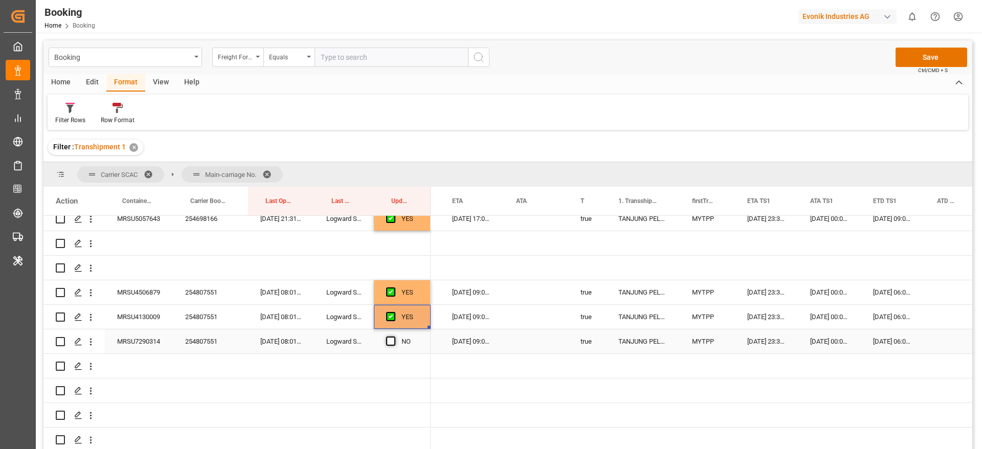
click at [392, 341] on span "Press SPACE to select this row." at bounding box center [390, 341] width 9 height 9
click at [394, 337] on input "Press SPACE to select this row." at bounding box center [394, 337] width 0 height 0
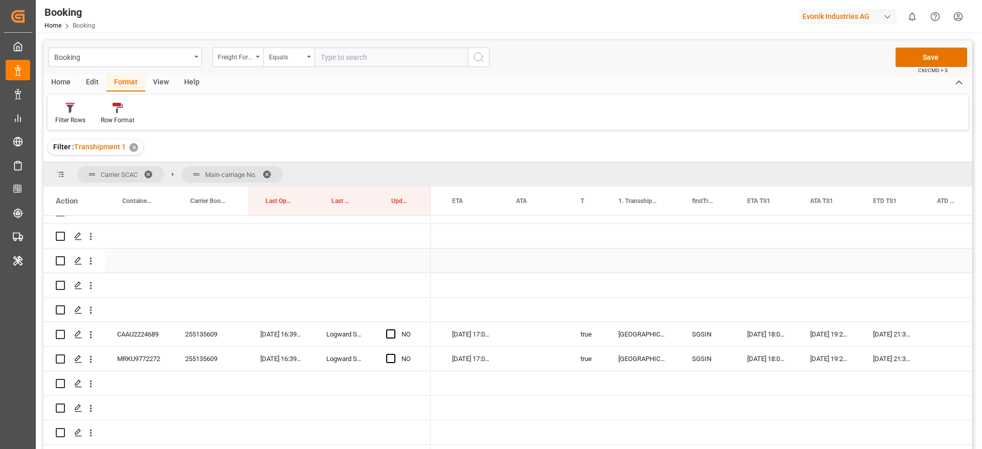
scroll to position [1074, 0]
click at [203, 334] on div "255135609" at bounding box center [210, 332] width 75 height 24
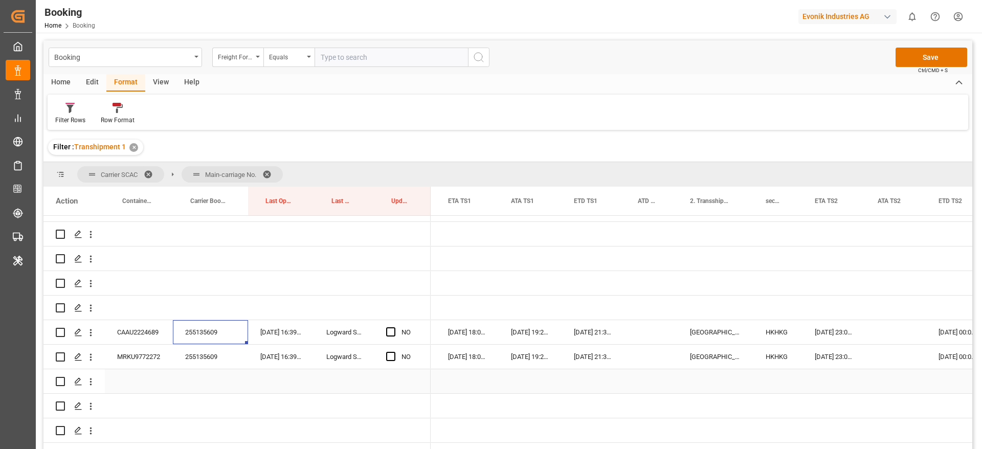
scroll to position [0, 0]
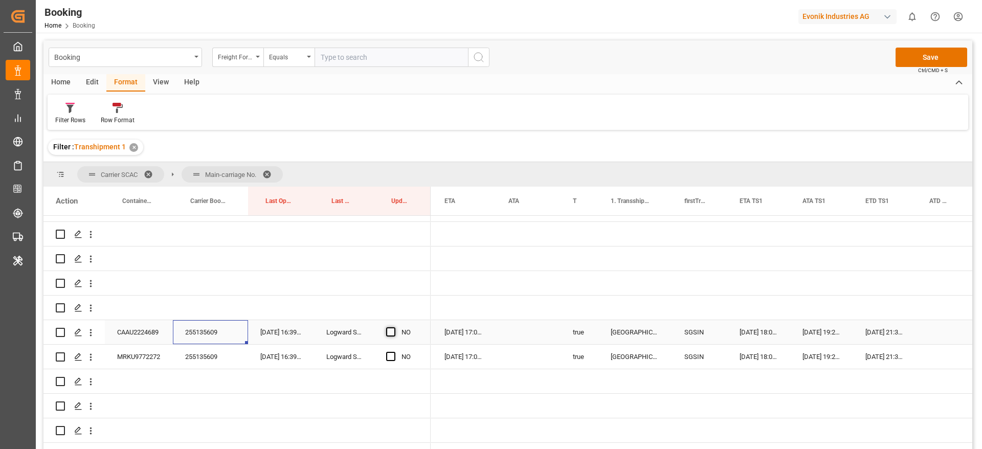
click at [392, 332] on span "Press SPACE to select this row." at bounding box center [390, 331] width 9 height 9
click at [394, 327] on input "Press SPACE to select this row." at bounding box center [394, 327] width 0 height 0
click at [392, 353] on span "Press SPACE to select this row." at bounding box center [390, 356] width 9 height 9
click at [394, 352] on input "Press SPACE to select this row." at bounding box center [394, 352] width 0 height 0
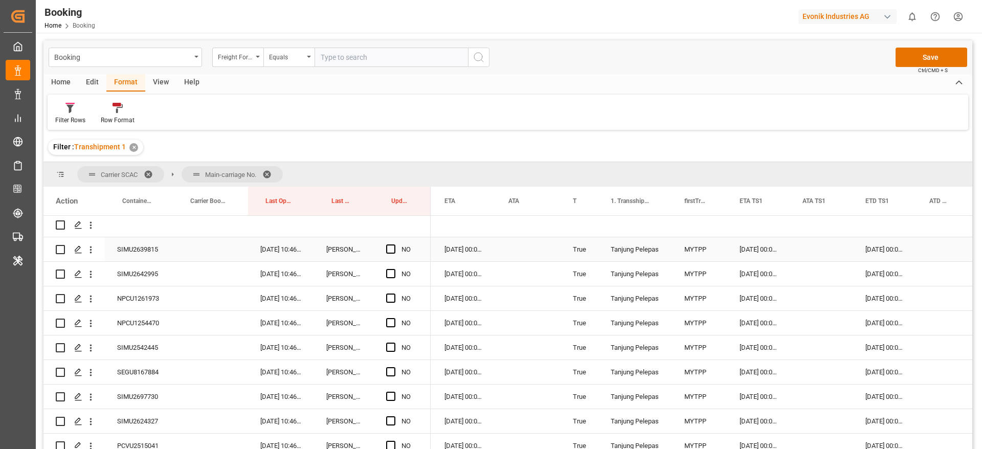
click at [129, 256] on div "SIMU2639815" at bounding box center [139, 249] width 68 height 24
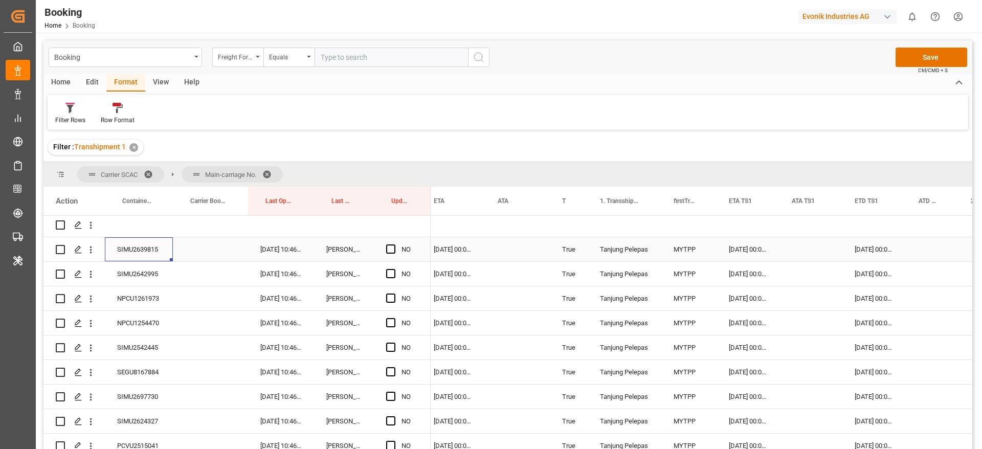
click at [802, 241] on div "Press SPACE to select this row." at bounding box center [811, 249] width 63 height 24
click at [804, 247] on div "Press SPACE to select this row." at bounding box center [811, 249] width 63 height 24
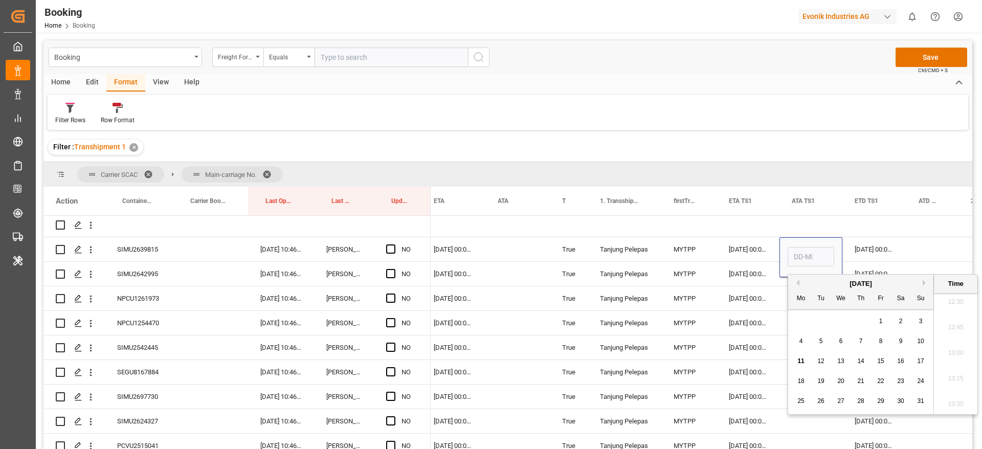
click at [900, 340] on span "9" at bounding box center [901, 341] width 4 height 7
type input "09-08-2025 00:00"
click at [917, 242] on div "Press SPACE to select this row." at bounding box center [932, 249] width 52 height 24
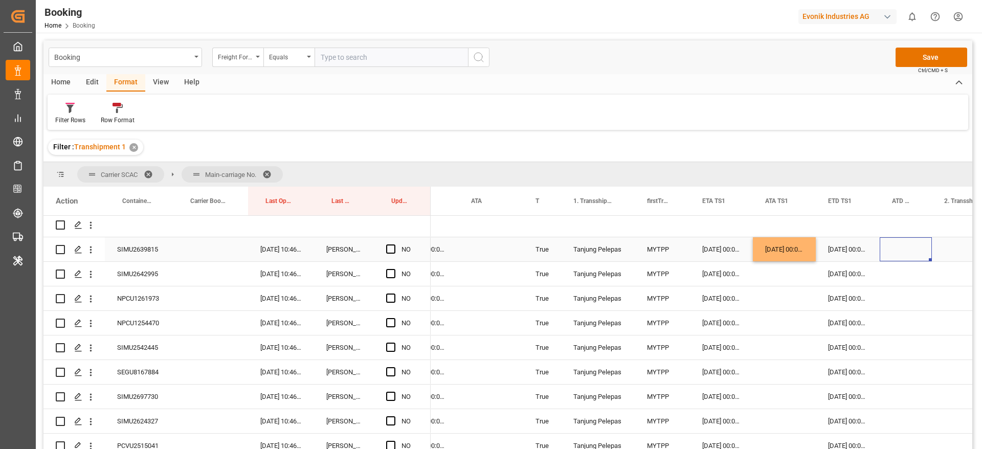
click at [848, 242] on div "10-08-2025 00:00:00" at bounding box center [848, 249] width 64 height 24
click at [922, 249] on div "Press SPACE to select this row." at bounding box center [906, 249] width 52 height 24
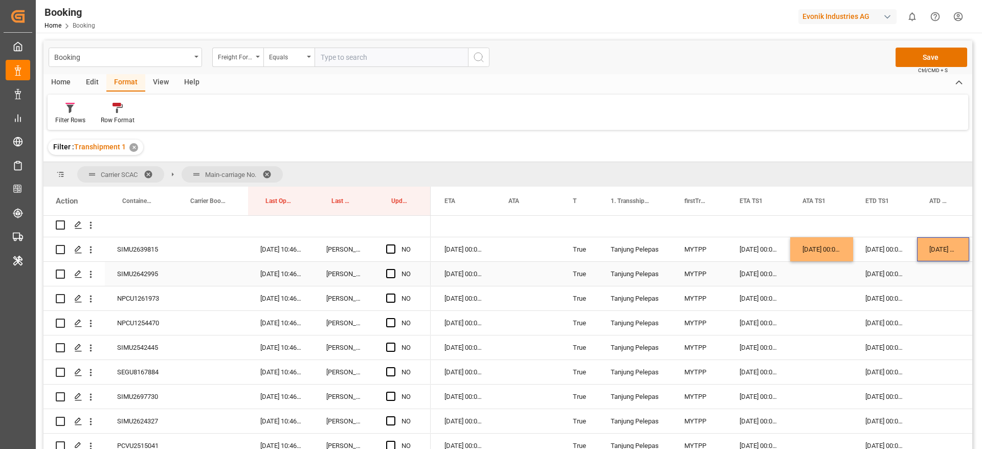
click at [143, 270] on div "SIMU2642995" at bounding box center [139, 274] width 68 height 24
click at [135, 300] on div "NPCU1261973" at bounding box center [139, 298] width 68 height 24
click at [144, 324] on div "NPCU1254470" at bounding box center [139, 323] width 68 height 24
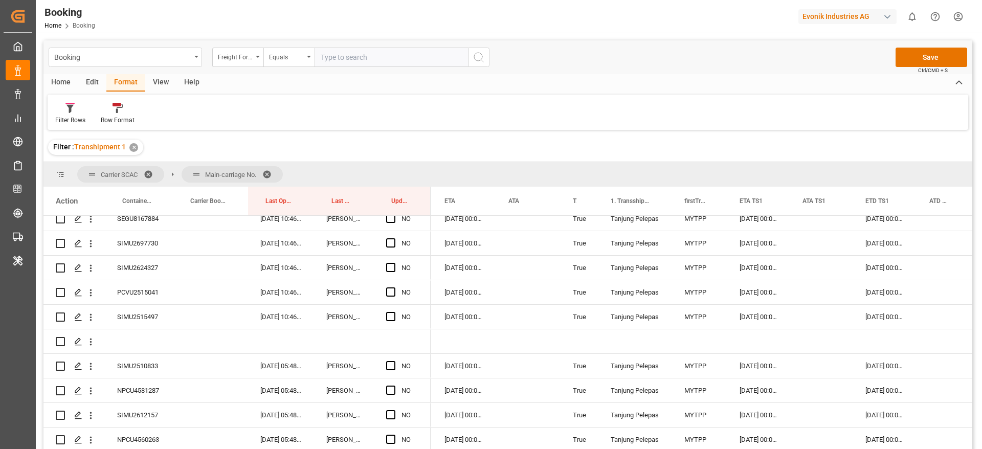
scroll to position [1381, 0]
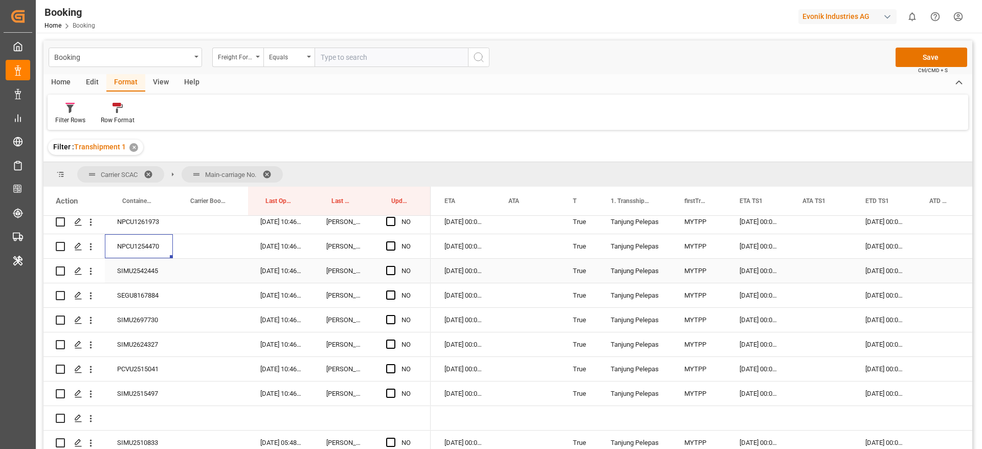
click at [143, 276] on div "SIMU2542445" at bounding box center [139, 271] width 68 height 24
click at [143, 300] on div "SEGU8167884" at bounding box center [139, 295] width 68 height 24
click at [131, 313] on div "SIMU2697730" at bounding box center [139, 320] width 68 height 24
click at [110, 347] on div "SIMU2624327" at bounding box center [139, 345] width 68 height 24
click at [137, 372] on div "PCVU2515041" at bounding box center [139, 369] width 68 height 24
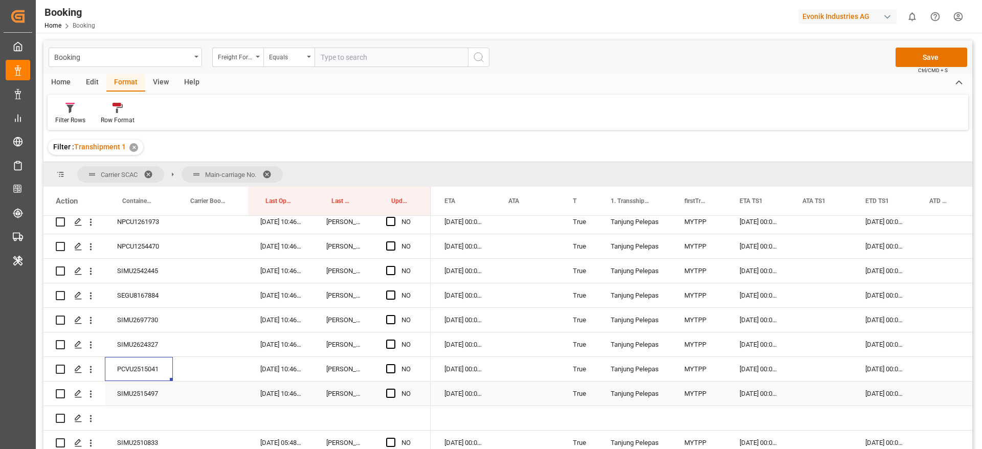
click at [136, 398] on div "SIMU2515497" at bounding box center [139, 394] width 68 height 24
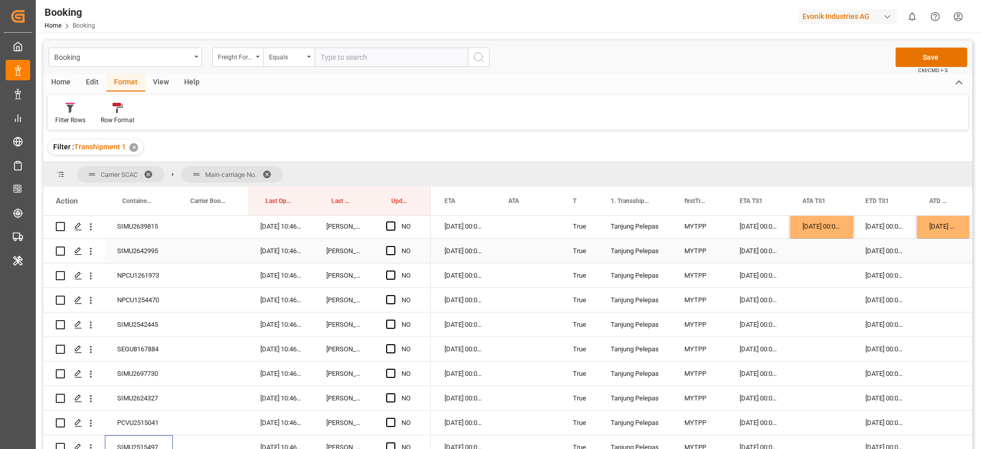
scroll to position [1304, 0]
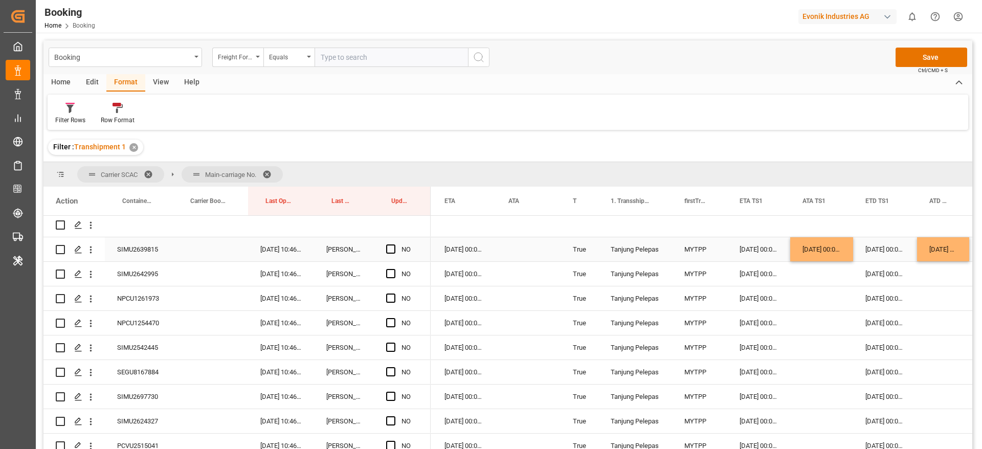
click at [830, 247] on div "09-08-2025 00:00:00" at bounding box center [821, 249] width 63 height 24
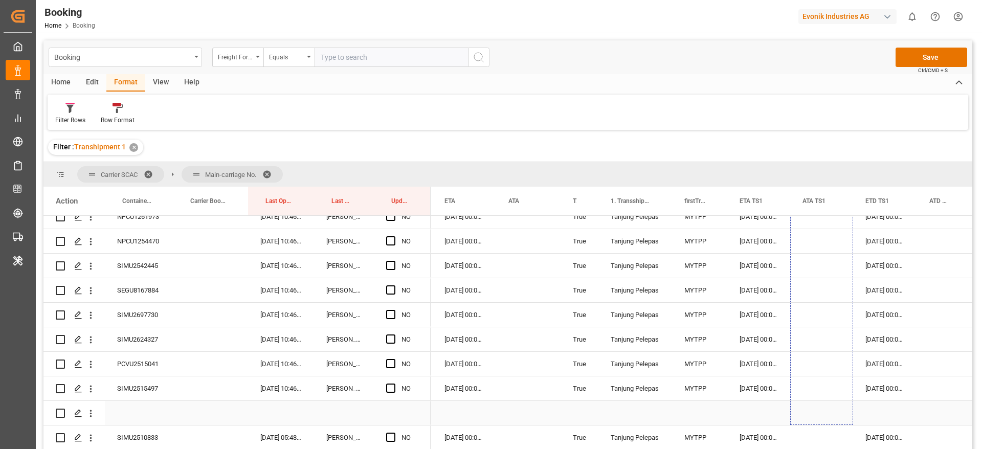
scroll to position [1407, 0]
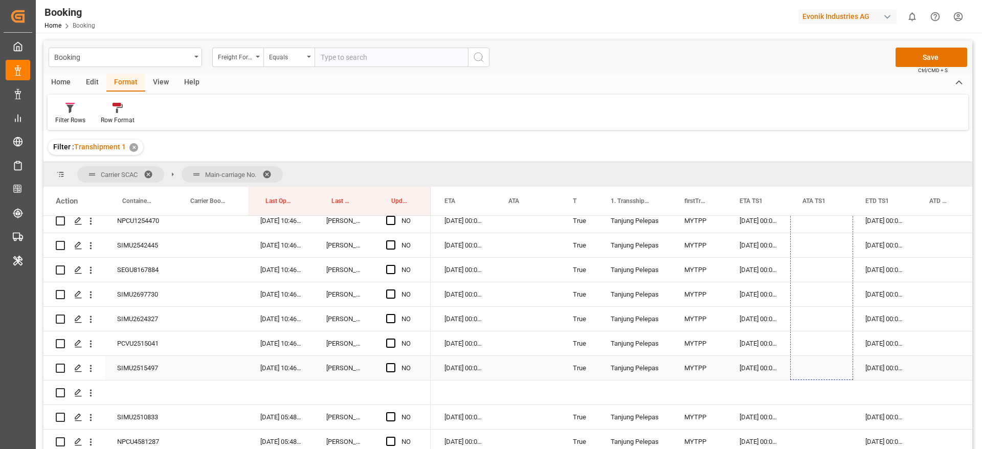
drag, startPoint x: 851, startPoint y: 259, endPoint x: 844, endPoint y: 373, distance: 113.8
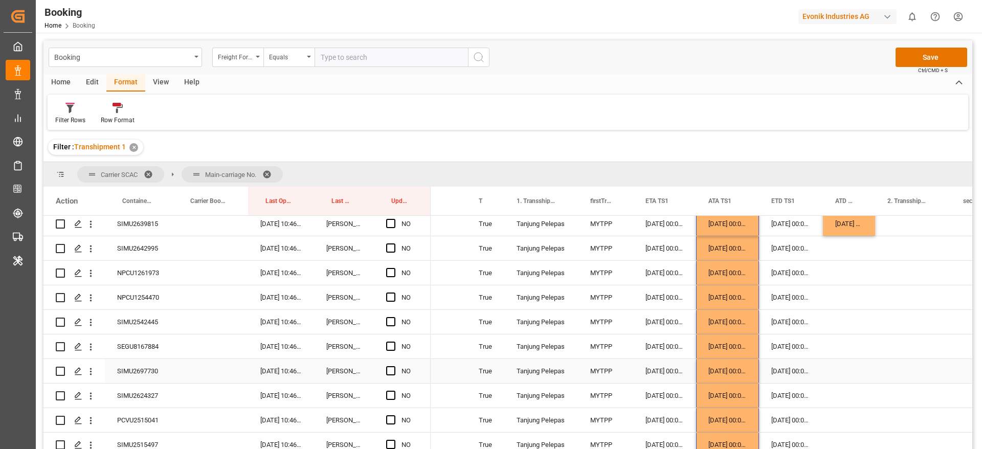
scroll to position [0, 751]
click at [850, 230] on div "10-08-2025 00:00:00" at bounding box center [848, 224] width 52 height 24
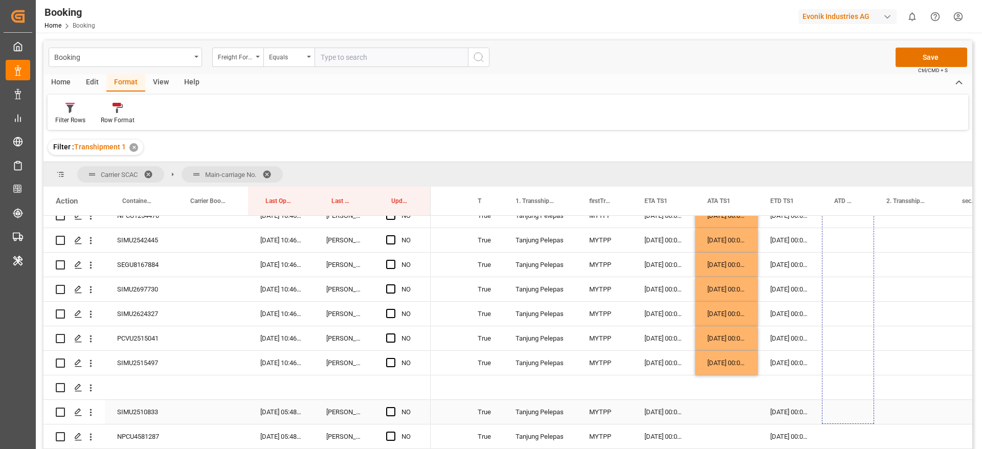
scroll to position [1432, 0]
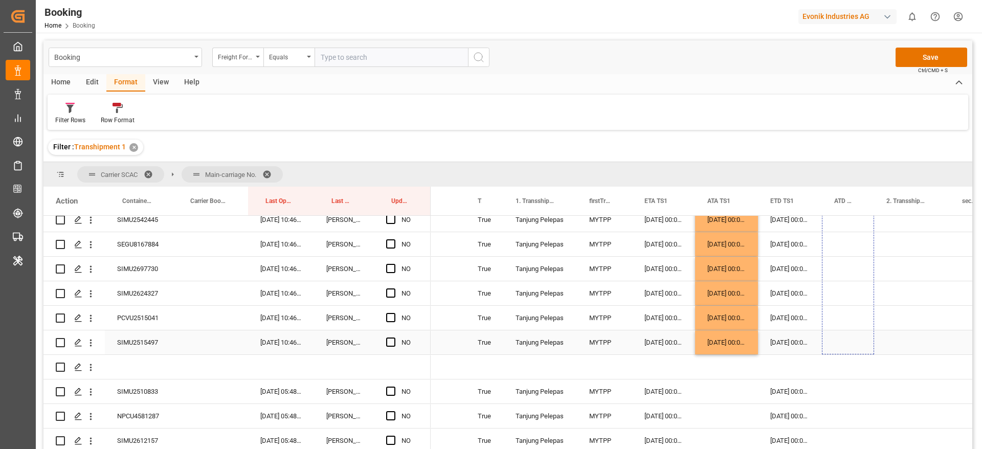
drag, startPoint x: 873, startPoint y: 337, endPoint x: 869, endPoint y: 333, distance: 6.5
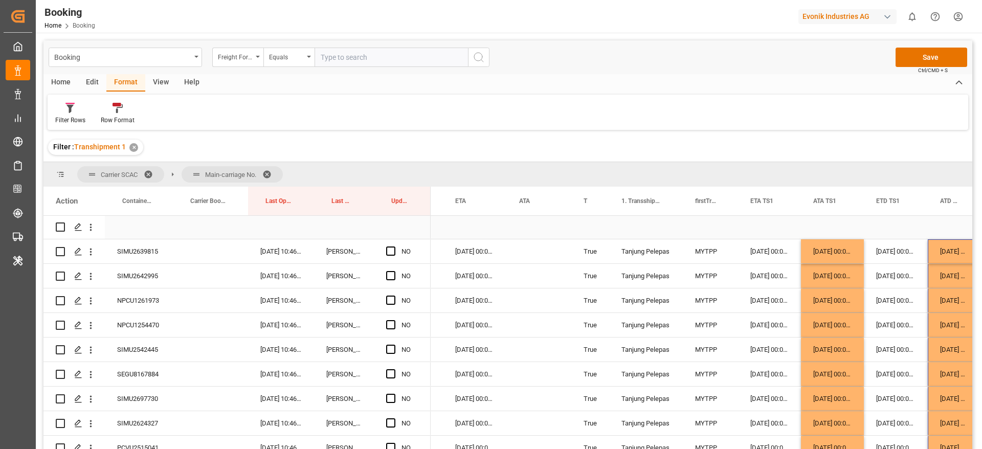
scroll to position [1279, 0]
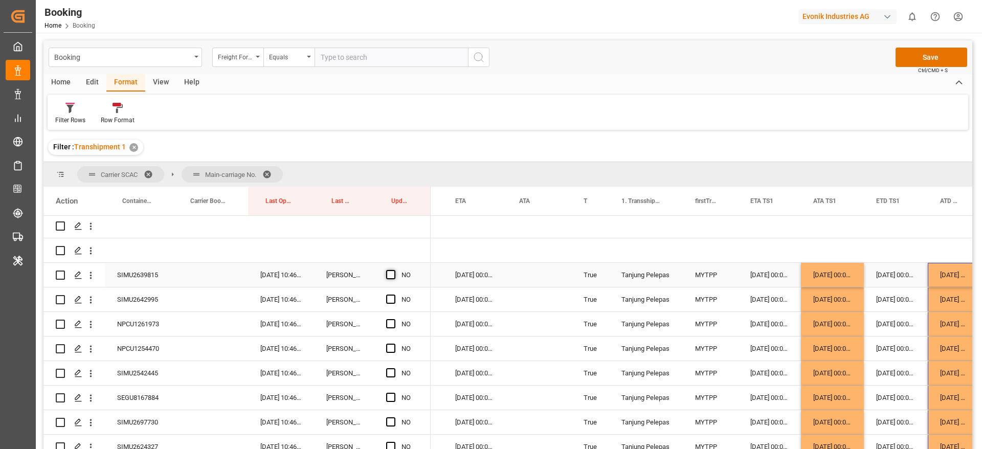
click at [392, 275] on span "Press SPACE to select this row." at bounding box center [390, 274] width 9 height 9
click at [394, 270] on input "Press SPACE to select this row." at bounding box center [394, 270] width 0 height 0
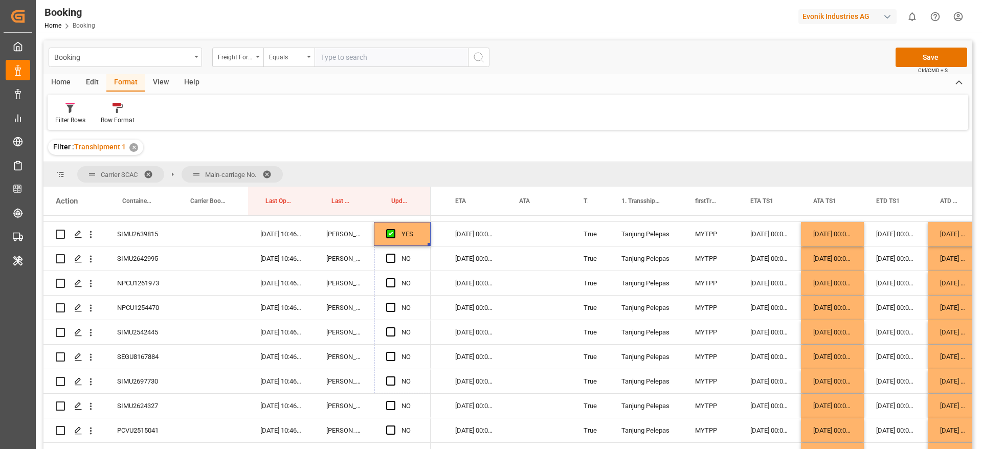
scroll to position [1361, 0]
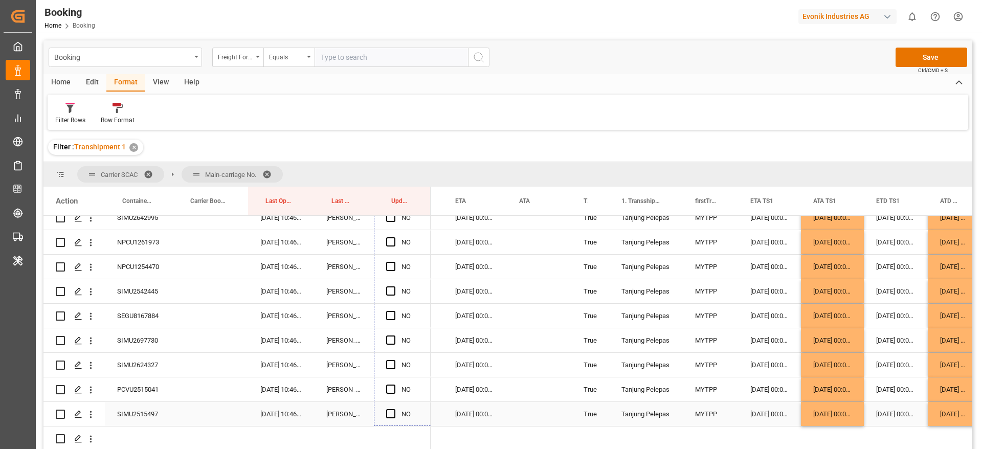
drag, startPoint x: 442, startPoint y: 396, endPoint x: 432, endPoint y: 409, distance: 16.8
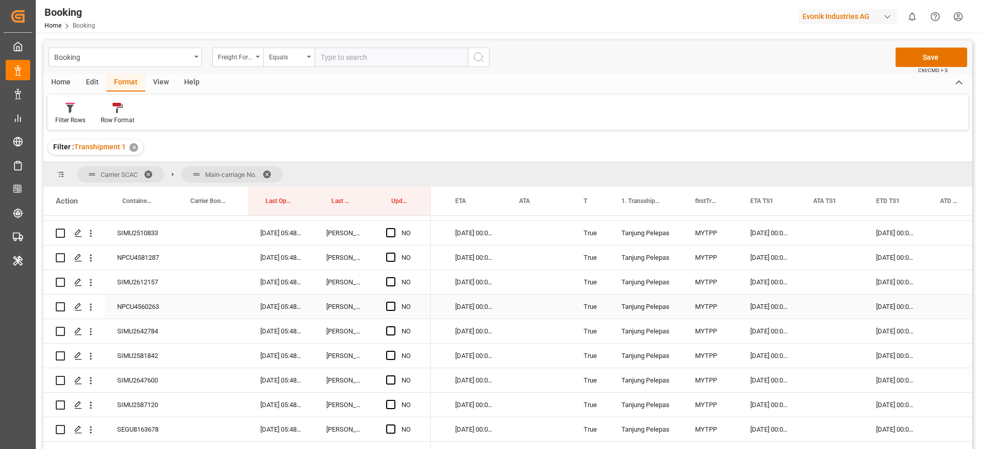
scroll to position [1514, 0]
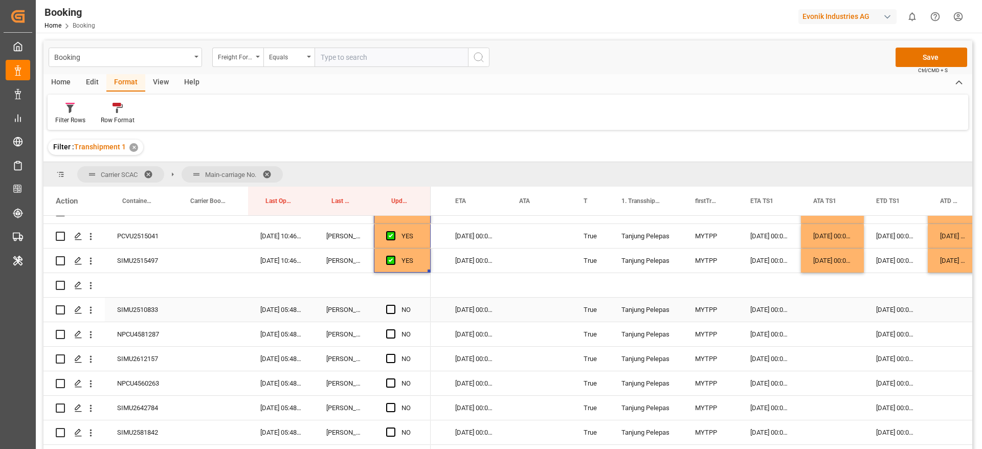
click at [141, 306] on div "SIMU2510833" at bounding box center [139, 310] width 68 height 24
click at [396, 305] on div "Press SPACE to select this row." at bounding box center [393, 310] width 15 height 24
click at [392, 313] on span "Press SPACE to select this row." at bounding box center [390, 309] width 9 height 9
click at [394, 305] on input "Press SPACE to select this row." at bounding box center [394, 305] width 0 height 0
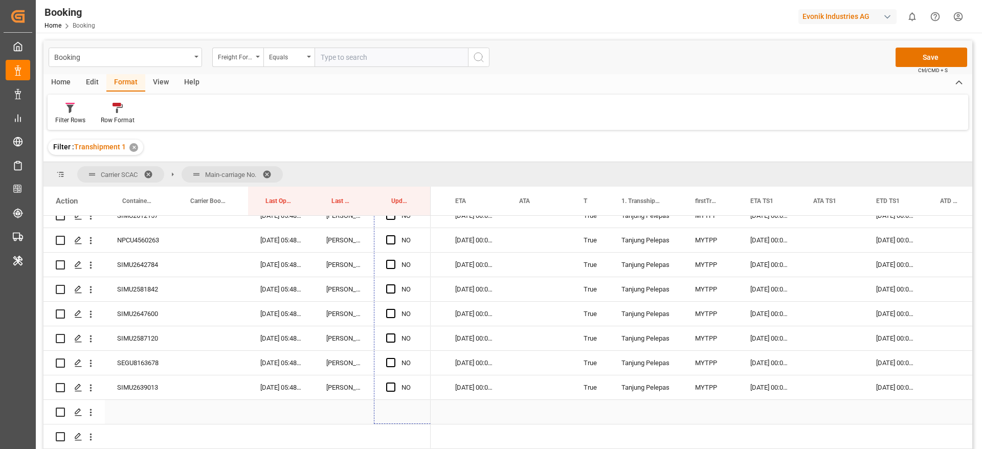
scroll to position [1678, 0]
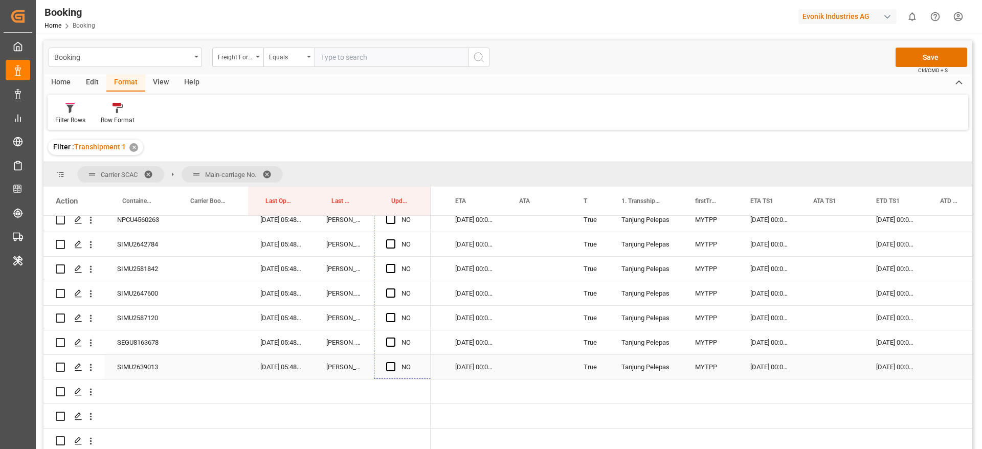
drag, startPoint x: 428, startPoint y: 320, endPoint x: 418, endPoint y: 368, distance: 48.5
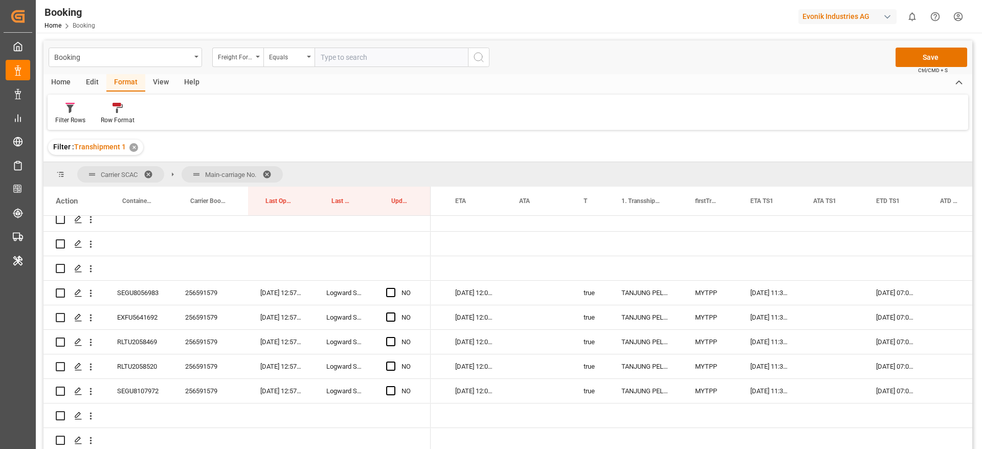
scroll to position [1985, 0]
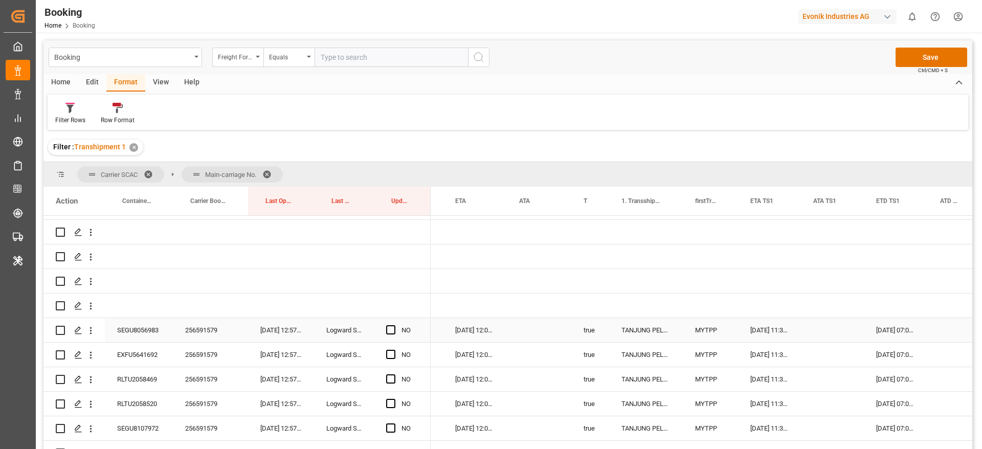
click at [212, 327] on div "256591579" at bounding box center [210, 330] width 75 height 24
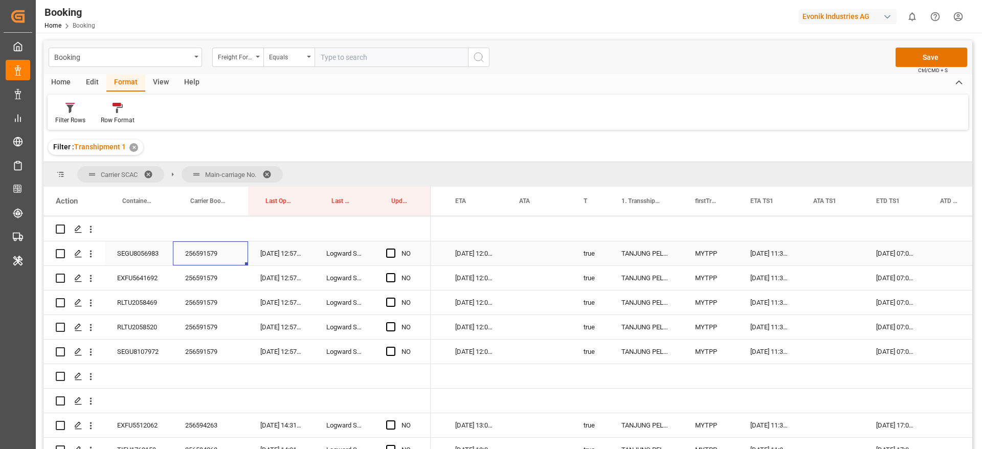
click at [391, 253] on span "Press SPACE to select this row." at bounding box center [390, 253] width 9 height 9
click at [394, 249] on input "Press SPACE to select this row." at bounding box center [394, 249] width 0 height 0
drag, startPoint x: 429, startPoint y: 263, endPoint x: 417, endPoint y: 345, distance: 82.1
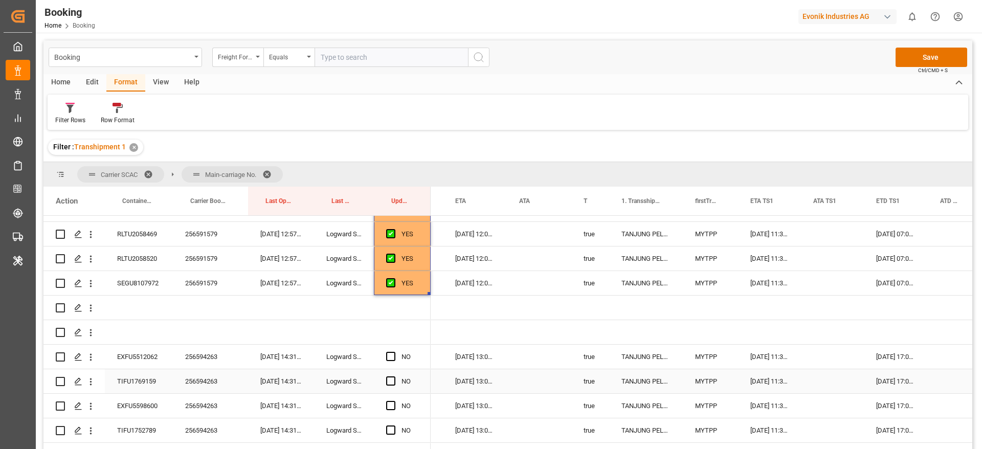
scroll to position [2215, 0]
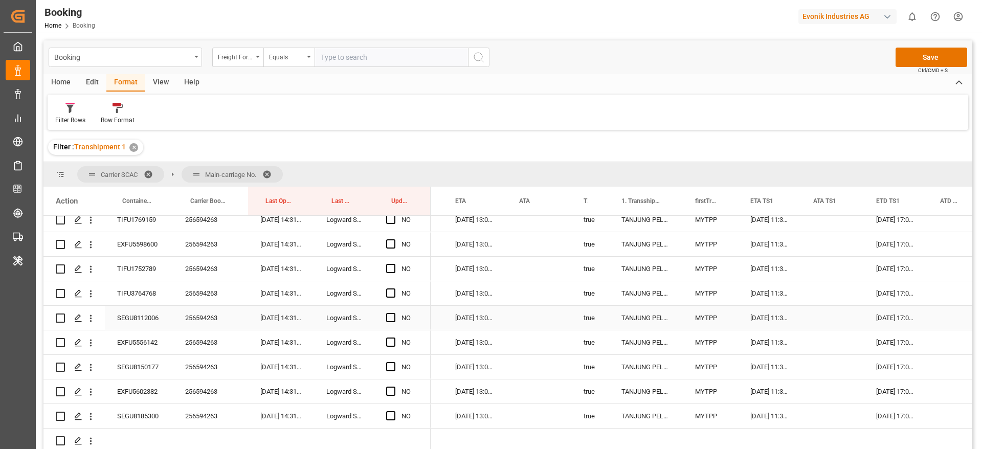
scroll to position [2215, 0]
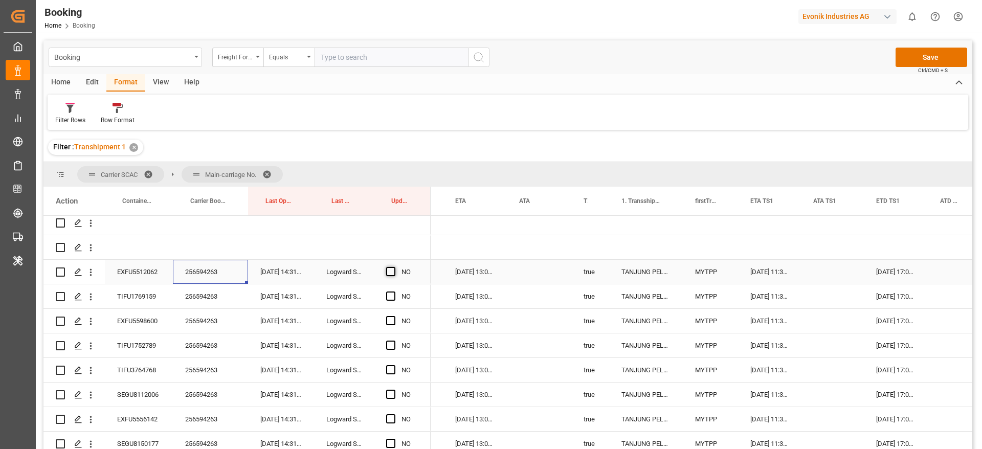
click at [394, 272] on span "Press SPACE to select this row." at bounding box center [390, 271] width 9 height 9
click at [394, 267] on input "Press SPACE to select this row." at bounding box center [394, 267] width 0 height 0
click at [430, 284] on div "EXFU5512062 256594263 [DATE] 14:31:34 Logward System YES" at bounding box center [236, 272] width 387 height 25
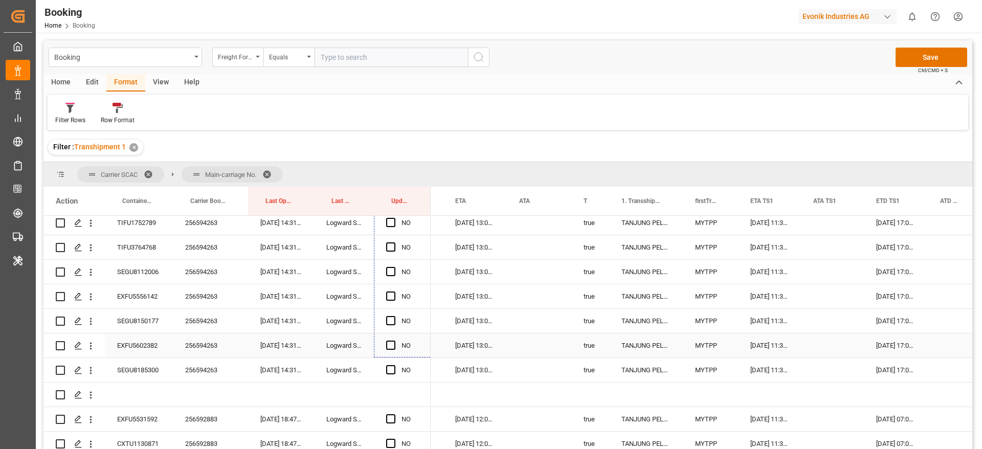
scroll to position [2358, 0]
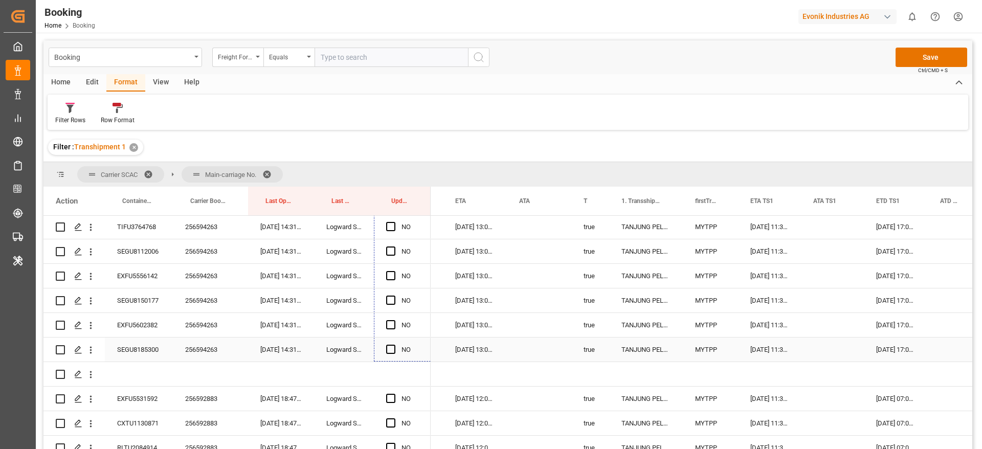
drag, startPoint x: 427, startPoint y: 456, endPoint x: 404, endPoint y: 348, distance: 110.9
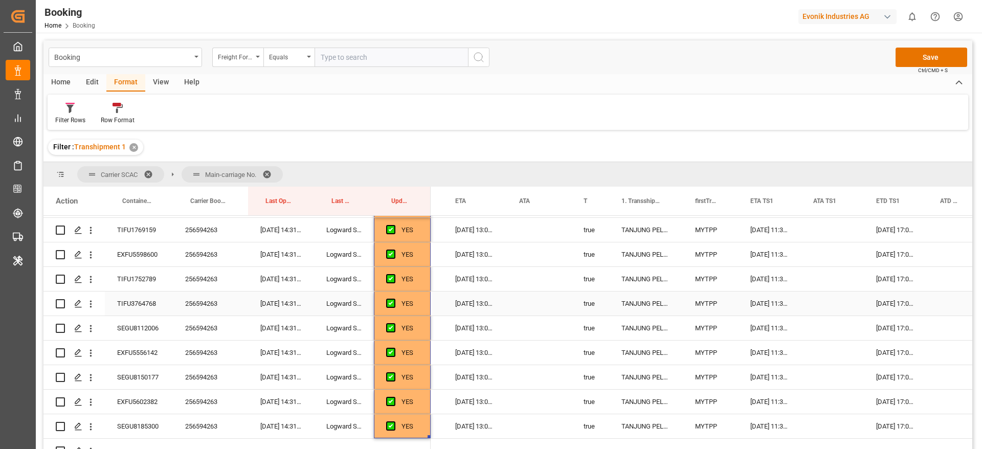
scroll to position [2512, 0]
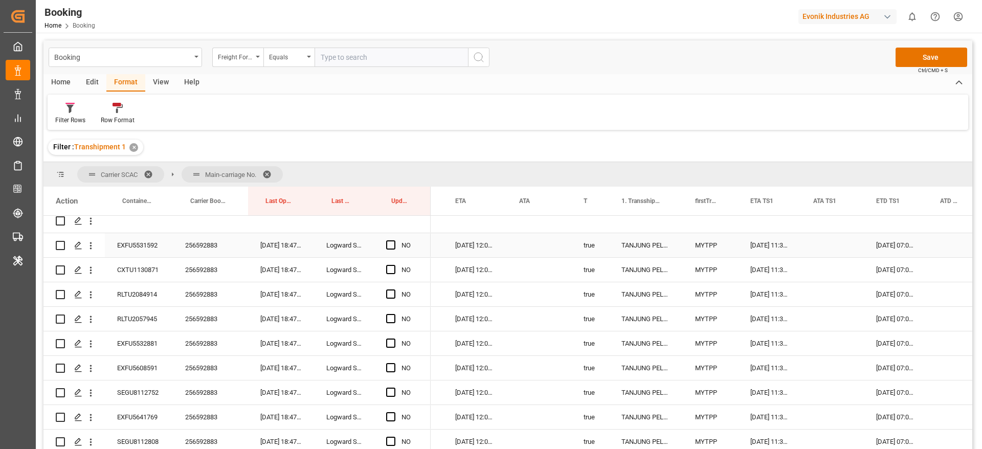
click at [200, 247] on div "256592883" at bounding box center [210, 245] width 75 height 24
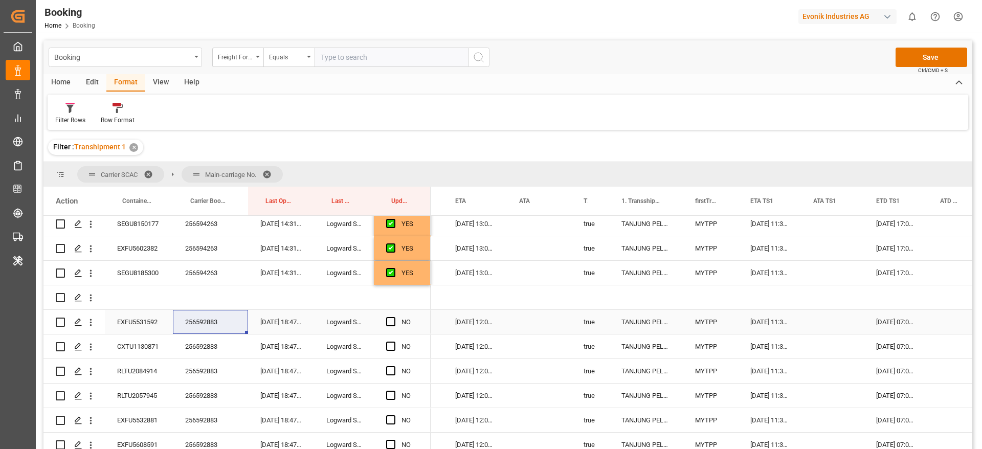
click at [208, 317] on div "256592883" at bounding box center [210, 322] width 75 height 24
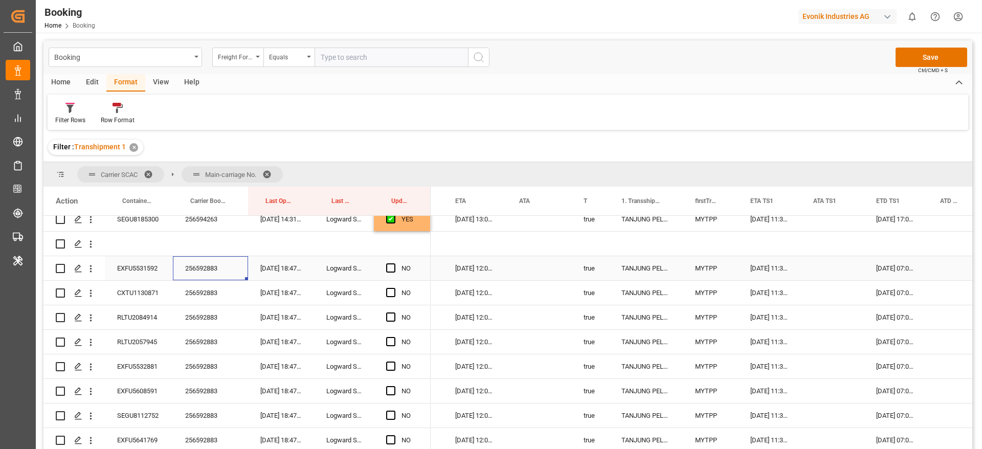
scroll to position [2512, 0]
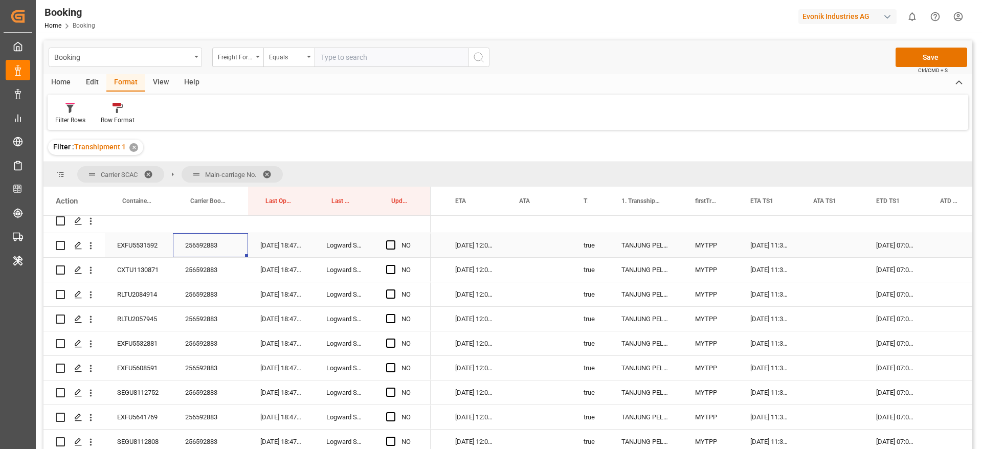
click at [389, 243] on span "Press SPACE to select this row." at bounding box center [390, 244] width 9 height 9
click at [394, 240] on input "Press SPACE to select this row." at bounding box center [394, 240] width 0 height 0
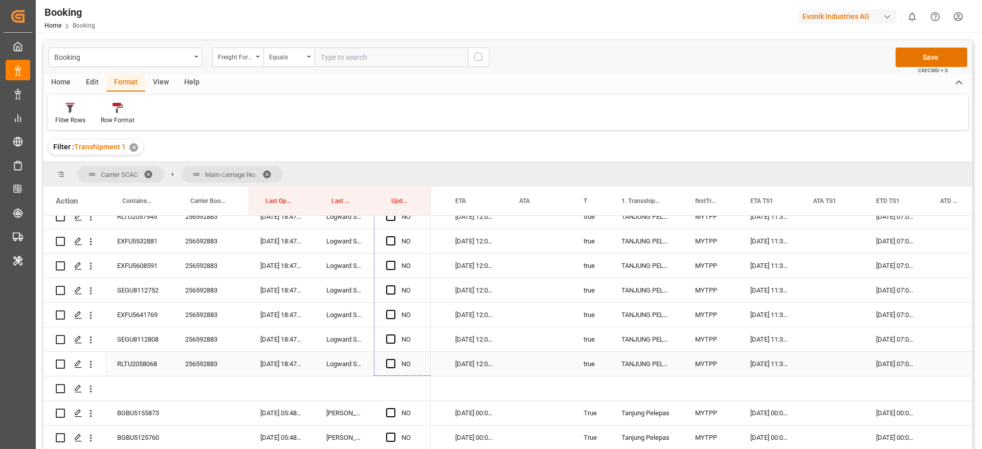
scroll to position [2614, 0]
drag, startPoint x: 429, startPoint y: 255, endPoint x: 415, endPoint y: 362, distance: 107.4
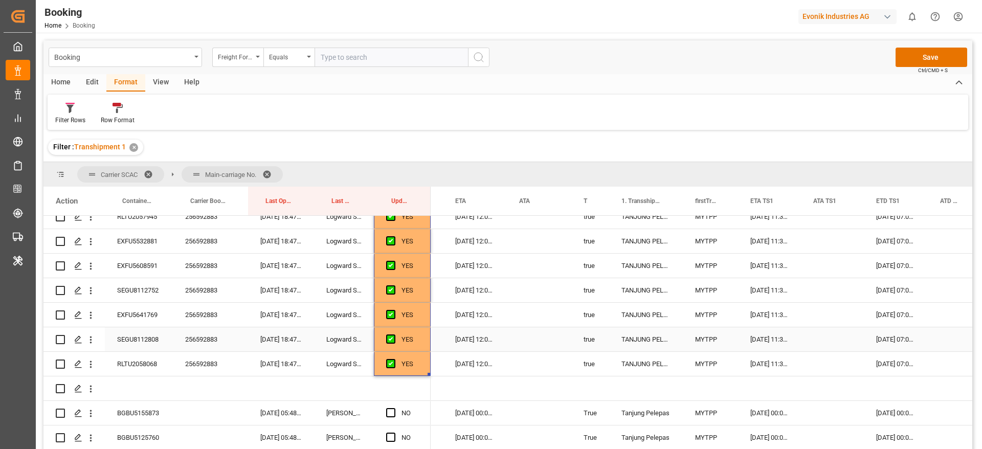
scroll to position [2691, 0]
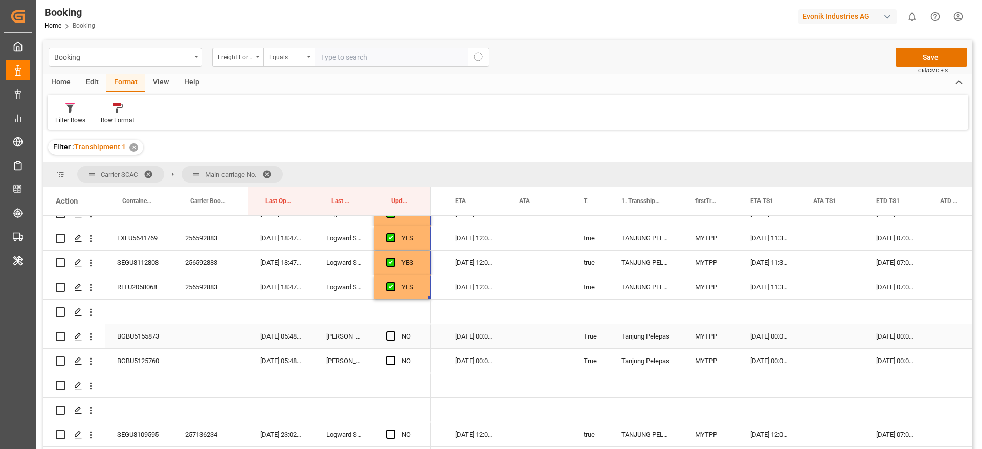
click at [134, 338] on div "BGBU5155873" at bounding box center [139, 336] width 68 height 24
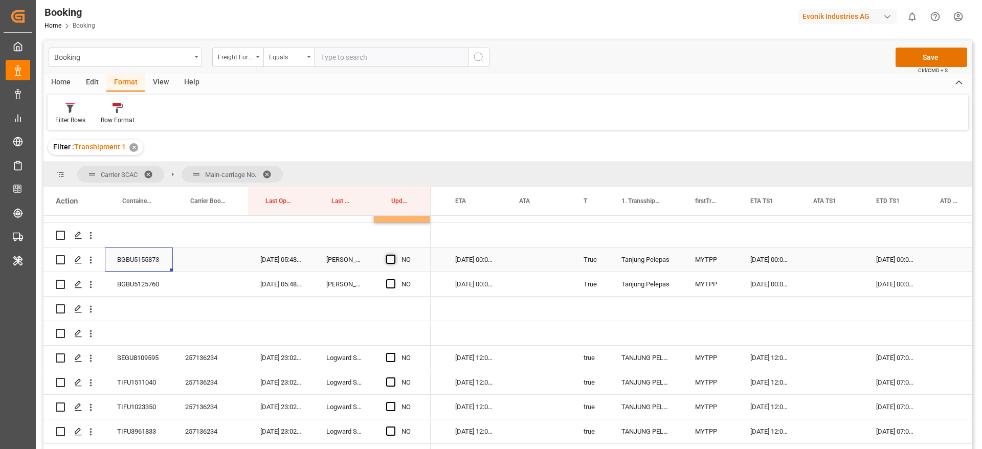
click at [391, 256] on span "Press SPACE to select this row." at bounding box center [390, 259] width 9 height 9
click at [394, 255] on input "Press SPACE to select this row." at bounding box center [394, 255] width 0 height 0
drag, startPoint x: 392, startPoint y: 282, endPoint x: 249, endPoint y: 313, distance: 146.0
click at [392, 281] on span "Press SPACE to select this row." at bounding box center [390, 283] width 9 height 9
click at [394, 279] on input "Press SPACE to select this row." at bounding box center [394, 279] width 0 height 0
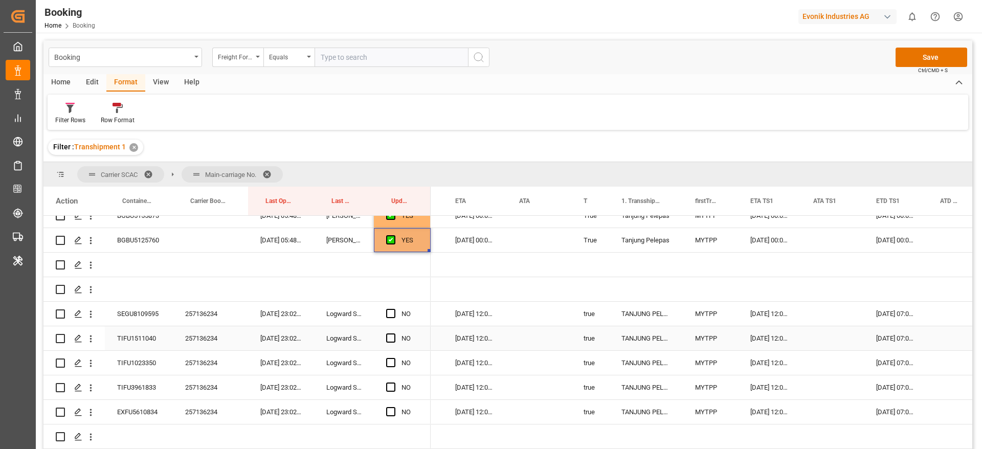
scroll to position [2844, 0]
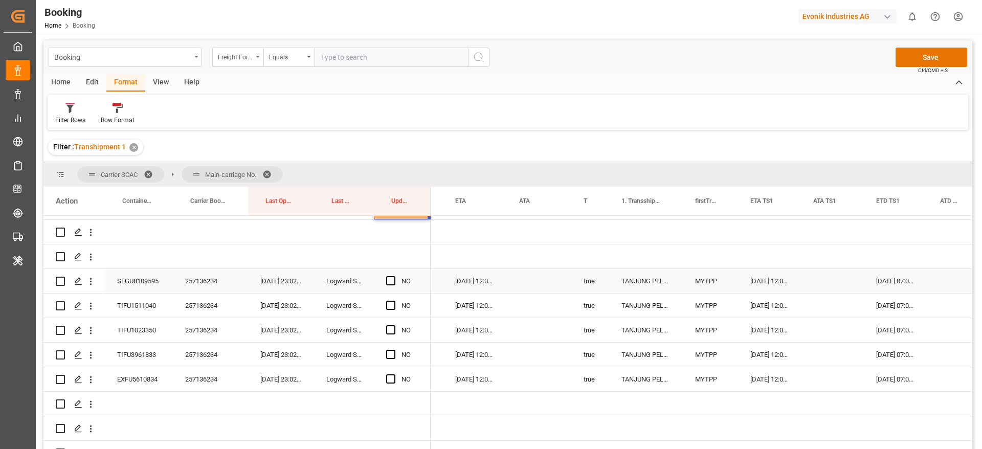
click at [210, 284] on div "257136234" at bounding box center [210, 281] width 75 height 24
click at [391, 277] on span "Press SPACE to select this row." at bounding box center [390, 280] width 9 height 9
click at [394, 276] on input "Press SPACE to select this row." at bounding box center [394, 276] width 0 height 0
drag, startPoint x: 429, startPoint y: 290, endPoint x: 240, endPoint y: 308, distance: 189.1
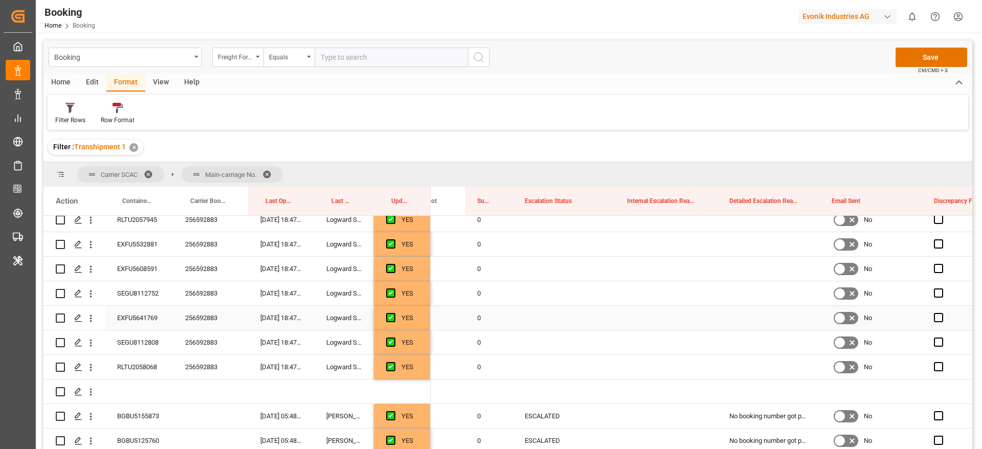
scroll to position [2563, 0]
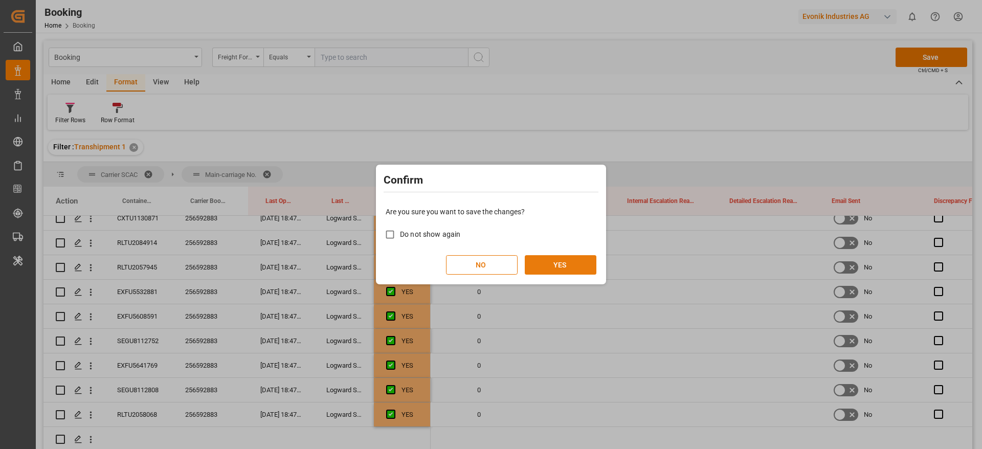
click at [580, 258] on button "YES" at bounding box center [561, 264] width 72 height 19
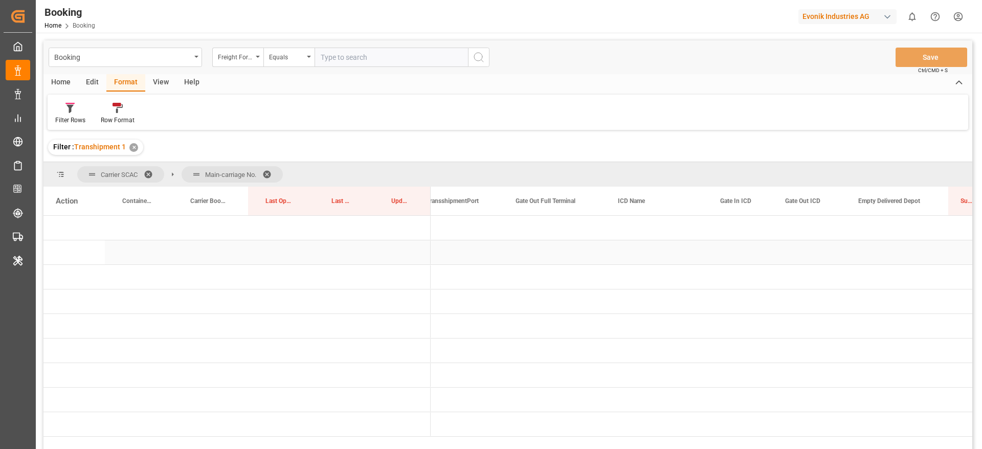
scroll to position [0, 0]
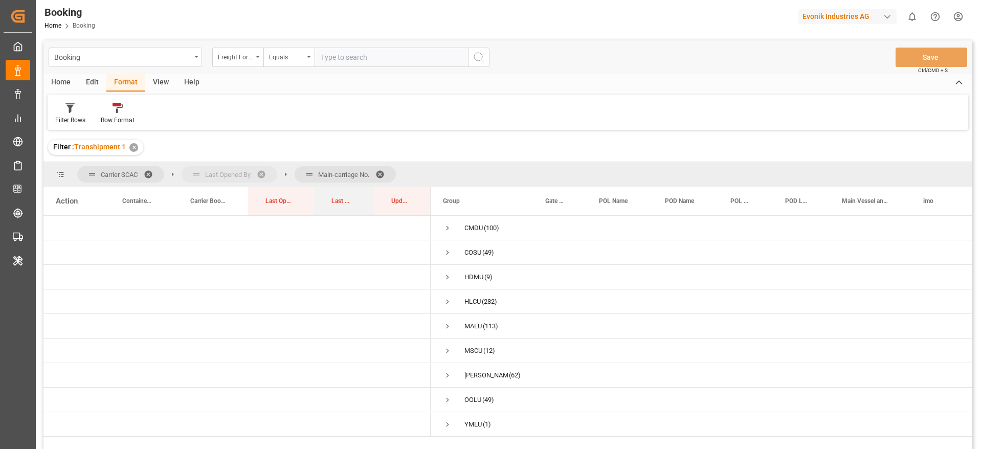
drag, startPoint x: 337, startPoint y: 199, endPoint x: 231, endPoint y: 185, distance: 107.3
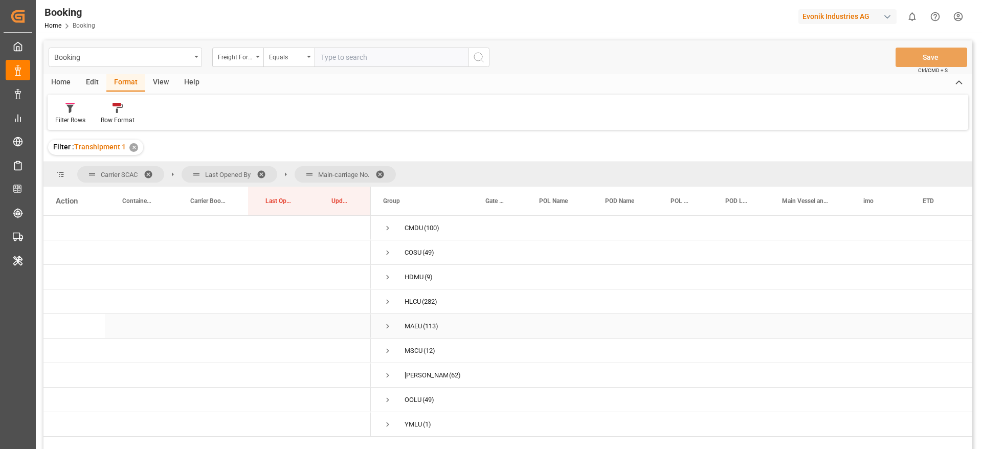
click at [389, 326] on span "Press SPACE to select this row." at bounding box center [387, 326] width 9 height 9
click at [382, 174] on span at bounding box center [383, 174] width 16 height 9
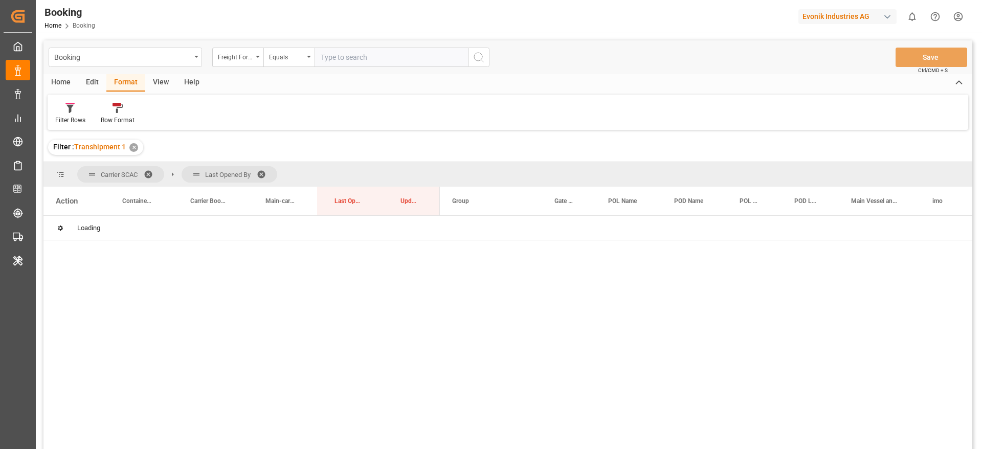
scroll to position [0, 0]
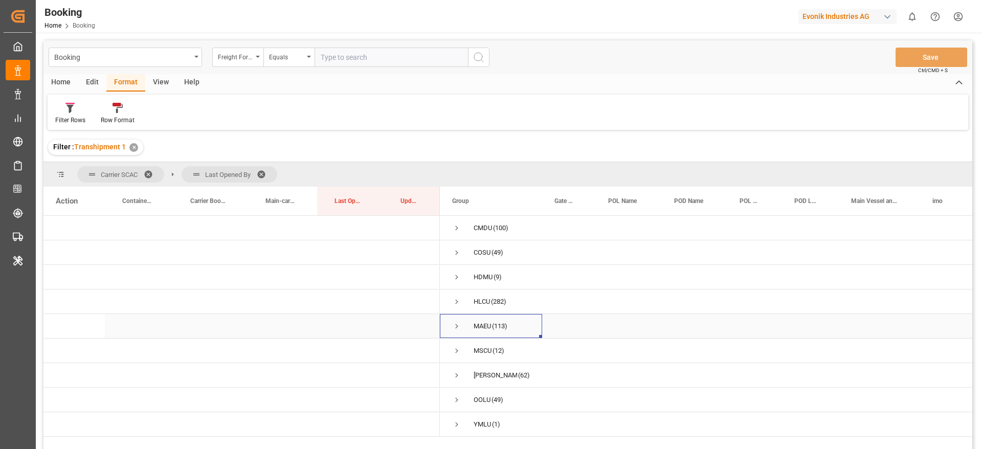
click at [458, 327] on span "Press SPACE to select this row." at bounding box center [456, 326] width 9 height 9
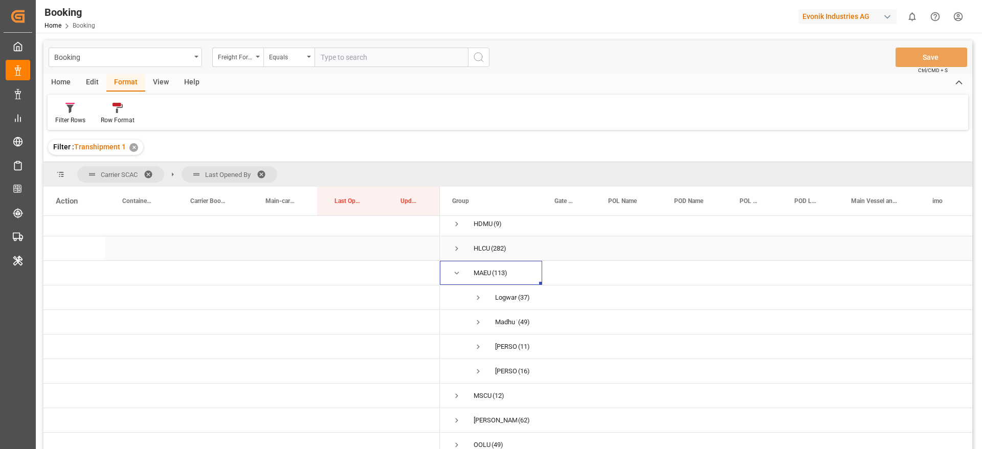
scroll to position [77, 0]
click at [477, 274] on span "Press SPACE to select this row." at bounding box center [478, 274] width 9 height 9
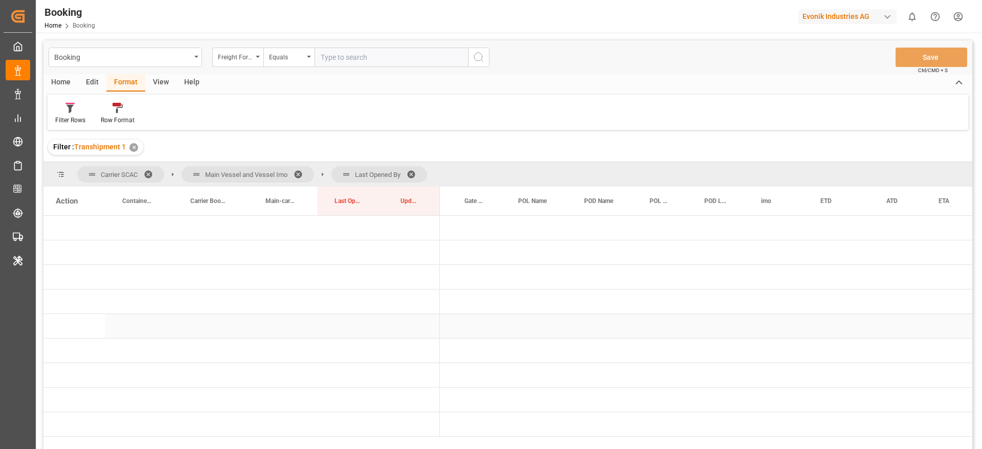
scroll to position [0, 0]
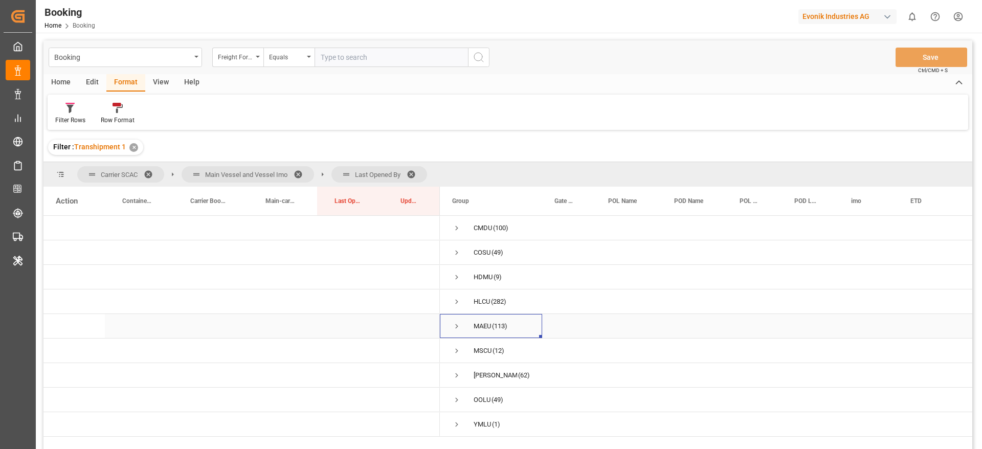
click at [455, 321] on span "Press SPACE to select this row." at bounding box center [456, 327] width 9 height 24
drag, startPoint x: 350, startPoint y: 172, endPoint x: 254, endPoint y: 170, distance: 96.7
click at [456, 328] on span "Press SPACE to select this row." at bounding box center [456, 326] width 9 height 9
click at [477, 350] on span "Press SPACE to select this row." at bounding box center [478, 350] width 9 height 9
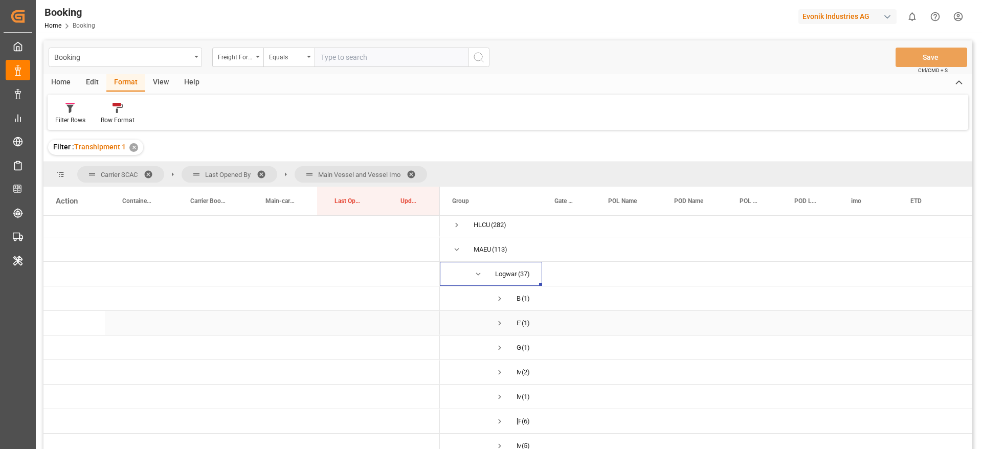
scroll to position [153, 0]
click at [498, 344] on span "Press SPACE to select this row." at bounding box center [499, 344] width 9 height 9
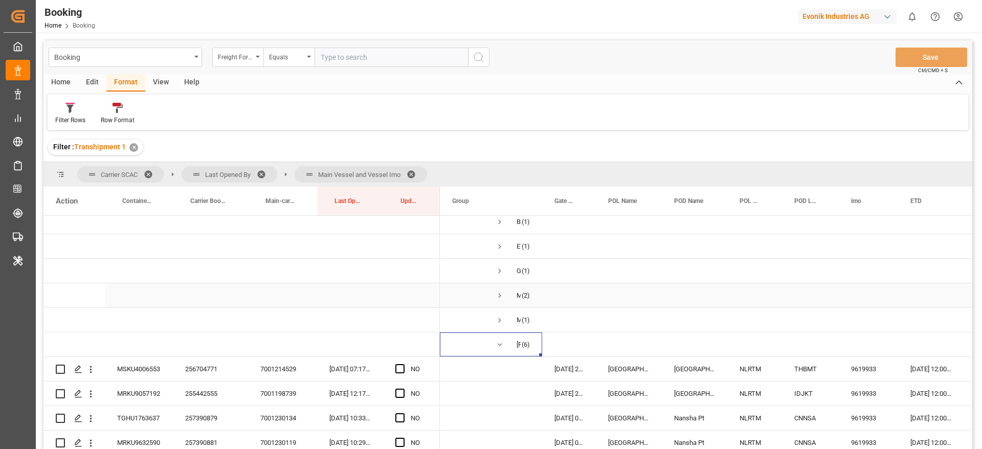
click at [499, 295] on span "Press SPACE to select this row." at bounding box center [499, 295] width 9 height 9
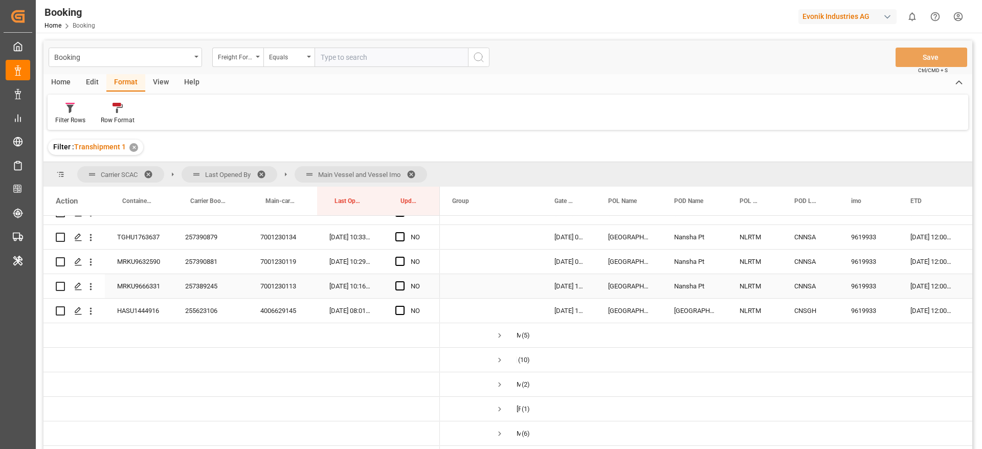
scroll to position [460, 0]
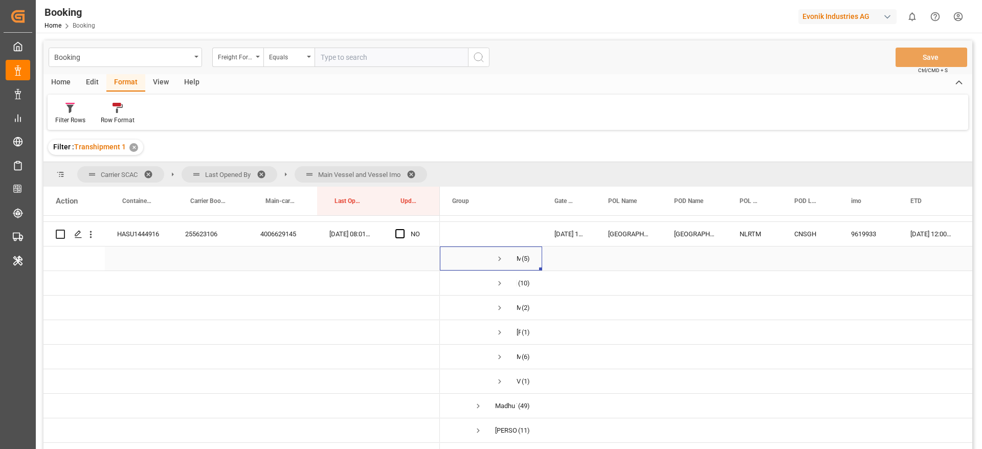
click at [498, 257] on span "Press SPACE to select this row." at bounding box center [499, 258] width 9 height 9
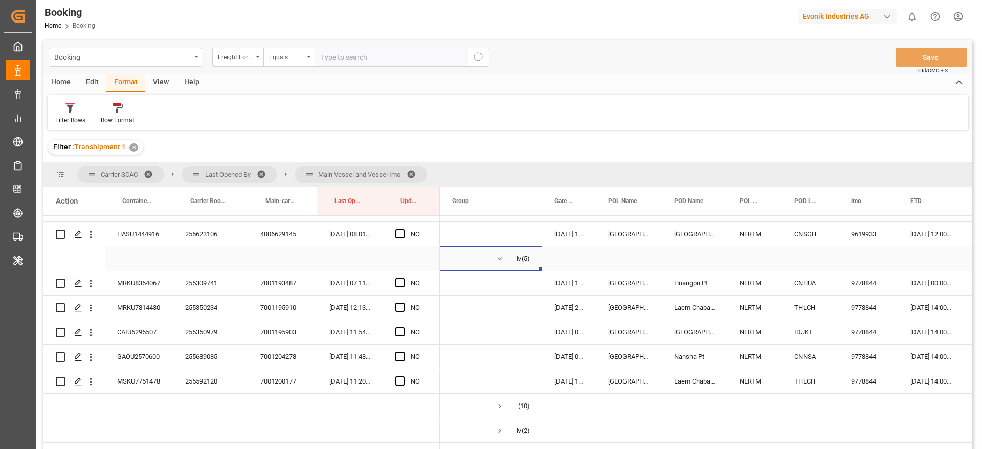
scroll to position [614, 0]
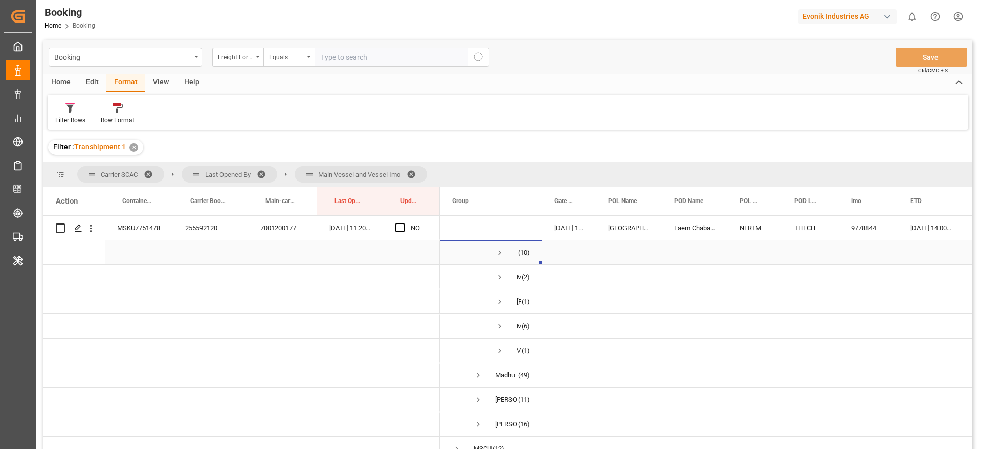
click at [496, 253] on span "Press SPACE to select this row." at bounding box center [499, 252] width 9 height 9
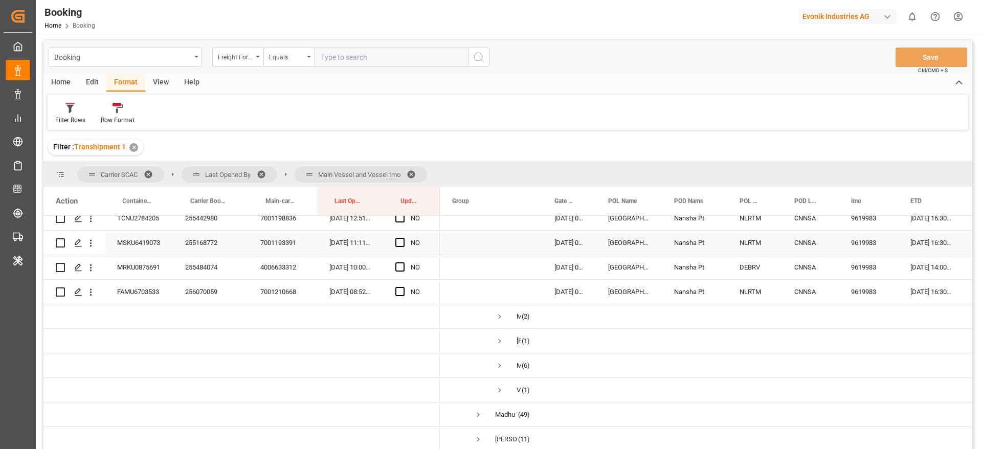
scroll to position [844, 0]
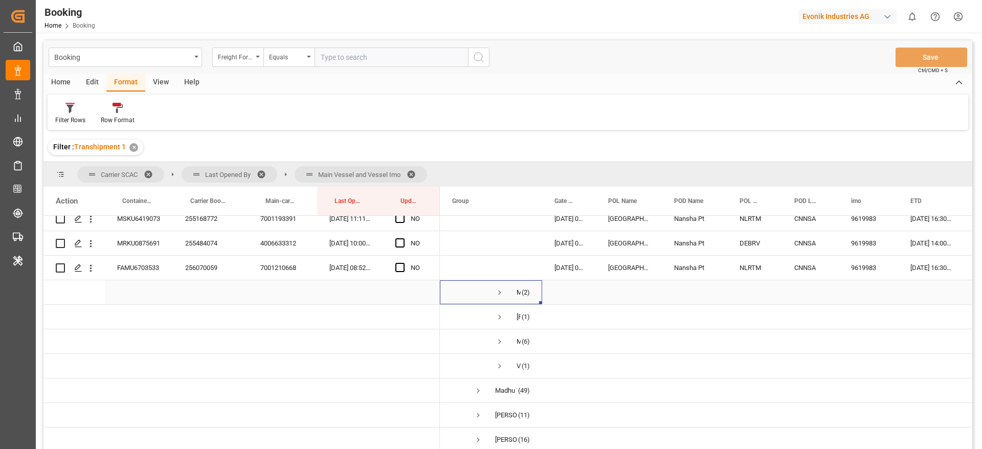
click at [498, 291] on span "Press SPACE to select this row." at bounding box center [499, 292] width 9 height 9
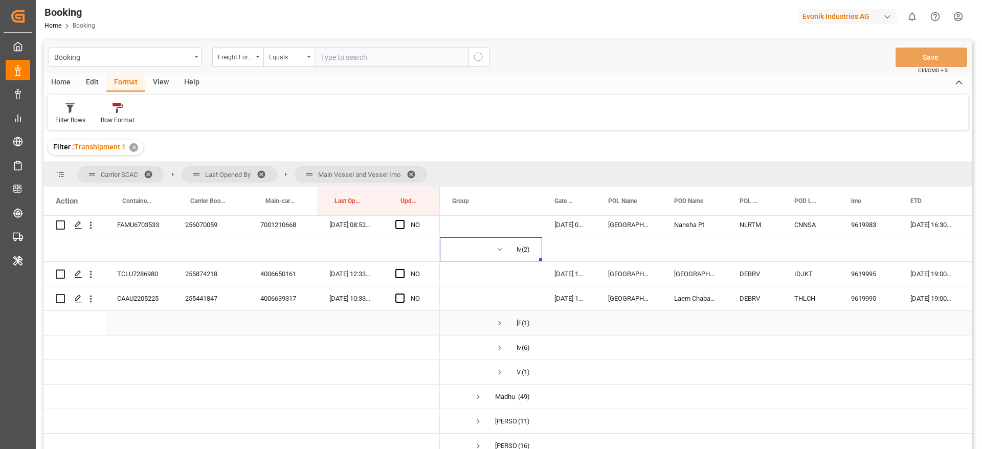
scroll to position [995, 0]
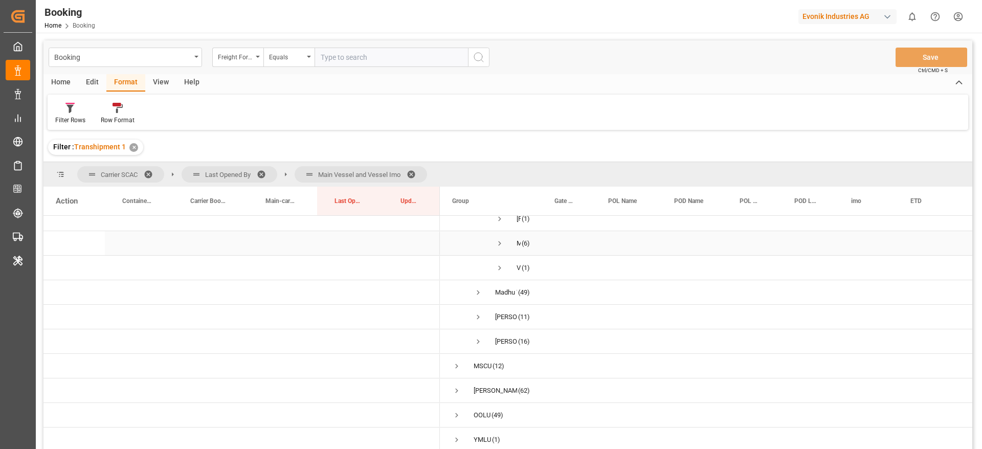
click at [496, 242] on span "Press SPACE to select this row." at bounding box center [499, 243] width 9 height 9
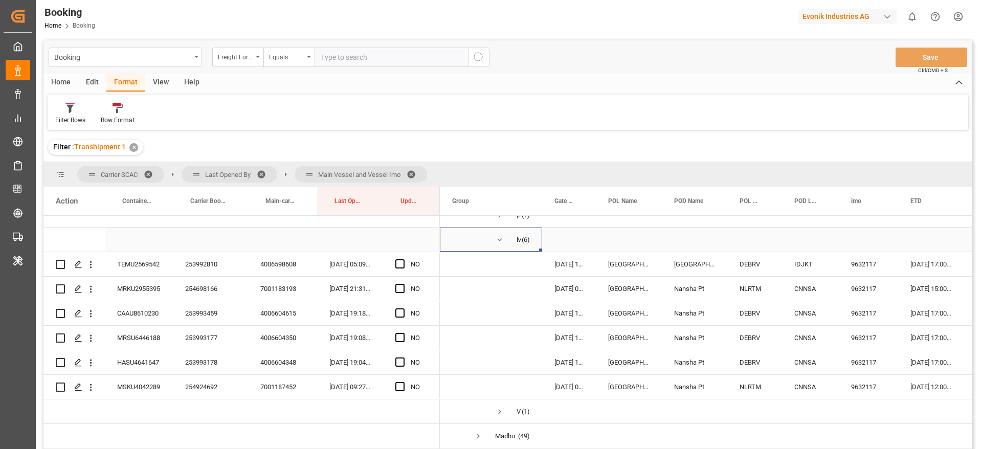
scroll to position [1142, 0]
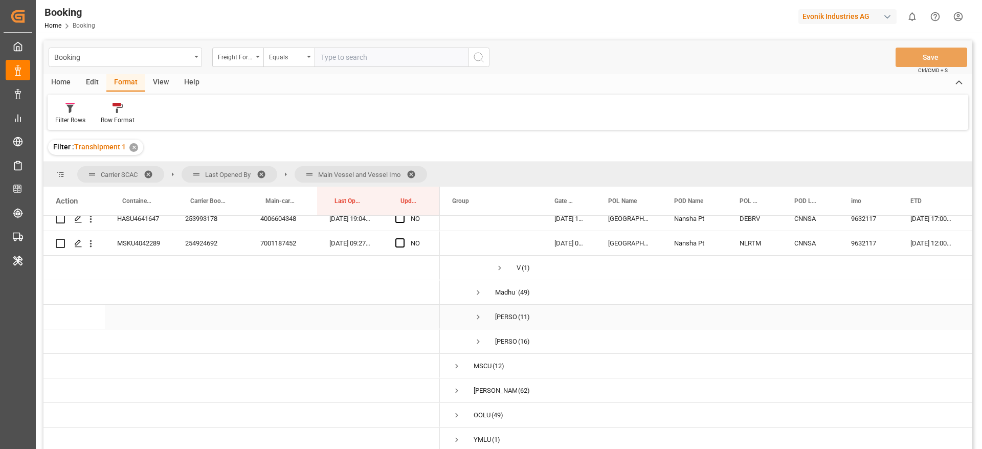
click at [478, 316] on span "Press SPACE to select this row." at bounding box center [478, 317] width 9 height 9
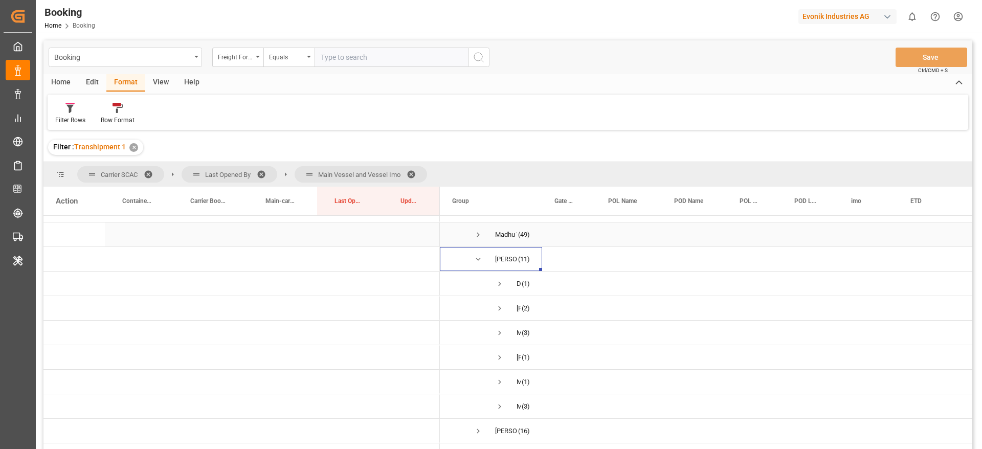
scroll to position [1219, 0]
click at [500, 261] on span "Press SPACE to select this row." at bounding box center [499, 261] width 9 height 9
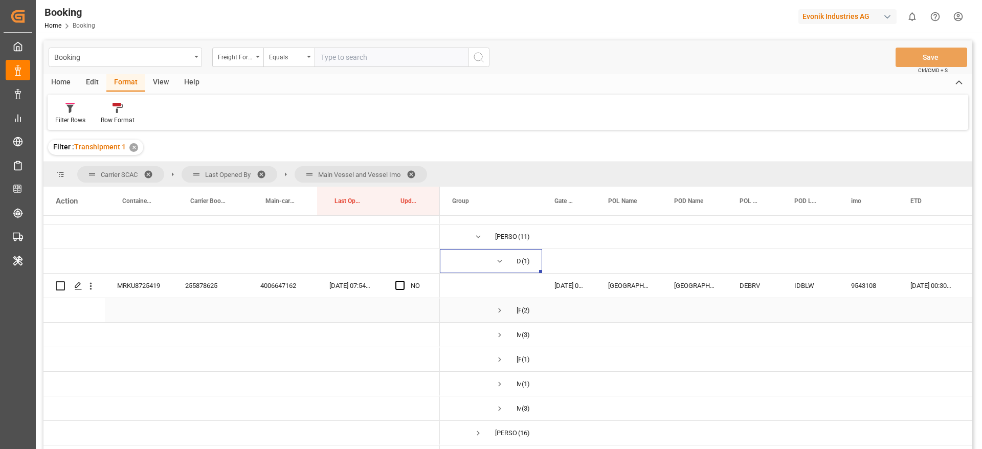
click at [500, 315] on span "Press SPACE to select this row." at bounding box center [499, 311] width 9 height 24
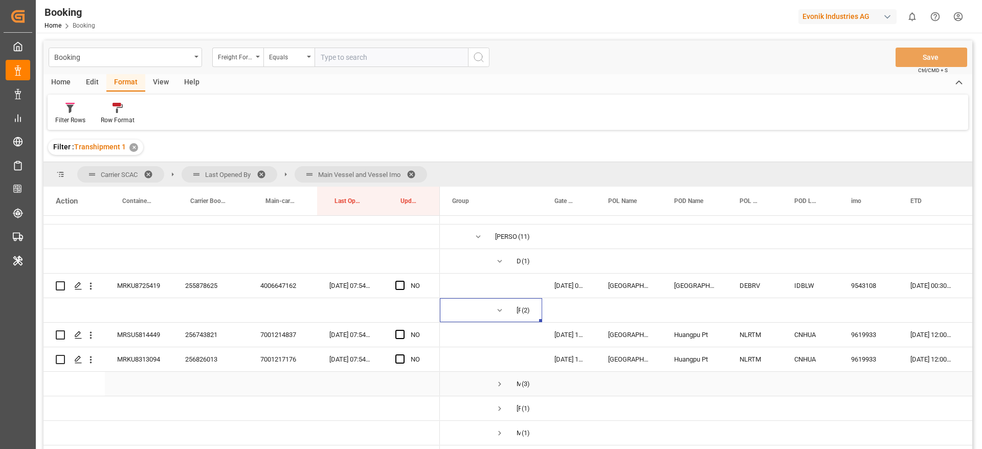
click at [501, 388] on span "Press SPACE to select this row." at bounding box center [499, 384] width 9 height 9
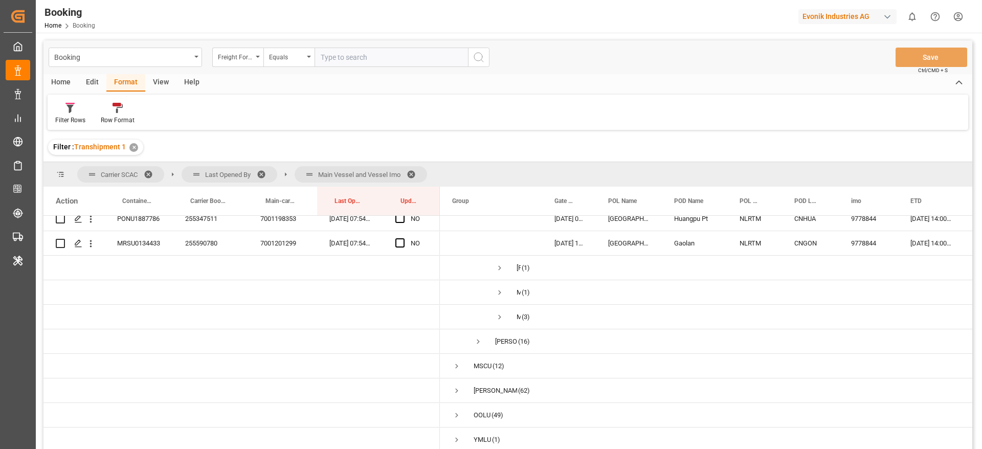
scroll to position [1437, 0]
click at [498, 263] on span "Press SPACE to select this row." at bounding box center [499, 267] width 9 height 9
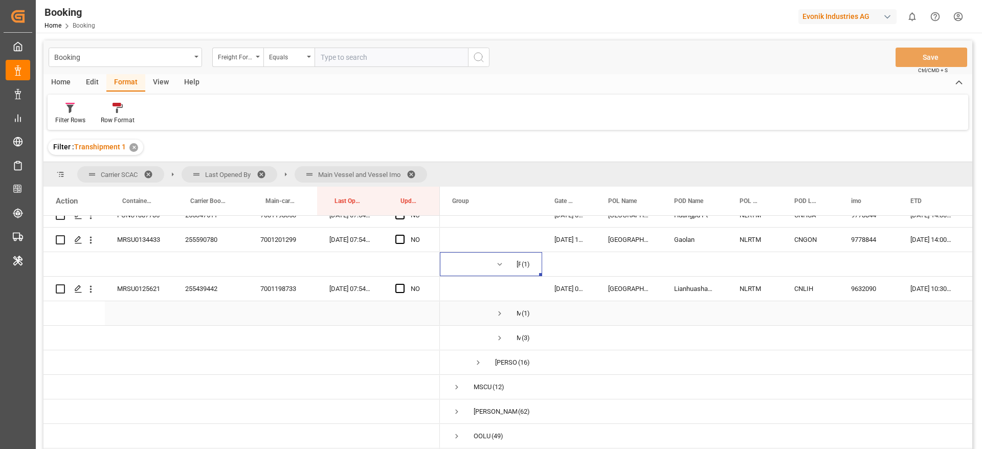
click at [500, 318] on span "Press SPACE to select this row." at bounding box center [499, 314] width 9 height 24
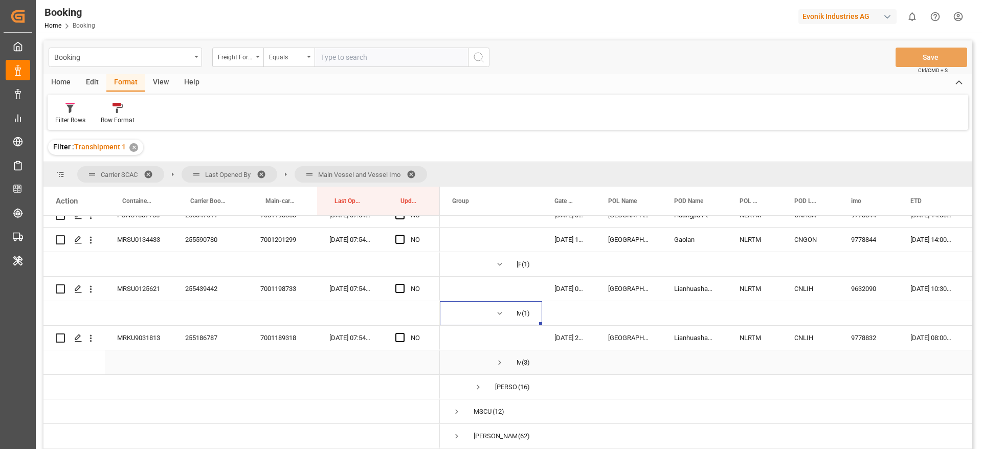
click at [499, 360] on span "Press SPACE to select this row." at bounding box center [499, 362] width 9 height 9
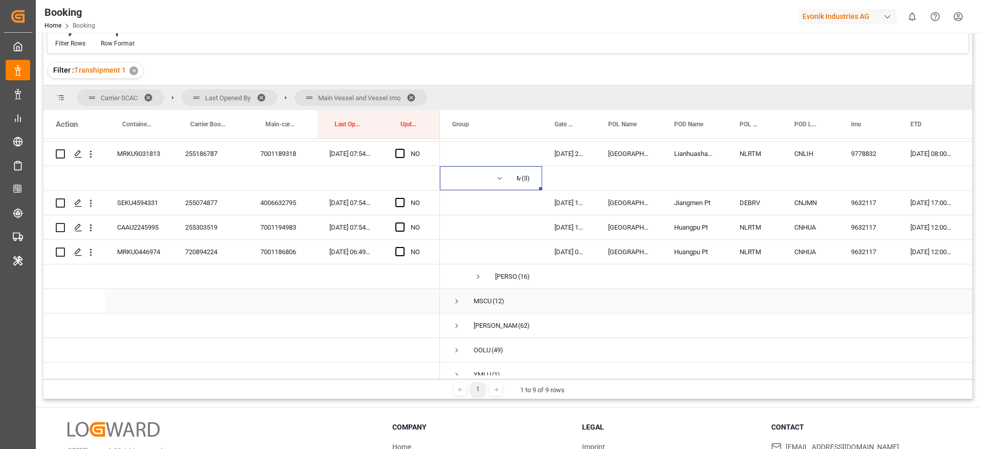
scroll to position [1560, 0]
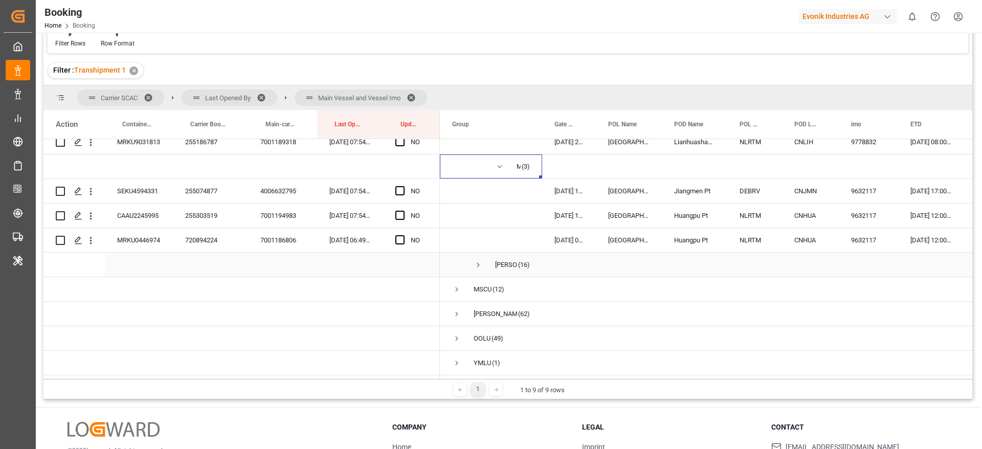
click at [476, 262] on span "Press SPACE to select this row." at bounding box center [478, 264] width 9 height 9
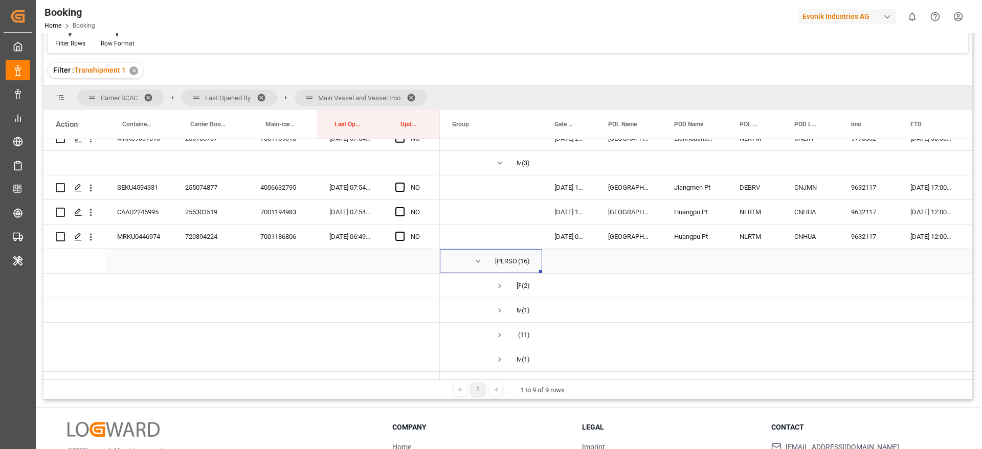
scroll to position [1636, 0]
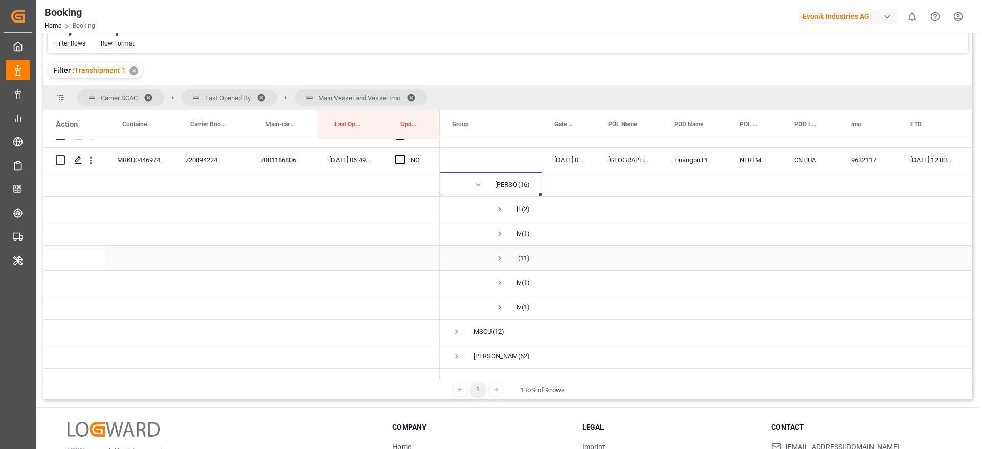
click at [498, 256] on span "Press SPACE to select this row." at bounding box center [499, 258] width 9 height 9
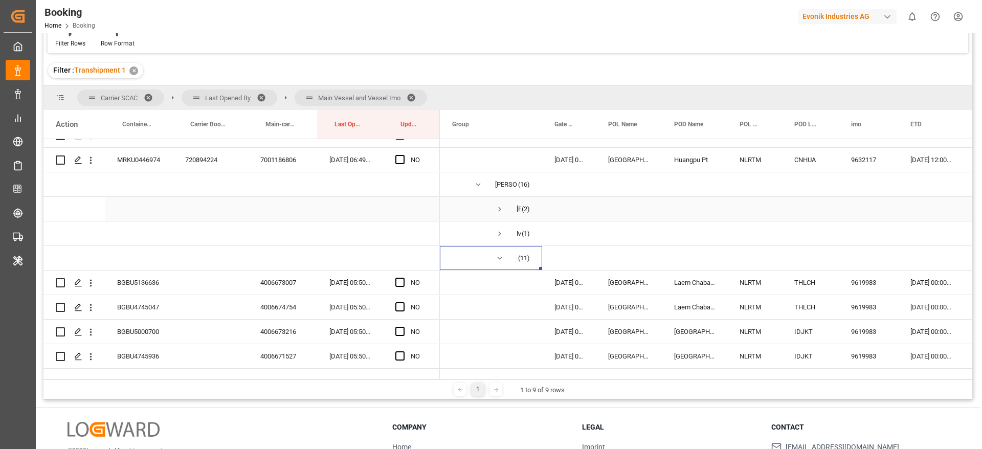
click at [500, 207] on span "Press SPACE to select this row." at bounding box center [499, 209] width 9 height 9
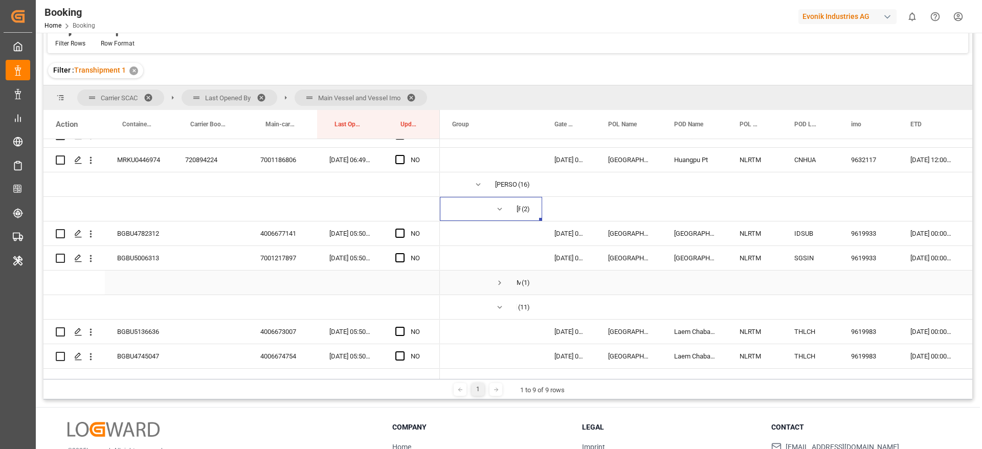
click at [502, 282] on span "Press SPACE to select this row." at bounding box center [499, 282] width 9 height 9
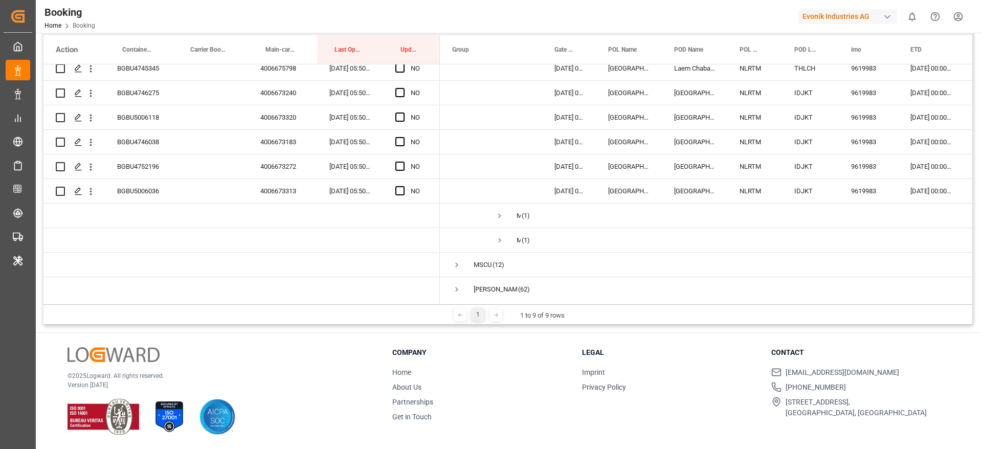
scroll to position [2020, 0]
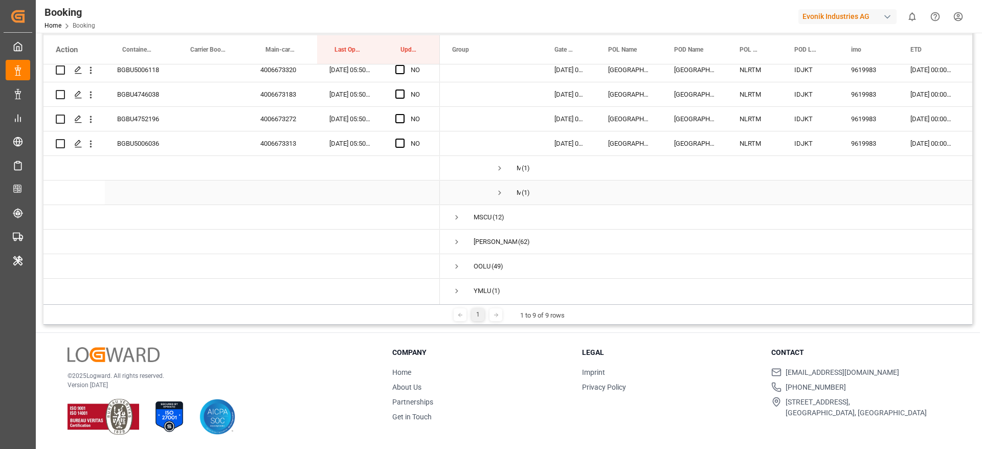
click at [501, 192] on span "Press SPACE to select this row." at bounding box center [499, 192] width 9 height 9
click at [500, 169] on span "Press SPACE to select this row." at bounding box center [499, 168] width 9 height 9
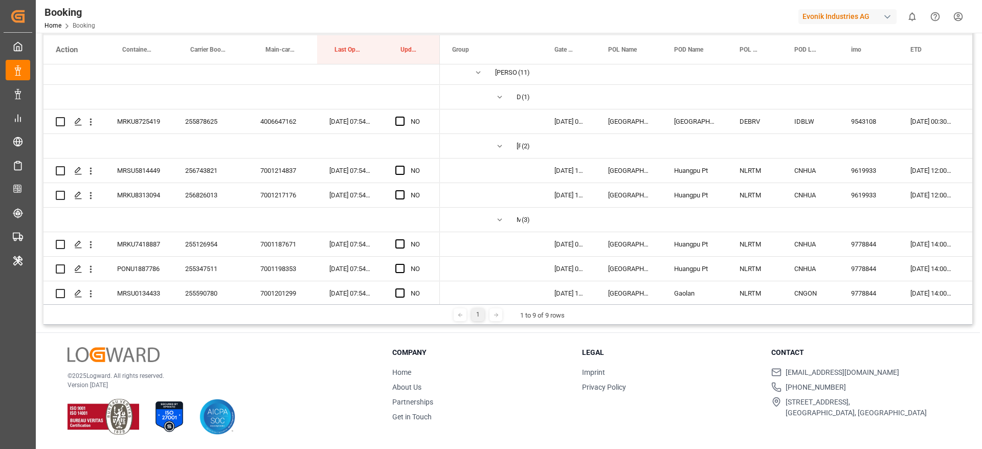
scroll to position [1078, 0]
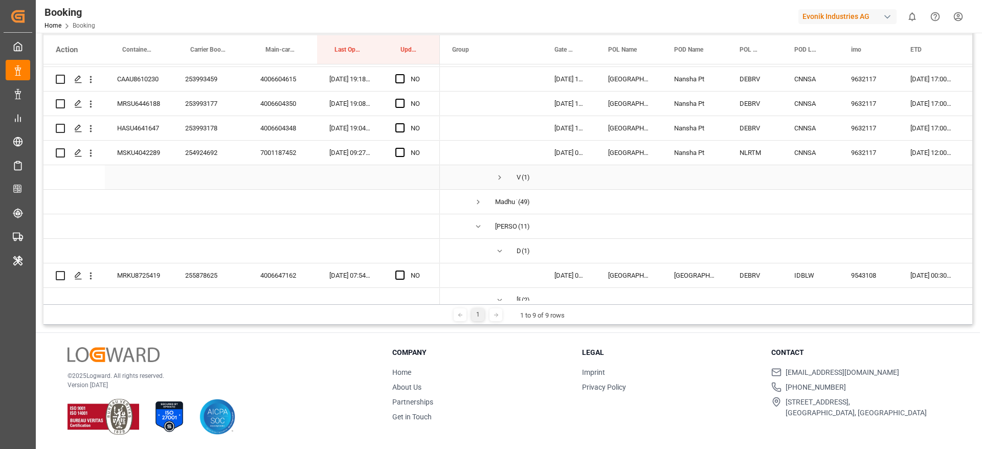
drag, startPoint x: 504, startPoint y: 175, endPoint x: 632, endPoint y: 188, distance: 128.5
click at [505, 175] on span "VAGA MAERSK (1)" at bounding box center [491, 177] width 78 height 23
click at [499, 178] on span "Press SPACE to select this row." at bounding box center [499, 177] width 9 height 9
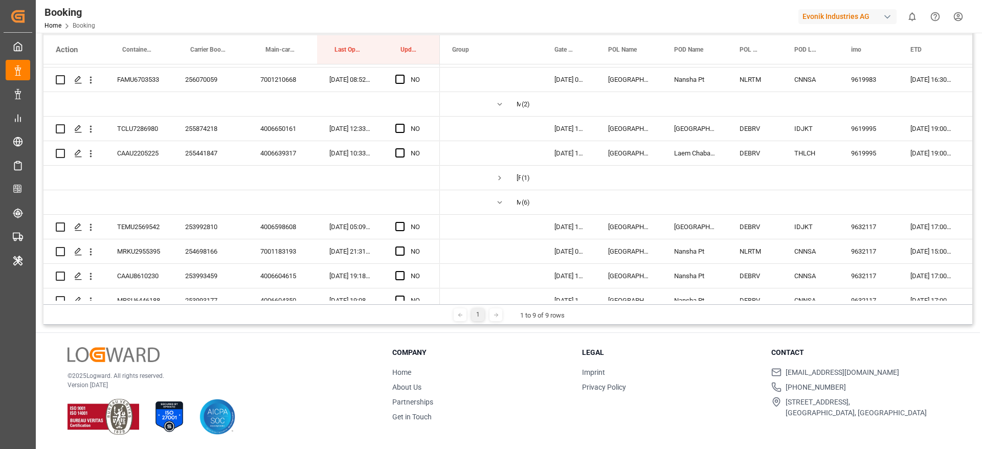
scroll to position [848, 0]
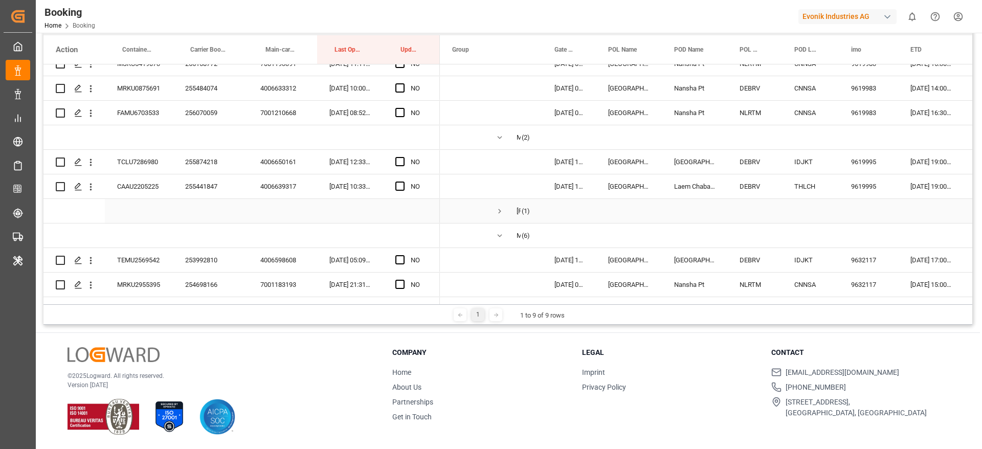
click at [502, 212] on span "Press SPACE to select this row." at bounding box center [499, 211] width 9 height 9
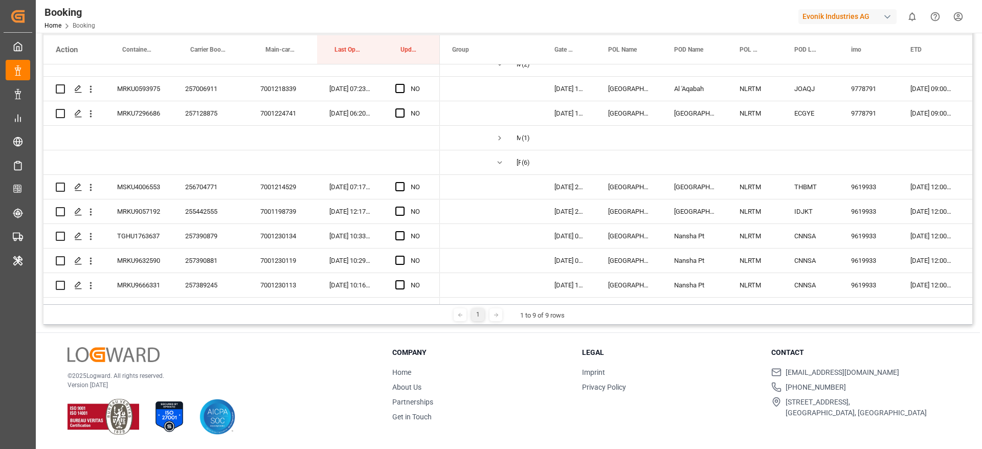
scroll to position [157, 0]
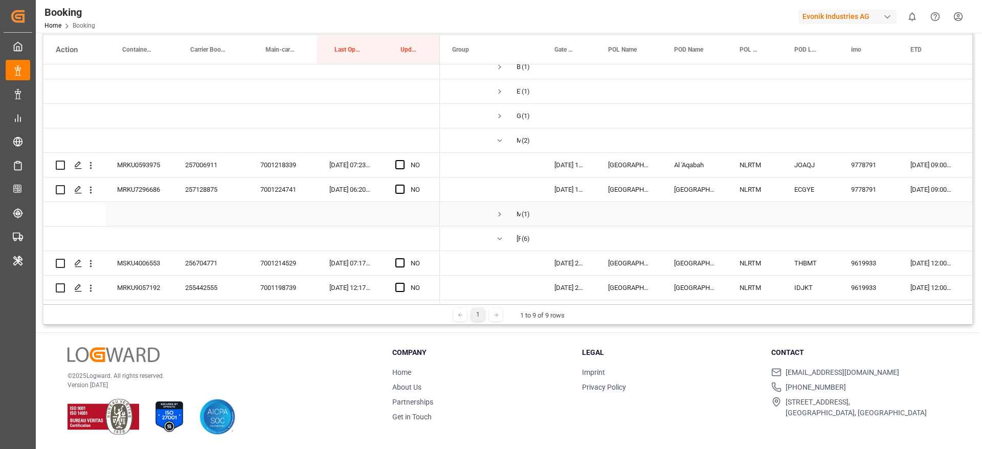
click at [500, 216] on span "Press SPACE to select this row." at bounding box center [499, 214] width 9 height 9
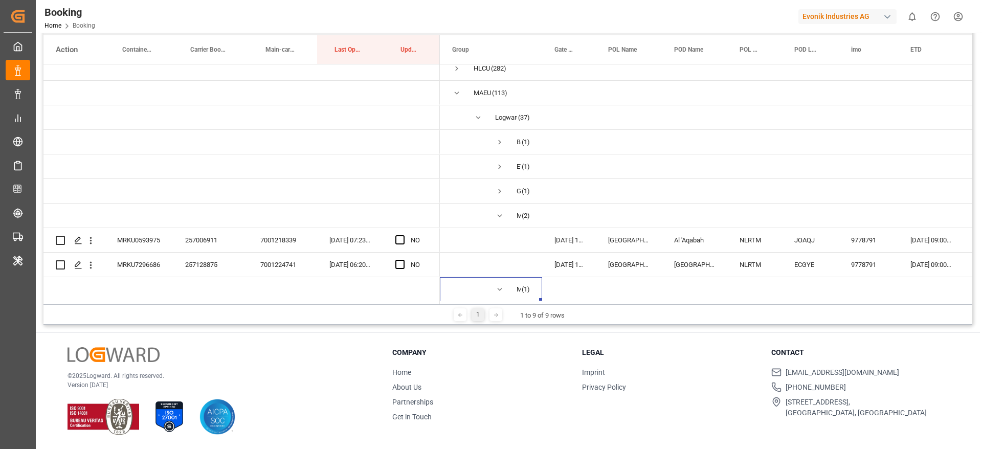
scroll to position [80, 0]
click at [501, 144] on span "Press SPACE to select this row." at bounding box center [499, 143] width 9 height 9
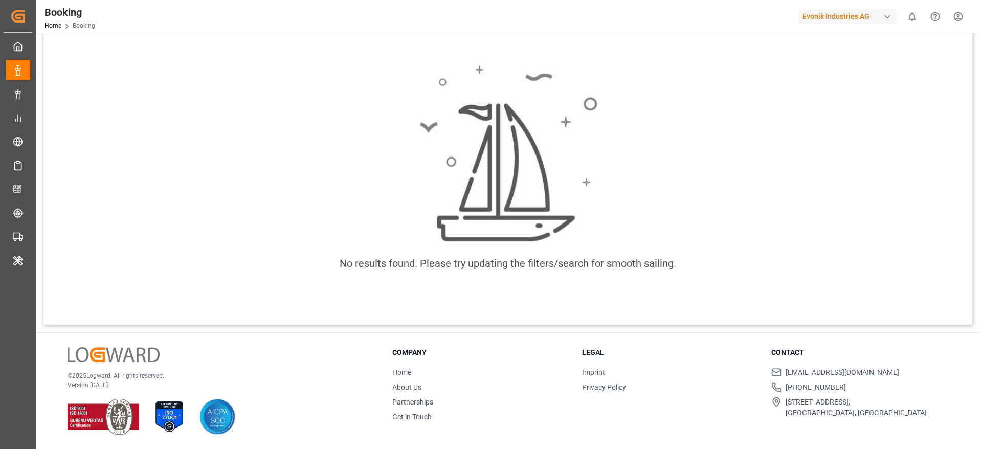
scroll to position [0, 0]
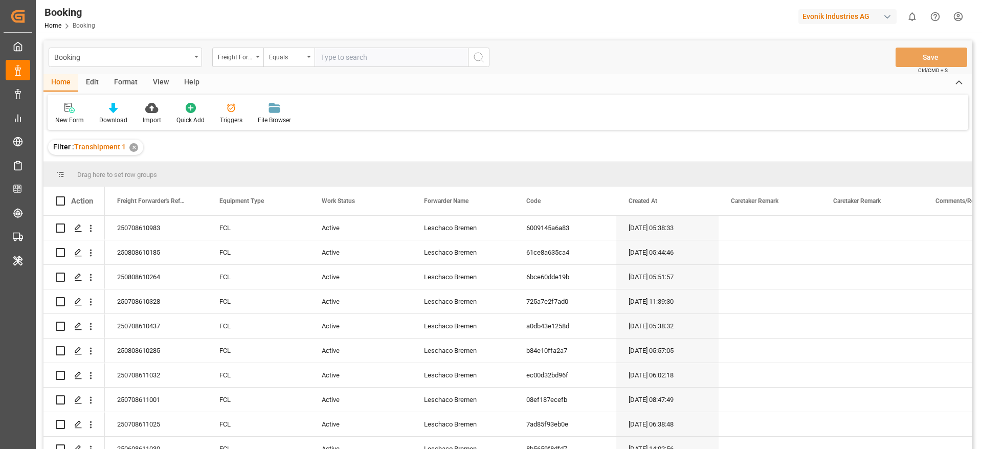
click at [166, 77] on div "View" at bounding box center [160, 82] width 31 height 17
click at [65, 115] on div "Default" at bounding box center [65, 113] width 35 height 23
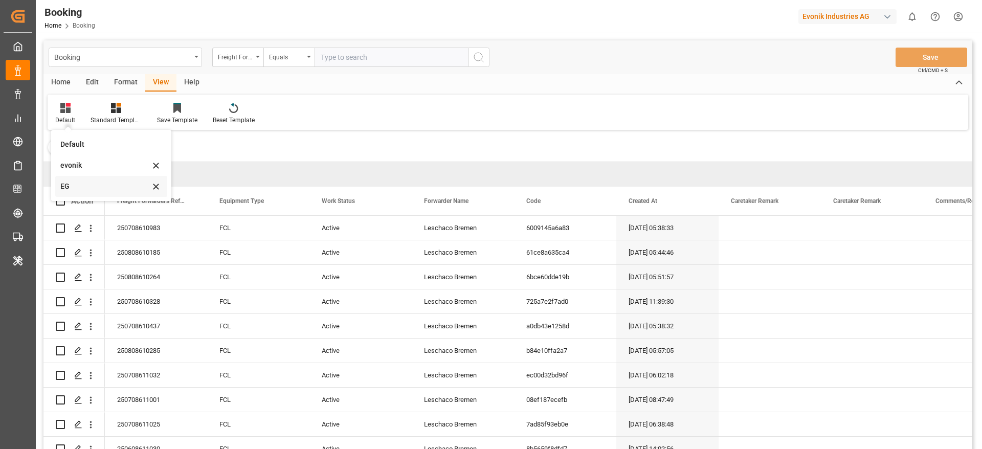
click at [78, 179] on div "EG" at bounding box center [111, 186] width 112 height 21
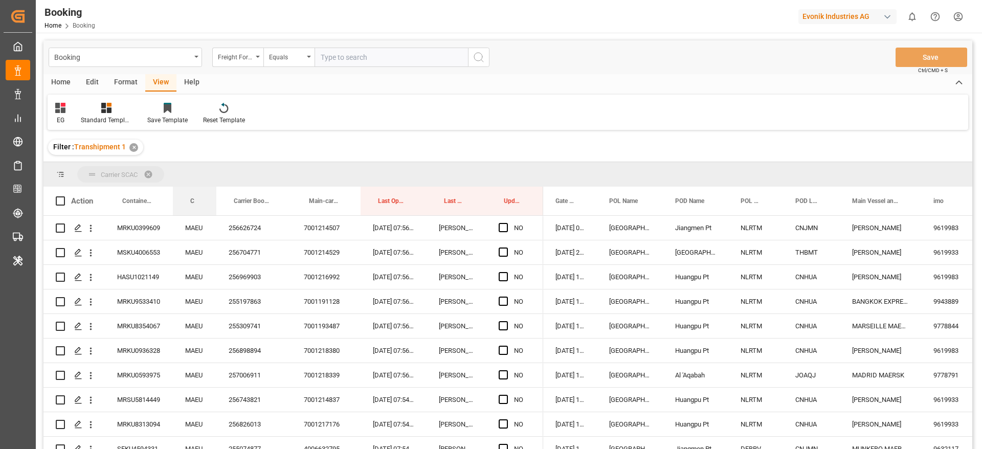
drag, startPoint x: 193, startPoint y: 201, endPoint x: 207, endPoint y: 171, distance: 32.3
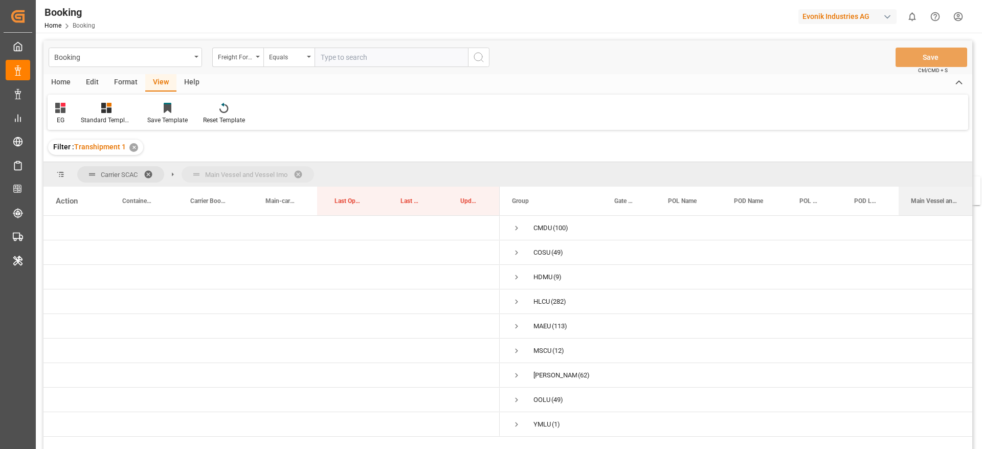
drag, startPoint x: 933, startPoint y: 198, endPoint x: 931, endPoint y: 183, distance: 15.5
drag, startPoint x: 415, startPoint y: 201, endPoint x: 413, endPoint y: 183, distance: 18.0
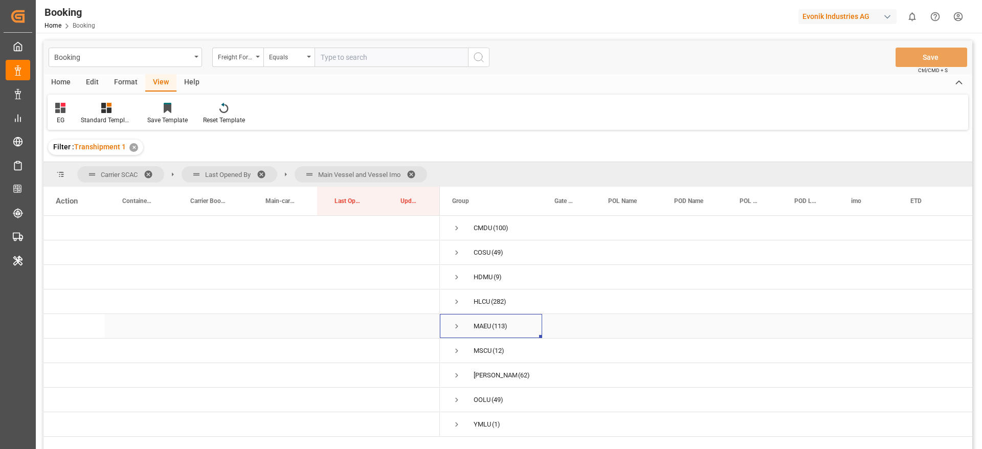
click at [458, 328] on span "Press SPACE to select this row." at bounding box center [456, 326] width 9 height 9
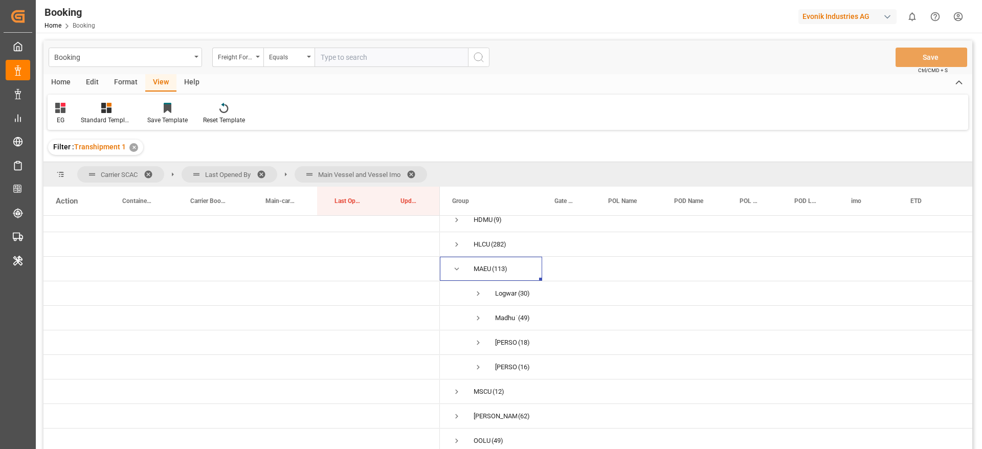
scroll to position [77, 0]
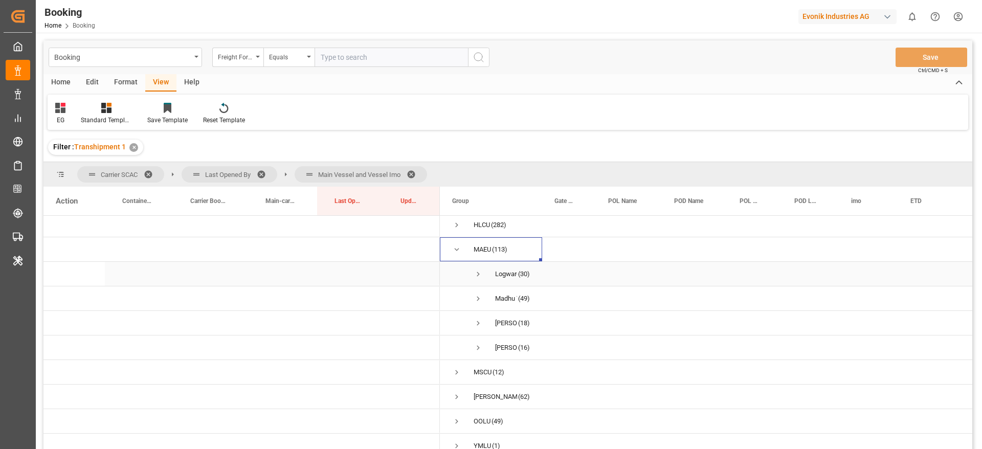
click at [481, 276] on span "Press SPACE to select this row." at bounding box center [478, 274] width 9 height 9
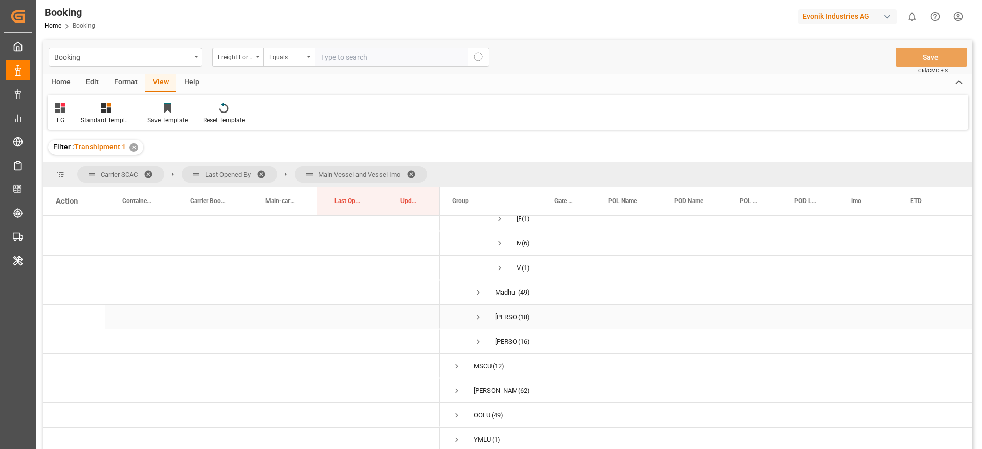
scroll to position [0, 0]
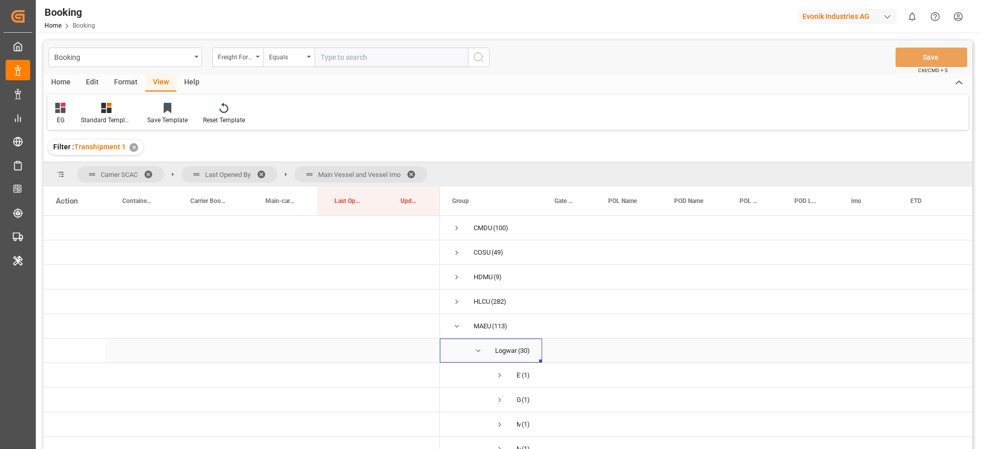
click at [477, 348] on span "Press SPACE to select this row." at bounding box center [478, 350] width 9 height 9
click at [414, 172] on span at bounding box center [415, 174] width 16 height 9
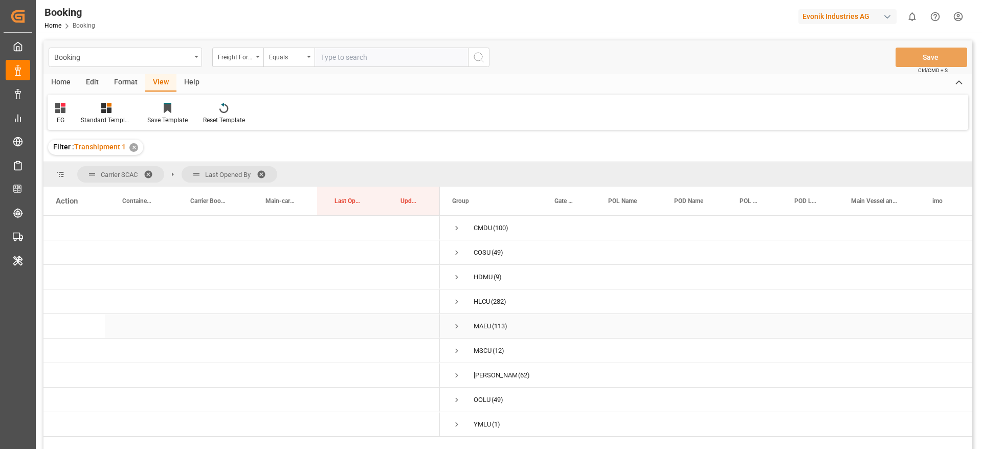
click at [458, 326] on span "Press SPACE to select this row." at bounding box center [456, 326] width 9 height 9
click at [478, 274] on span "Press SPACE to select this row." at bounding box center [478, 274] width 9 height 9
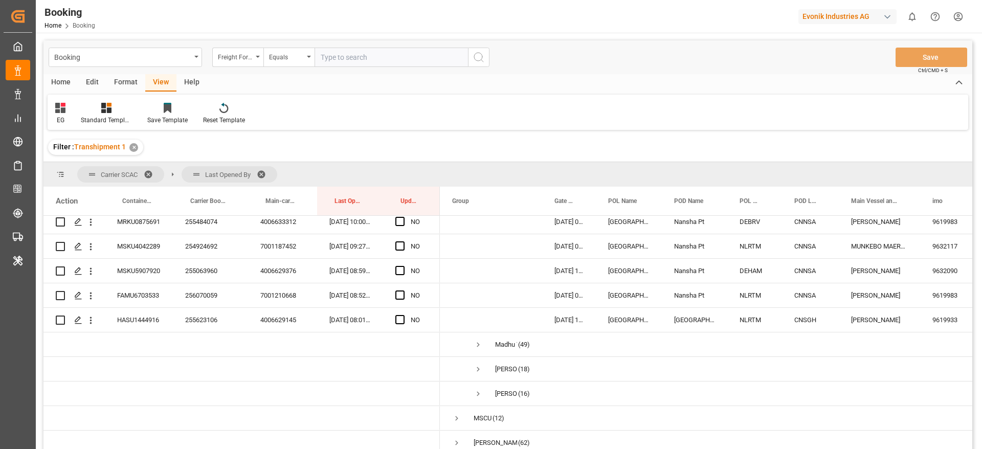
scroll to position [823, 0]
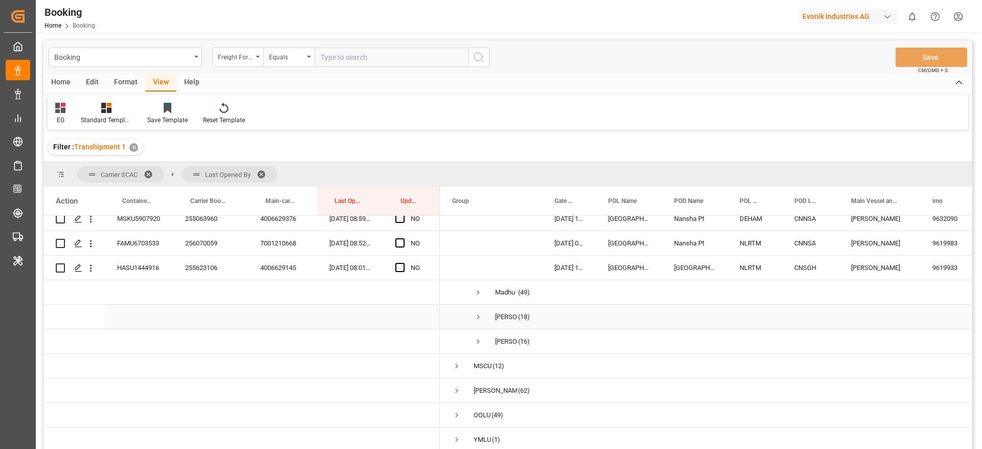
click at [480, 314] on span "Press SPACE to select this row." at bounding box center [478, 317] width 9 height 9
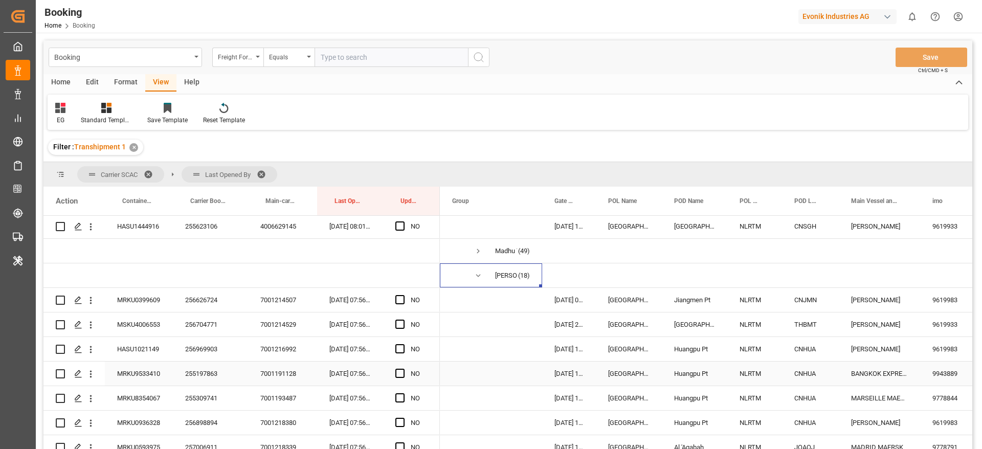
scroll to position [805, 0]
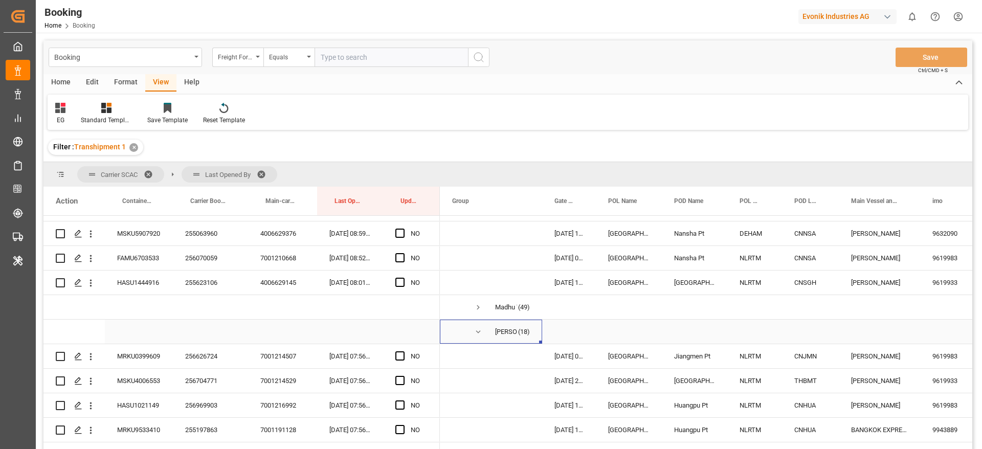
click at [477, 329] on span "Press SPACE to select this row." at bounding box center [478, 331] width 9 height 9
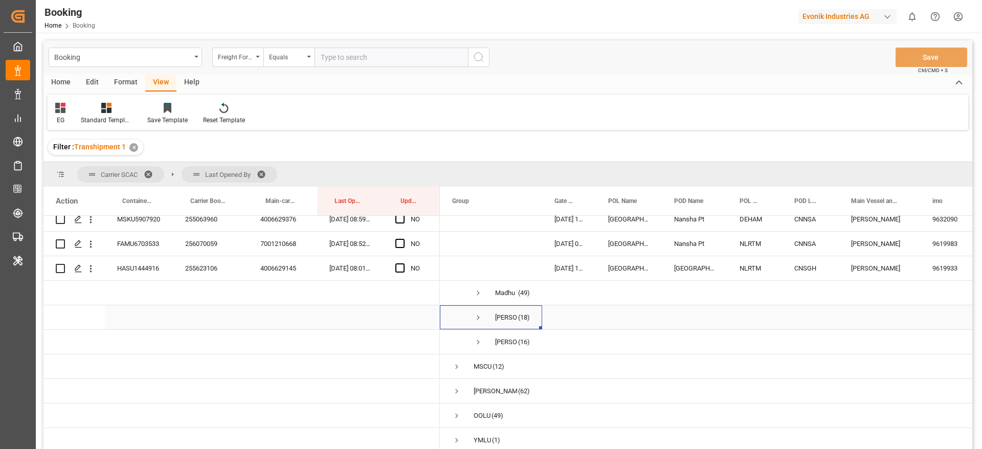
scroll to position [823, 0]
click at [476, 337] on span "Press SPACE to select this row." at bounding box center [478, 341] width 9 height 9
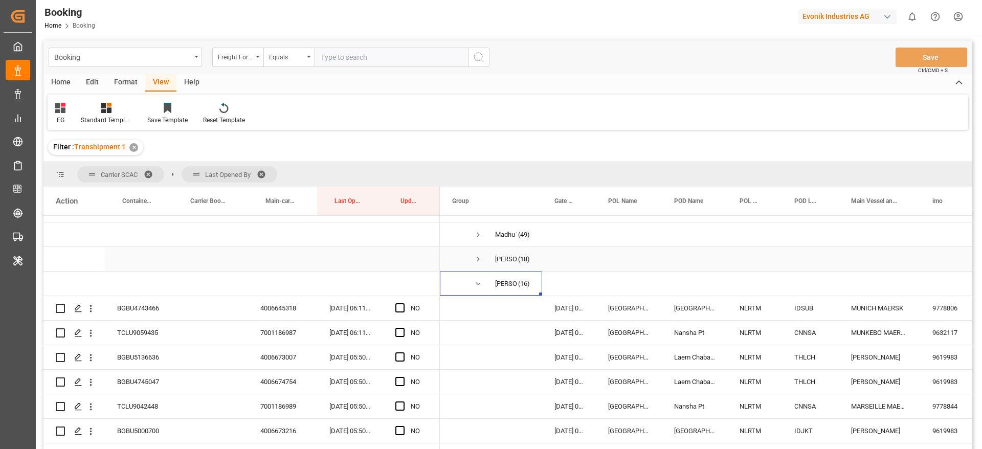
scroll to position [977, 0]
